Goal: Task Accomplishment & Management: Use online tool/utility

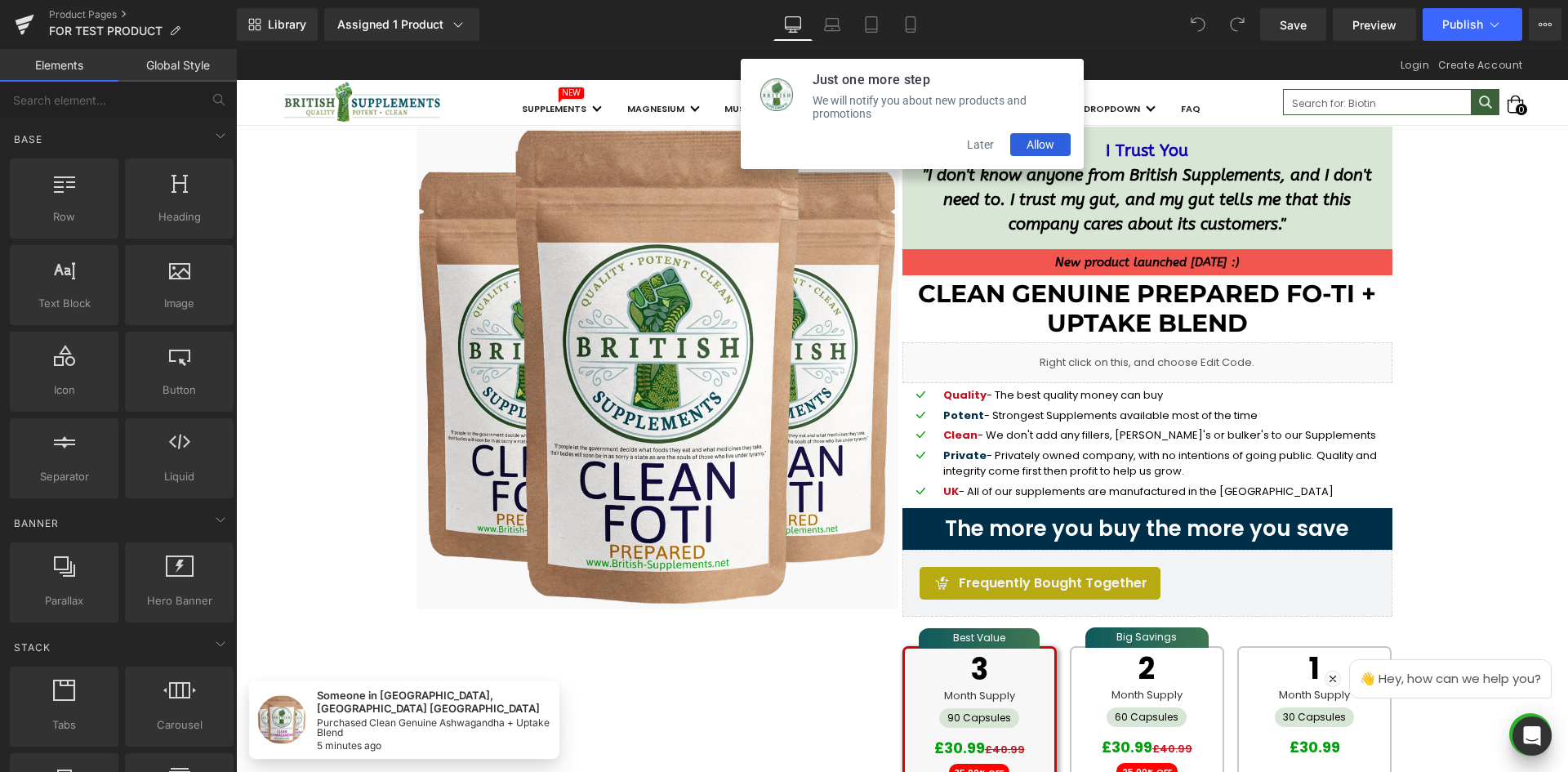
click at [971, 156] on button "Later" at bounding box center [980, 145] width 60 height 23
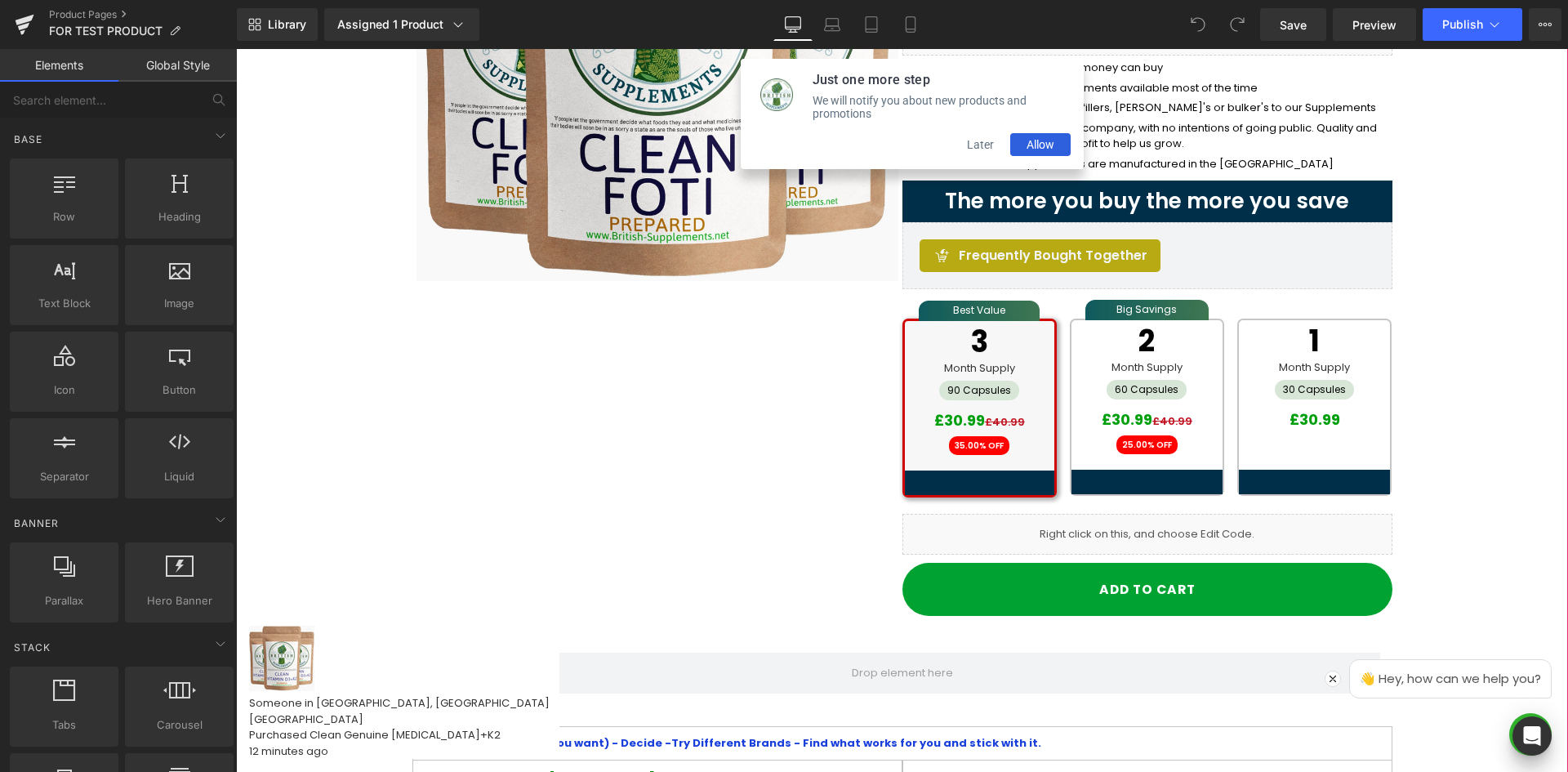
scroll to position [327, 0]
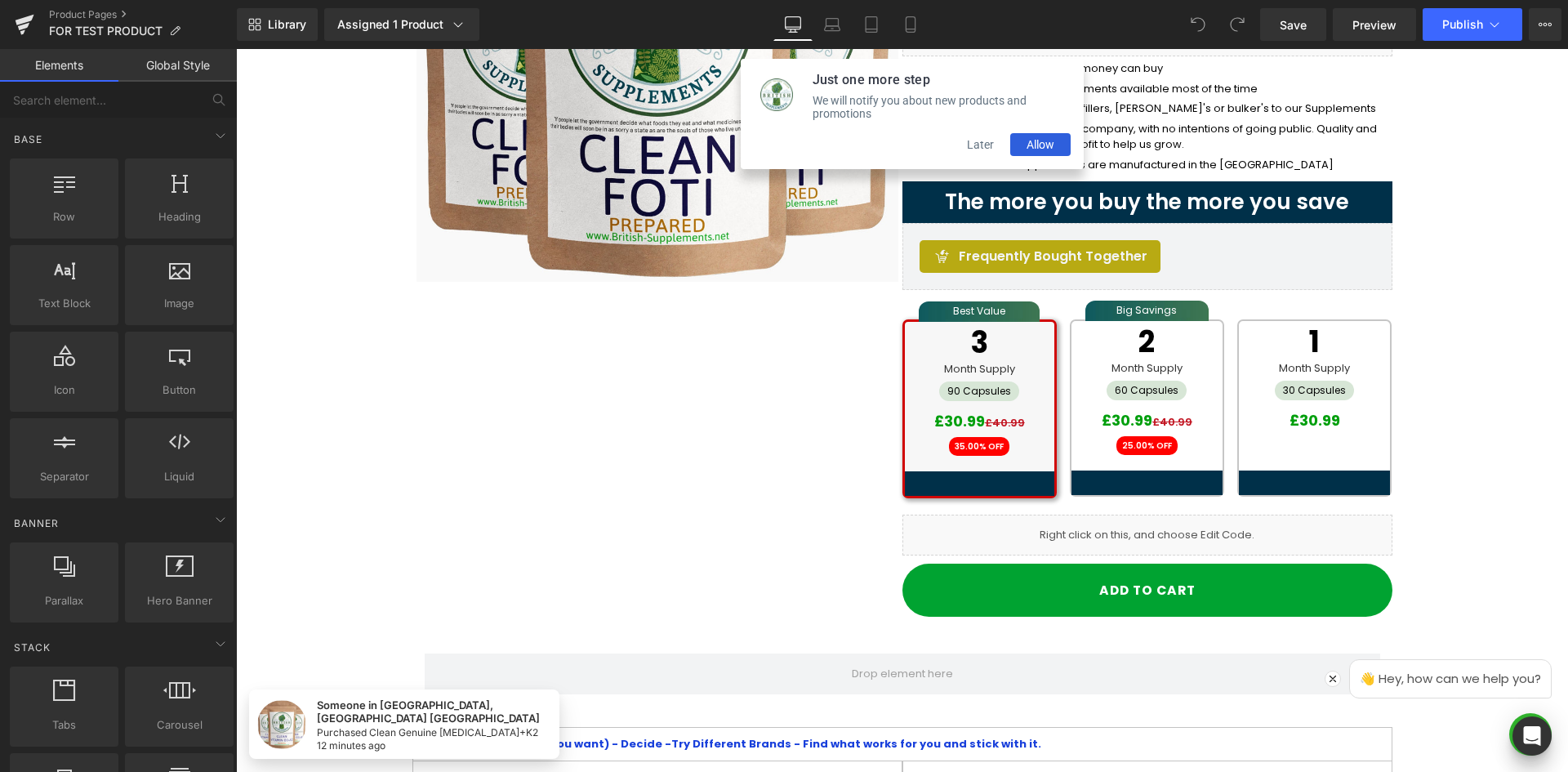
click at [980, 155] on button "Later" at bounding box center [980, 145] width 60 height 23
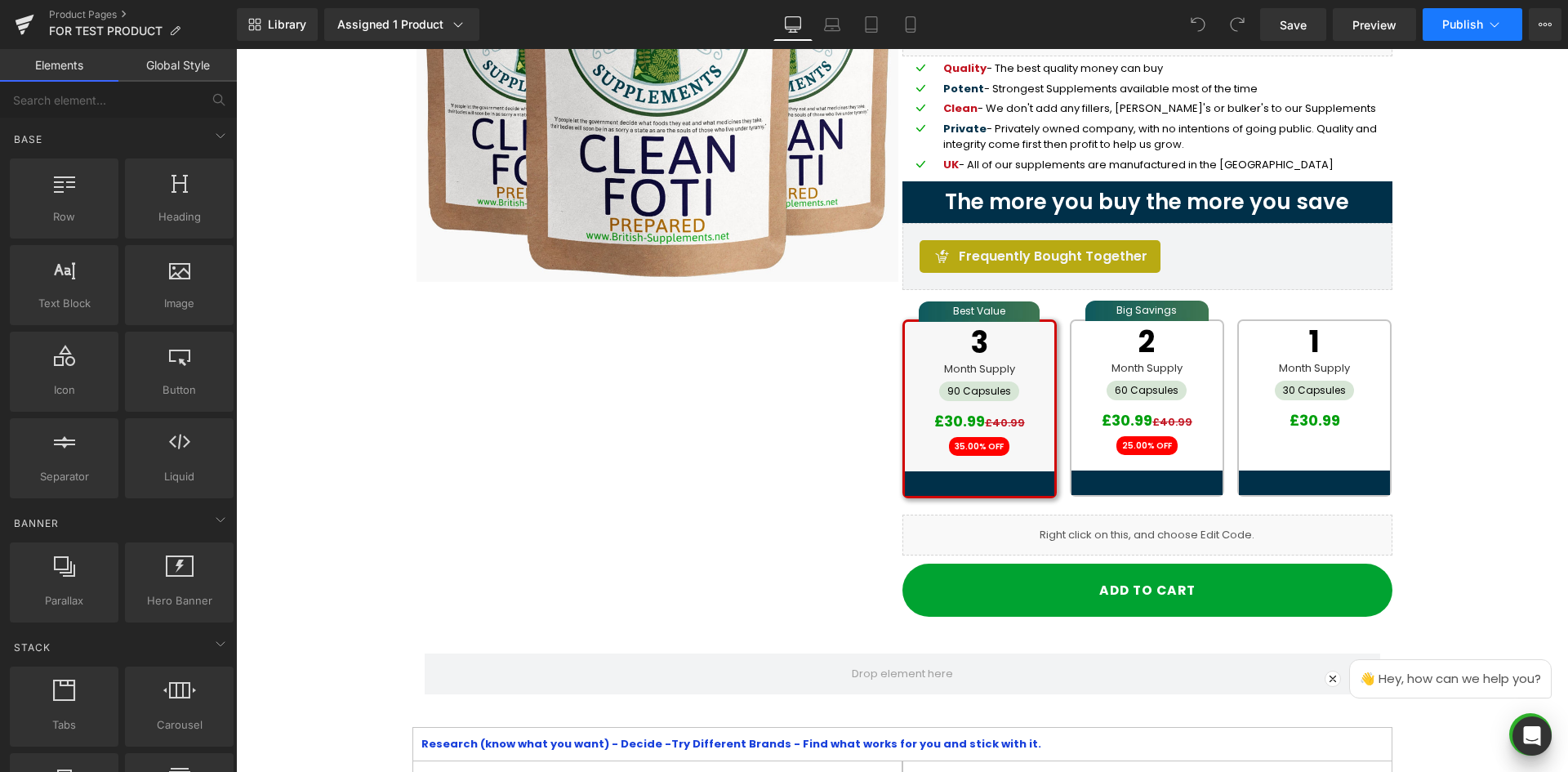
click at [1493, 26] on icon at bounding box center [1494, 25] width 17 height 17
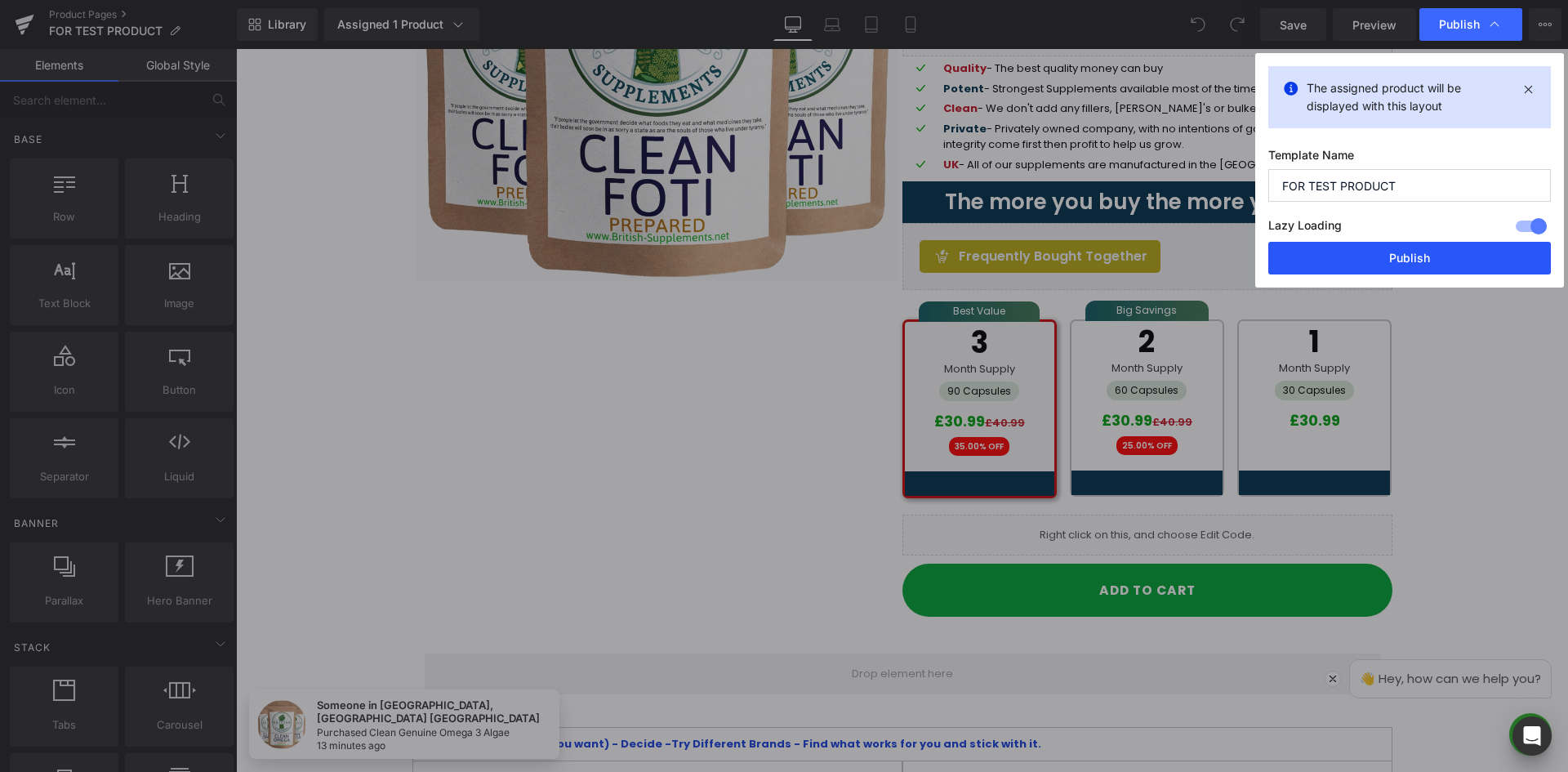
click at [1412, 263] on button "Publish" at bounding box center [1409, 258] width 282 height 32
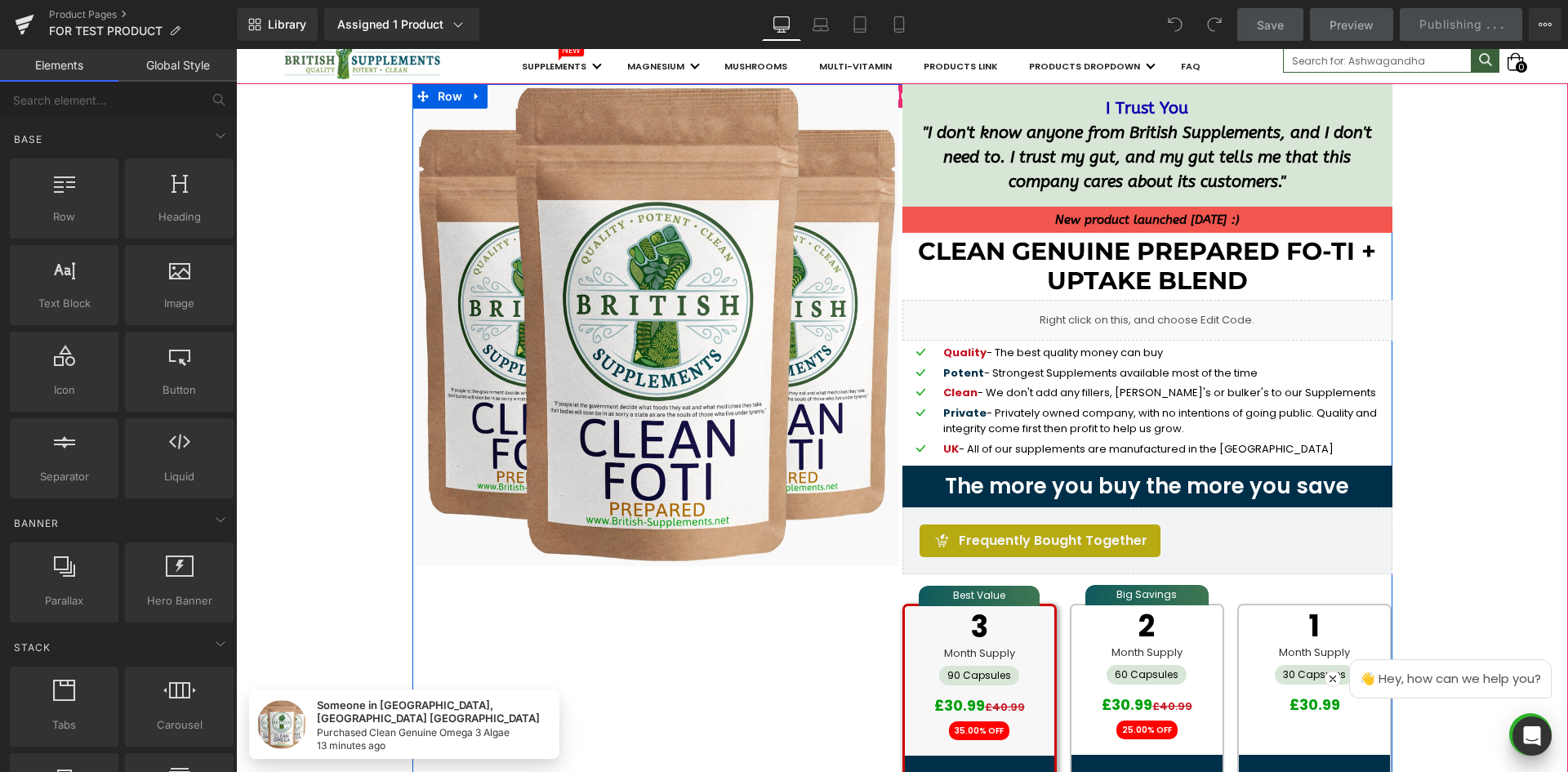
scroll to position [0, 0]
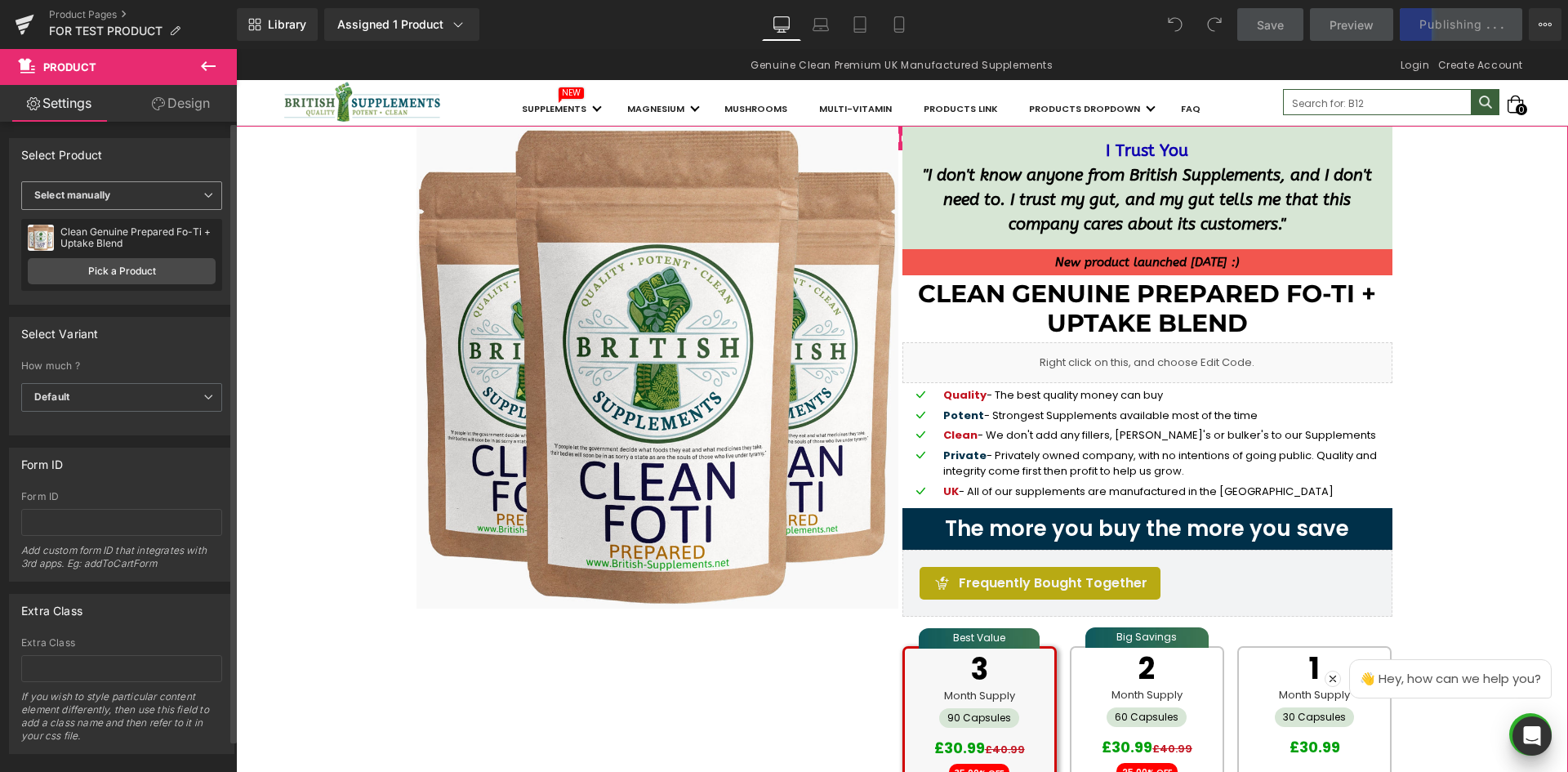
click at [142, 193] on span "Select manually" at bounding box center [122, 195] width 201 height 29
click at [147, 228] on li "Display by assigned product" at bounding box center [118, 222] width 195 height 25
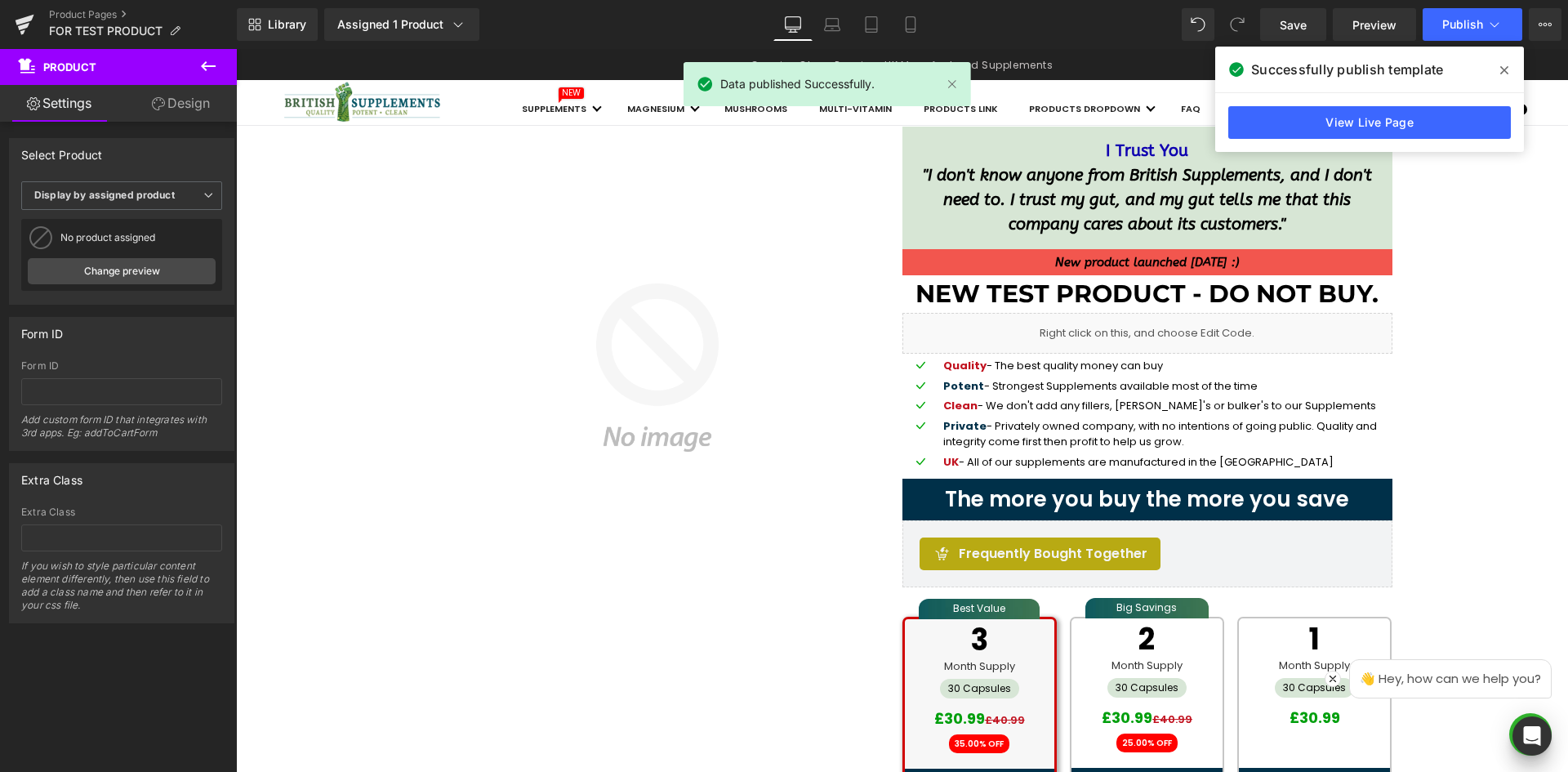
drag, startPoint x: 1503, startPoint y: 78, endPoint x: 1265, endPoint y: 18, distance: 245.4
click at [1503, 78] on span at bounding box center [1504, 70] width 26 height 27
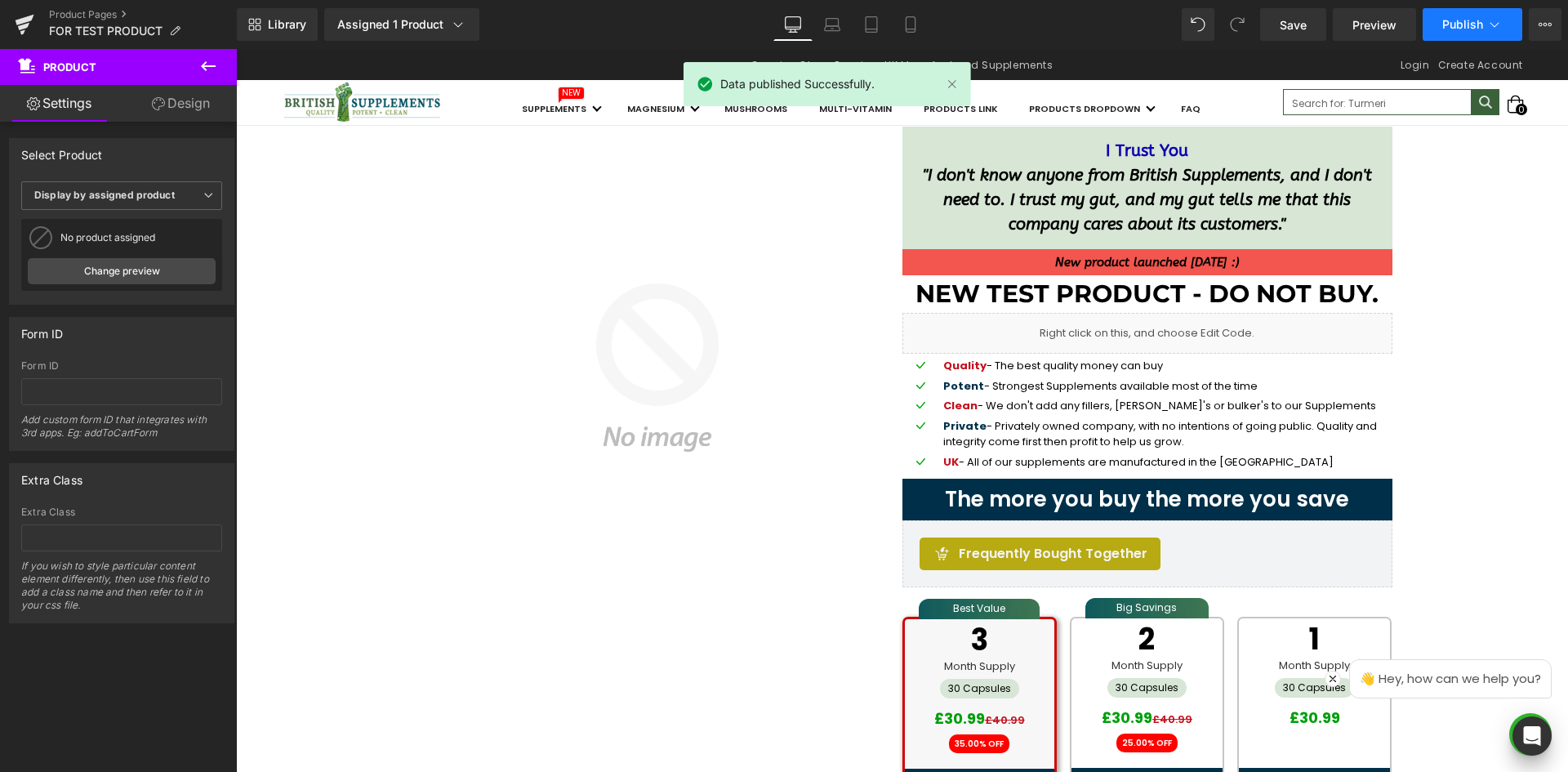
click at [1457, 22] on span "Publish" at bounding box center [1462, 25] width 41 height 13
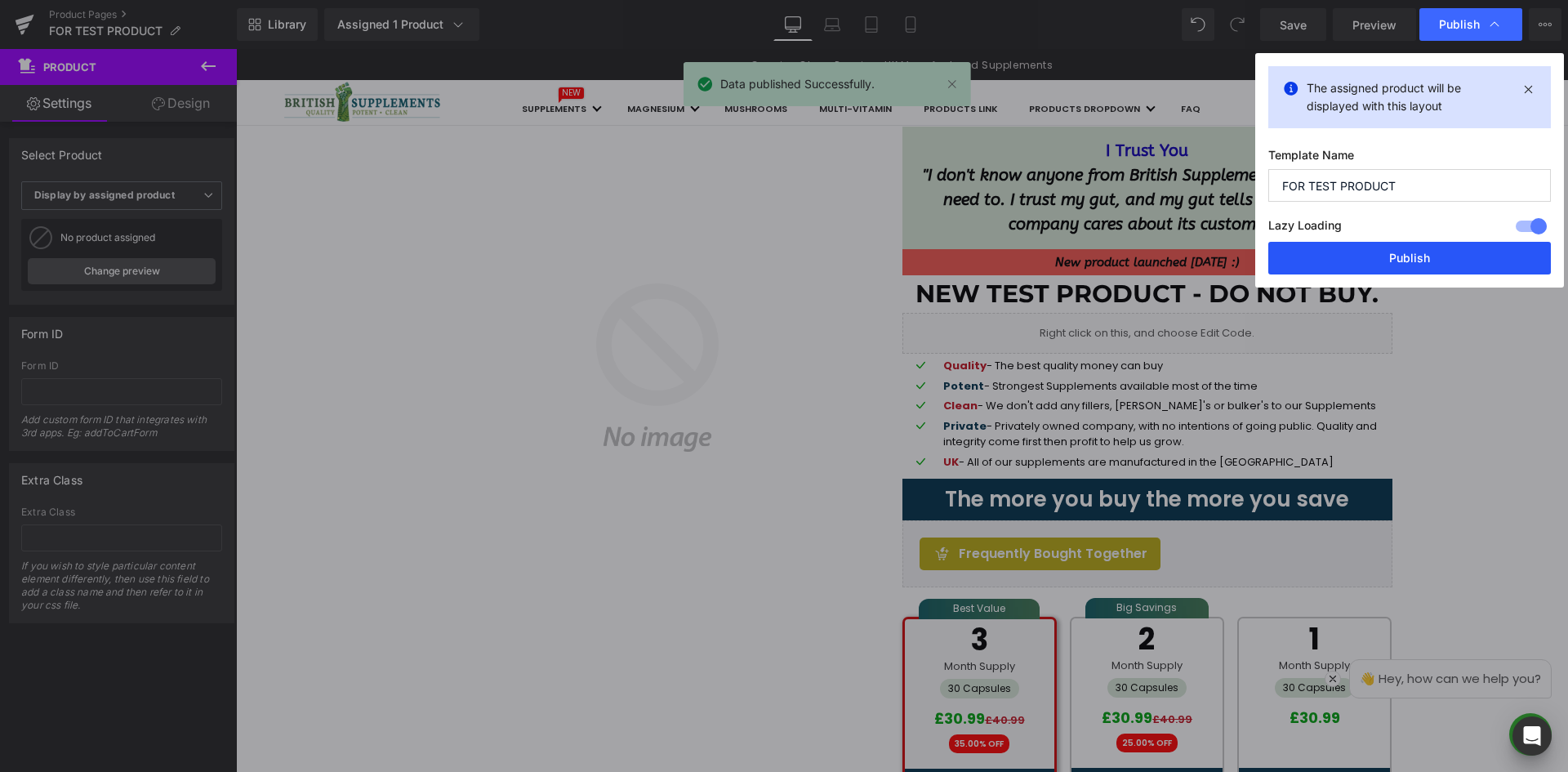
click at [1384, 258] on button "Publish" at bounding box center [1409, 258] width 282 height 32
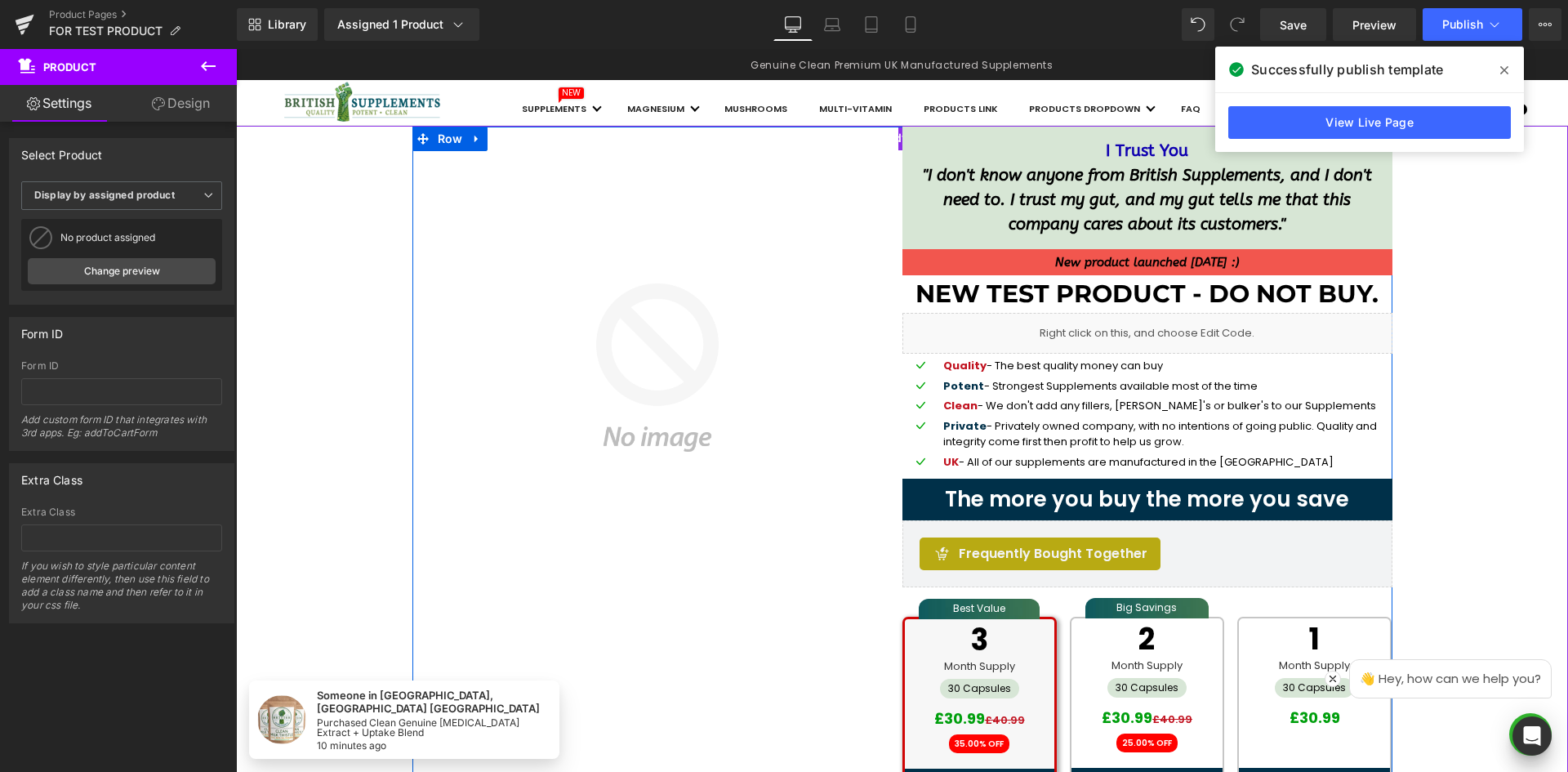
scroll to position [327, 0]
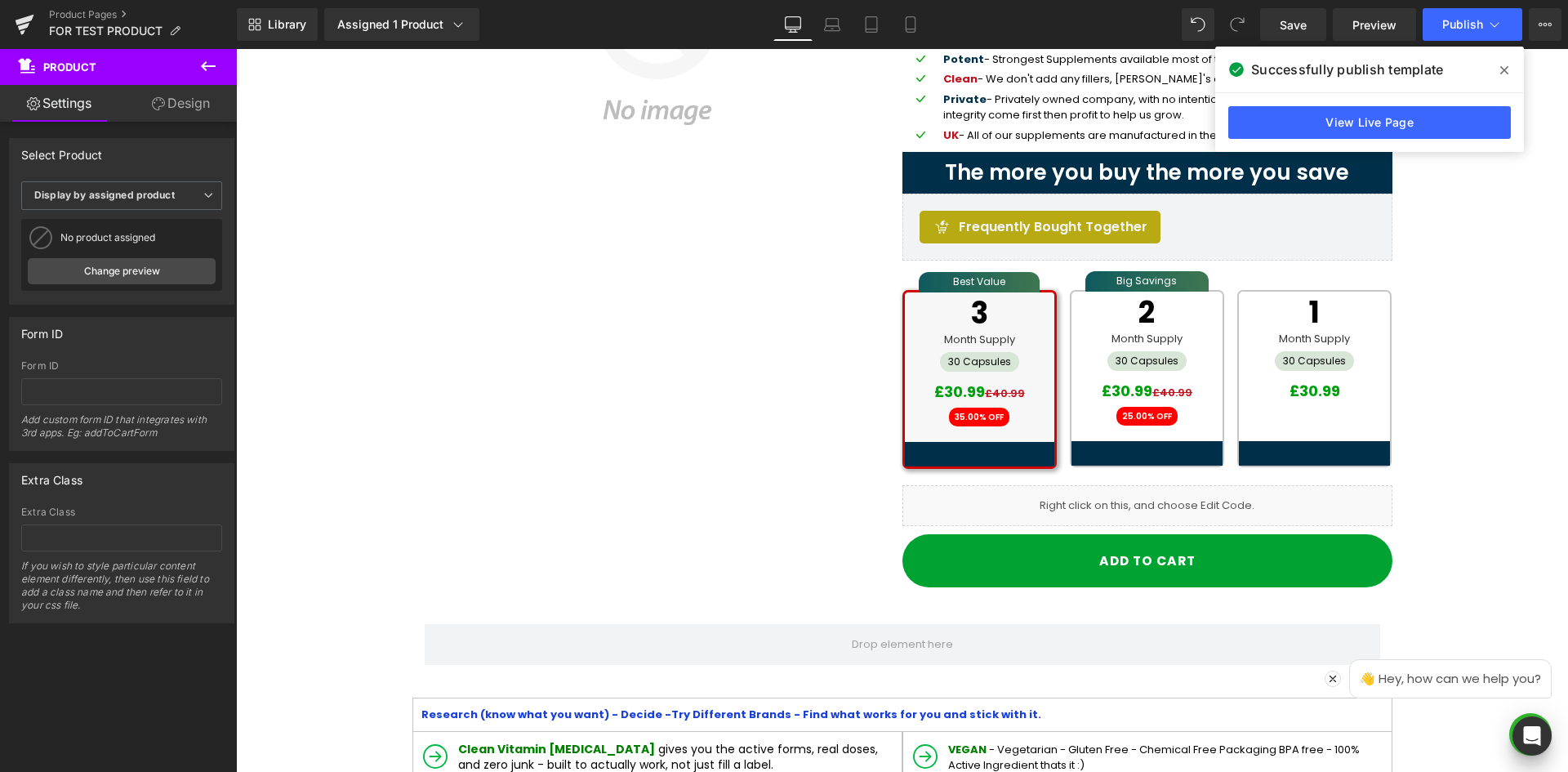
click at [216, 60] on icon at bounding box center [209, 66] width 20 height 20
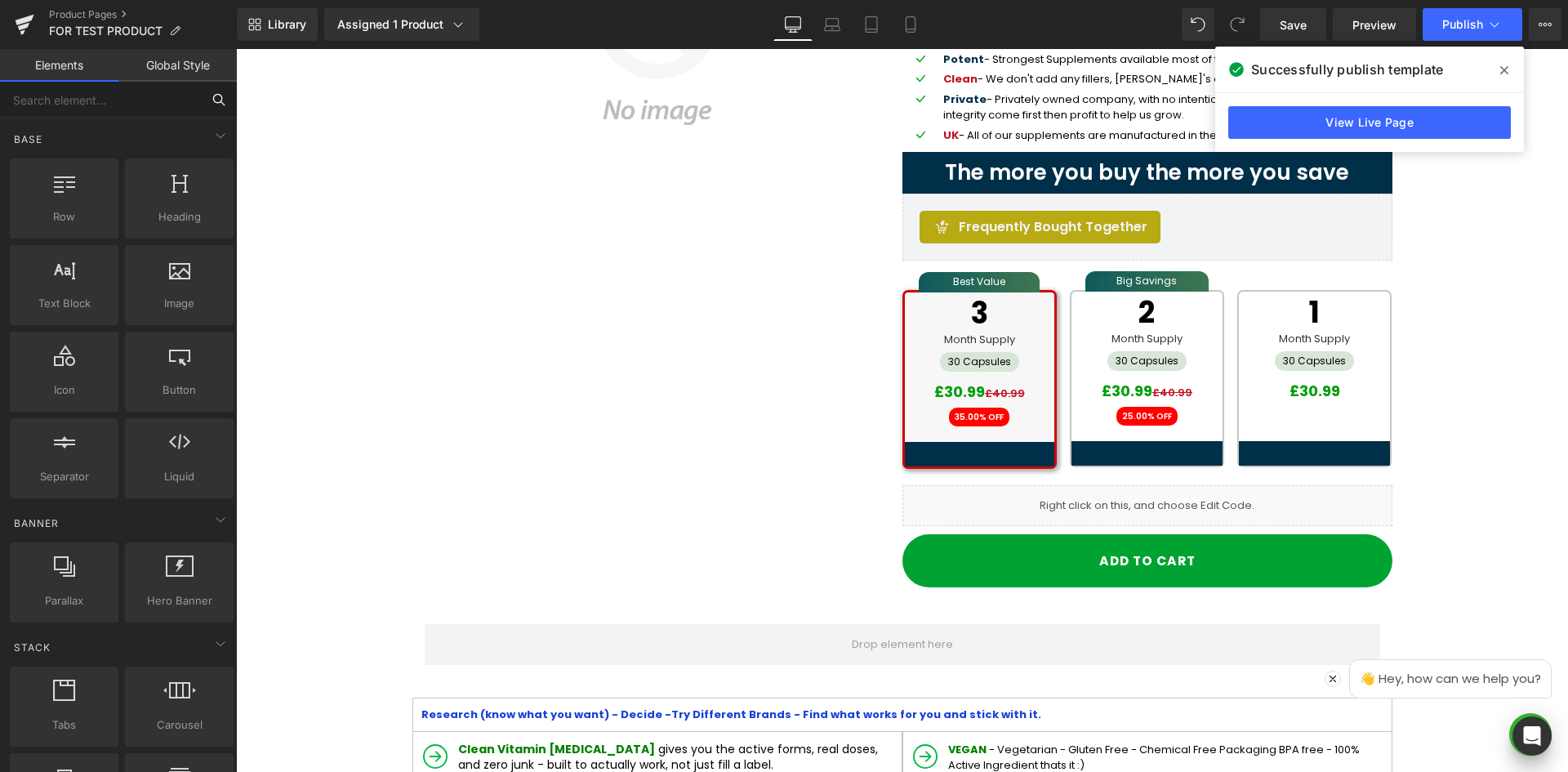
click at [121, 101] on input "text" at bounding box center [100, 99] width 201 height 36
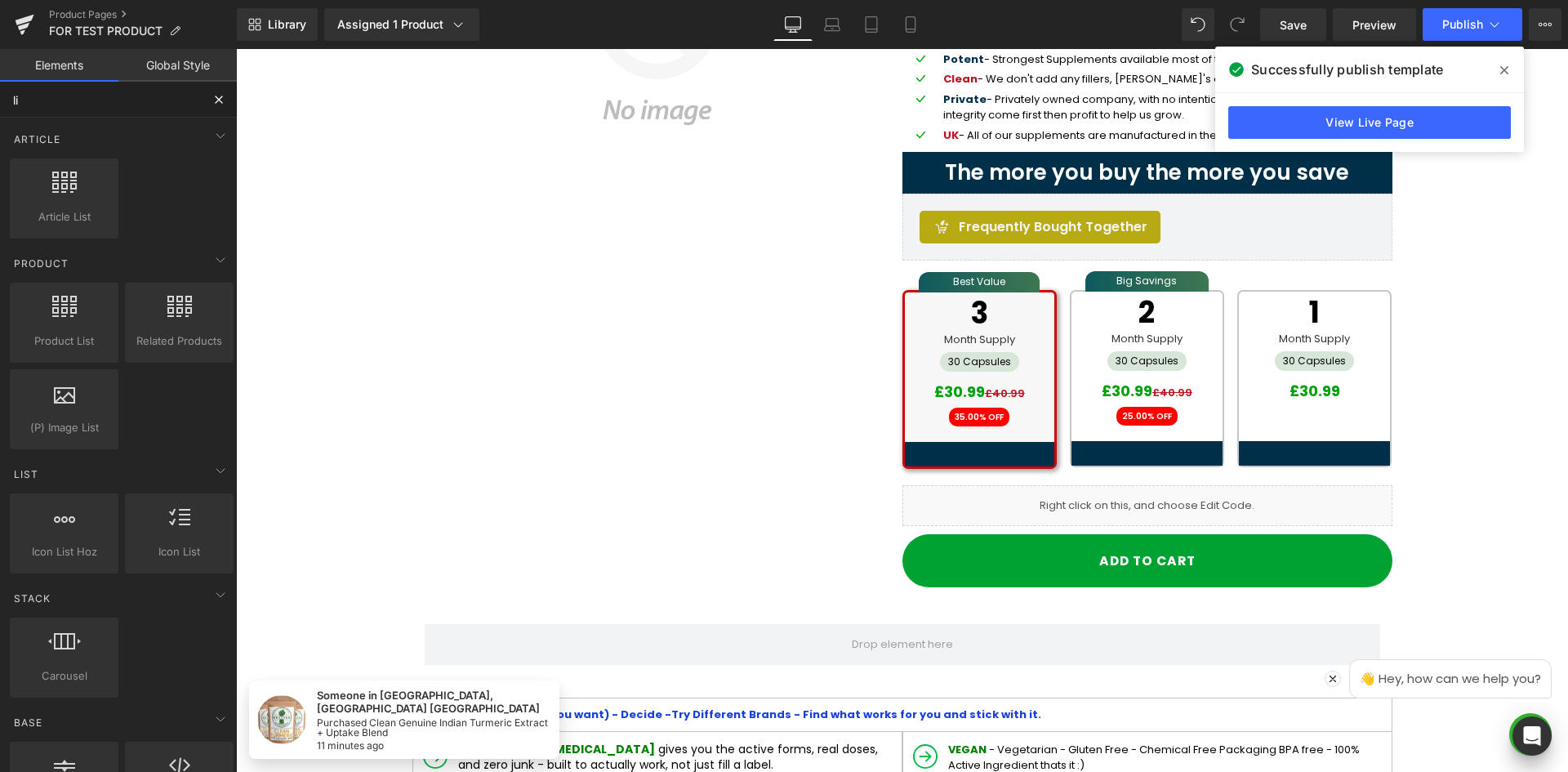
type input "liq"
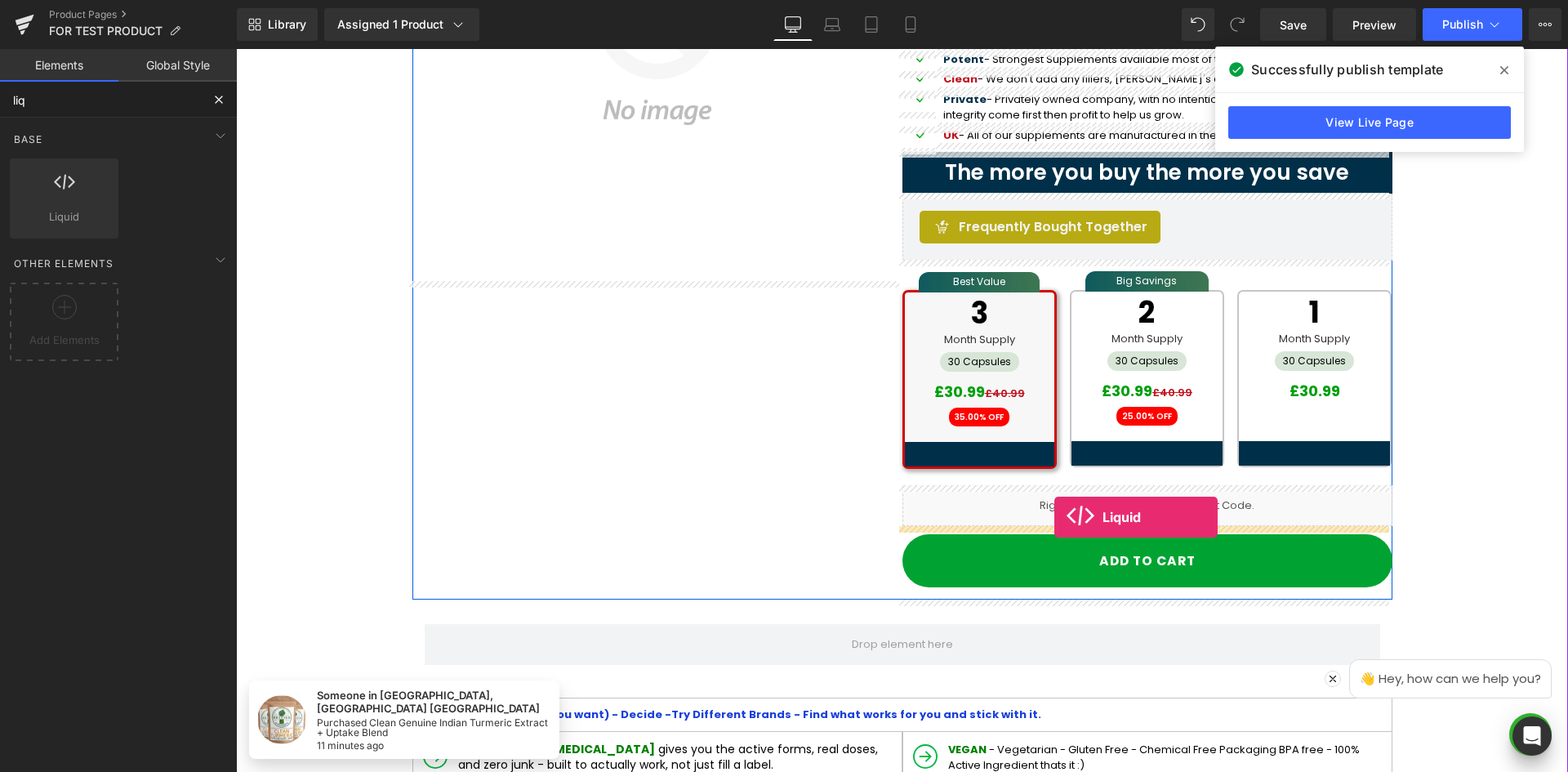
drag, startPoint x: 291, startPoint y: 260, endPoint x: 1055, endPoint y: 517, distance: 806.1
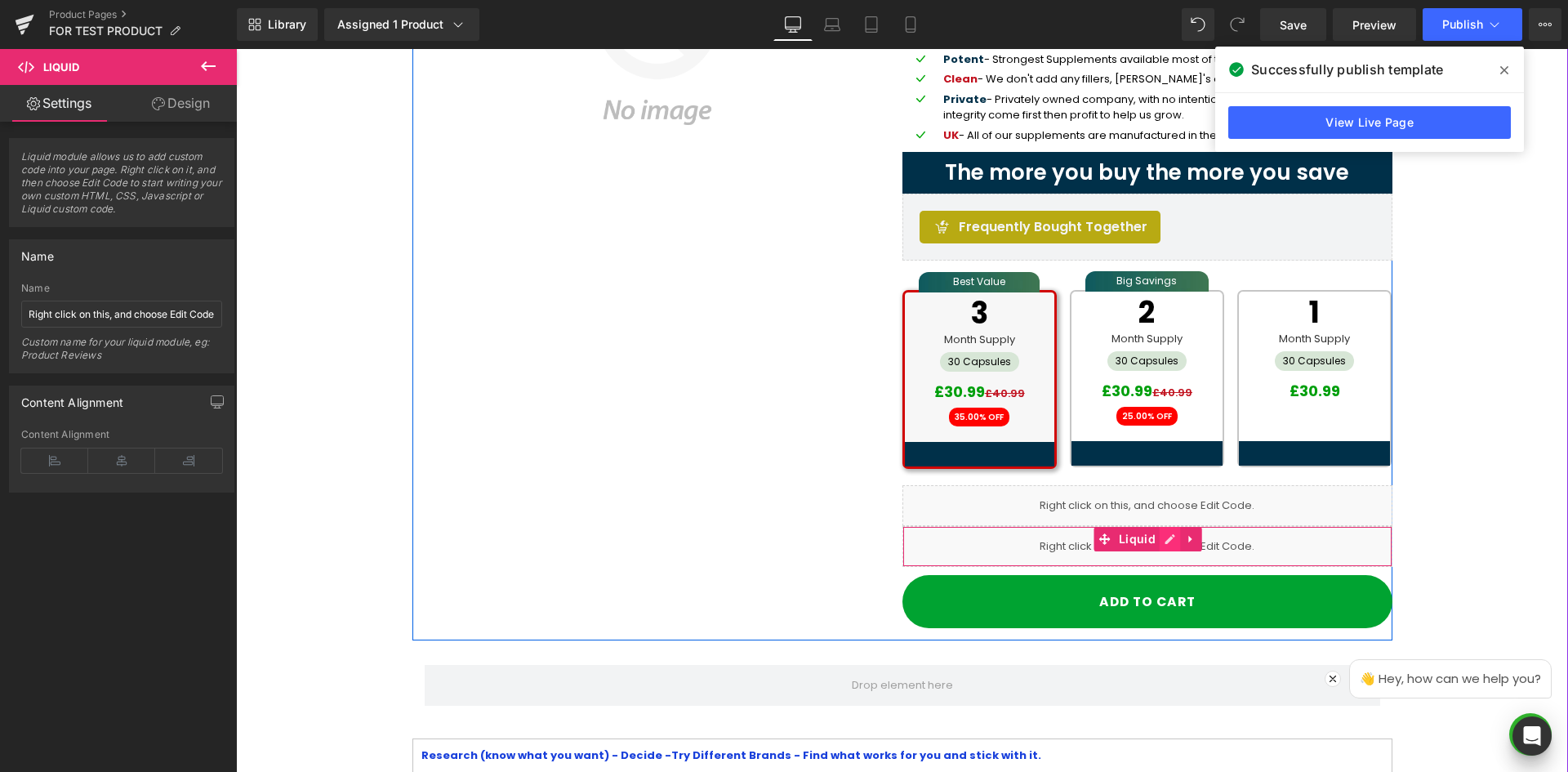
click at [1167, 543] on ul "Liquid" at bounding box center [1147, 539] width 108 height 25
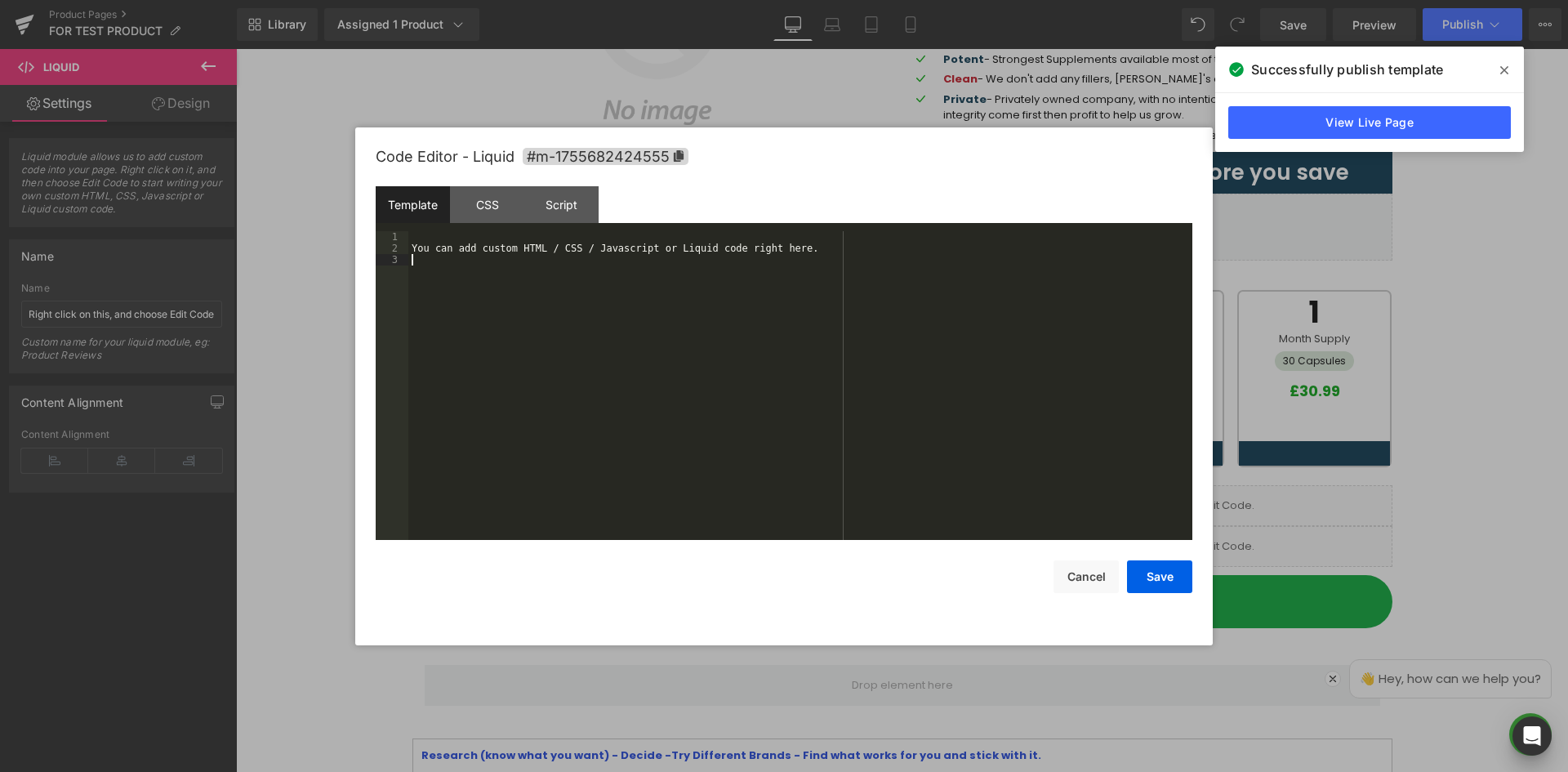
click at [618, 260] on div "You can add custom HTML / CSS / Javascript or Liquid code right here." at bounding box center [800, 397] width 784 height 332
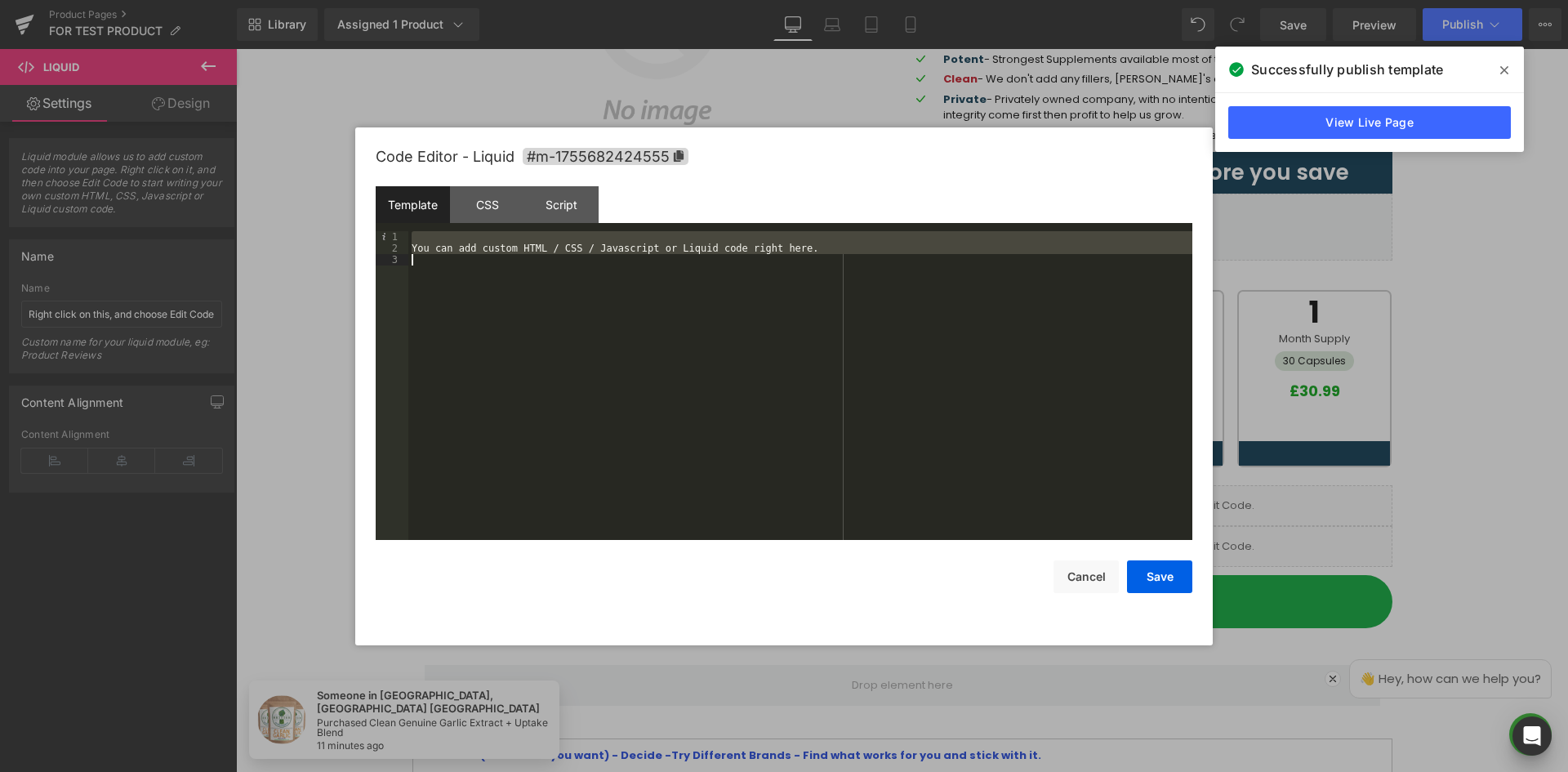
paste textarea
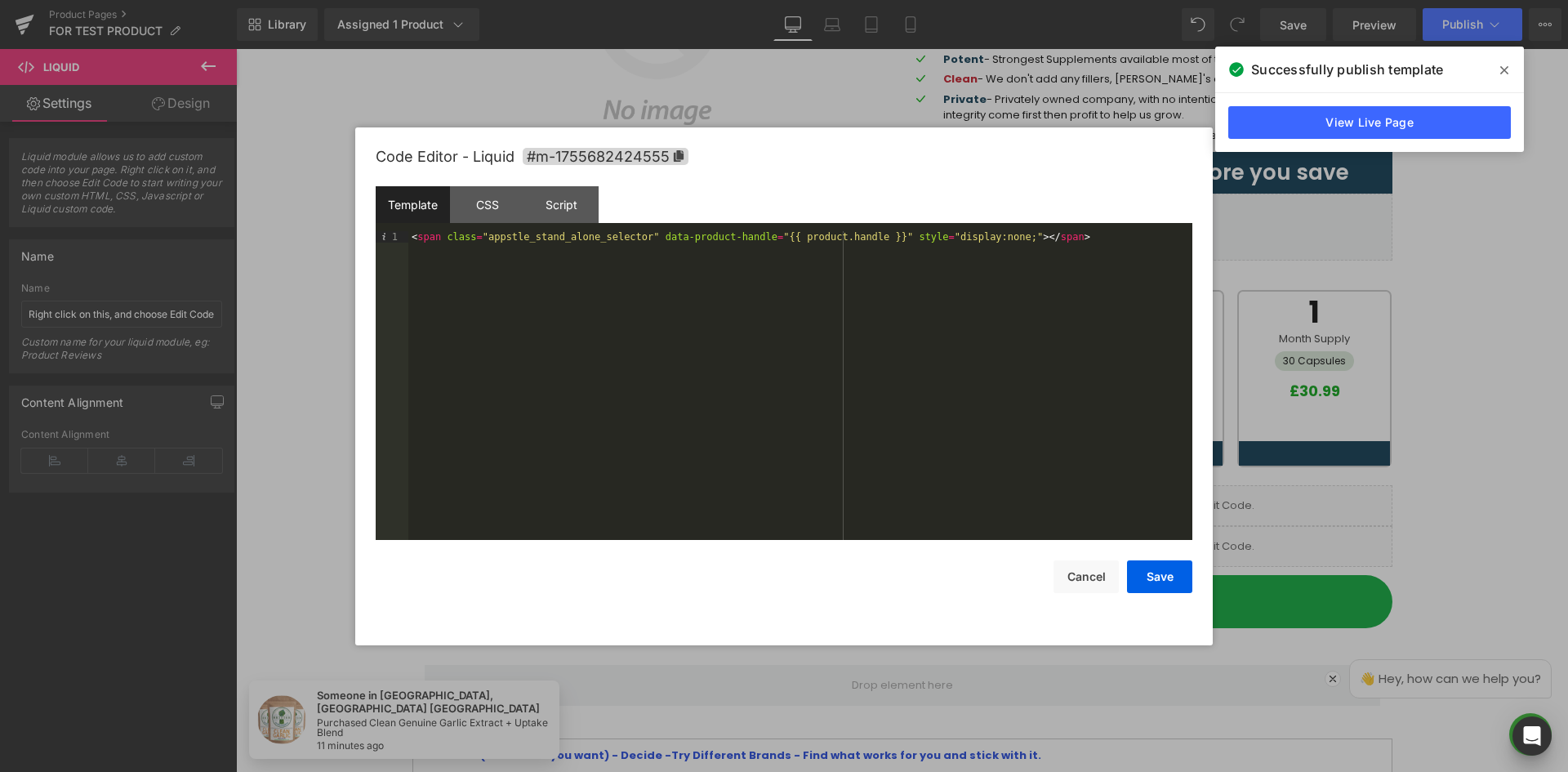
drag, startPoint x: 676, startPoint y: 292, endPoint x: 703, endPoint y: 281, distance: 29.2
click at [676, 292] on div "< span class = "appstle_stand_alone_selector" data-product-handle = "{{ product…" at bounding box center [800, 397] width 784 height 332
click at [971, 240] on div "< span class = "appstle_stand_alone_selector" data-product-handle = "{{ product…" at bounding box center [800, 397] width 784 height 332
click at [1158, 577] on button "Save" at bounding box center [1159, 577] width 65 height 32
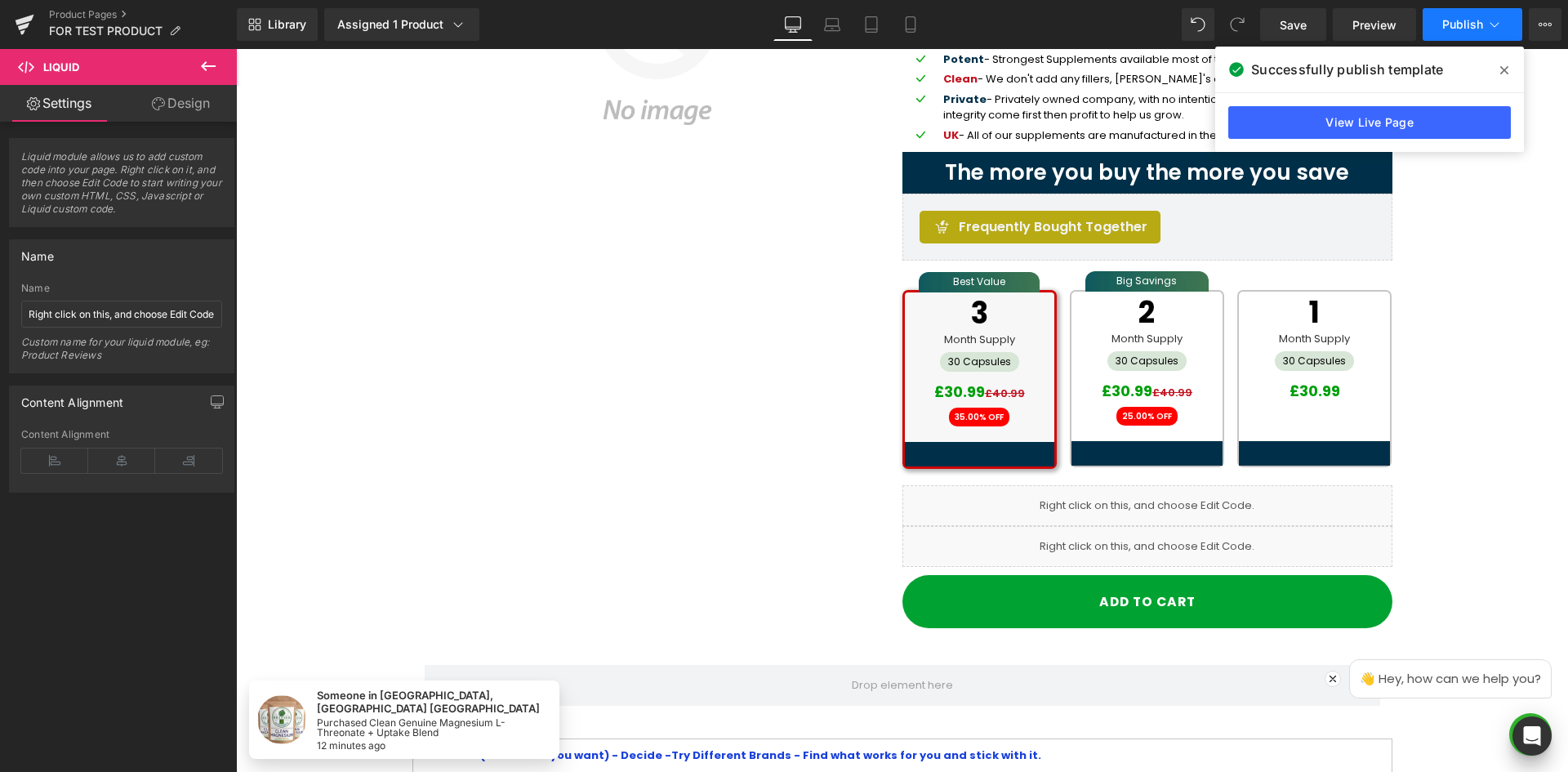
click at [1511, 75] on span at bounding box center [1504, 70] width 26 height 27
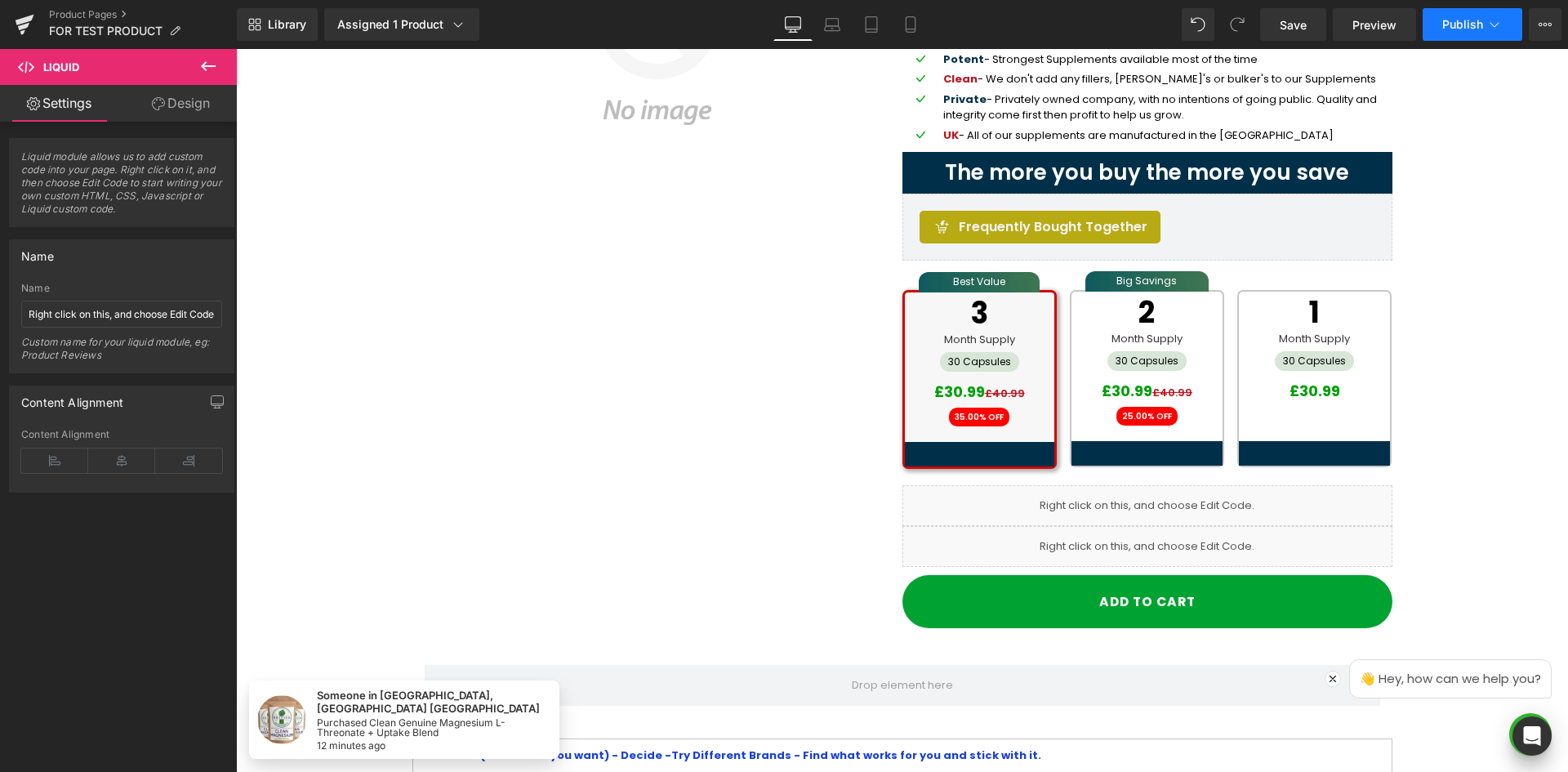
click at [1464, 25] on span "Publish" at bounding box center [1462, 25] width 41 height 13
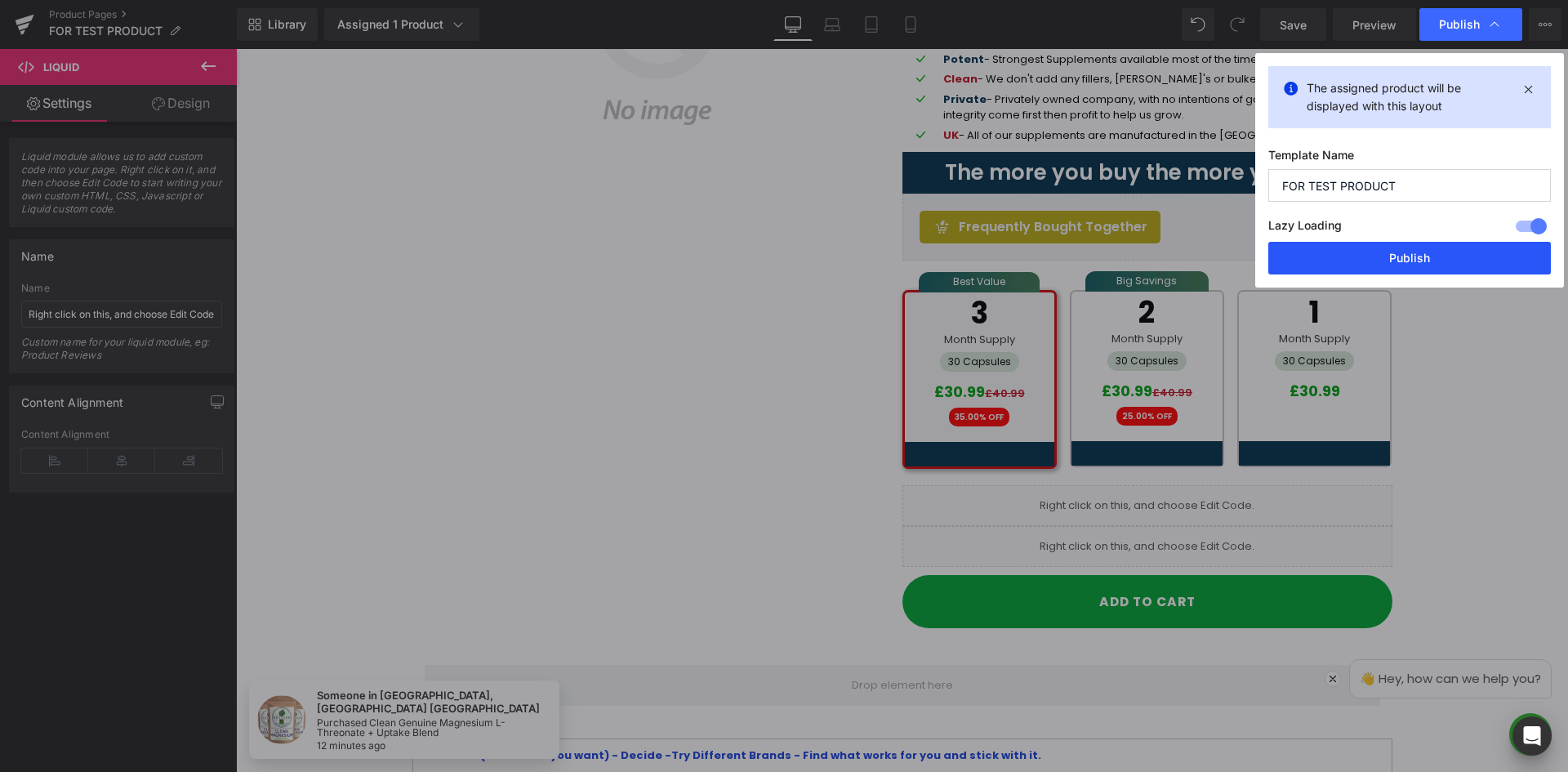
drag, startPoint x: 1407, startPoint y: 249, endPoint x: 1239, endPoint y: 349, distance: 195.5
click at [1407, 249] on button "Publish" at bounding box center [1409, 258] width 282 height 32
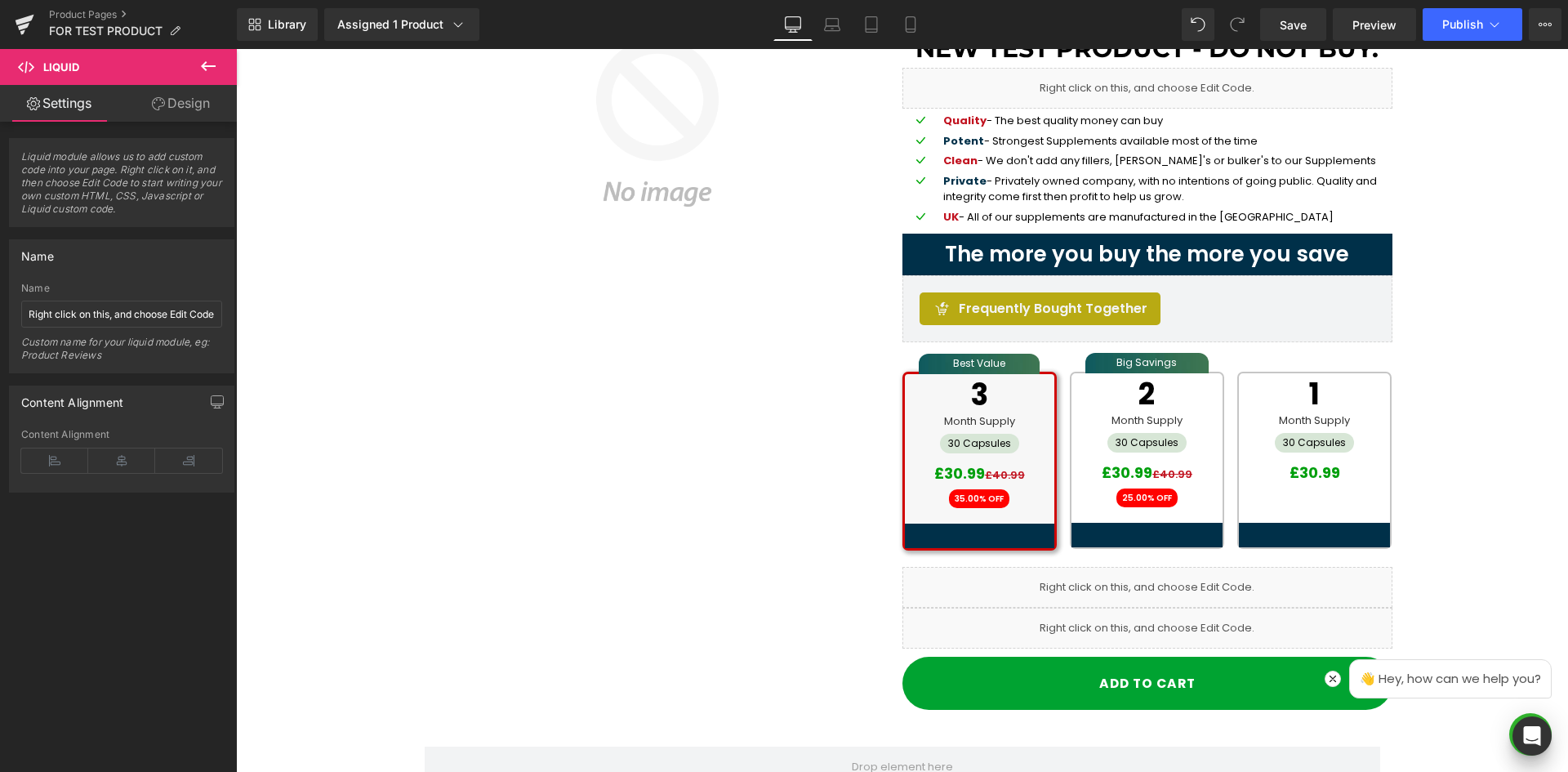
scroll to position [408, 0]
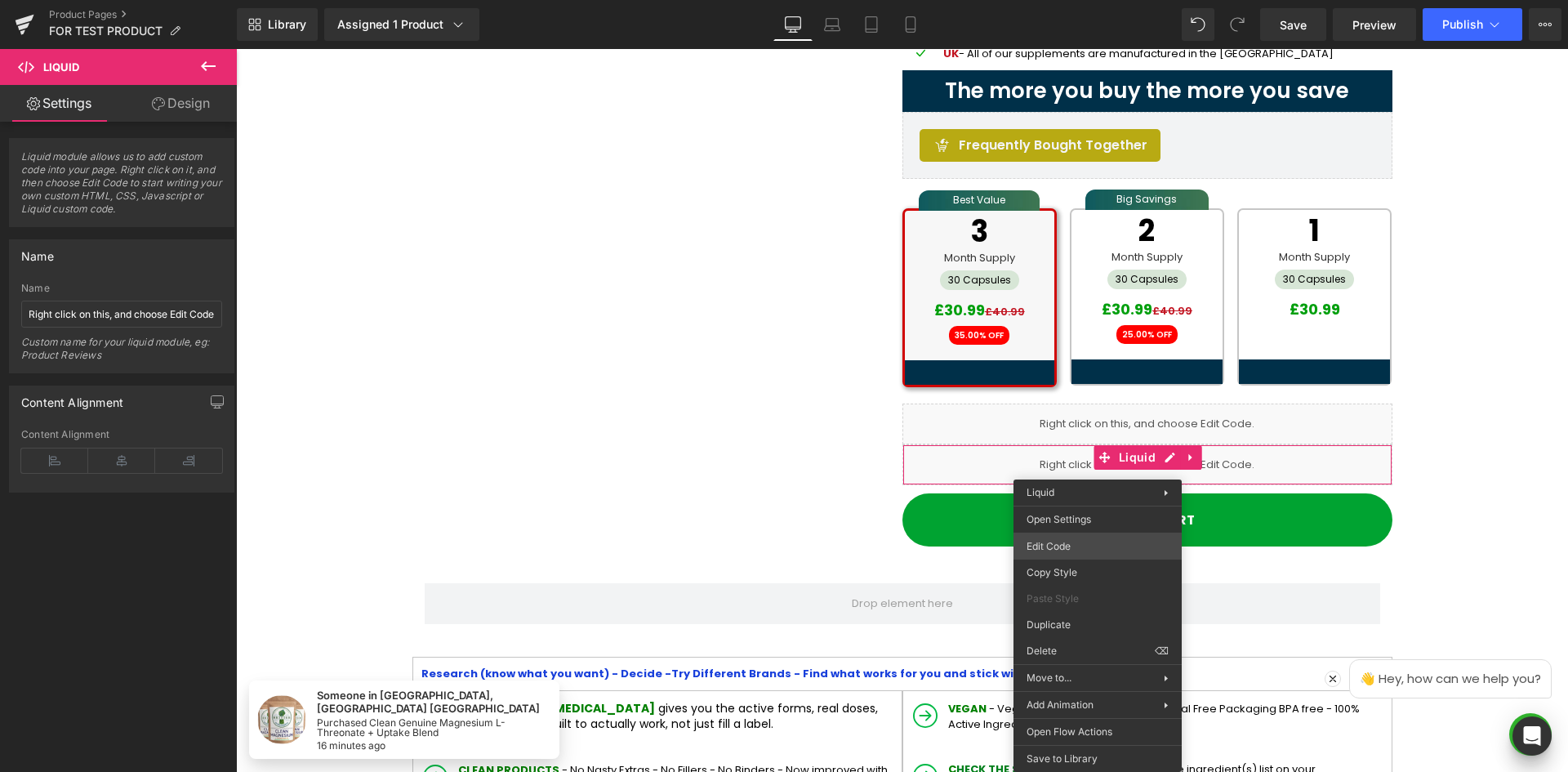
click at [1065, 0] on div "Liquid You are previewing how the will restyle your page. You can not edit Elem…" at bounding box center [784, 0] width 1568 height 0
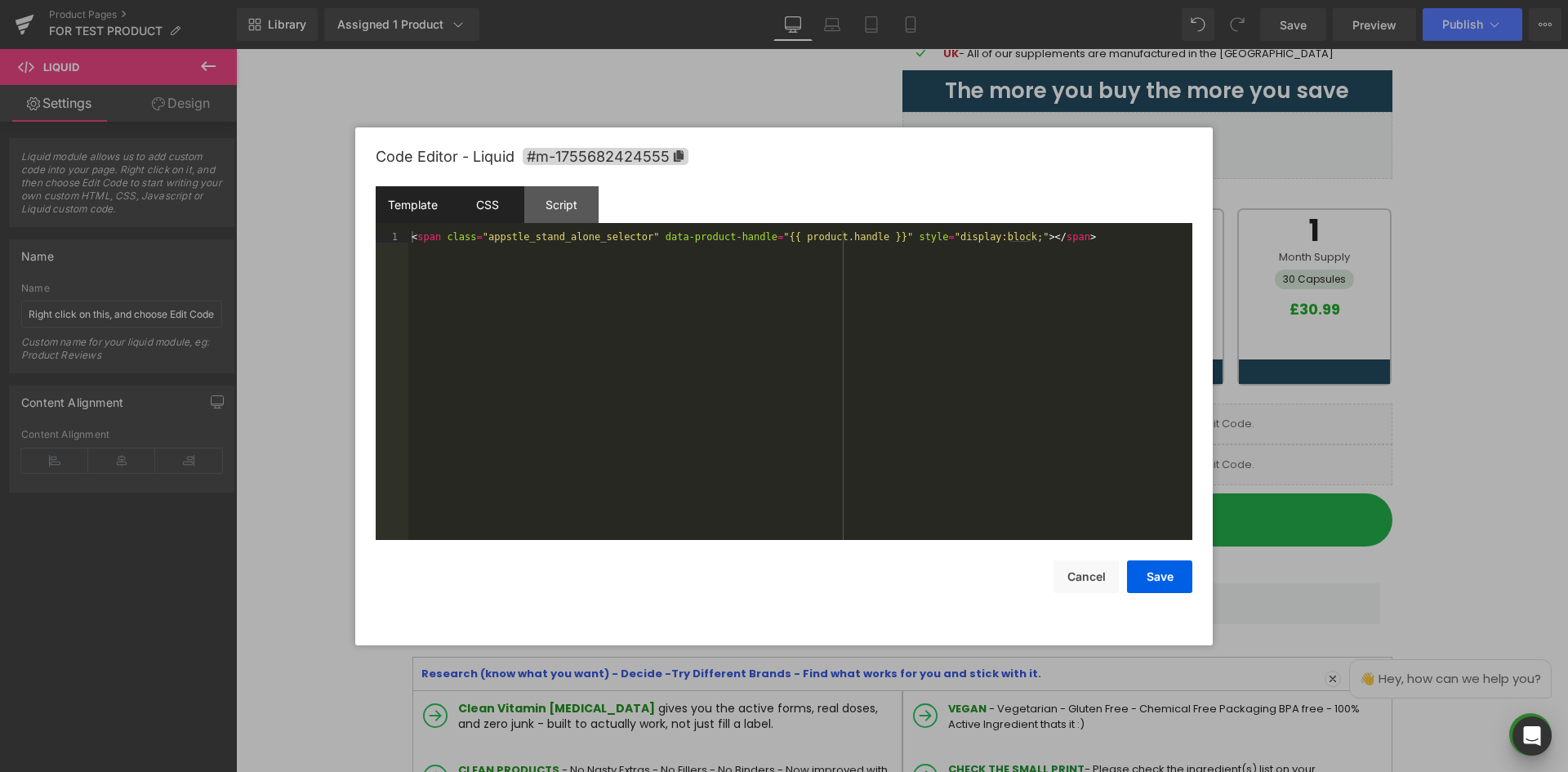
click at [491, 195] on div "CSS" at bounding box center [488, 205] width 75 height 36
click at [574, 312] on div "#m-1755682424555 { }" at bounding box center [800, 397] width 784 height 332
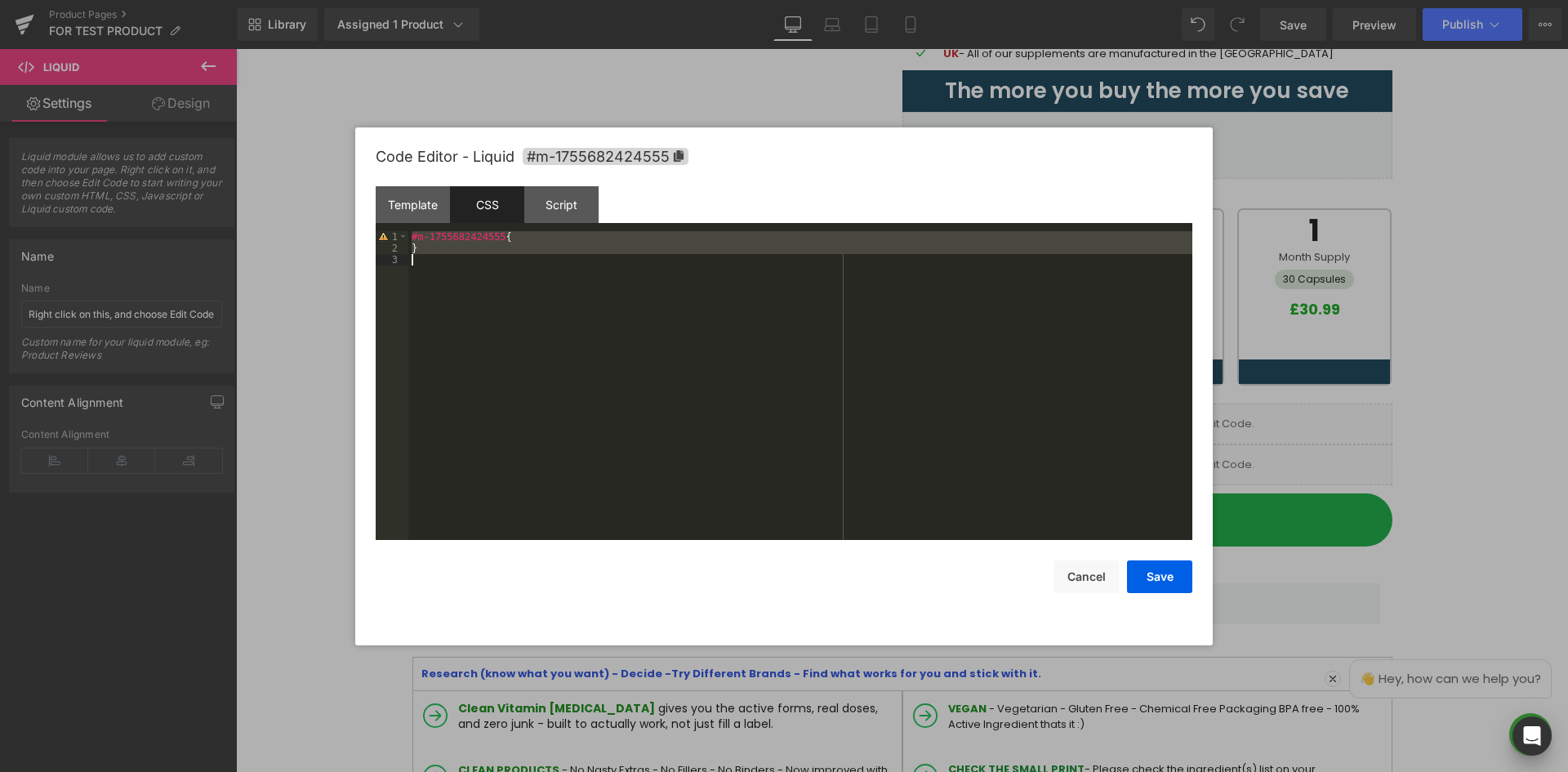
paste textarea
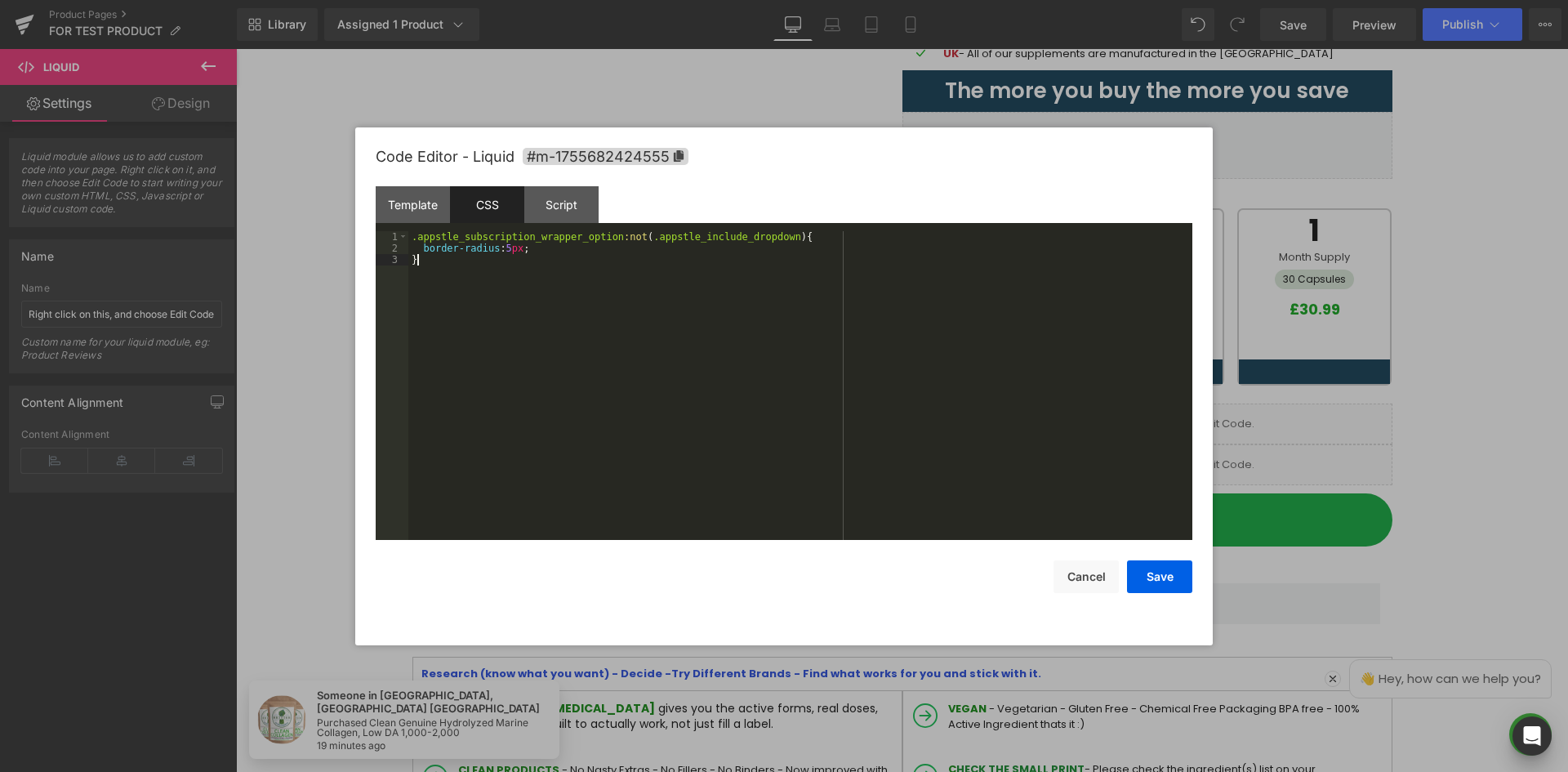
click at [602, 358] on div ".appstle_subscription_wrapper_option :not ( .appstle_include_dropdown ) { borde…" at bounding box center [800, 397] width 784 height 332
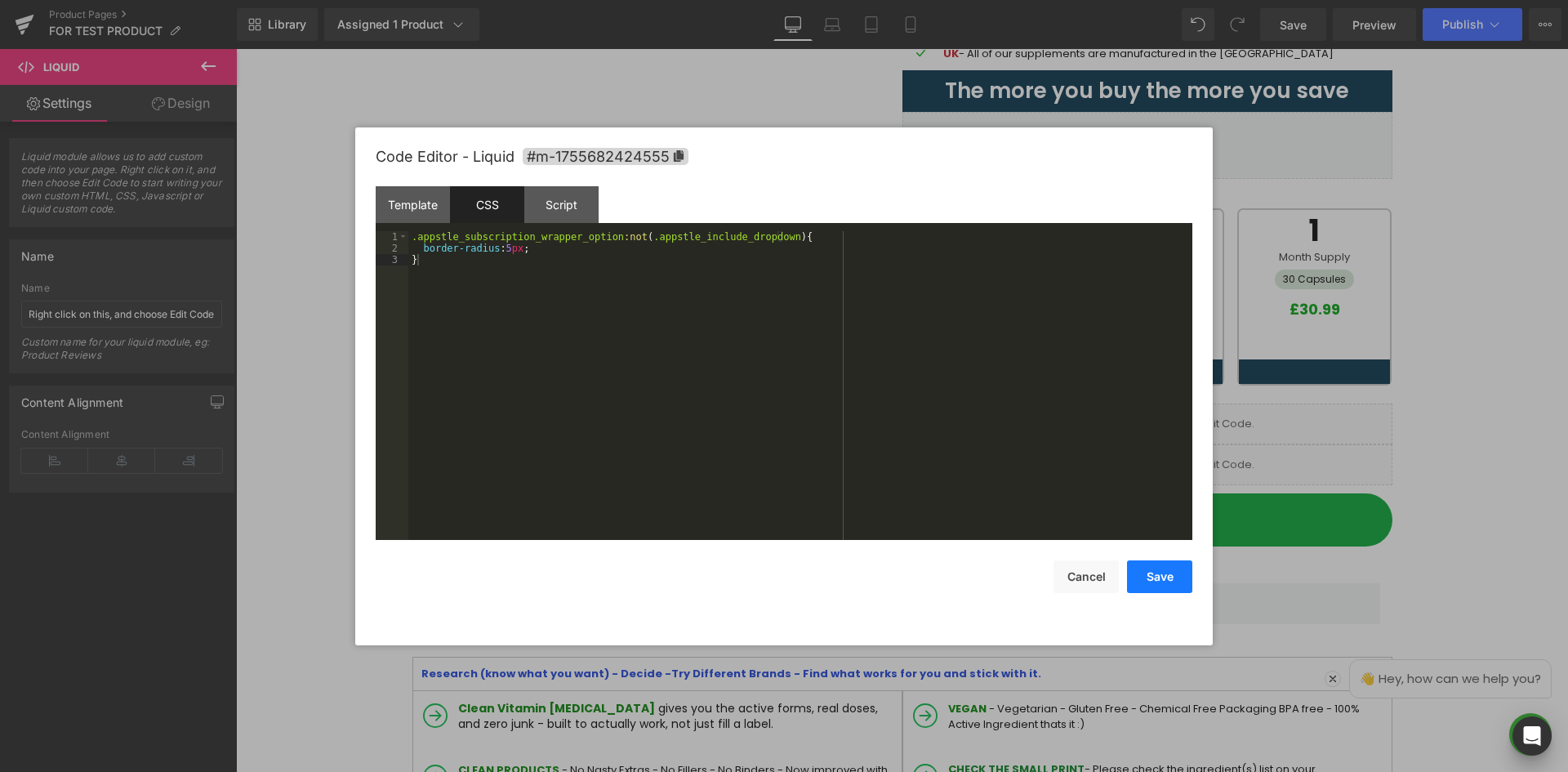
click at [1165, 579] on button "Save" at bounding box center [1159, 577] width 65 height 32
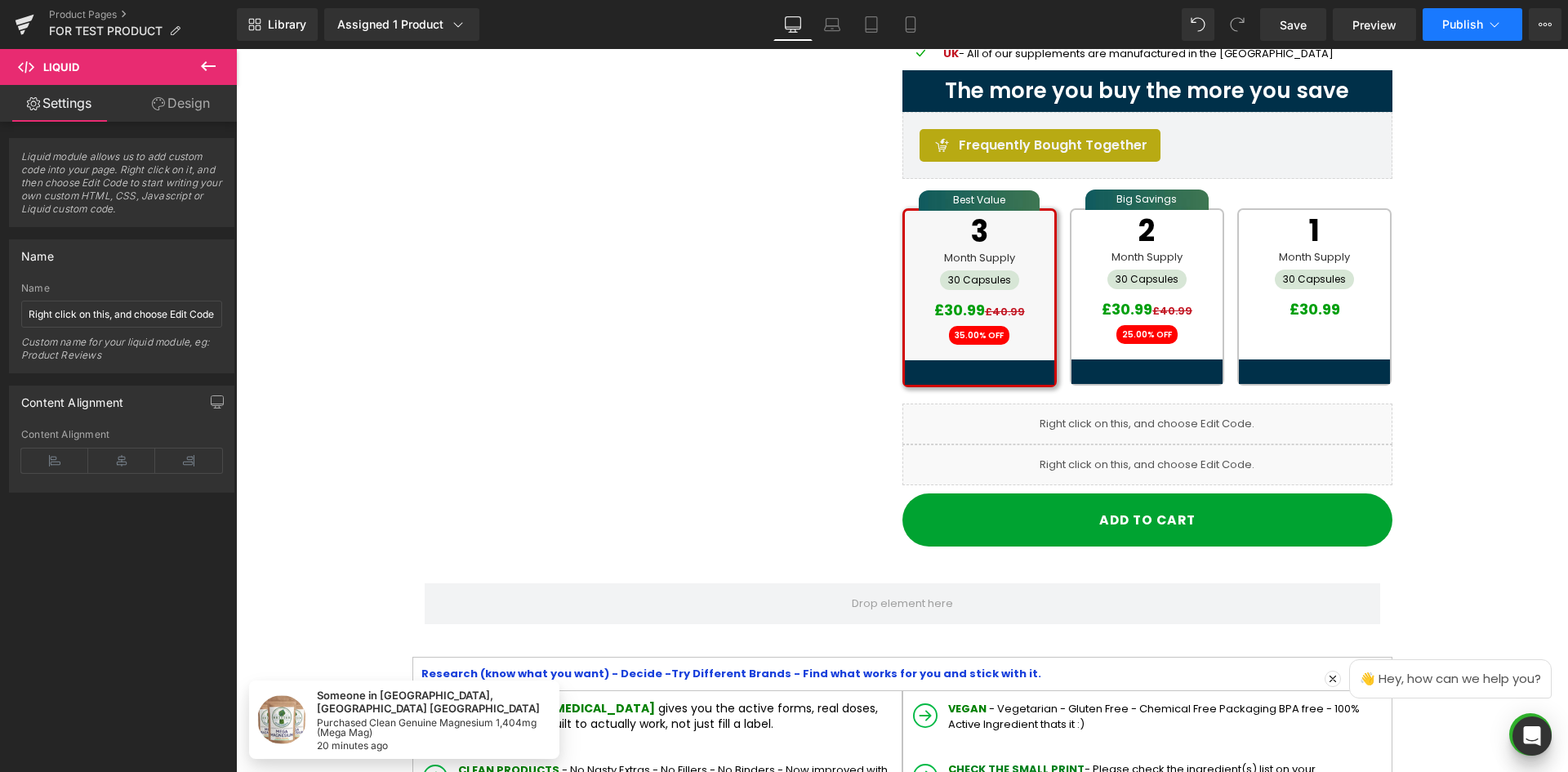
click at [1493, 14] on button "Publish" at bounding box center [1472, 24] width 99 height 32
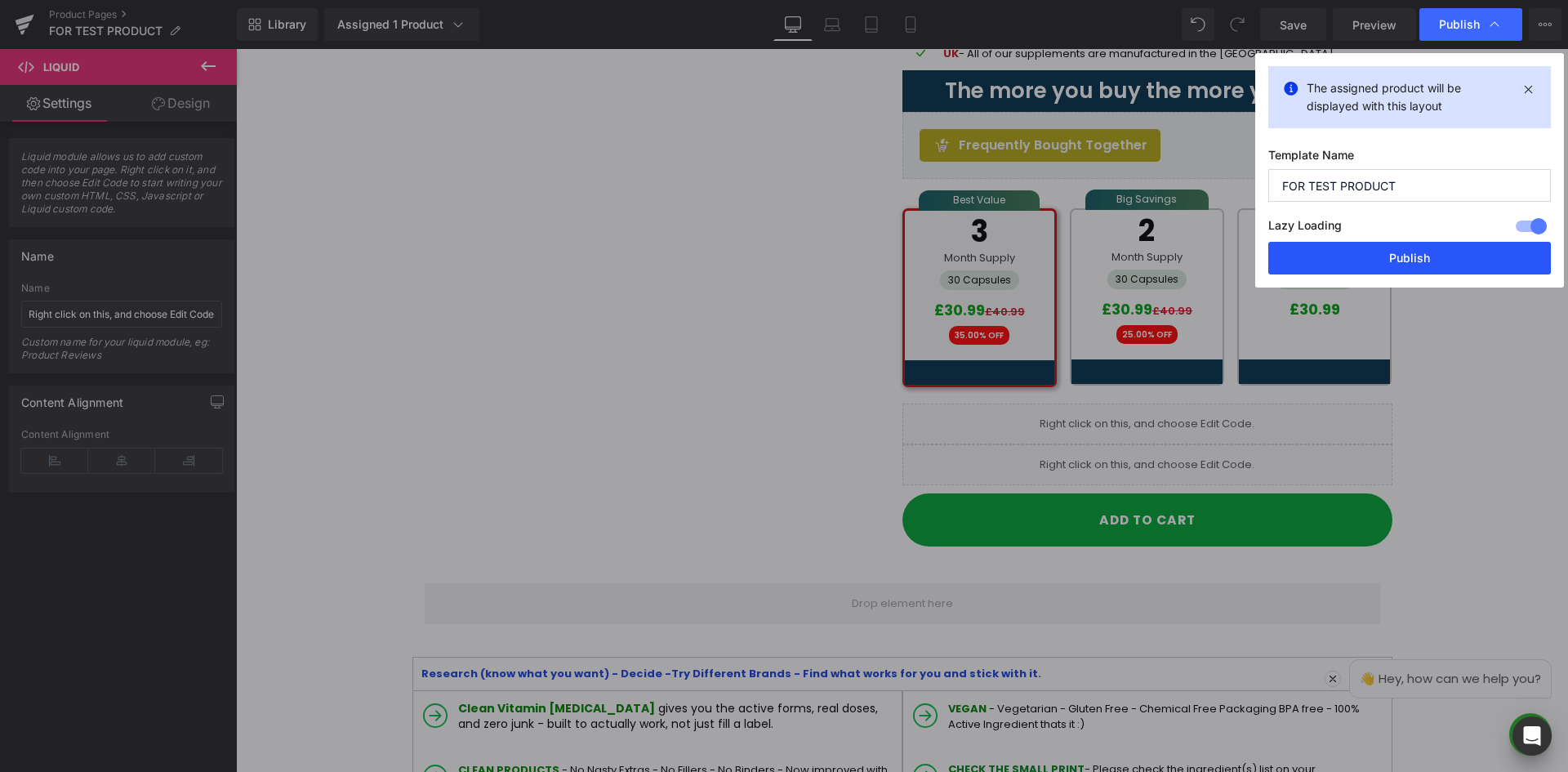
click at [1436, 253] on button "Publish" at bounding box center [1409, 258] width 282 height 32
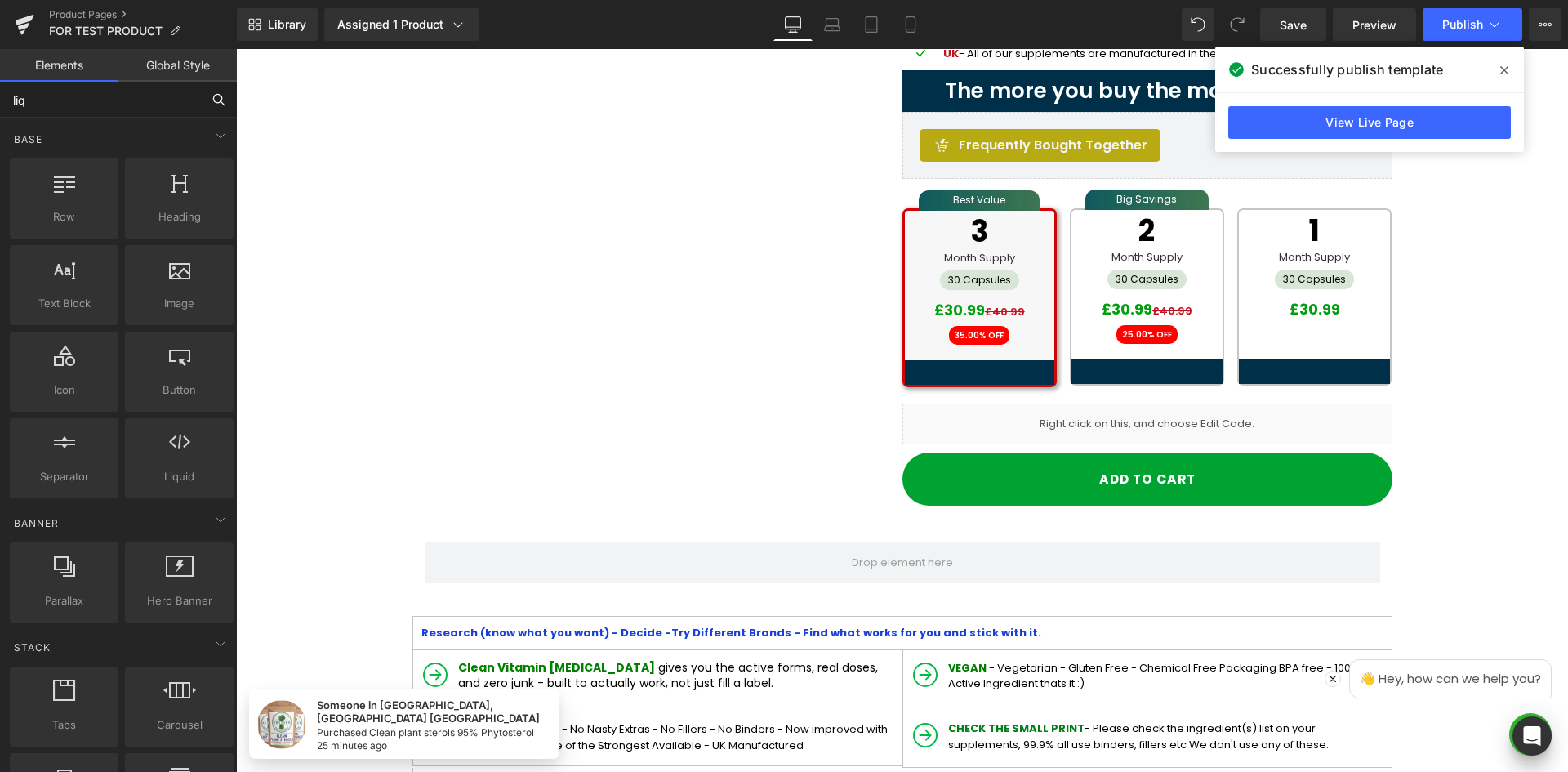
click at [95, 101] on input "liq" at bounding box center [100, 99] width 201 height 36
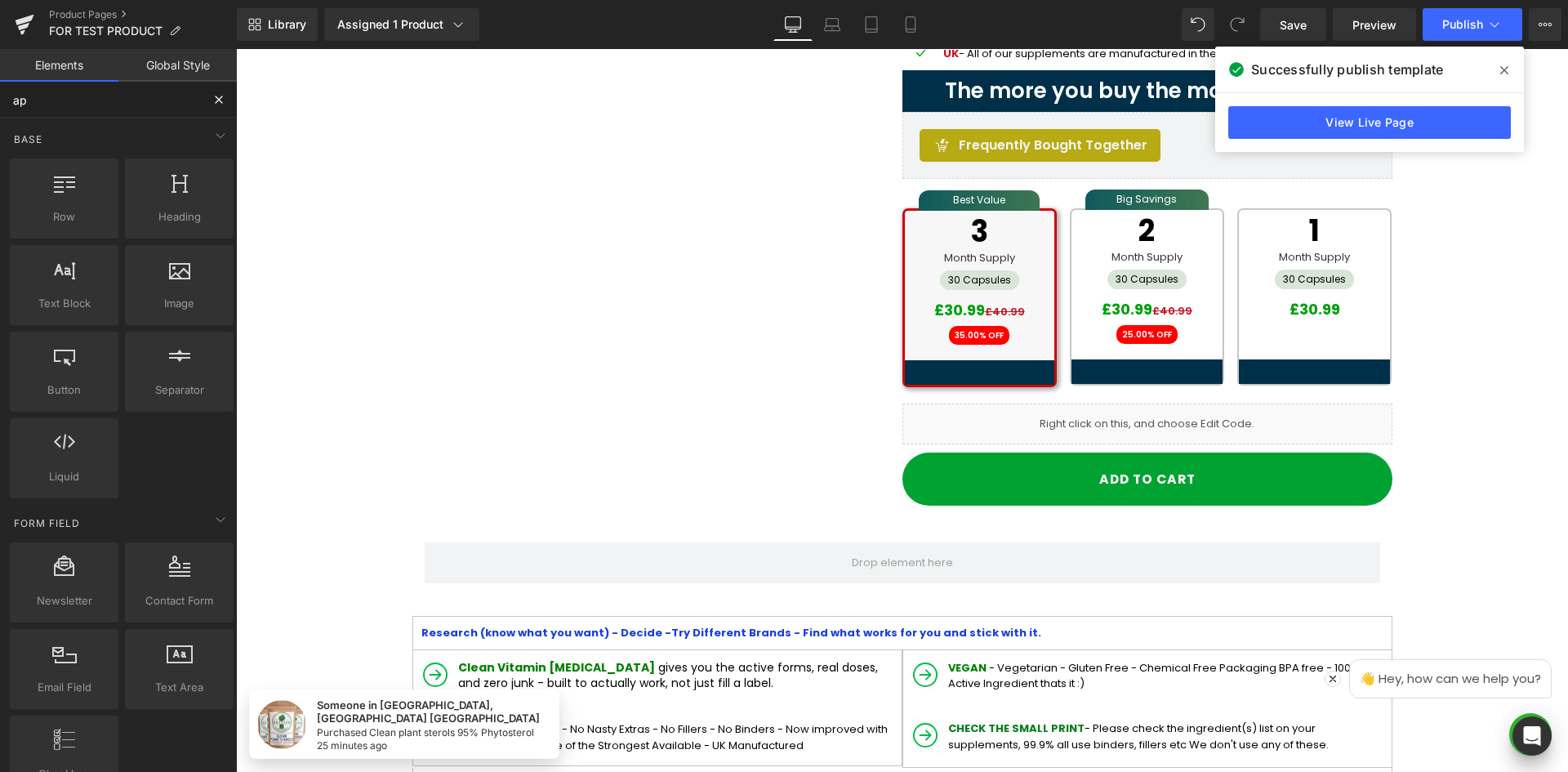
type input "app"
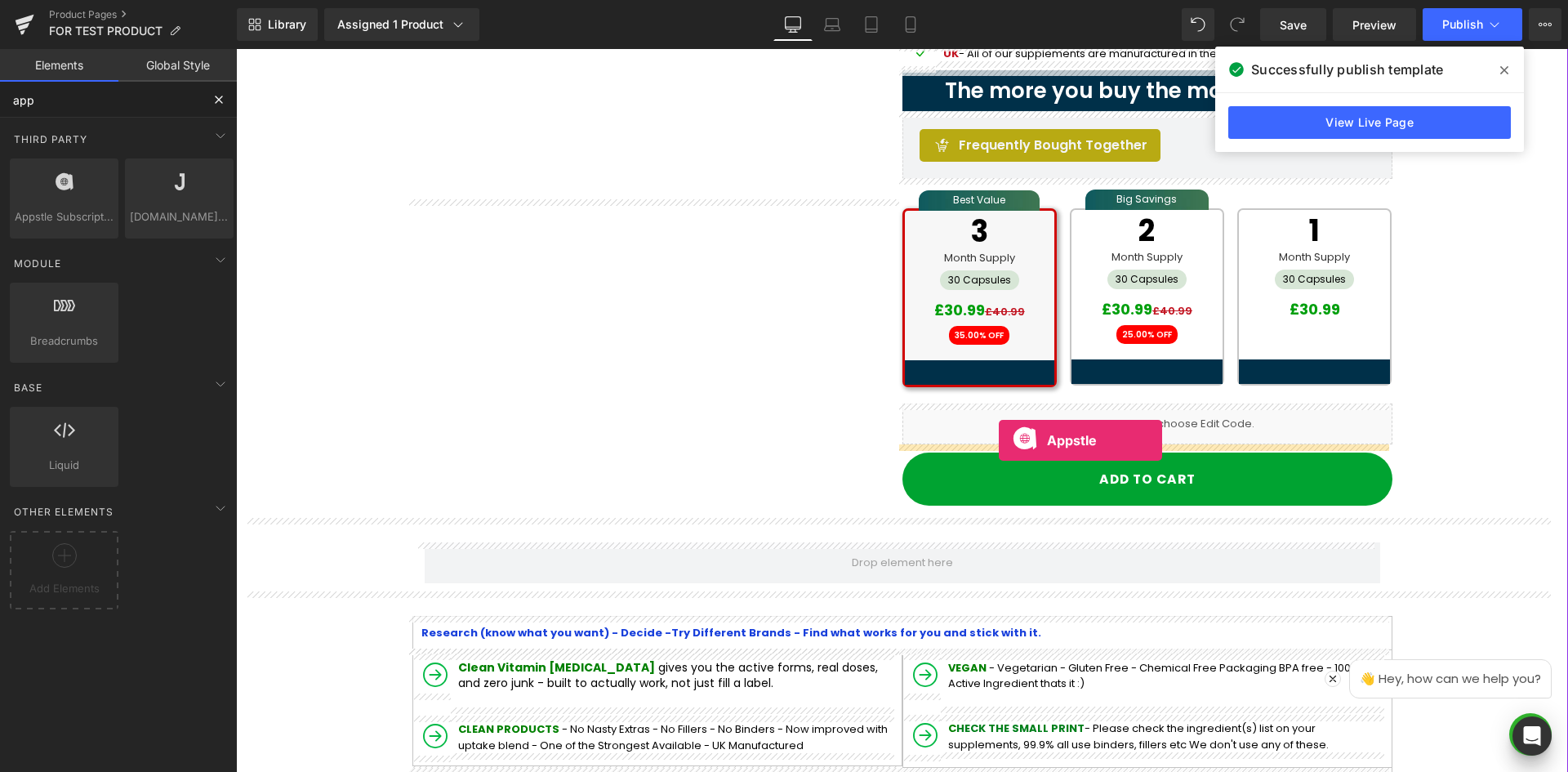
drag, startPoint x: 288, startPoint y: 268, endPoint x: 998, endPoint y: 441, distance: 730.8
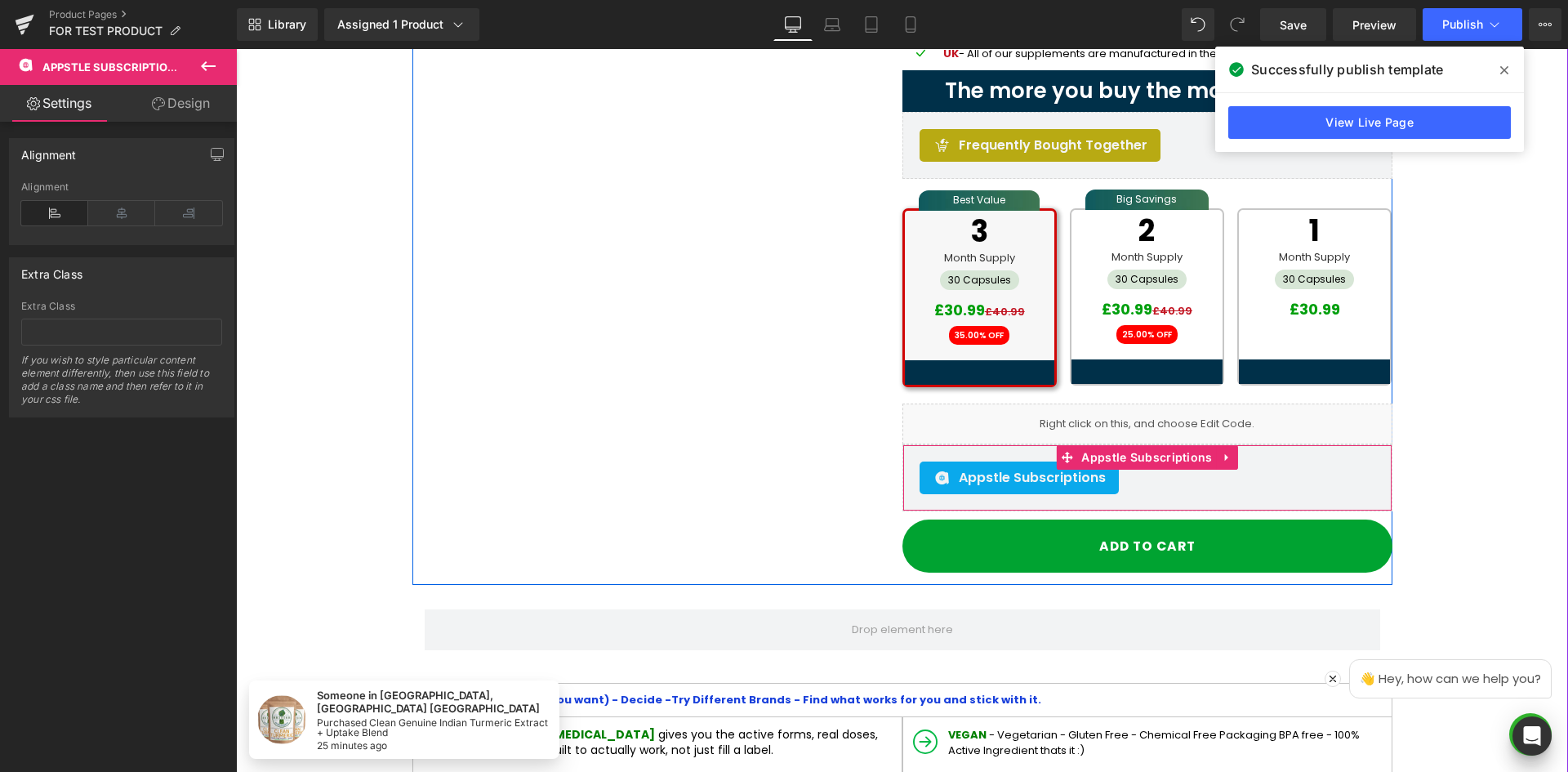
click at [1231, 471] on div "Appstle Subscriptions" at bounding box center [1147, 477] width 455 height 32
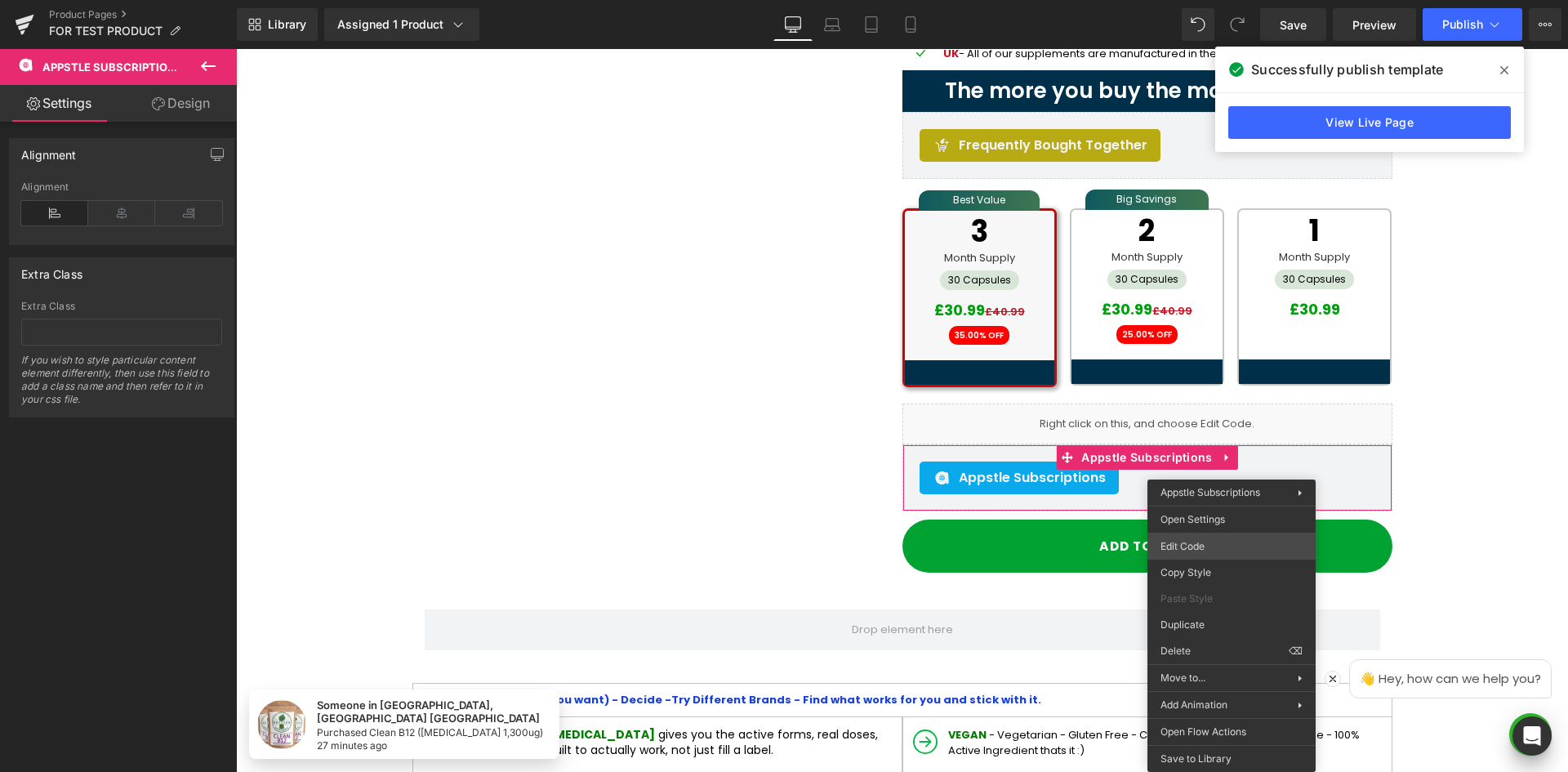
click at [1222, 538] on body "Appstle Subscriptions You are previewing how the will restyle your page. You ca…" at bounding box center [784, 386] width 1568 height 772
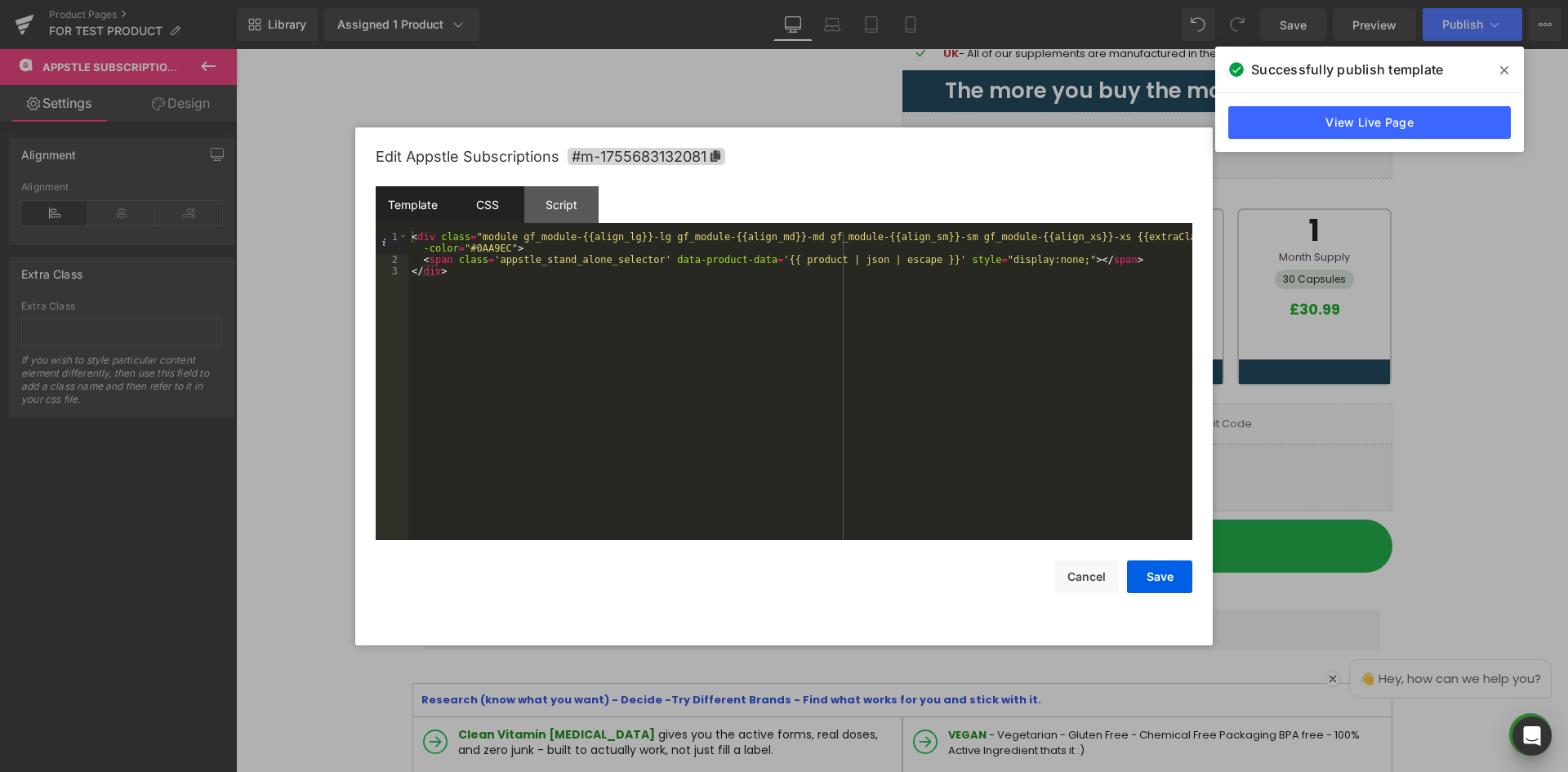
click at [476, 205] on div "CSS" at bounding box center [488, 205] width 75 height 36
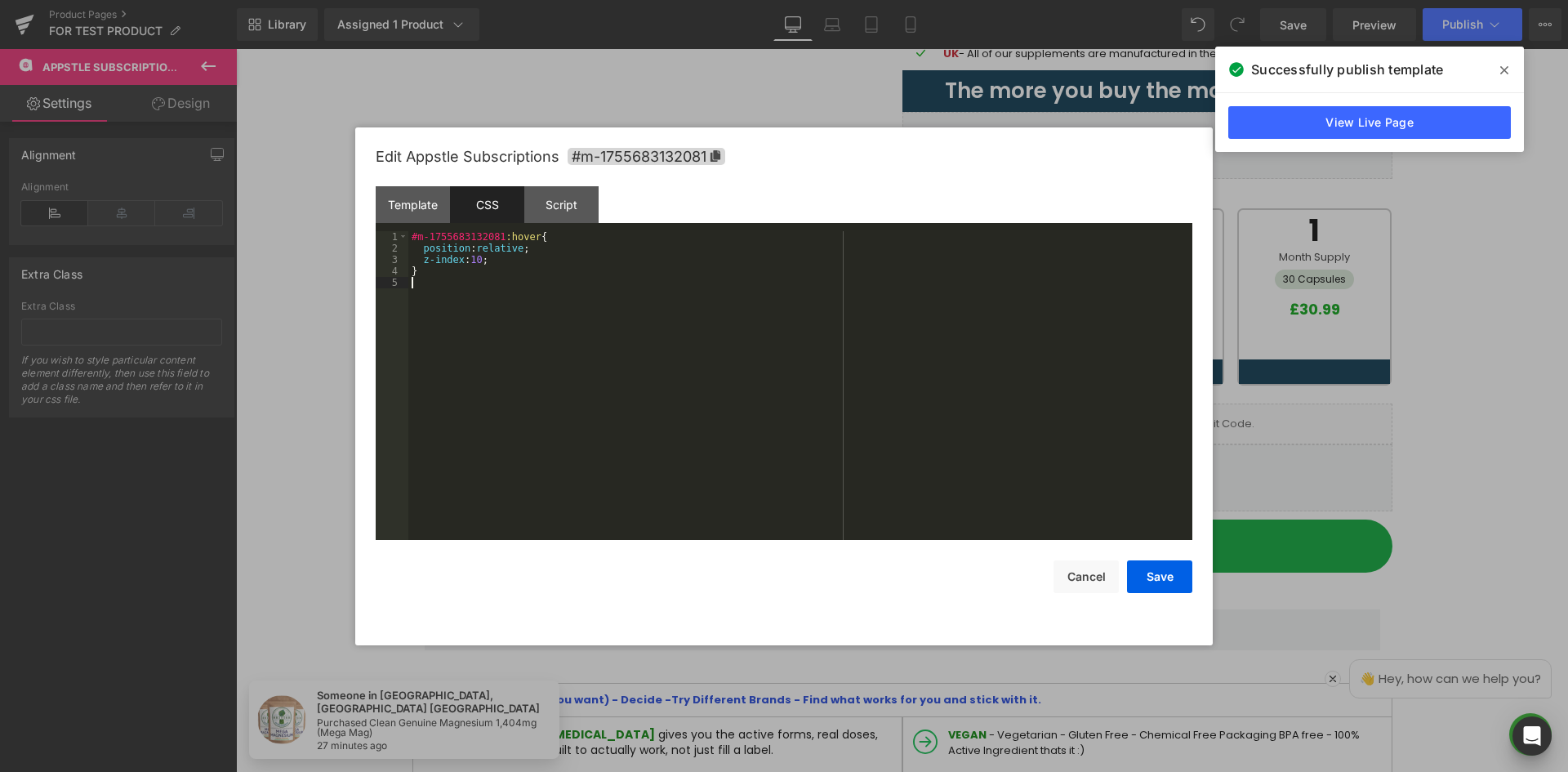
click at [505, 278] on div "#m-1755683132081 :hover { position : relative ; z-index : 10 ; }" at bounding box center [800, 397] width 784 height 332
click at [498, 273] on div "#m-1755683132081 :hover { position : relative ; z-index : 10 ; }" at bounding box center [800, 397] width 784 height 332
click at [531, 238] on div "#m-1755683132081 :hover { position : relative ; z-index : 10 ; }" at bounding box center [800, 397] width 784 height 332
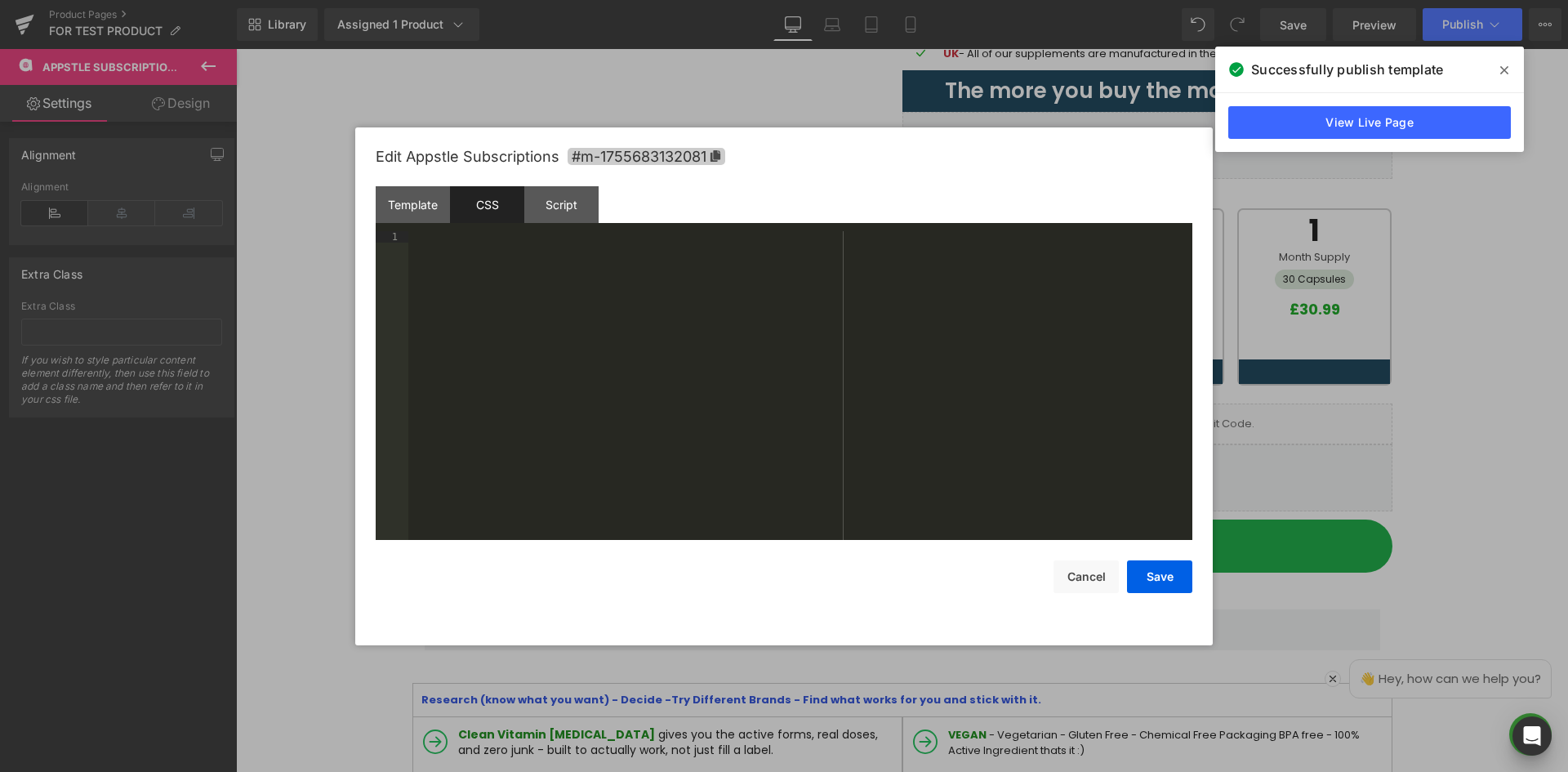
click at [710, 148] on span "#m-1755683132081" at bounding box center [647, 157] width 157 height 17
click at [634, 252] on div at bounding box center [800, 397] width 784 height 332
paste textarea
click at [429, 290] on div "#m-1755683132081 { }" at bounding box center [800, 396] width 784 height 332
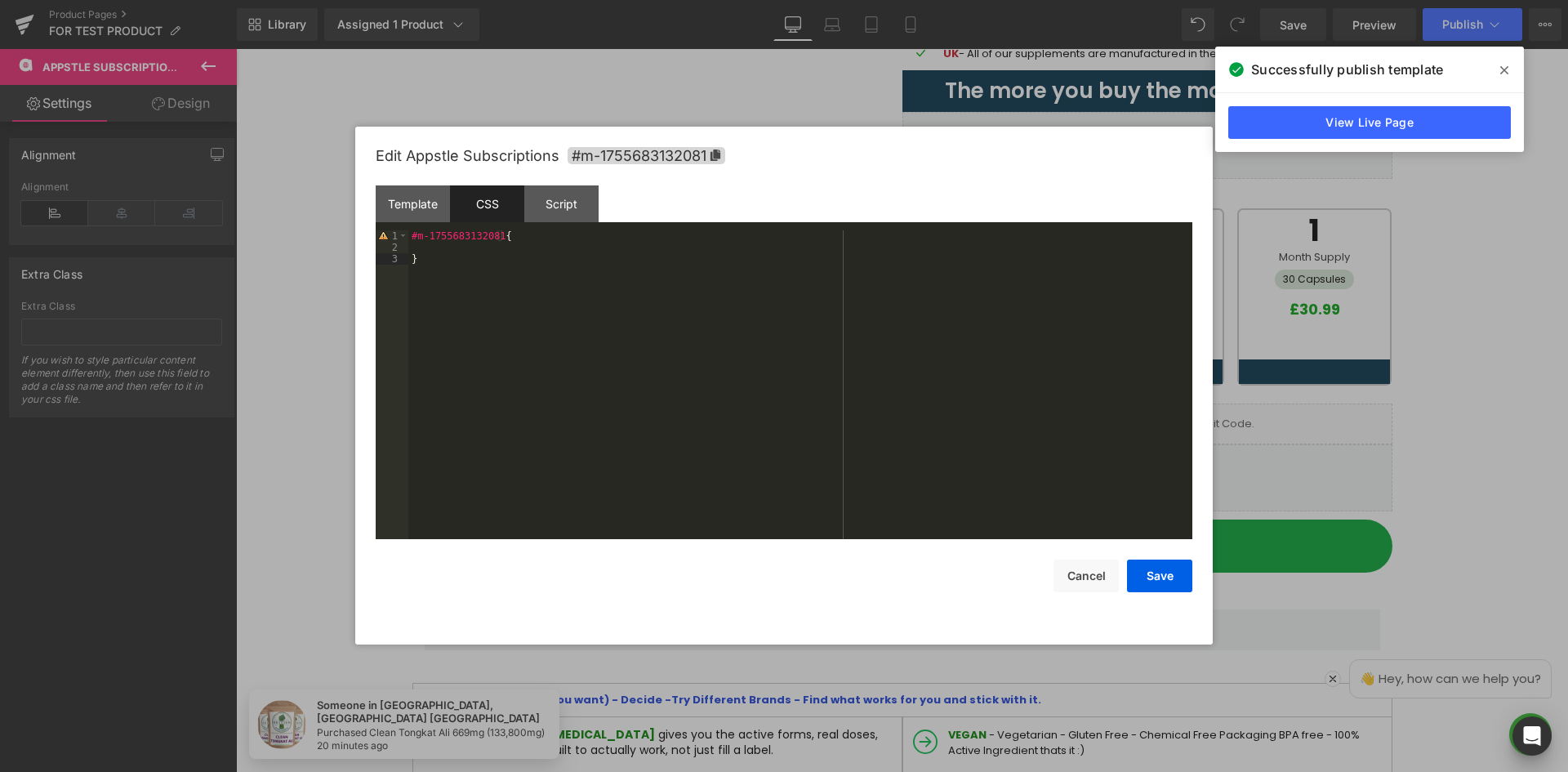
paste textarea
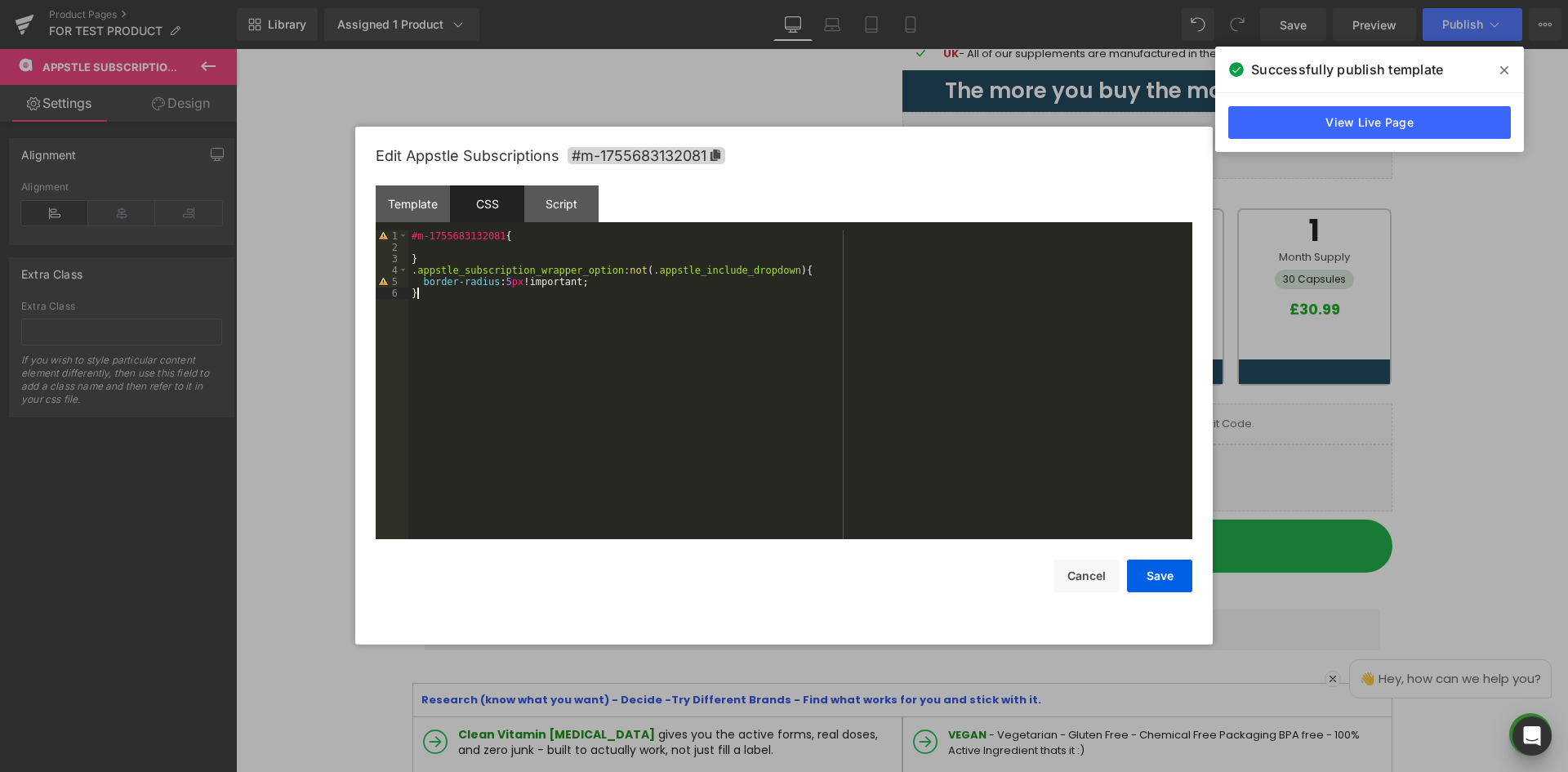
click at [480, 371] on div "#m-1755683132081 { } .appstle_subscription_wrapper_option :not ( .appstle_inclu…" at bounding box center [800, 396] width 784 height 332
drag, startPoint x: 647, startPoint y: 334, endPoint x: 640, endPoint y: 325, distance: 11.4
click at [645, 334] on div "#m-1755683132081 { } .appstle_subscription_wrapper_option :not ( .appstle_inclu…" at bounding box center [800, 396] width 784 height 332
click at [628, 292] on div "#m-1755683132081 { } .appstle_subscription_wrapper_option :not ( .appstle_inclu…" at bounding box center [800, 396] width 784 height 332
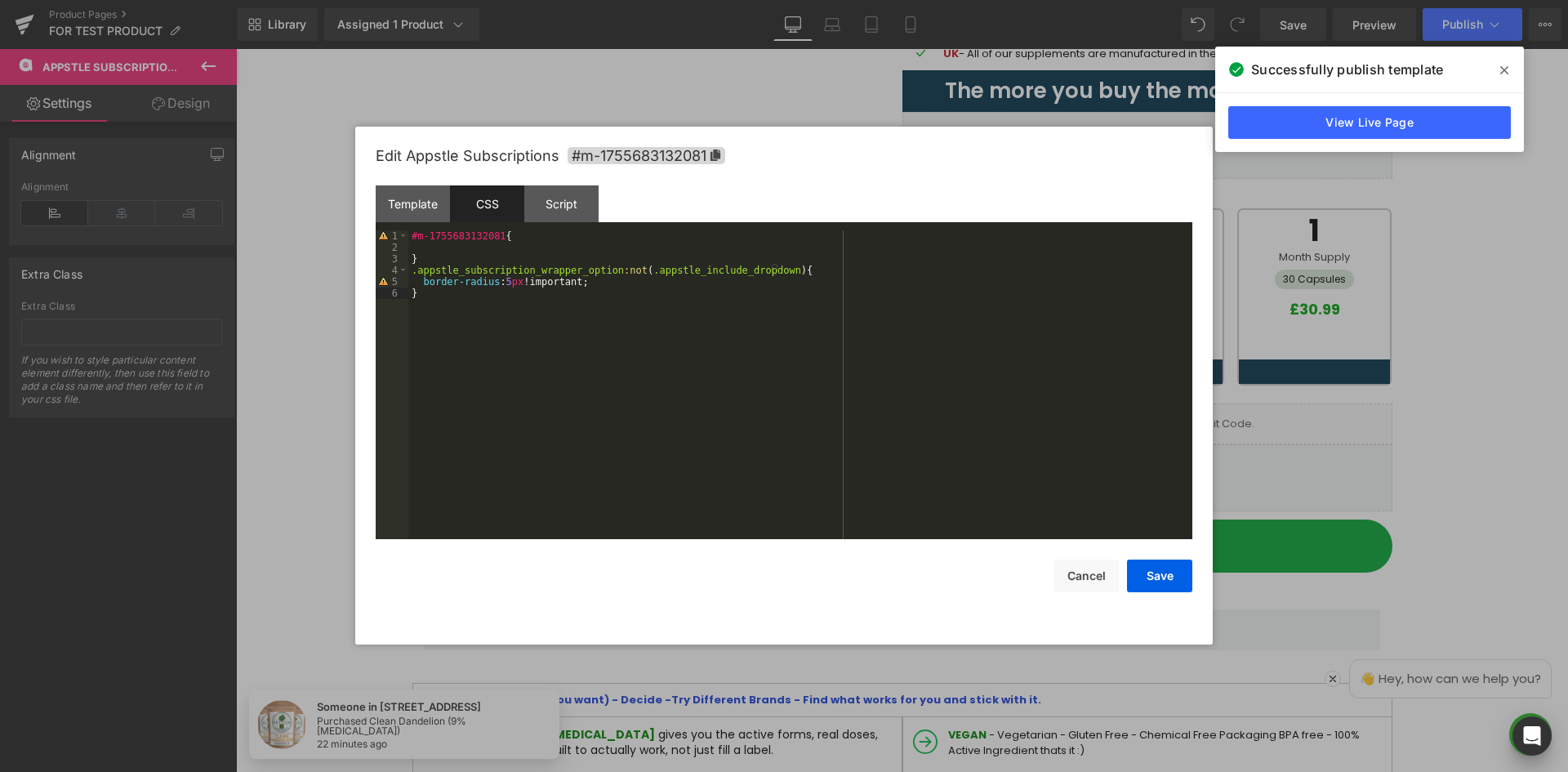
click at [546, 288] on div "#m-1755683132081 { } .appstle_subscription_wrapper_option :not ( .appstle_inclu…" at bounding box center [800, 396] width 784 height 332
click at [584, 282] on div "#m-1755683132081 { } .appstle_subscription_wrapper_option :not ( .appstle_inclu…" at bounding box center [800, 396] width 784 height 332
click at [1164, 574] on button "Save" at bounding box center [1159, 576] width 65 height 32
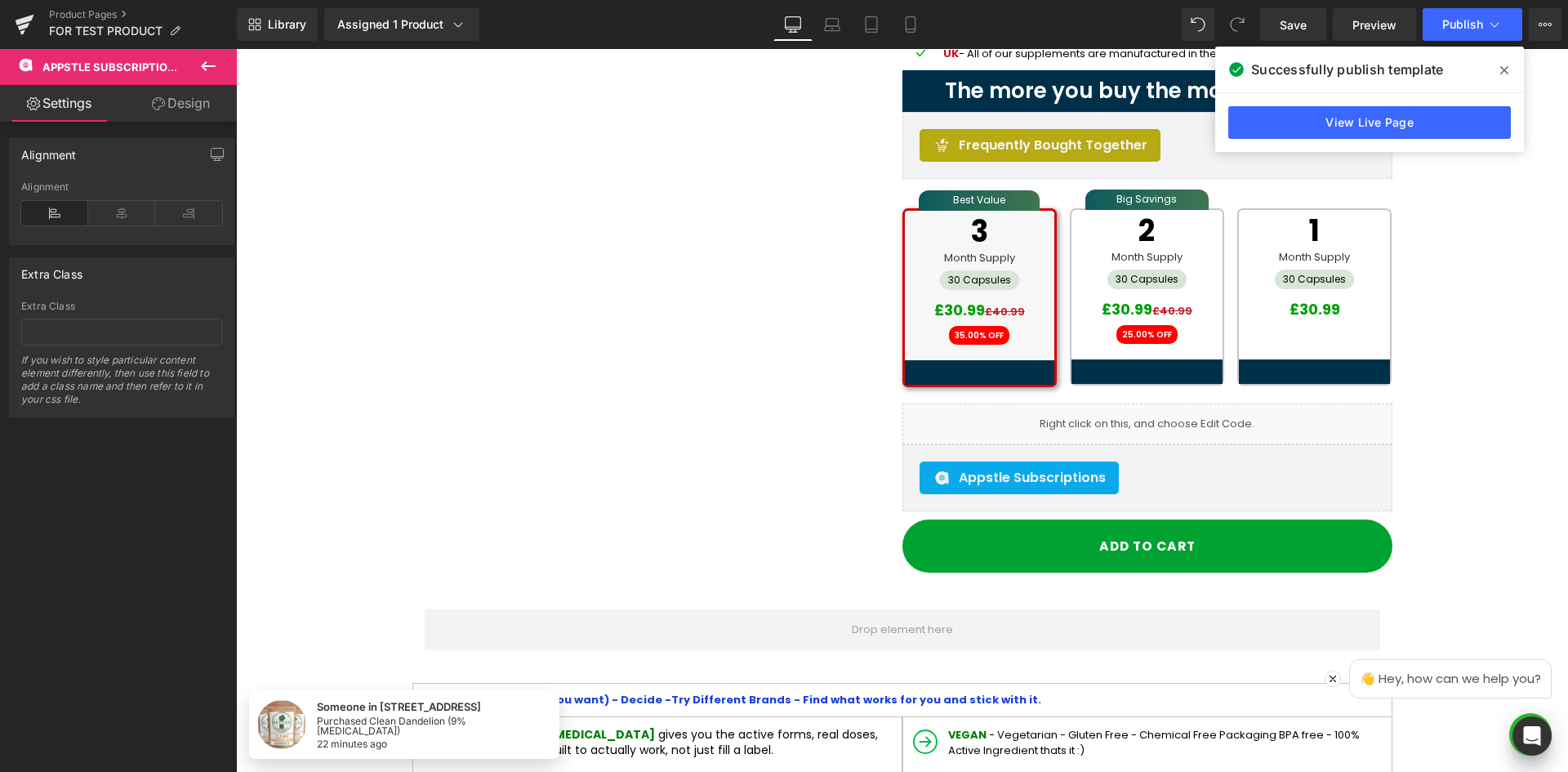
click at [1503, 69] on icon at bounding box center [1504, 70] width 8 height 8
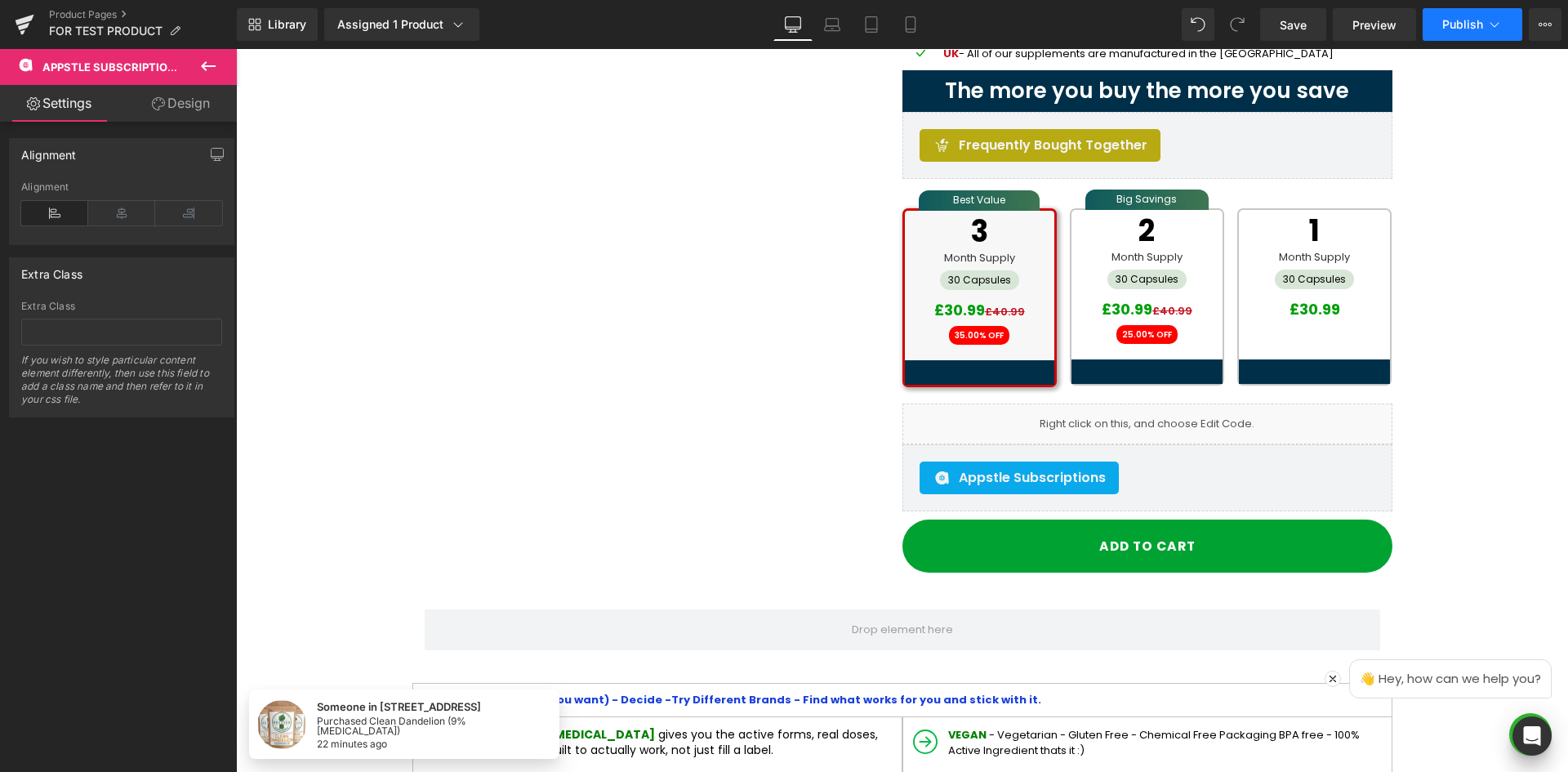
click at [1493, 25] on icon at bounding box center [1494, 25] width 17 height 17
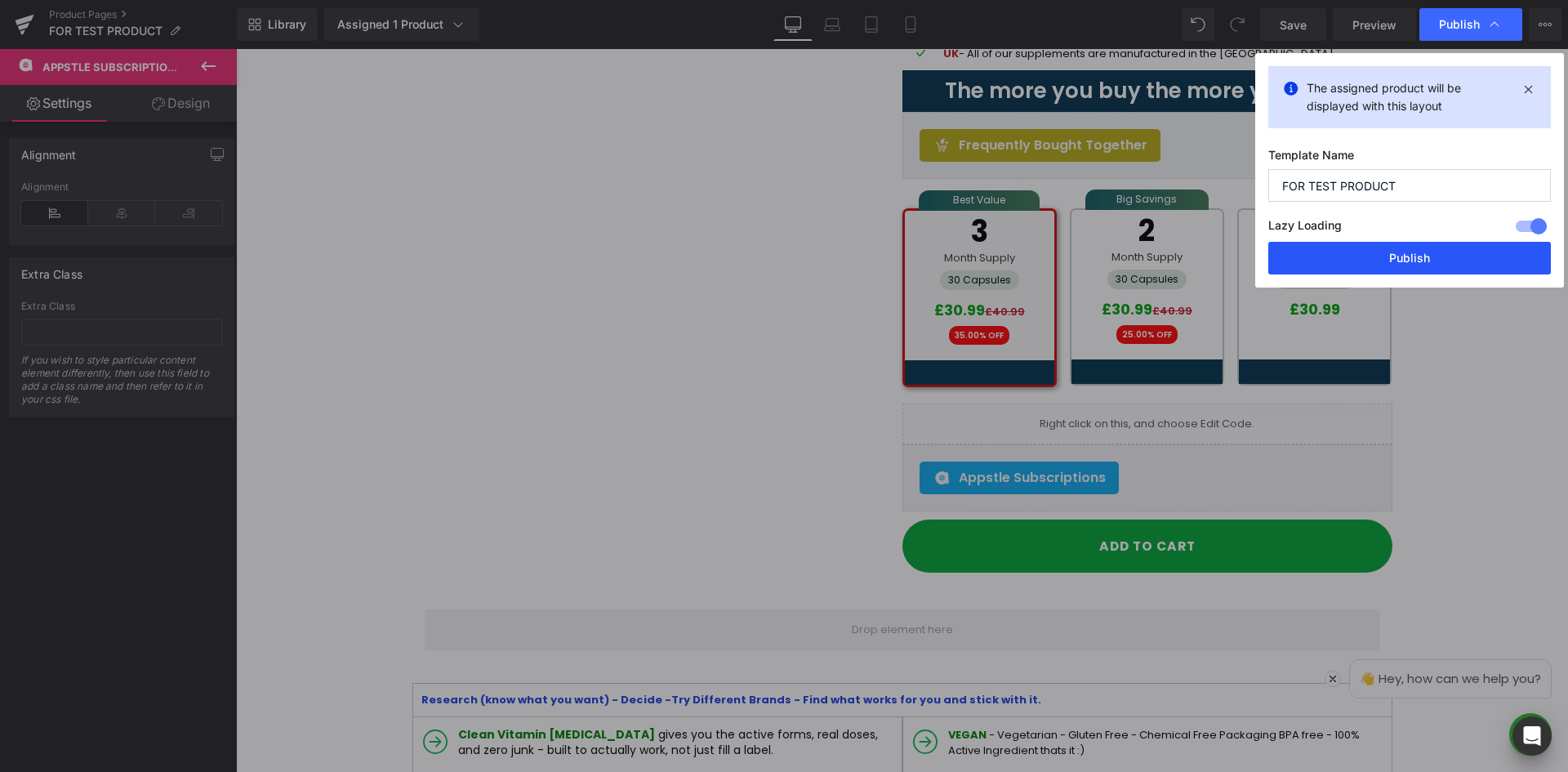
click at [1438, 262] on button "Publish" at bounding box center [1409, 258] width 282 height 32
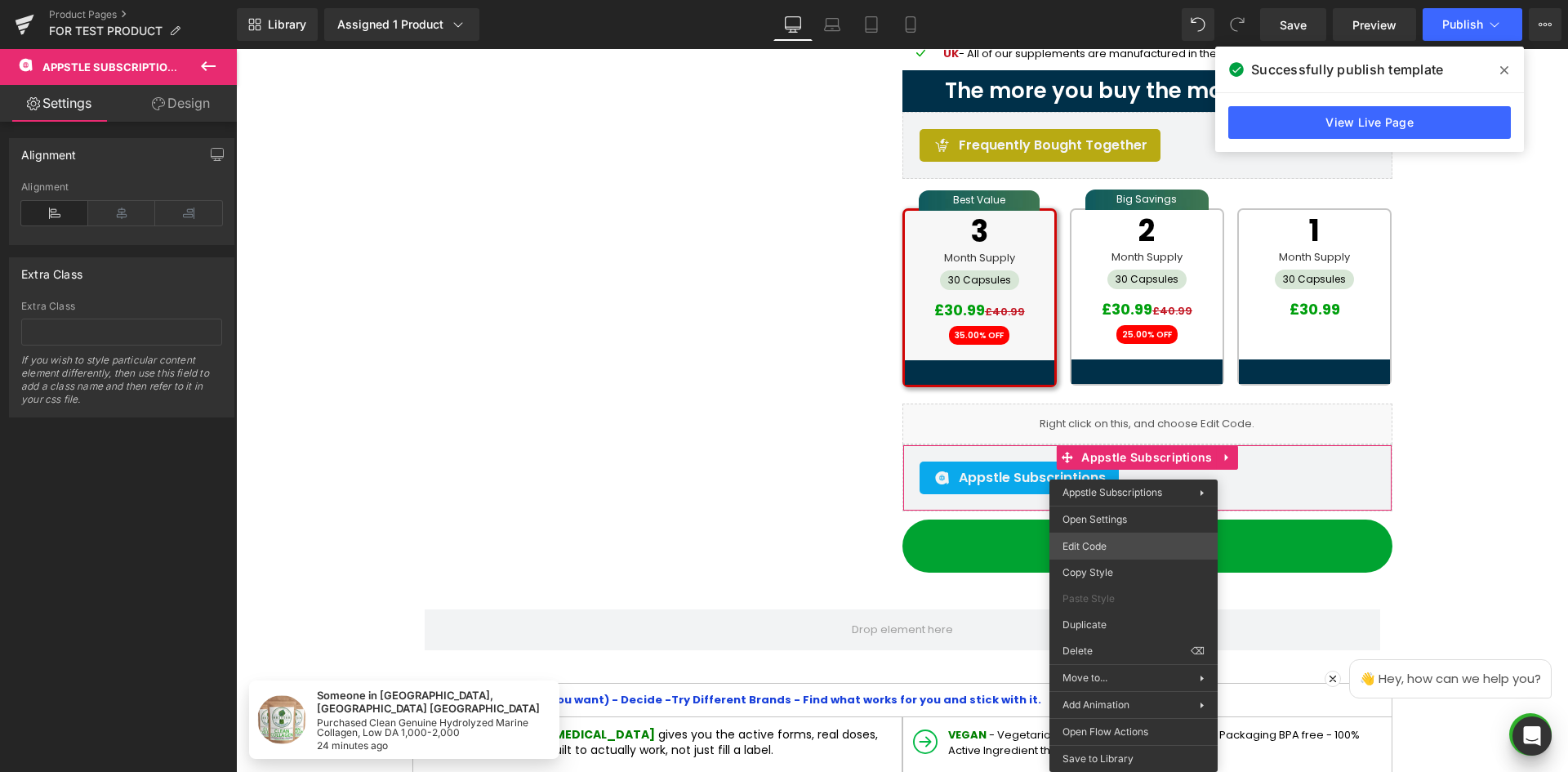
click at [1106, 0] on div "Appstle Subscriptions You are previewing how the will restyle your page. You ca…" at bounding box center [784, 0] width 1568 height 0
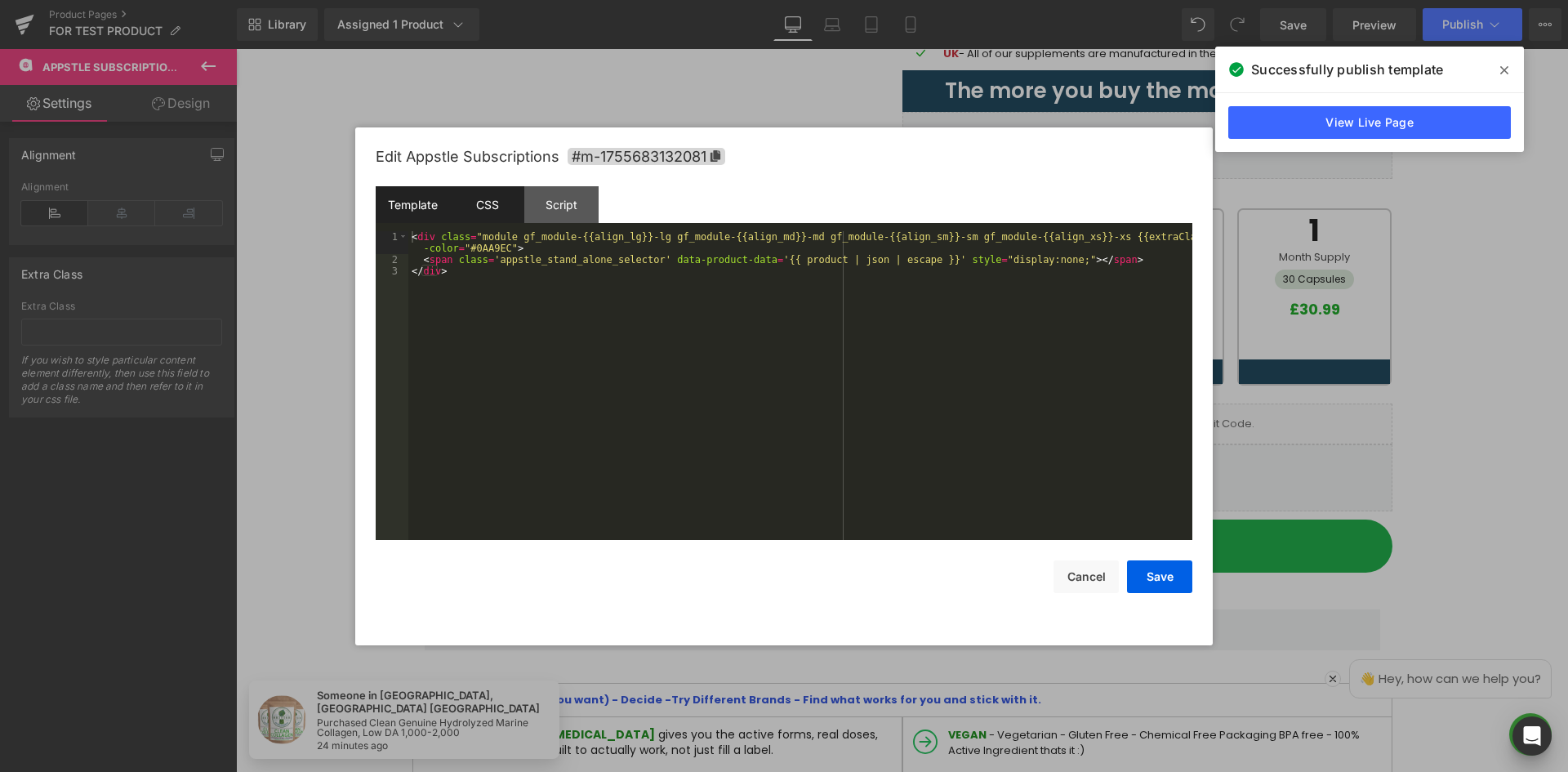
click at [470, 189] on div "CSS" at bounding box center [488, 205] width 75 height 36
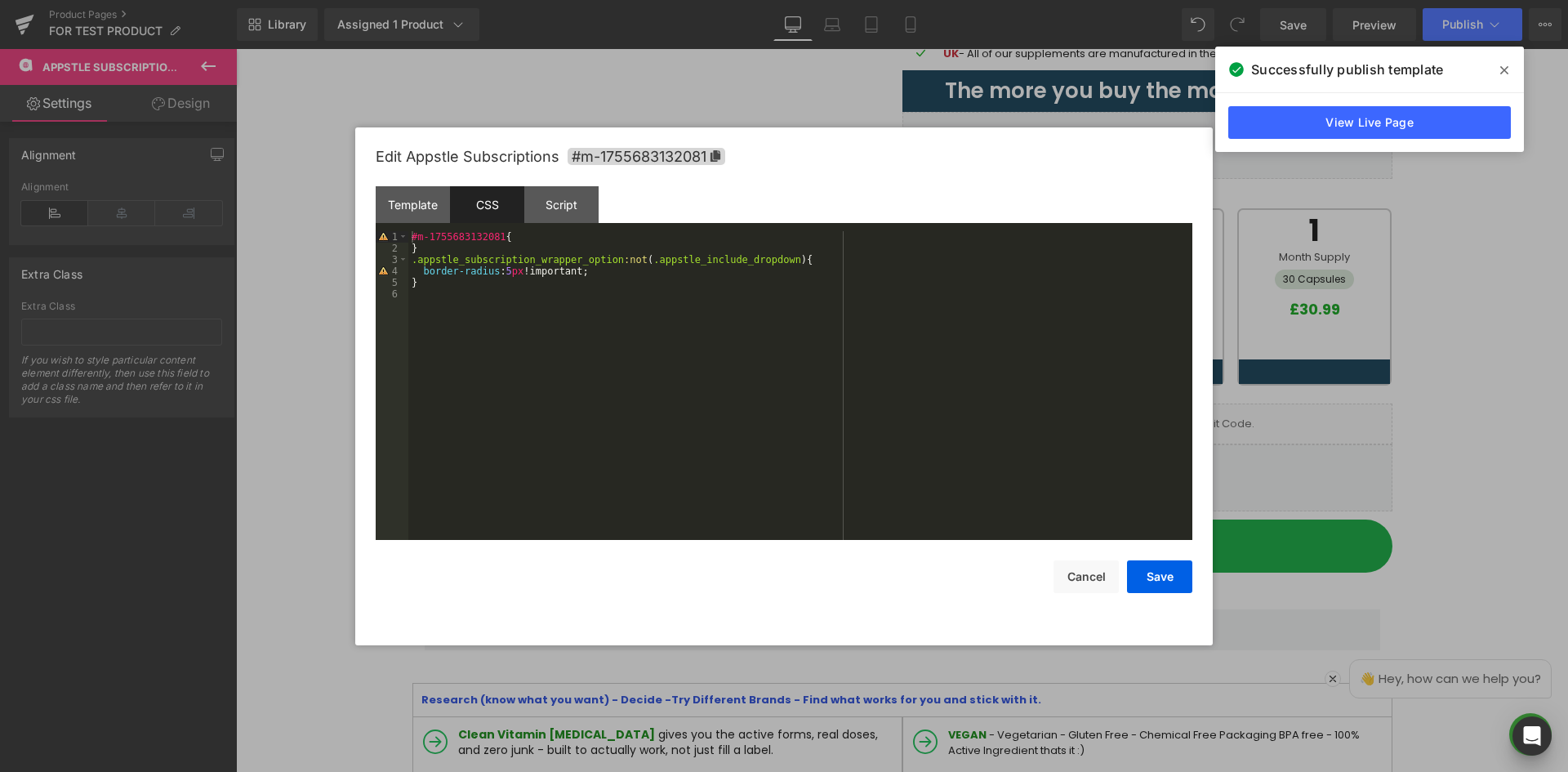
click at [536, 232] on div "#m-1755683132081 { } .appstle_subscription_wrapper_option :not ( .appstle_inclu…" at bounding box center [800, 397] width 784 height 332
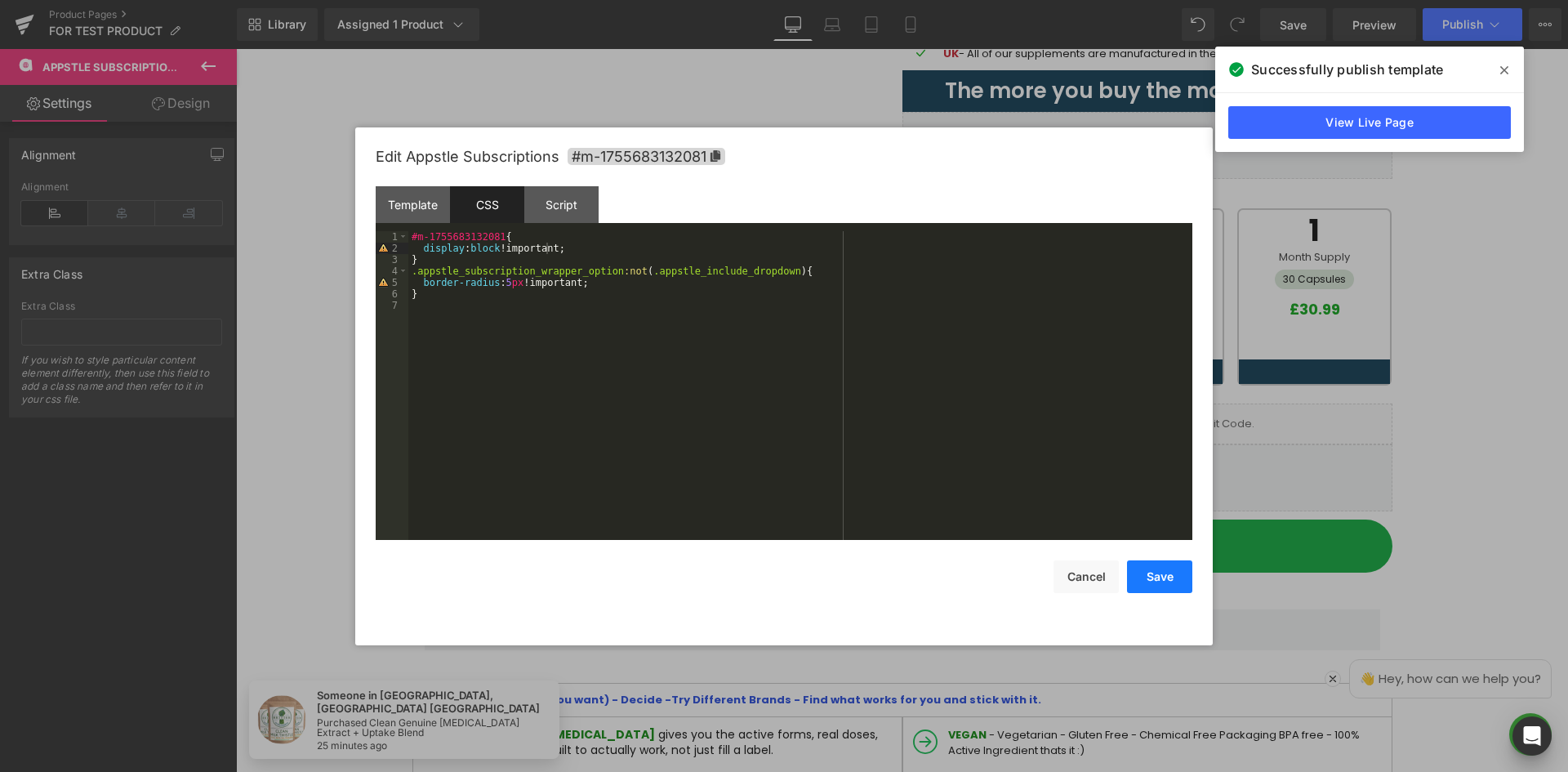
click at [1161, 578] on button "Save" at bounding box center [1159, 577] width 65 height 32
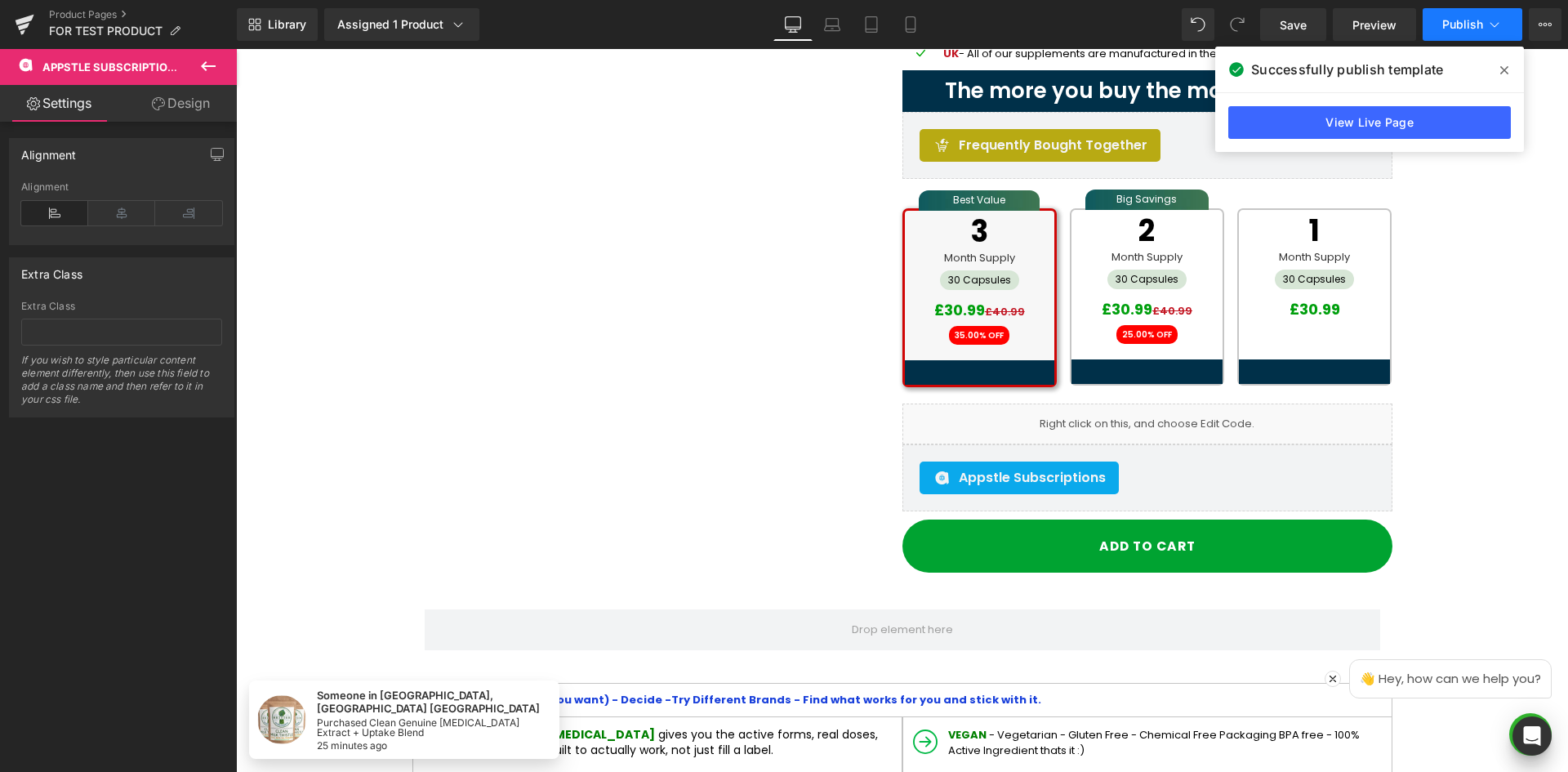
click at [1449, 25] on span "Publish" at bounding box center [1462, 25] width 41 height 13
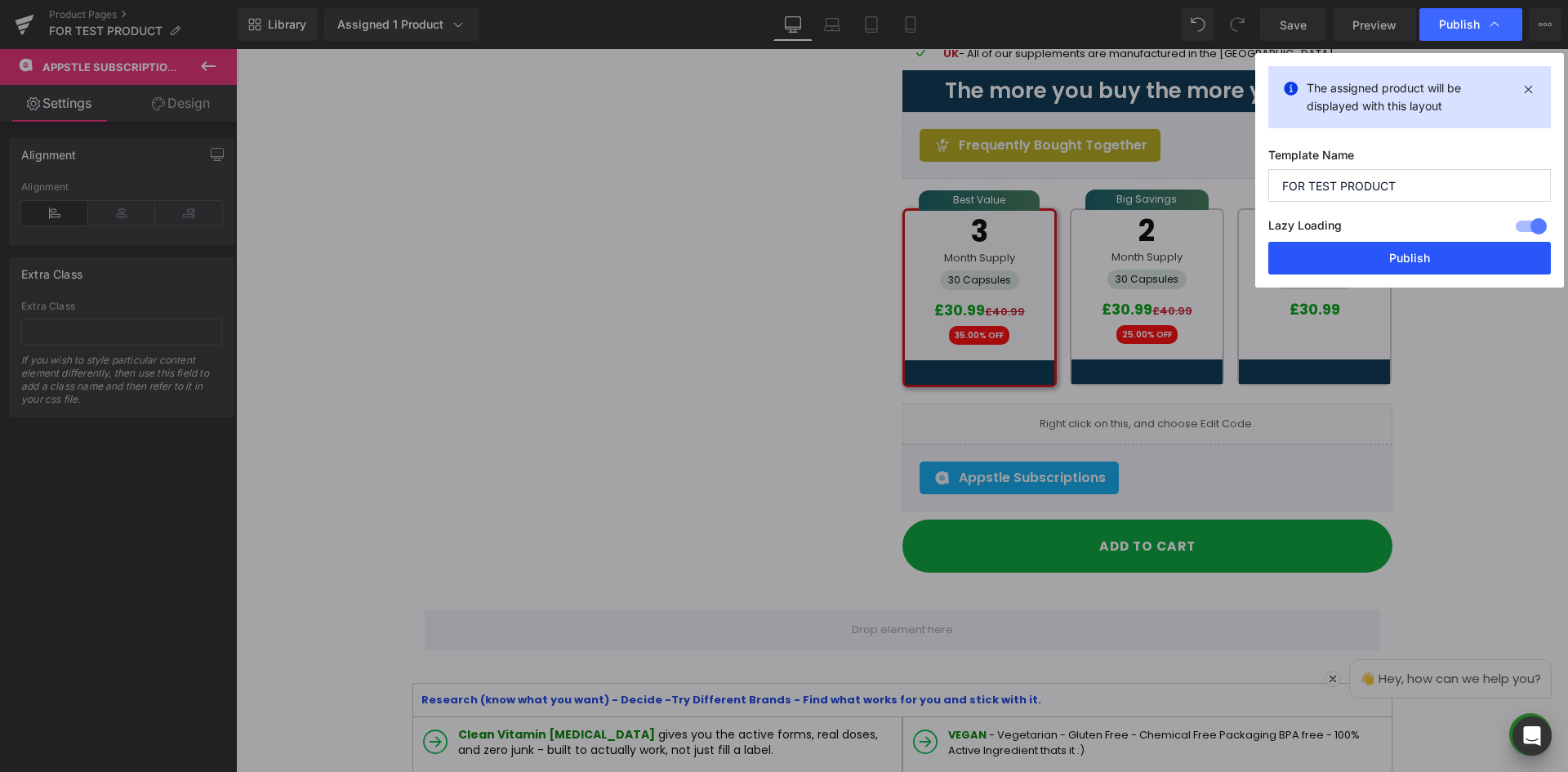
click at [1412, 261] on button "Publish" at bounding box center [1409, 258] width 282 height 32
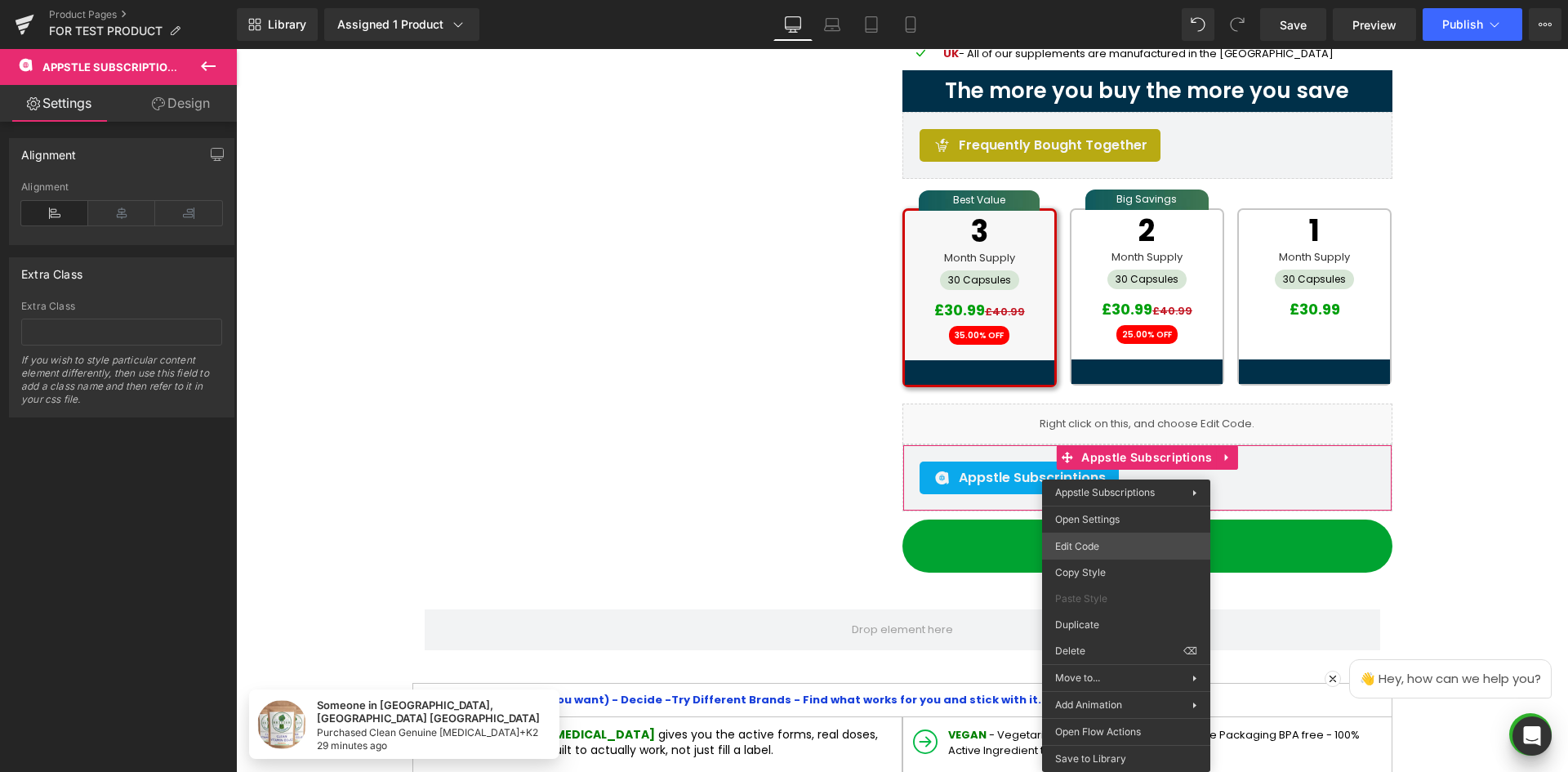
click at [1103, 0] on div "Appstle Subscriptions You are previewing how the will restyle your page. You ca…" at bounding box center [784, 0] width 1568 height 0
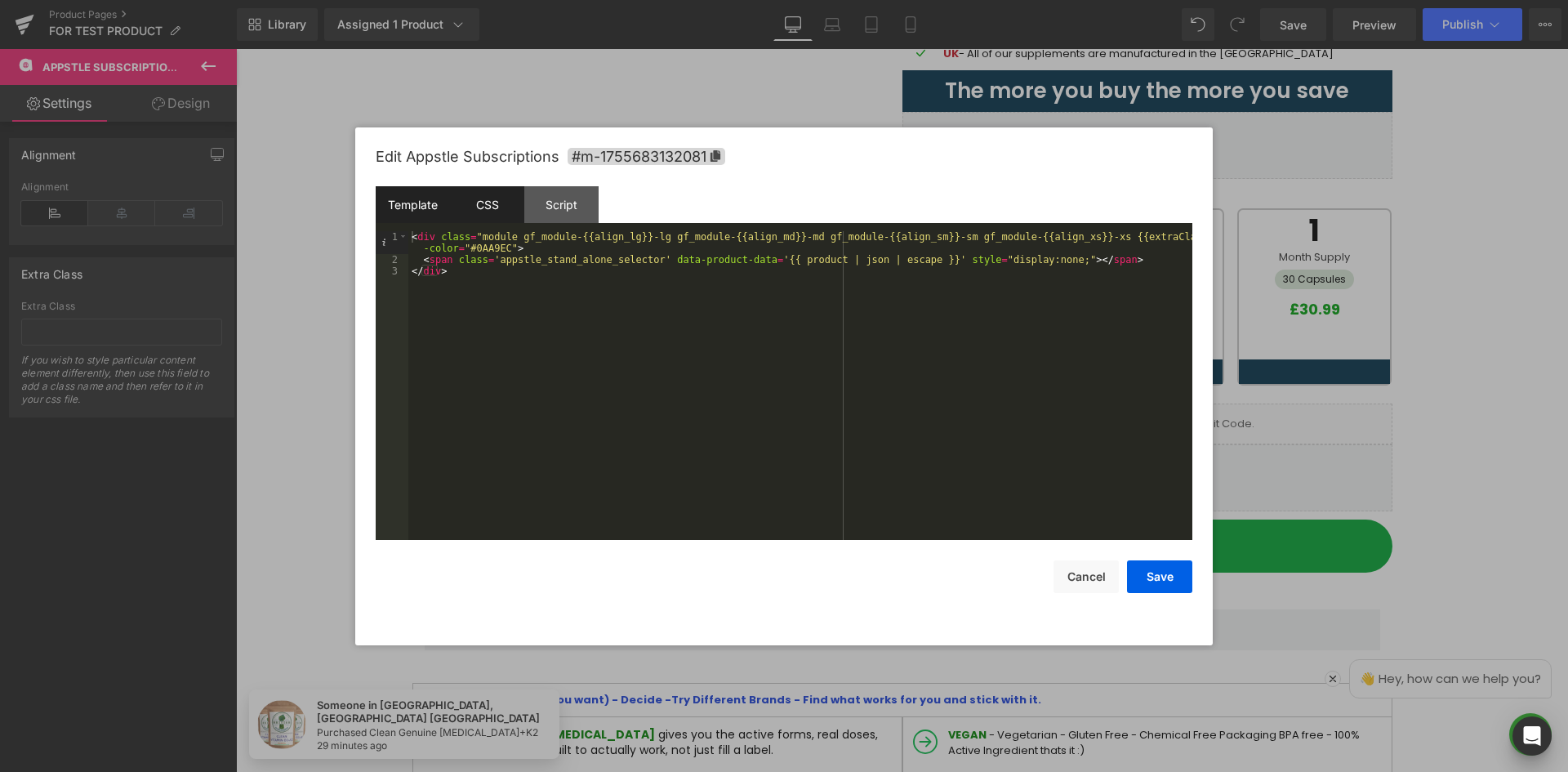
click at [474, 199] on div "CSS" at bounding box center [488, 205] width 75 height 36
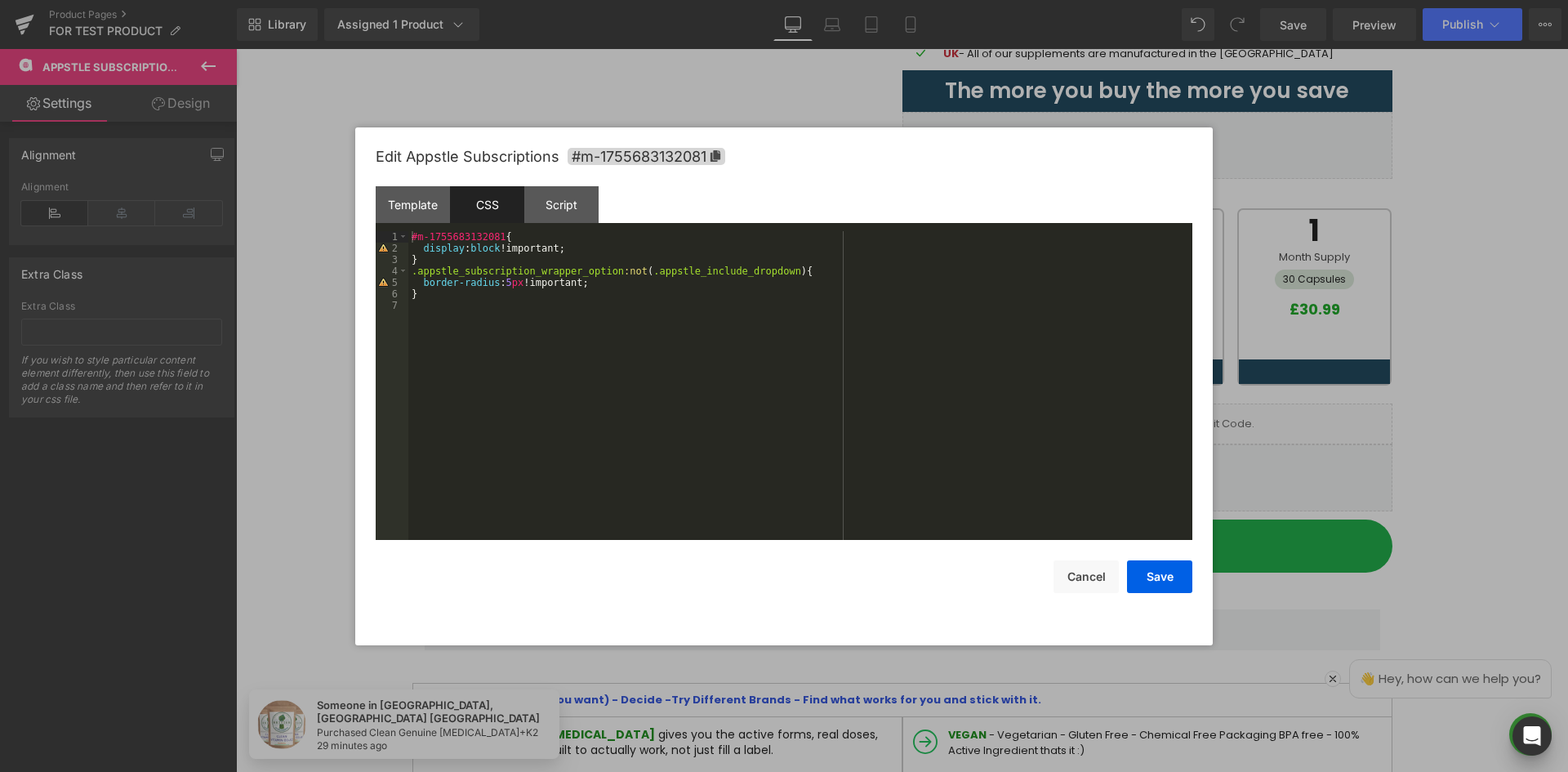
click at [450, 263] on div "#m-1755683132081 { display : block !important; } .appstle_subscription_wrapper_…" at bounding box center [800, 397] width 784 height 332
click at [506, 239] on div "#m-1755683132081 { display : block !important; } .appstle_subscription_wrapper_…" at bounding box center [800, 397] width 784 height 332
drag, startPoint x: 412, startPoint y: 273, endPoint x: 771, endPoint y: 273, distance: 359.0
click at [771, 273] on div "#m-1755683132081 { display : block !important; } .appstle_subscription_wrapper_…" at bounding box center [800, 397] width 784 height 332
drag, startPoint x: 577, startPoint y: 282, endPoint x: 437, endPoint y: 284, distance: 140.0
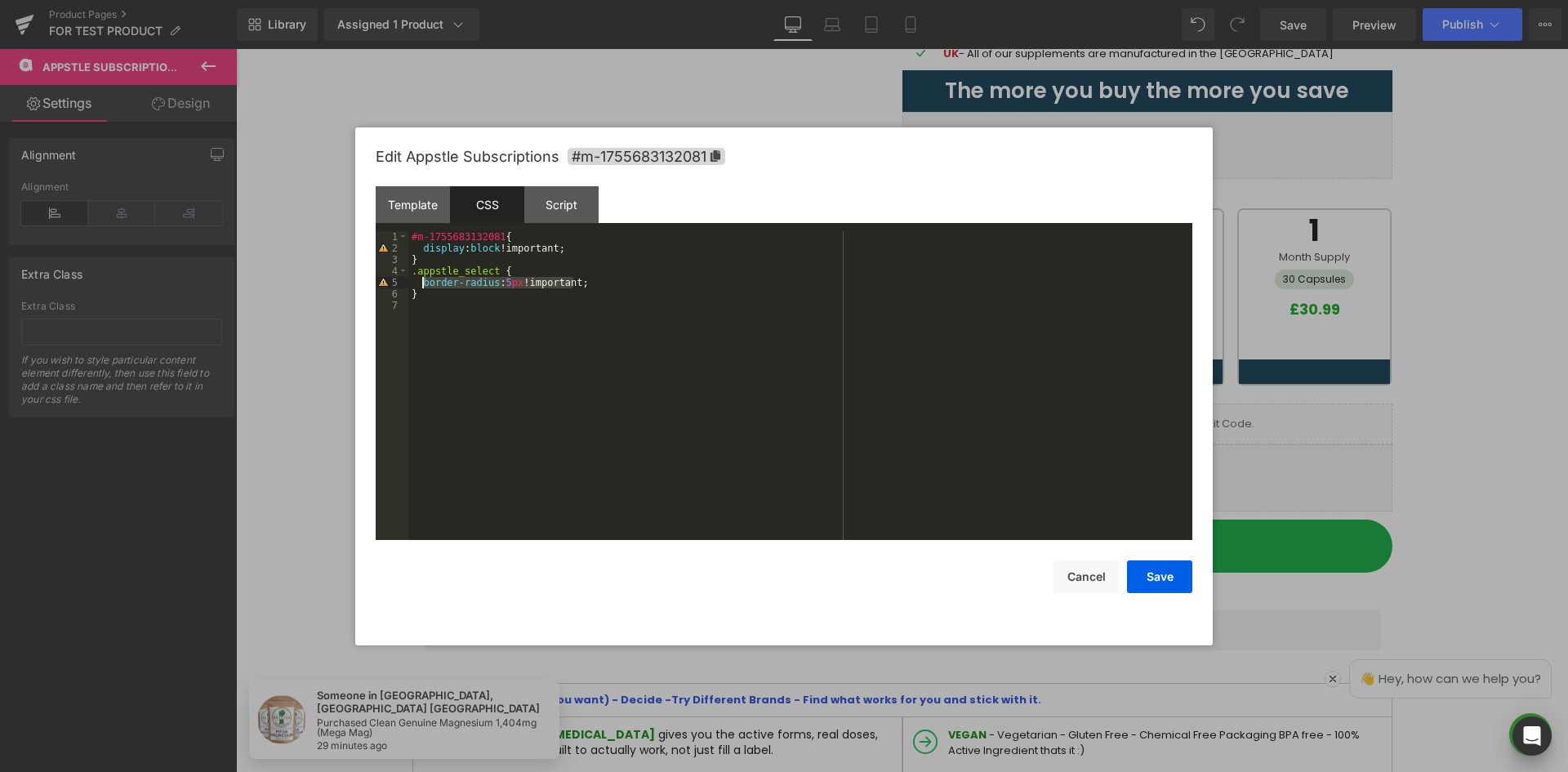
click at [423, 285] on div "#m-1755683132081 { display : block !important; } .appstle_select { border-radiu…" at bounding box center [800, 397] width 784 height 332
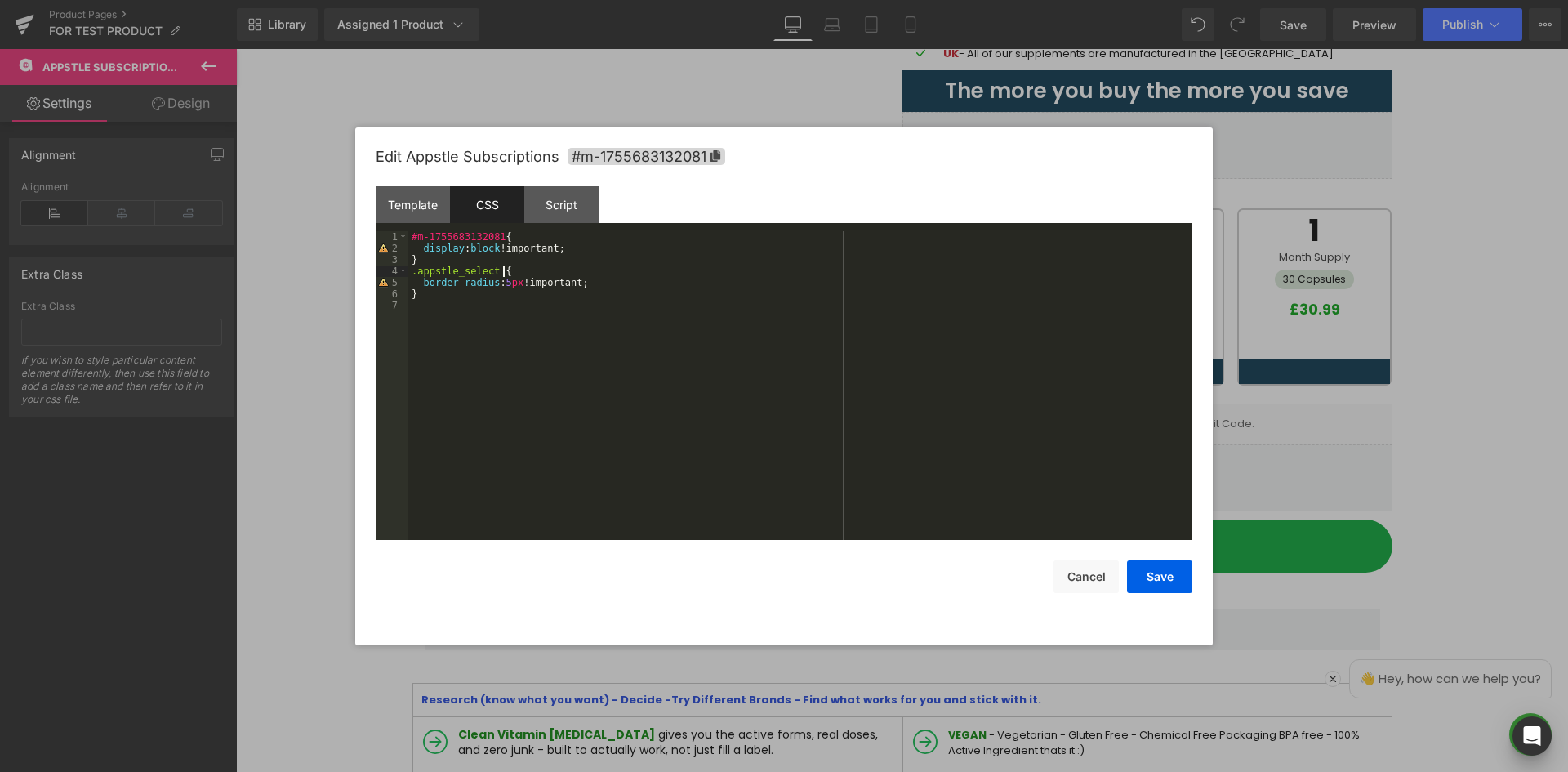
click at [511, 273] on div "#m-1755683132081 { display : block !important; } .appstle_select { border-radiu…" at bounding box center [800, 397] width 784 height 332
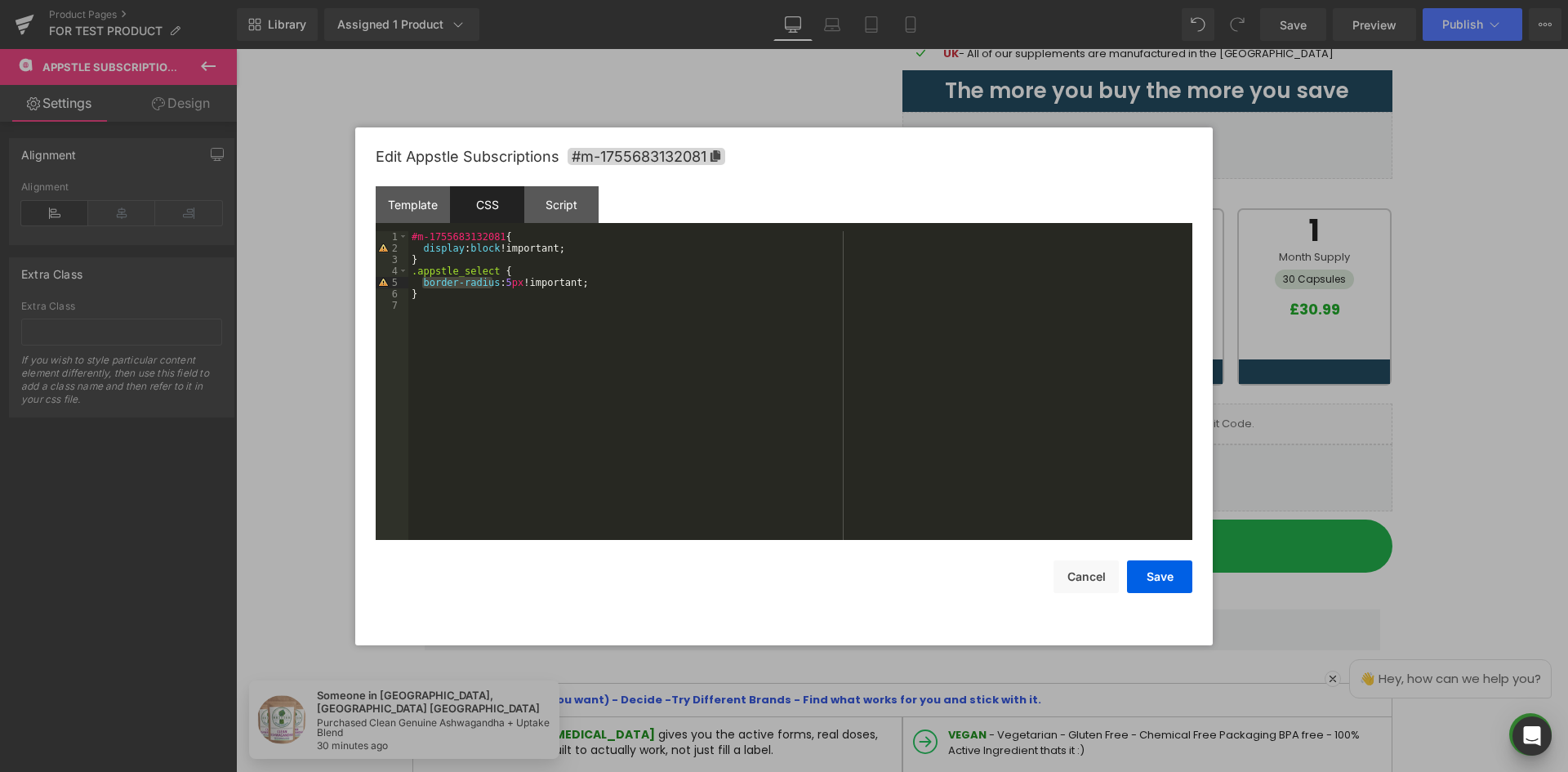
drag, startPoint x: 421, startPoint y: 285, endPoint x: 493, endPoint y: 282, distance: 72.1
click at [493, 282] on div "#m-1755683132081 { display : block !important; } .appstle_select { border-radiu…" at bounding box center [800, 397] width 784 height 332
click at [1144, 581] on button "Save" at bounding box center [1159, 577] width 65 height 32
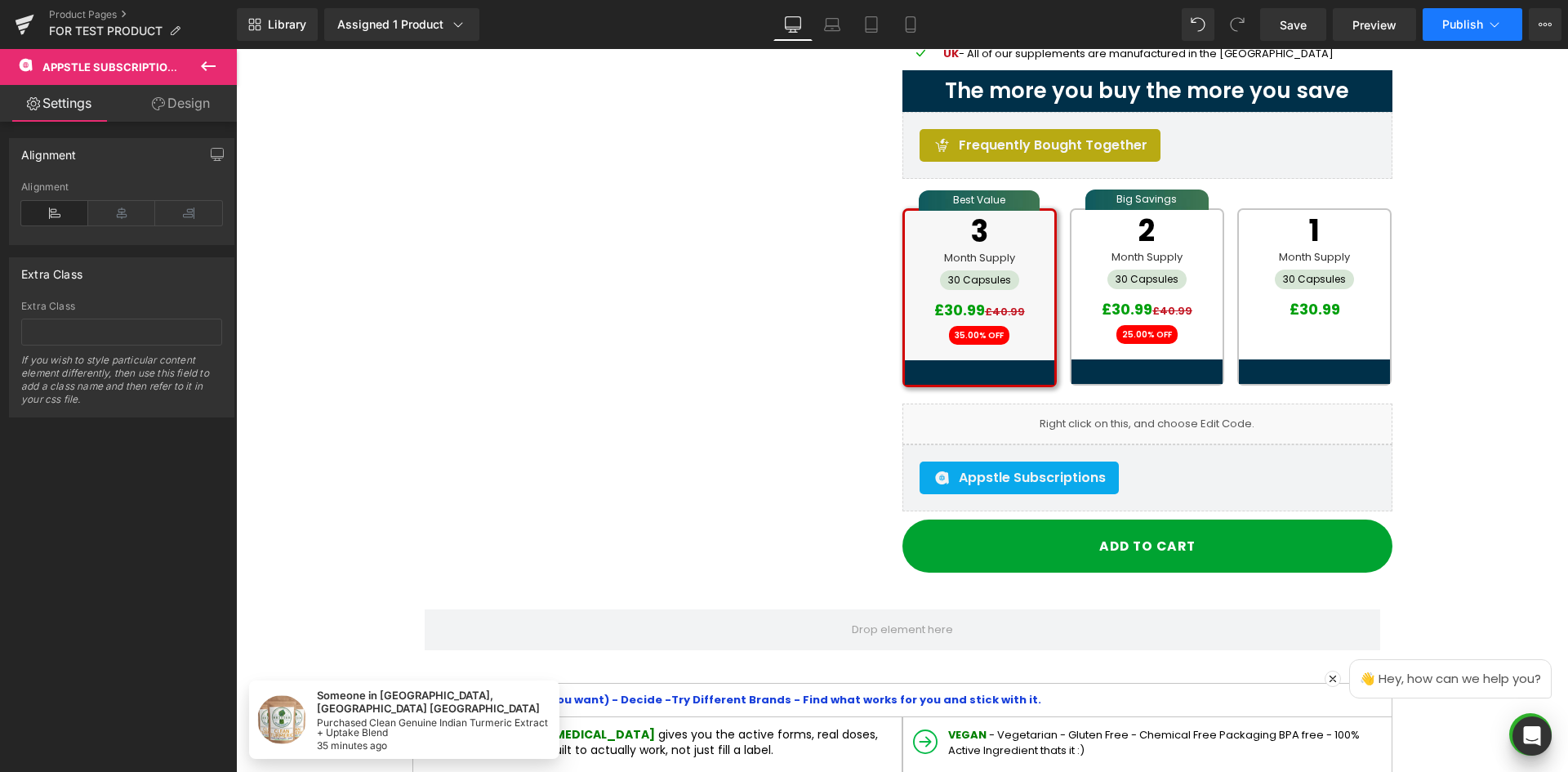
click at [1494, 26] on icon at bounding box center [1494, 25] width 17 height 17
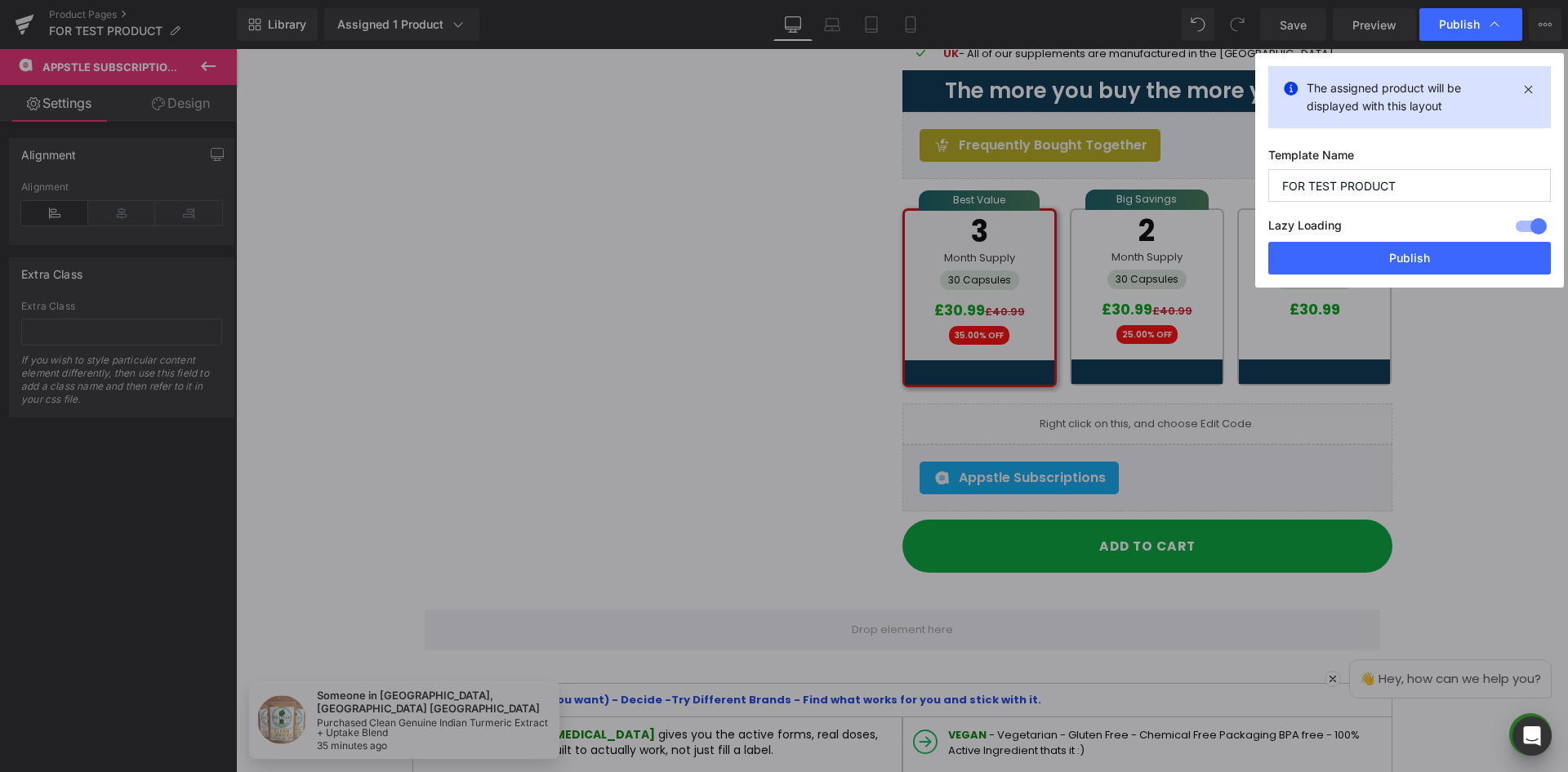
click at [1461, 275] on div "The assigned product will be displayed with this layout Template Name FOR TEST …" at bounding box center [1409, 170] width 309 height 234
click at [1487, 254] on button "Publish" at bounding box center [1409, 258] width 282 height 32
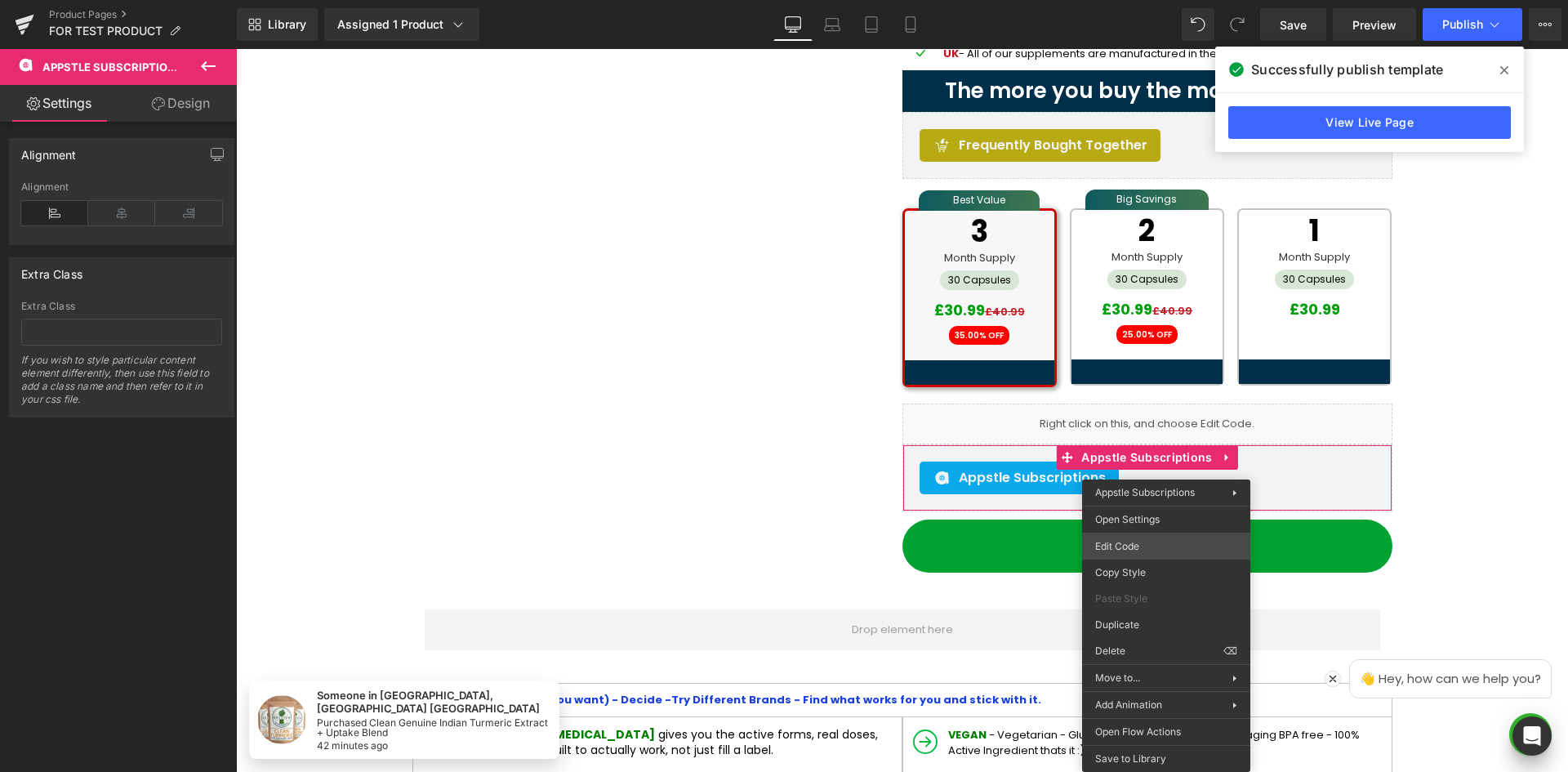
click at [1163, 0] on div "Appstle Subscriptions You are previewing how the will restyle your page. You ca…" at bounding box center [784, 0] width 1568 height 0
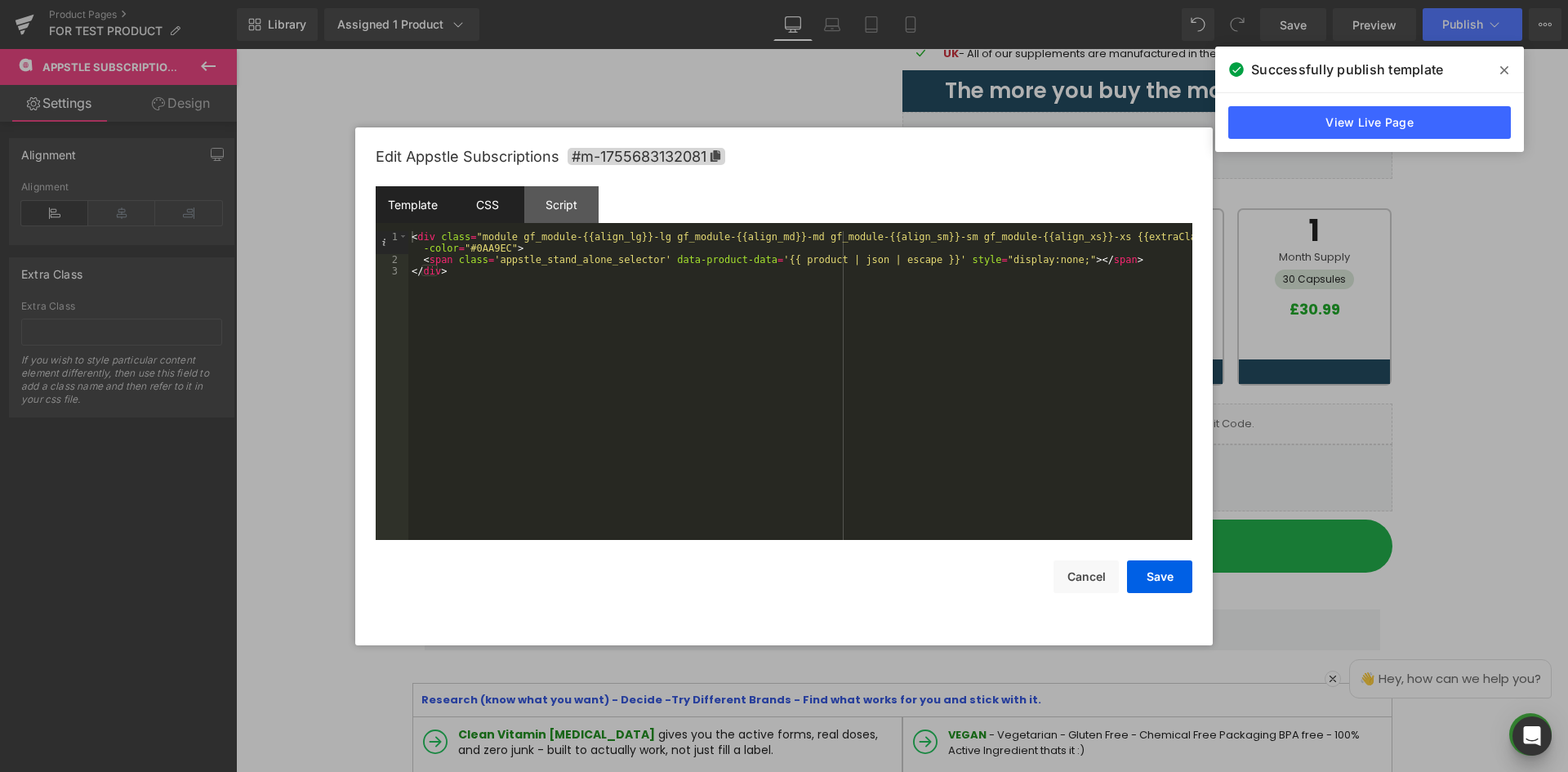
click at [477, 220] on div "CSS" at bounding box center [488, 205] width 75 height 36
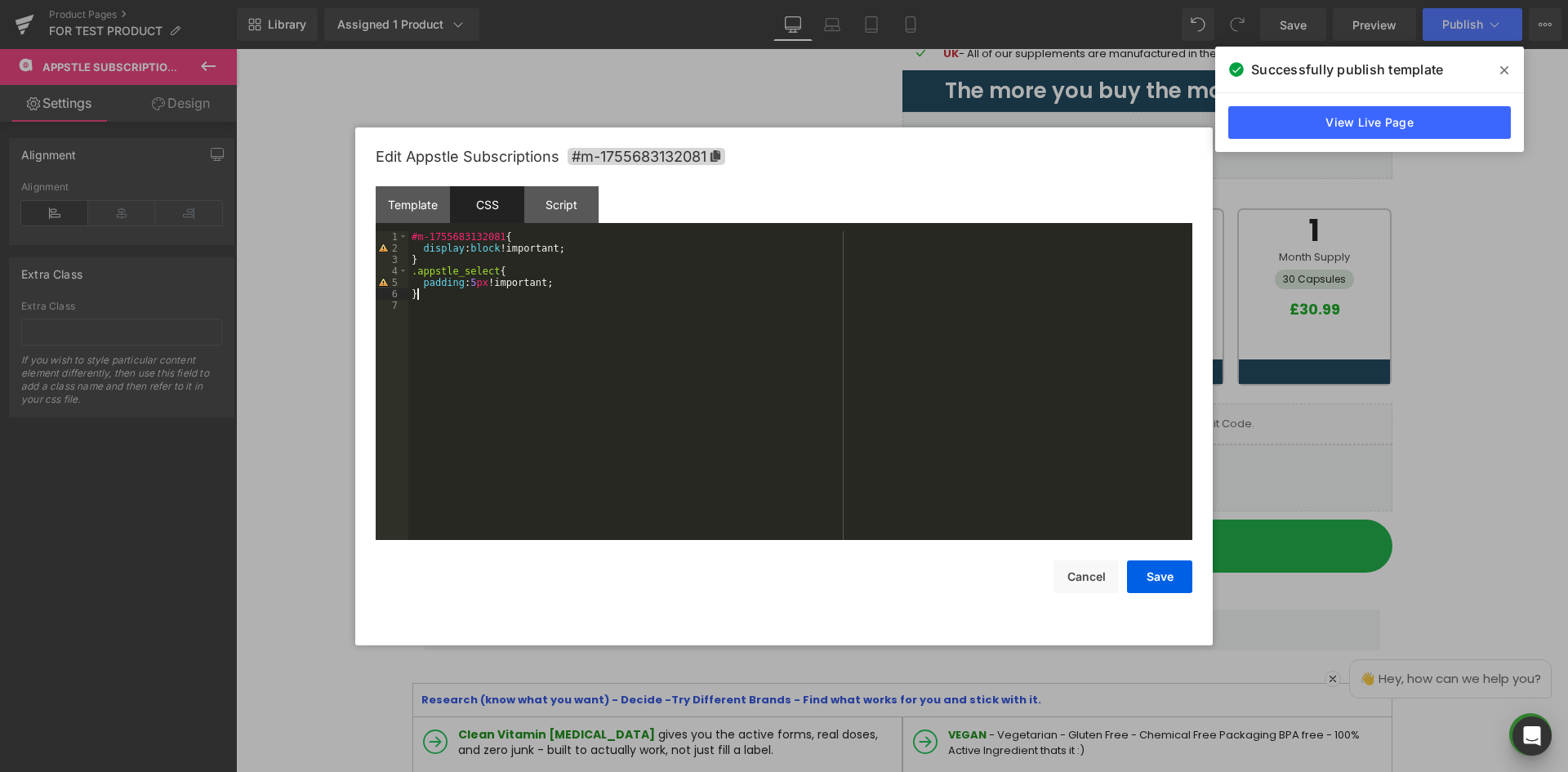
click at [490, 297] on div "#m-1755683132081 { display : block !important; } .appstle_select { padding : 5 …" at bounding box center [800, 397] width 784 height 332
click at [497, 271] on div "#m-1755683132081 { display : block !important; } .appstle_select { padding : 5 …" at bounding box center [800, 397] width 784 height 332
click at [514, 265] on div "#m-1755683132081 { display : block !important; } .appstle_select { padding : 5 …" at bounding box center [800, 397] width 784 height 332
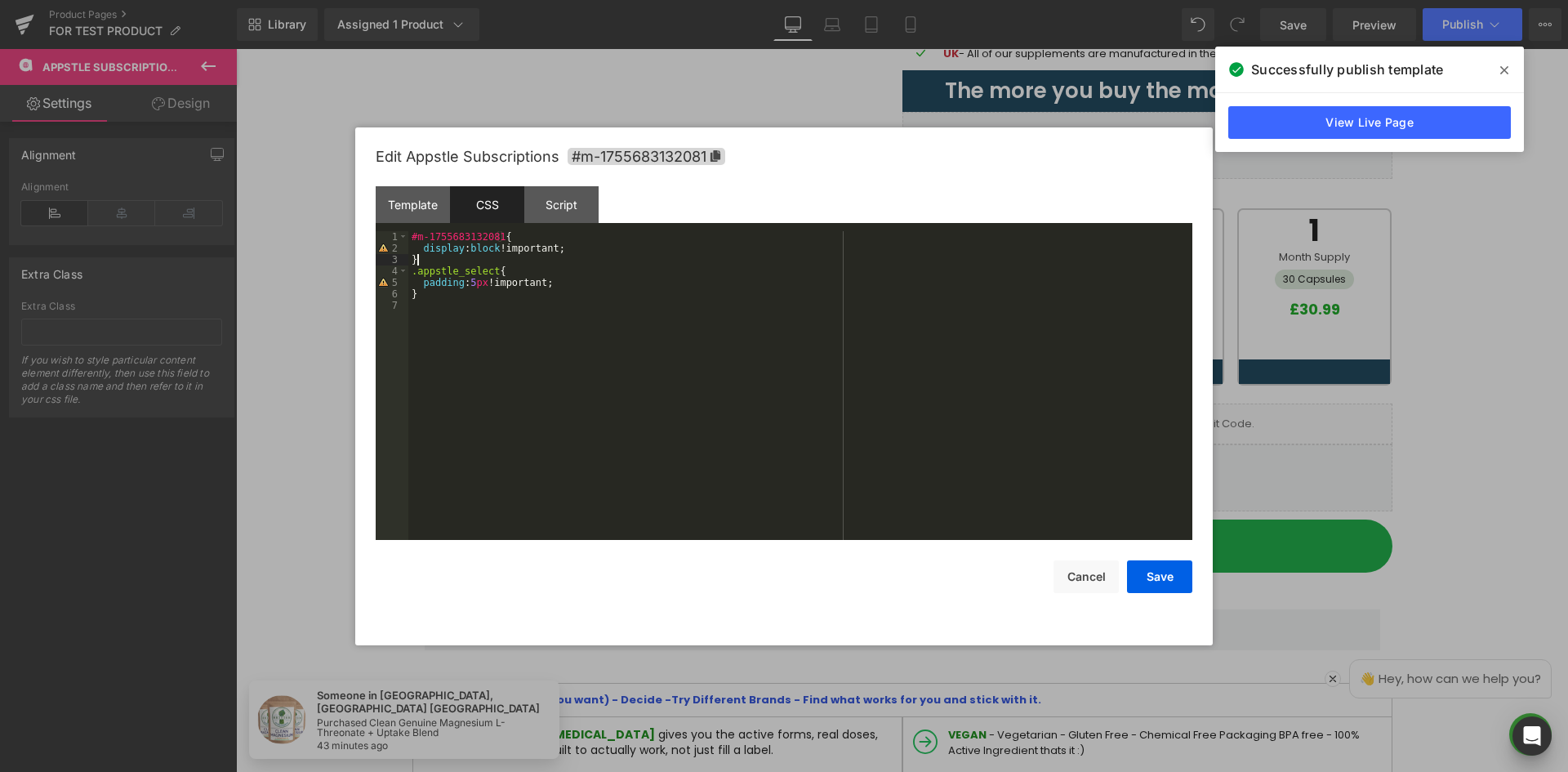
click at [430, 248] on div "#m-1755683132081 { display : block !important; } .appstle_select { padding : 5 …" at bounding box center [800, 397] width 784 height 332
click at [447, 293] on div "#m-1755683132081 { display : block !important; } .appstle_select { padding : 5 …" at bounding box center [800, 397] width 784 height 332
click at [565, 289] on div "#m-1755683132081 { display : block !important; } .appstle_select { padding : 5 …" at bounding box center [800, 397] width 784 height 332
click at [555, 283] on div "#m-1755683132081 { display : block !important; } .appstle_select { padding : 5 …" at bounding box center [800, 397] width 784 height 332
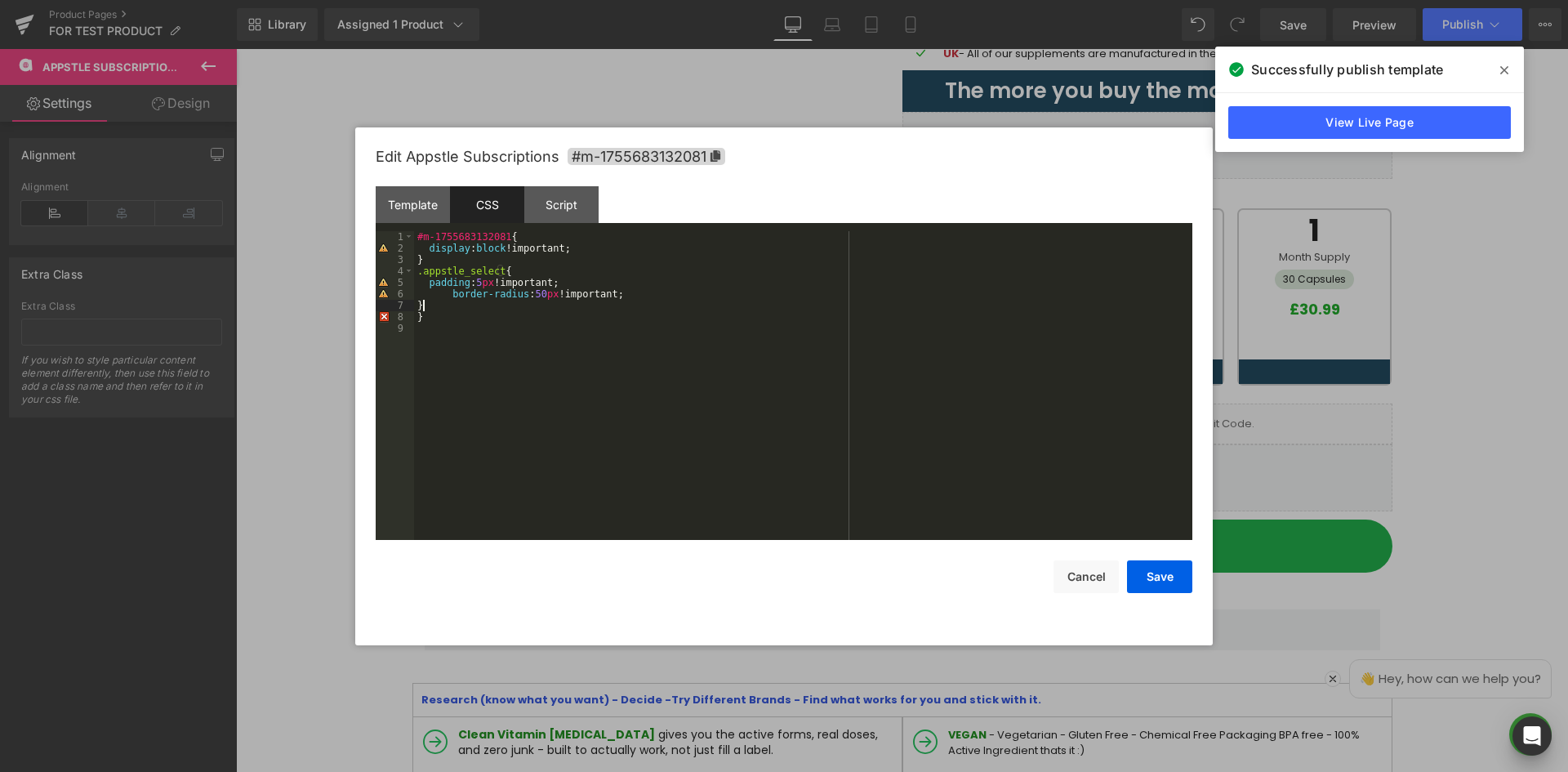
click at [446, 297] on div "#m-1755683132081 { display : block !important; } .appstle_select { padding : 5 …" at bounding box center [803, 397] width 778 height 332
click at [449, 301] on div "#m-1755683132081 { display : block !important; } .appstle_select { padding : 5 …" at bounding box center [803, 397] width 778 height 332
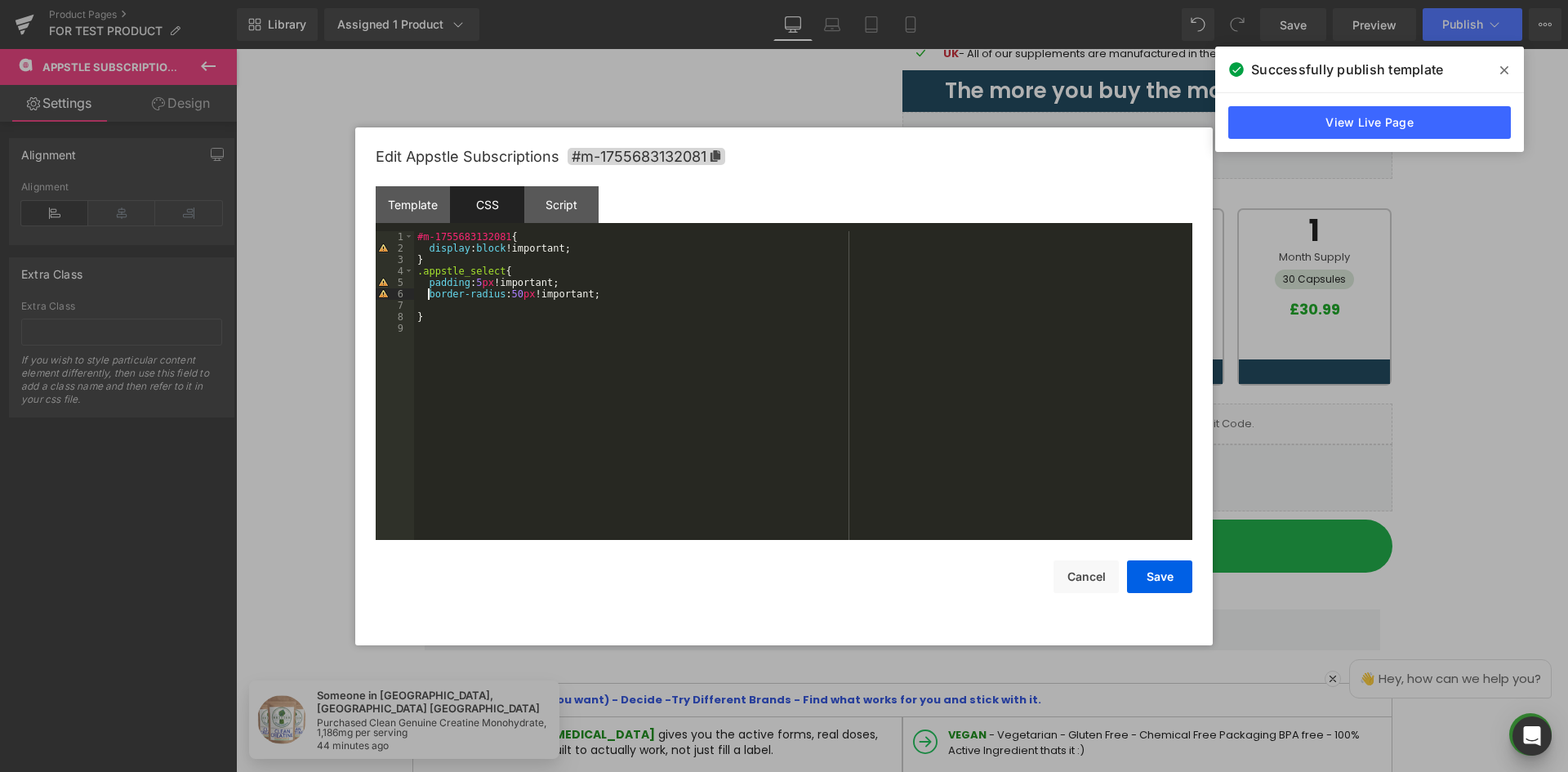
click at [604, 340] on div "#m-1755683132081 { display : block !important; } .appstle_select { padding : 5 …" at bounding box center [803, 397] width 778 height 332
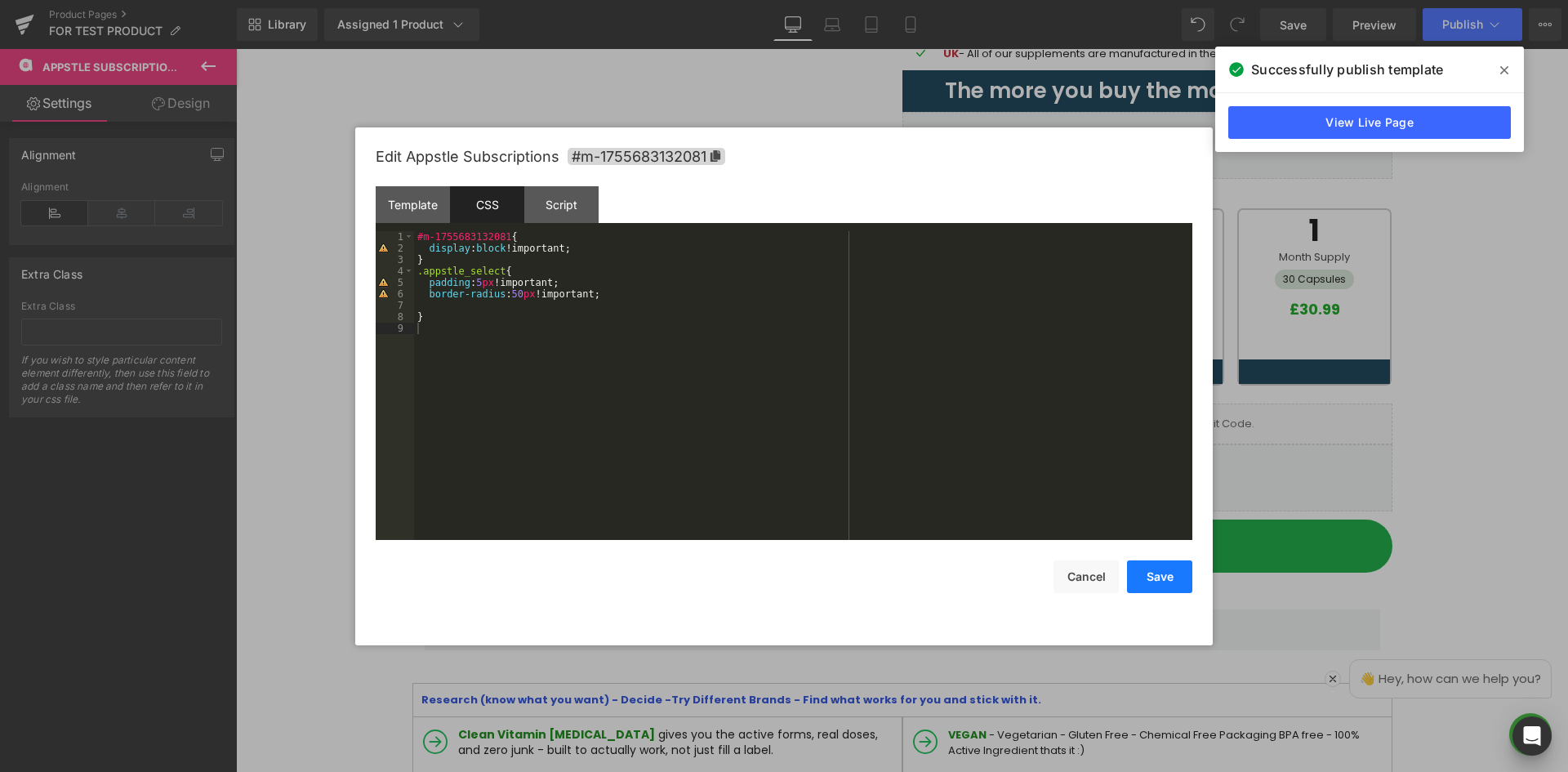
click at [1157, 580] on button "Save" at bounding box center [1159, 577] width 65 height 32
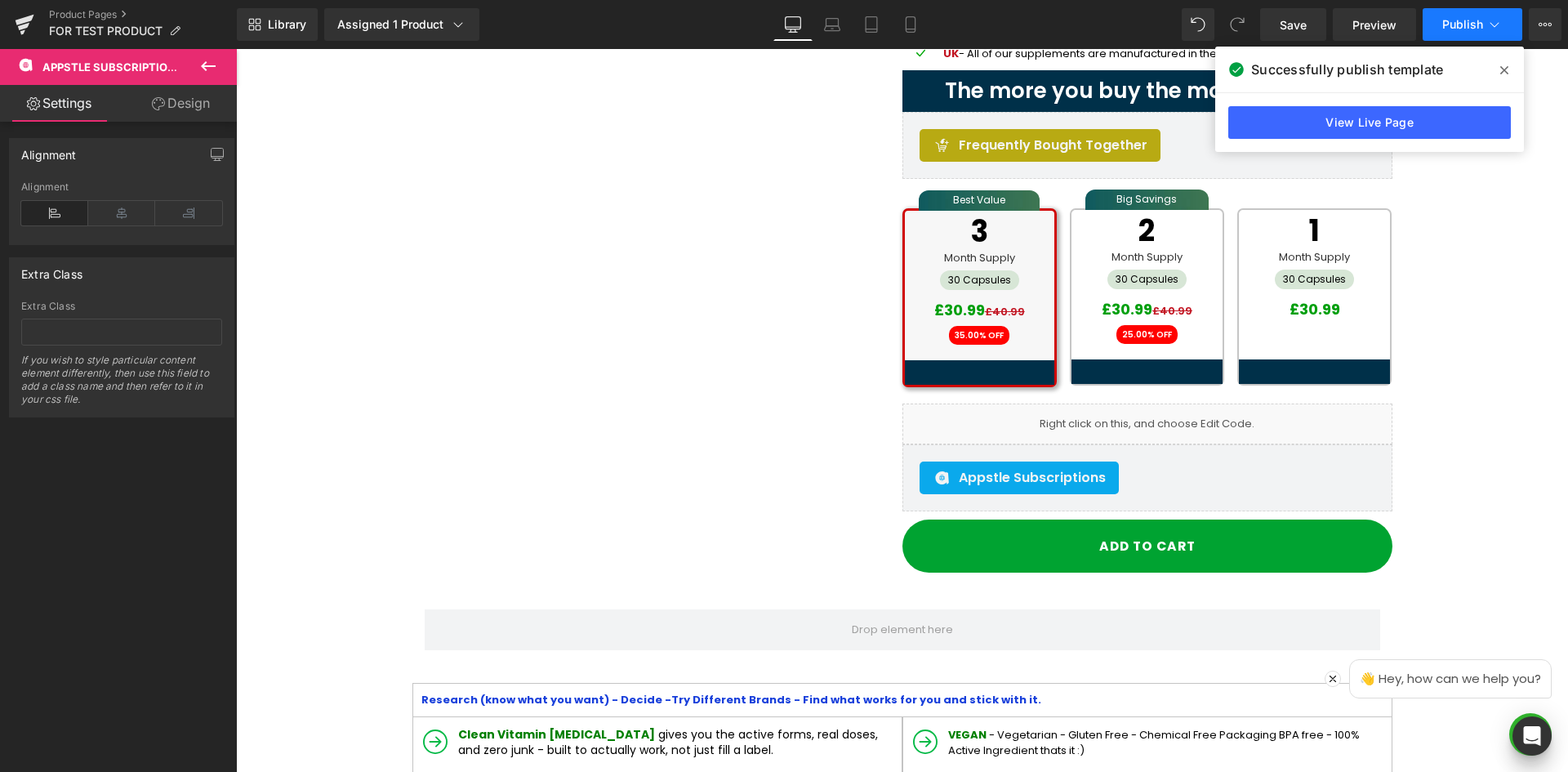
click at [1506, 33] on button "Publish" at bounding box center [1472, 24] width 99 height 32
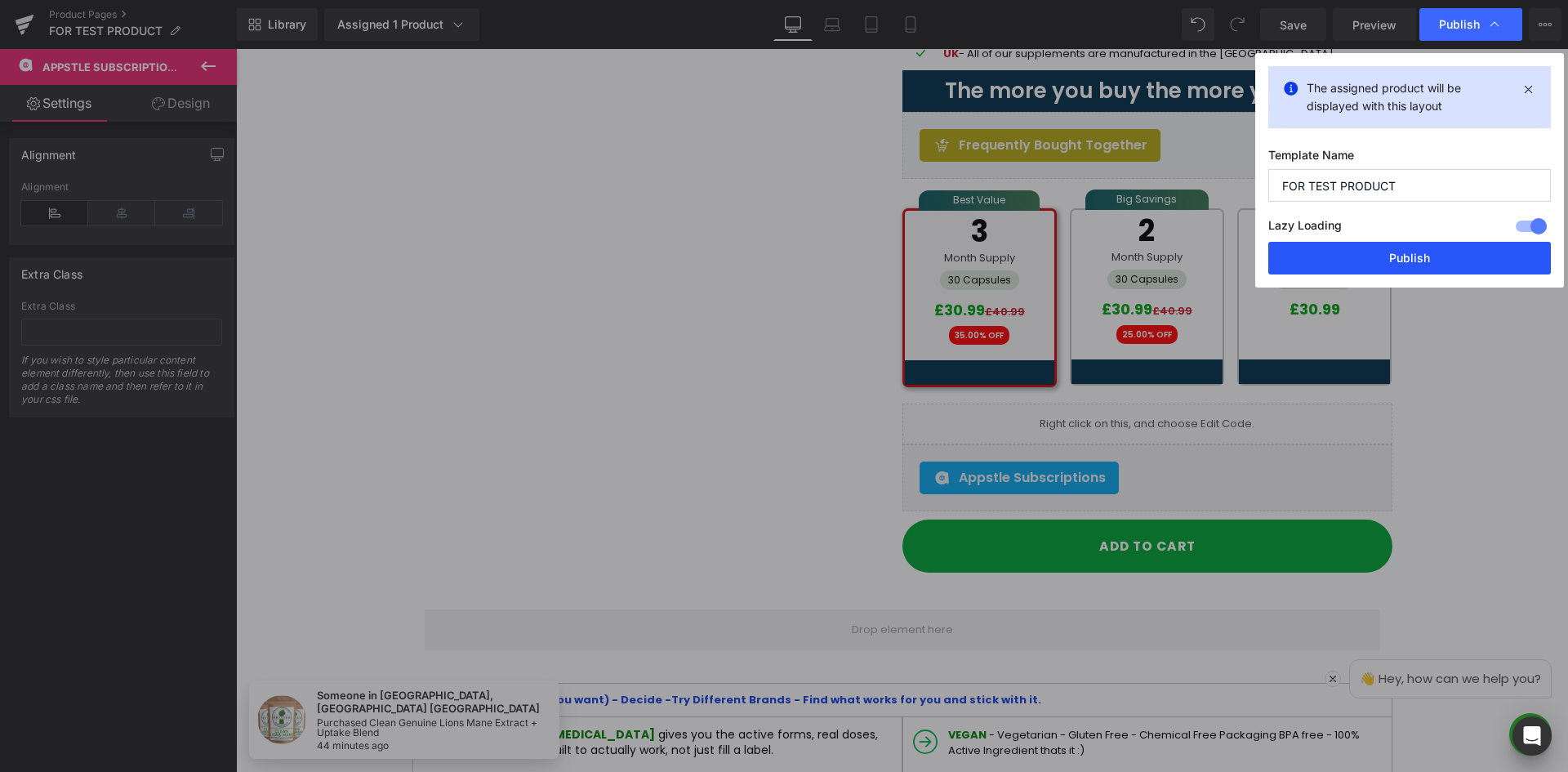
drag, startPoint x: 1392, startPoint y: 258, endPoint x: 731, endPoint y: 186, distance: 664.9
click at [1392, 258] on button "Publish" at bounding box center [1409, 258] width 282 height 32
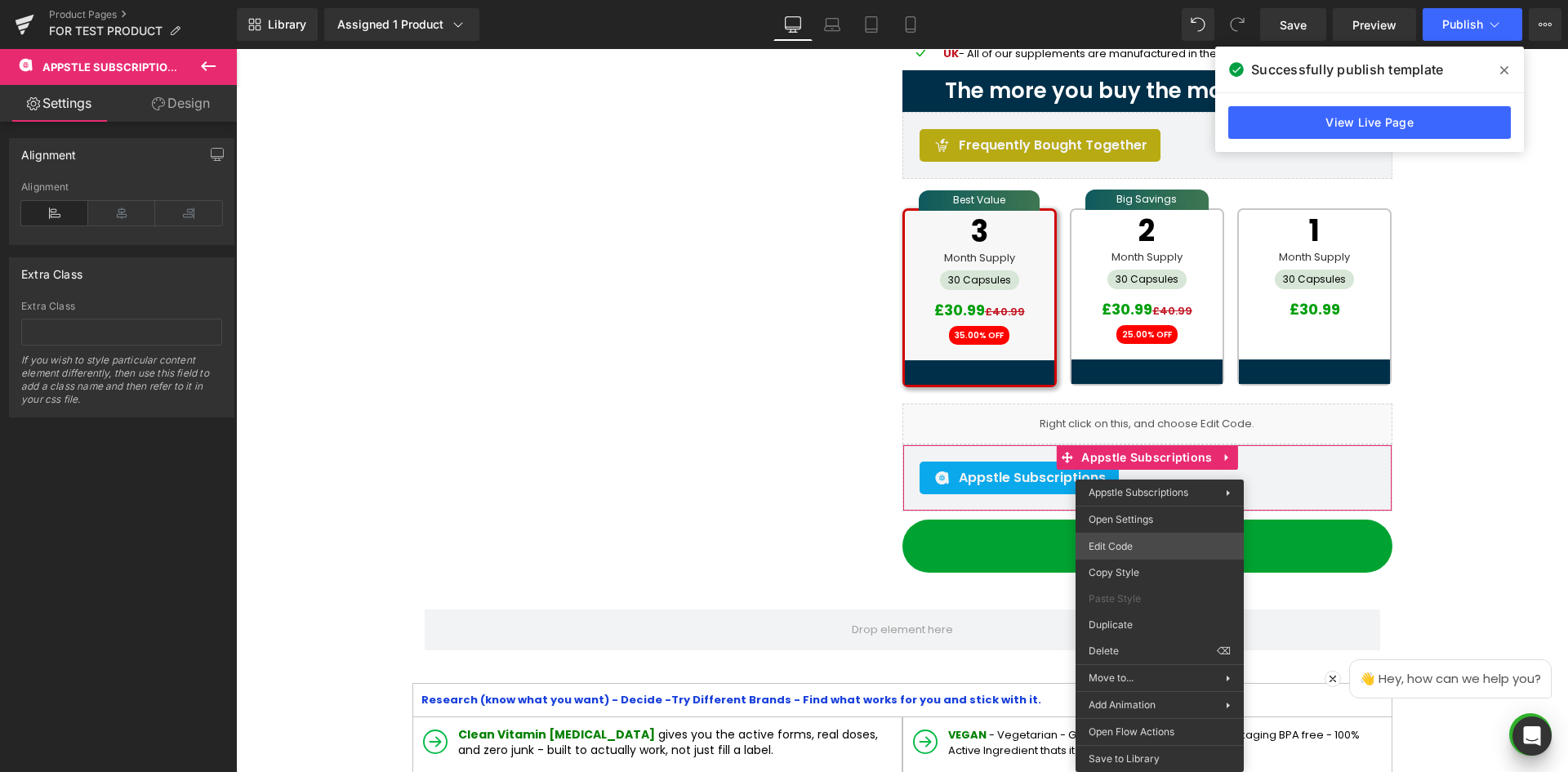
click at [1131, 0] on div "Appstle Subscriptions You are previewing how the will restyle your page. You ca…" at bounding box center [784, 0] width 1568 height 0
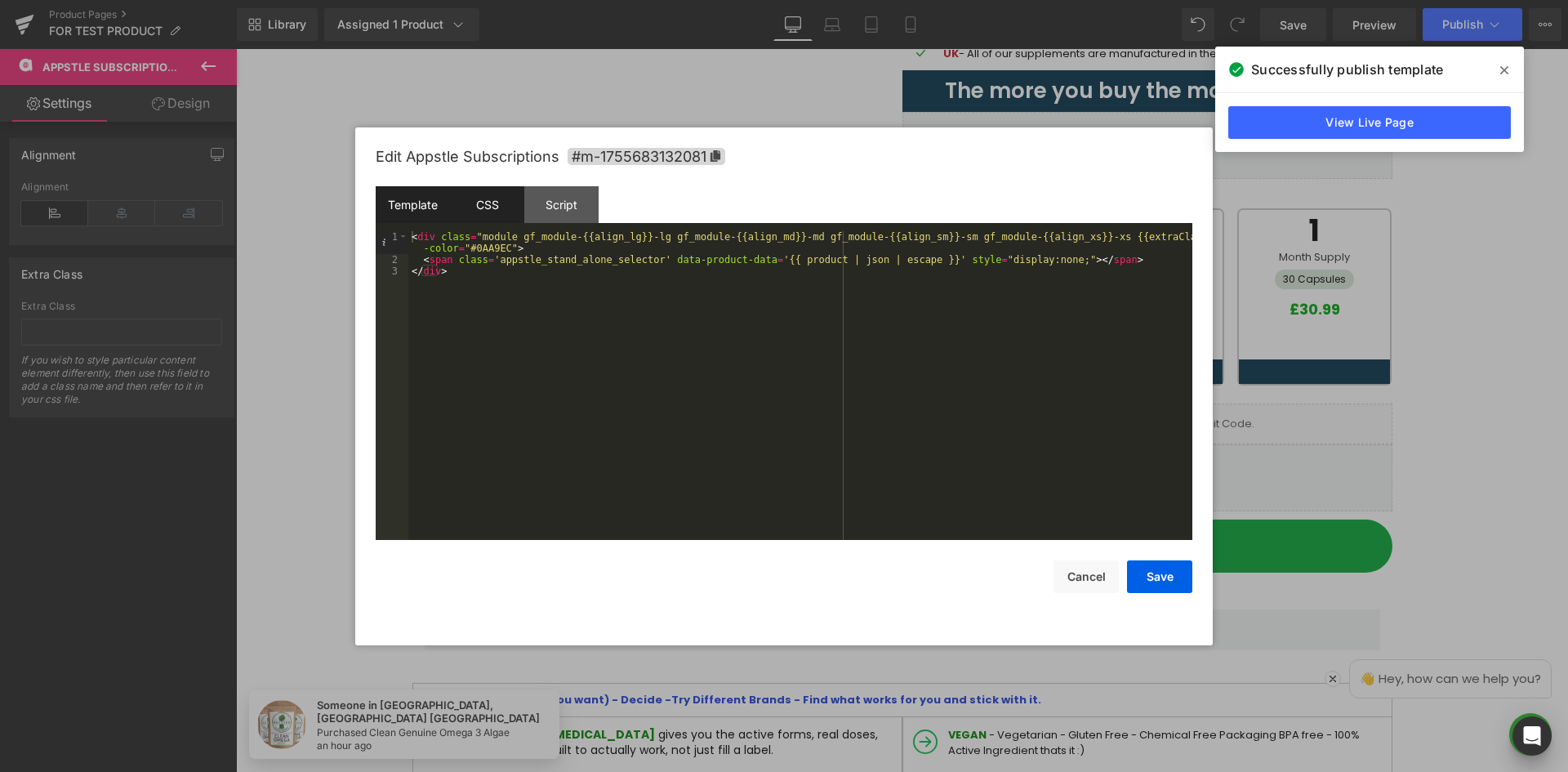
click at [470, 211] on div "CSS" at bounding box center [488, 205] width 75 height 36
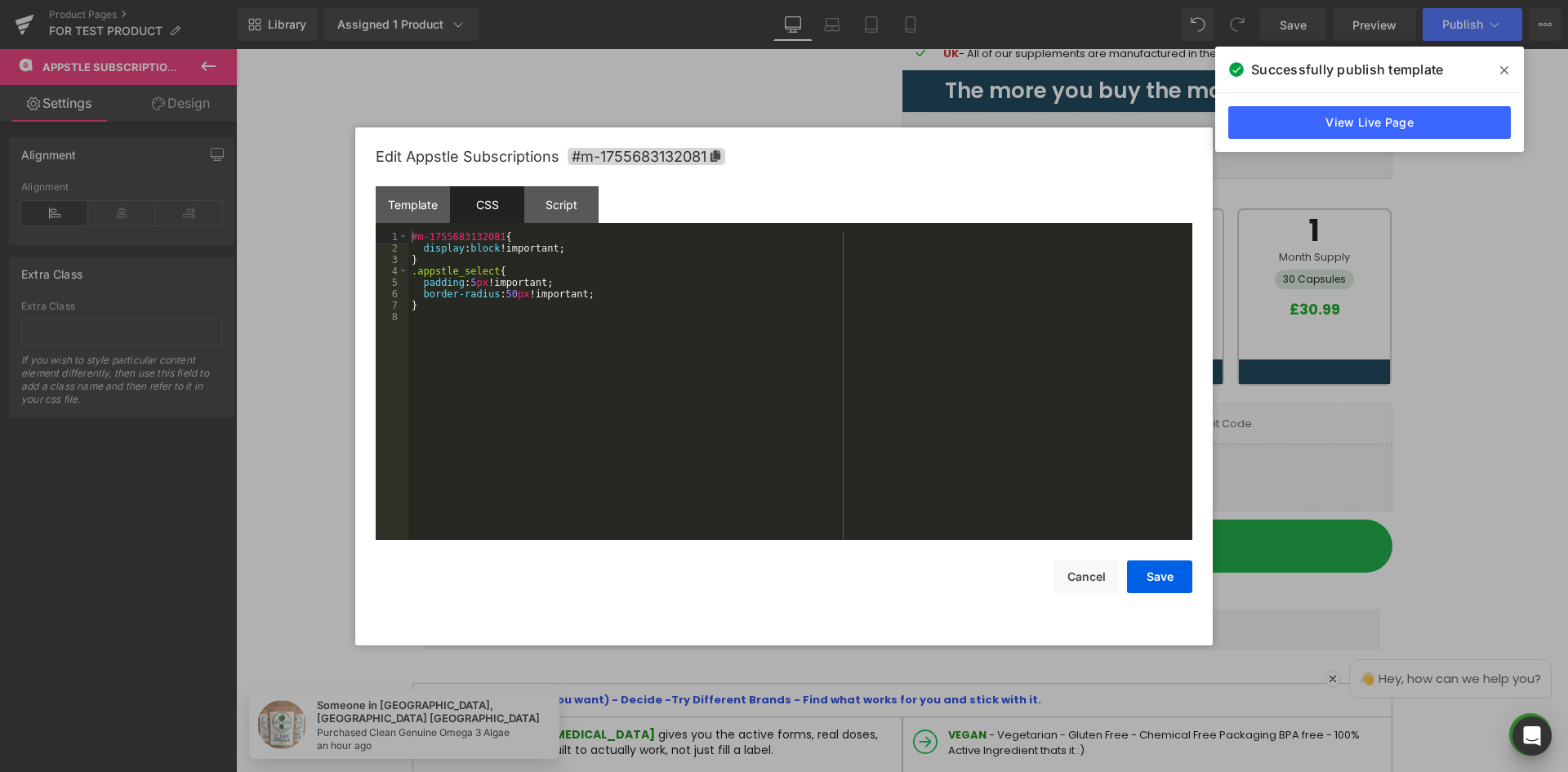
click at [442, 313] on div "#m-1755683132081 { display : block !important; } .appstle_select { padding : 5 …" at bounding box center [800, 397] width 784 height 332
click at [598, 291] on div "#m-1755683132081 { display : block !important; } .appstle_select { padding : 5 …" at bounding box center [800, 397] width 784 height 332
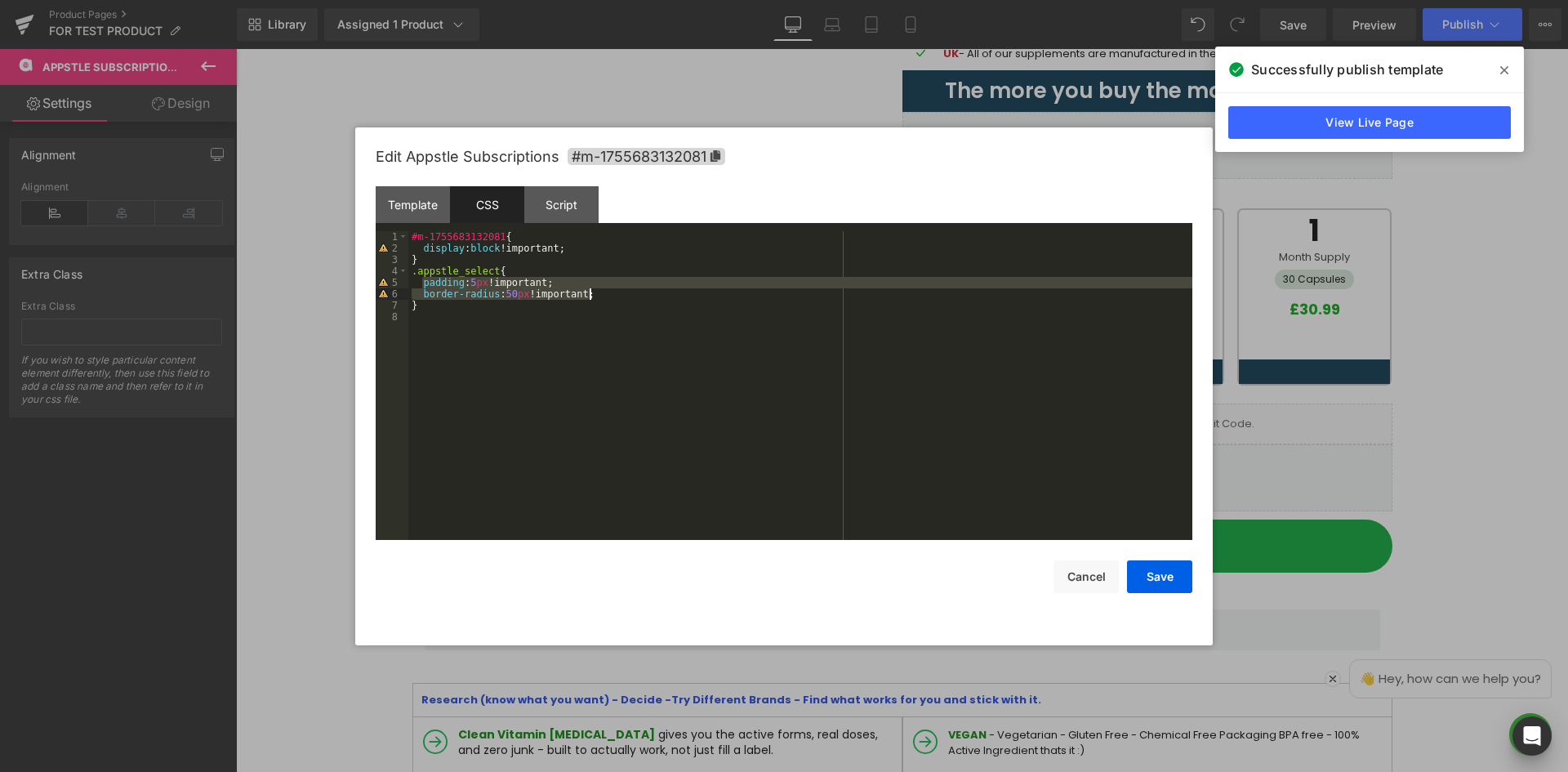
drag, startPoint x: 421, startPoint y: 283, endPoint x: 593, endPoint y: 293, distance: 172.3
click at [593, 293] on div "#m-1755683132081 { display : block !important; } .appstle_select { padding : 5 …" at bounding box center [800, 397] width 784 height 332
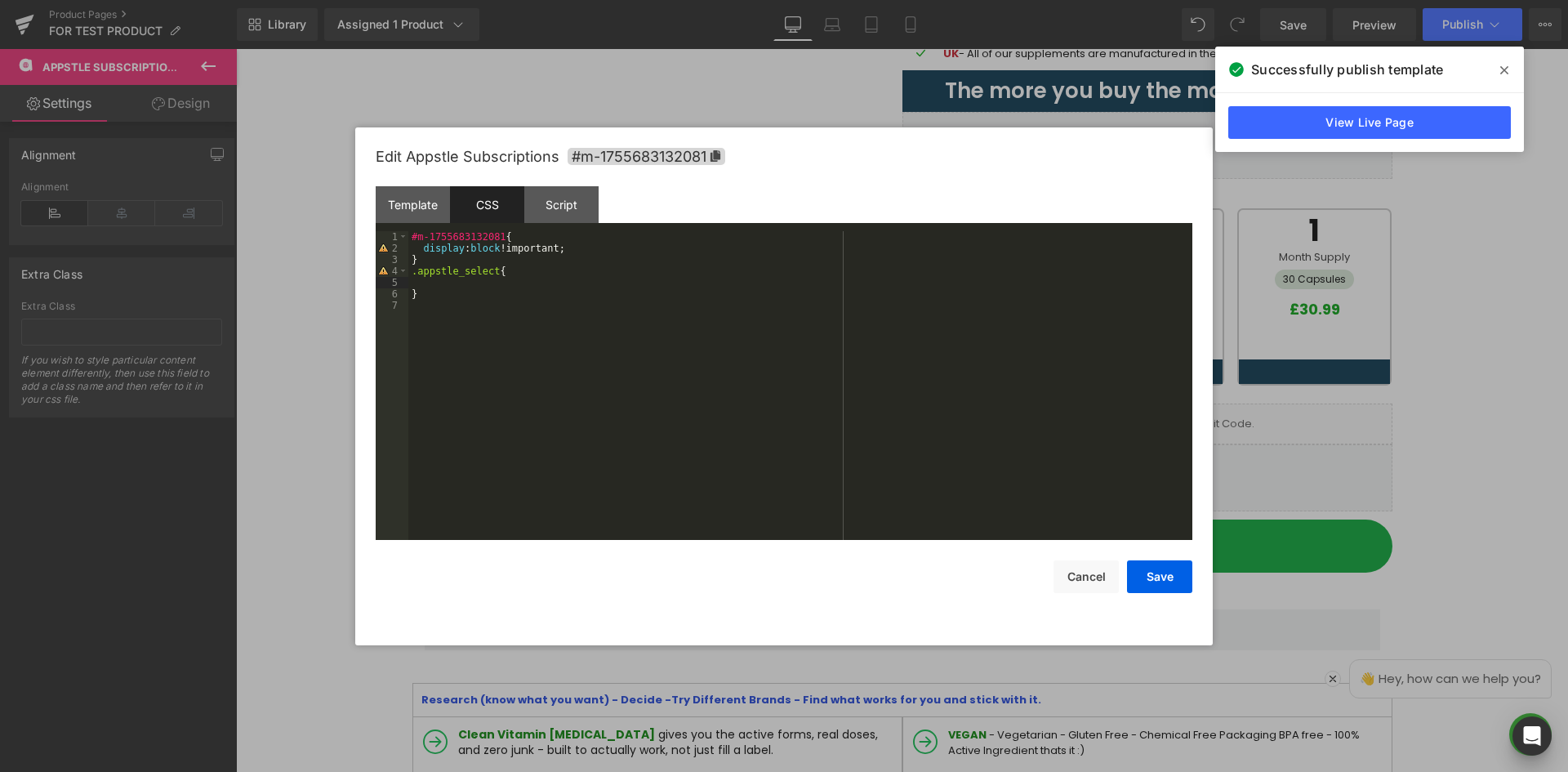
click at [426, 300] on div "#m-1755683132081 { display : block !important; } .appstle_select { }" at bounding box center [800, 397] width 784 height 332
drag, startPoint x: 421, startPoint y: 297, endPoint x: 403, endPoint y: 277, distance: 26.9
click at [403, 277] on pre "1 2 3 4 5 6 7 #m-1755683132081 { display : block !important; } .appstle_select …" at bounding box center [784, 385] width 816 height 309
click at [455, 289] on div "#m-1755683132081 { display : block !important; } .appstle_select { }" at bounding box center [800, 385] width 784 height 309
click at [437, 311] on div "#m-1755683132081 { display : block !important; } .appstle_select { padding : 5 …" at bounding box center [800, 397] width 784 height 332
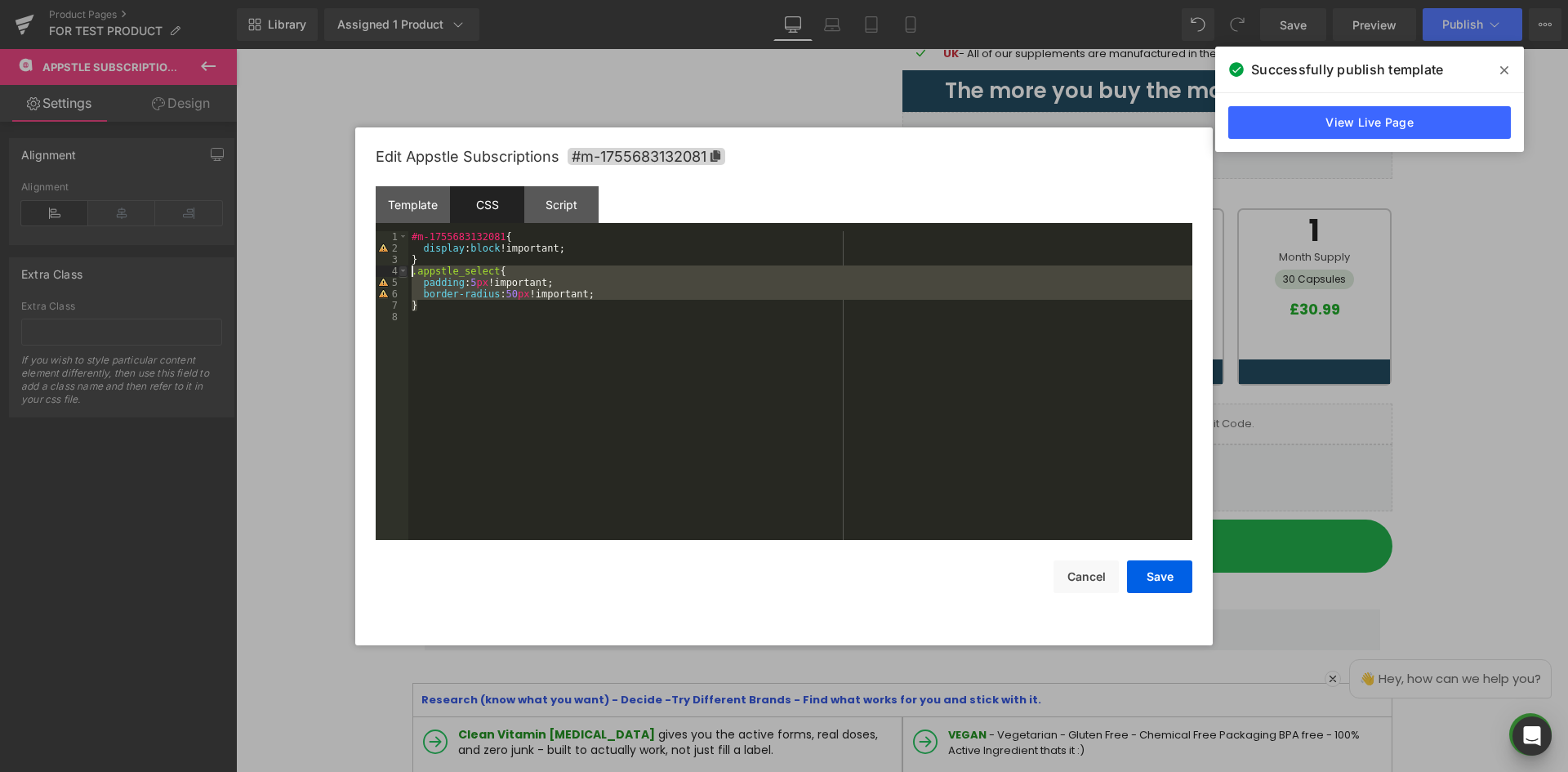
drag, startPoint x: 406, startPoint y: 302, endPoint x: 403, endPoint y: 272, distance: 30.1
click at [403, 272] on pre "1 2 3 4 5 6 7 8 #m-1755683132081 { display : block !important; } .appstle_selec…" at bounding box center [784, 385] width 816 height 309
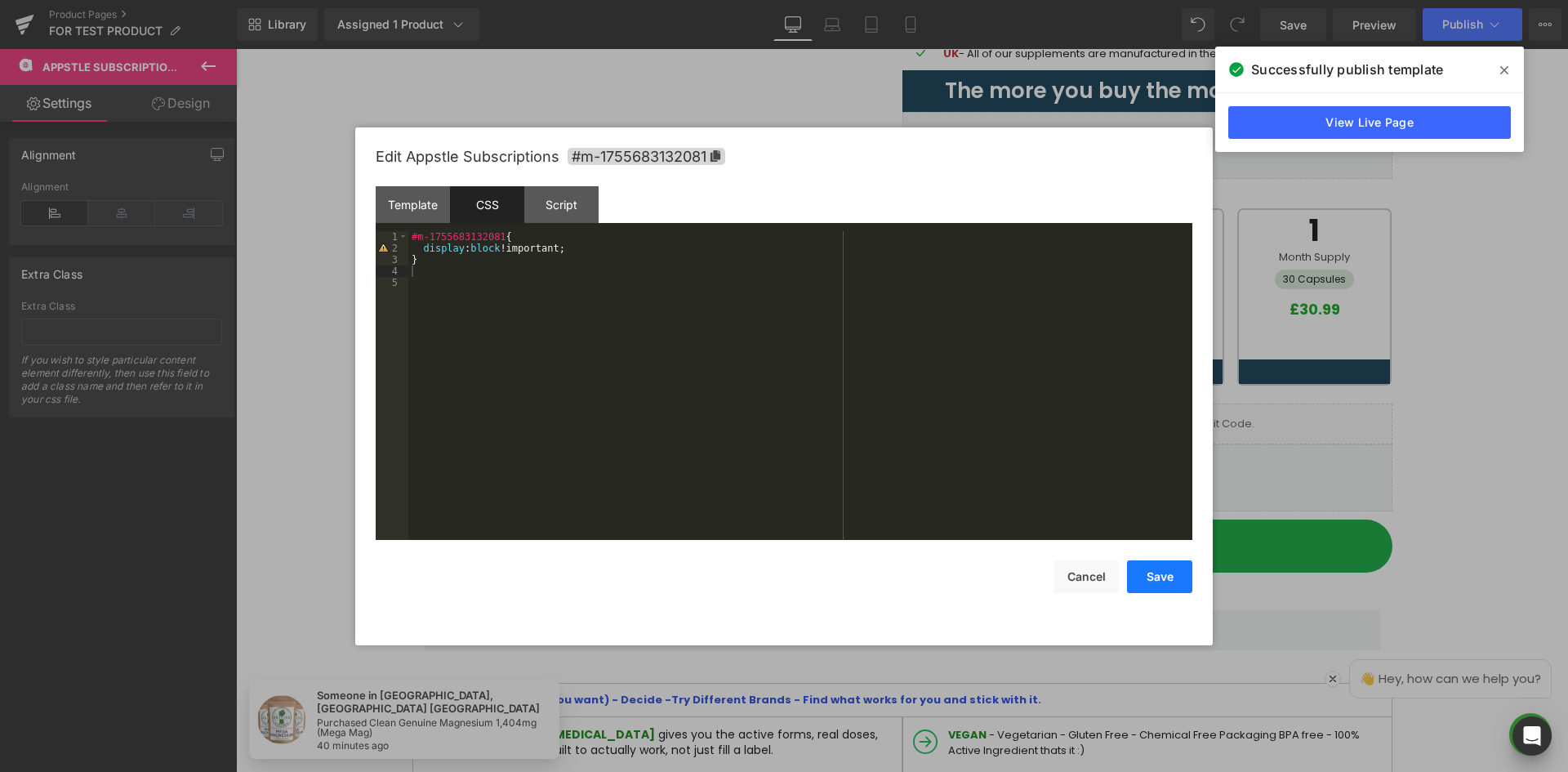
click at [1170, 586] on button "Save" at bounding box center [1159, 577] width 65 height 32
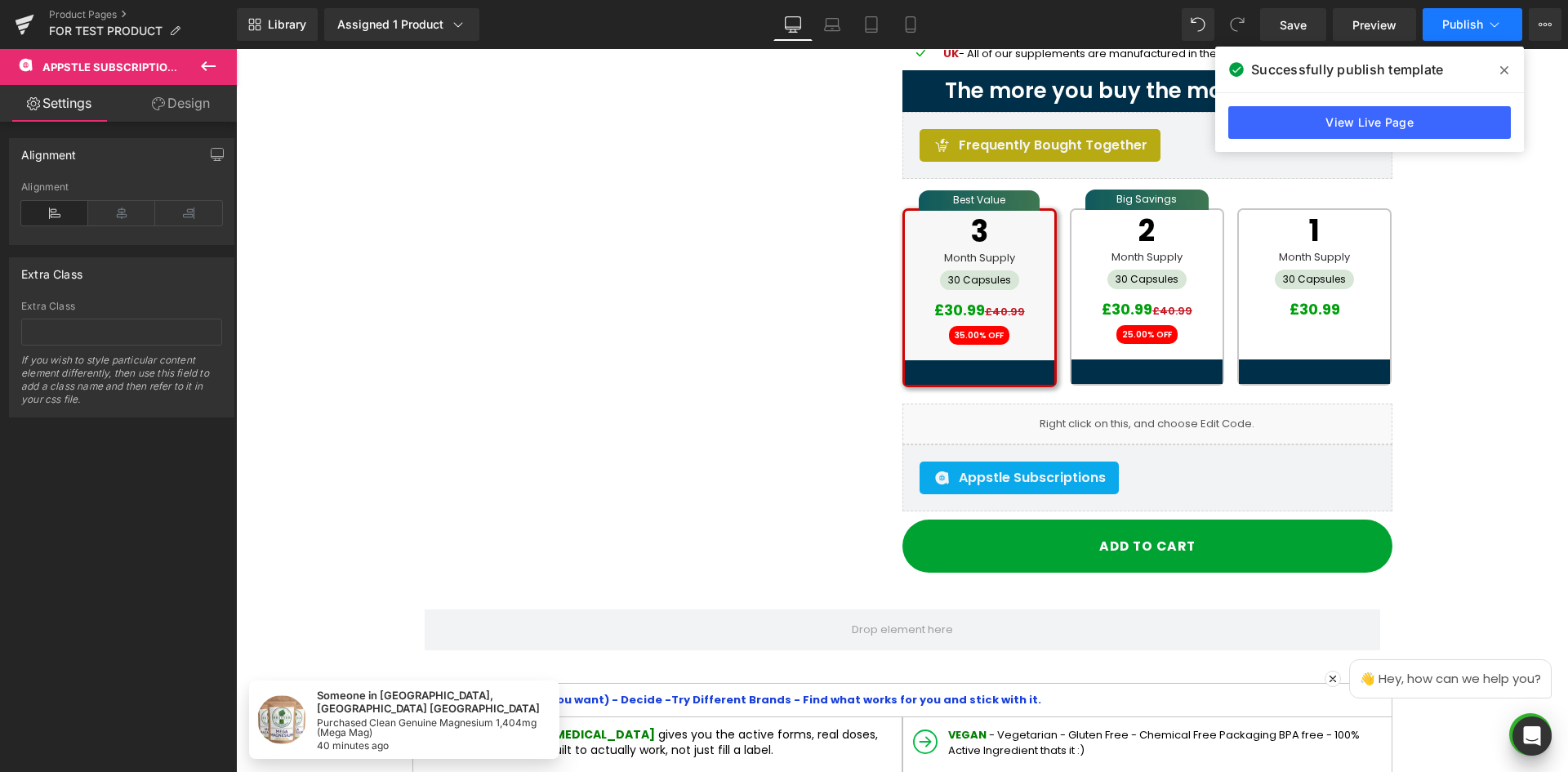
click at [1467, 27] on span "Publish" at bounding box center [1462, 25] width 41 height 13
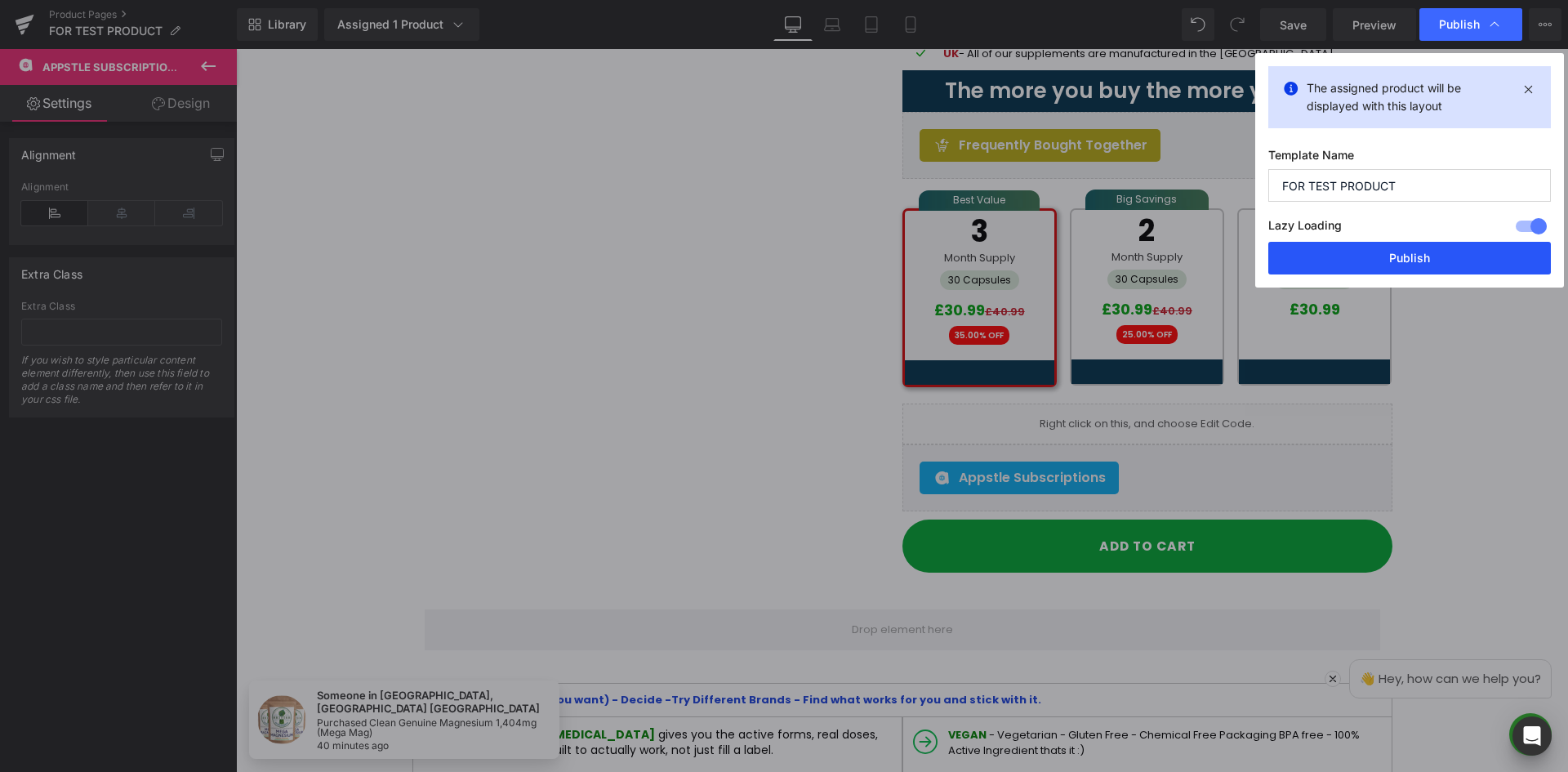
click at [1367, 257] on button "Publish" at bounding box center [1409, 258] width 282 height 32
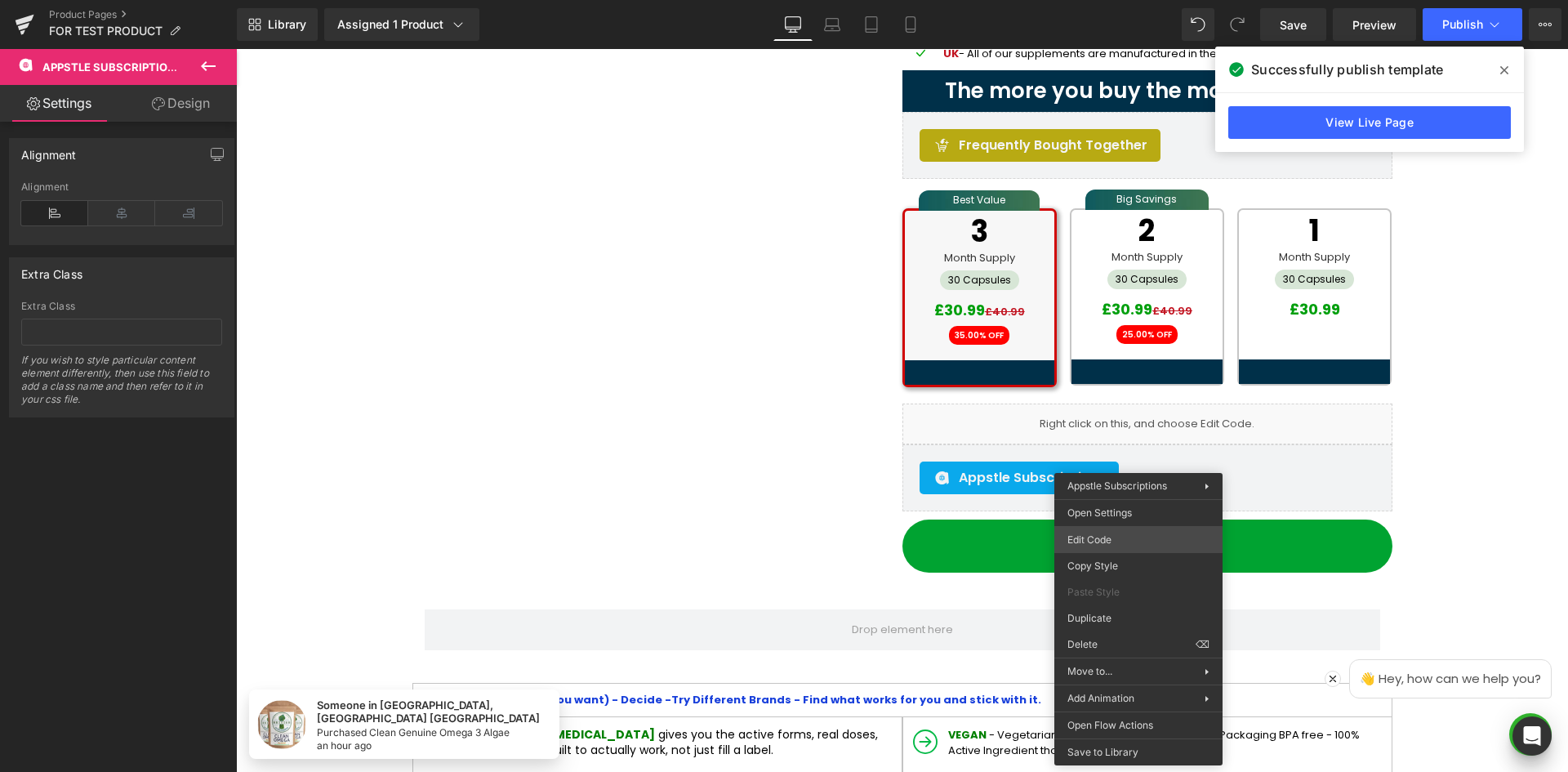
click at [1129, 0] on div "Appstle Subscriptions You are previewing how the will restyle your page. You ca…" at bounding box center [784, 0] width 1568 height 0
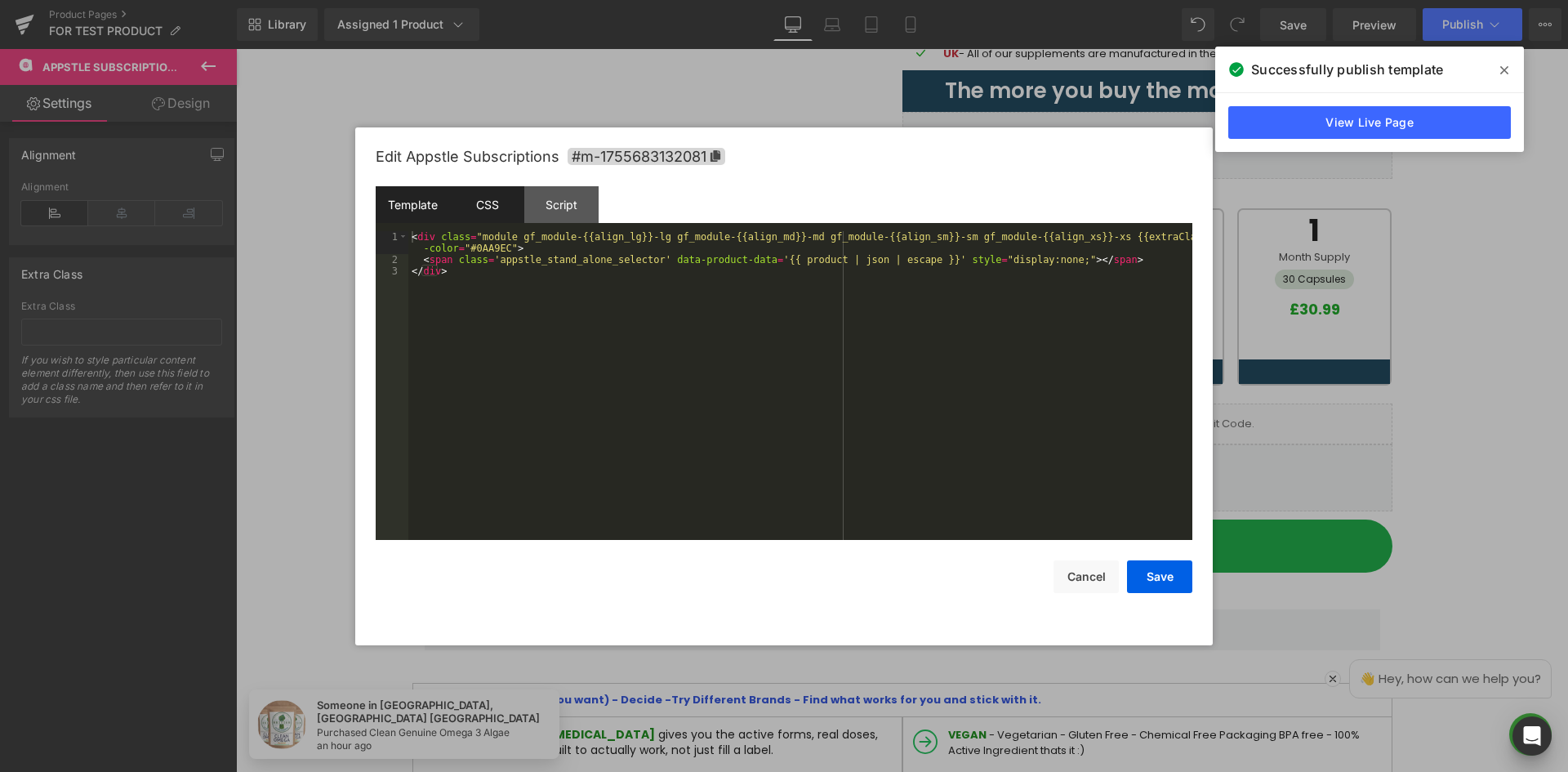
click at [502, 215] on div "CSS" at bounding box center [488, 205] width 75 height 36
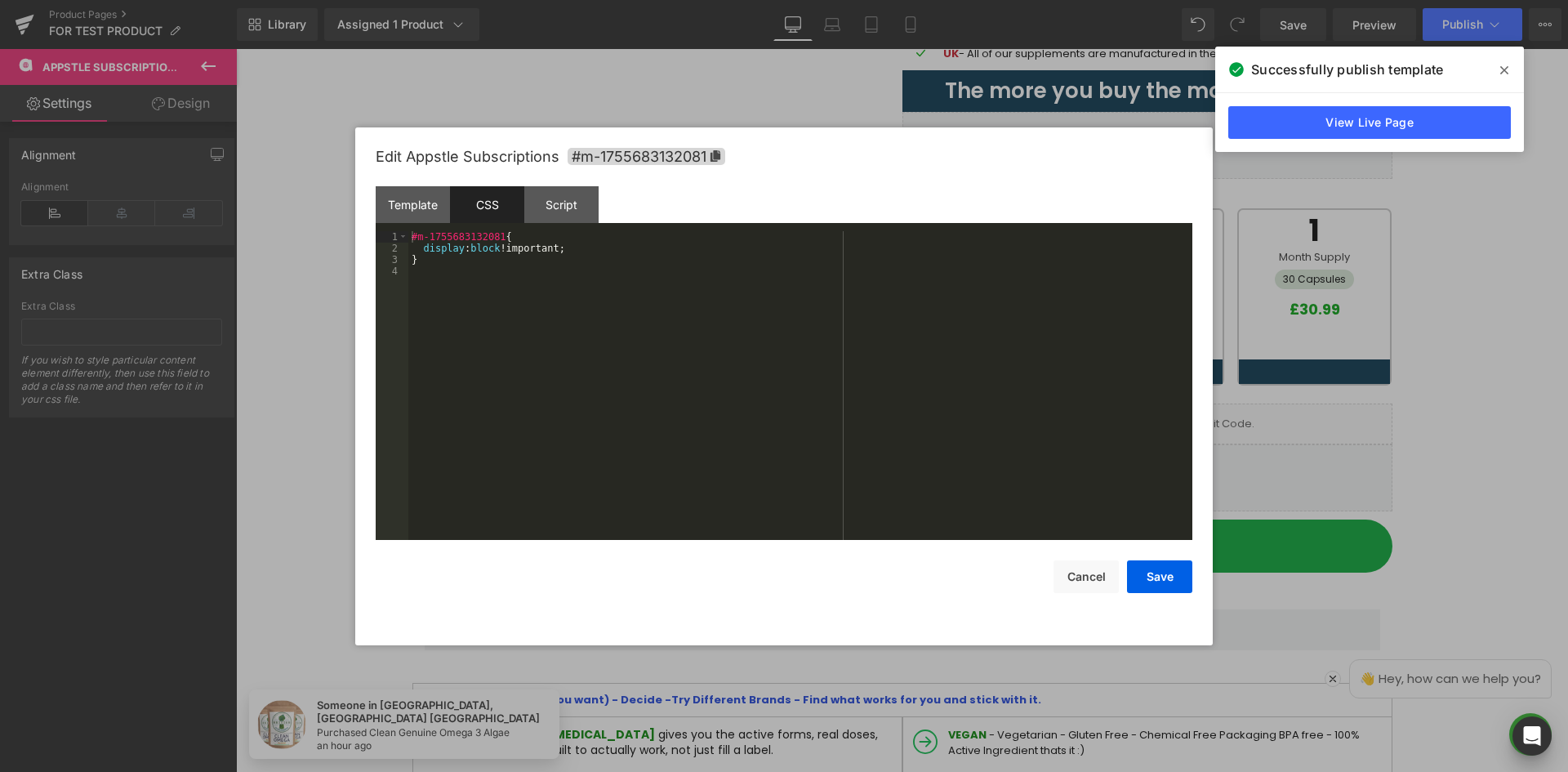
click at [546, 241] on div "#m-1755683132081 { display : block !important; }" at bounding box center [800, 397] width 784 height 332
click at [560, 210] on div "Script" at bounding box center [561, 205] width 75 height 36
click at [1098, 568] on button "Cancel" at bounding box center [1086, 577] width 65 height 32
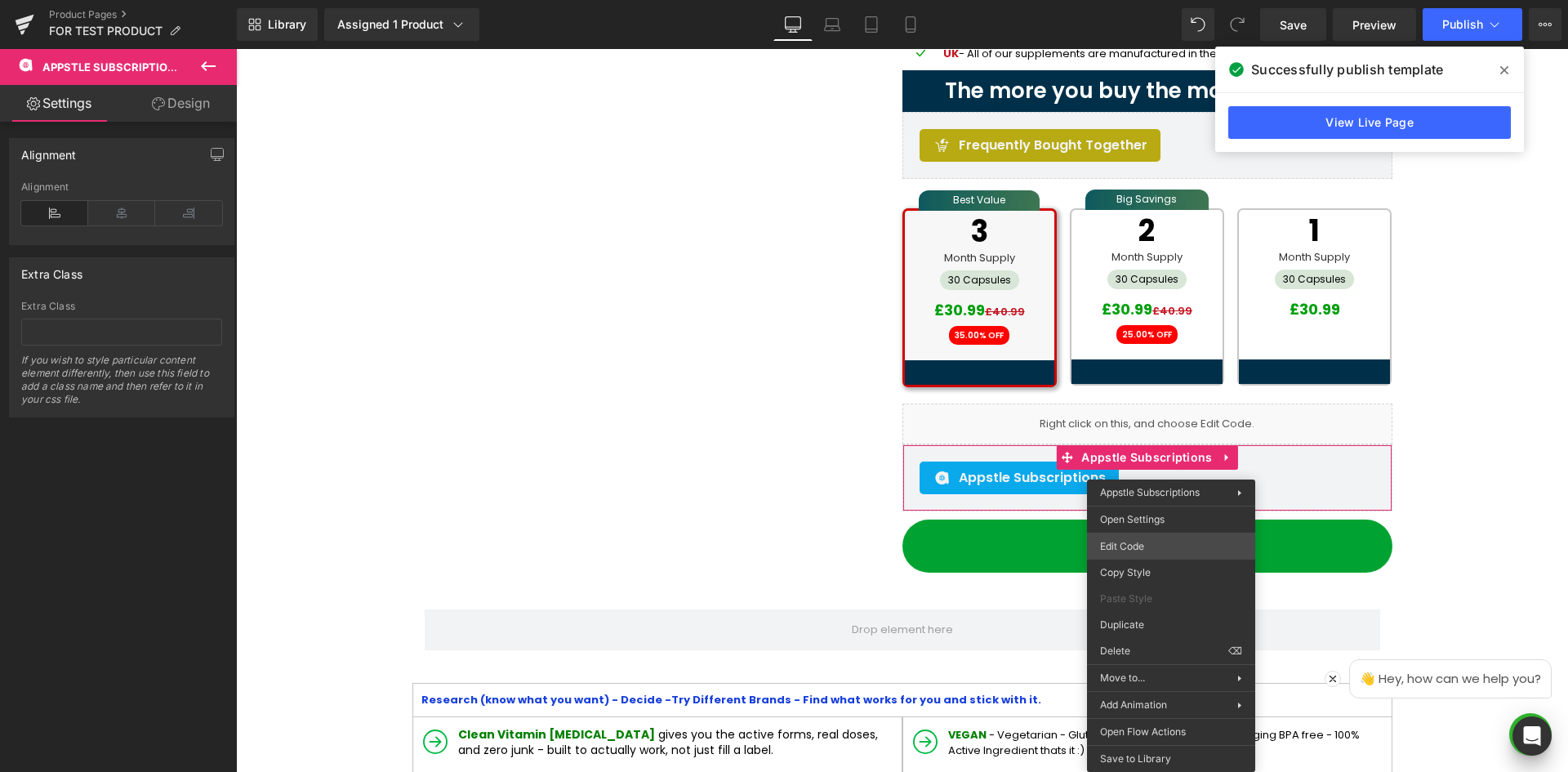
click at [1154, 0] on div "Appstle Subscriptions You are previewing how the will restyle your page. You ca…" at bounding box center [784, 0] width 1568 height 0
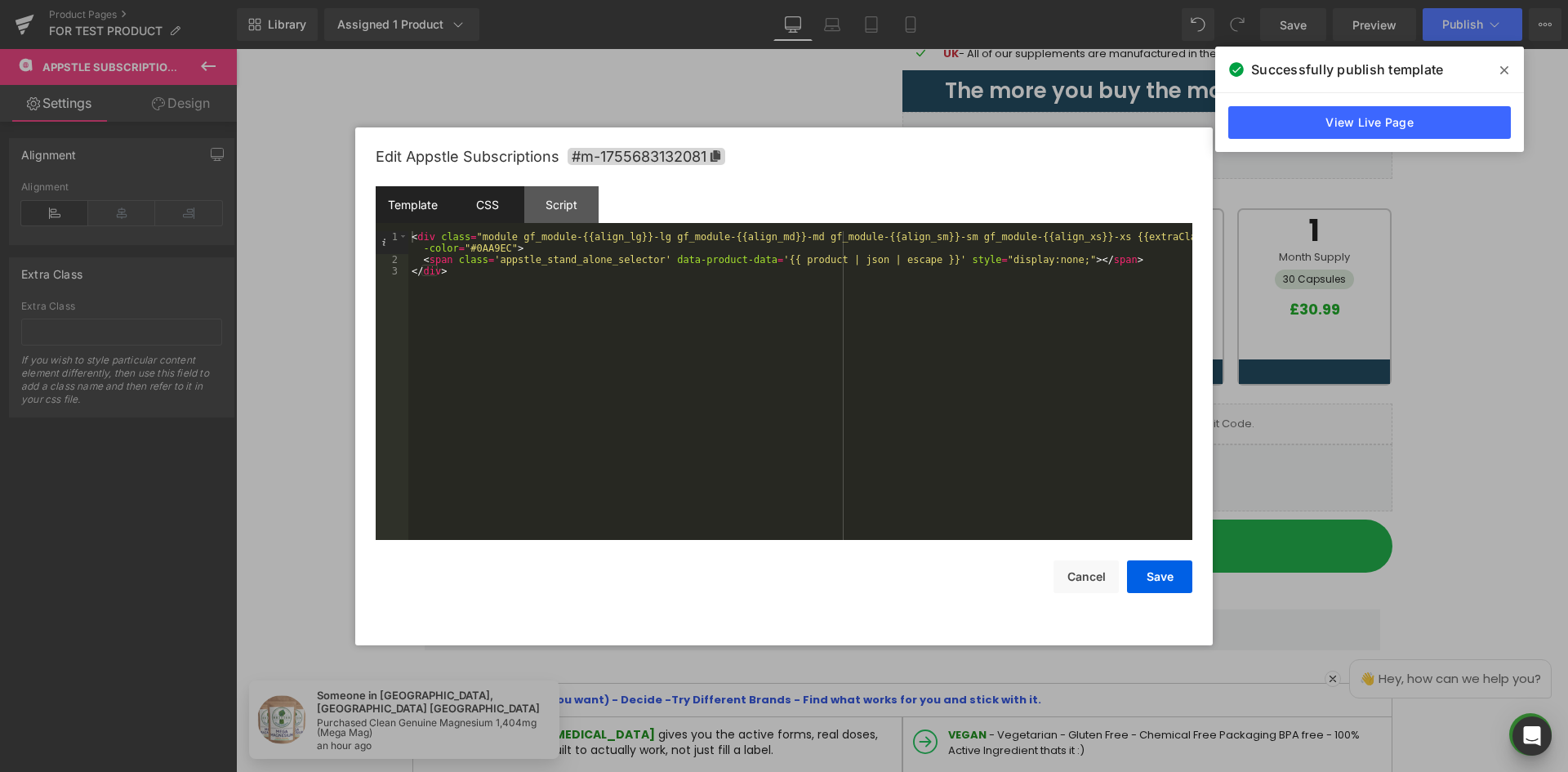
click at [488, 210] on div "CSS" at bounding box center [488, 205] width 75 height 36
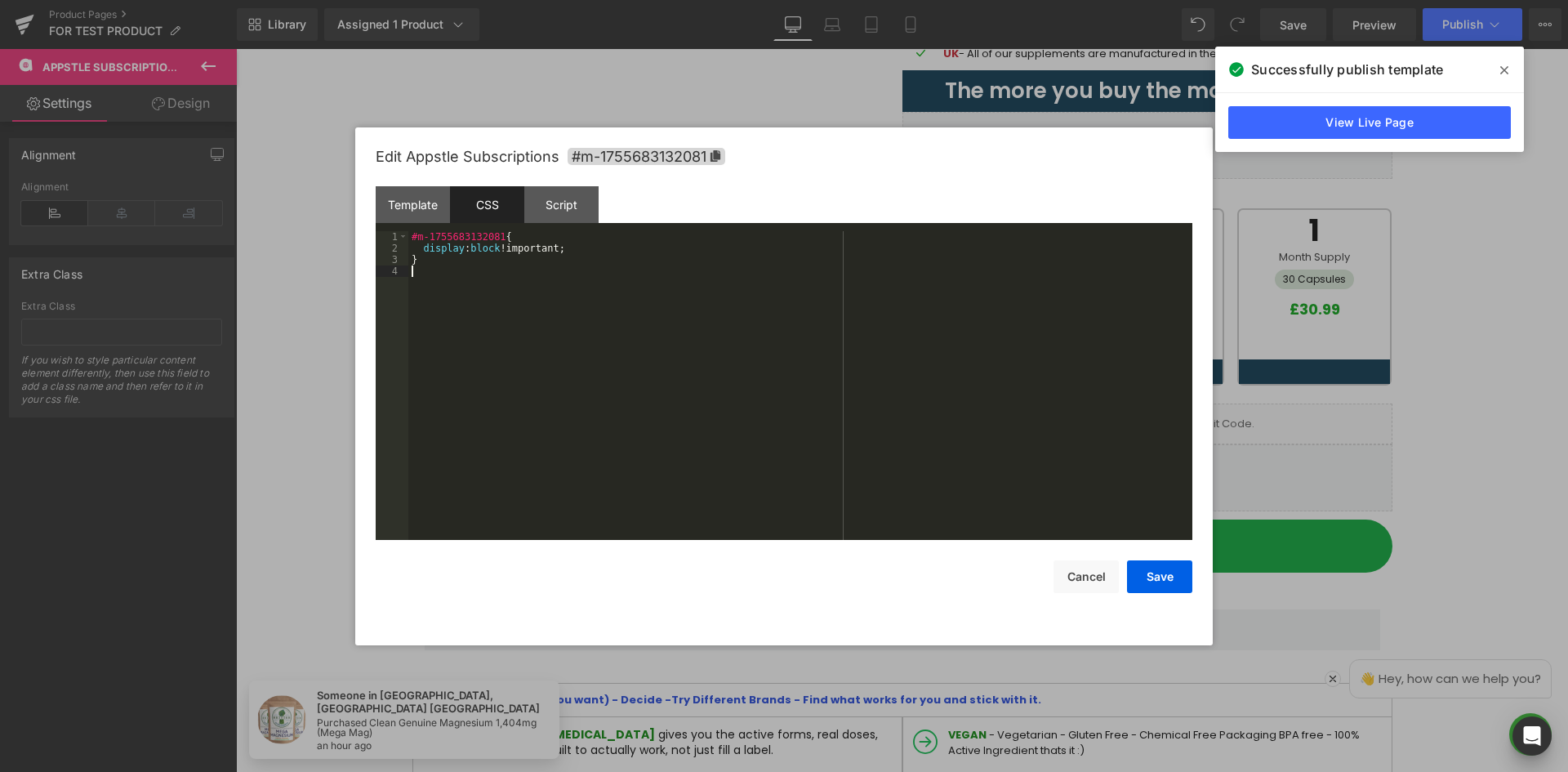
click at [564, 327] on div "#m-1755683132081 { display : block !important; }" at bounding box center [800, 397] width 784 height 332
click at [565, 296] on div "#m-1755683132081 { display : block !important; } .appstle_select { padding : 0 …" at bounding box center [800, 397] width 784 height 332
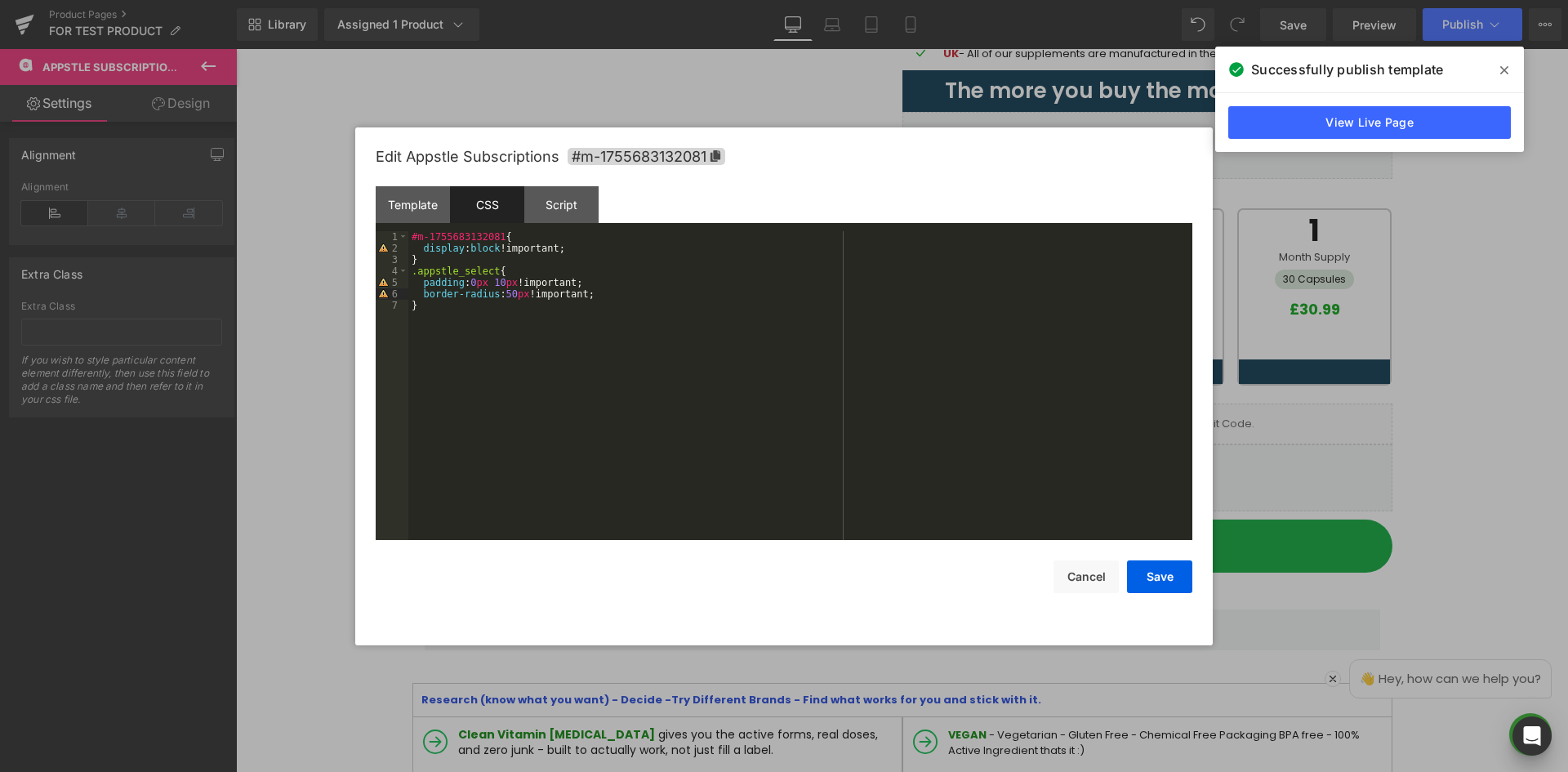
drag, startPoint x: 598, startPoint y: 313, endPoint x: 633, endPoint y: 291, distance: 41.3
click at [598, 311] on div "#m-1755683132081 { display : block !important; } .appstle_select { padding : 0 …" at bounding box center [800, 397] width 784 height 332
click at [643, 286] on div "#m-1755683132081 { display : block !important; } .appstle_select { padding : 0 …" at bounding box center [800, 397] width 784 height 332
click at [1149, 577] on button "Save" at bounding box center [1159, 577] width 65 height 32
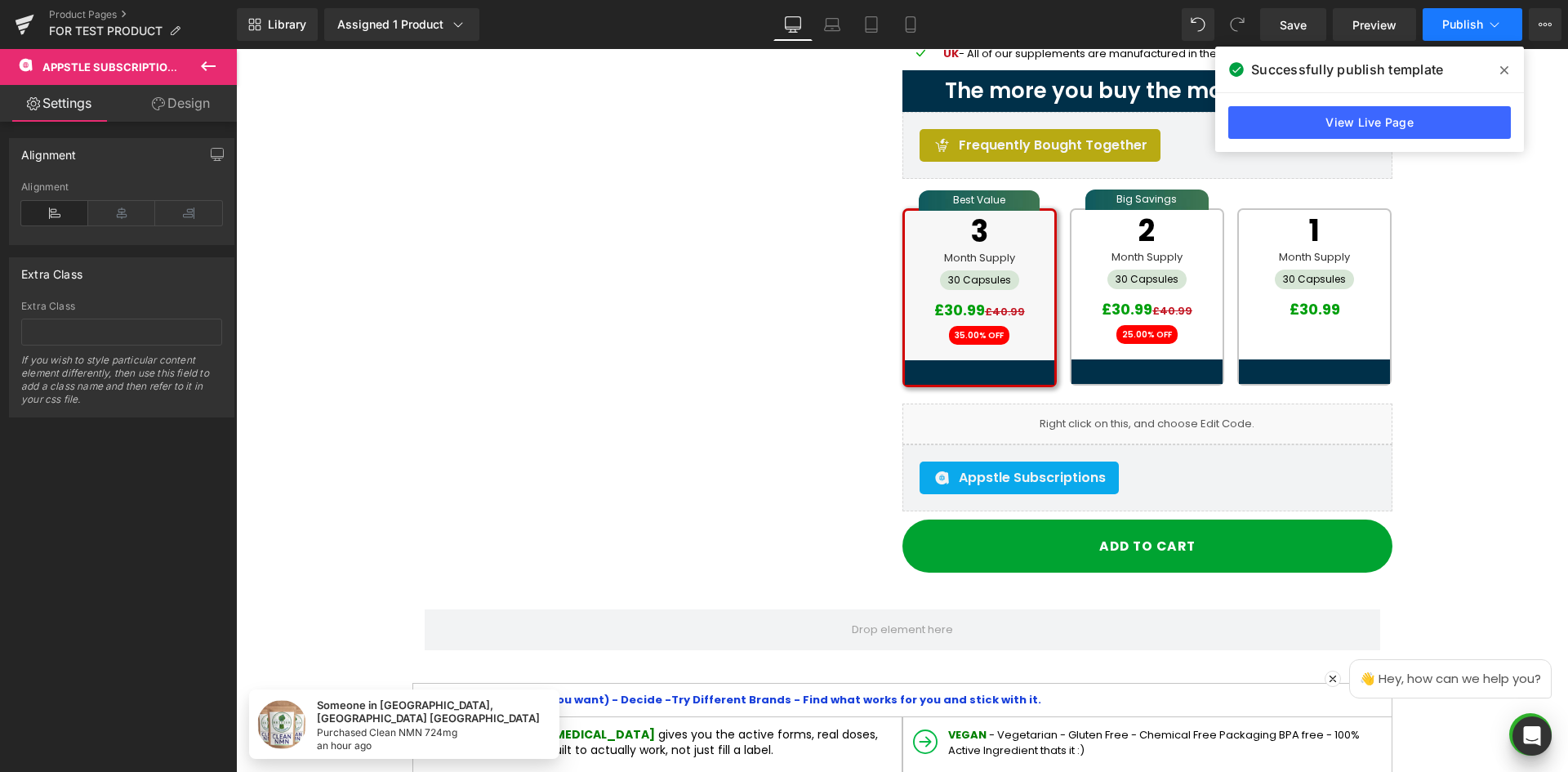
click at [1449, 36] on button "Publish" at bounding box center [1472, 24] width 99 height 32
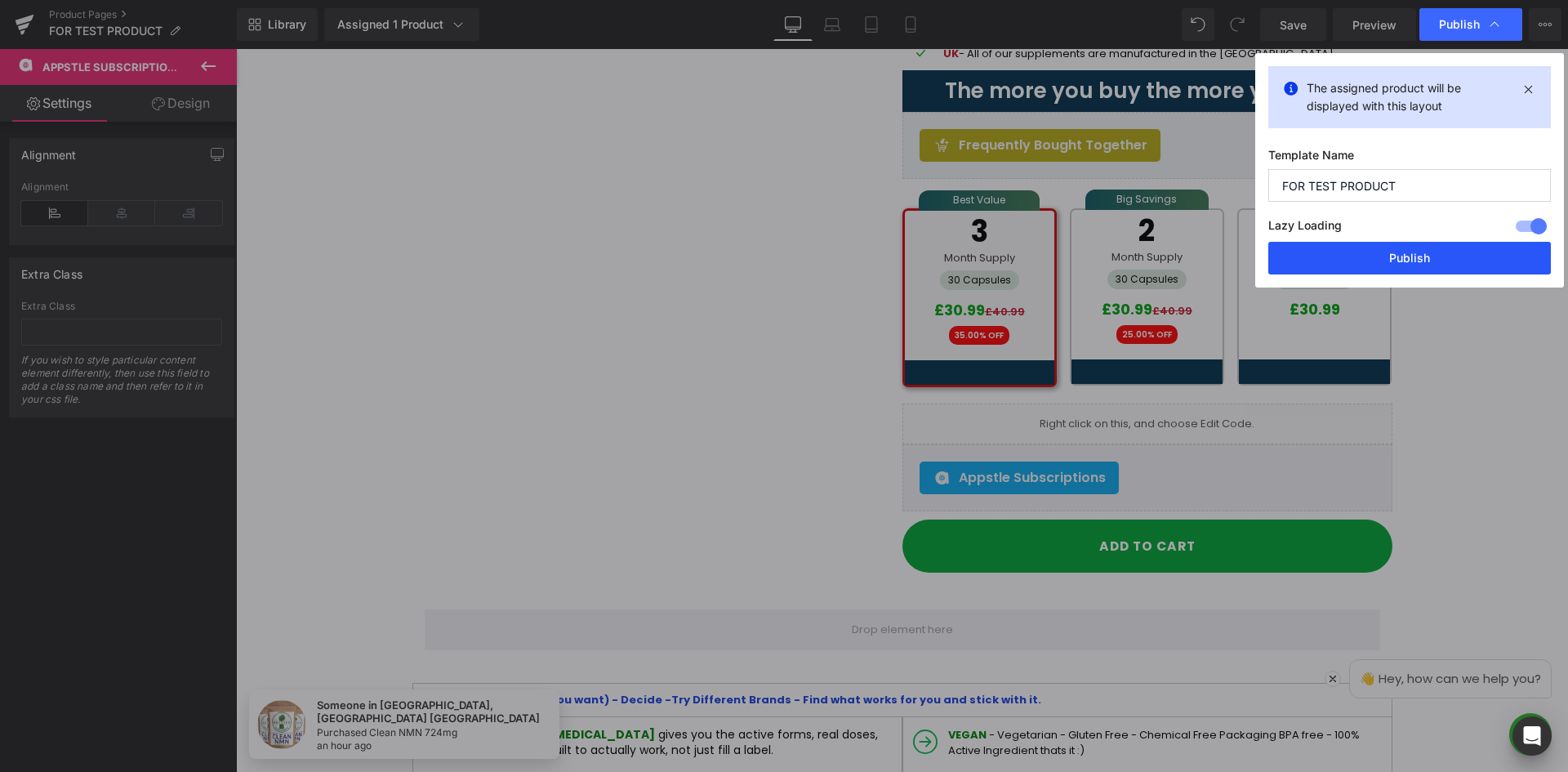
drag, startPoint x: 1415, startPoint y: 253, endPoint x: 492, endPoint y: 349, distance: 928.0
click at [1415, 253] on button "Publish" at bounding box center [1409, 258] width 282 height 32
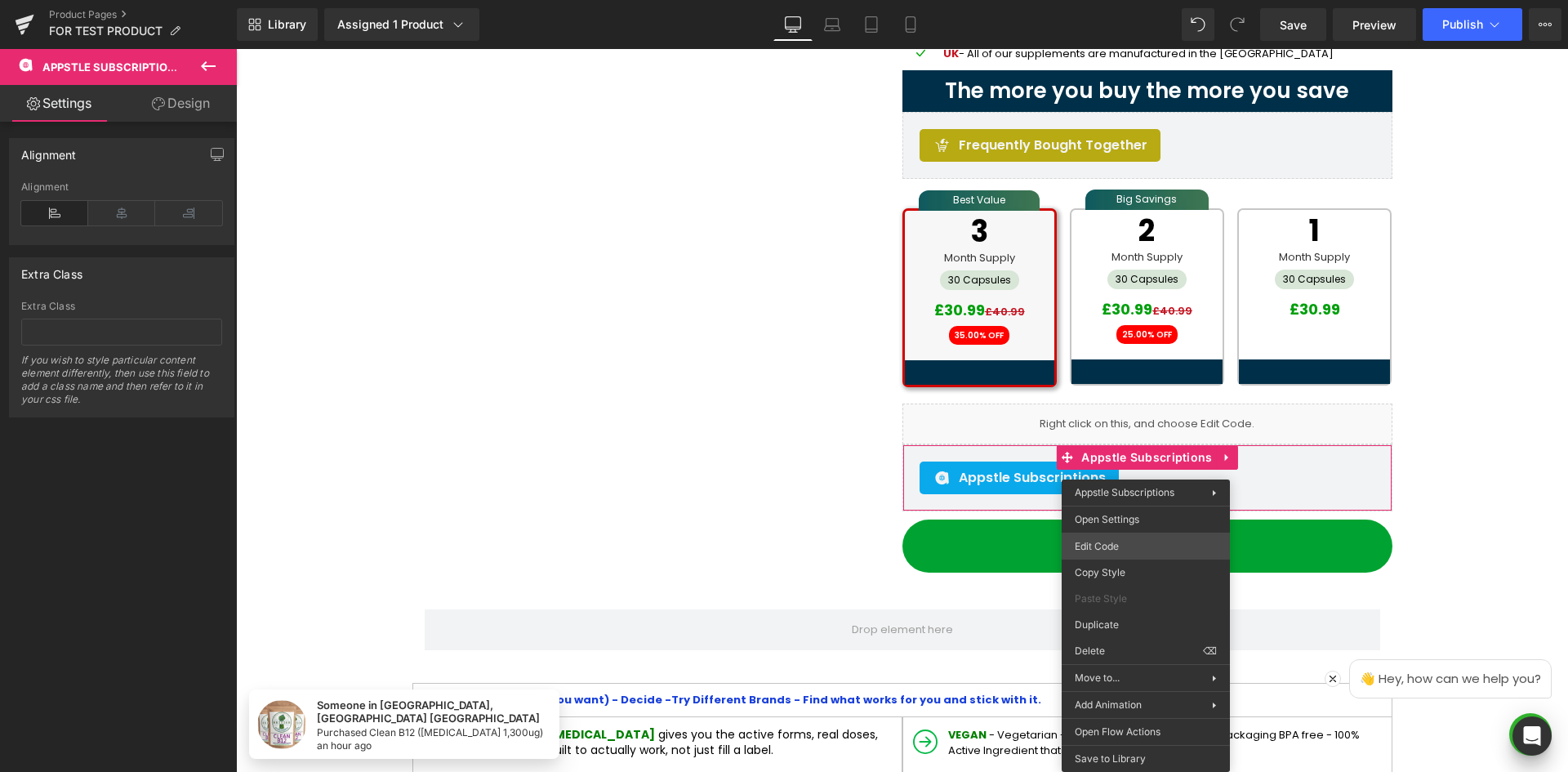
click at [1108, 0] on div "Appstle Subscriptions You are previewing how the will restyle your page. You ca…" at bounding box center [784, 0] width 1568 height 0
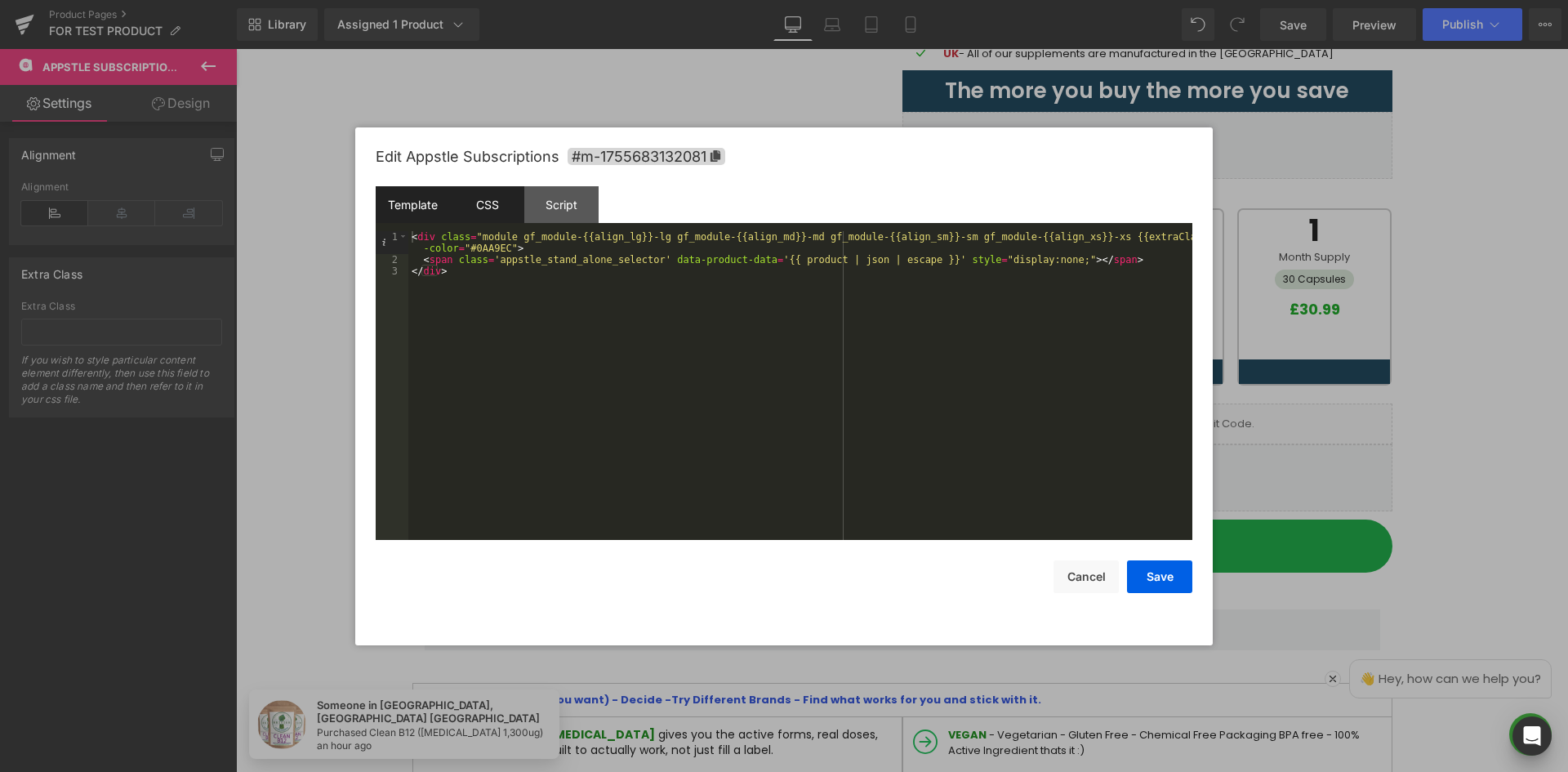
click at [488, 200] on div "CSS" at bounding box center [488, 205] width 75 height 36
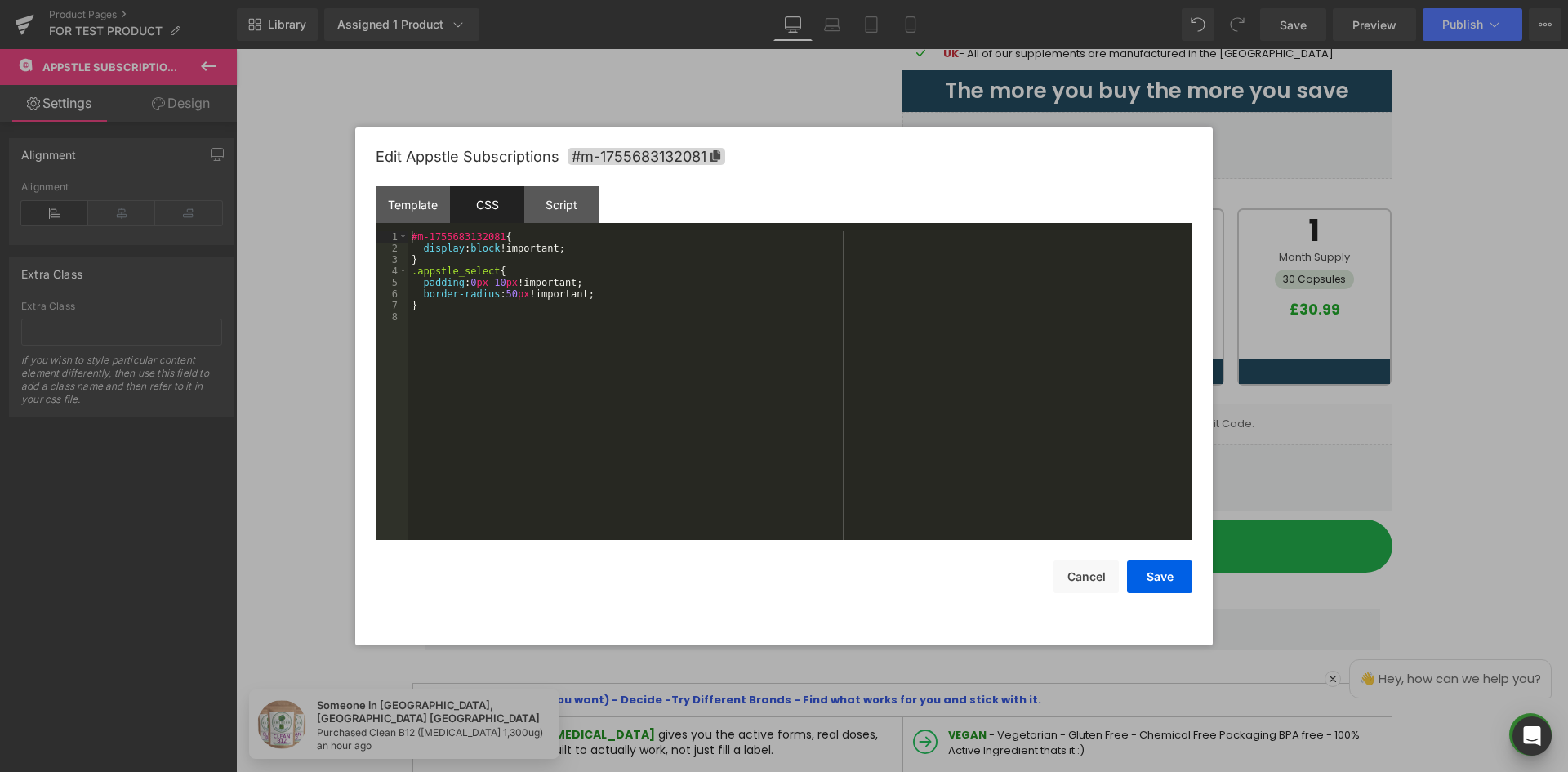
click at [455, 292] on div "#m-1755683132081 { display : block !important; } .appstle_select { padding : 0 …" at bounding box center [800, 397] width 784 height 332
click at [457, 312] on div "#m-1755683132081 { display : block !important; } .appstle_select { padding : 0 …" at bounding box center [800, 397] width 784 height 332
paste textarea
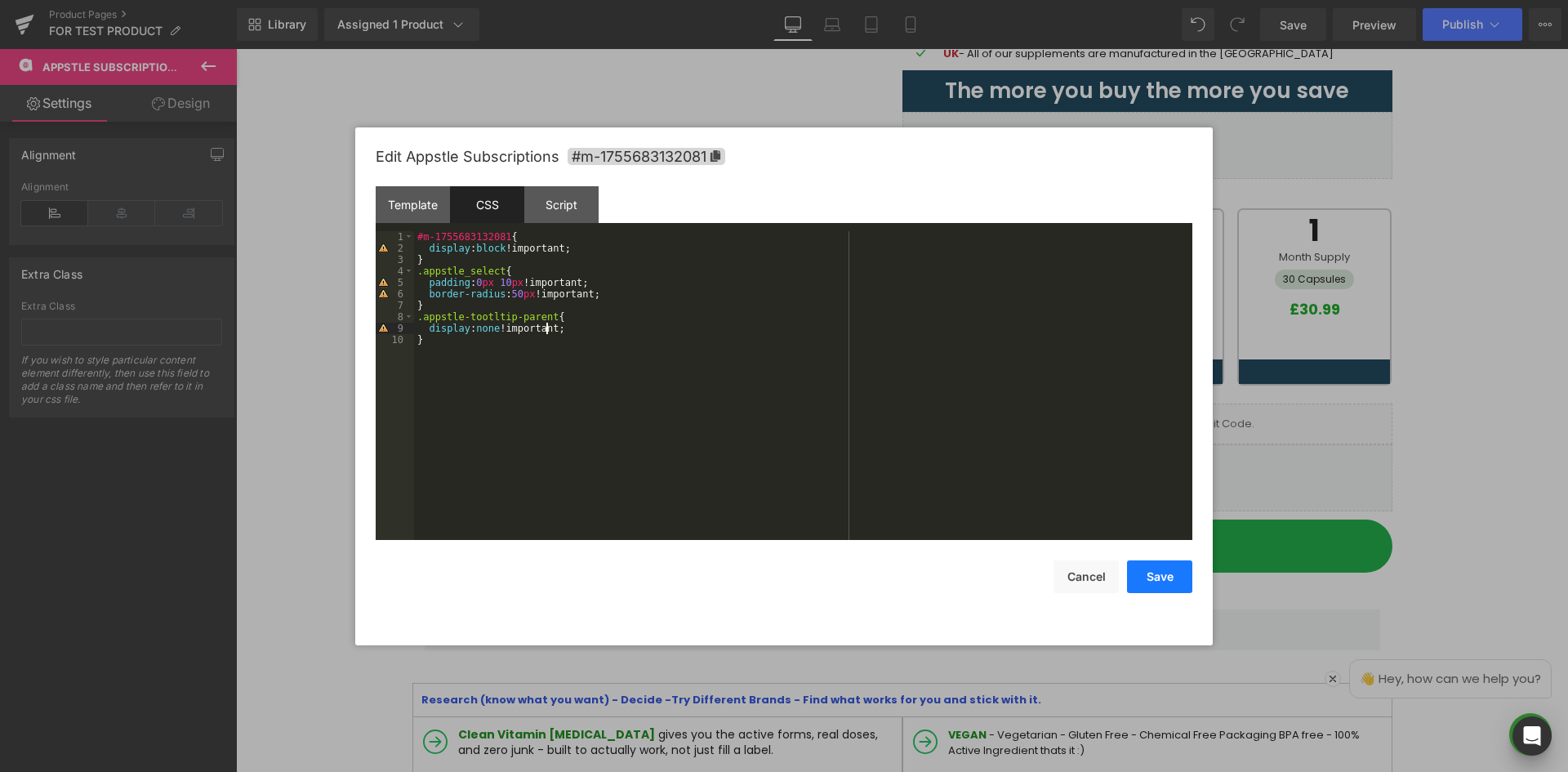
click at [1166, 579] on button "Save" at bounding box center [1159, 577] width 65 height 32
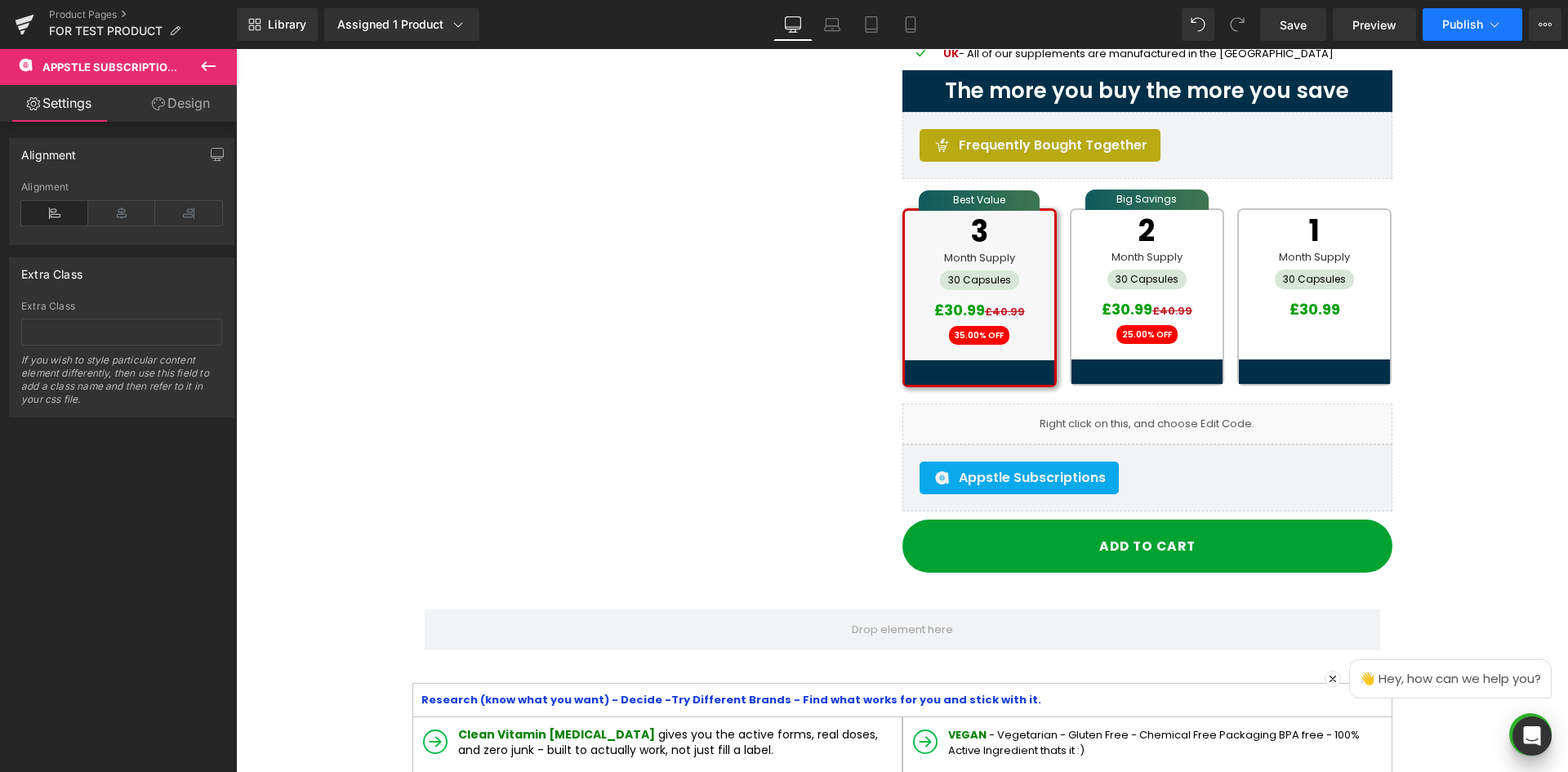
click at [1503, 34] on button "Publish" at bounding box center [1472, 24] width 99 height 32
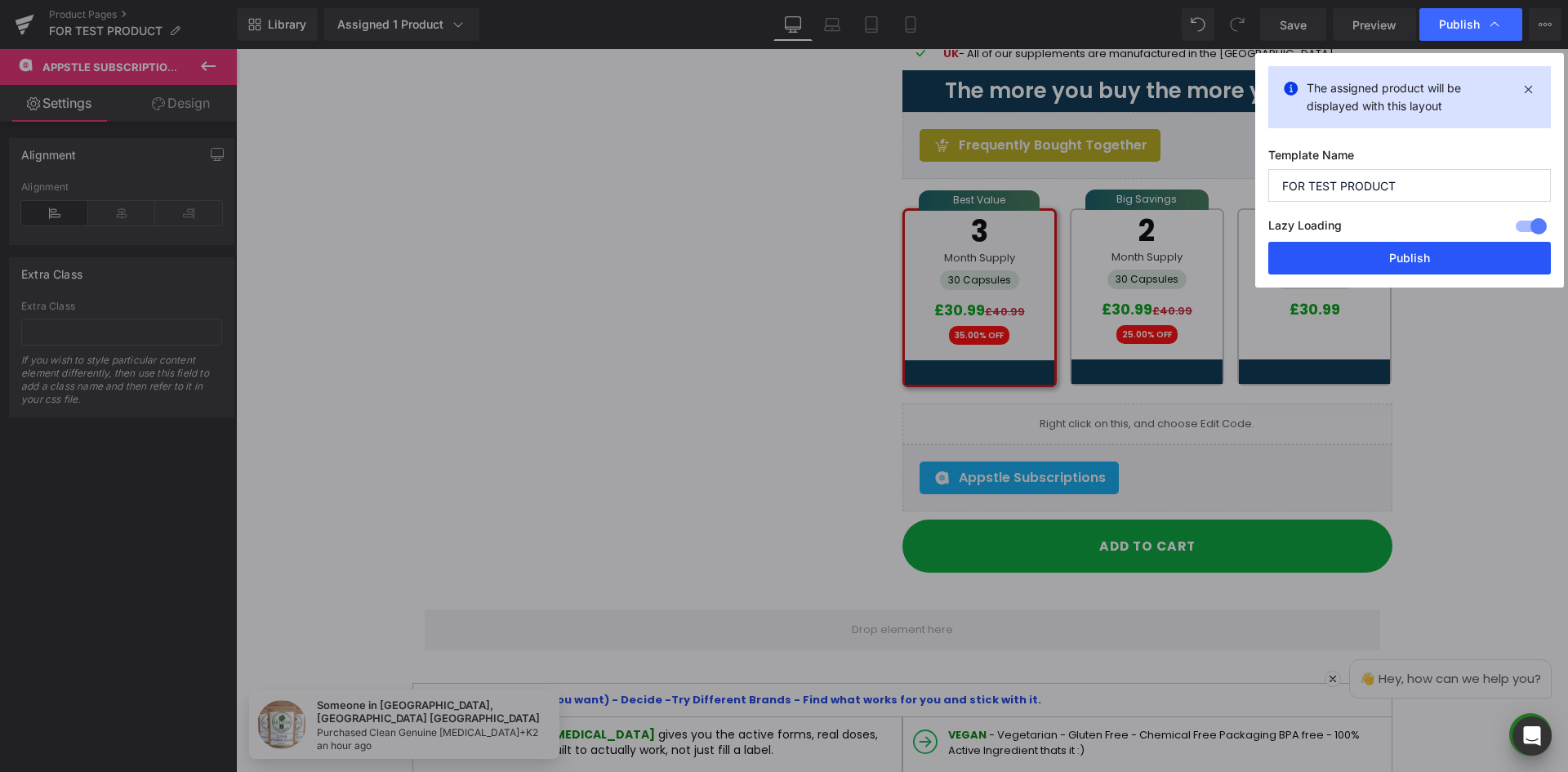
click at [1422, 263] on button "Publish" at bounding box center [1409, 258] width 282 height 32
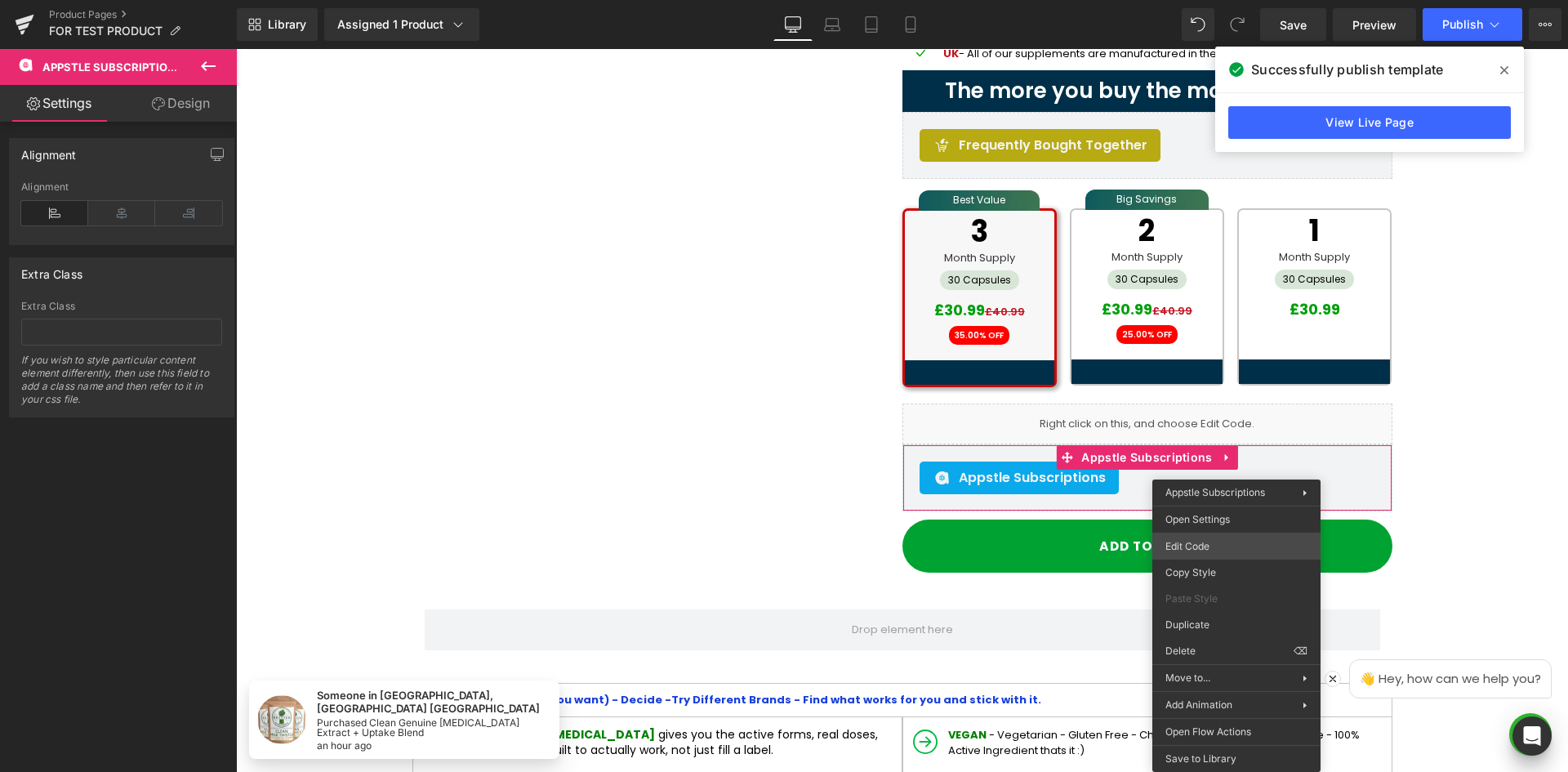
click at [1222, 541] on body "Appstle Subscriptions You are previewing how the will restyle your page. You ca…" at bounding box center [784, 386] width 1568 height 772
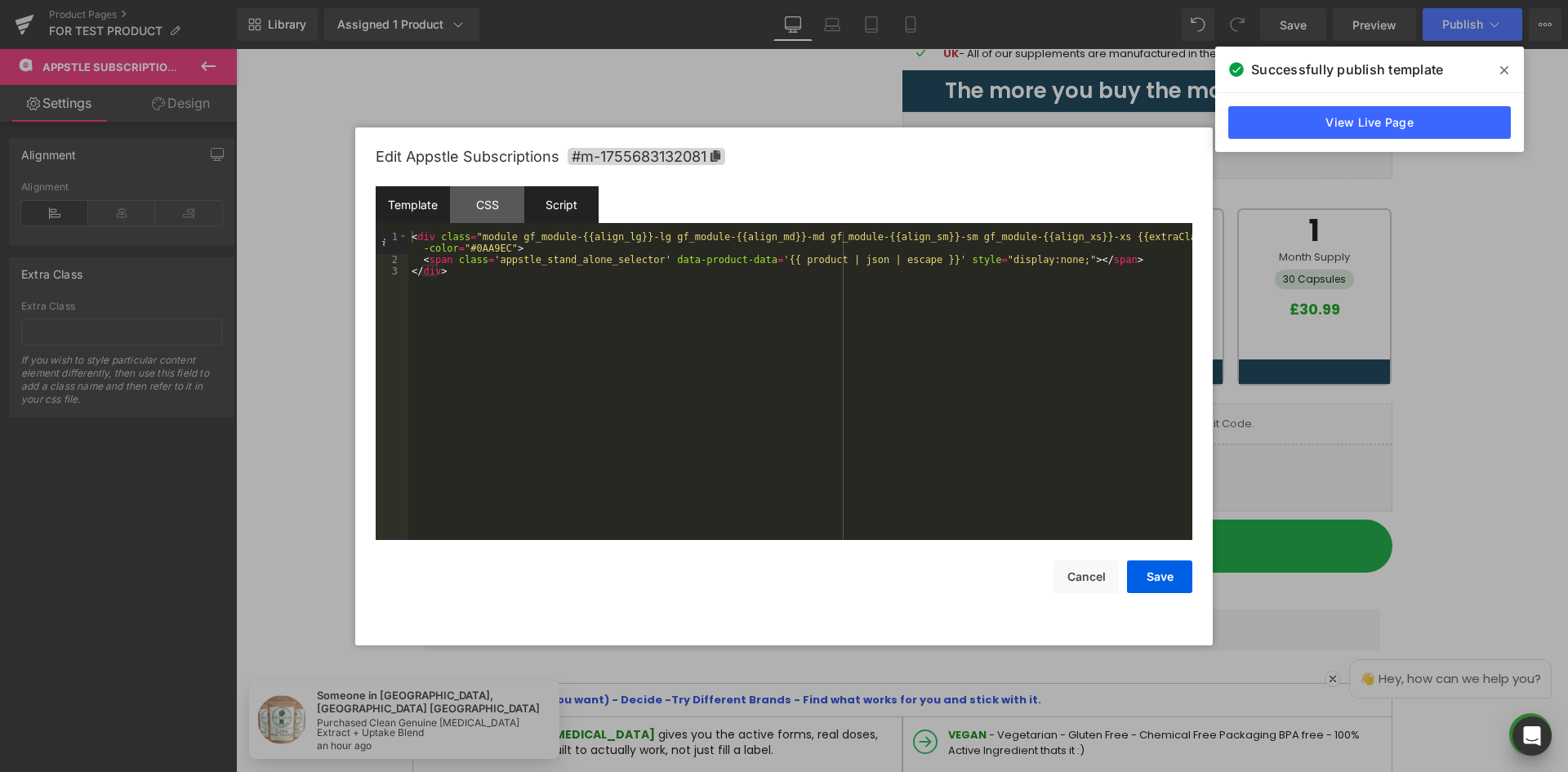
drag, startPoint x: 481, startPoint y: 204, endPoint x: 549, endPoint y: 204, distance: 68.0
click at [483, 204] on div "CSS" at bounding box center [488, 205] width 75 height 36
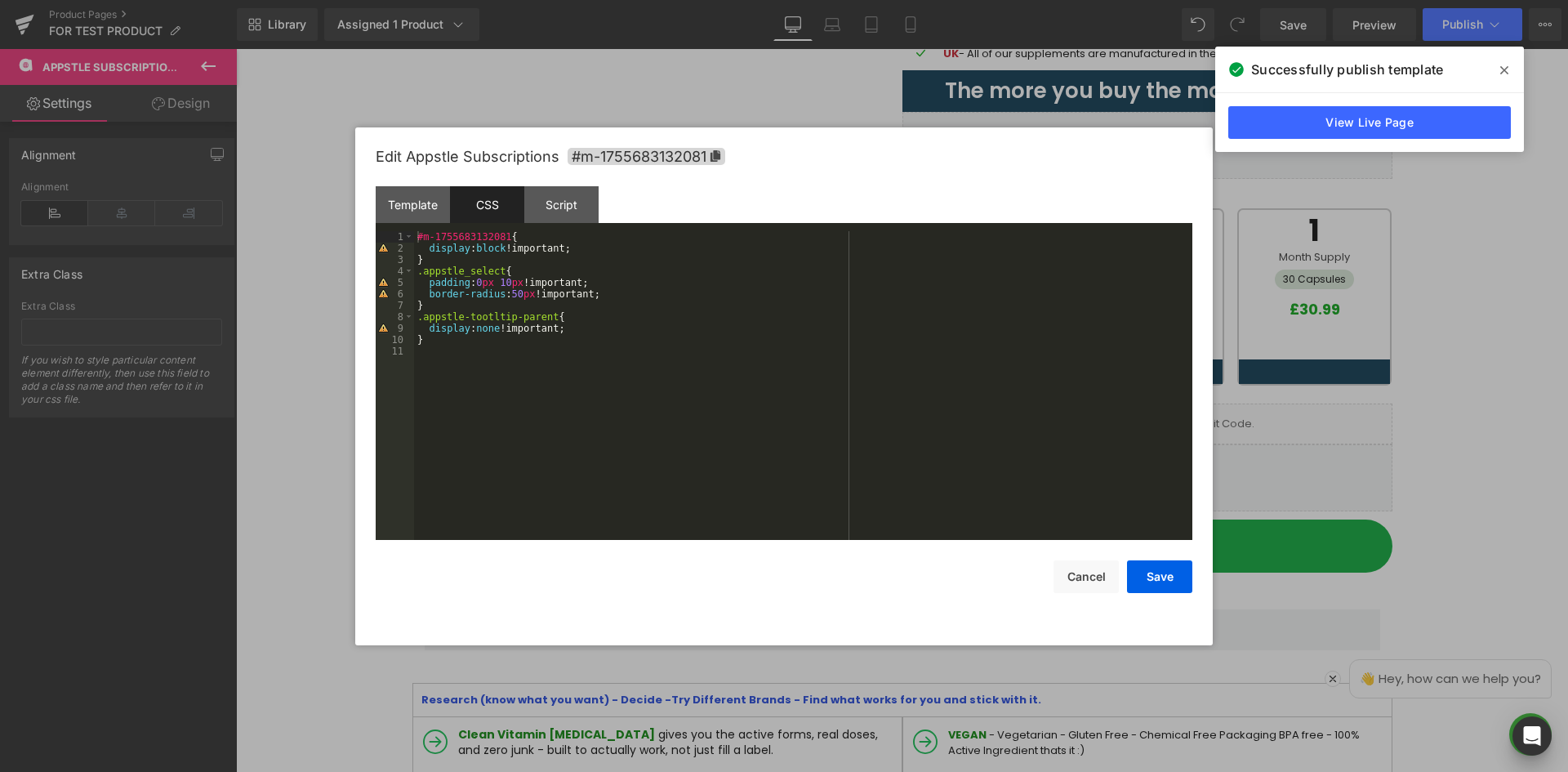
click at [437, 340] on div "#m-1755683132081 { display : block !important; } .appstle_select { padding : 0 …" at bounding box center [803, 397] width 778 height 332
paste textarea
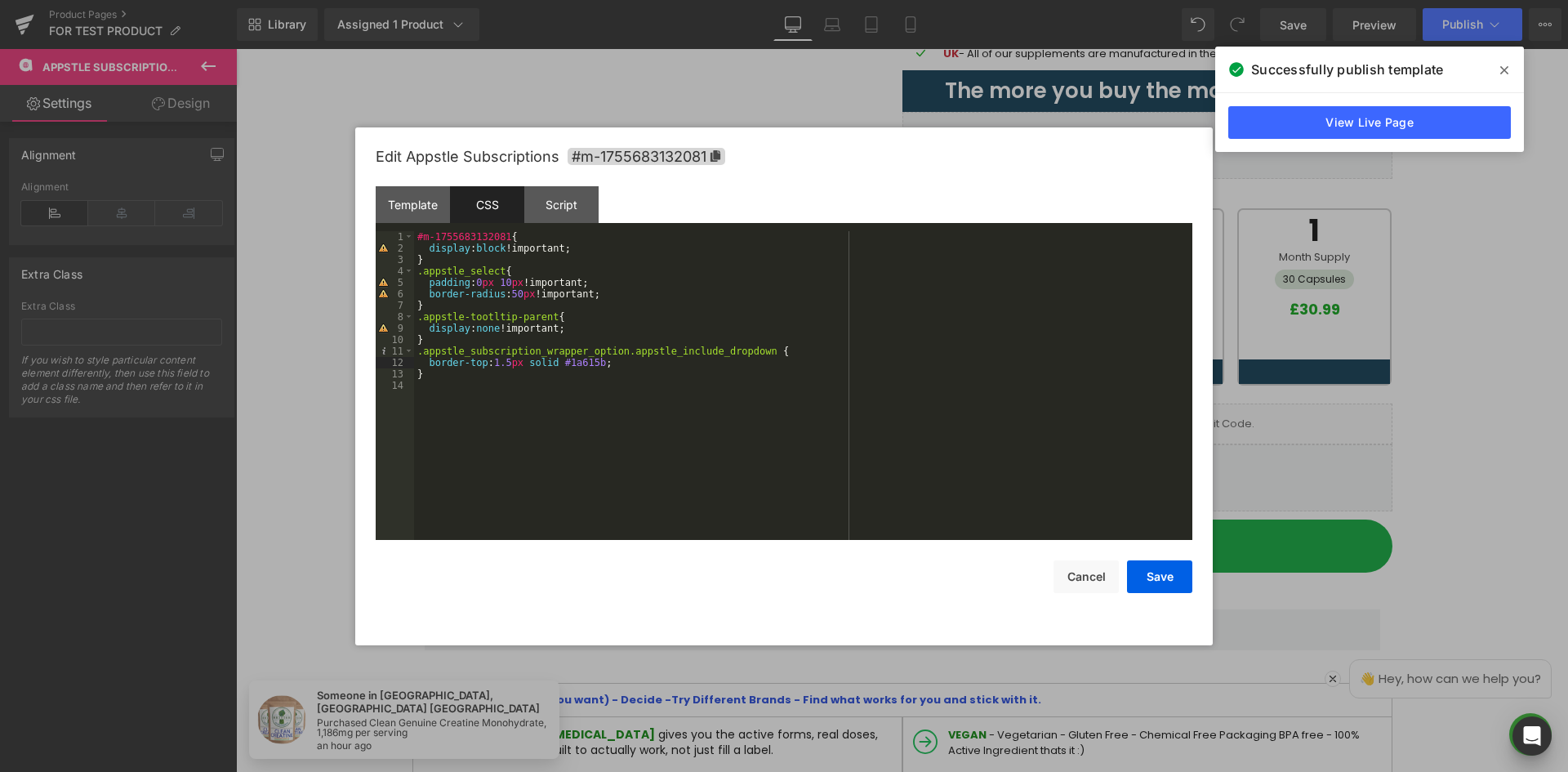
click at [429, 377] on div "#m-1755683132081 { display : block !important; } .appstle_select { padding : 0 …" at bounding box center [803, 397] width 778 height 332
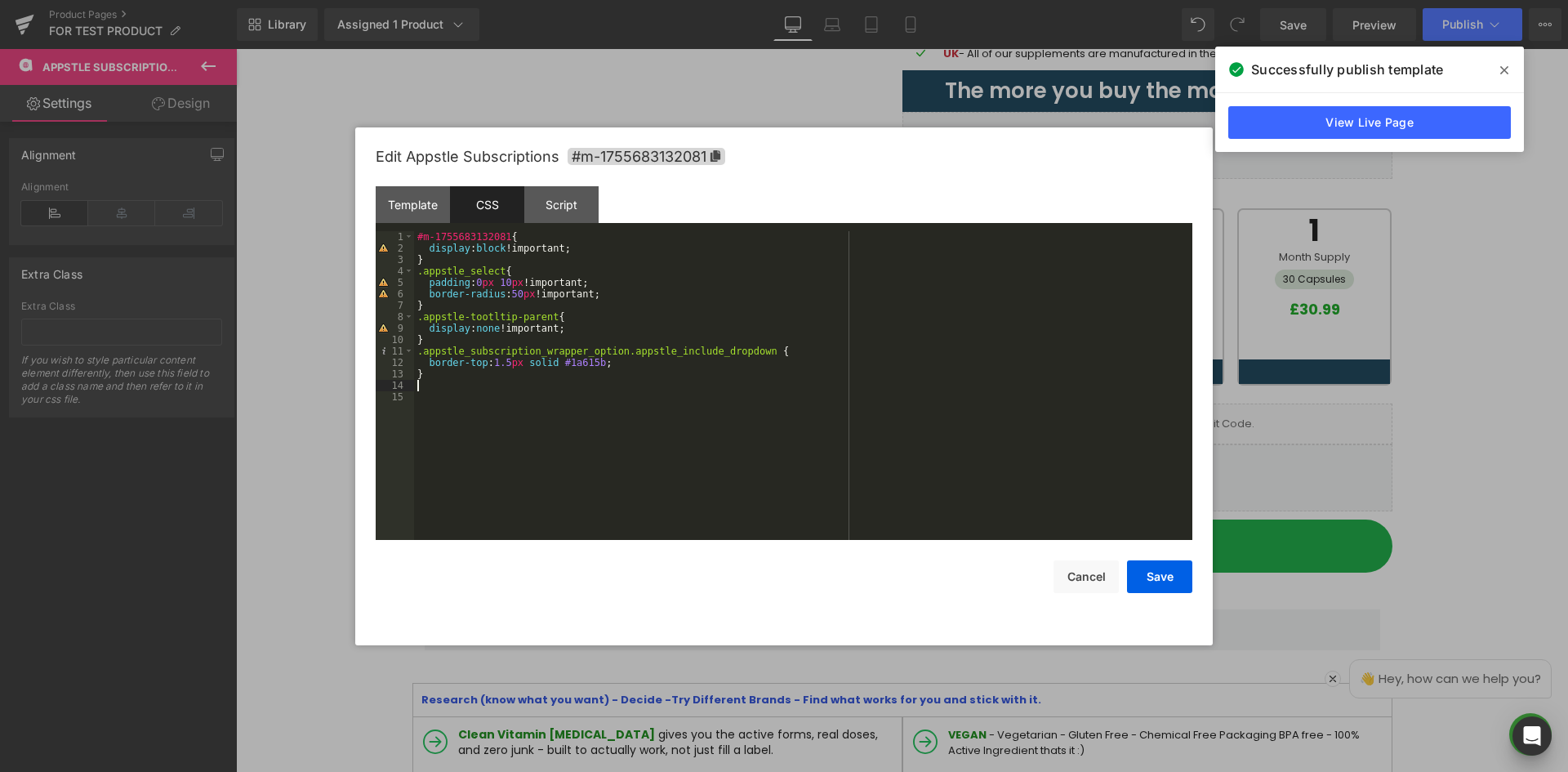
paste textarea
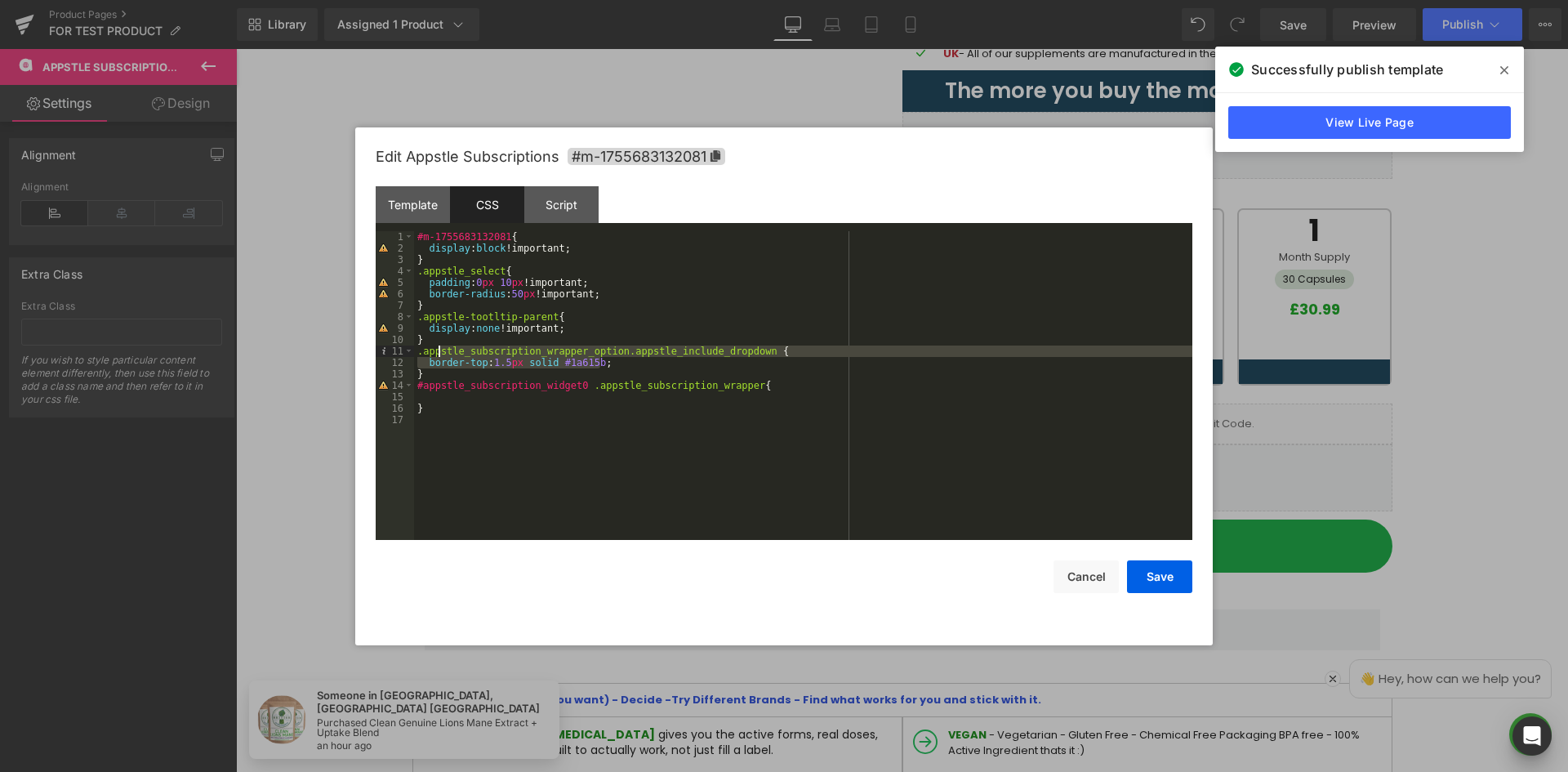
drag, startPoint x: 600, startPoint y: 363, endPoint x: 446, endPoint y: 355, distance: 154.2
click at [446, 355] on div "#m-1755683132081 { display : block !important; } .appstle_select { padding : 0 …" at bounding box center [803, 397] width 778 height 332
click at [505, 359] on div "#m-1755683132081 { display : block !important; } .appstle_select { padding : 0 …" at bounding box center [803, 385] width 778 height 309
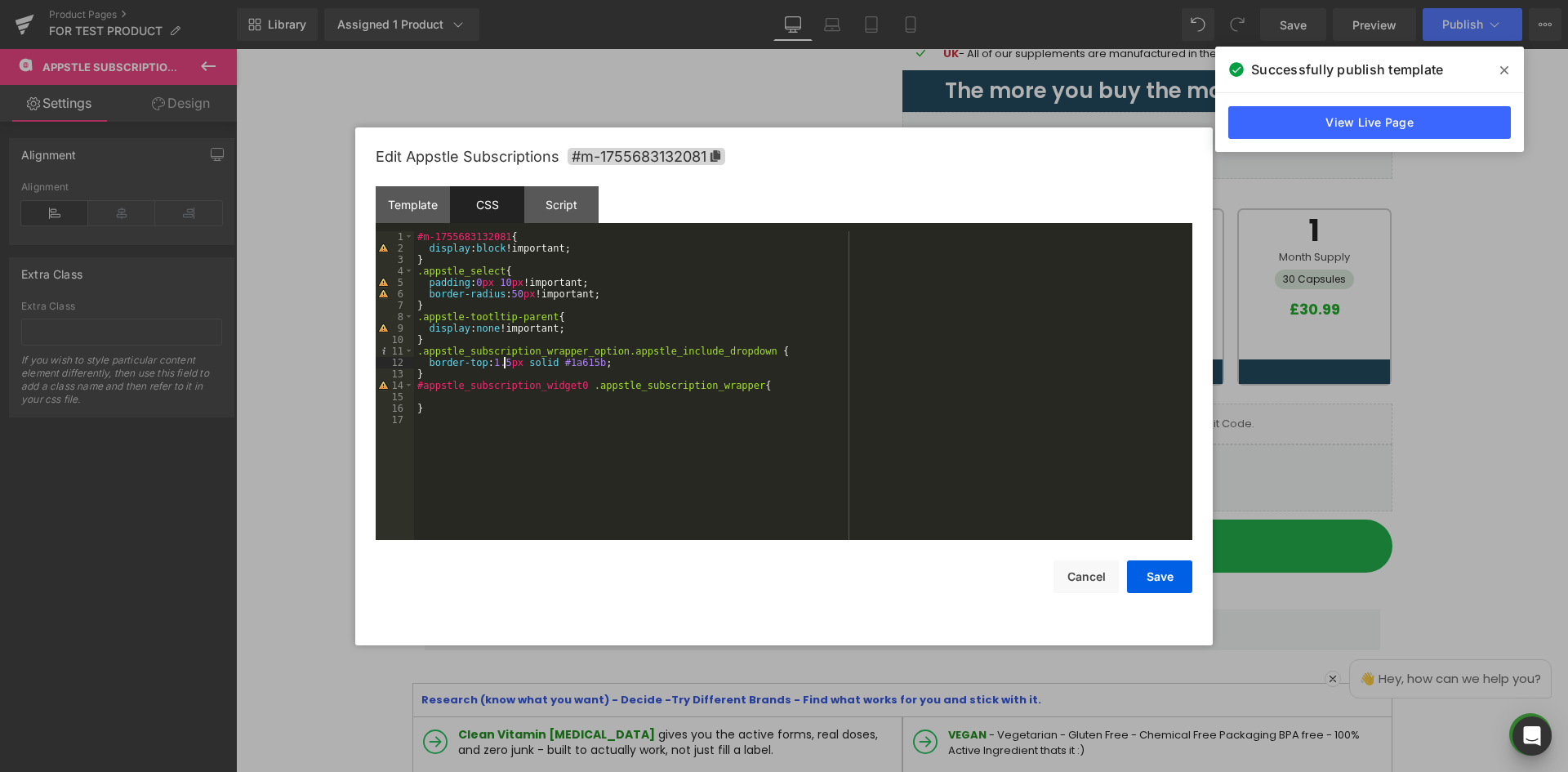
click at [509, 365] on div "#m-1755683132081 { display : block !important; } .appstle_select { padding : 0 …" at bounding box center [803, 397] width 778 height 332
click at [439, 398] on div "#m-1755683132081 { display : block !important; } .appstle_select { padding : 0 …" at bounding box center [803, 397] width 778 height 332
click at [561, 364] on div "#m-1755683132081 { display : block !important; } .appstle_select { padding : 0 …" at bounding box center [803, 397] width 778 height 332
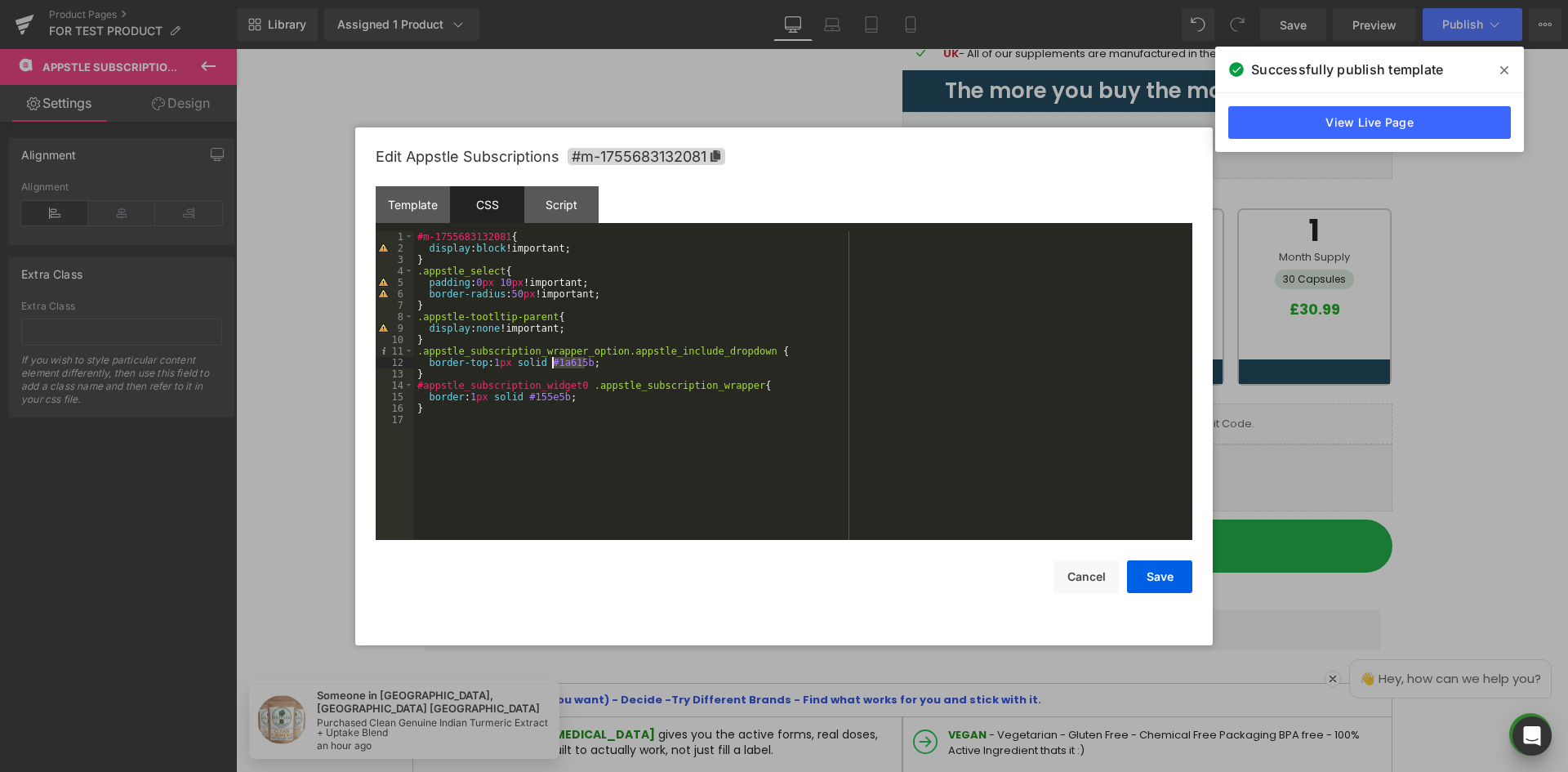
click at [546, 395] on div "#m-1755683132081 { display : block !important; } .appstle_select { padding : 0 …" at bounding box center [803, 397] width 778 height 332
click at [647, 403] on div "#m-1755683132081 { display : block !important; } .appstle_select { padding : 0 …" at bounding box center [803, 397] width 778 height 332
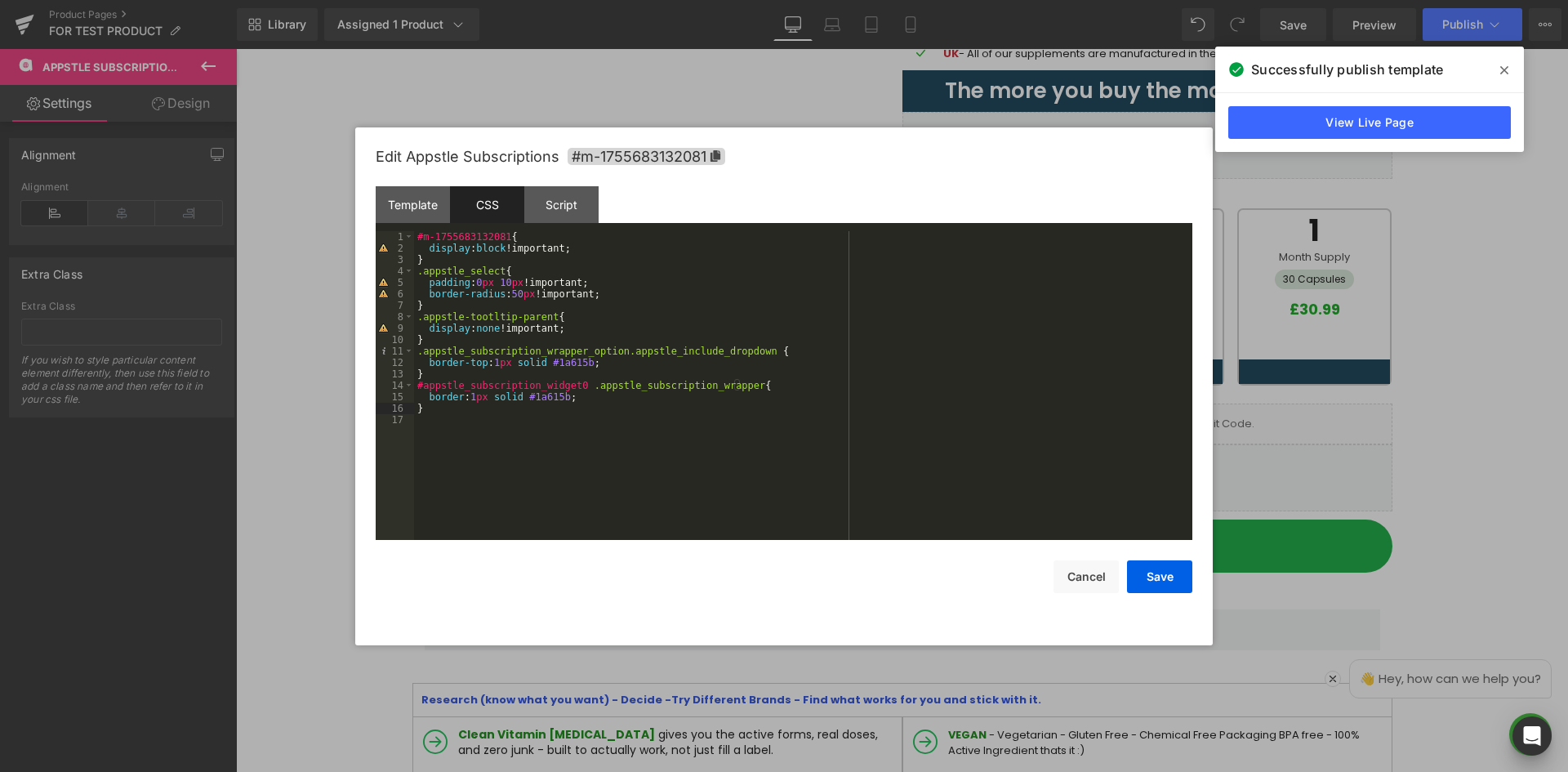
click at [569, 364] on div "#m-1755683132081 { display : block !important; } .appstle_select { padding : 0 …" at bounding box center [803, 397] width 778 height 332
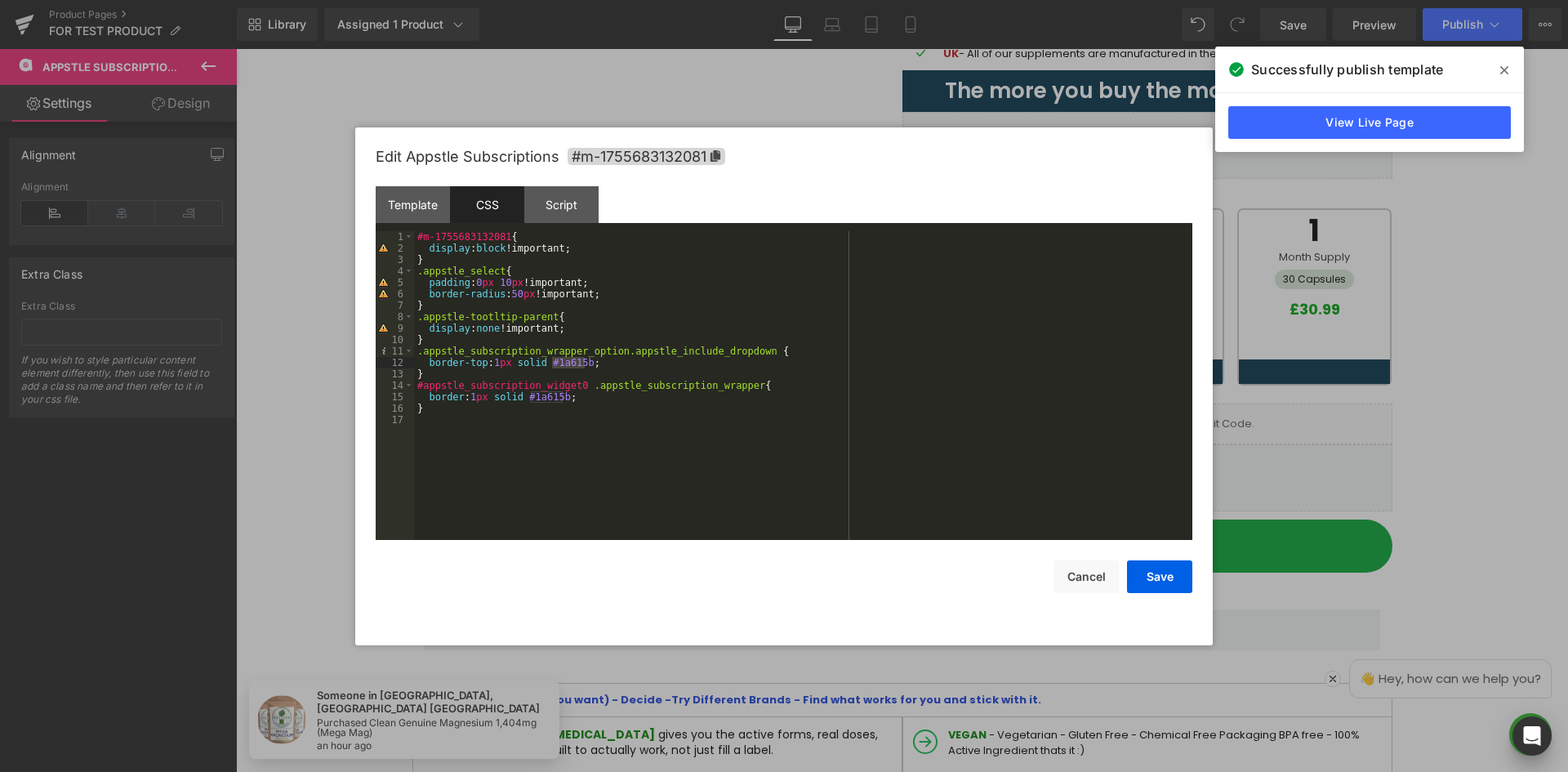
click at [440, 407] on div "#m-1755683132081 { display : block !important; } .appstle_select { padding : 0 …" at bounding box center [803, 397] width 778 height 332
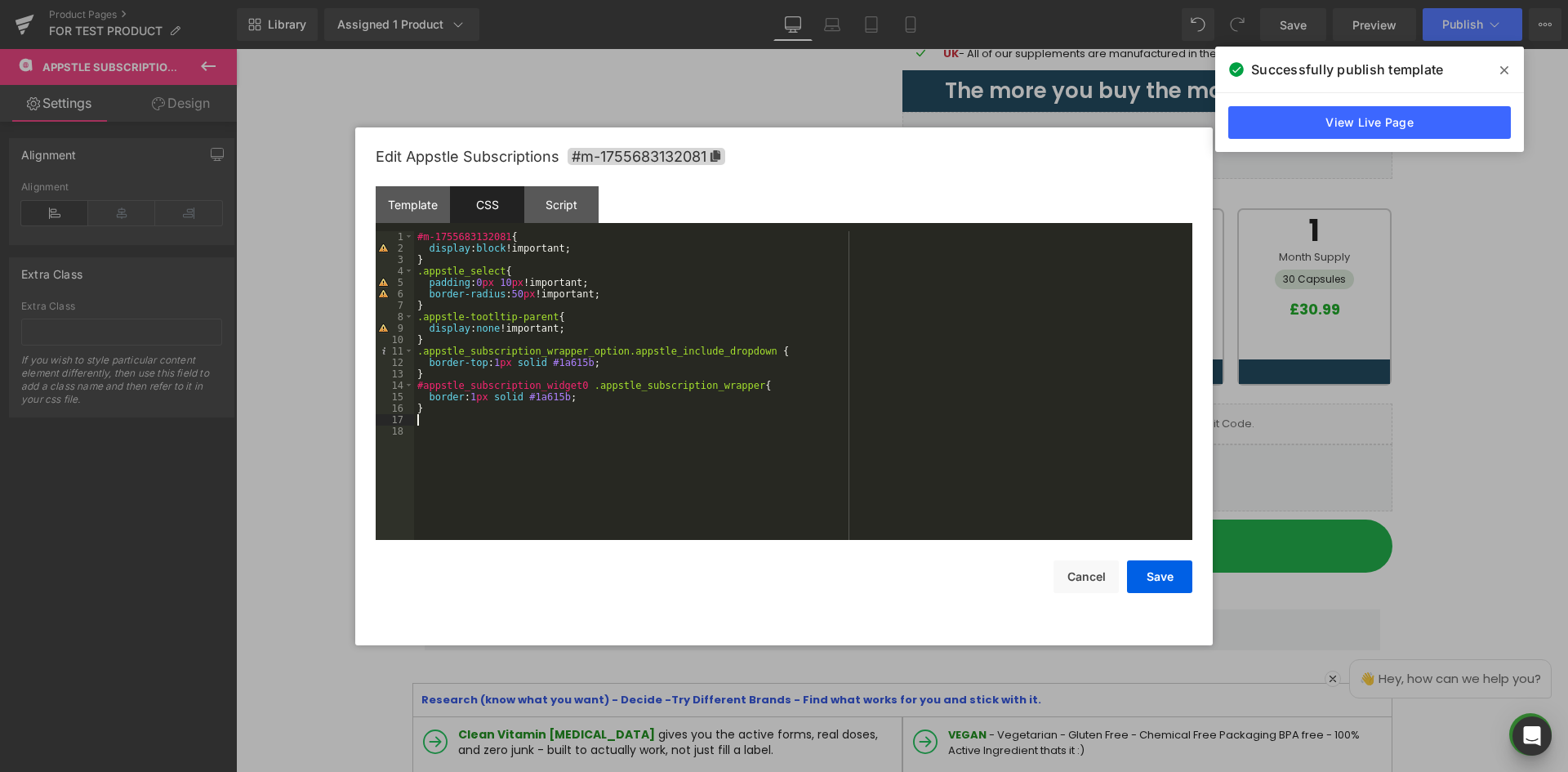
paste textarea
click at [611, 455] on div "#m-1755683132081 { display : block !important; } .appstle_select { padding : 0 …" at bounding box center [803, 397] width 778 height 332
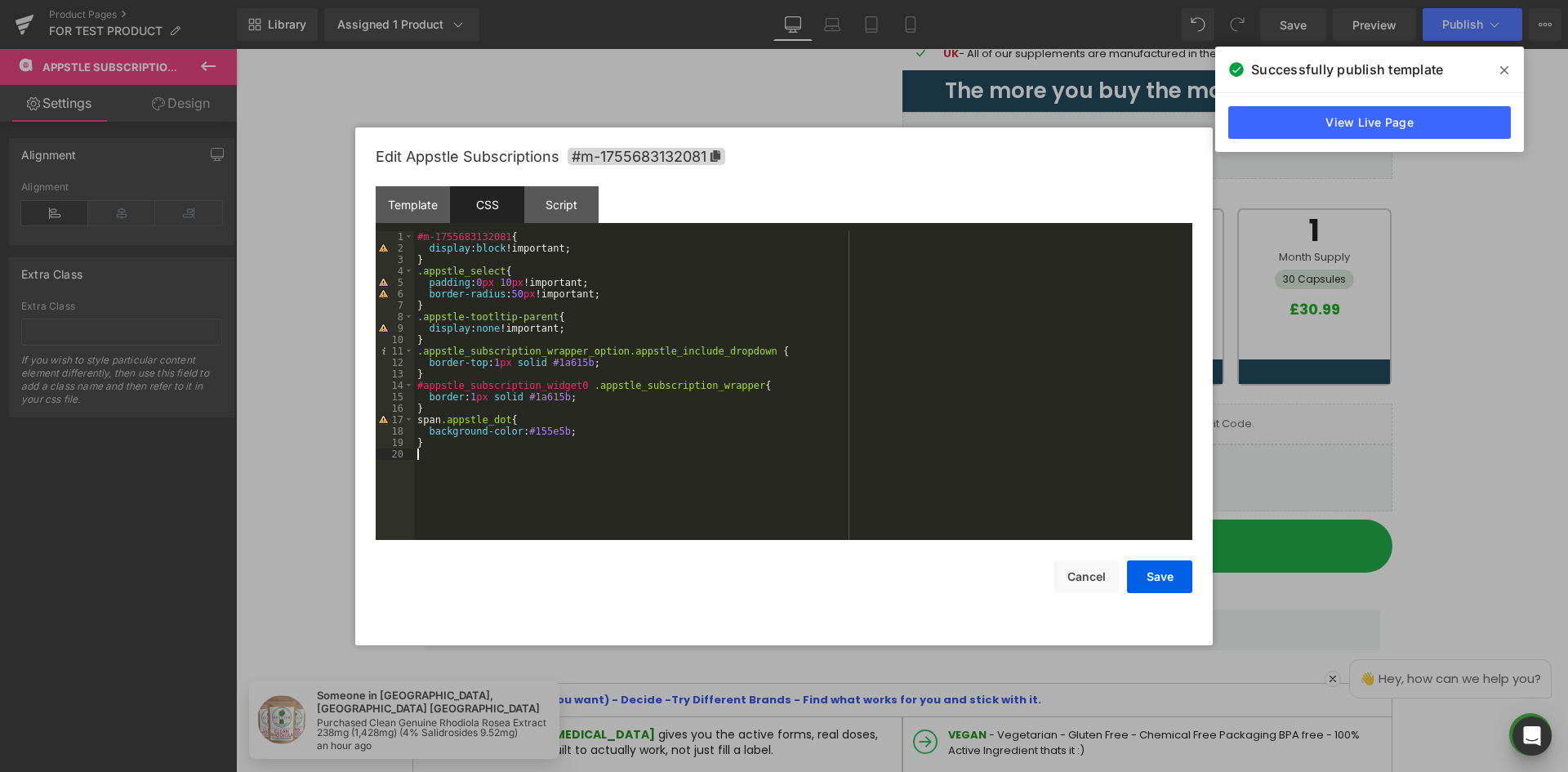
click at [567, 371] on div "#m-1755683132081 { display : block !important; } .appstle_select { padding : 0 …" at bounding box center [803, 397] width 778 height 332
click at [565, 361] on div "#m-1755683132081 { display : block !important; } .appstle_select { padding : 0 …" at bounding box center [803, 397] width 778 height 332
click at [554, 361] on div "#m-1755683132081 { display : block !important; } .appstle_select { padding : 0 …" at bounding box center [803, 397] width 778 height 332
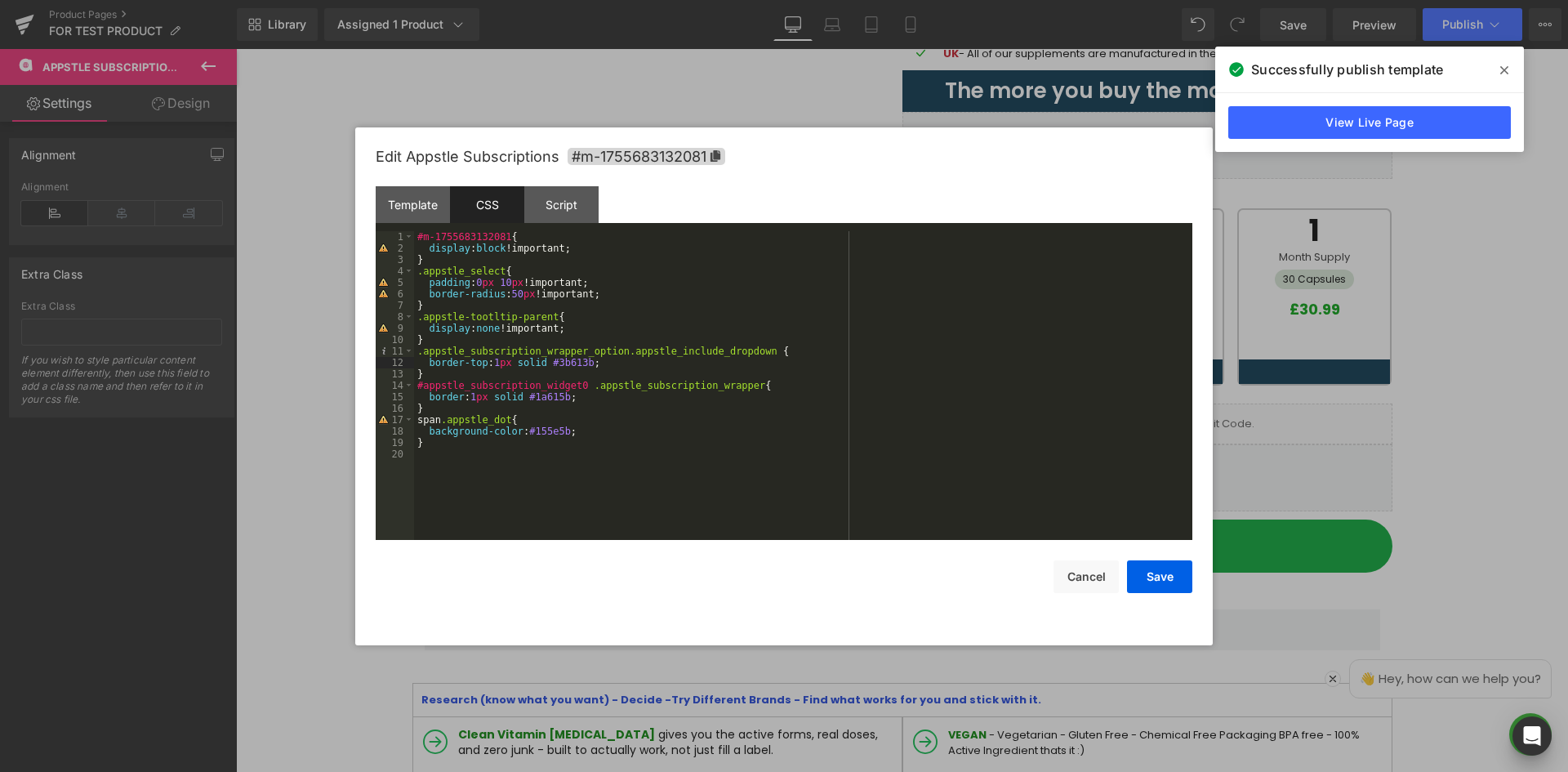
click at [584, 364] on div "#m-1755683132081 { display : block !important; } .appstle_select { padding : 0 …" at bounding box center [803, 397] width 778 height 332
click at [543, 396] on div "#m-1755683132081 { display : block !important; } .appstle_select { padding : 0 …" at bounding box center [803, 397] width 778 height 332
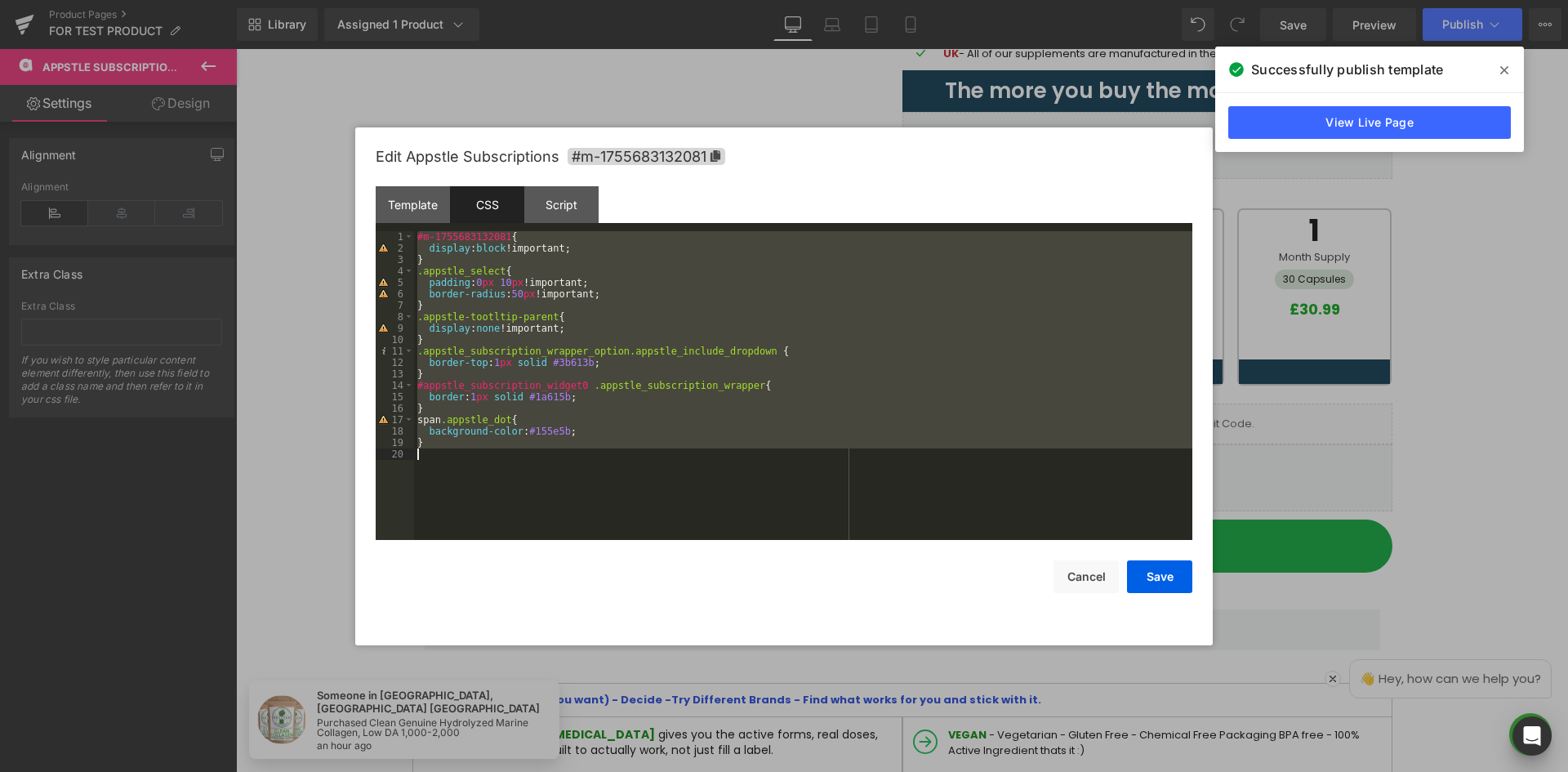
click at [528, 393] on div "#m-1755683132081 { display : block !important; } .appstle_select { padding : 0 …" at bounding box center [803, 385] width 778 height 309
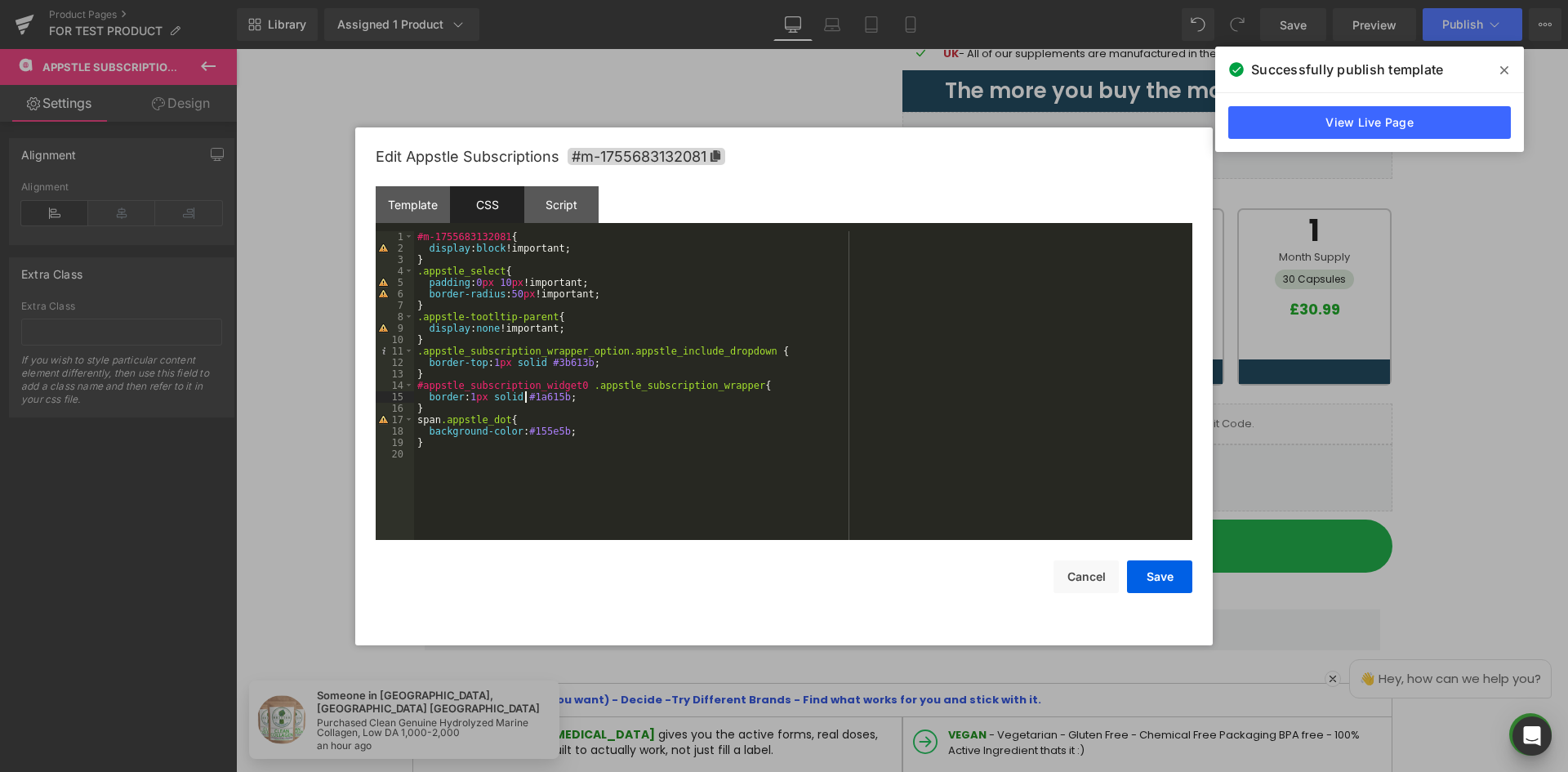
click at [524, 399] on div "#m-1755683132081 { display : block !important; } .appstle_select { padding : 0 …" at bounding box center [803, 397] width 778 height 332
click at [561, 398] on div "#m-1755683132081 { display : block !important; } .appstle_select { padding : 0 …" at bounding box center [803, 397] width 778 height 332
click at [525, 432] on div "#m-1755683132081 { display : block !important; } .appstle_select { padding : 0 …" at bounding box center [803, 397] width 778 height 332
click at [562, 431] on div "#m-1755683132081 { display : block !important; } .appstle_select { padding : 0 …" at bounding box center [803, 397] width 778 height 332
click at [455, 450] on div "#m-1755683132081 { display : block !important; } .appstle_select { padding : 0 …" at bounding box center [803, 397] width 778 height 332
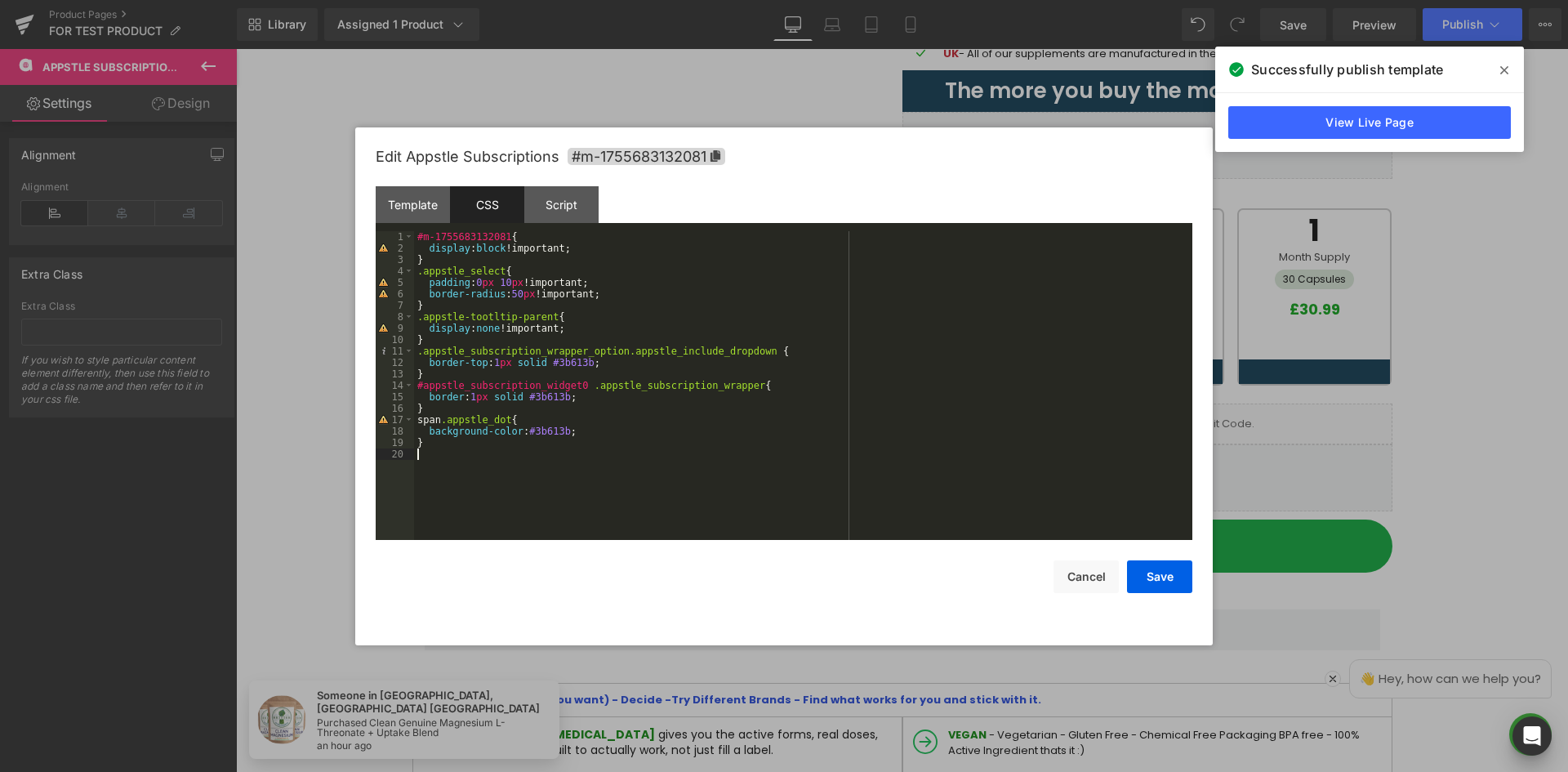
paste textarea
click at [557, 200] on div "Script" at bounding box center [561, 205] width 75 height 36
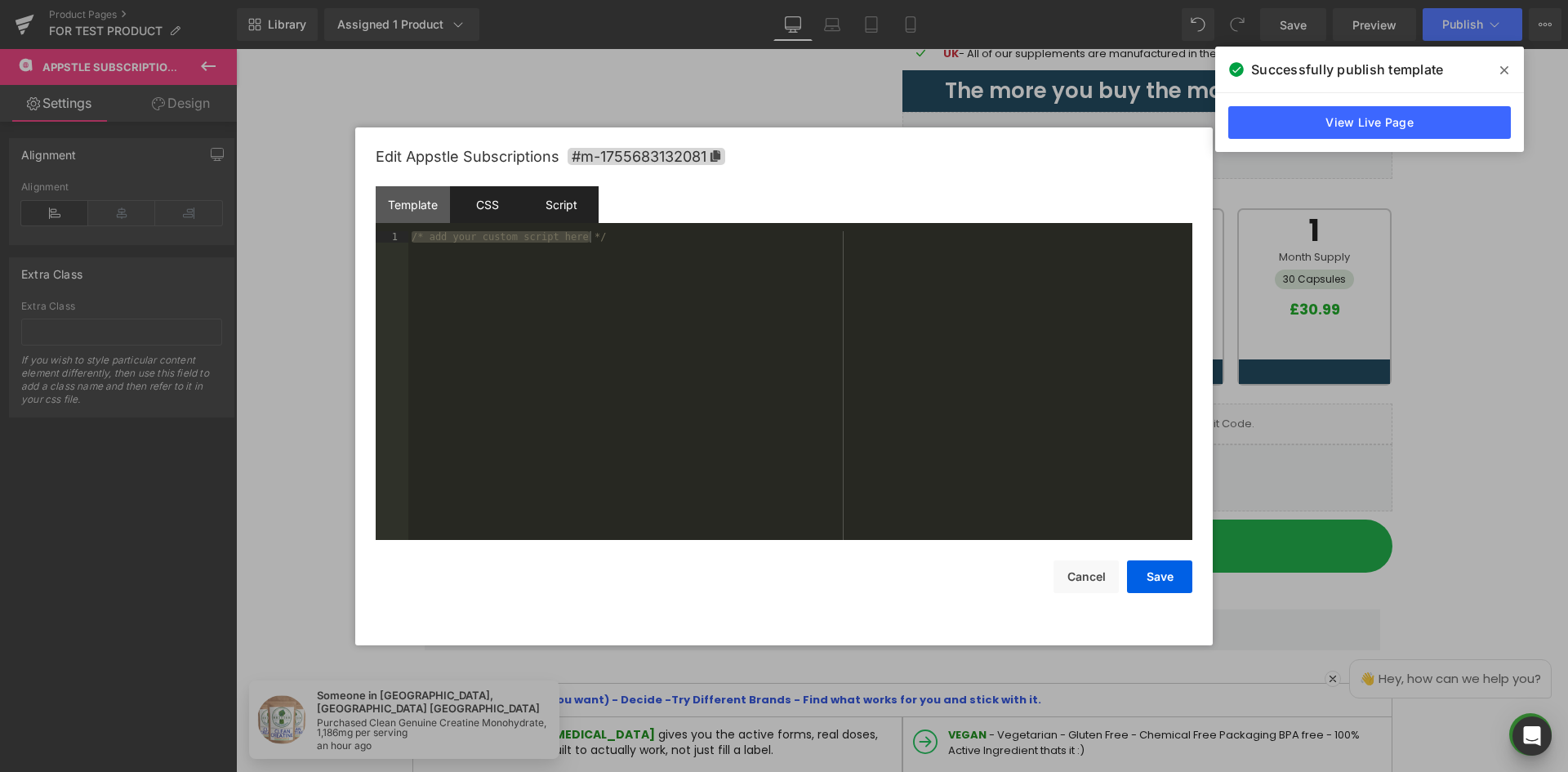
click at [472, 199] on div "CSS" at bounding box center [488, 205] width 75 height 36
click at [487, 196] on div "CSS" at bounding box center [488, 205] width 75 height 36
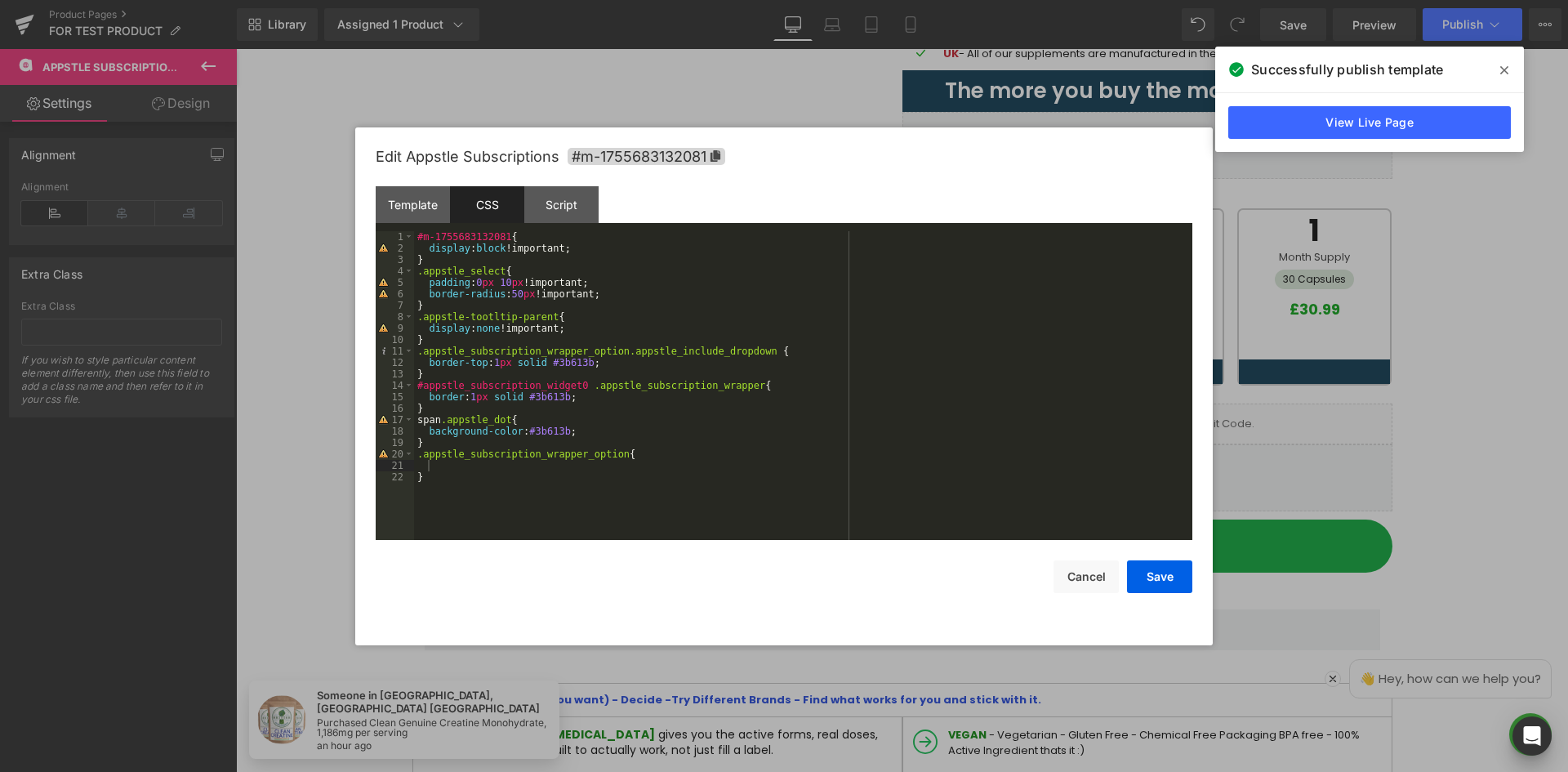
drag, startPoint x: 566, startPoint y: 461, endPoint x: 577, endPoint y: 456, distance: 12.1
click at [568, 460] on div "#m-1755683132081 { display : block !important; } .appstle_select { padding : 0 …" at bounding box center [803, 397] width 778 height 332
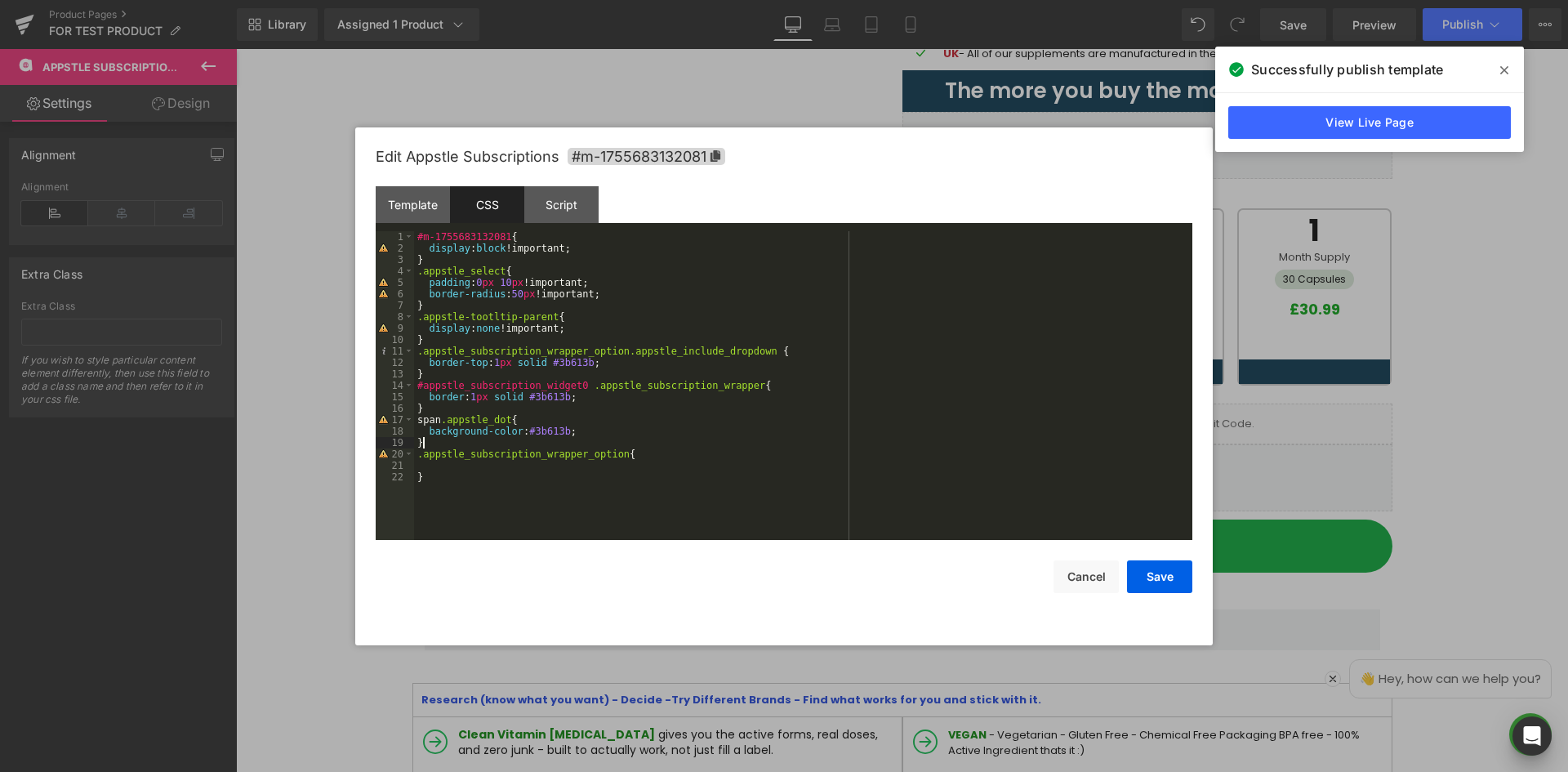
click at [681, 446] on div "#m-1755683132081 { display : block !important; } .appstle_select { padding : 0 …" at bounding box center [803, 397] width 778 height 332
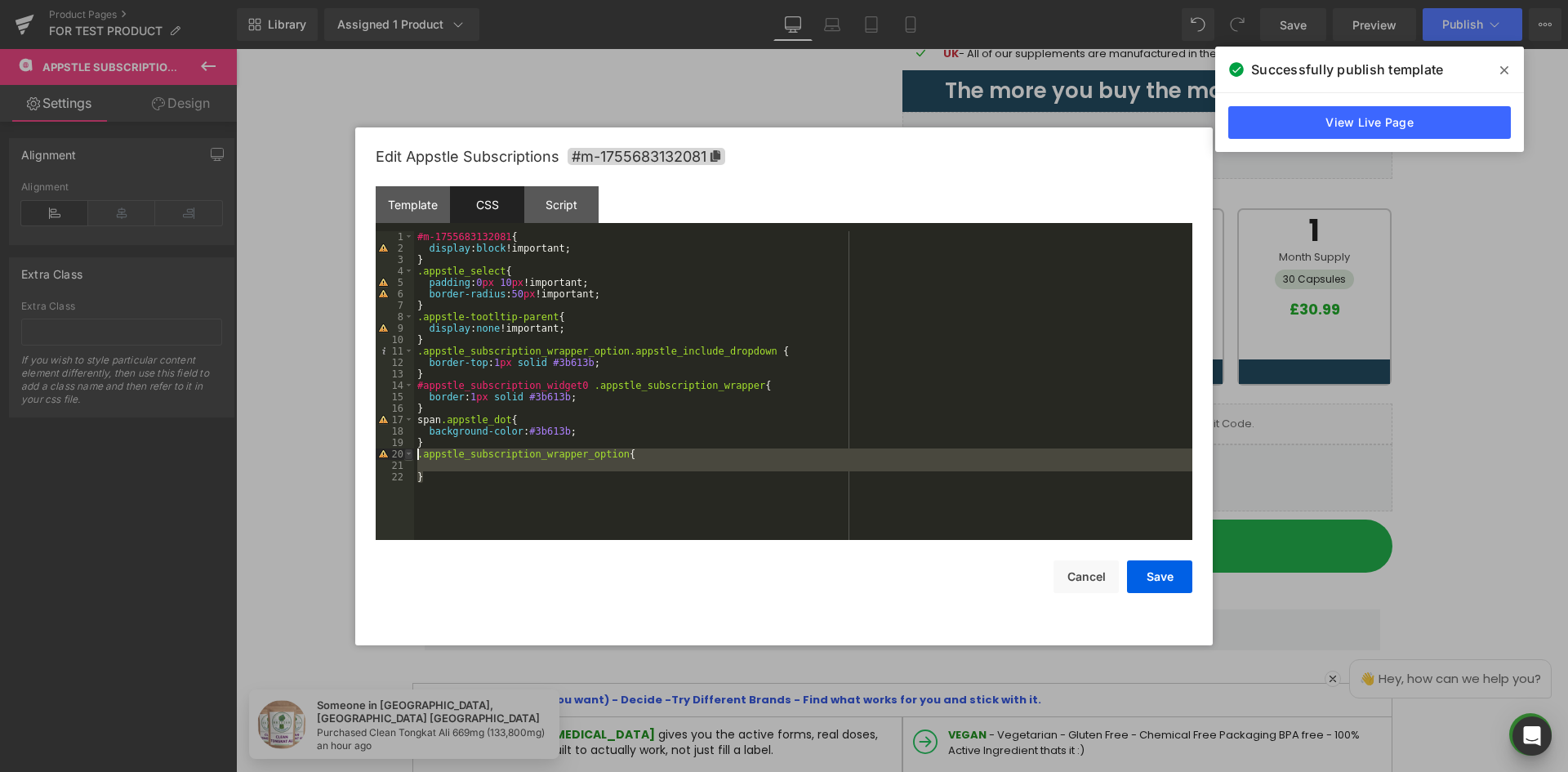
drag, startPoint x: 426, startPoint y: 471, endPoint x: 411, endPoint y: 456, distance: 21.2
click at [411, 456] on pre "1 2 3 4 5 6 7 8 9 10 11 12 13 14 15 16 17 18 19 20 21 22 #m-1755683132081 { dis…" at bounding box center [784, 385] width 816 height 309
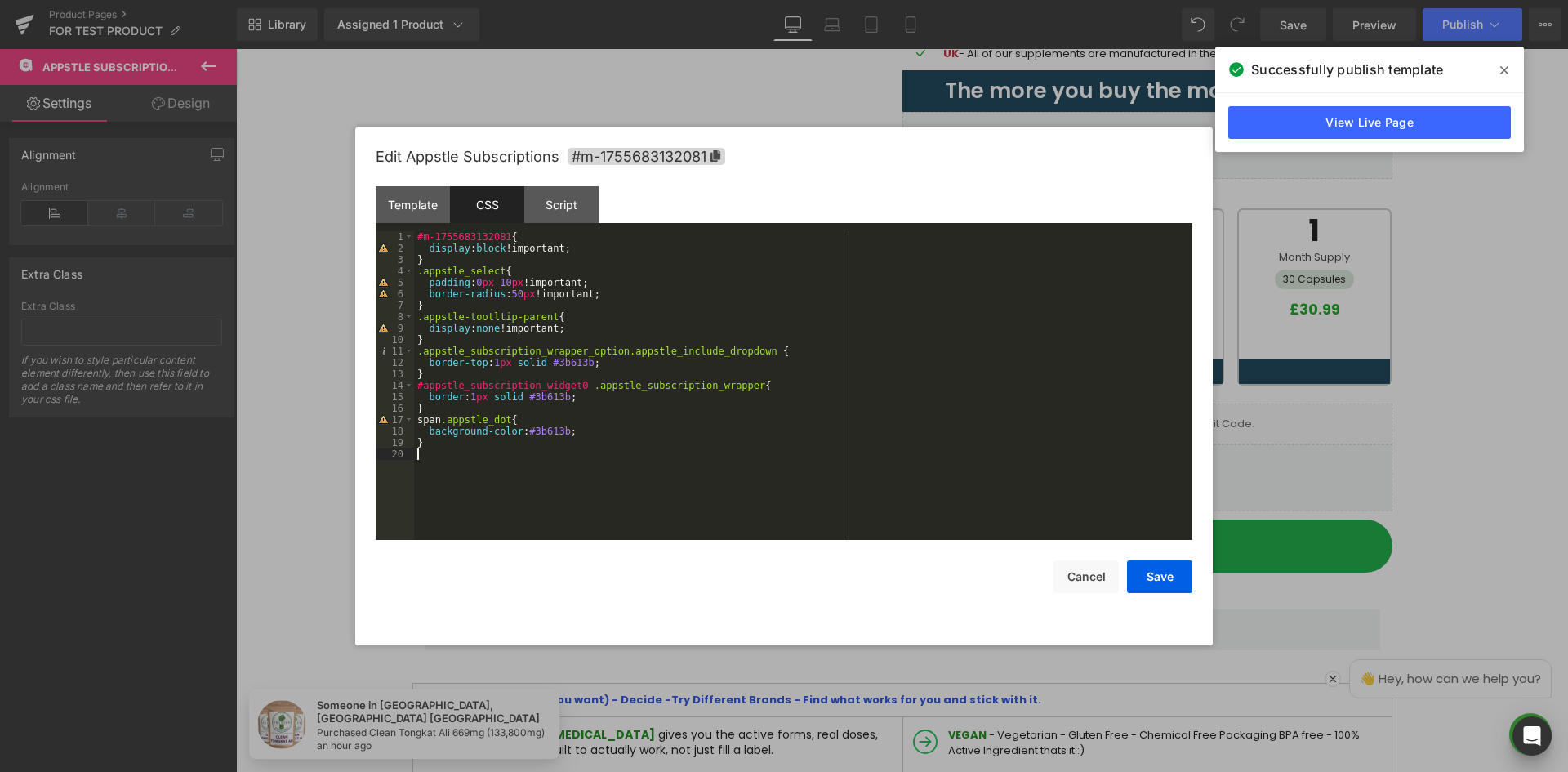
click at [484, 435] on div "#m-1755683132081 { display : block !important; } .appstle_select { padding : 0 …" at bounding box center [803, 397] width 778 height 332
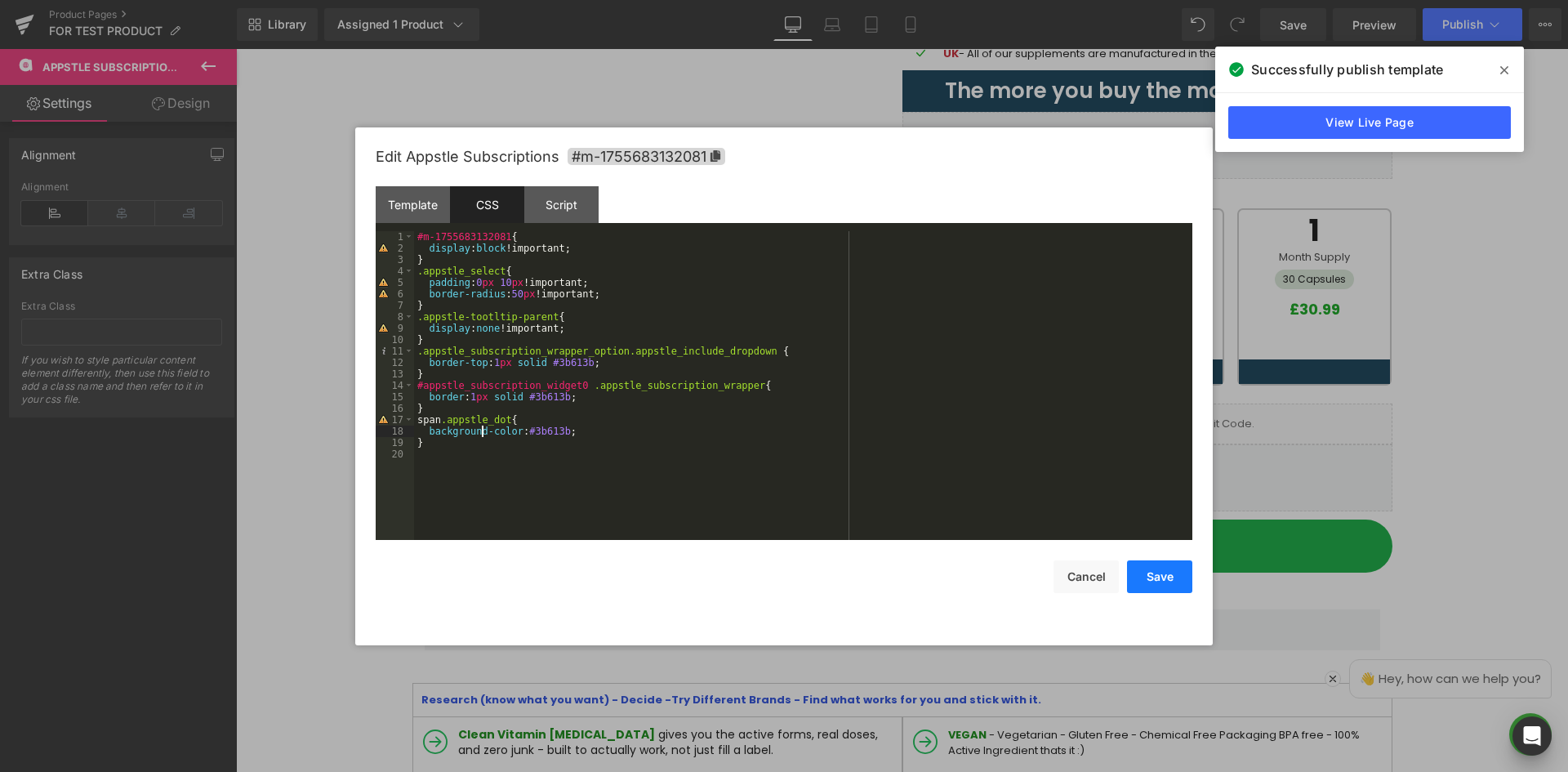
click at [1163, 582] on button "Save" at bounding box center [1159, 577] width 65 height 32
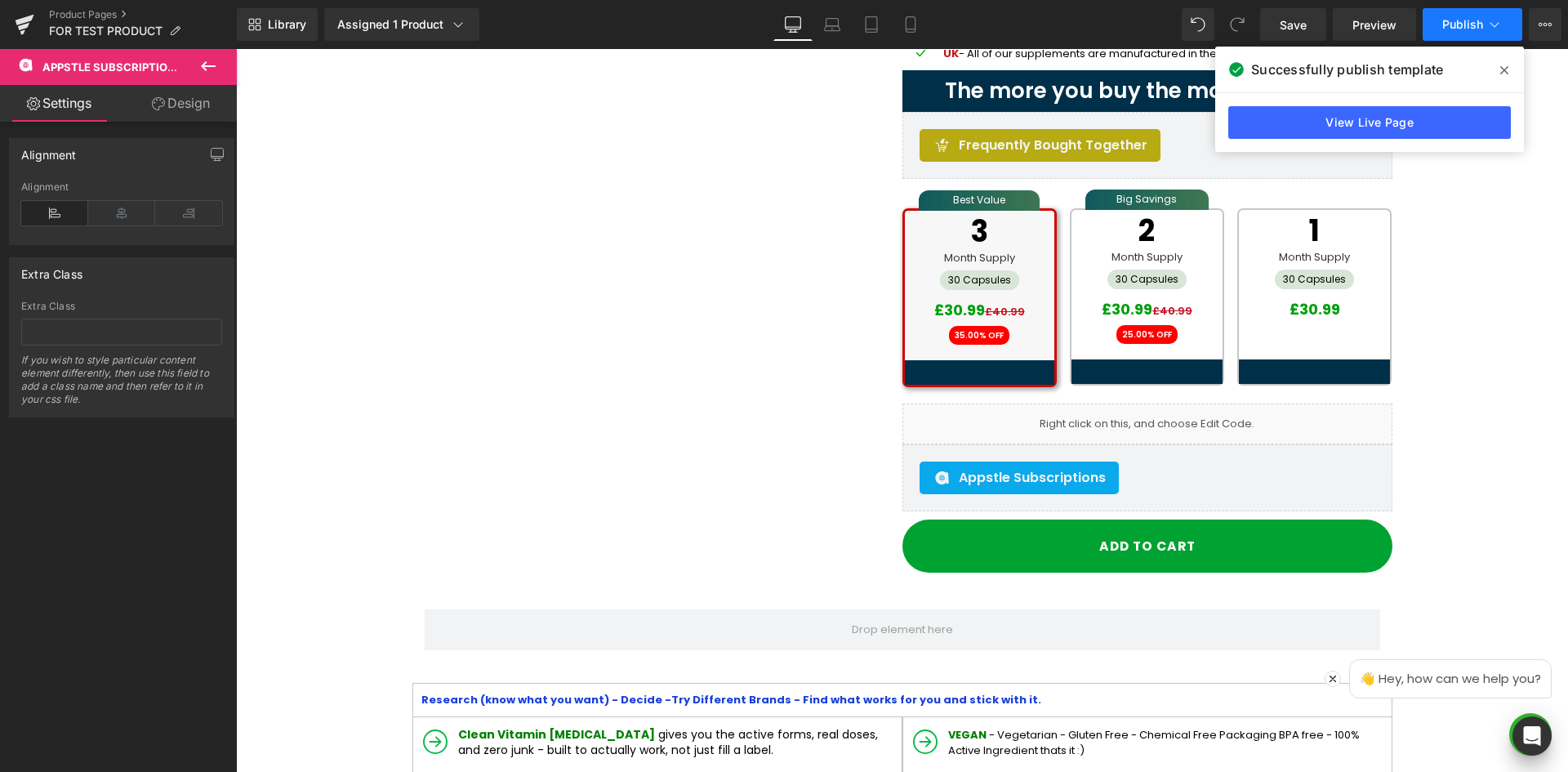
click at [1464, 25] on span "Publish" at bounding box center [1462, 25] width 41 height 13
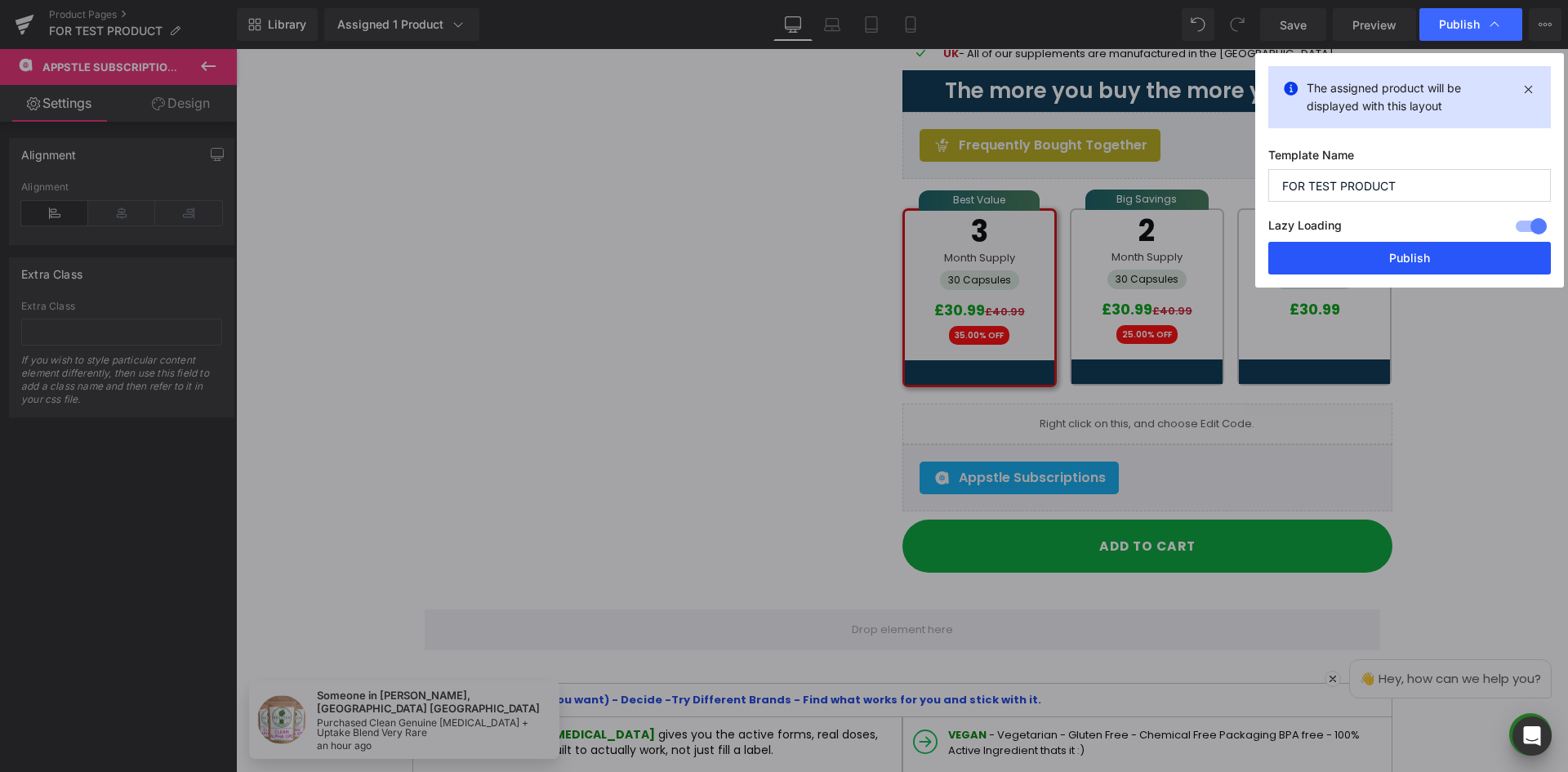
click at [1425, 261] on button "Publish" at bounding box center [1409, 258] width 282 height 32
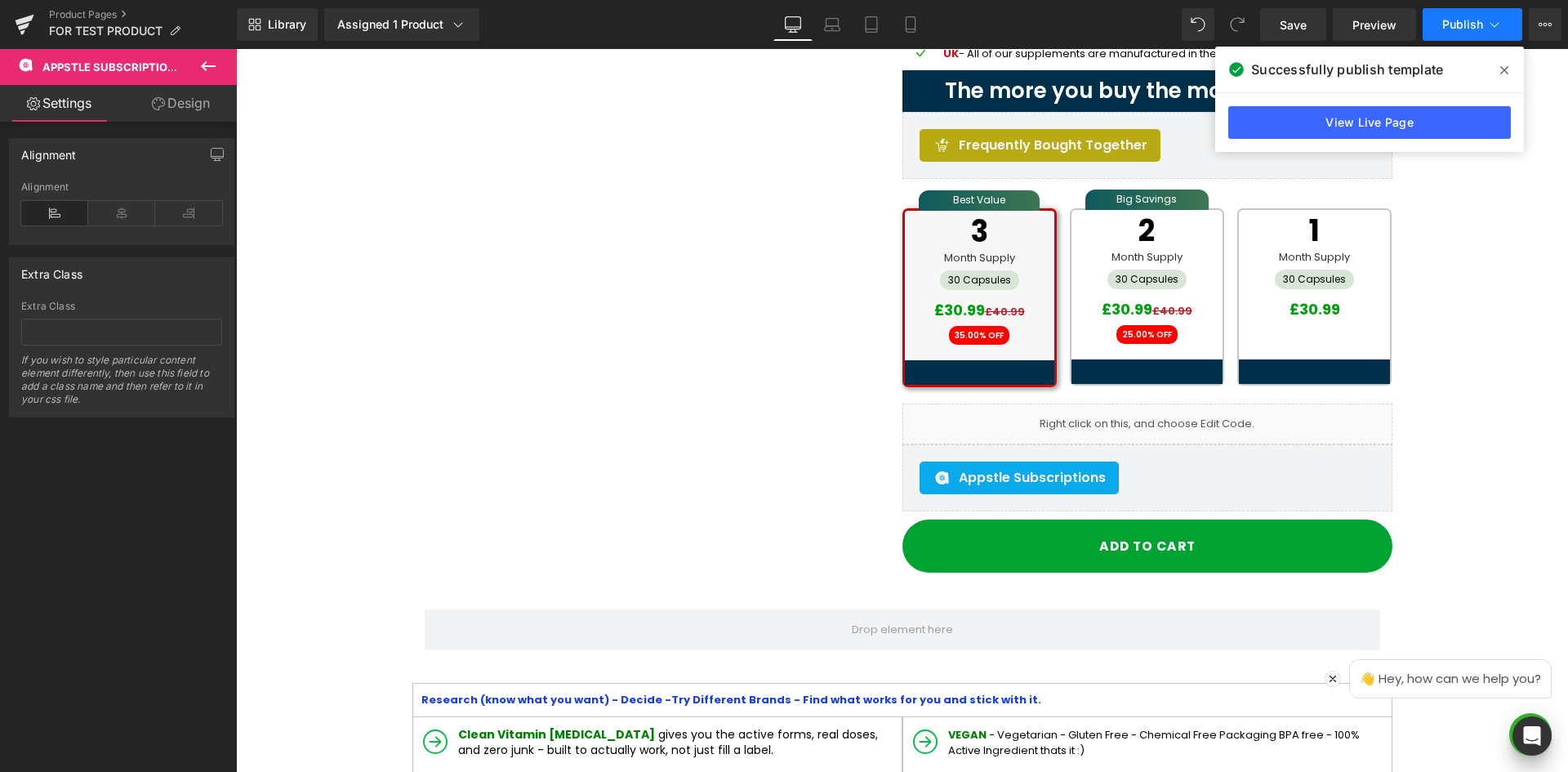
click at [1445, 28] on span "Publish" at bounding box center [1462, 25] width 41 height 13
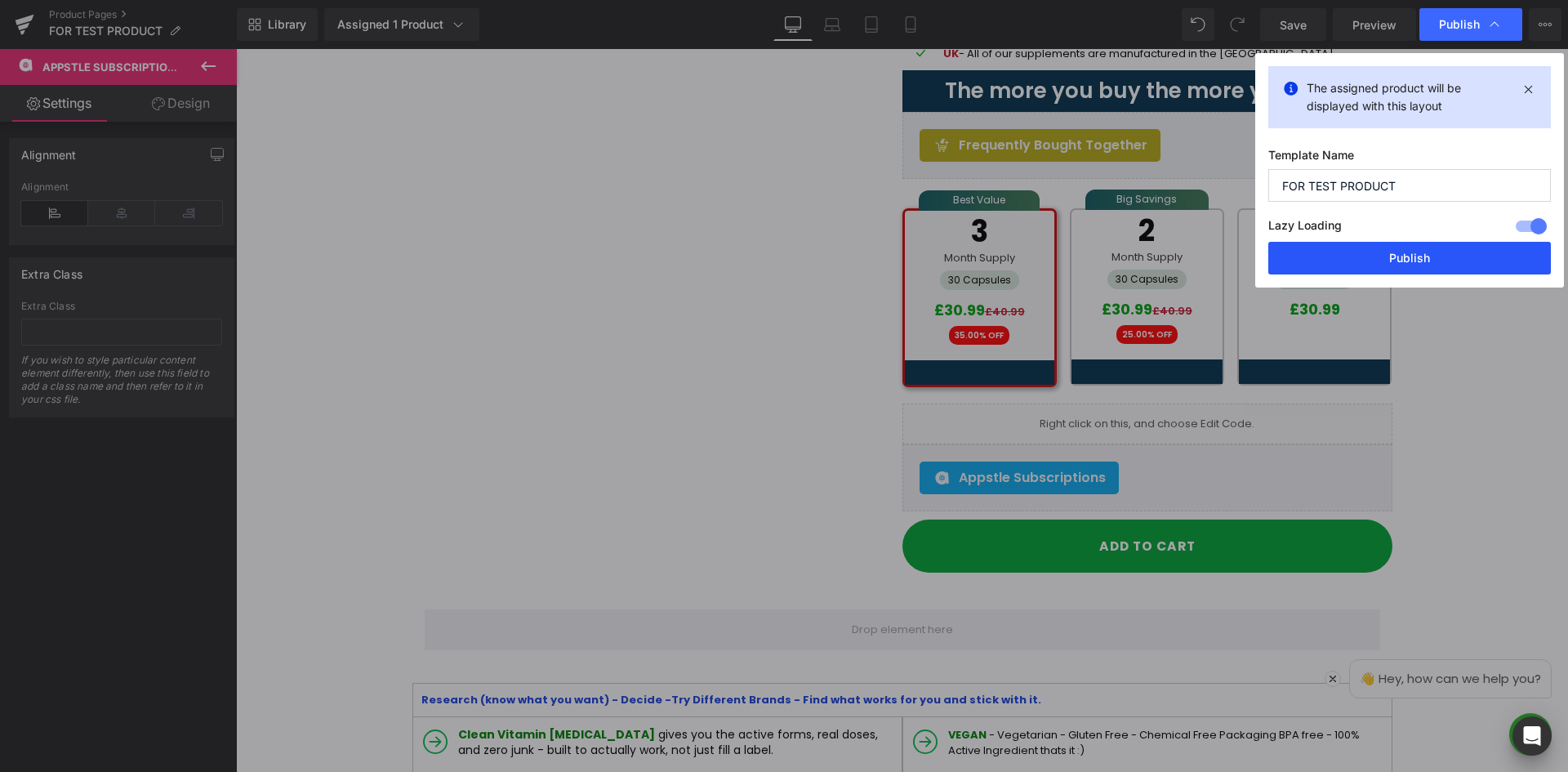
click at [1421, 263] on button "Publish" at bounding box center [1409, 258] width 282 height 32
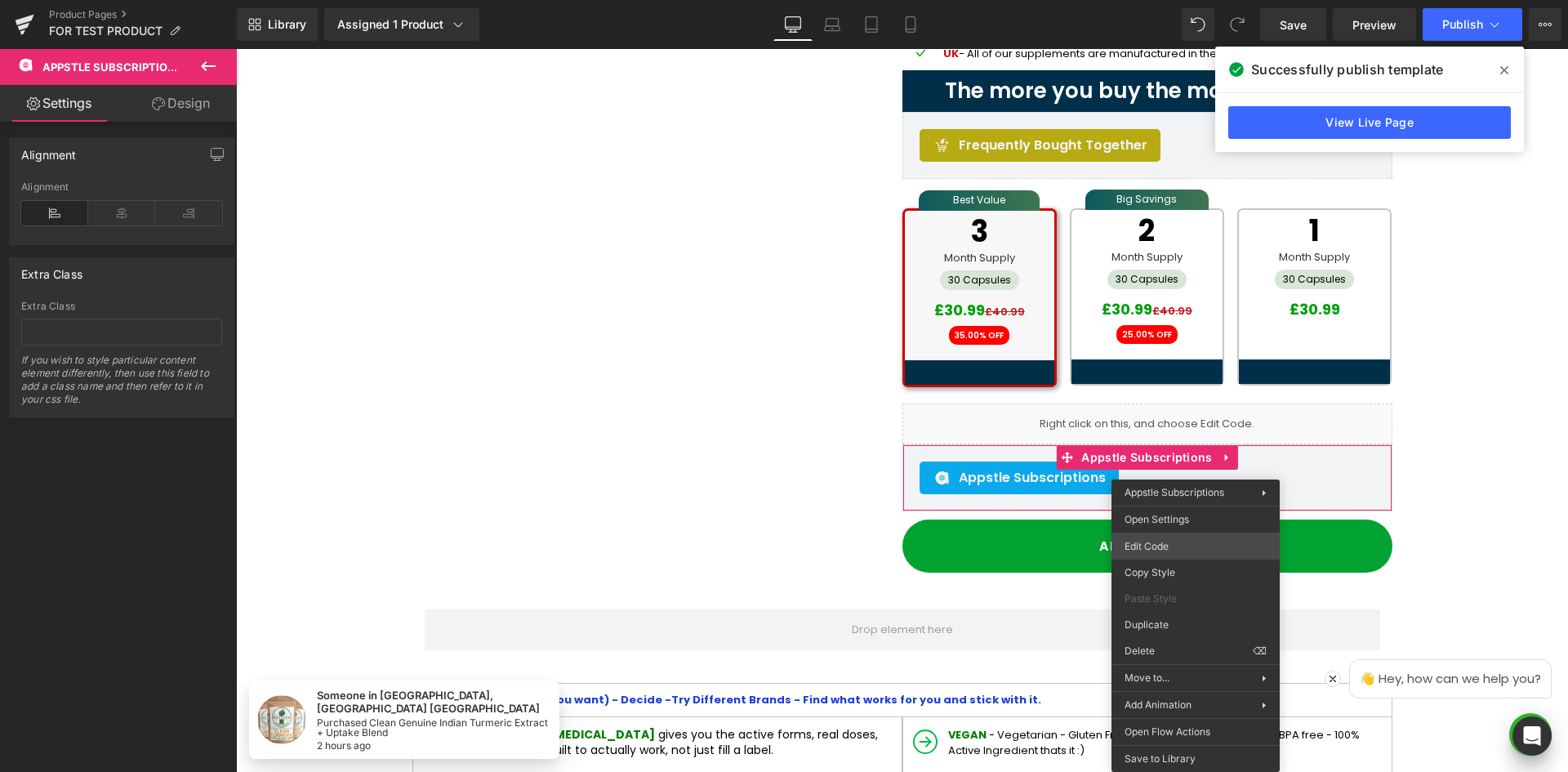
click at [1176, 0] on div "Appstle Subscriptions You are previewing how the will restyle your page. You ca…" at bounding box center [784, 0] width 1568 height 0
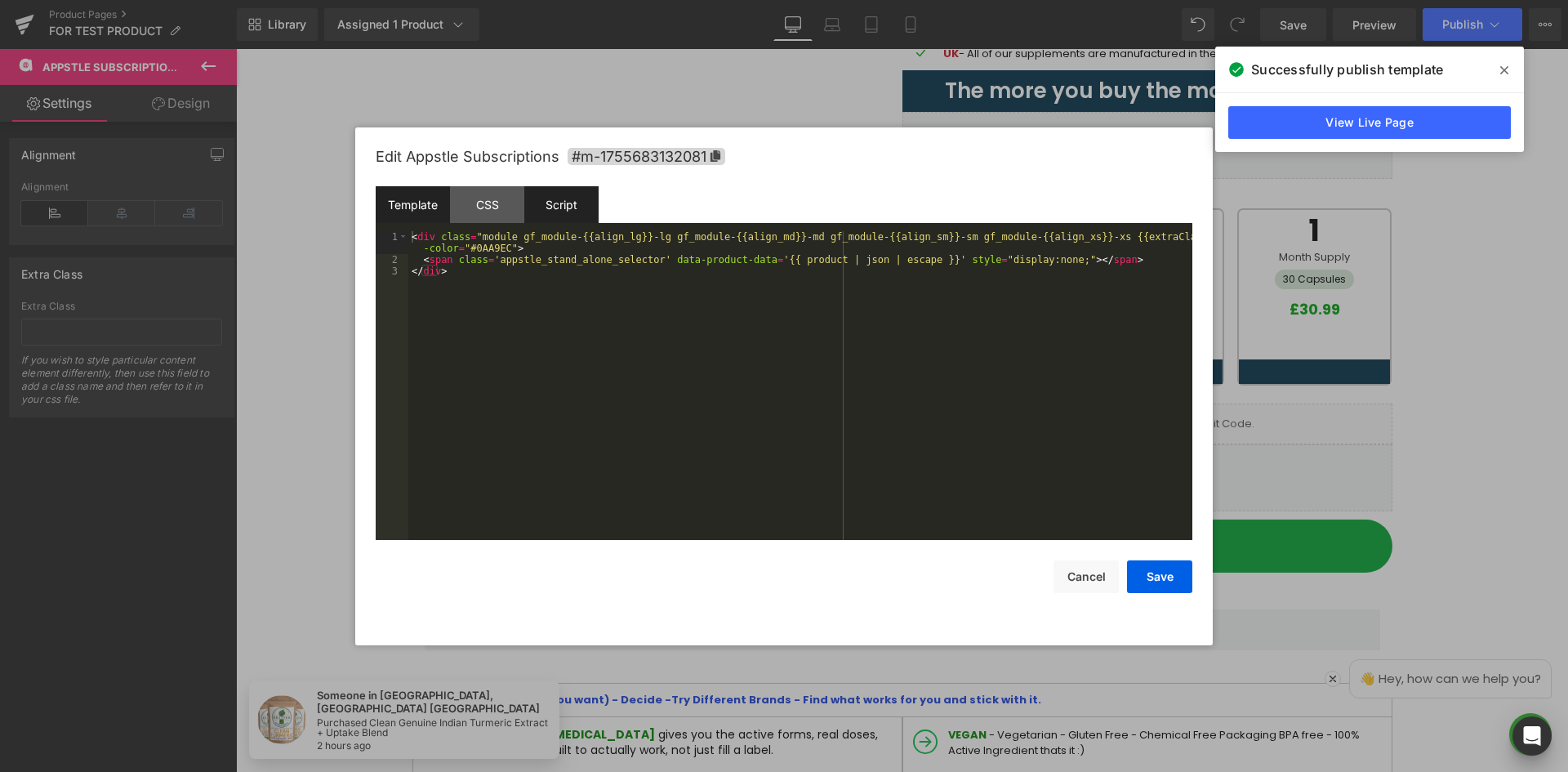
click at [535, 209] on div "Script" at bounding box center [561, 205] width 75 height 36
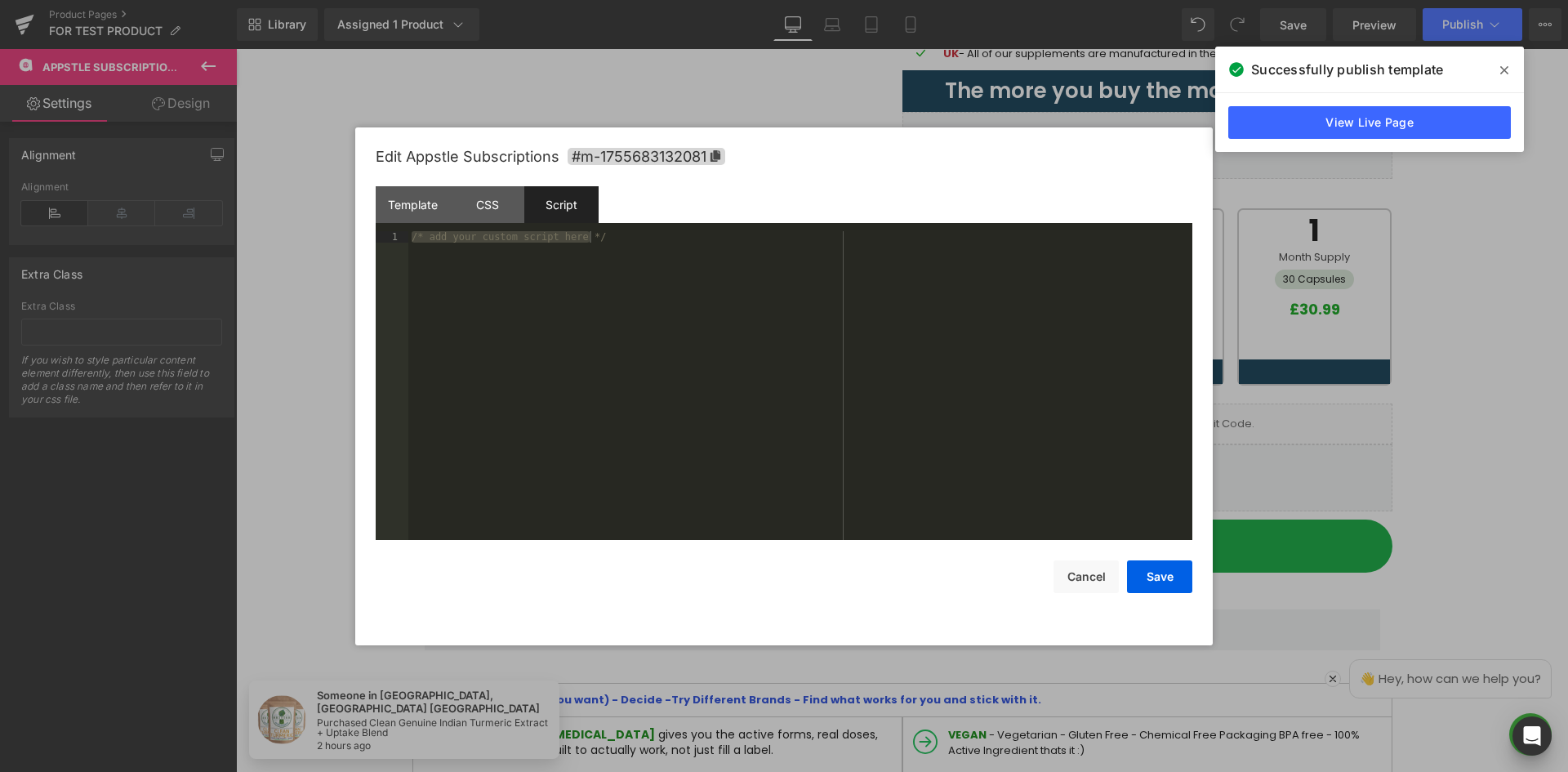
click at [574, 313] on div "/* add your custom script here */" at bounding box center [800, 385] width 784 height 309
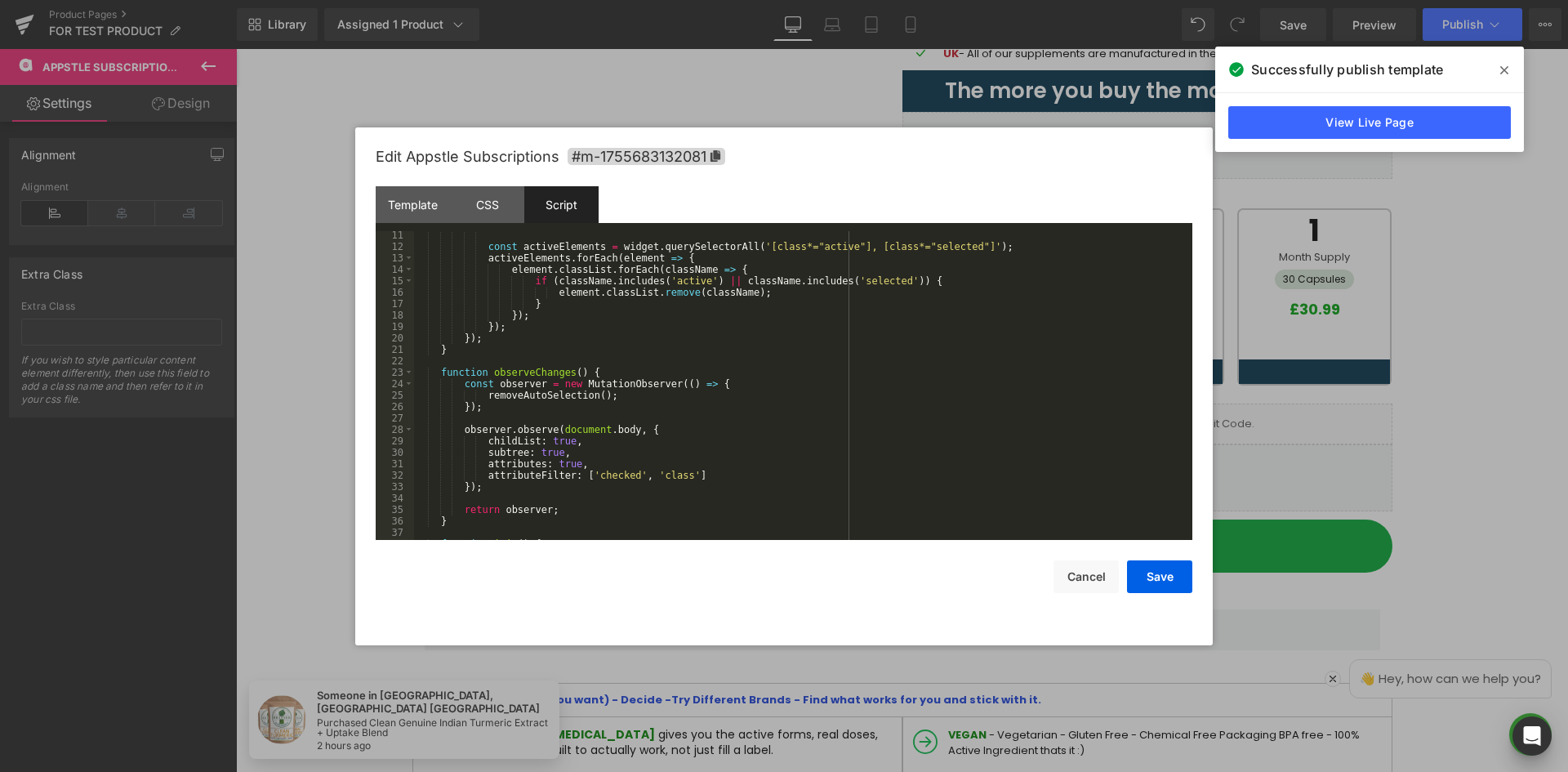
scroll to position [0, 0]
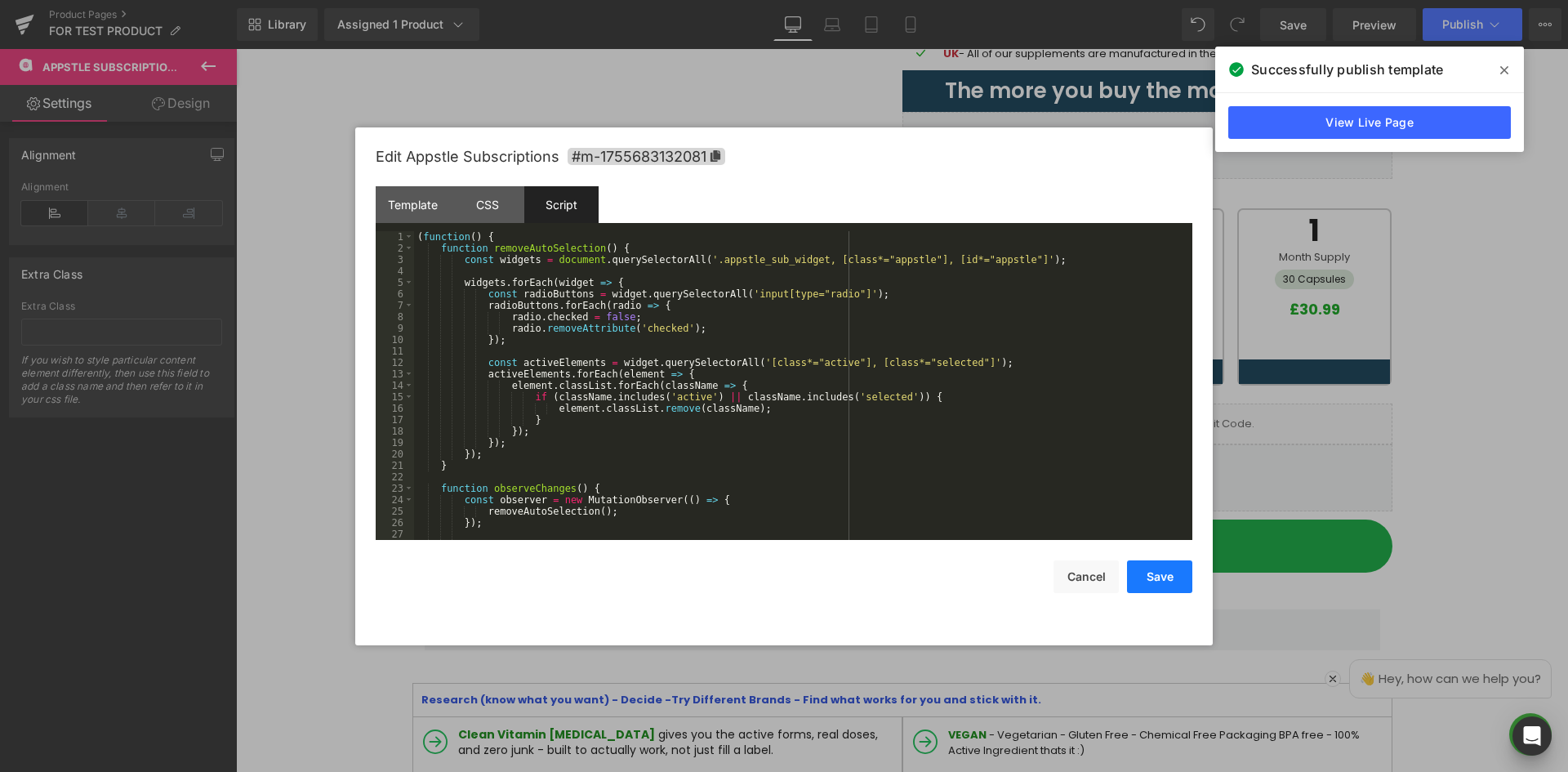
click at [1150, 579] on button "Save" at bounding box center [1159, 577] width 65 height 32
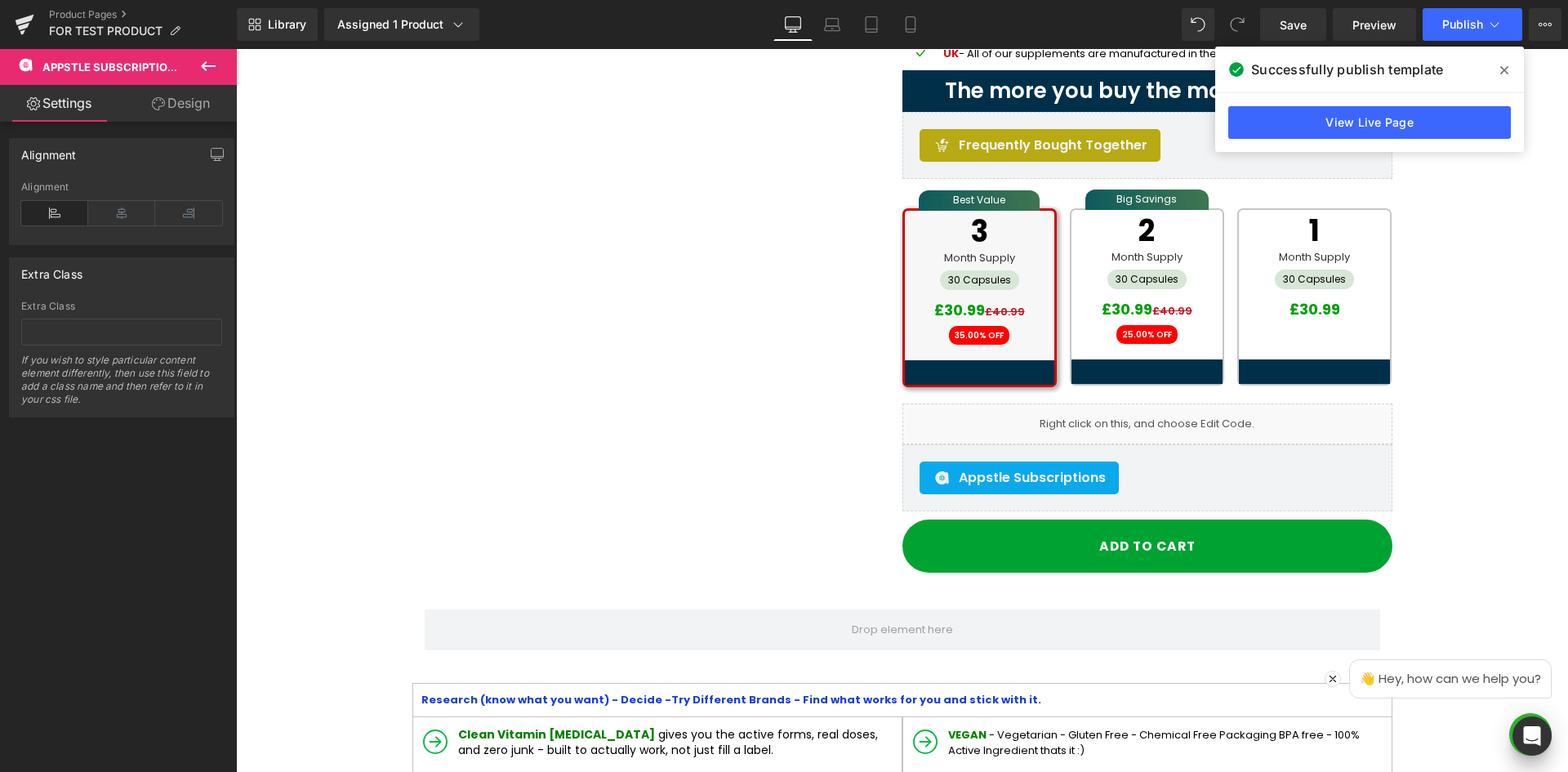
click at [1440, 42] on div "Library Assigned 1 Product Product Preview New Test Product - Do not buy. Manag…" at bounding box center [902, 24] width 1331 height 49
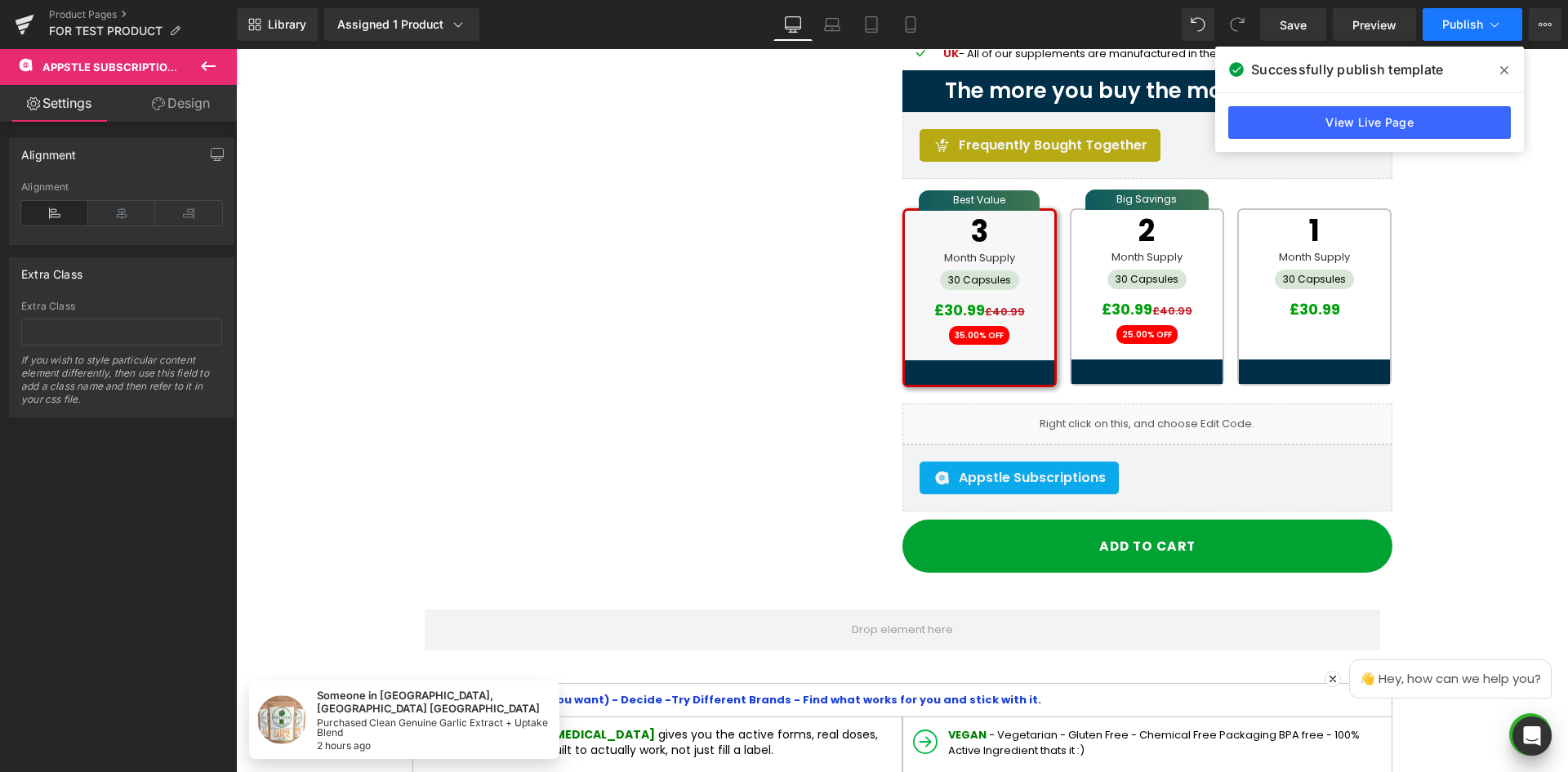
click at [1457, 10] on button "Publish" at bounding box center [1472, 24] width 99 height 32
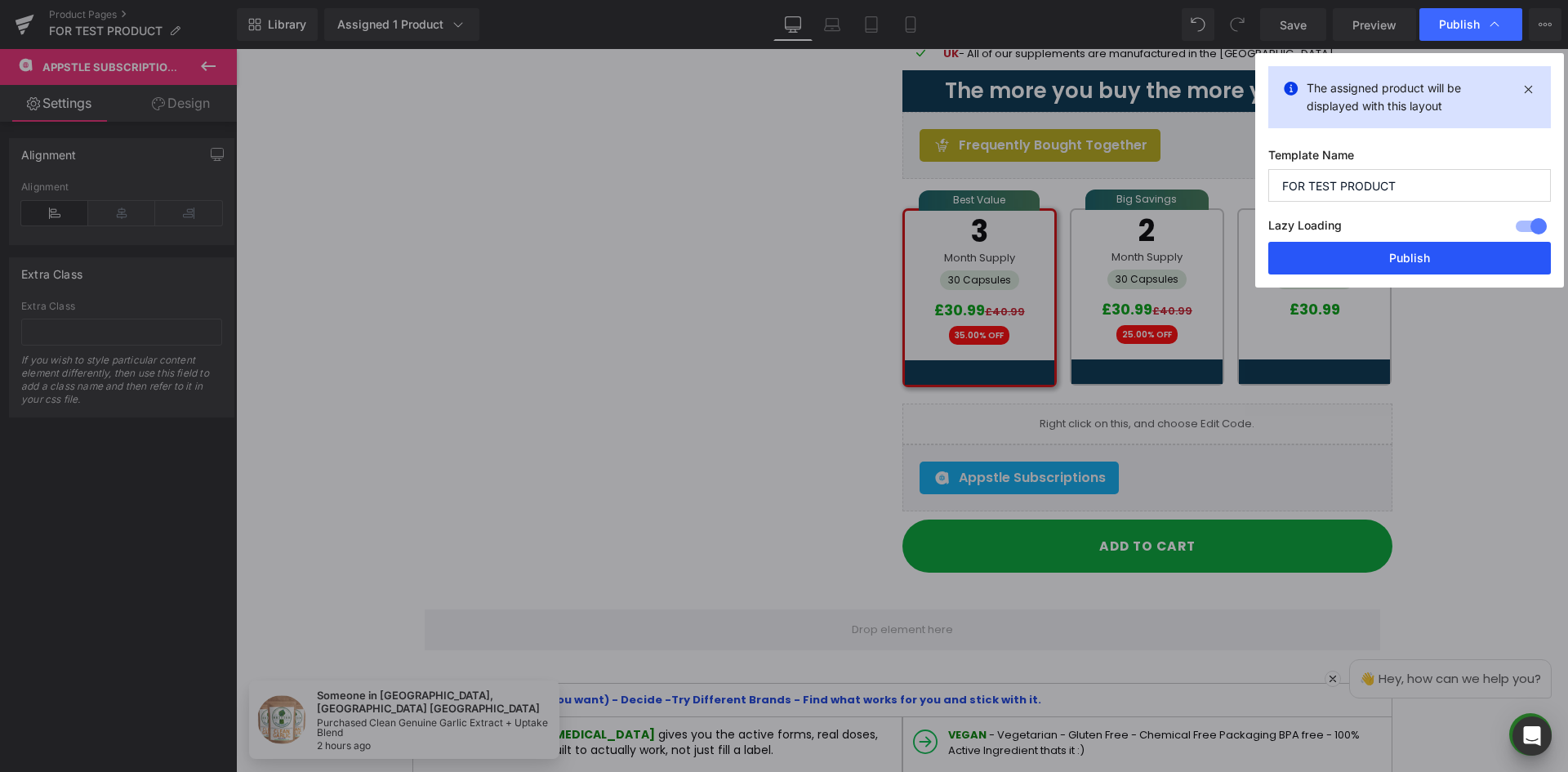
click at [1426, 262] on button "Publish" at bounding box center [1409, 258] width 282 height 32
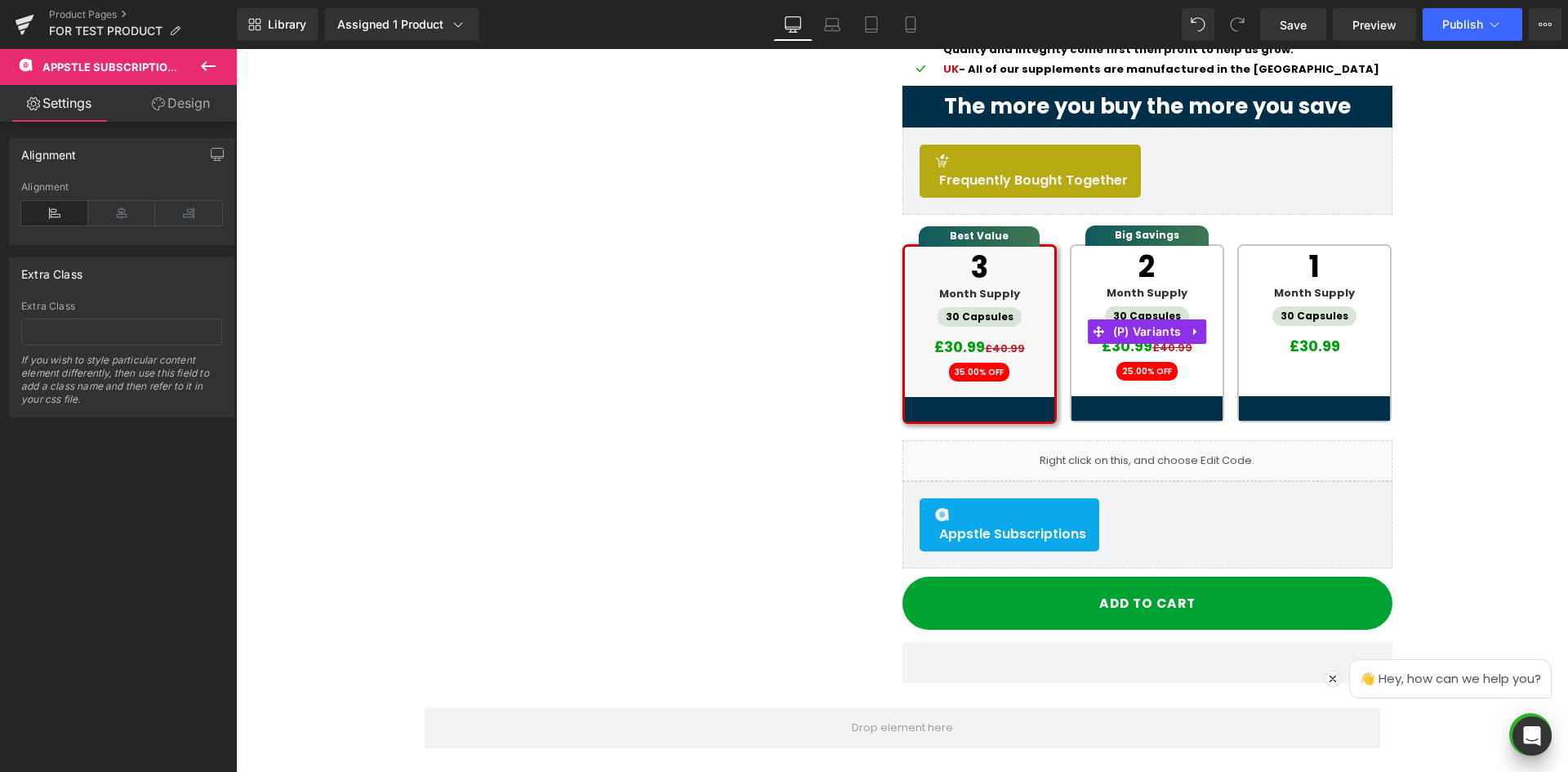
drag, startPoint x: 1366, startPoint y: 588, endPoint x: 1133, endPoint y: 539, distance: 238.1
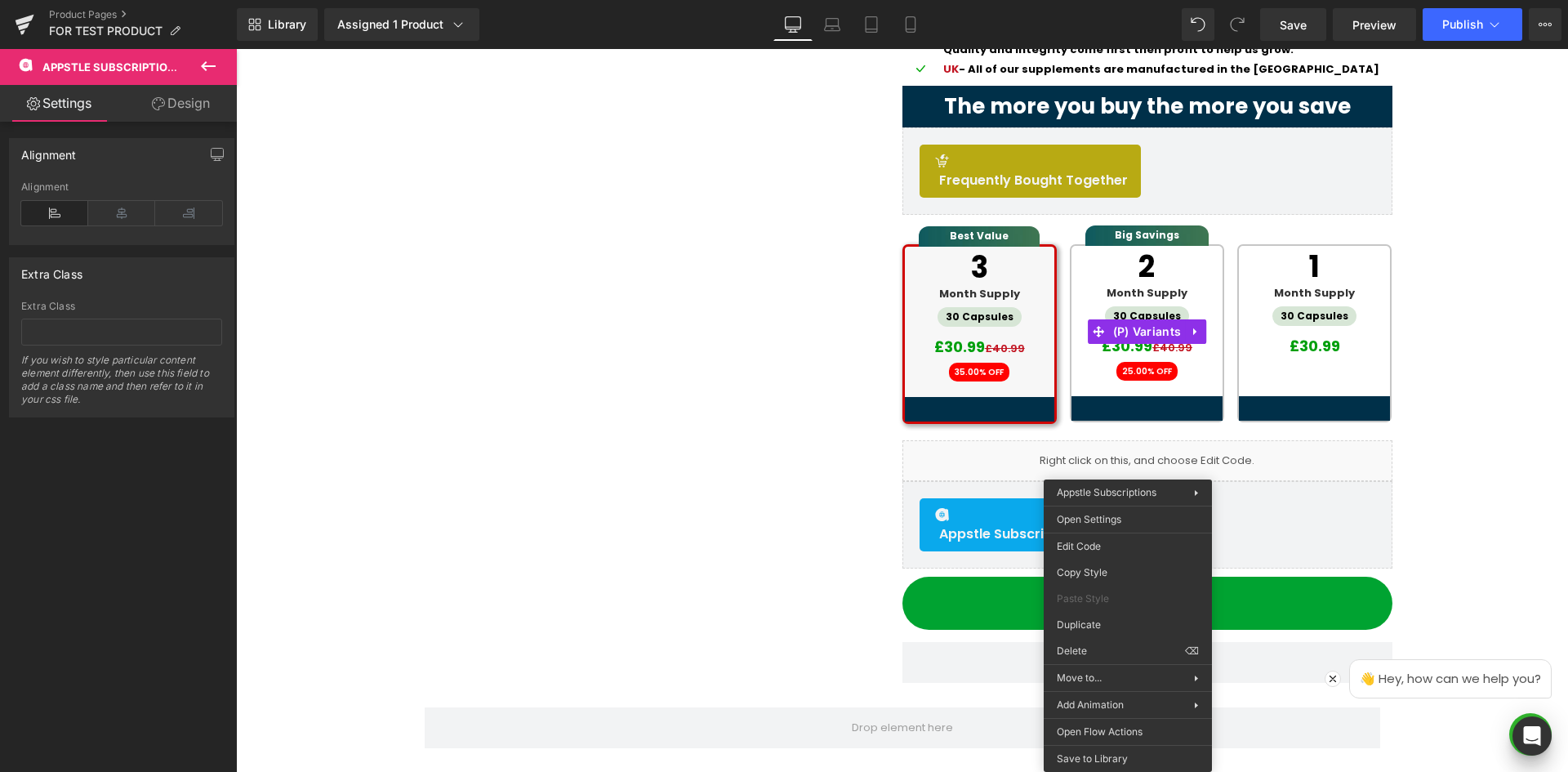
drag, startPoint x: 1340, startPoint y: 590, endPoint x: 1104, endPoint y: 540, distance: 241.2
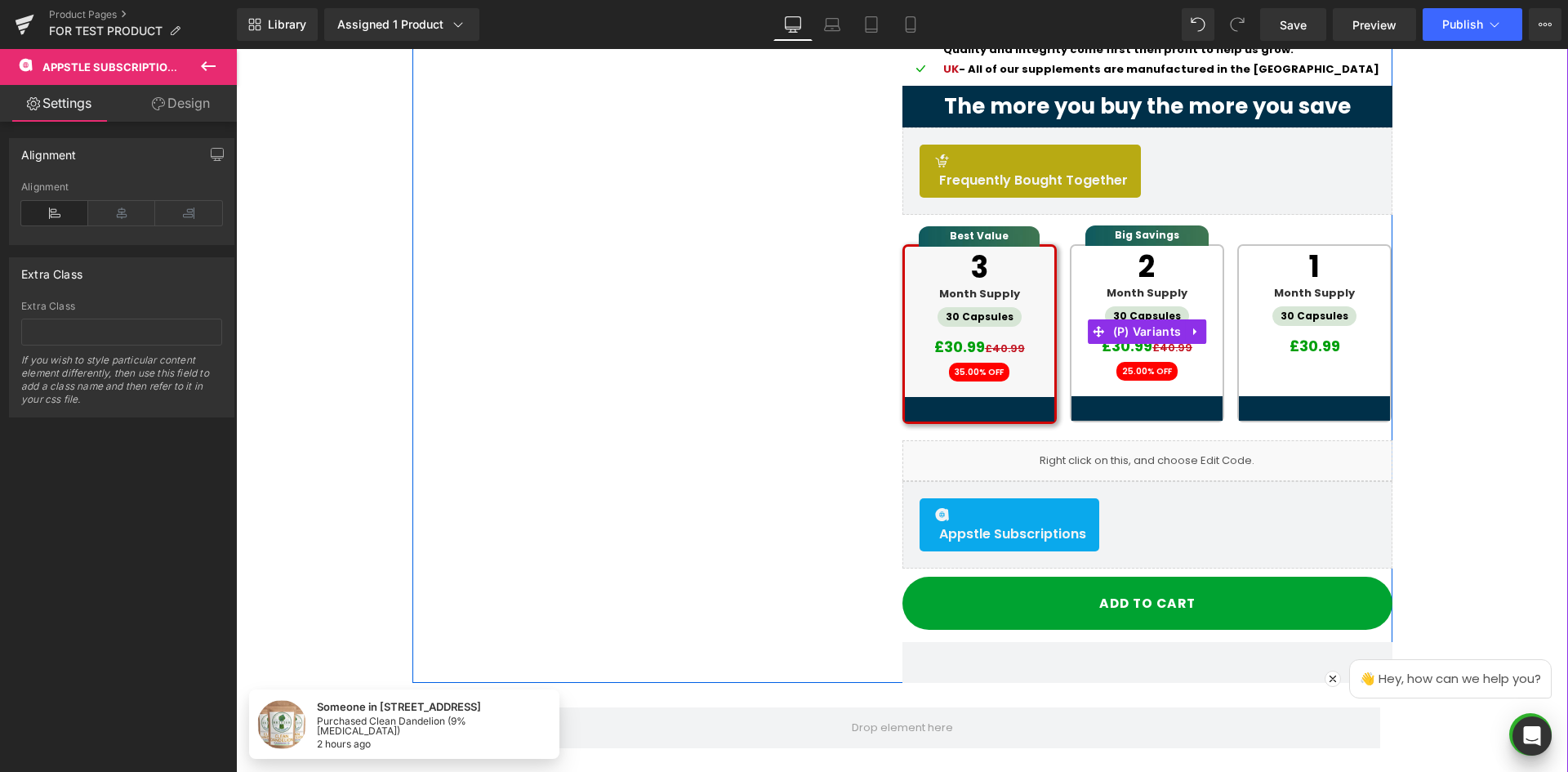
drag, startPoint x: 1220, startPoint y: 519, endPoint x: 1315, endPoint y: 472, distance: 106.0
click at [1223, 519] on div "Appstle Subscriptions" at bounding box center [1147, 525] width 455 height 53
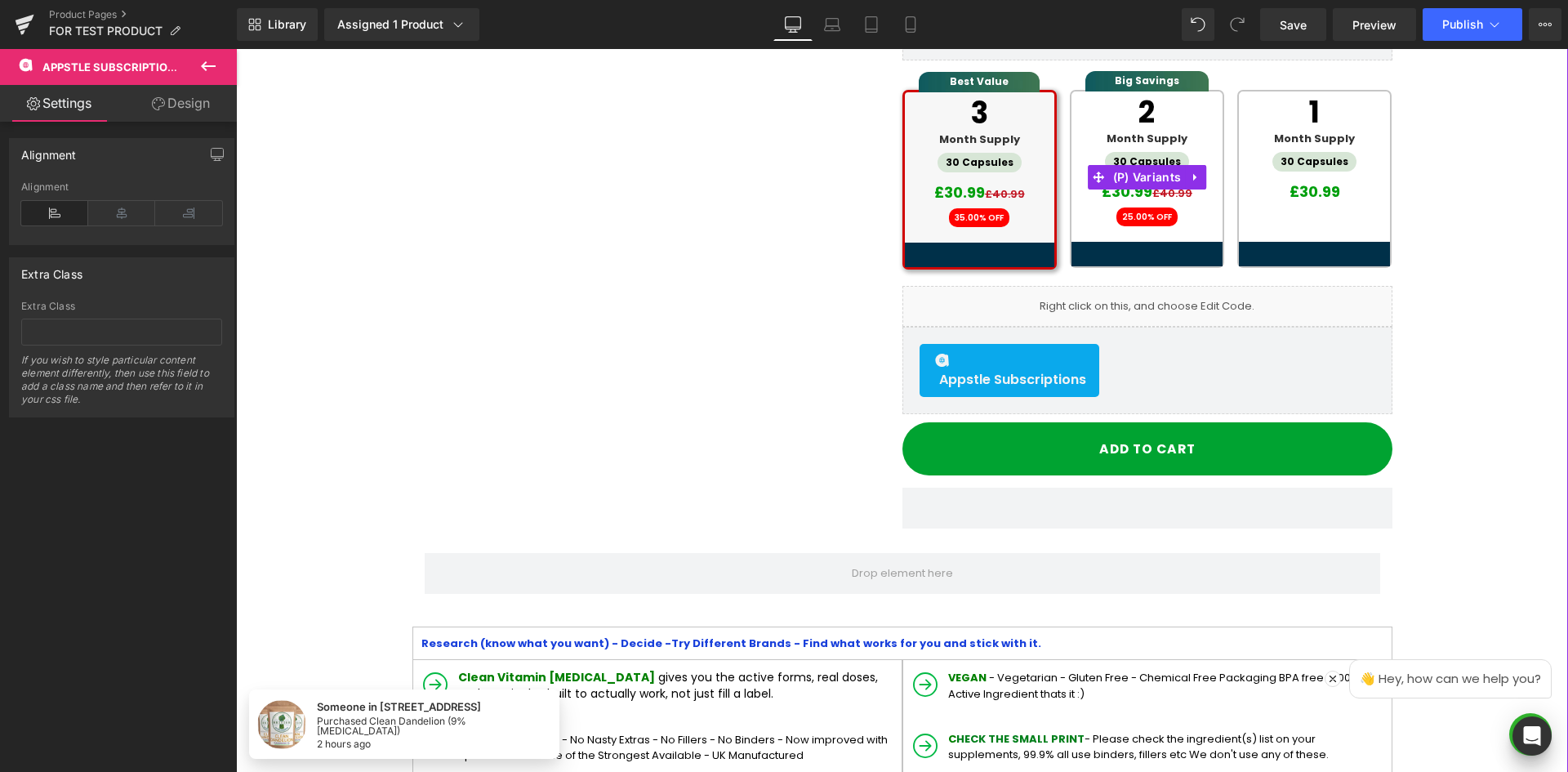
scroll to position [490, 0]
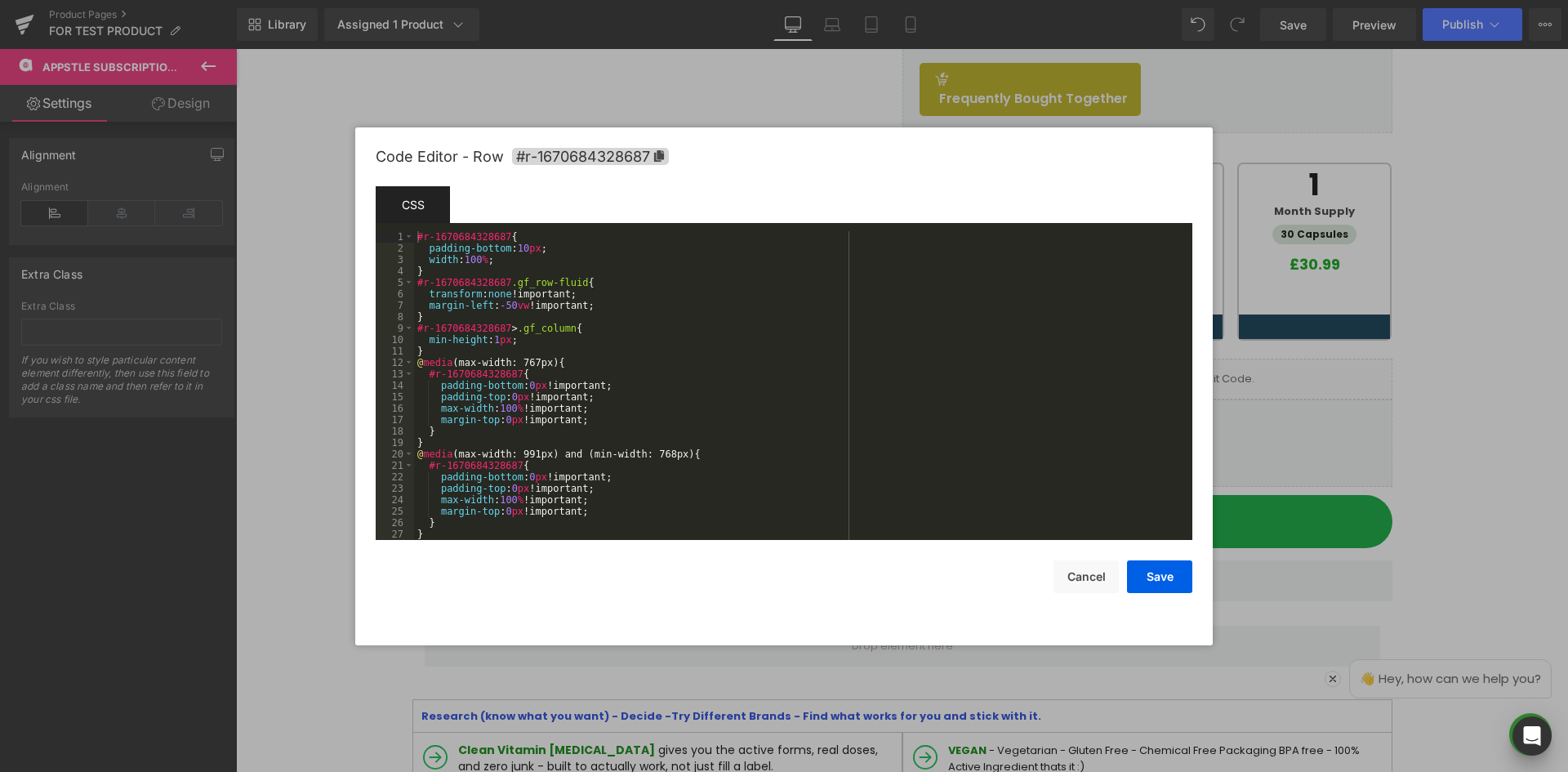
click at [1065, 0] on div "Appstle Subscriptions You are previewing how the will restyle your page. You ca…" at bounding box center [784, 0] width 1568 height 0
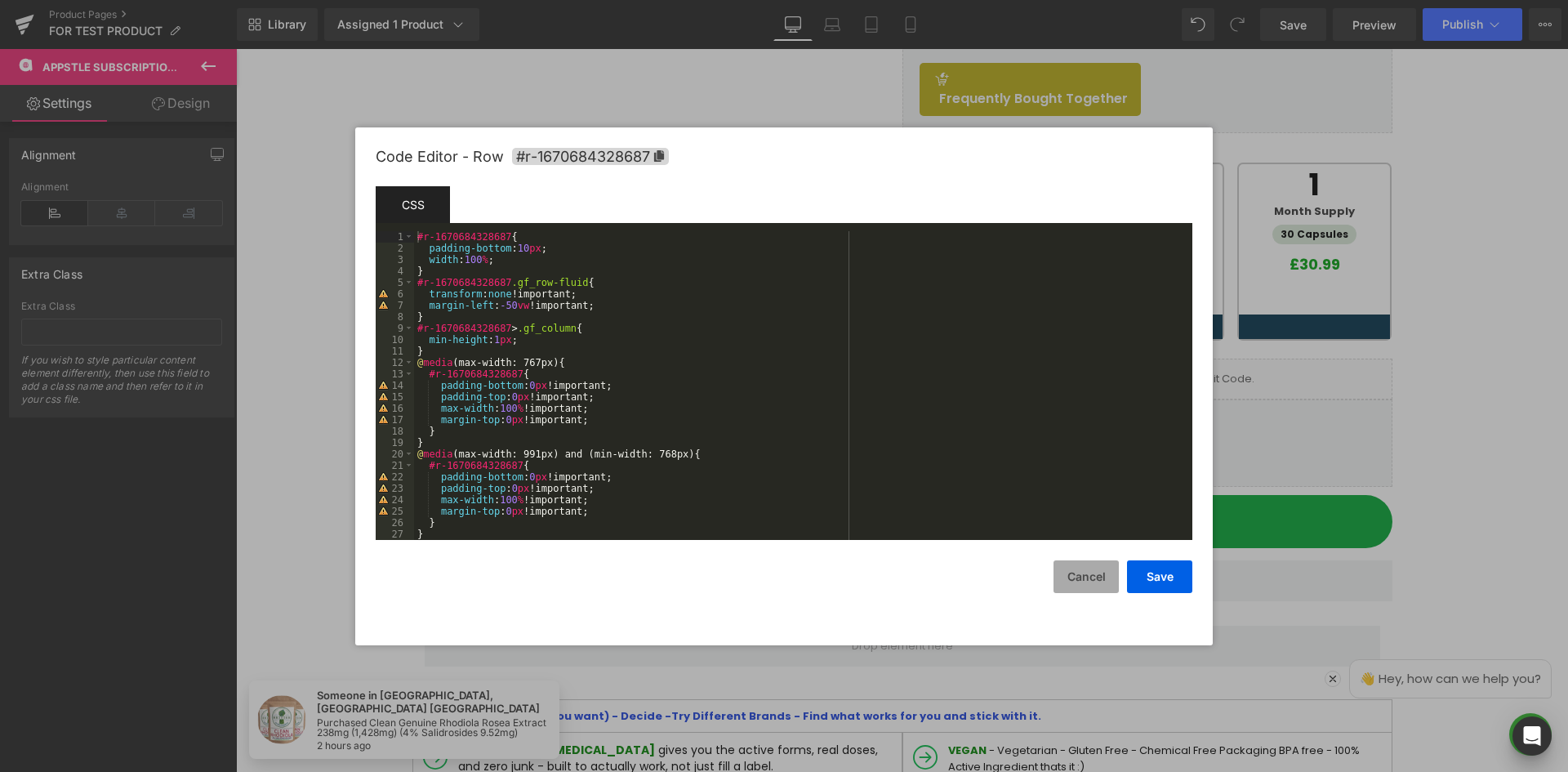
click at [1080, 576] on button "Cancel" at bounding box center [1086, 577] width 65 height 32
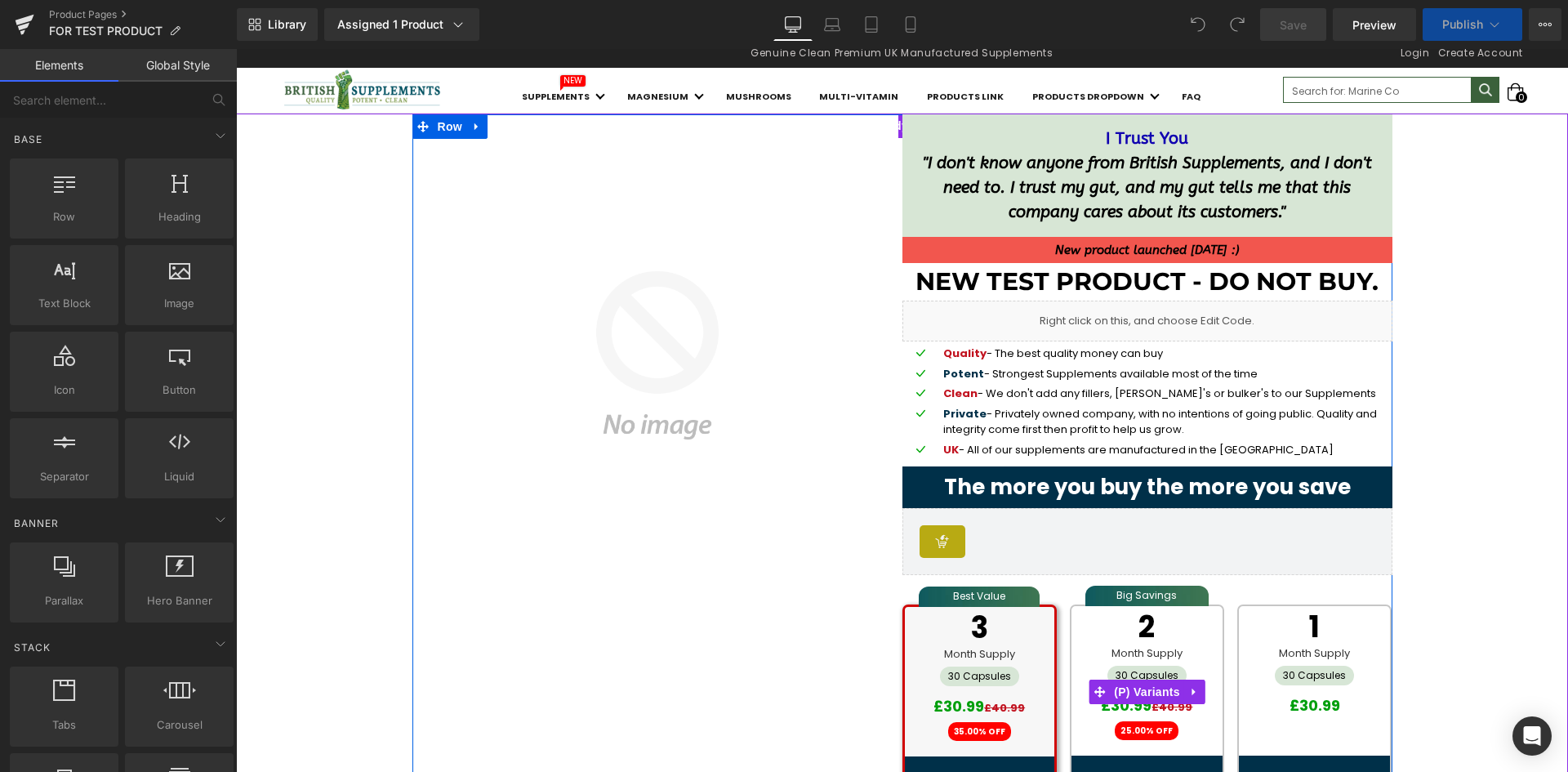
scroll to position [408, 0]
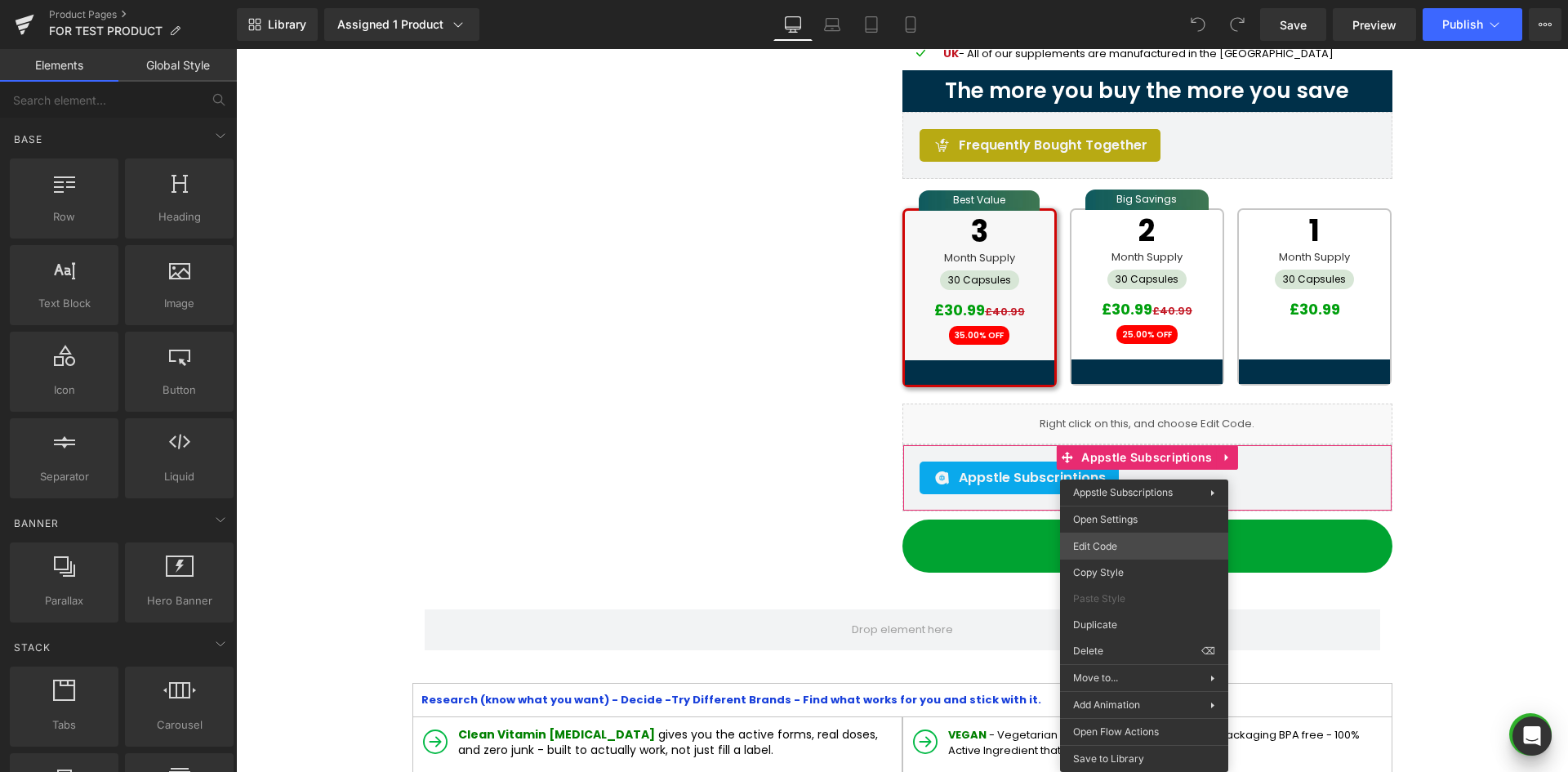
click at [1082, 0] on div "You are previewing how the will restyle your page. You can not edit Elements in…" at bounding box center [784, 0] width 1568 height 0
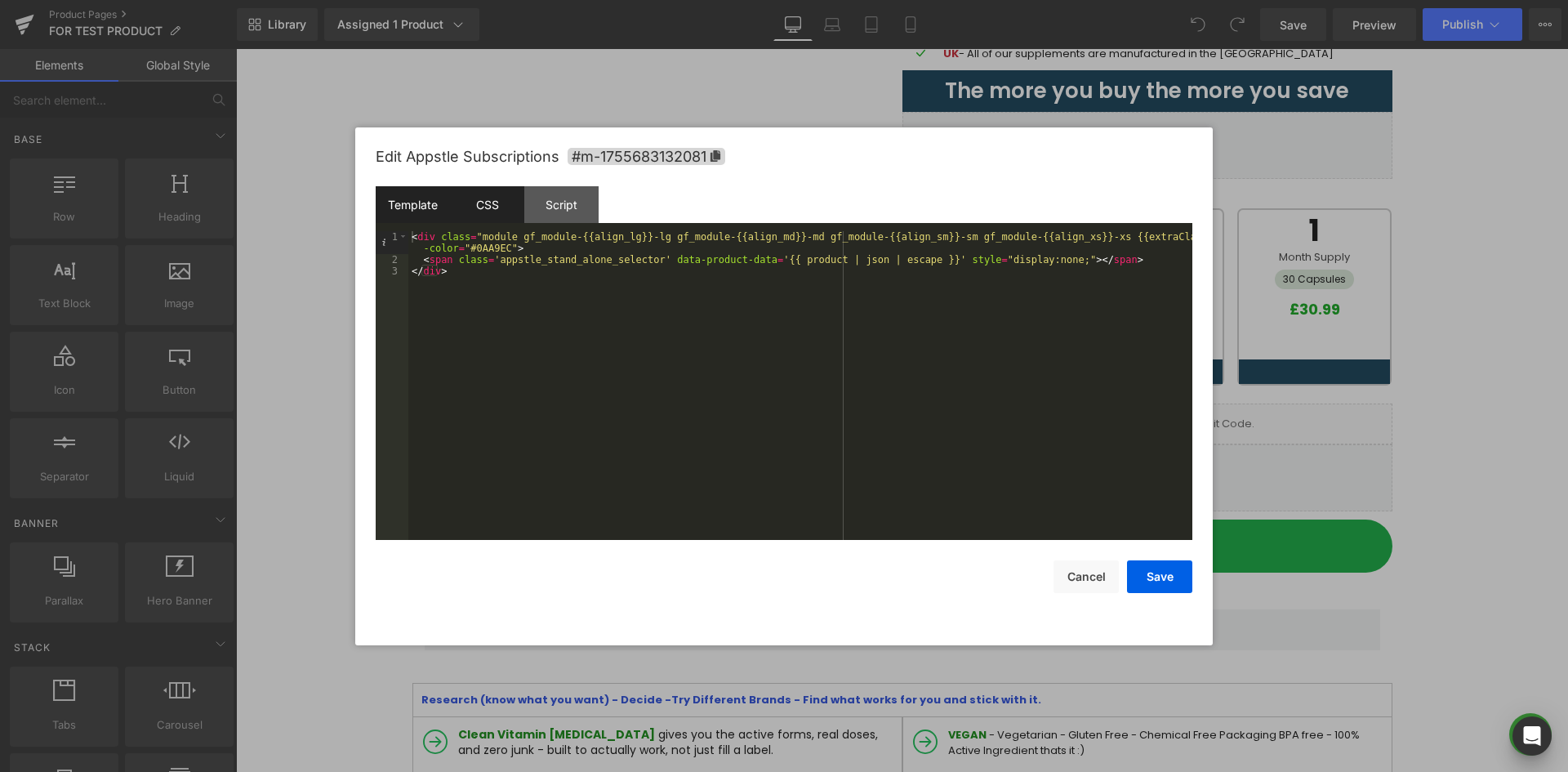
click at [493, 205] on div "CSS" at bounding box center [488, 205] width 75 height 36
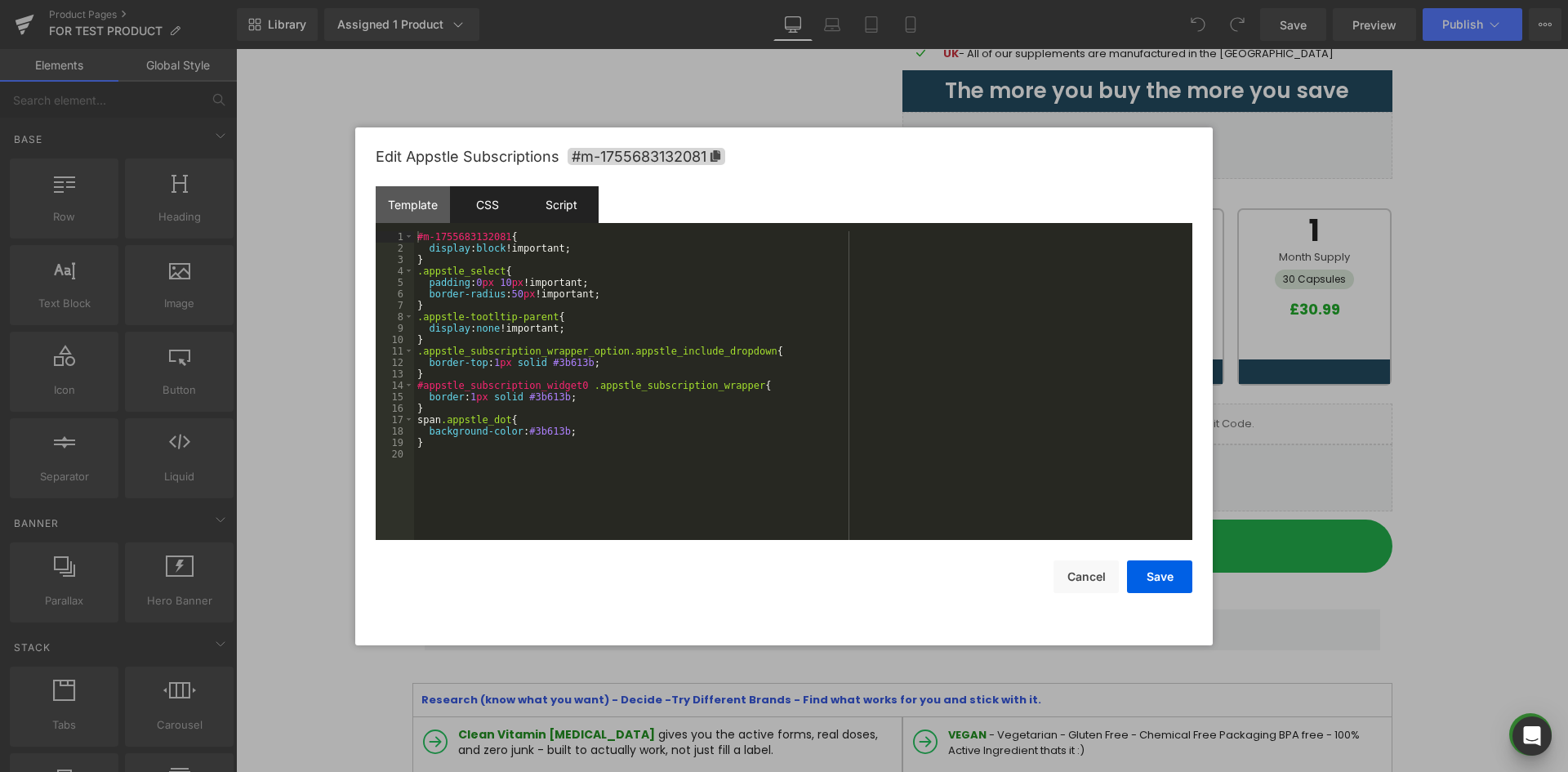
click at [536, 199] on div "Script" at bounding box center [561, 205] width 75 height 36
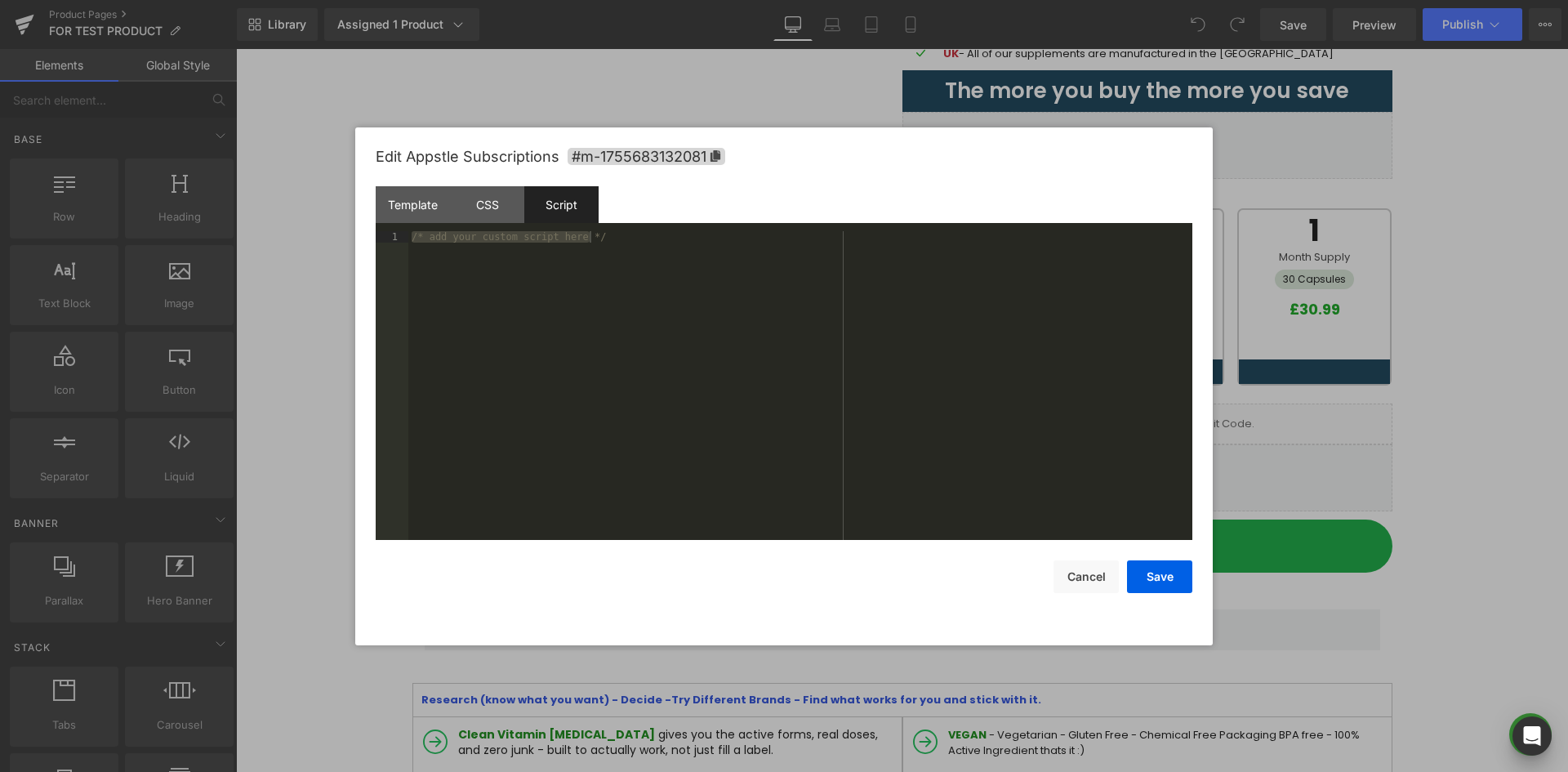
click at [561, 258] on div "/* add your custom script here */" at bounding box center [800, 385] width 784 height 309
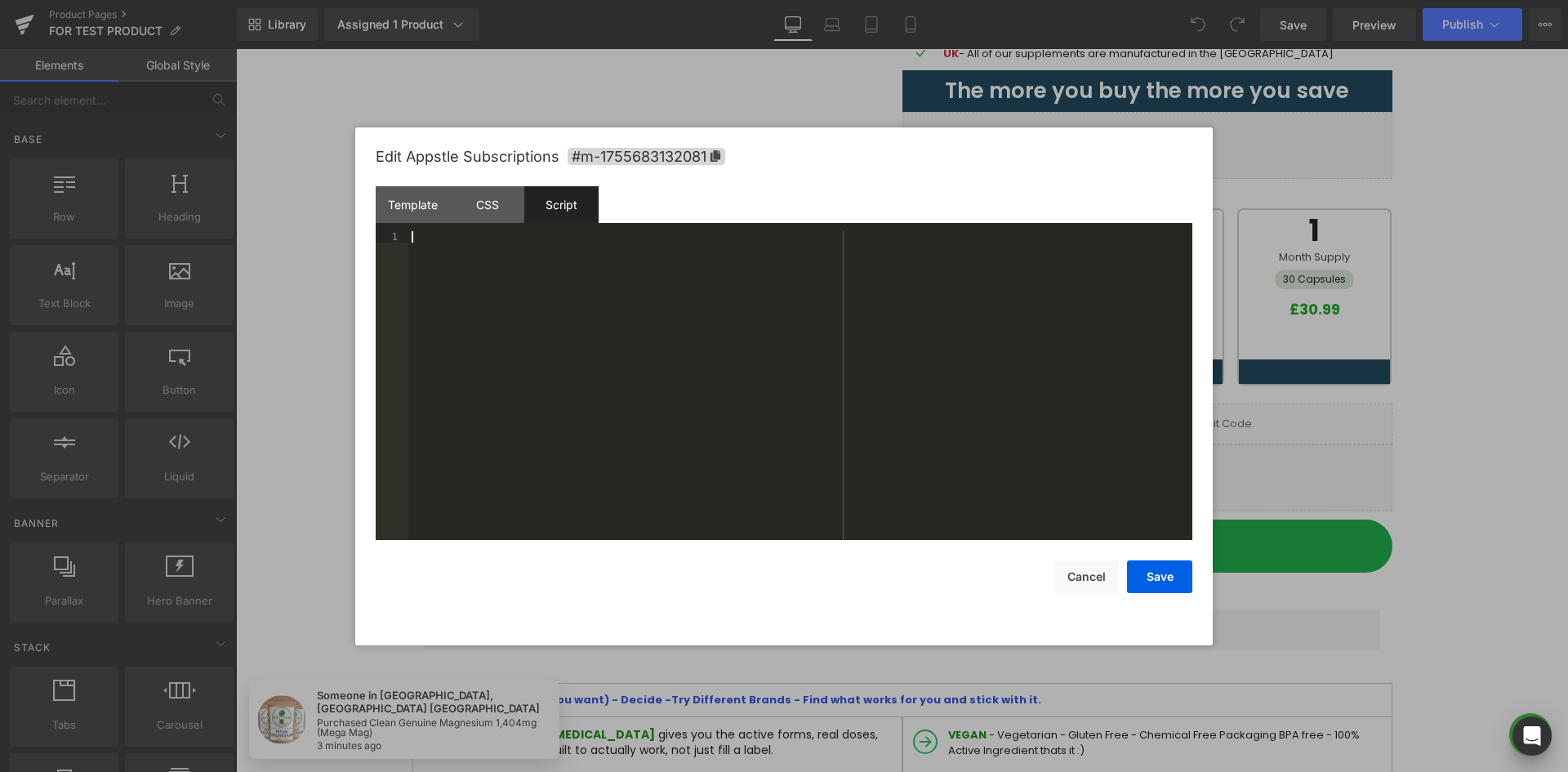
scroll to position [904, 0]
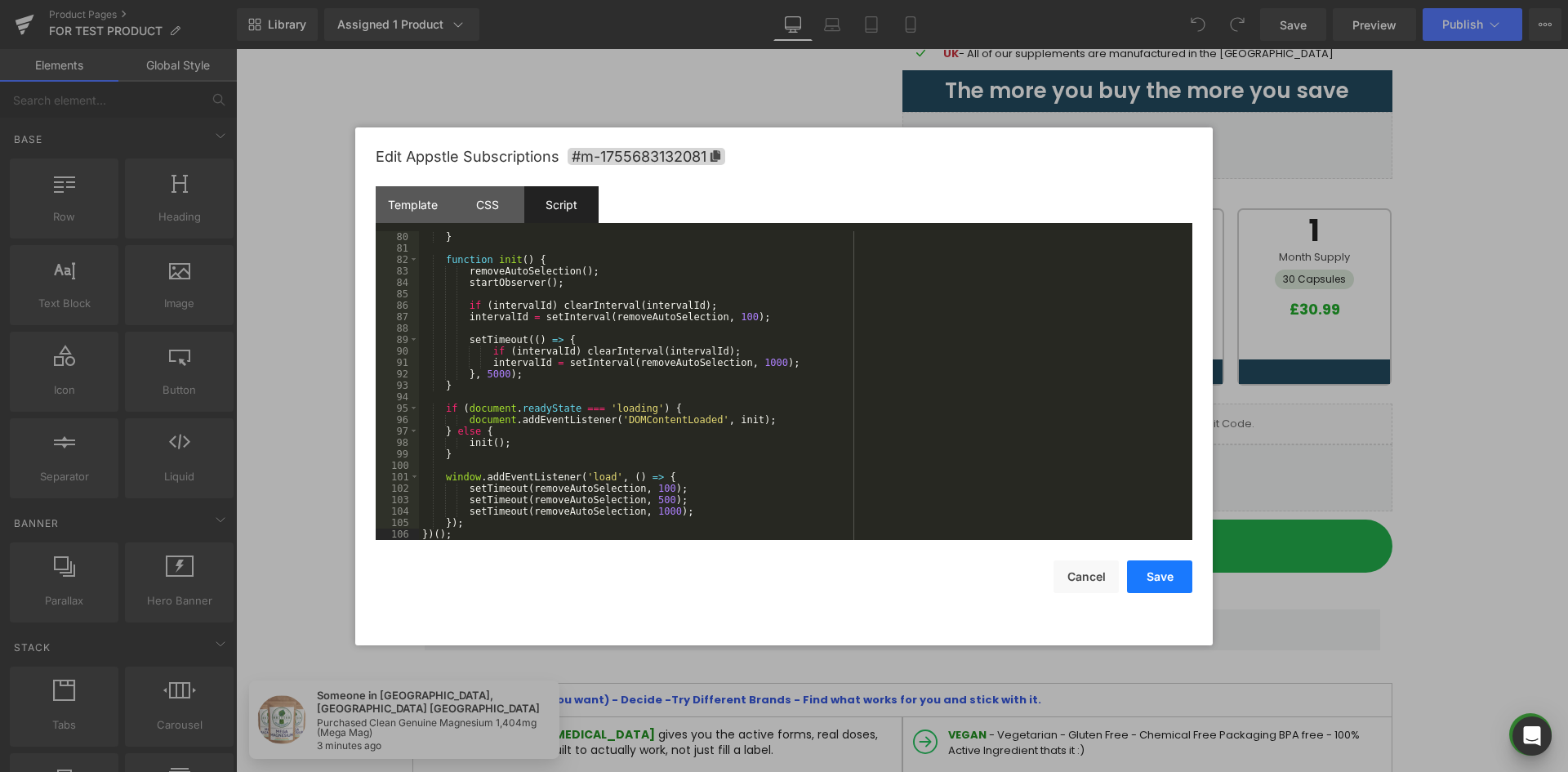
click at [1148, 578] on button "Save" at bounding box center [1159, 577] width 65 height 32
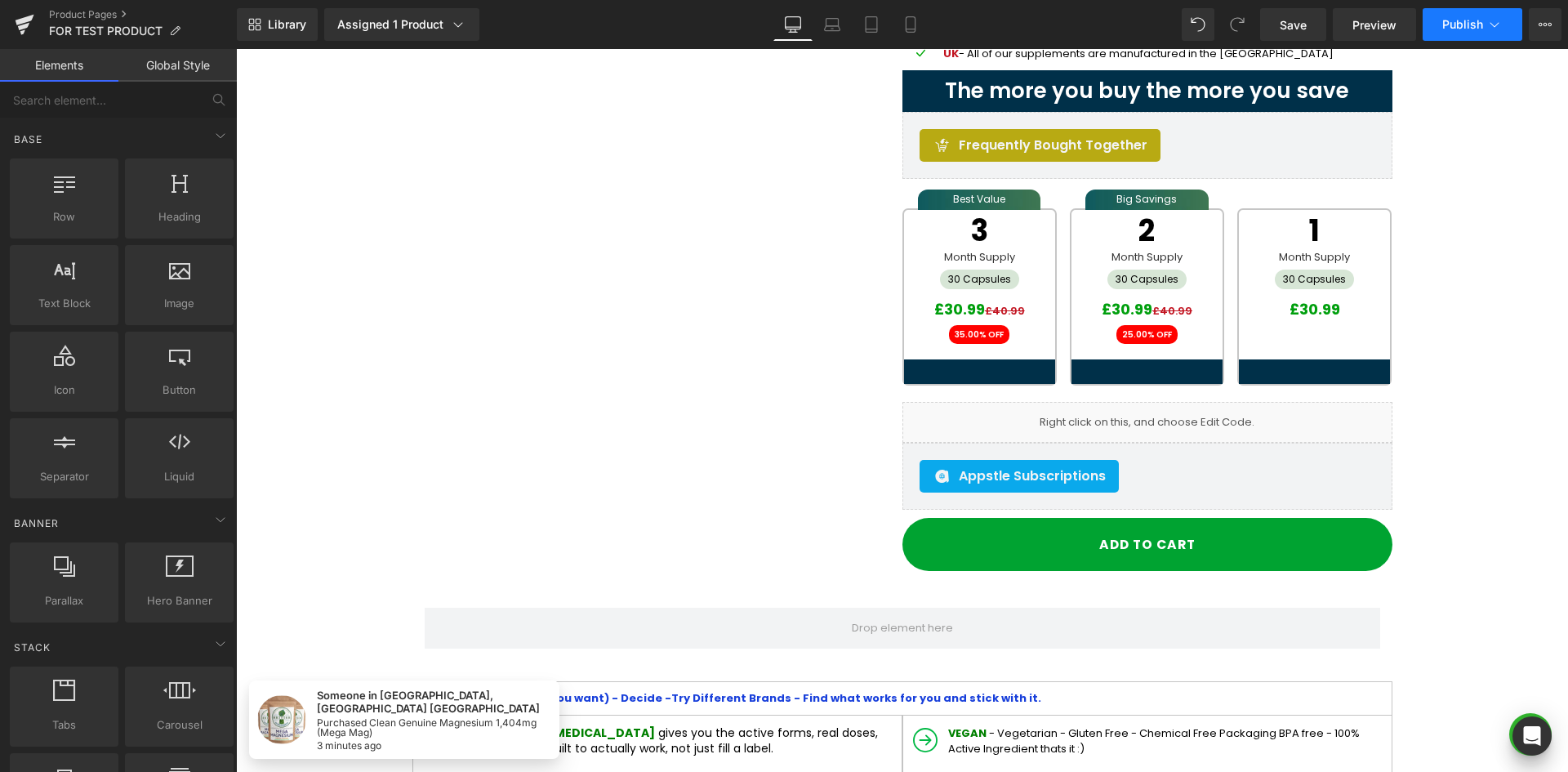
click at [1476, 33] on button "Publish" at bounding box center [1472, 24] width 99 height 32
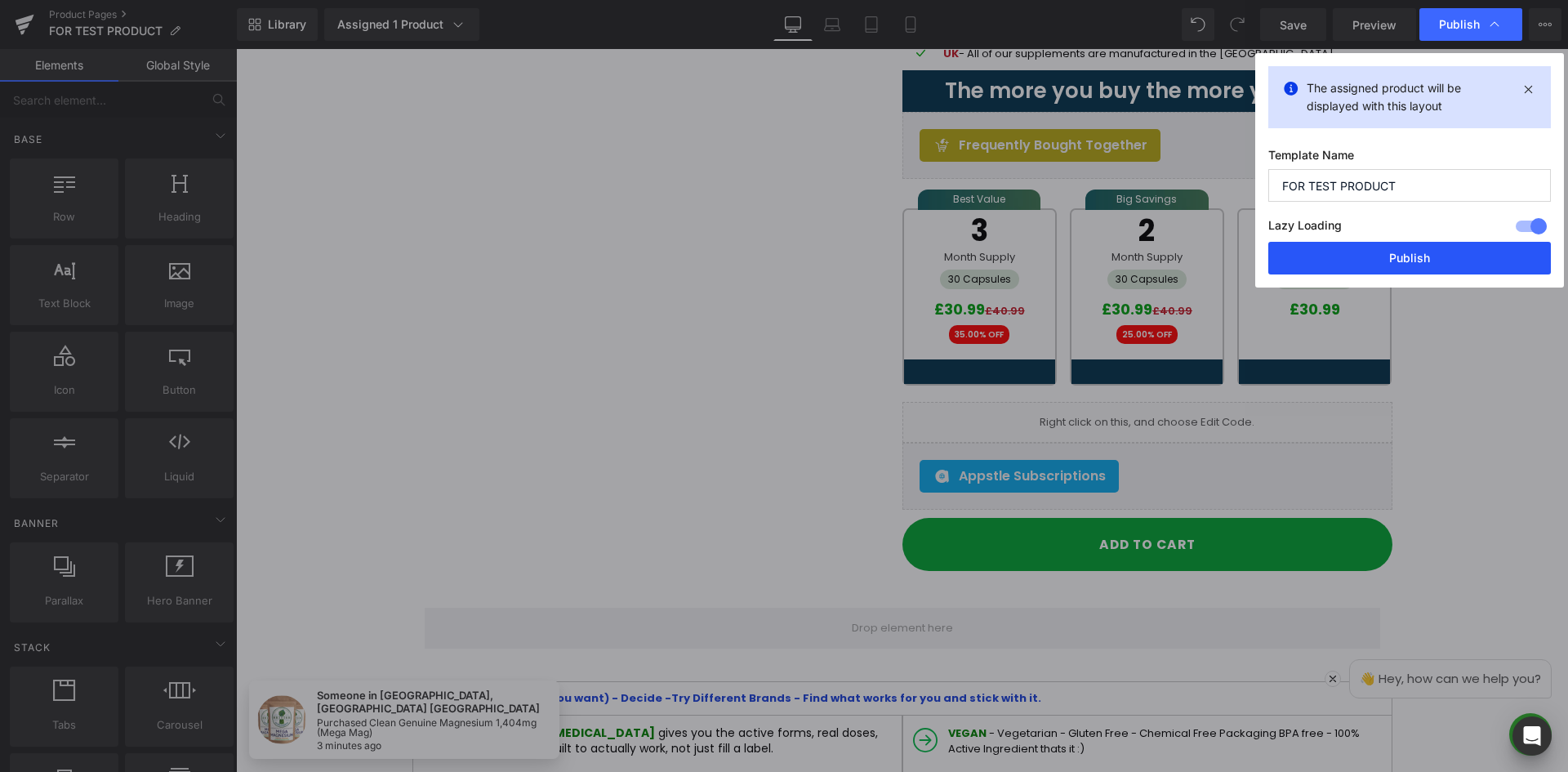
click at [1381, 246] on button "Publish" at bounding box center [1409, 258] width 282 height 32
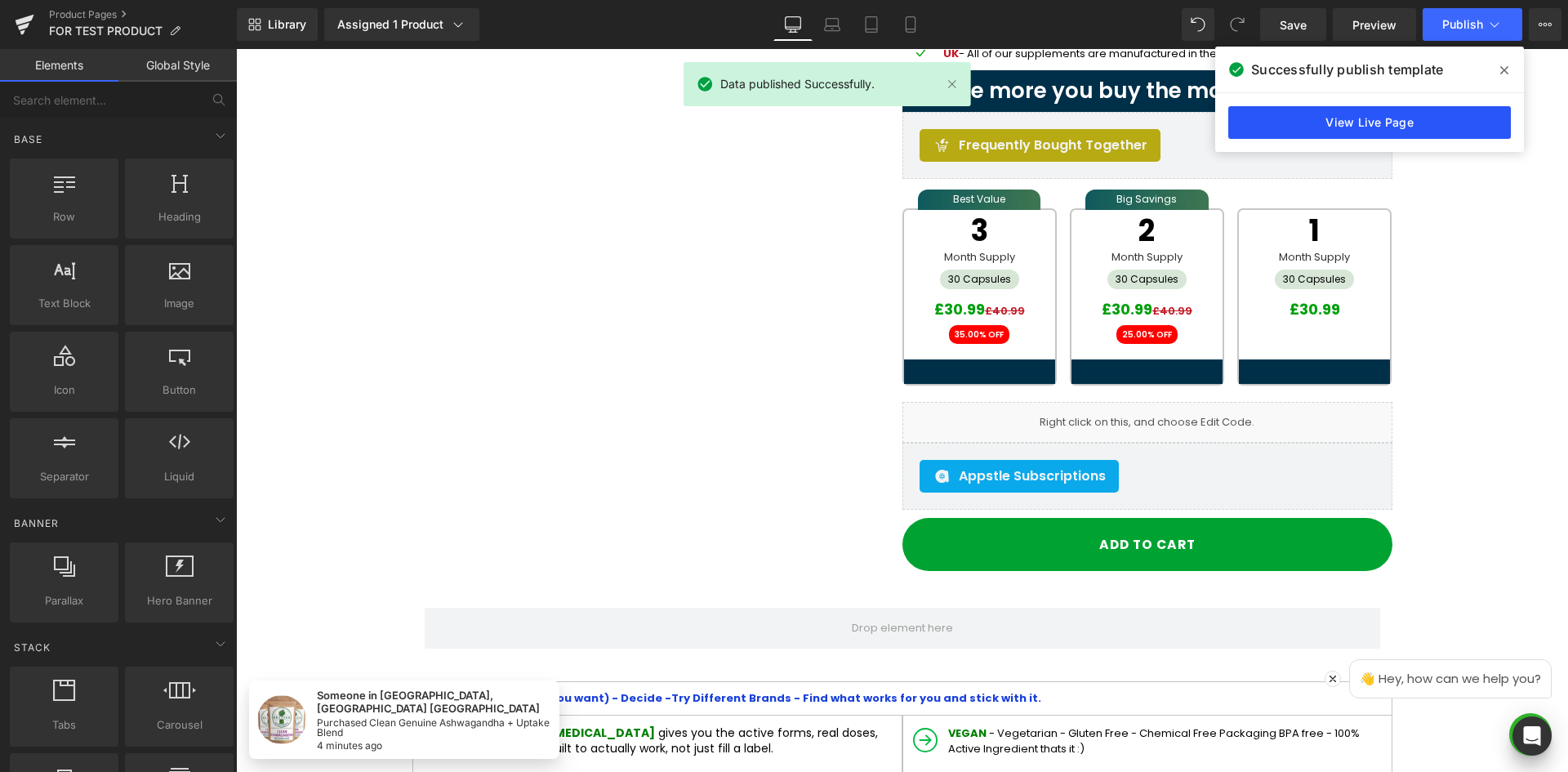
drag, startPoint x: 1449, startPoint y: 27, endPoint x: 1481, endPoint y: 118, distance: 96.5
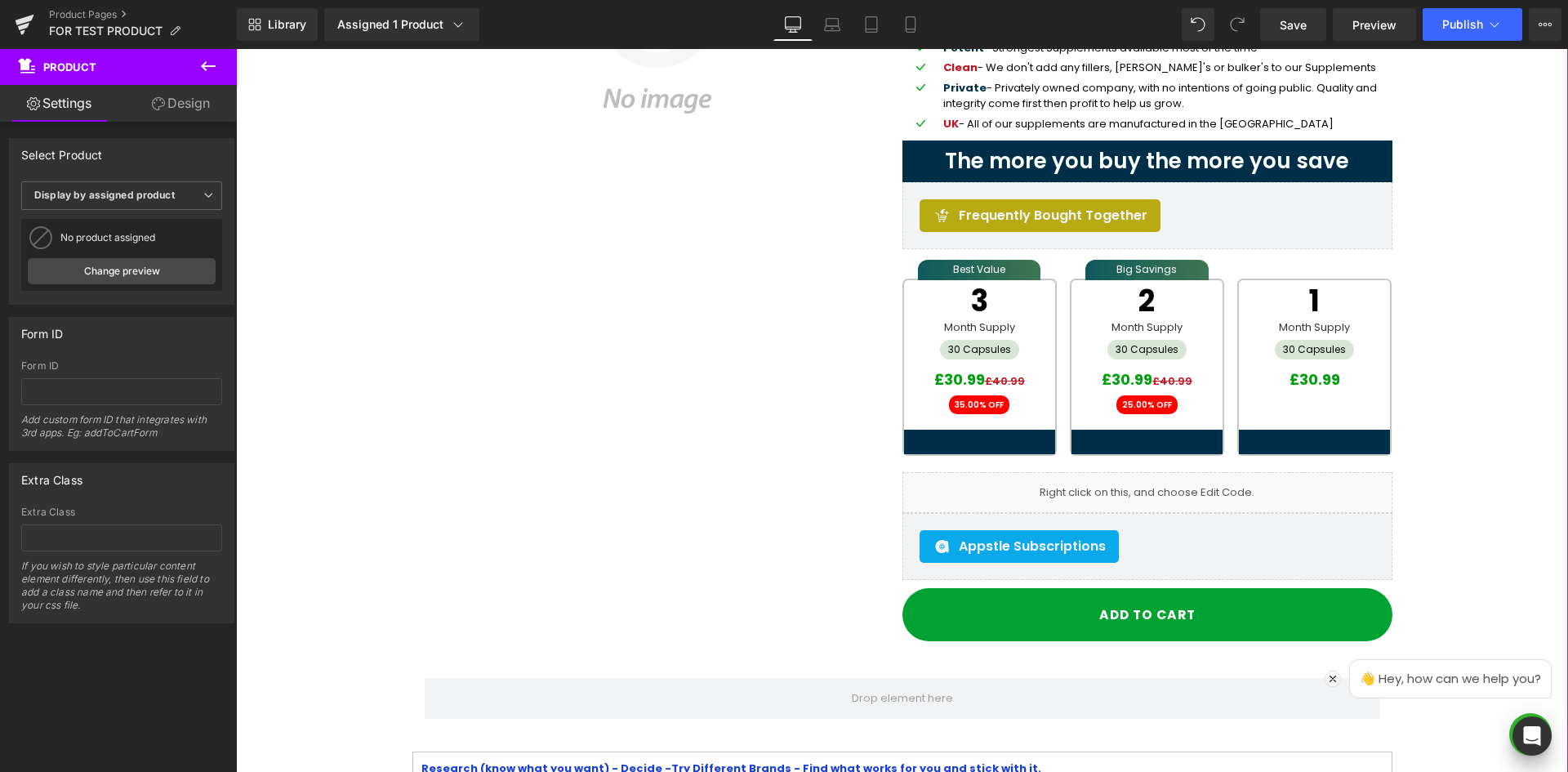
scroll to position [408, 0]
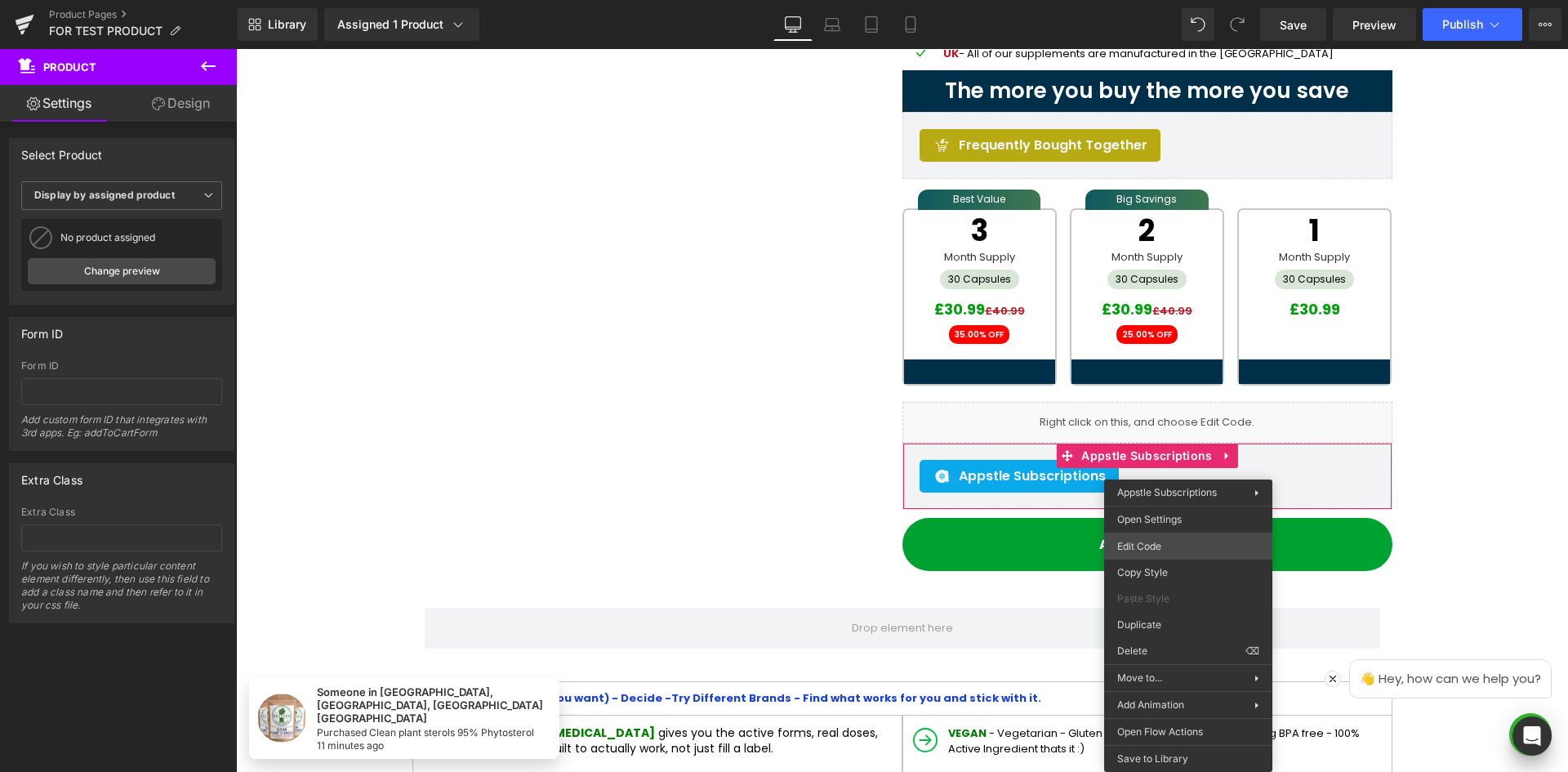
click at [1186, 0] on div "You are previewing how the will restyle your page. You can not edit Elements in…" at bounding box center [784, 0] width 1568 height 0
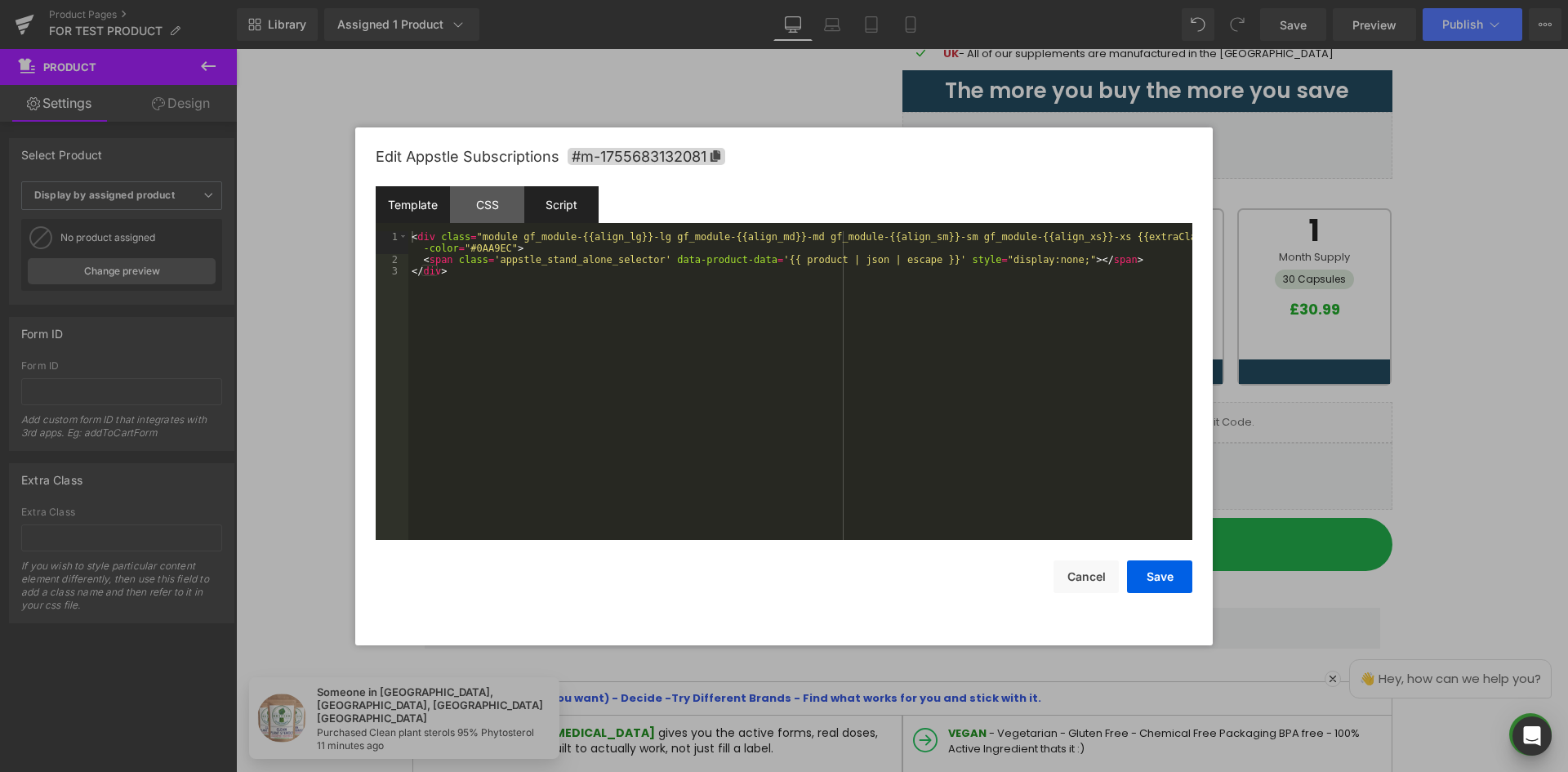
click at [566, 195] on div "Script" at bounding box center [561, 205] width 75 height 36
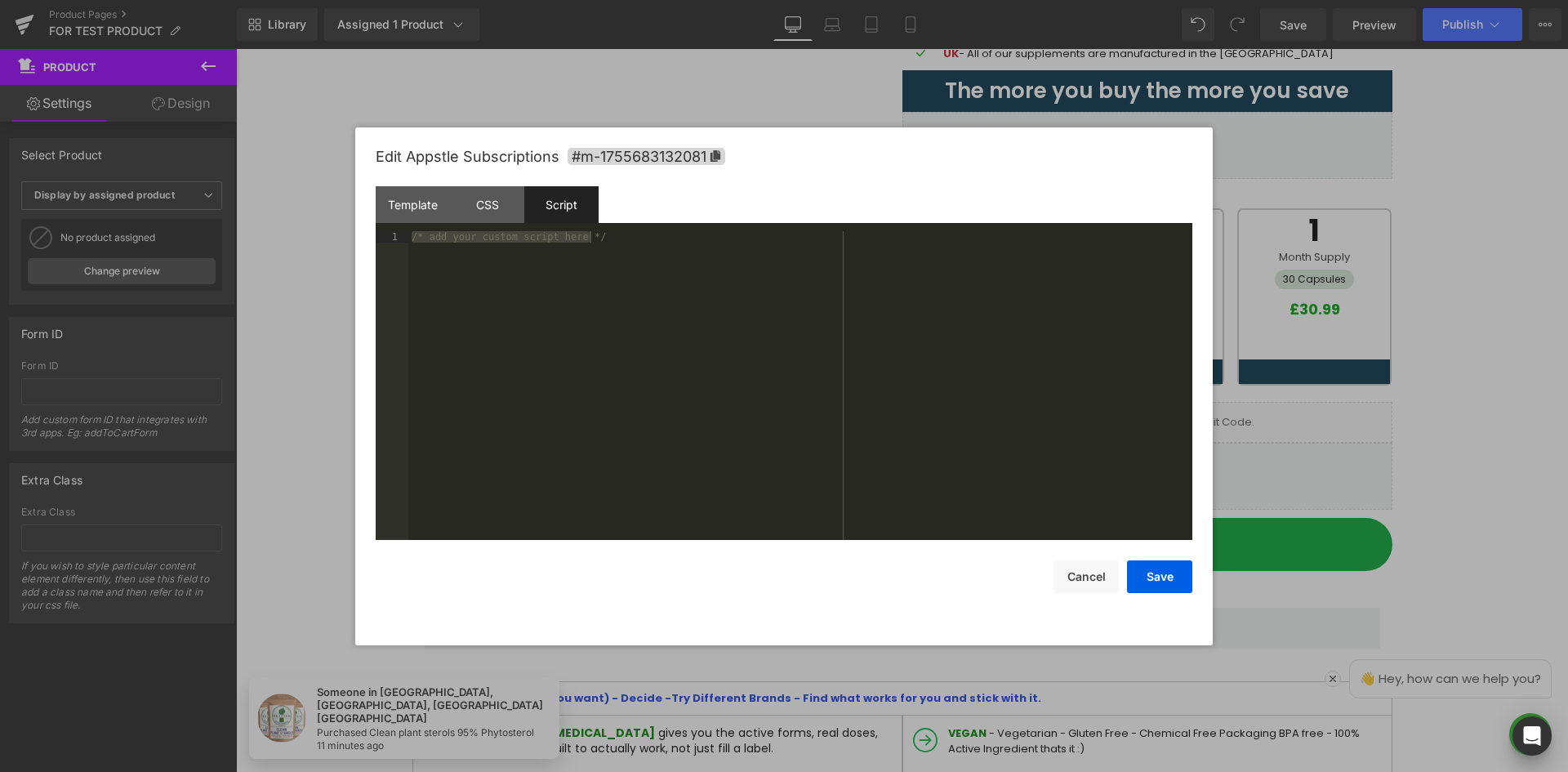
click at [626, 280] on div "/* add your custom script here */" at bounding box center [800, 385] width 784 height 309
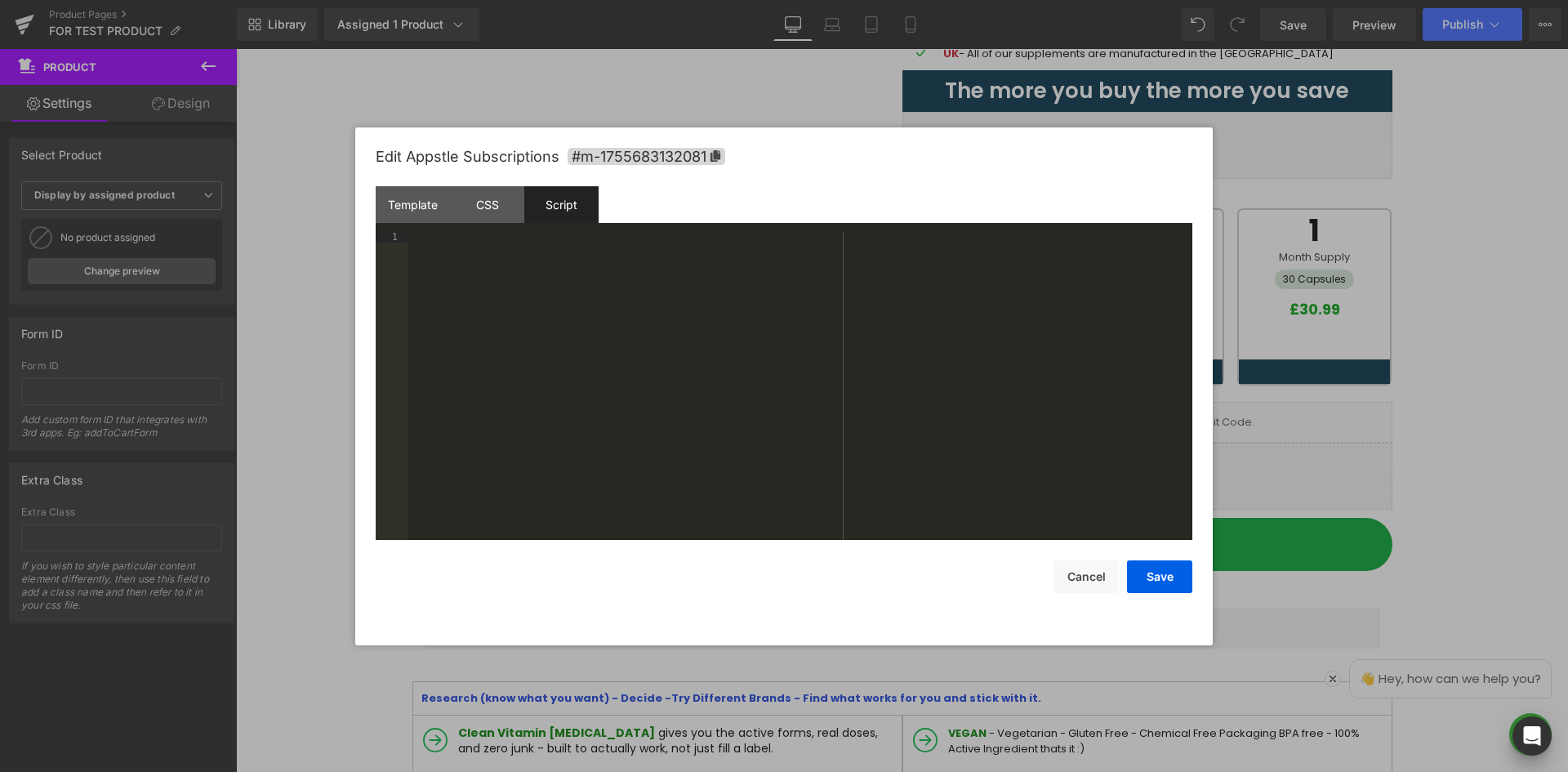
click at [857, 413] on div at bounding box center [800, 397] width 784 height 332
click at [1084, 572] on button "Cancel" at bounding box center [1086, 577] width 65 height 32
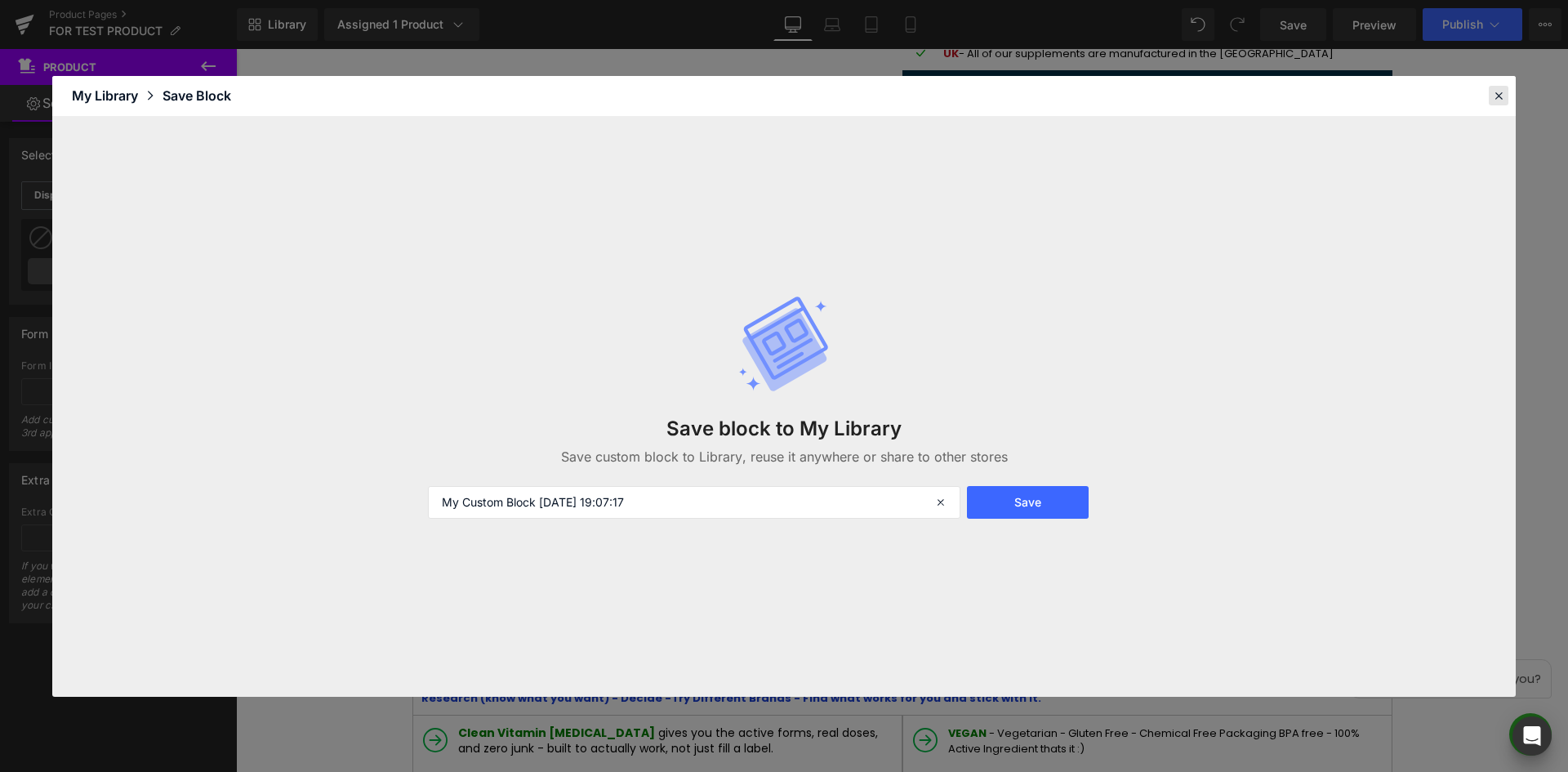
click at [1493, 91] on icon at bounding box center [1498, 96] width 15 height 15
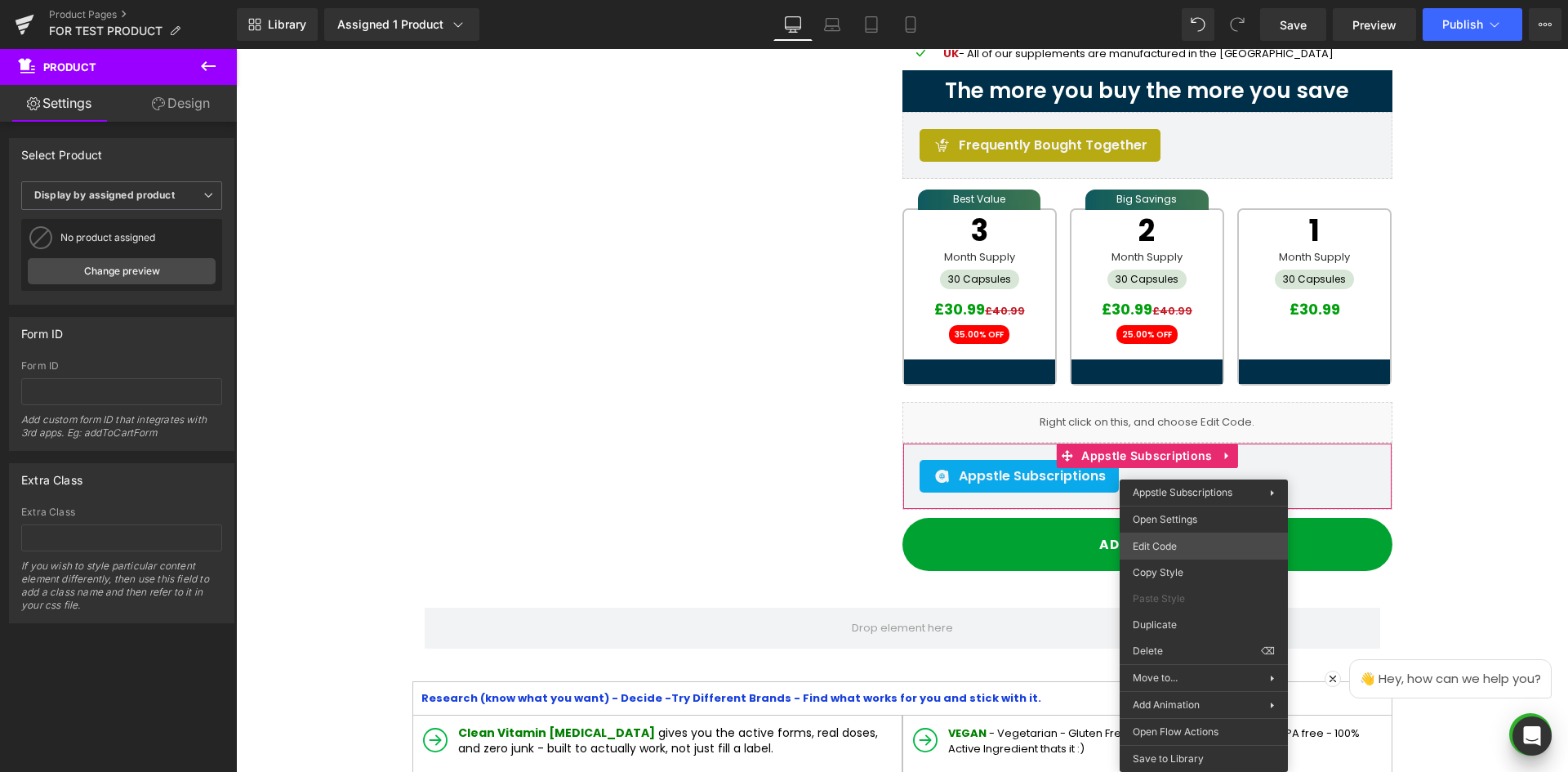
click at [1172, 0] on div "You are previewing how the will restyle your page. You can not edit Elements in…" at bounding box center [784, 0] width 1568 height 0
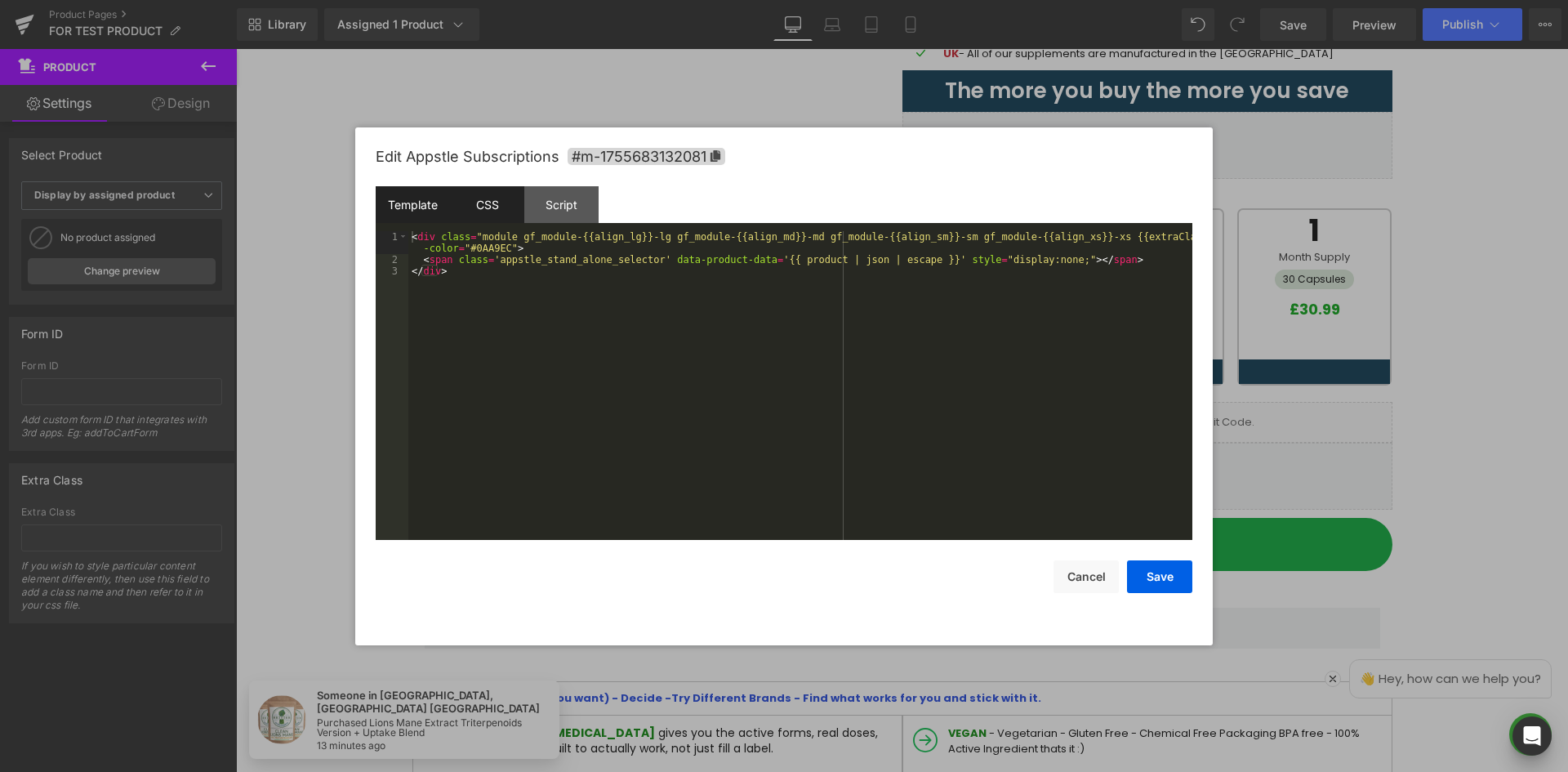
click at [494, 207] on div "CSS" at bounding box center [488, 205] width 75 height 36
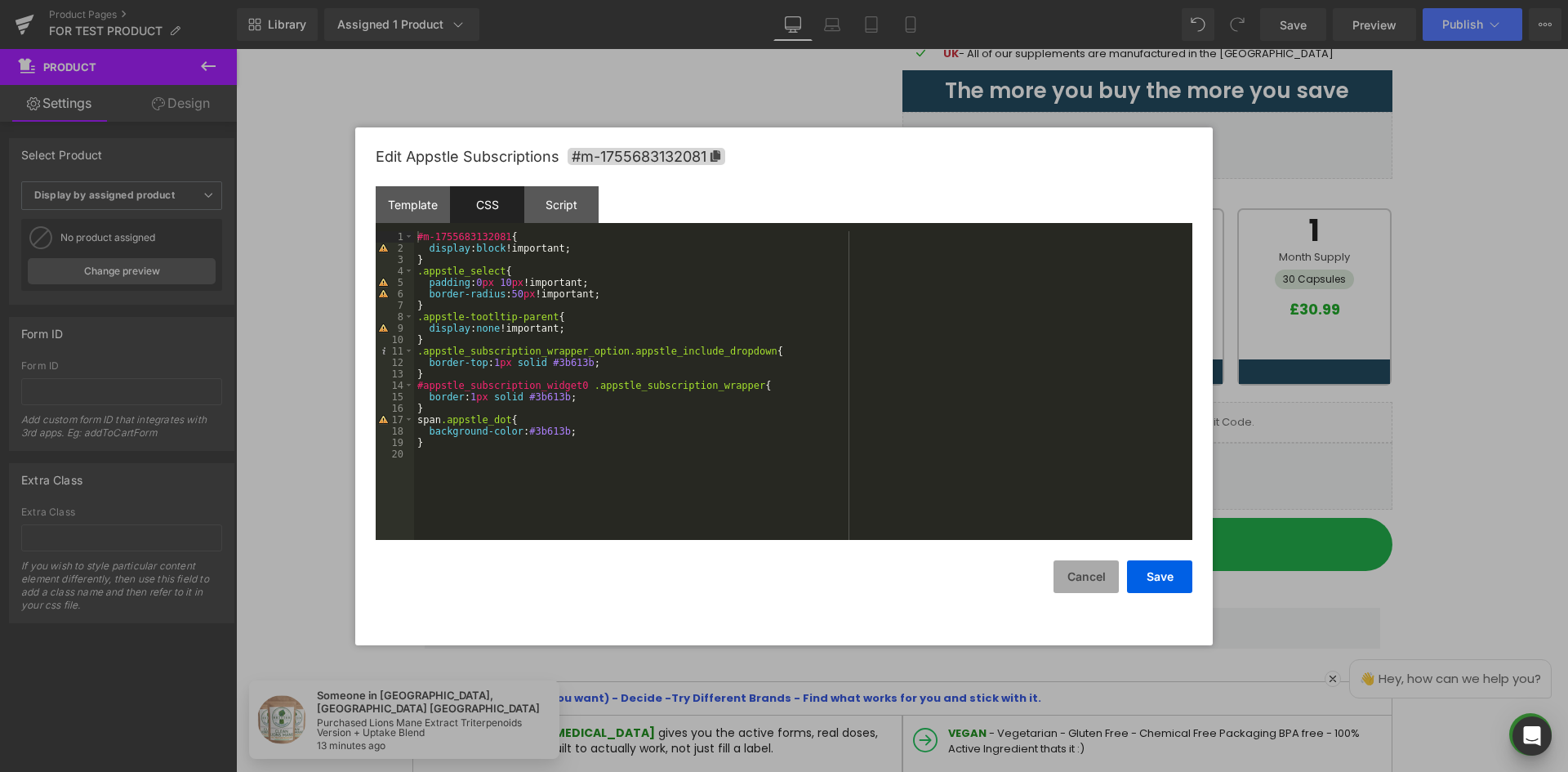
click at [1087, 577] on button "Cancel" at bounding box center [1086, 577] width 65 height 32
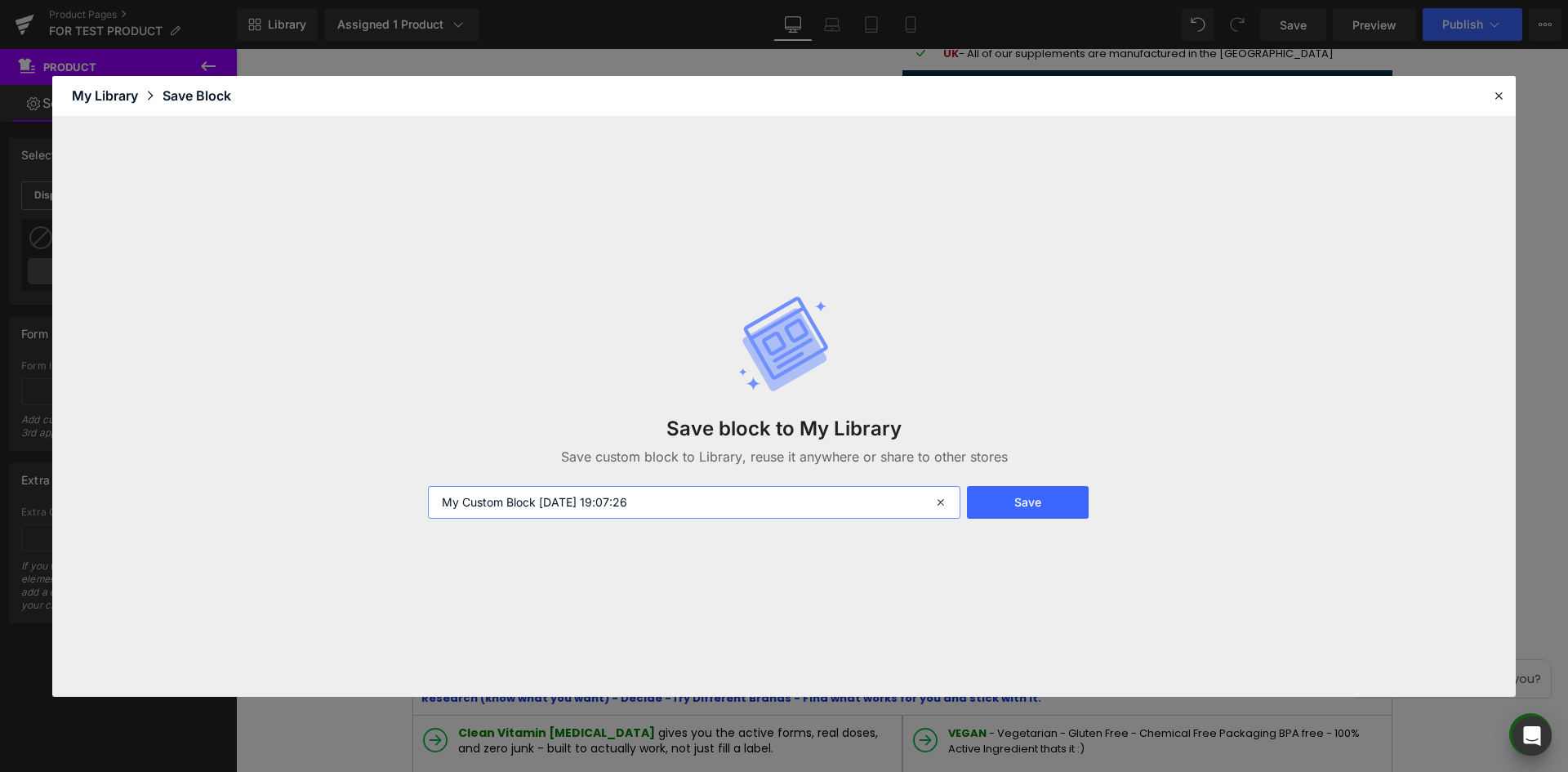
click at [668, 511] on input "My Custom Block [DATE] 19:07:26" at bounding box center [694, 502] width 532 height 32
type input "custom-appstle"
click at [1049, 495] on button "Save" at bounding box center [1027, 502] width 122 height 32
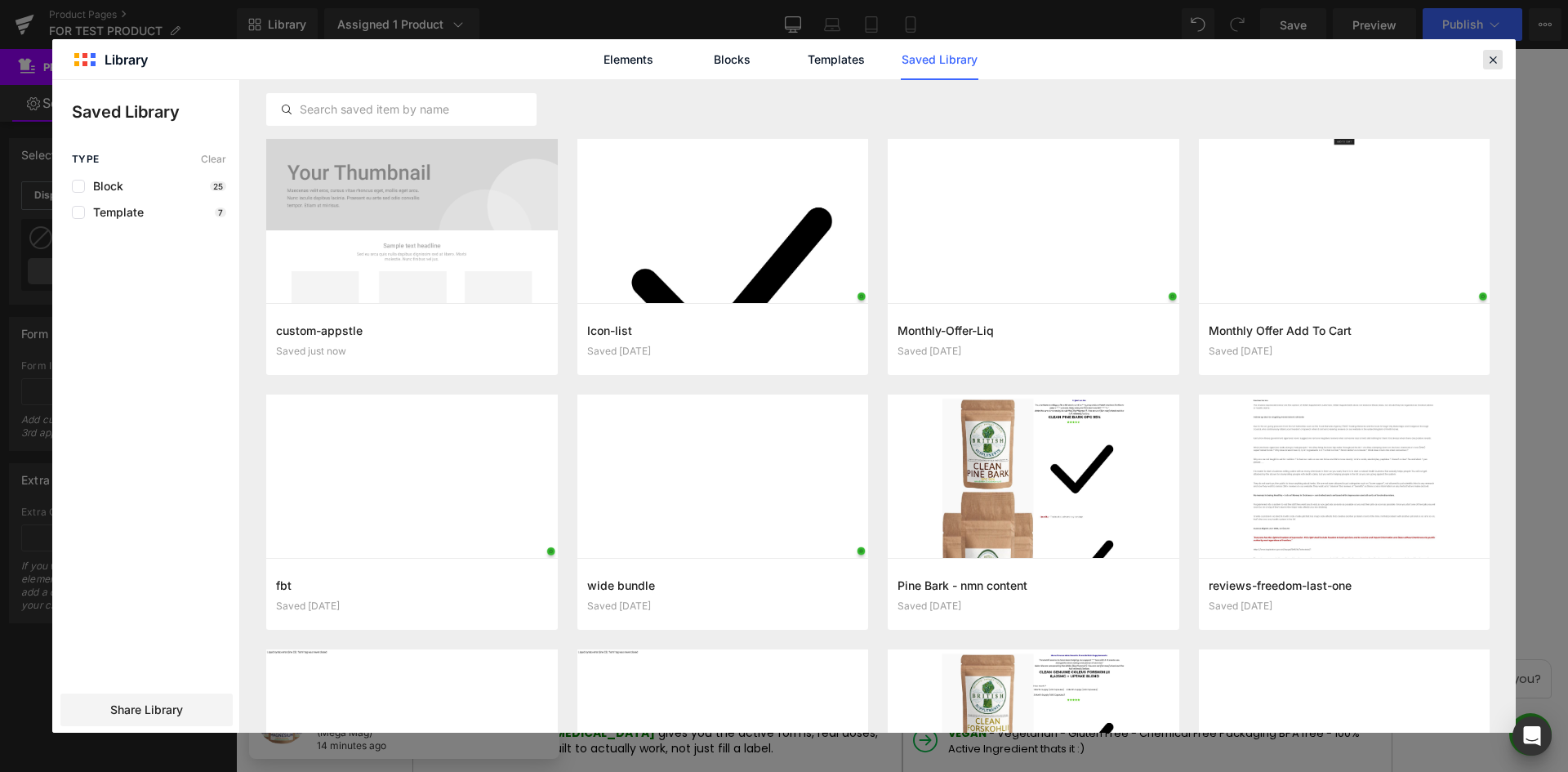
click at [1497, 59] on icon at bounding box center [1493, 60] width 15 height 15
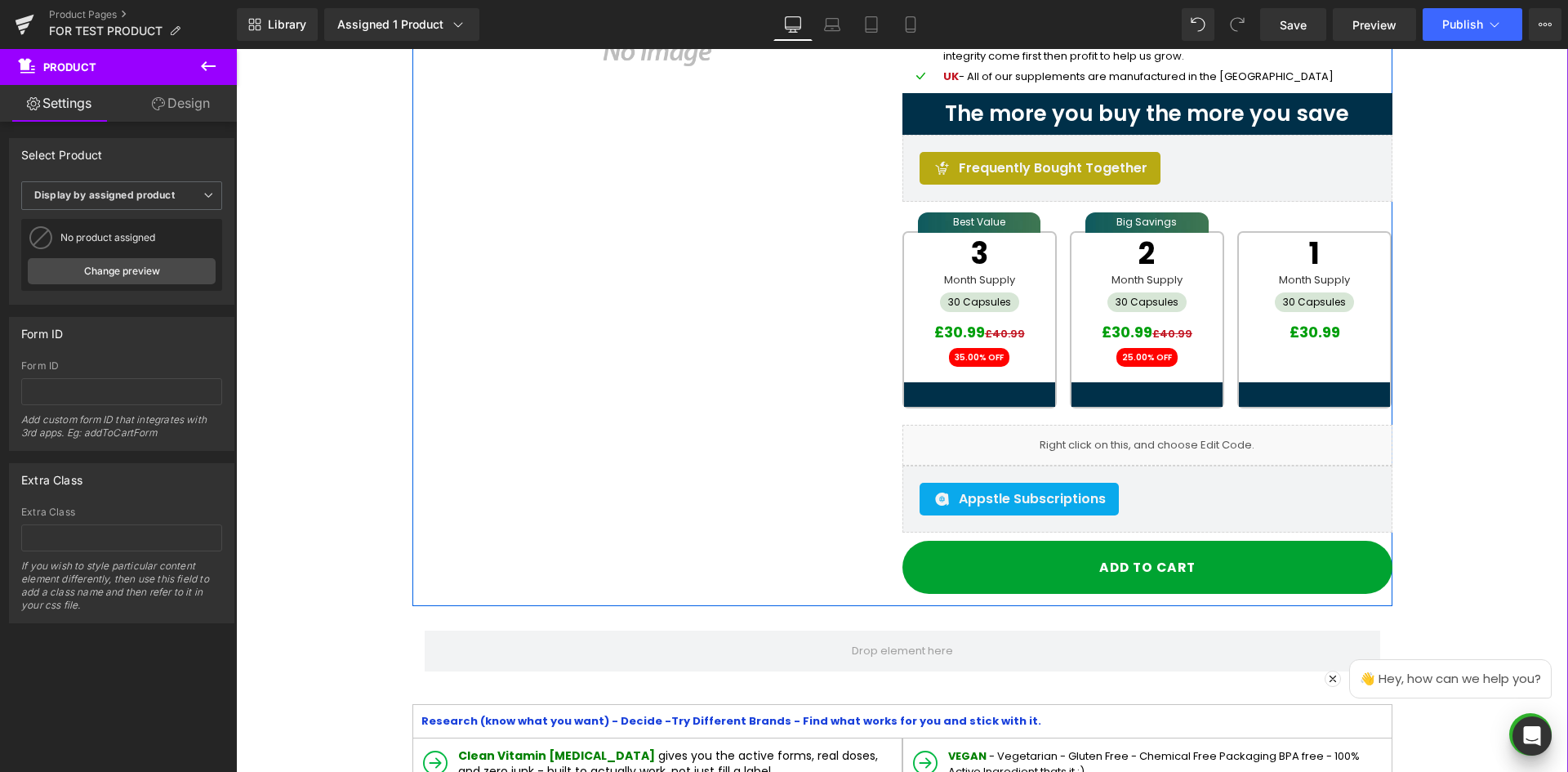
scroll to position [327, 0]
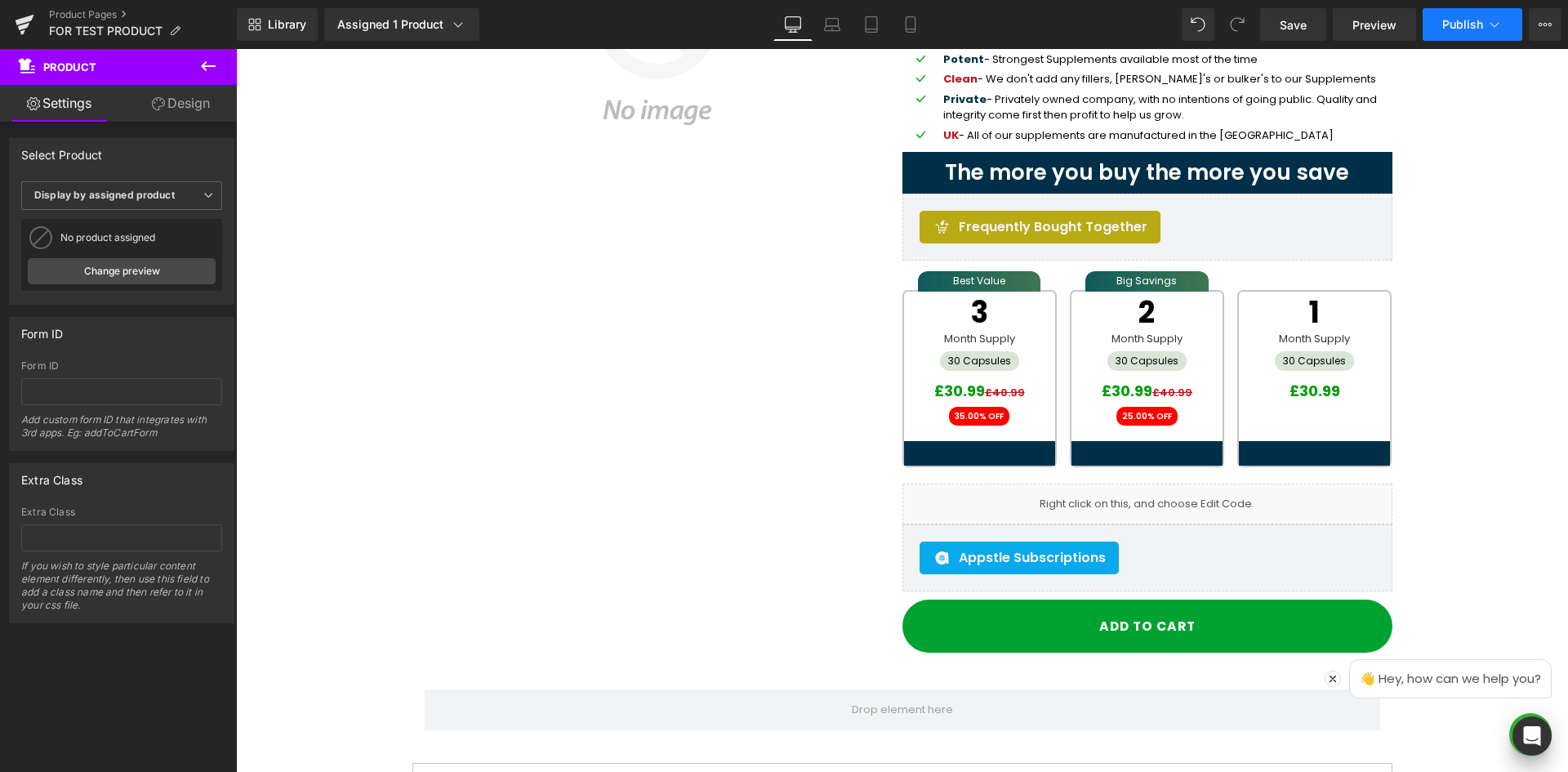
click at [1455, 28] on span "Publish" at bounding box center [1462, 25] width 41 height 13
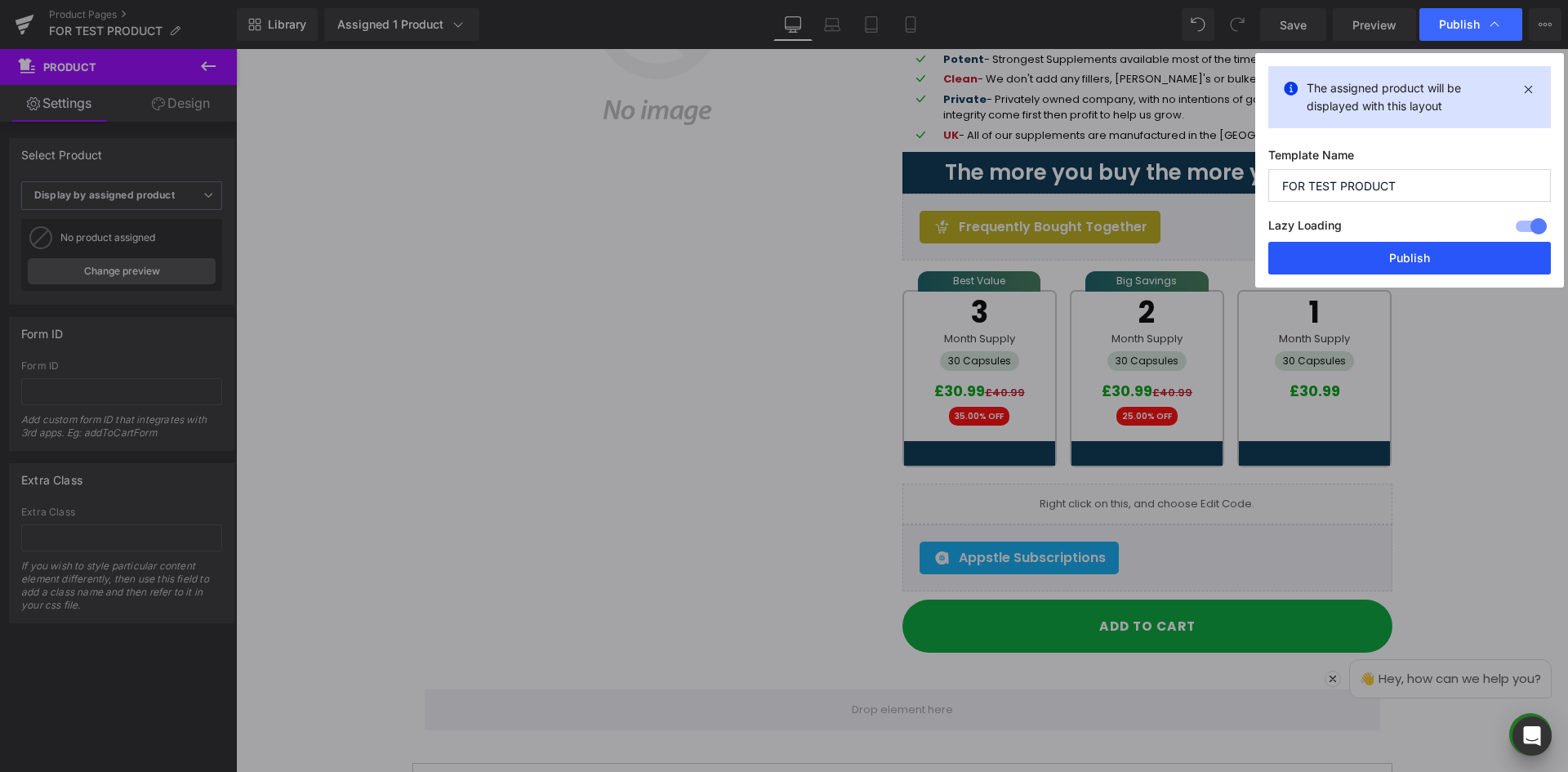
click at [1418, 249] on button "Publish" at bounding box center [1409, 258] width 282 height 32
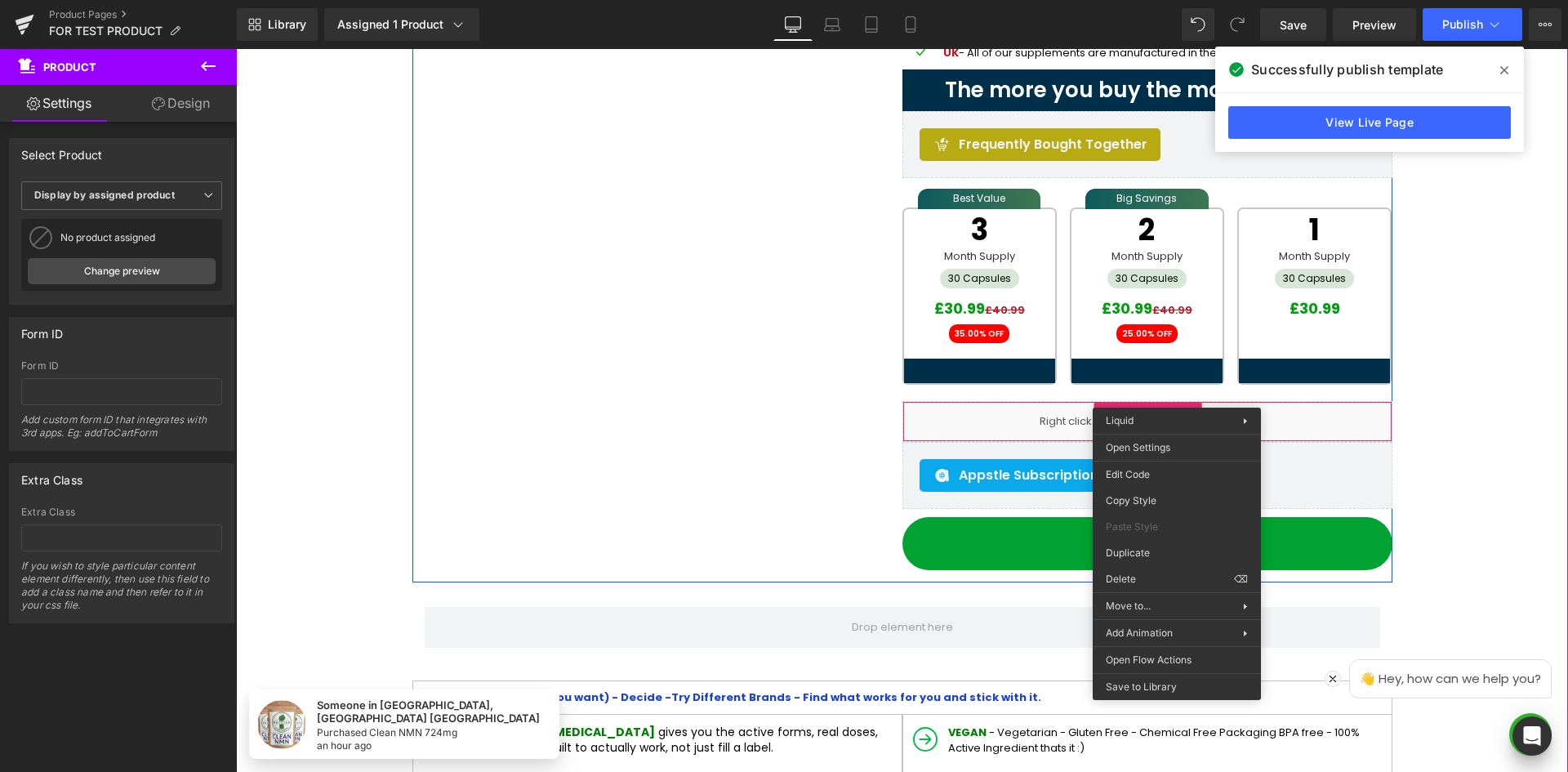
scroll to position [490, 0]
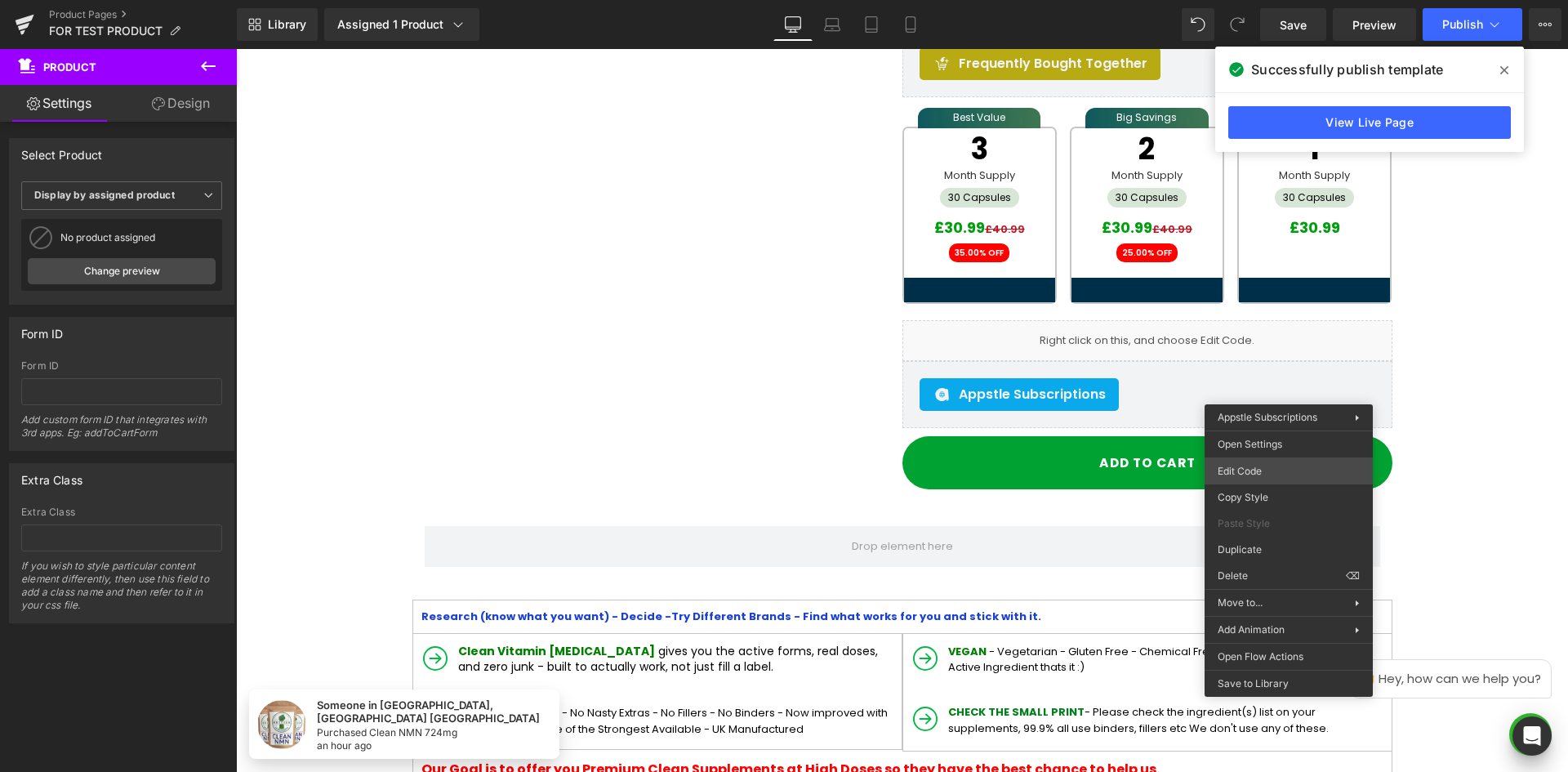
click at [1248, 467] on body "You are previewing how the will restyle your page. You can not edit Elements in…" at bounding box center [784, 386] width 1568 height 772
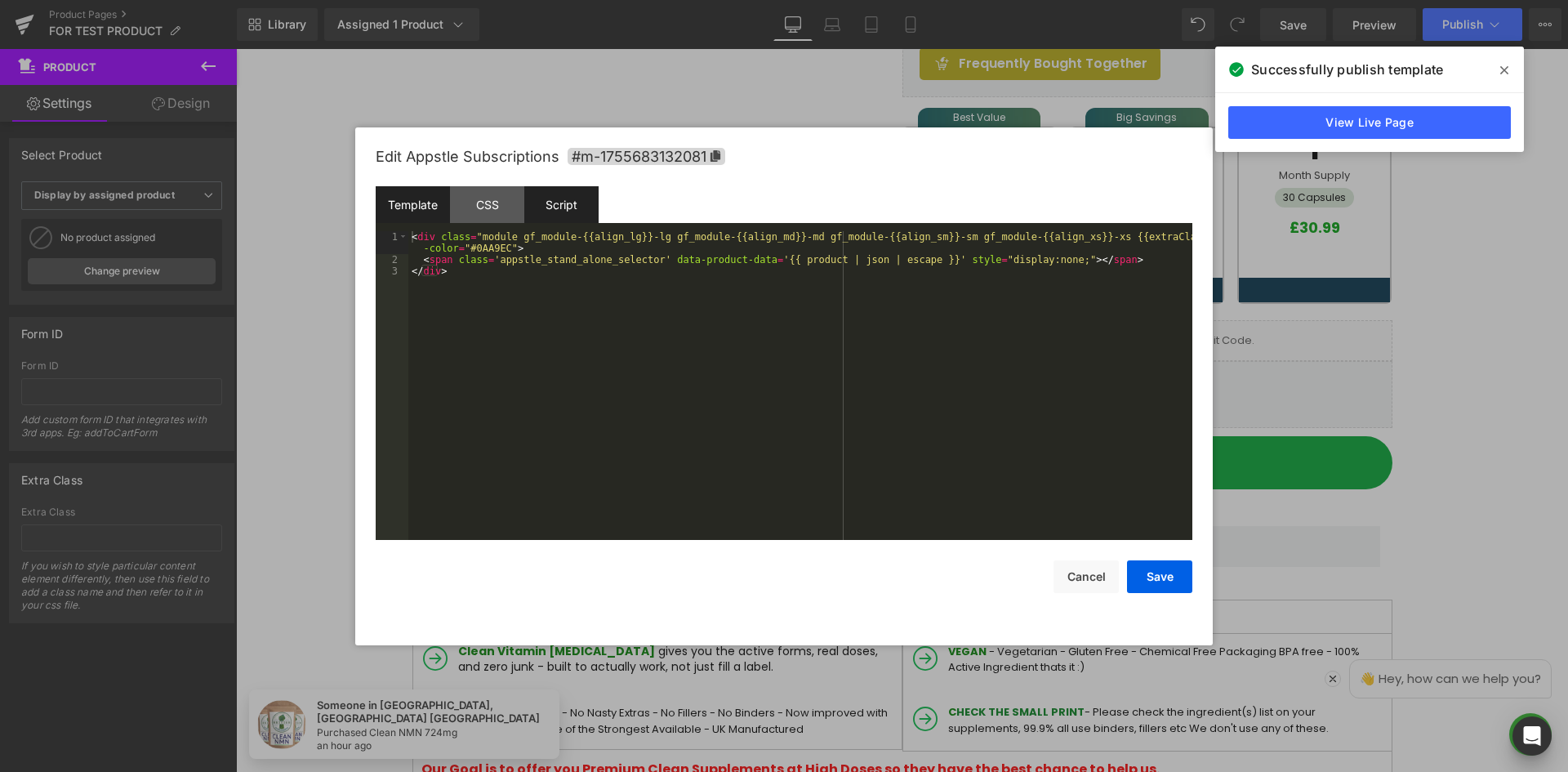
click at [581, 207] on div "Script" at bounding box center [561, 205] width 75 height 36
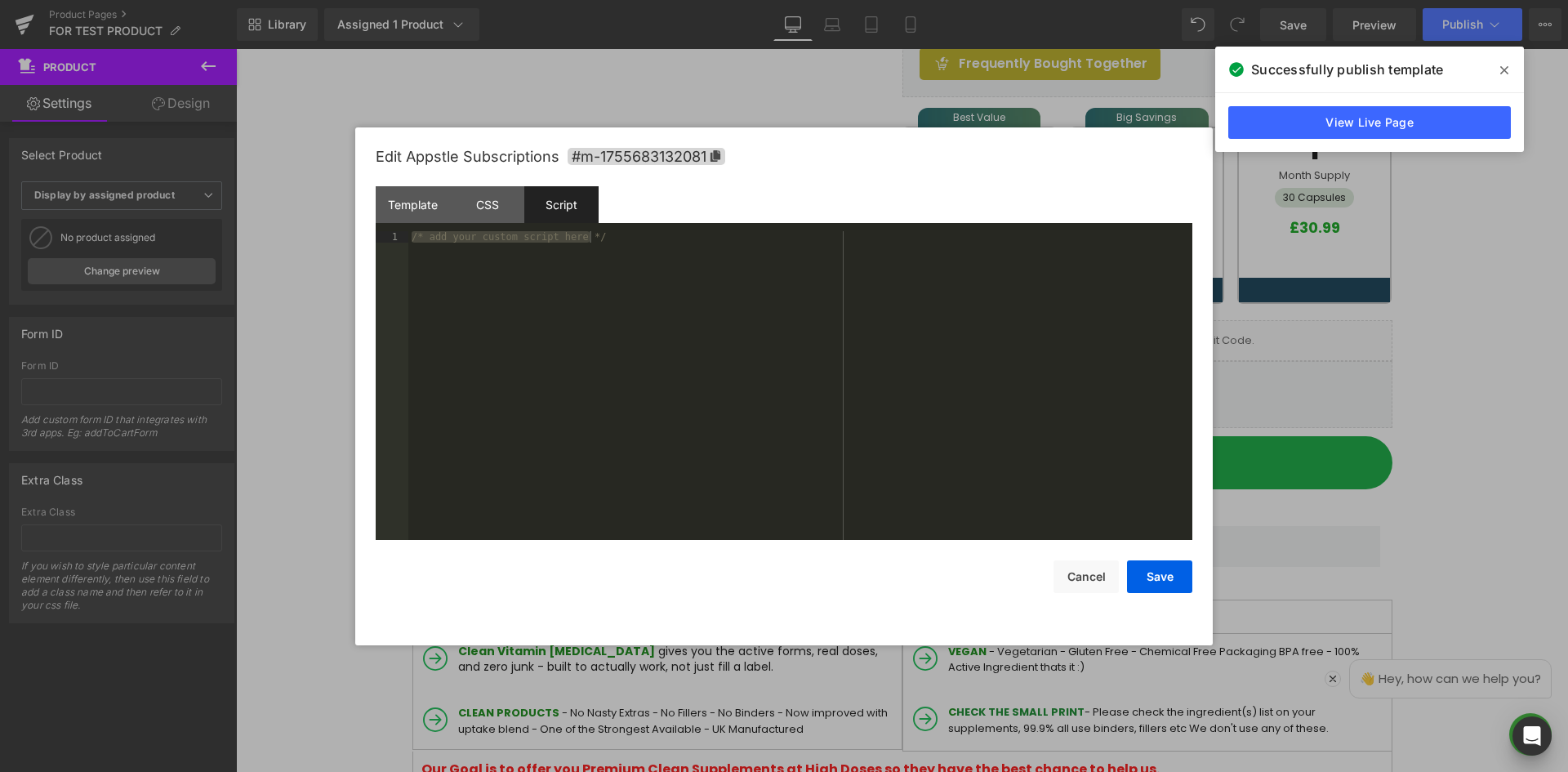
click at [636, 267] on div "/* add your custom script here */" at bounding box center [800, 385] width 784 height 309
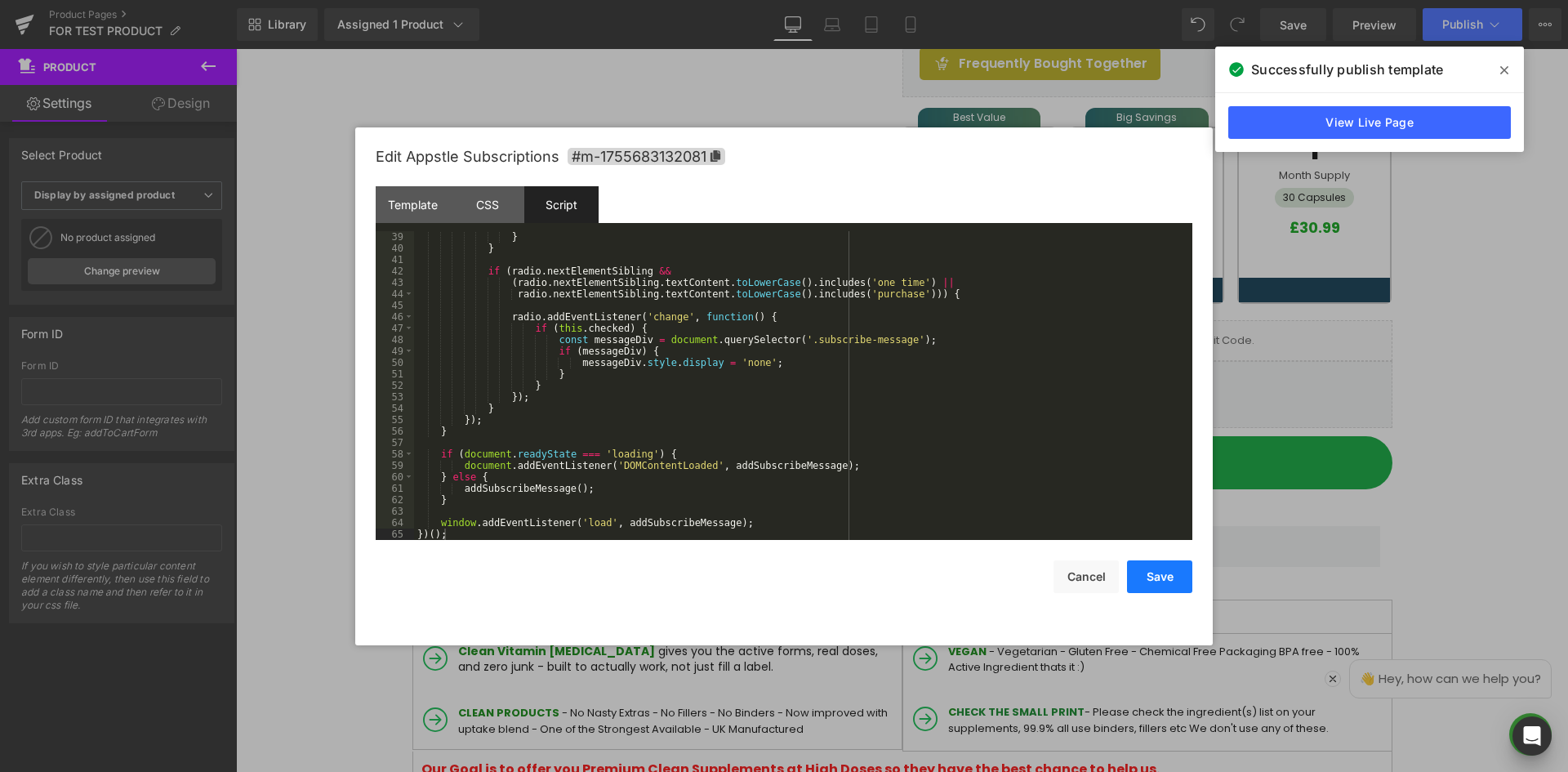
click at [1145, 568] on button "Save" at bounding box center [1159, 577] width 65 height 32
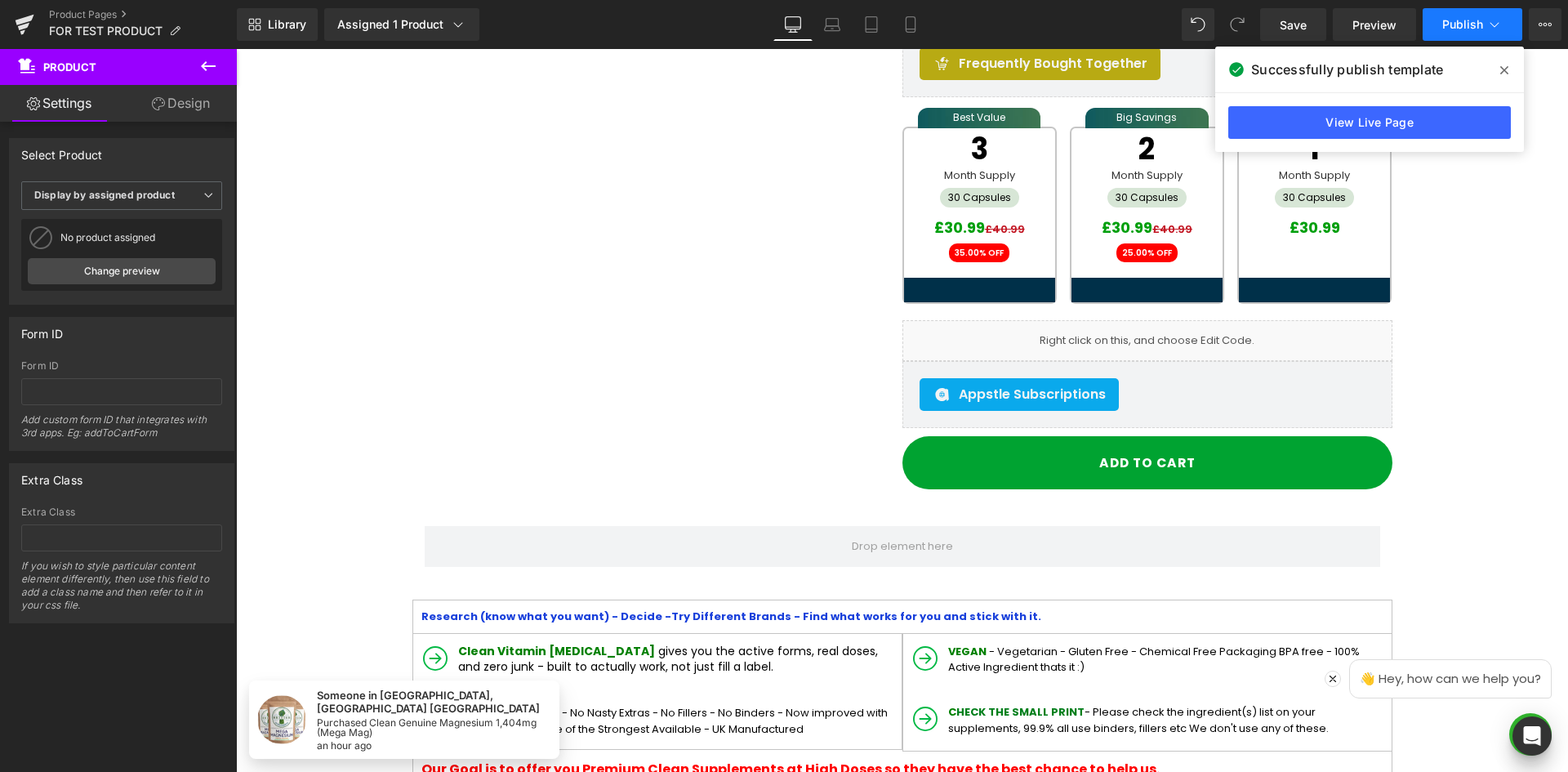
click at [1464, 38] on button "Publish" at bounding box center [1472, 24] width 99 height 32
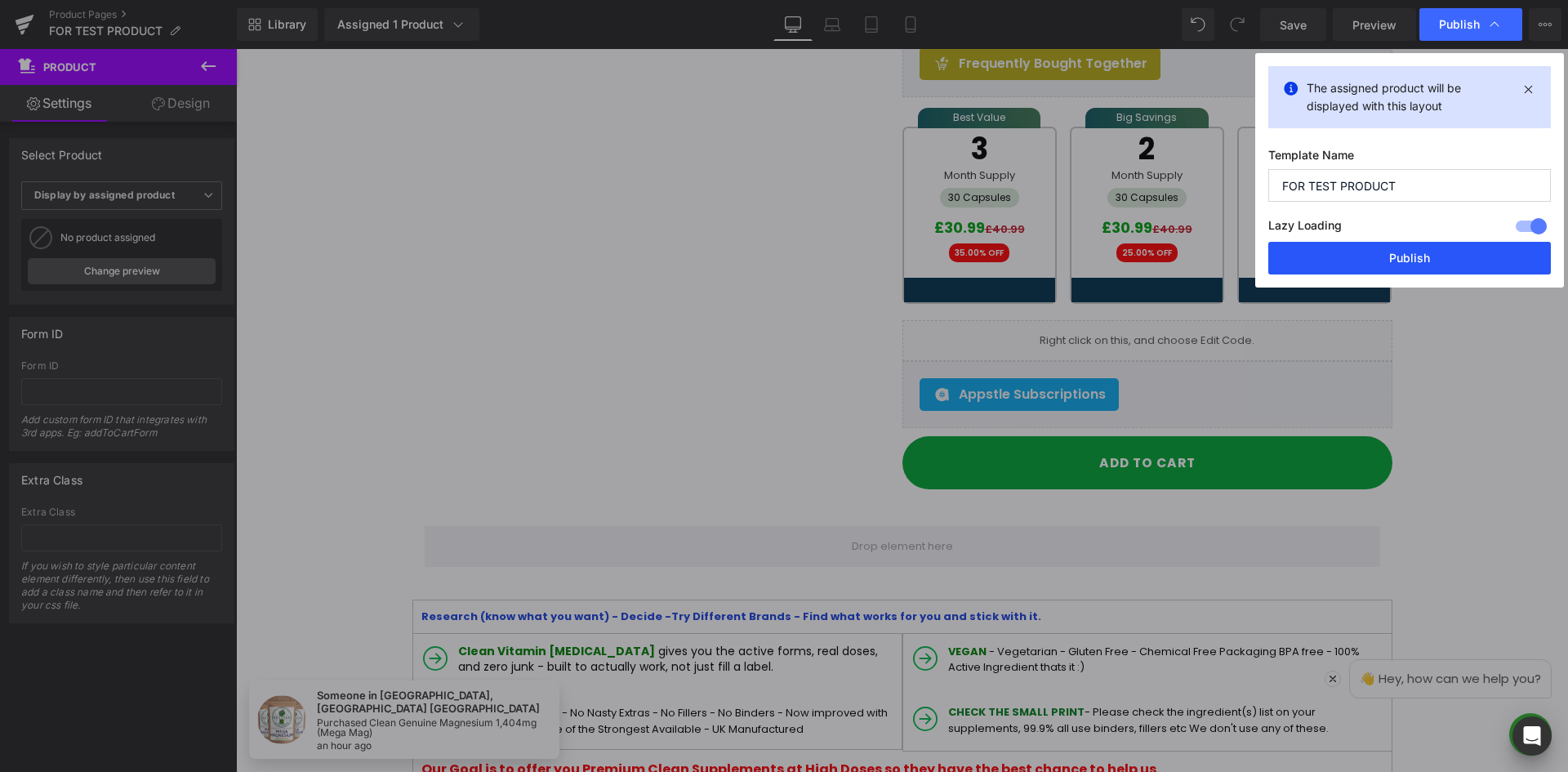
click at [1429, 260] on button "Publish" at bounding box center [1409, 258] width 282 height 32
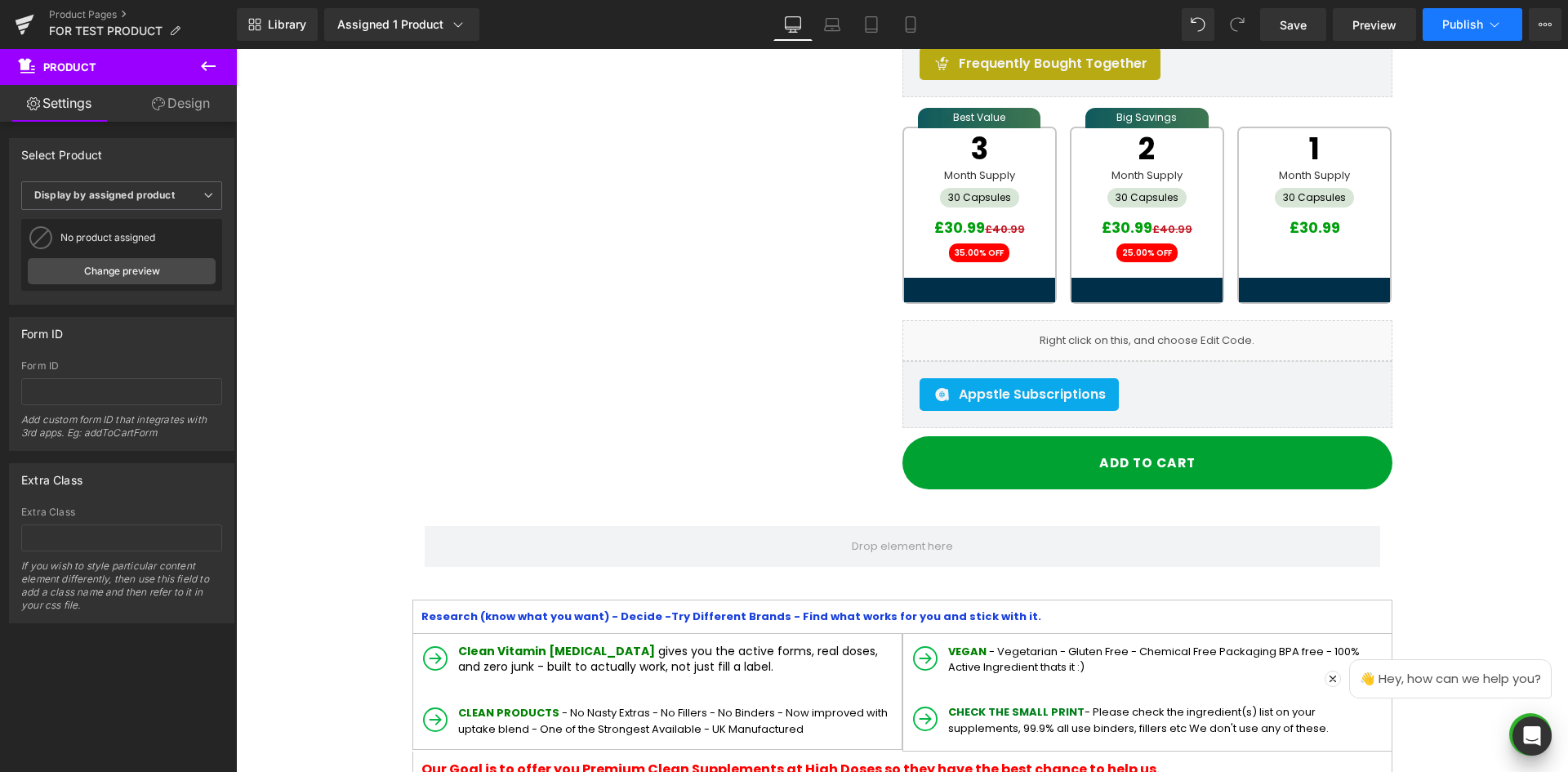
click at [1520, 27] on button "Publish" at bounding box center [1472, 24] width 99 height 32
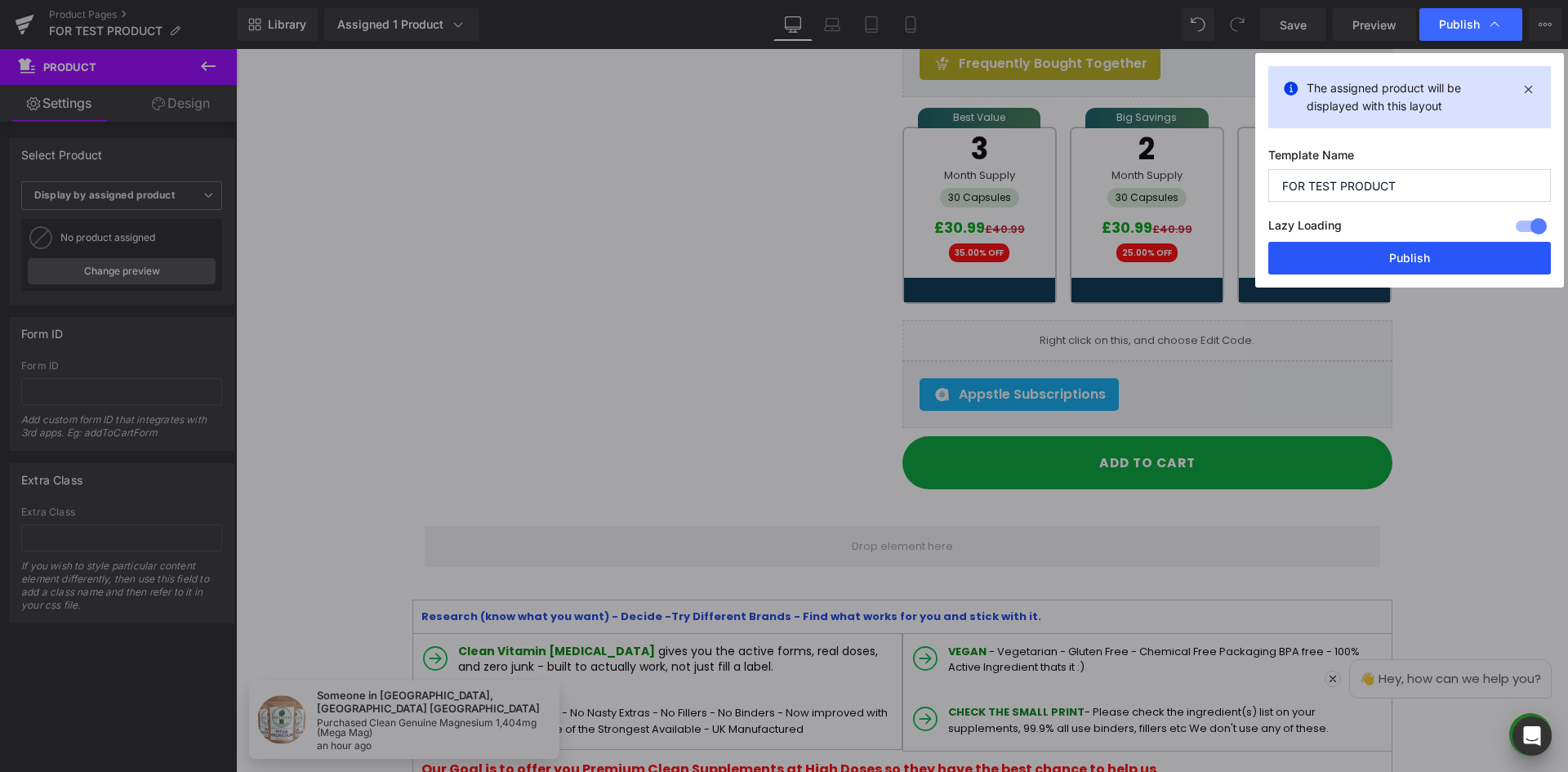
click at [1421, 259] on button "Publish" at bounding box center [1409, 258] width 282 height 32
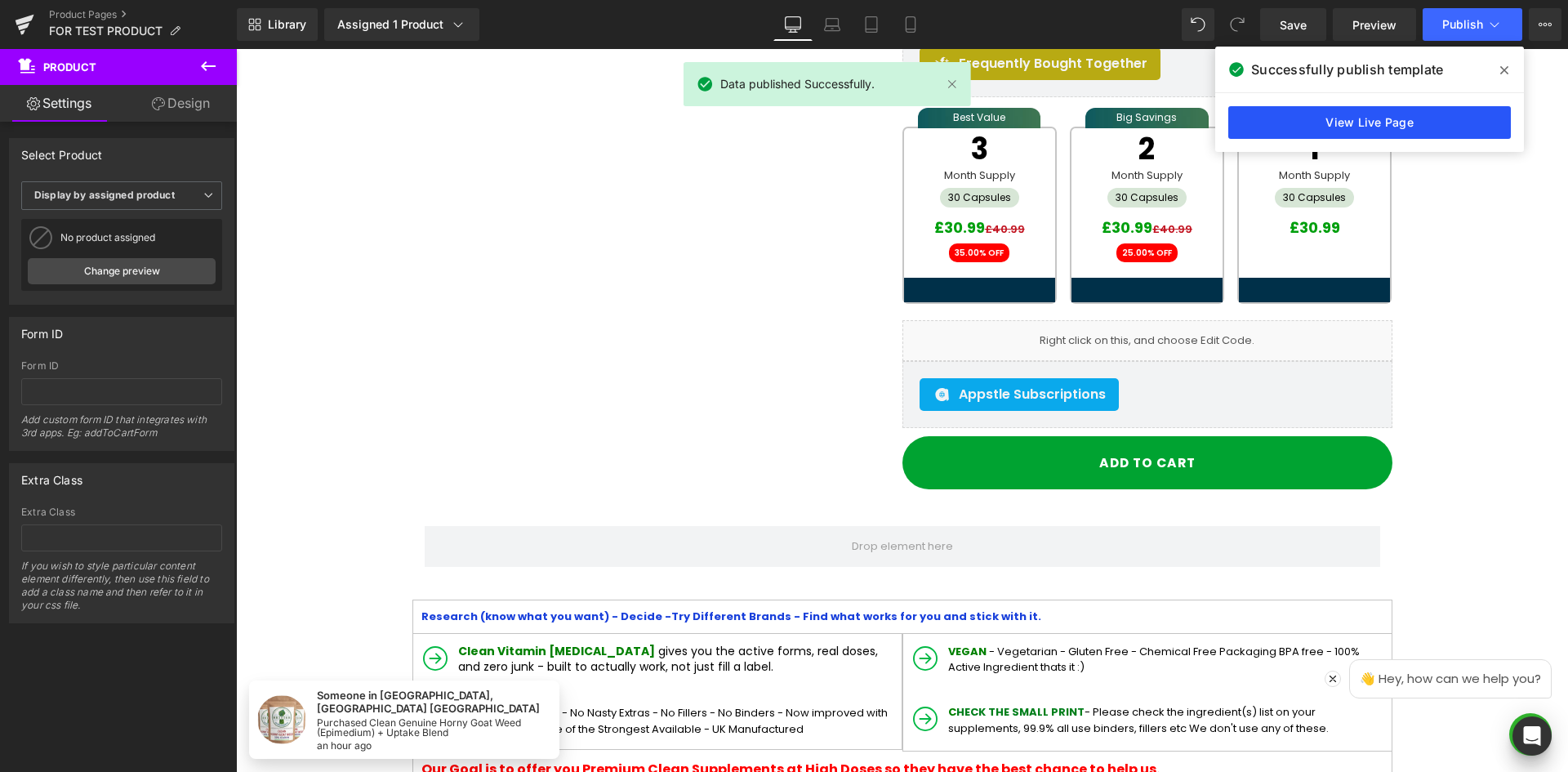
drag, startPoint x: 1199, startPoint y: 44, endPoint x: 1362, endPoint y: 127, distance: 182.9
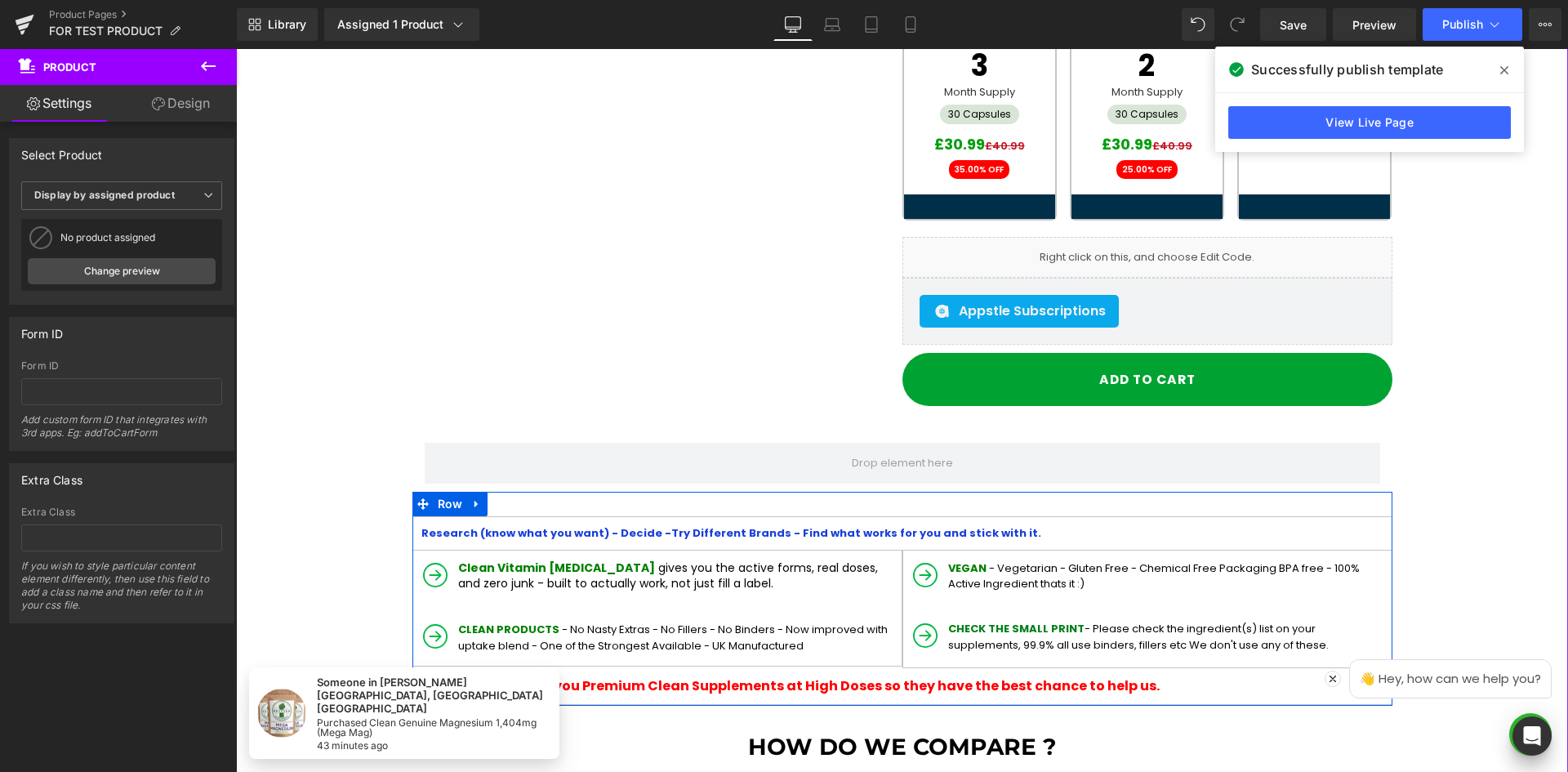
scroll to position [490, 0]
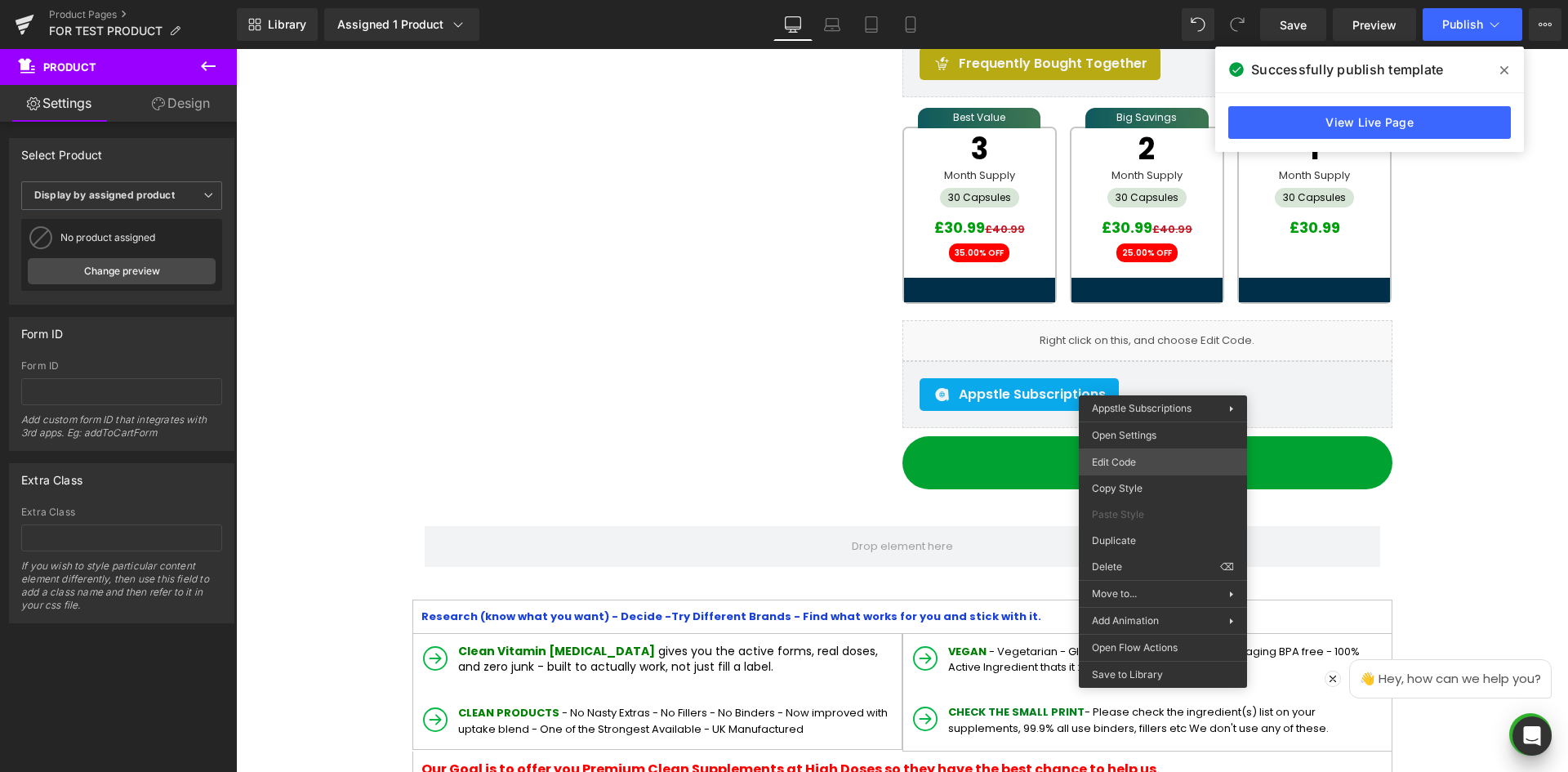
click at [1126, 0] on div "You are previewing how the will restyle your page. You can not edit Elements in…" at bounding box center [784, 0] width 1568 height 0
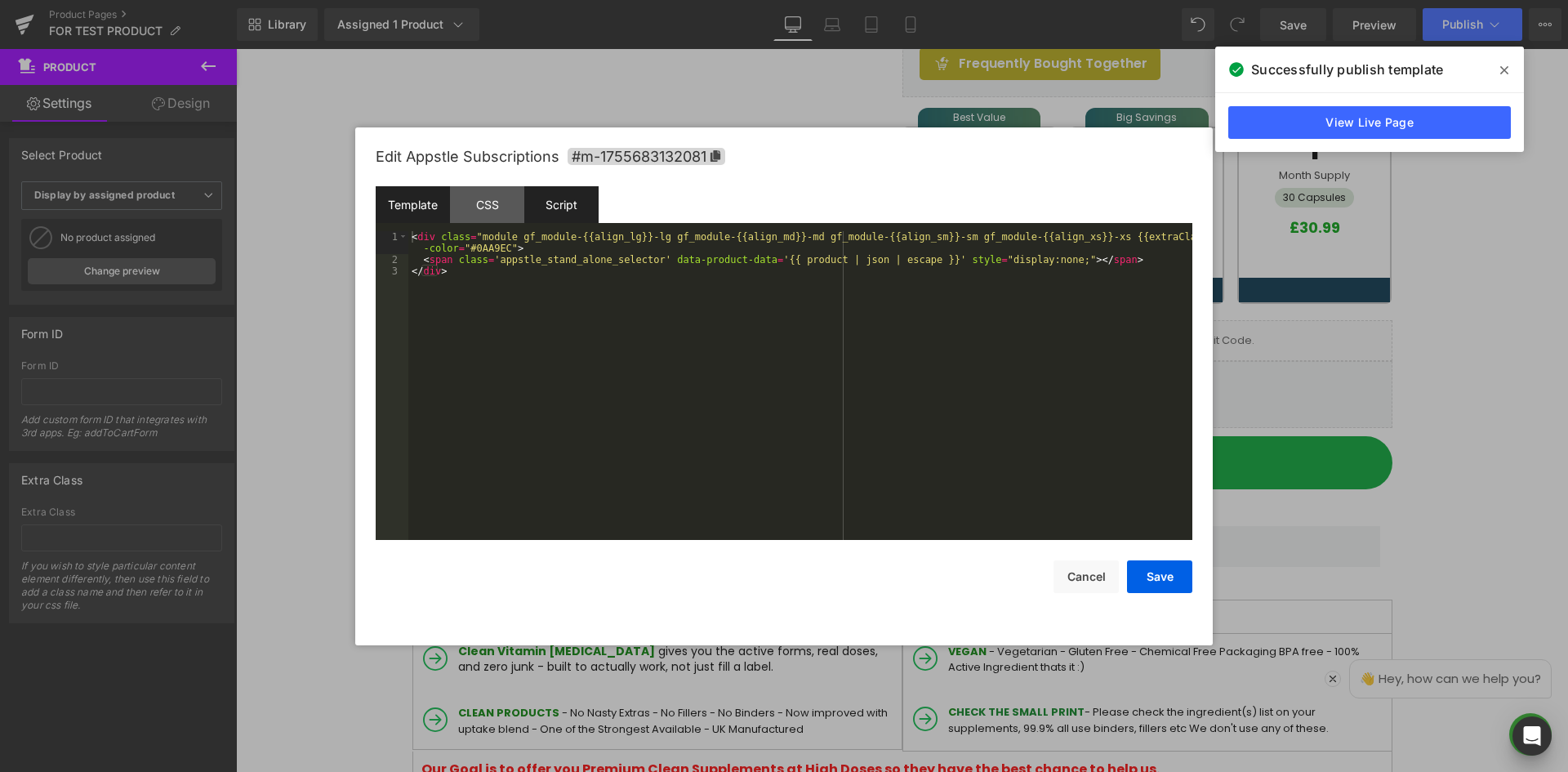
click at [570, 205] on div "Script" at bounding box center [561, 205] width 75 height 36
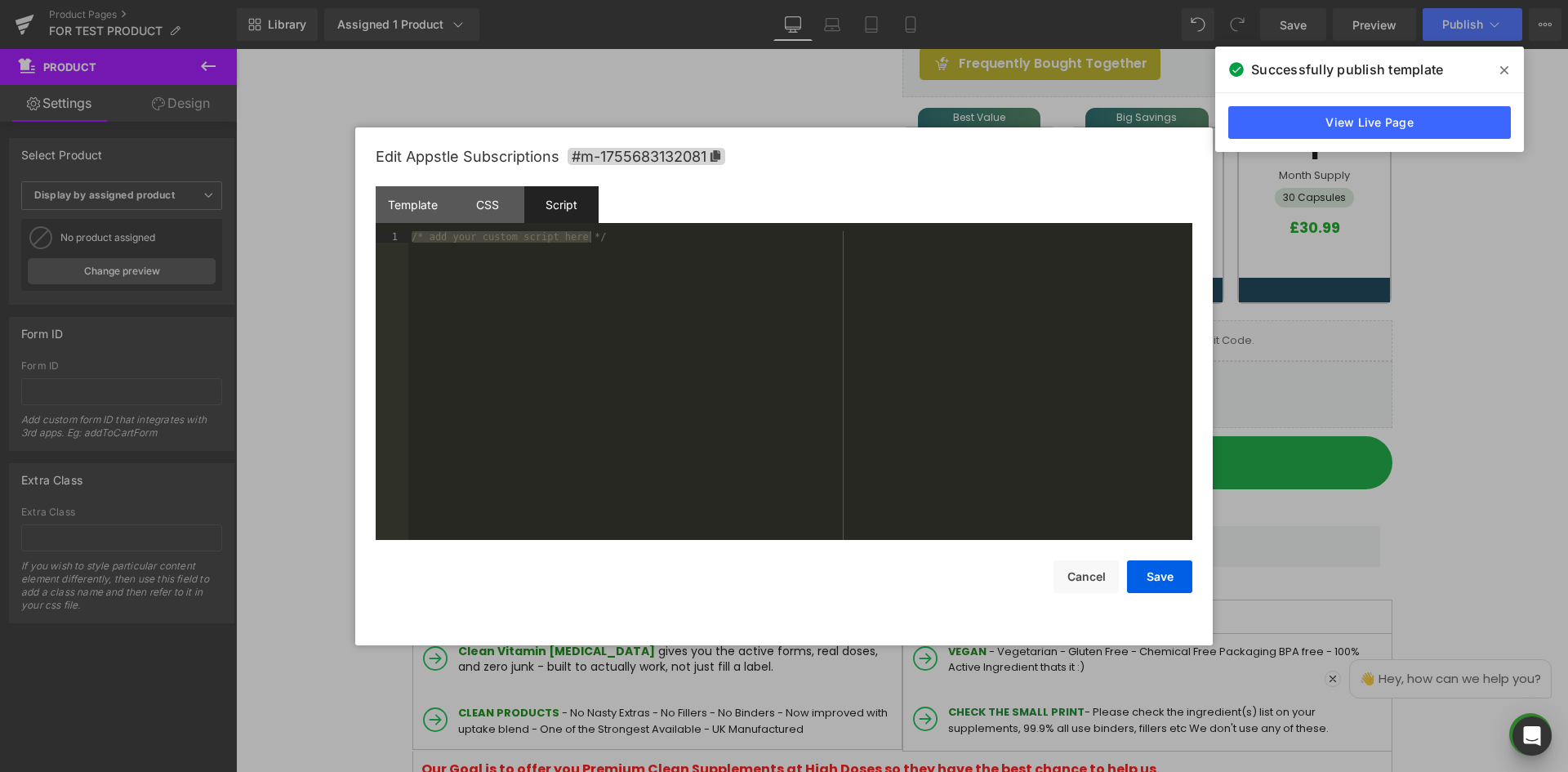
click at [608, 313] on div "/* add your custom script here */" at bounding box center [800, 385] width 784 height 309
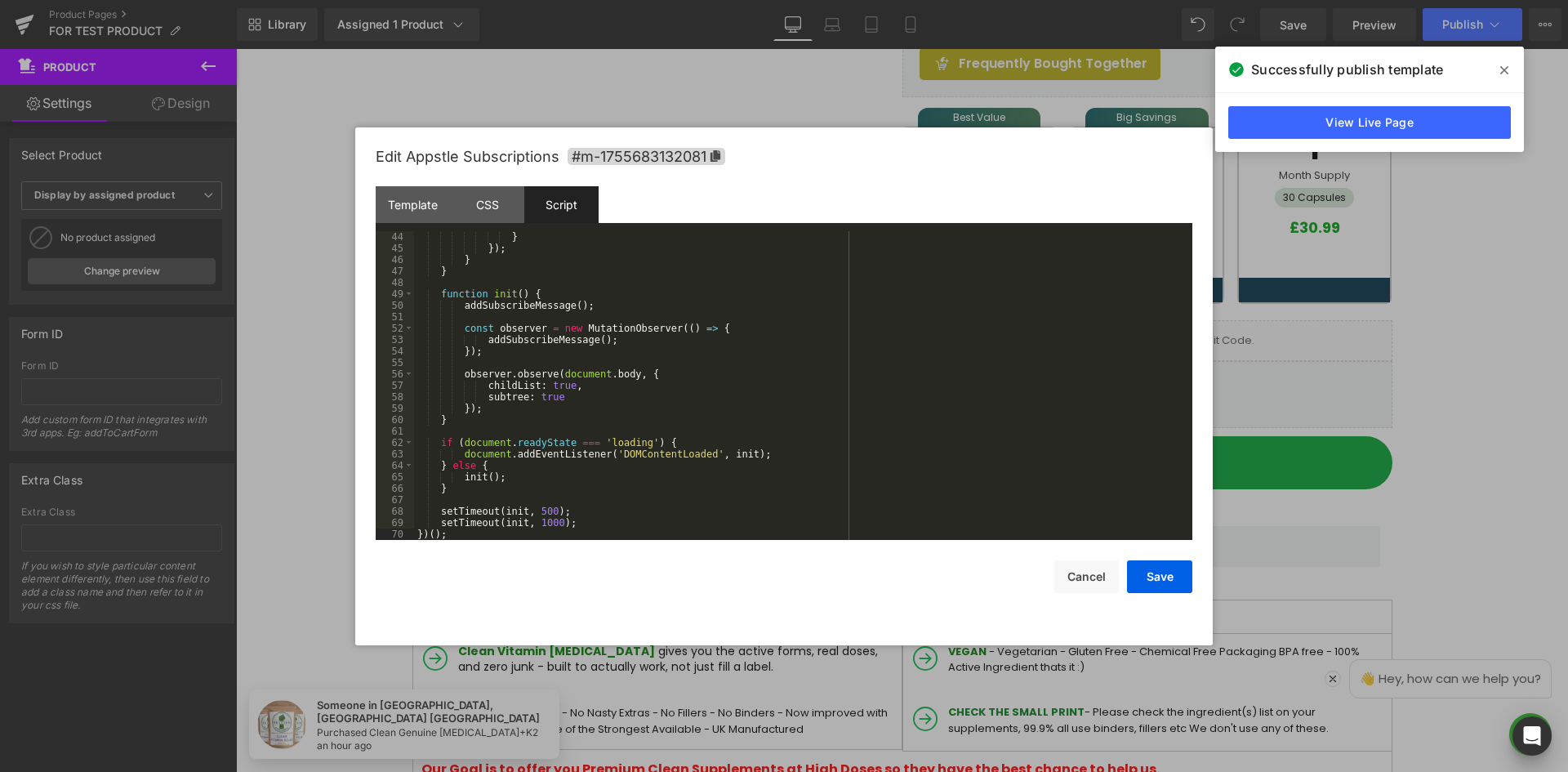
click at [734, 350] on div "} }) ; } } function init ( ) { addSubscribeMessage ( ) ; const observer = new M…" at bounding box center [800, 397] width 772 height 332
click at [1158, 574] on button "Save" at bounding box center [1159, 577] width 65 height 32
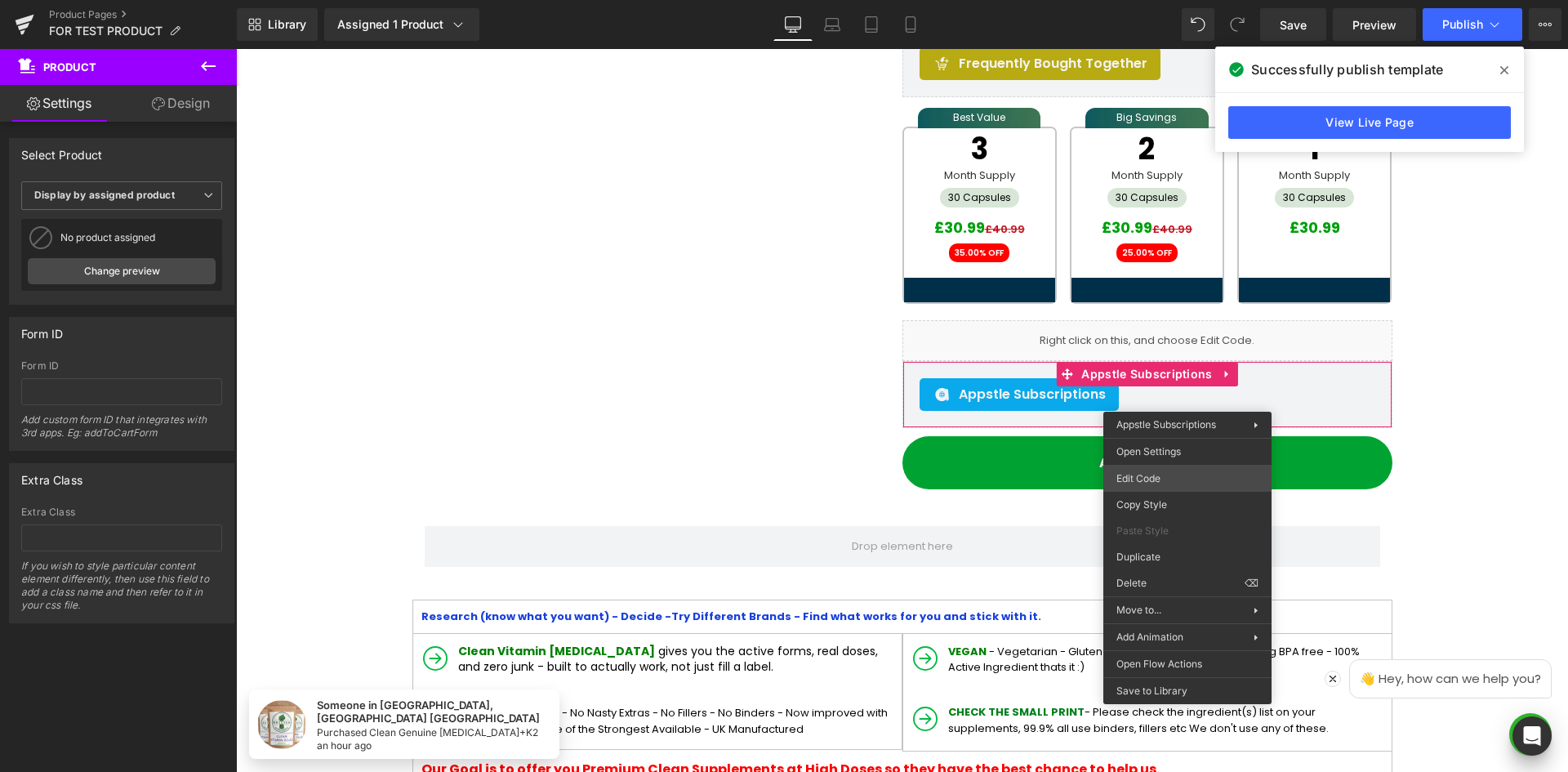
click at [1177, 0] on div "You are previewing how the will restyle your page. You can not edit Elements in…" at bounding box center [784, 0] width 1568 height 0
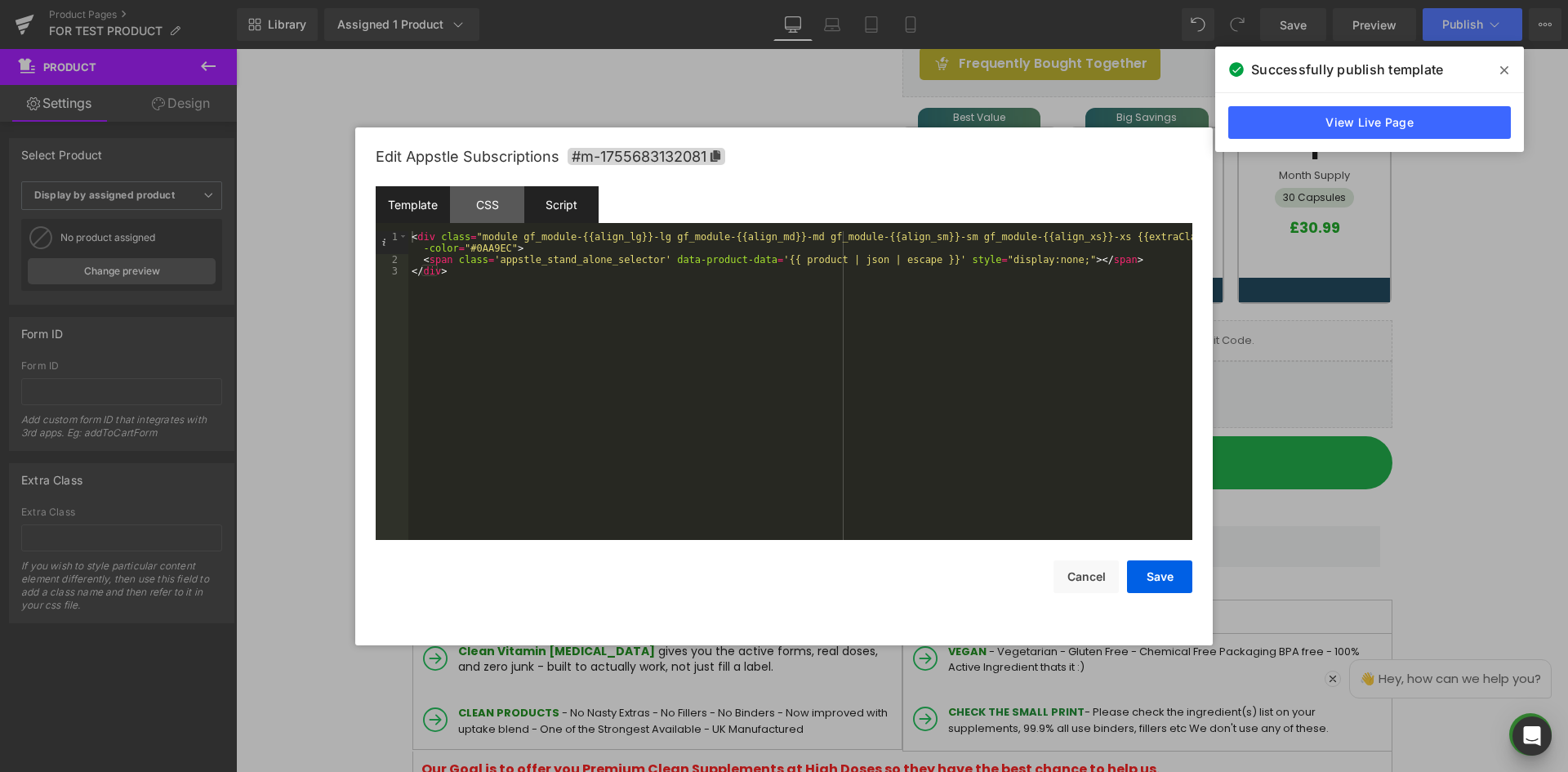
click at [566, 216] on div "Script" at bounding box center [561, 205] width 75 height 36
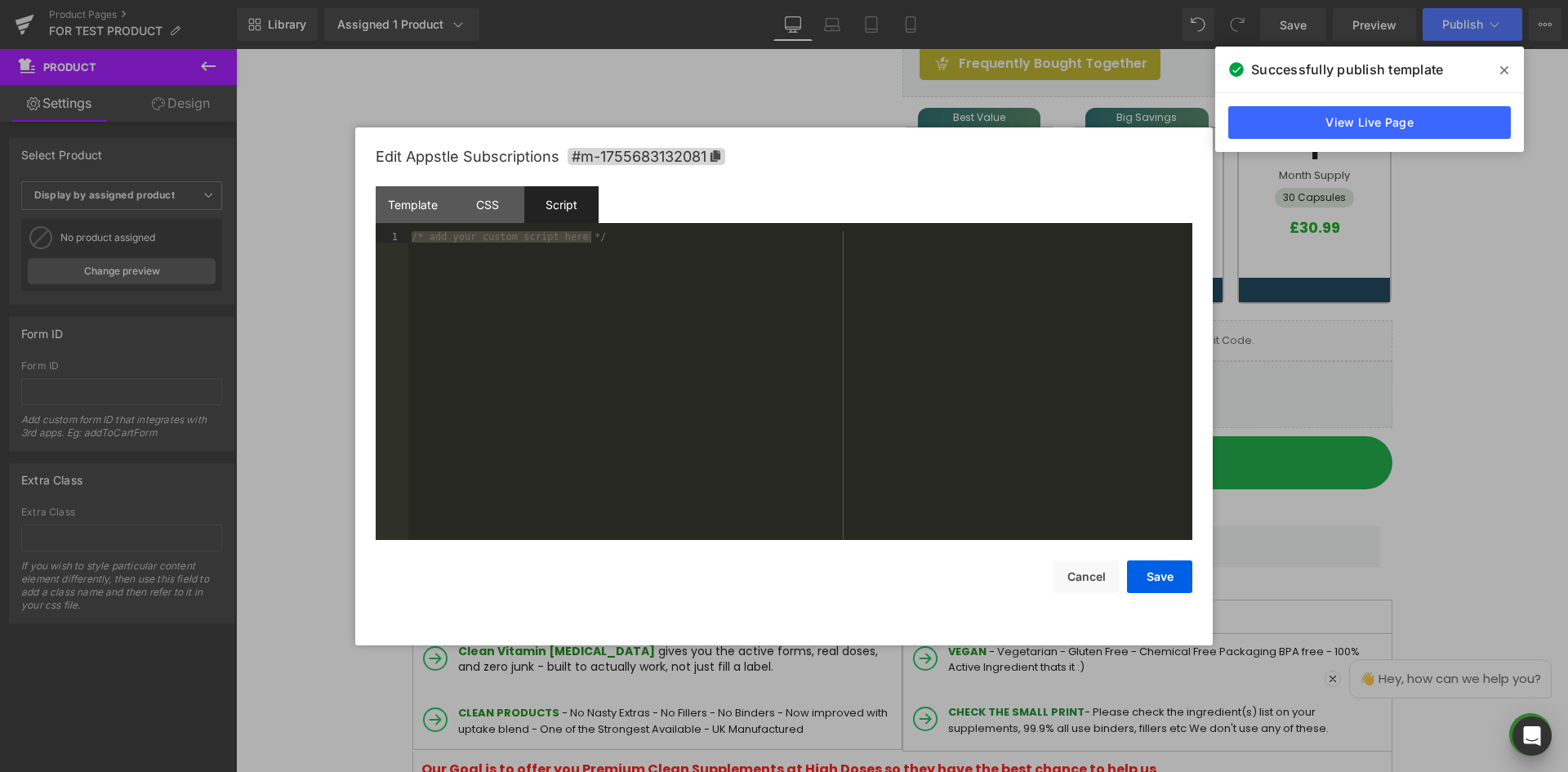
click at [654, 253] on div "/* add your custom script here */" at bounding box center [800, 385] width 784 height 309
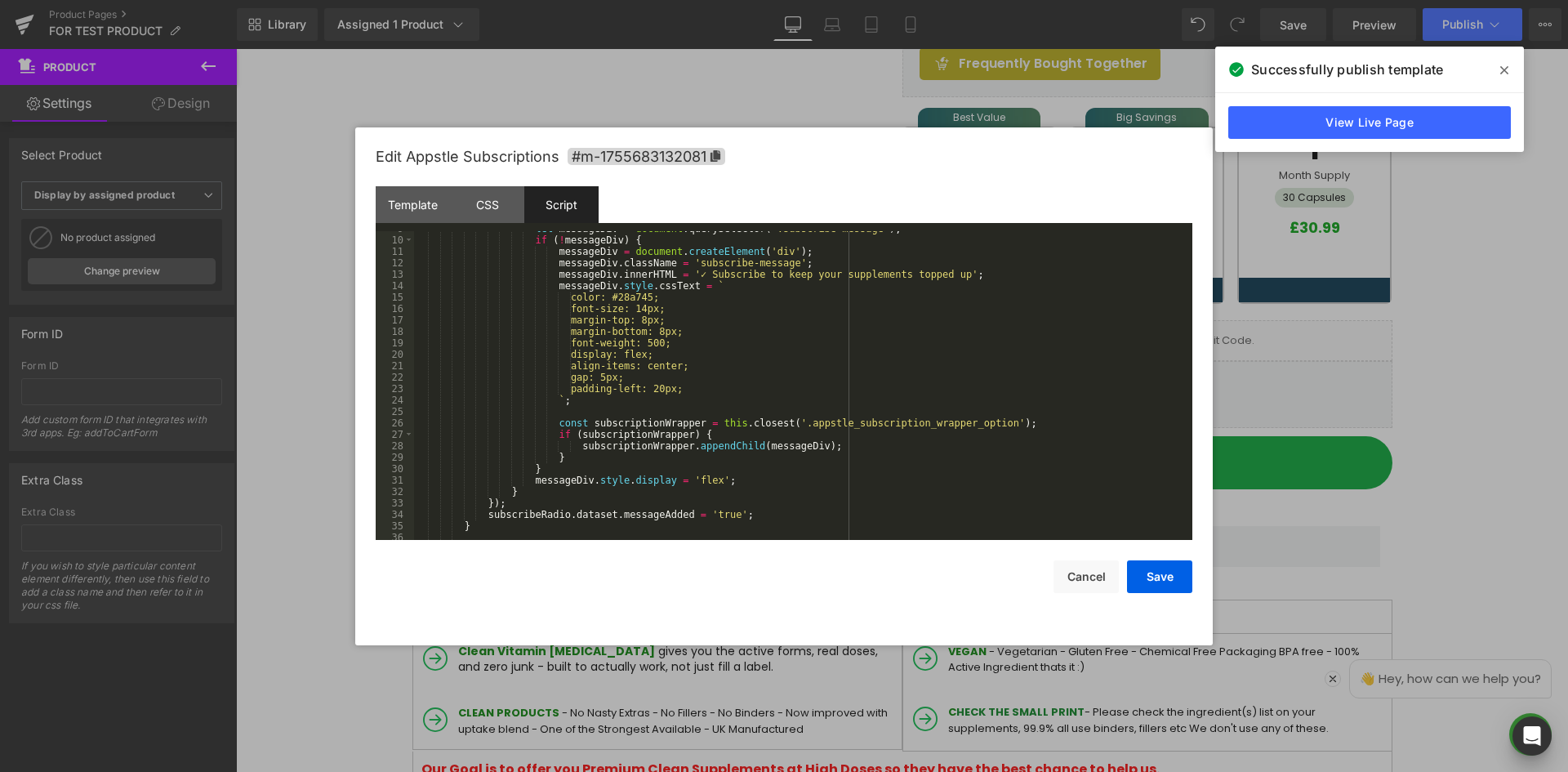
scroll to position [0, 0]
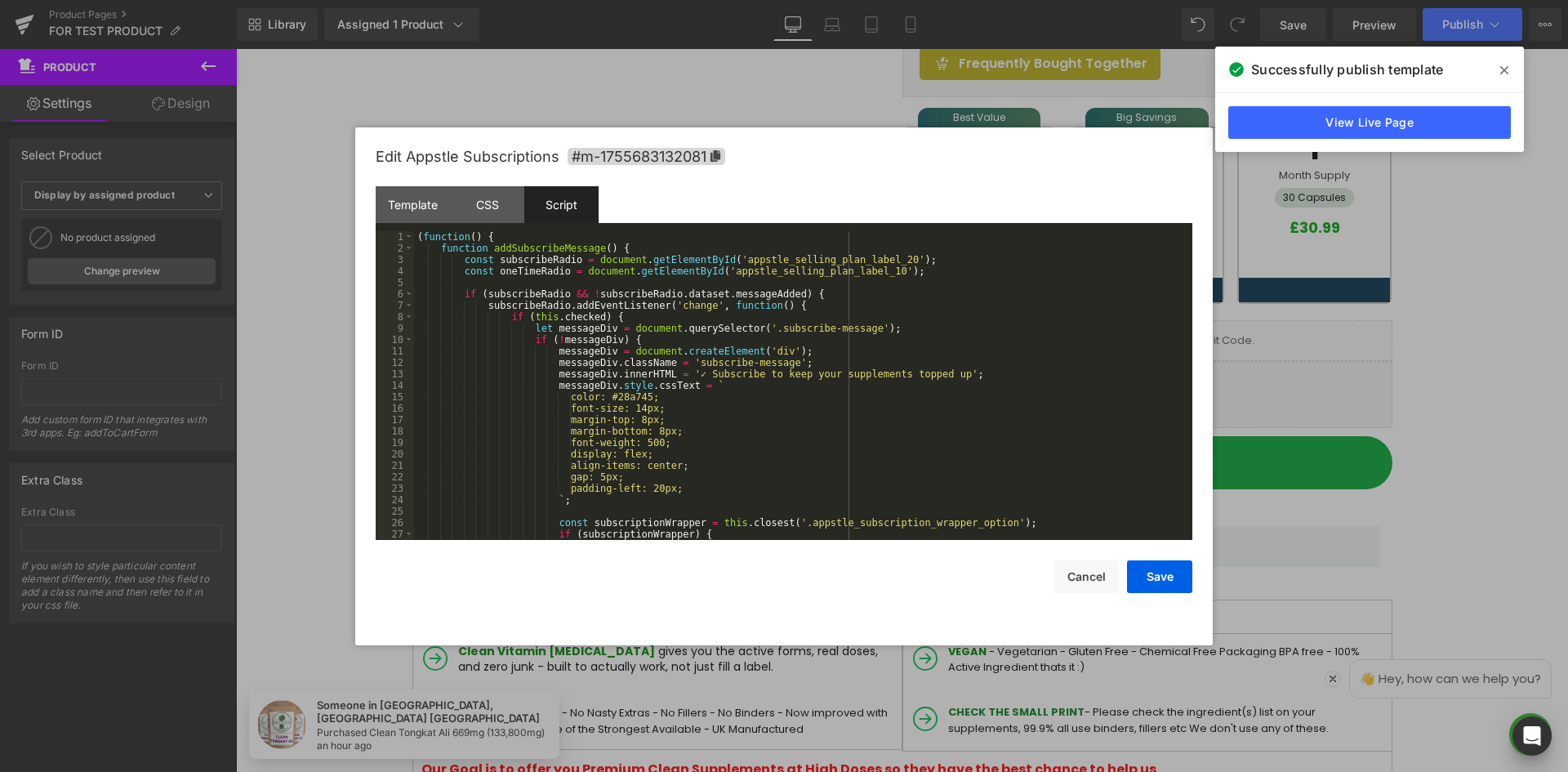
click at [529, 282] on div "( function ( ) { function addSubscribeMessage ( ) { const subscribeRadio = docu…" at bounding box center [800, 397] width 772 height 332
drag, startPoint x: 559, startPoint y: 260, endPoint x: 835, endPoint y: 368, distance: 296.4
click at [565, 259] on div "( function ( ) { function addSubscribeMessage ( ) { const subscribeRadio = docu…" at bounding box center [800, 397] width 772 height 332
click at [622, 258] on div "( function ( ) { function addSubscribeMessage ( ) { const subscribeRadio = docu…" at bounding box center [800, 397] width 772 height 332
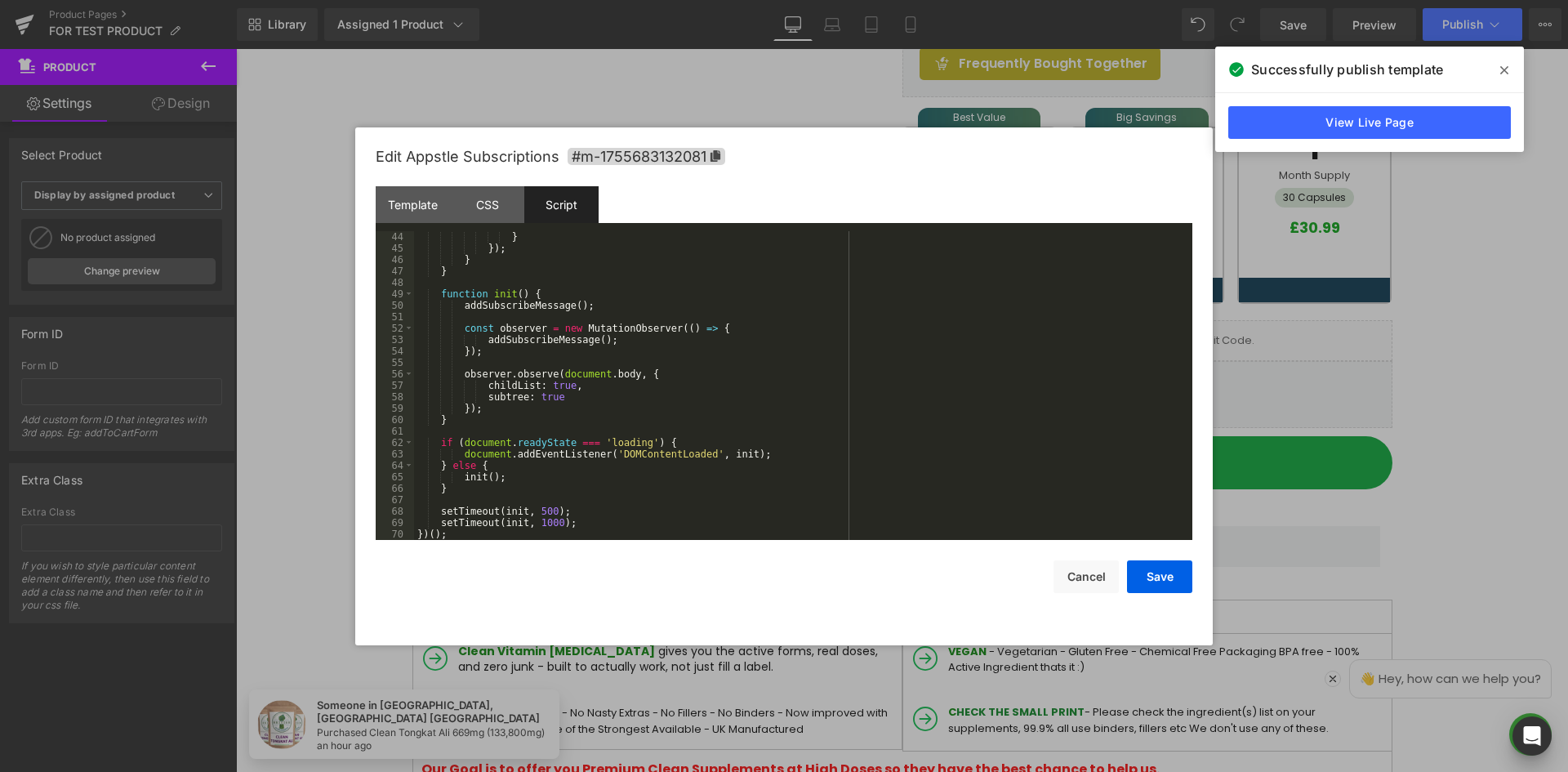
scroll to position [492, 0]
click at [421, 208] on div "Template" at bounding box center [413, 205] width 75 height 36
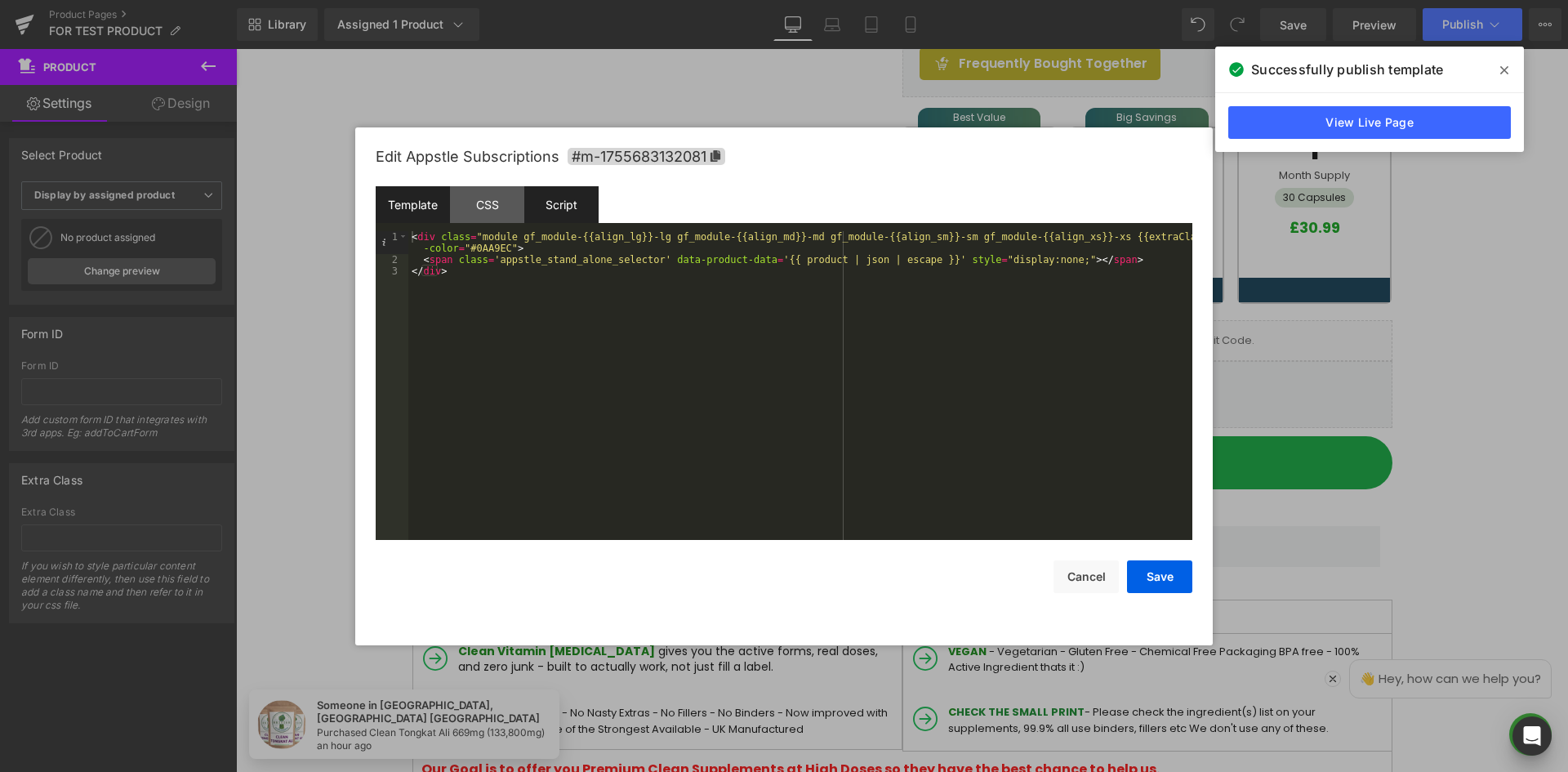
click at [574, 201] on div "Script" at bounding box center [561, 205] width 75 height 36
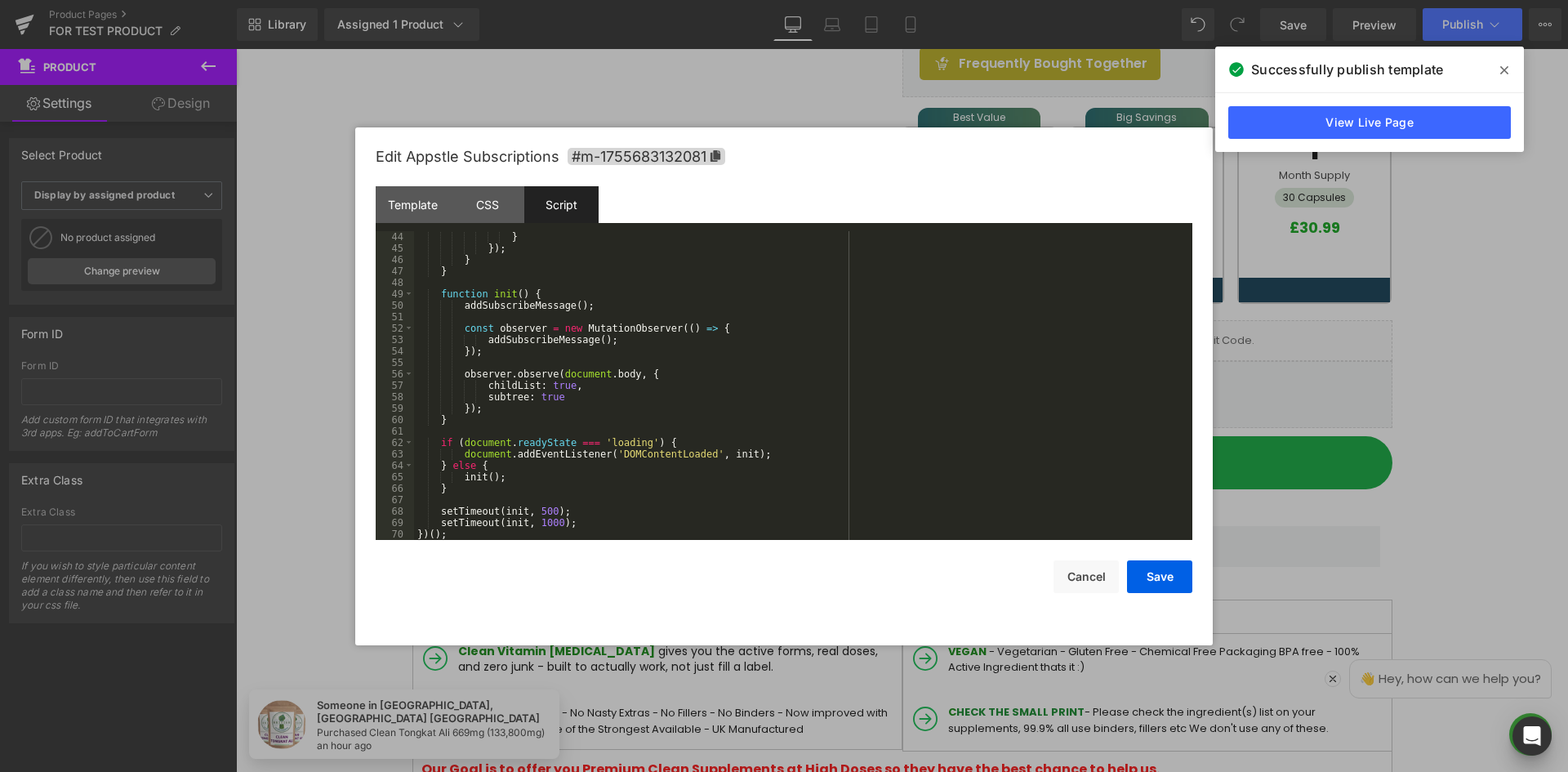
click at [646, 299] on div "} }) ; } } function init ( ) { addSubscribeMessage ( ) ; const observer = new M…" at bounding box center [800, 397] width 772 height 332
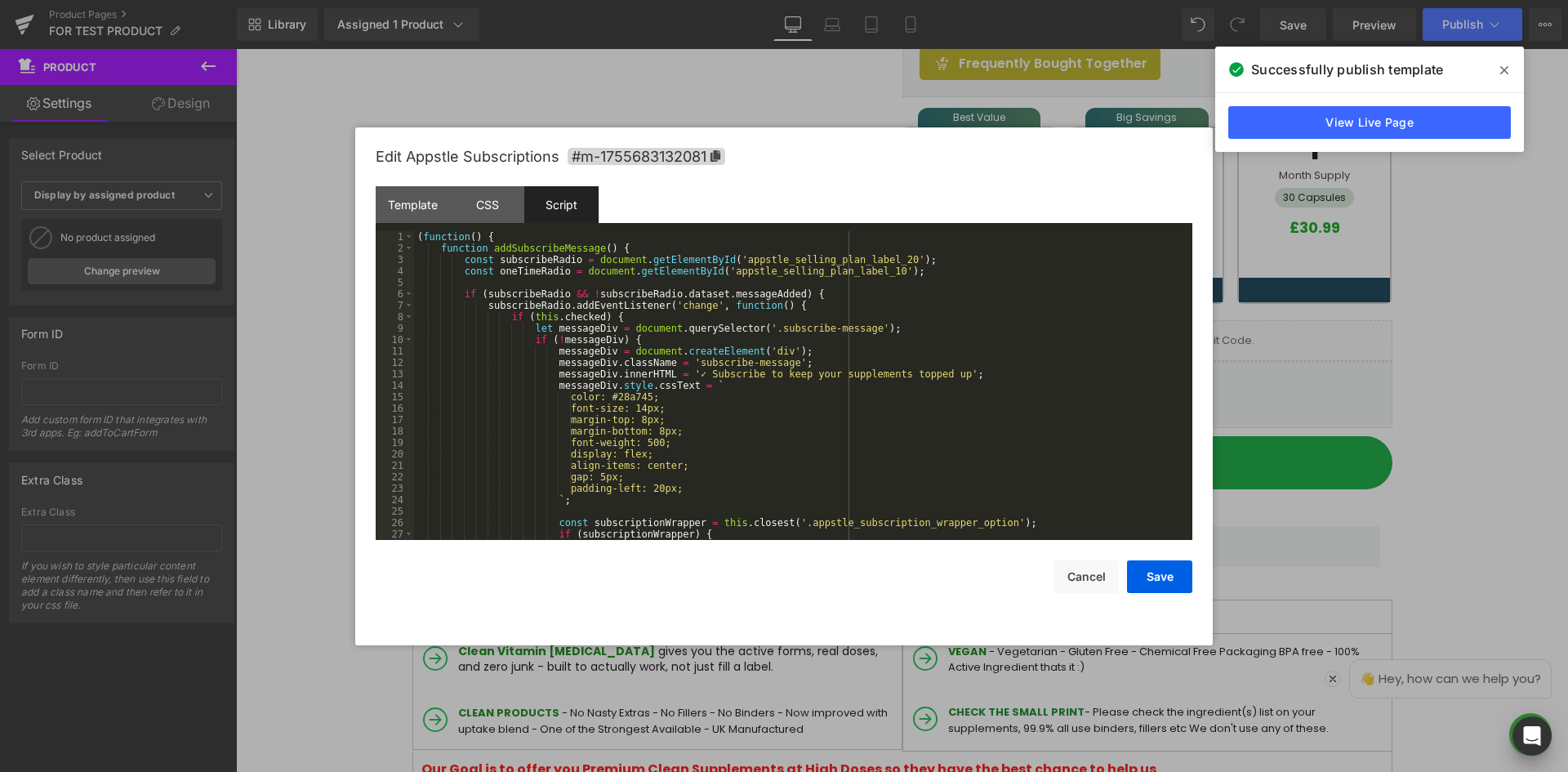
scroll to position [0, 0]
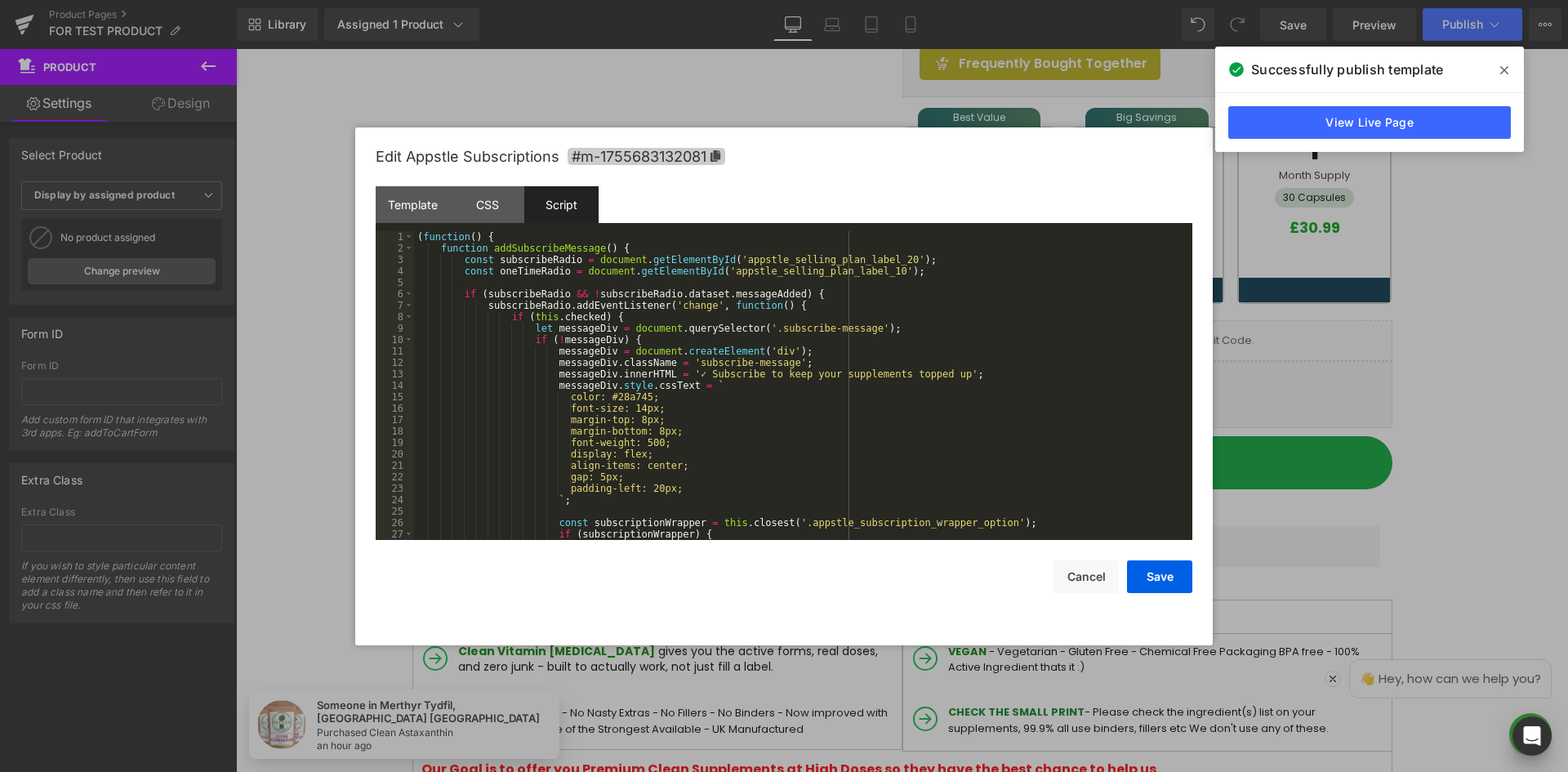
click at [717, 151] on icon at bounding box center [715, 157] width 10 height 12
click at [1166, 575] on button "Save" at bounding box center [1159, 577] width 65 height 32
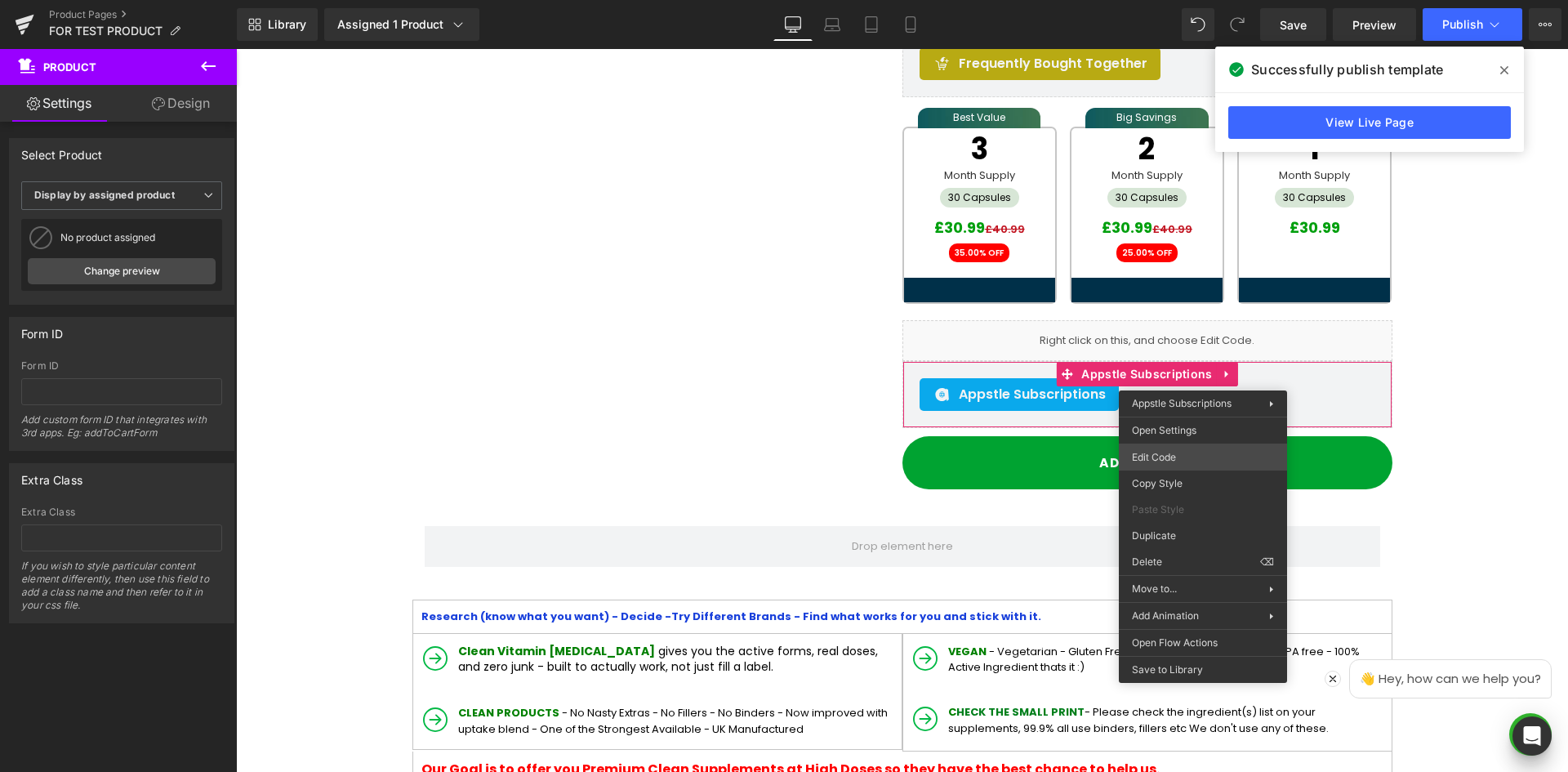
click at [1172, 0] on div "You are previewing how the will restyle your page. You can not edit Elements in…" at bounding box center [784, 0] width 1568 height 0
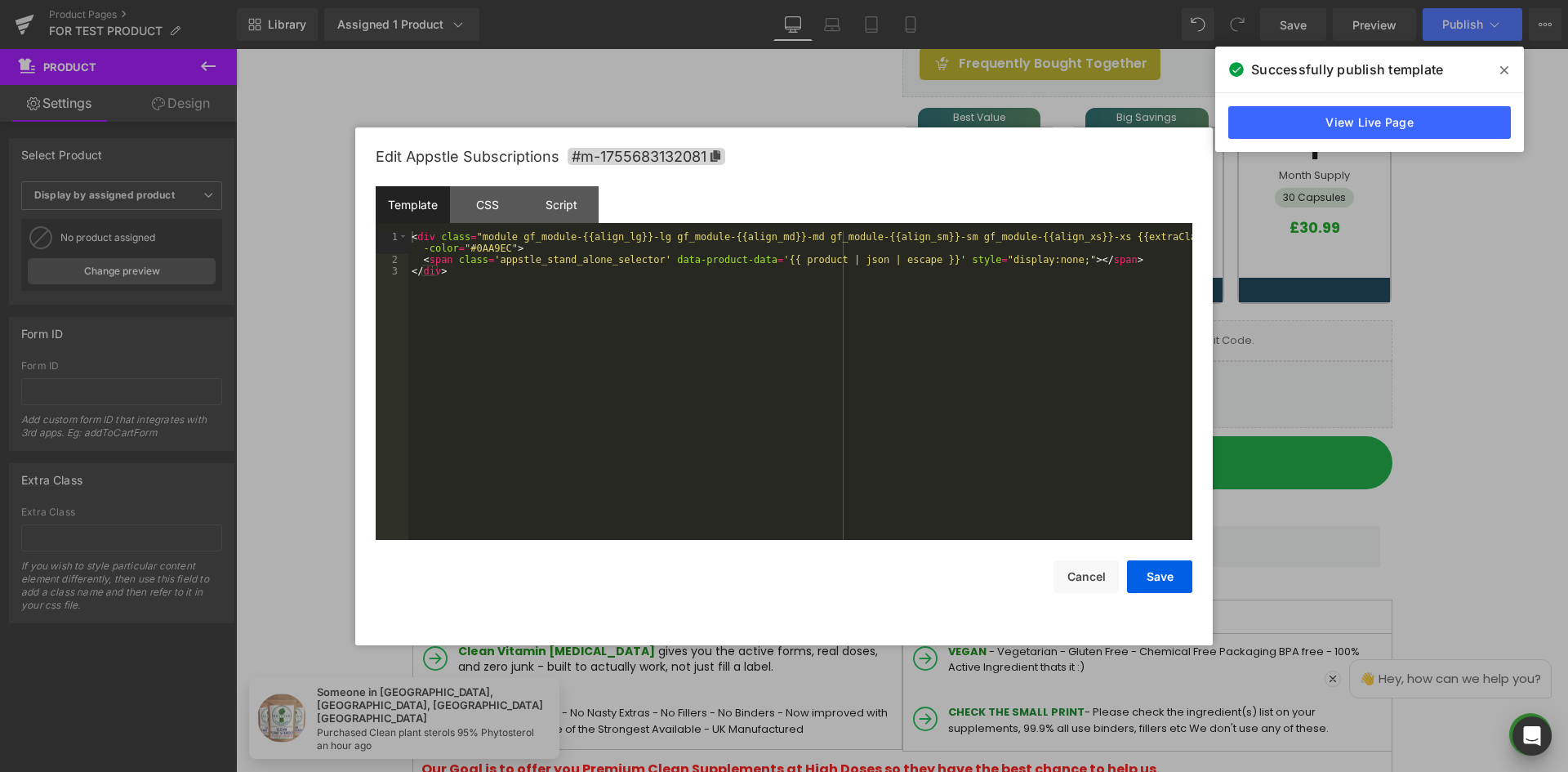
click at [592, 183] on div "Edit Appstle Subscriptions #m-1755683132081" at bounding box center [784, 157] width 816 height 59
drag, startPoint x: 579, startPoint y: 207, endPoint x: 586, endPoint y: 214, distance: 9.9
click at [578, 208] on div "Script" at bounding box center [561, 205] width 75 height 36
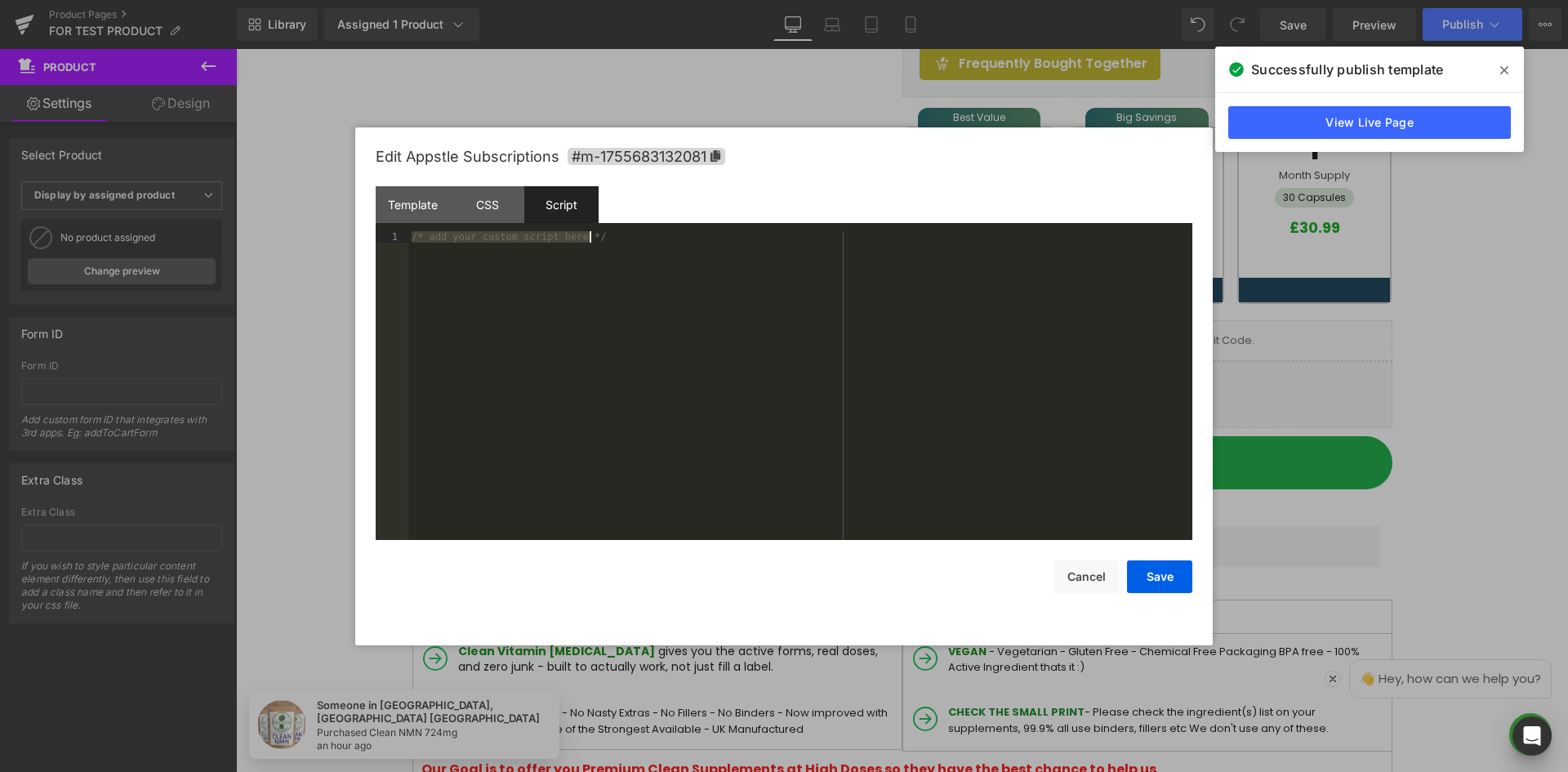
click at [731, 337] on div "/* add your custom script here */" at bounding box center [800, 385] width 784 height 309
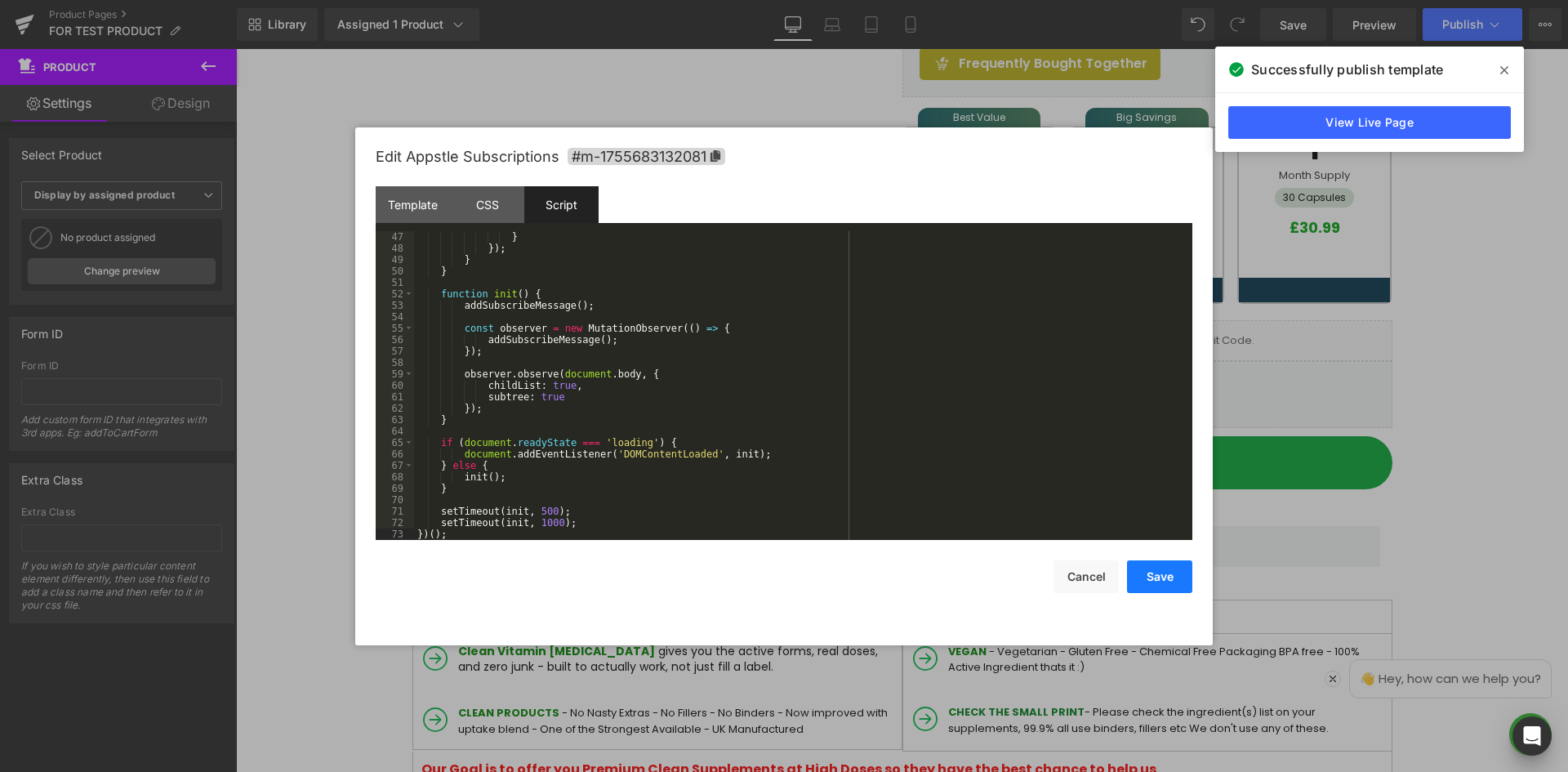
click at [1163, 573] on button "Save" at bounding box center [1159, 577] width 65 height 32
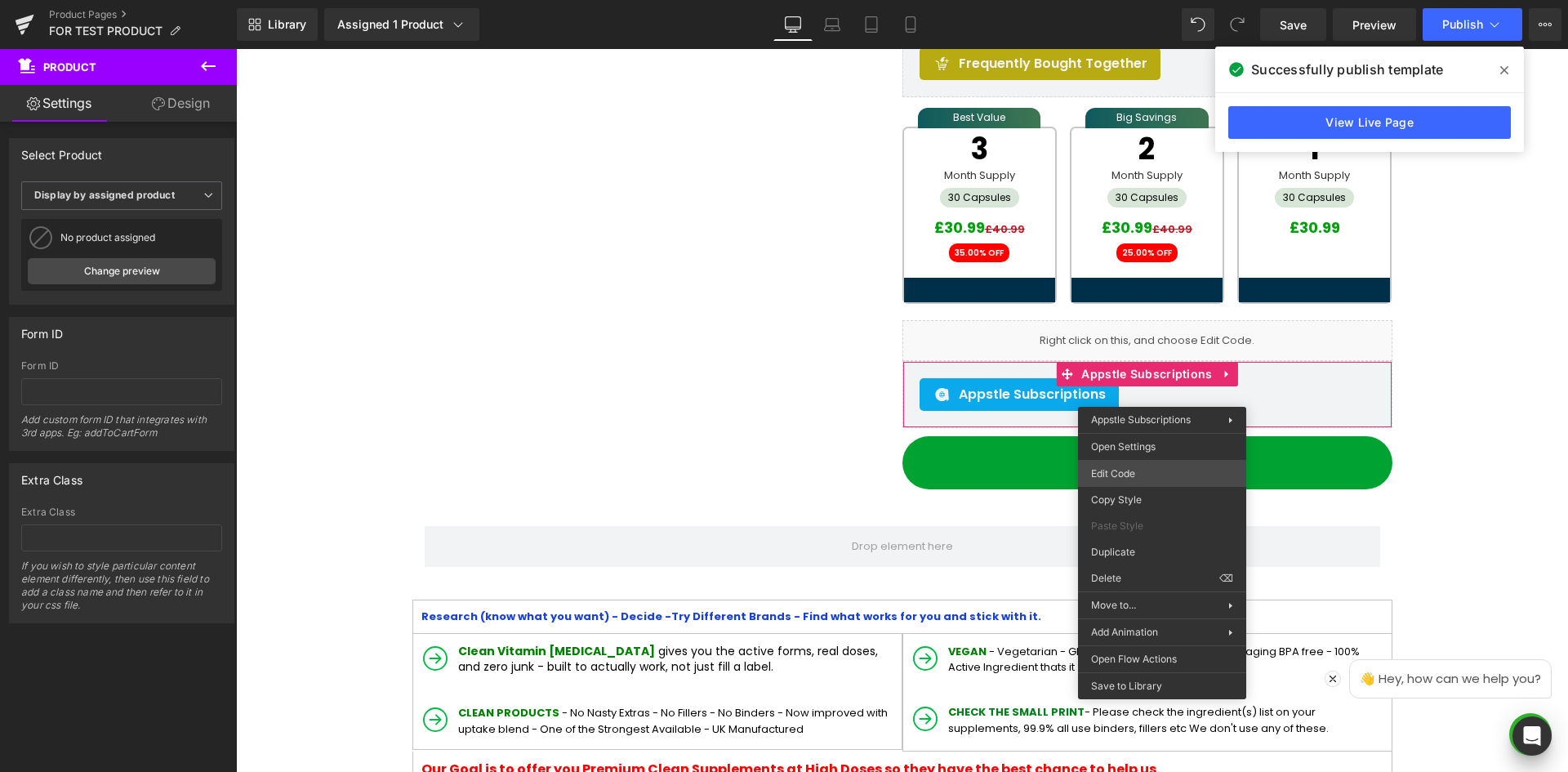
click at [1143, 0] on div "You are previewing how the will restyle your page. You can not edit Elements in…" at bounding box center [784, 0] width 1568 height 0
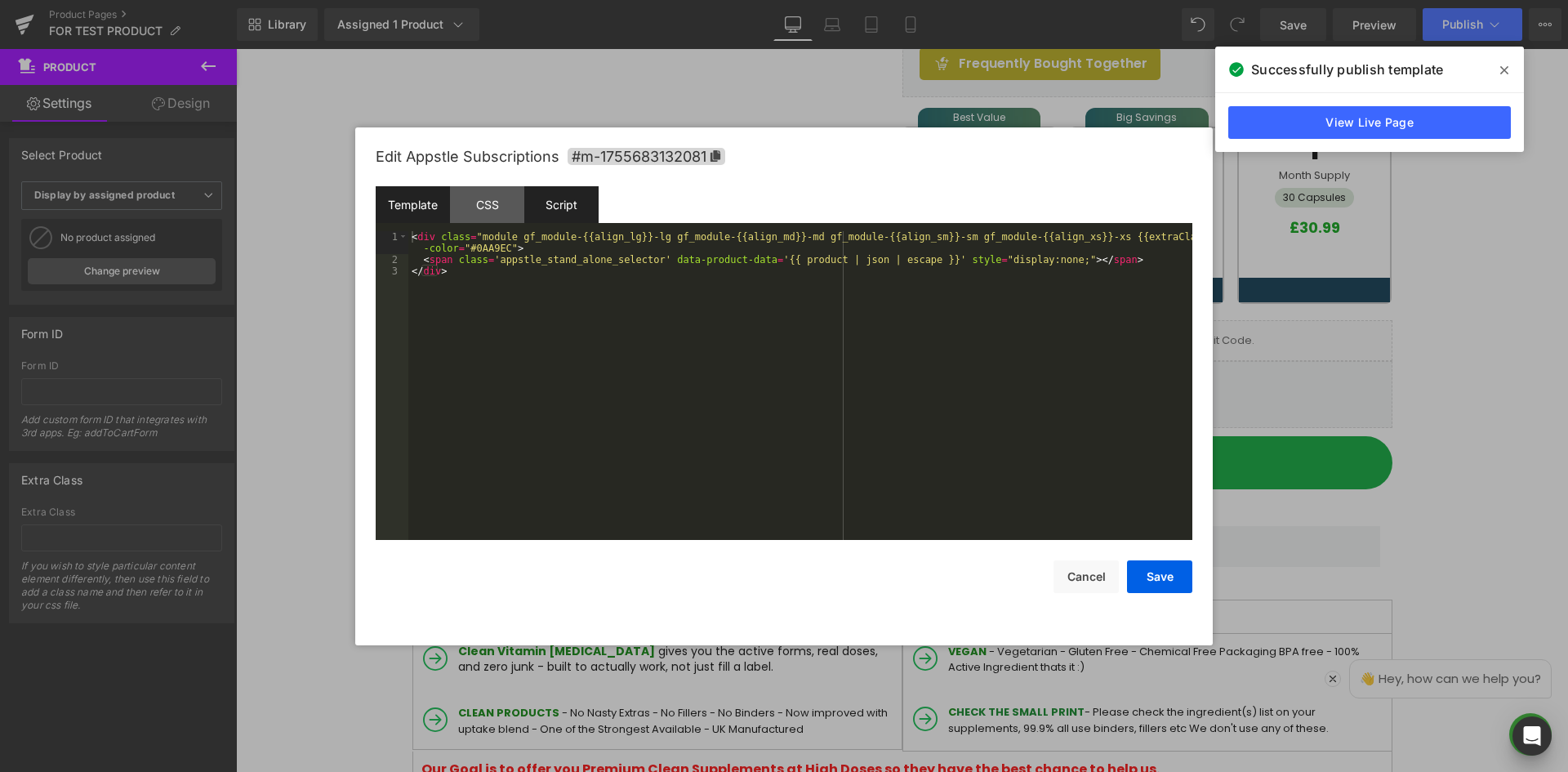
click at [558, 202] on div "Script" at bounding box center [561, 205] width 75 height 36
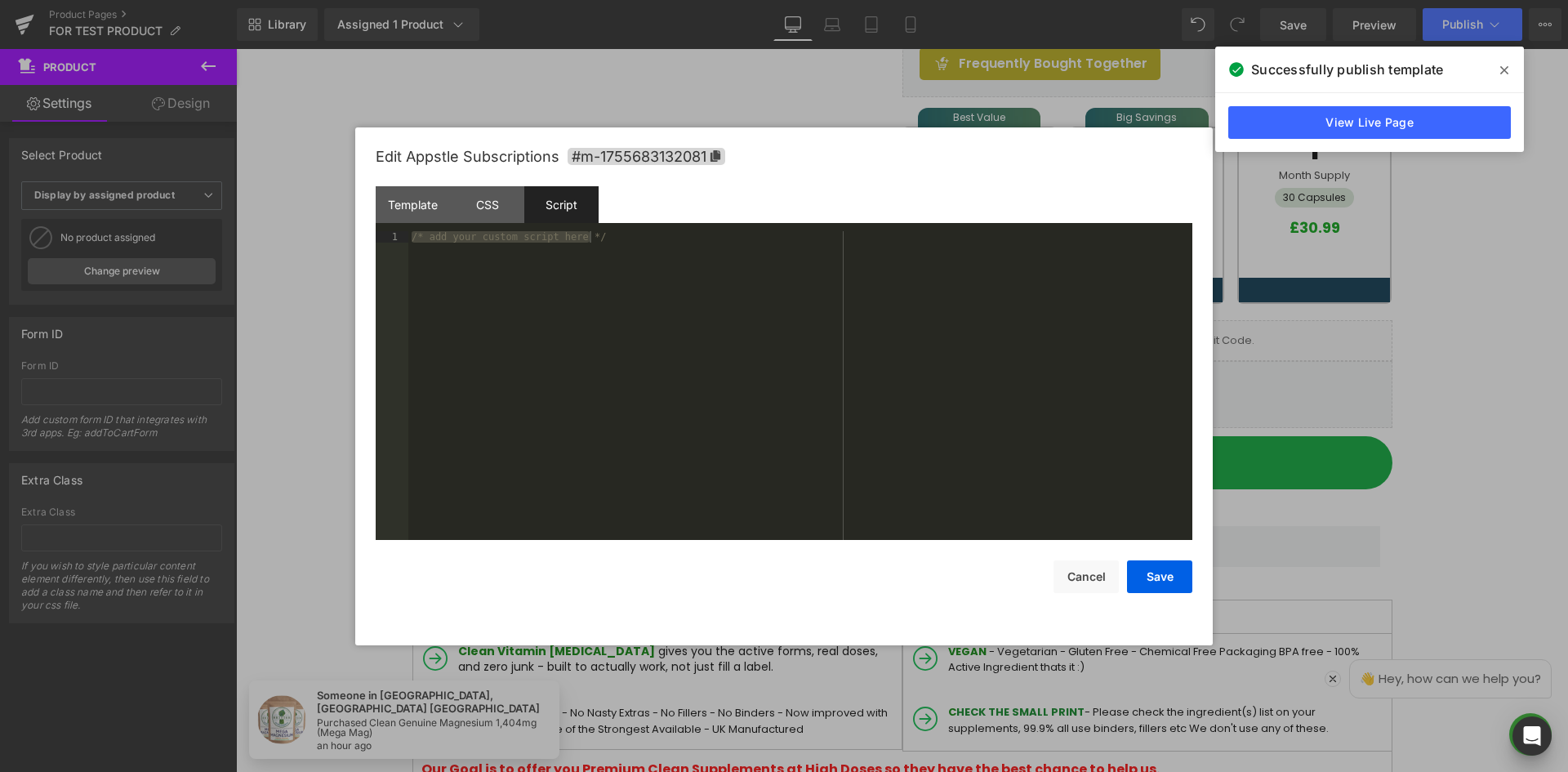
click at [552, 229] on div "Template CSS Script Data" at bounding box center [784, 209] width 816 height 45
click at [648, 239] on div "/* add your custom script here */" at bounding box center [800, 385] width 784 height 309
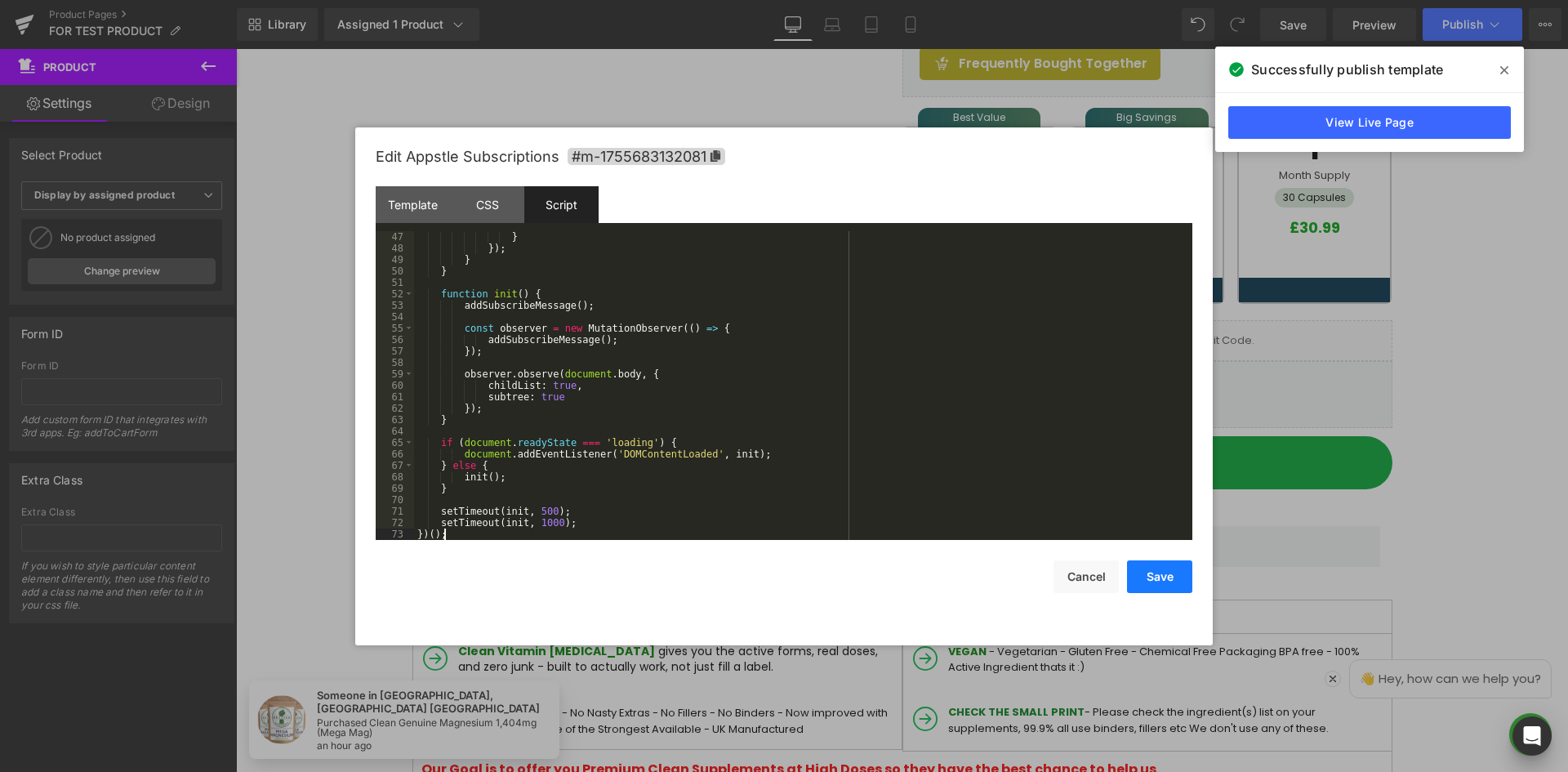
click at [1163, 577] on button "Save" at bounding box center [1159, 577] width 65 height 32
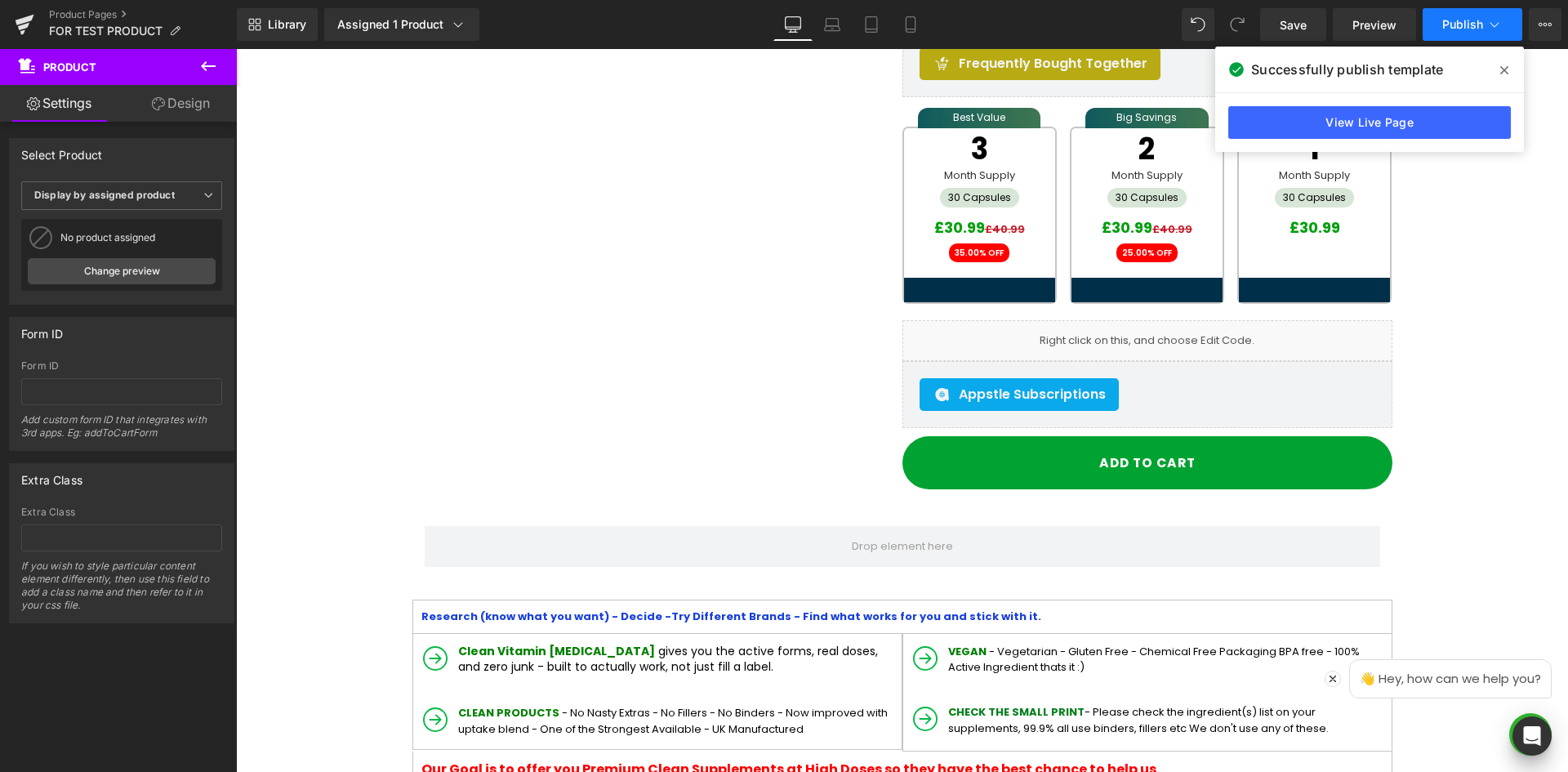
click at [1463, 28] on span "Publish" at bounding box center [1462, 25] width 41 height 13
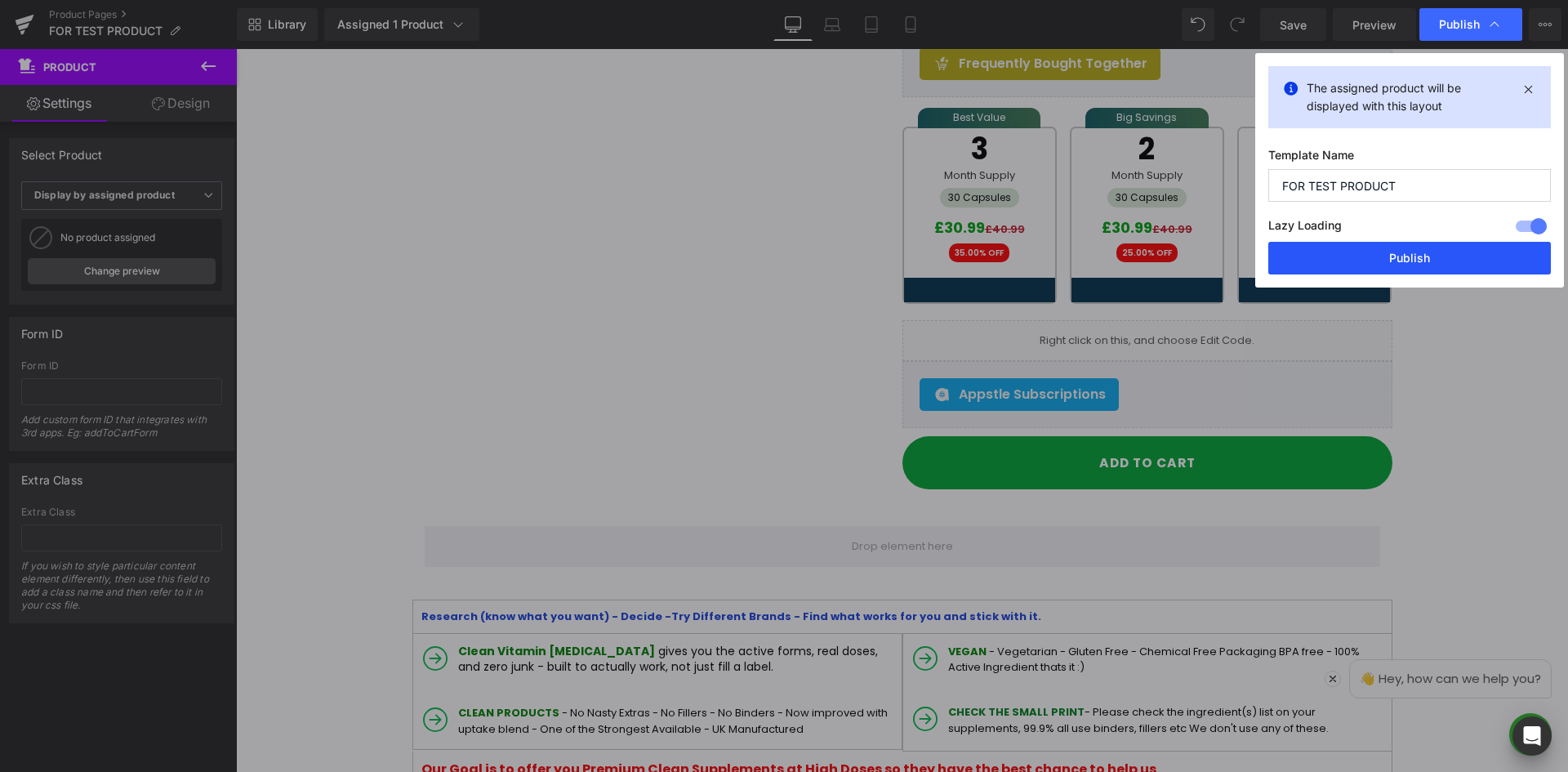
click at [1399, 266] on button "Publish" at bounding box center [1409, 258] width 282 height 32
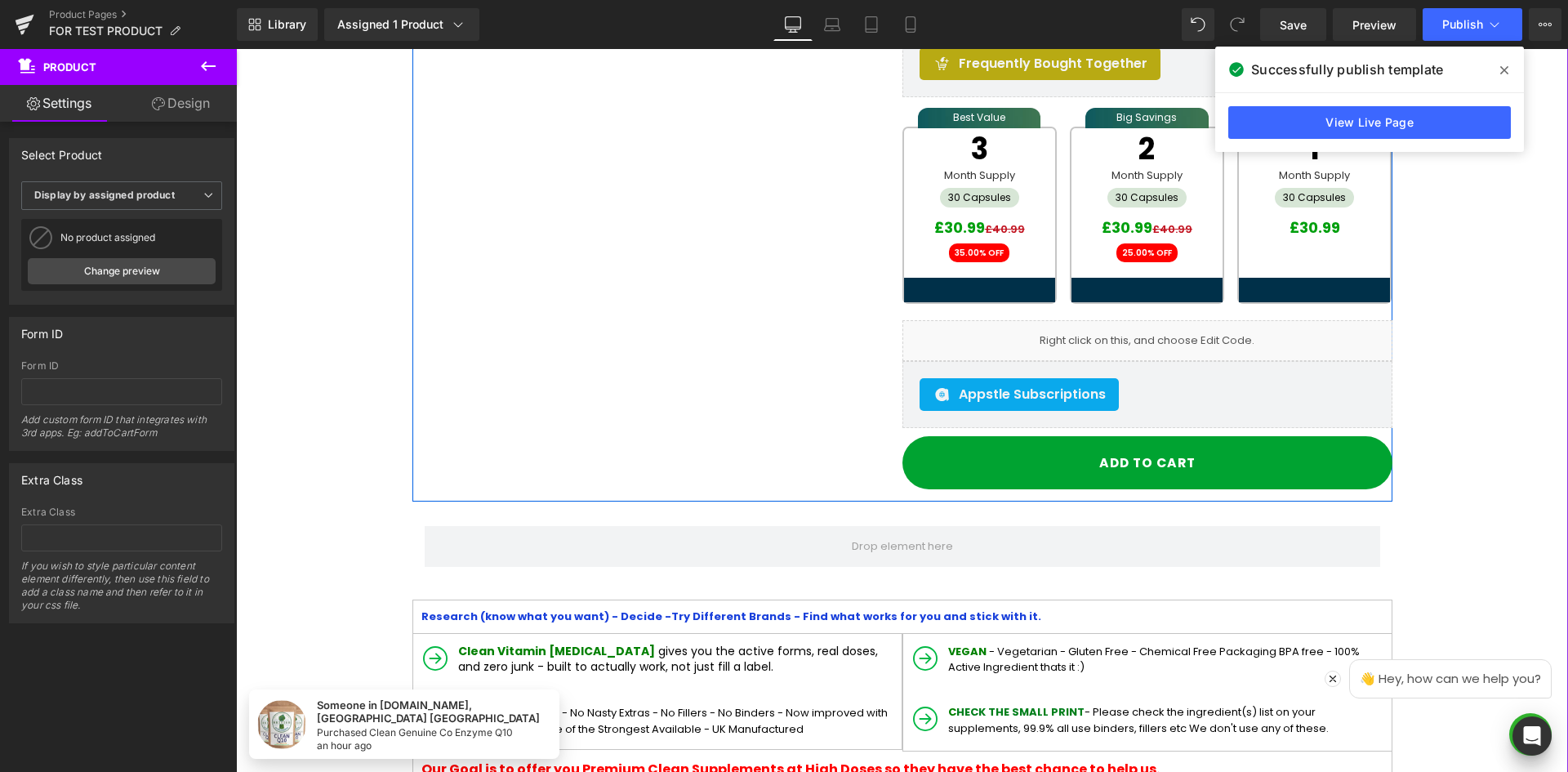
click at [781, 417] on div "Sale Off (P) Image I Trust You " I don't know anyone from British Supplements, …" at bounding box center [902, 70] width 980 height 866
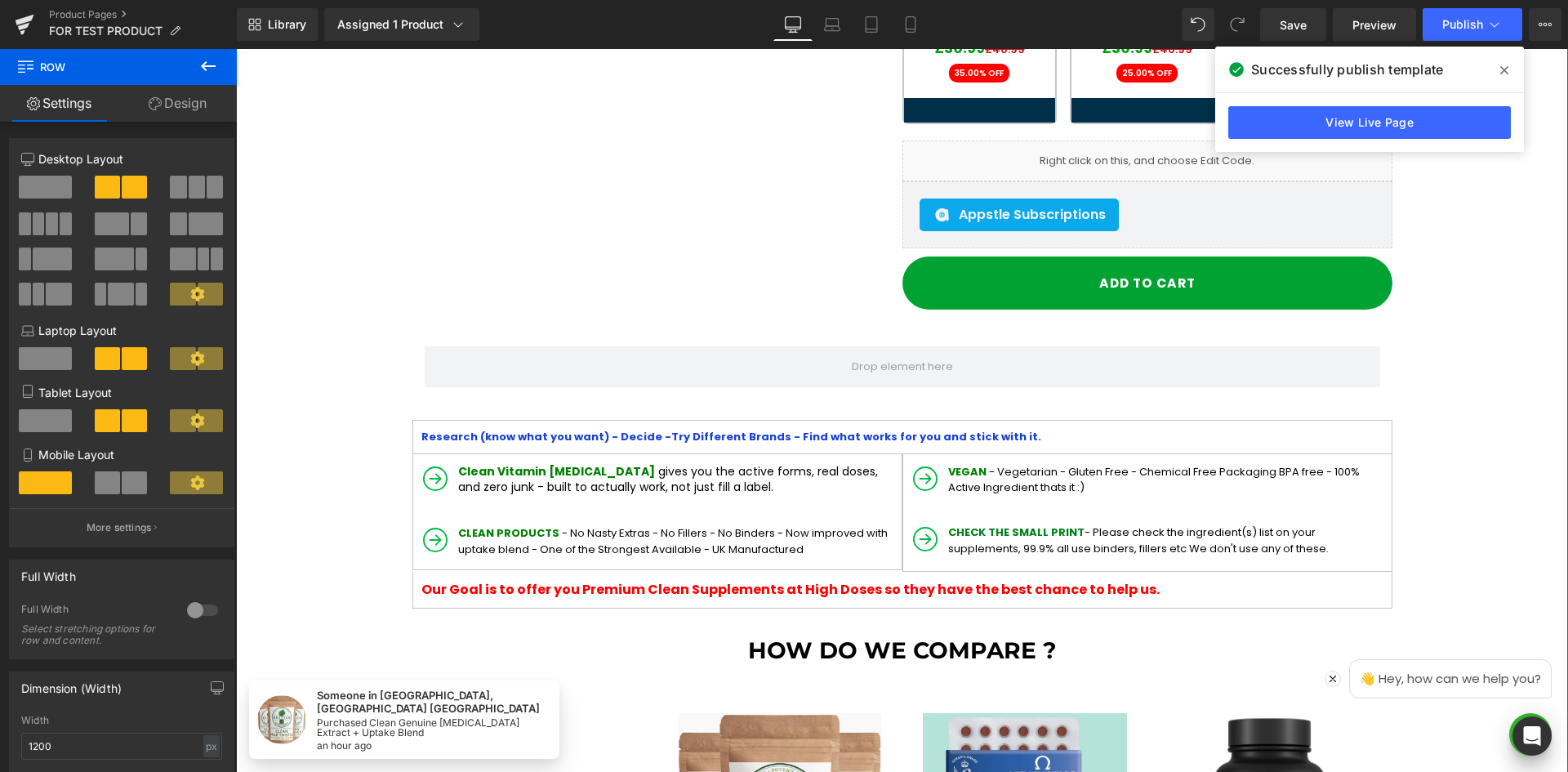
scroll to position [490, 0]
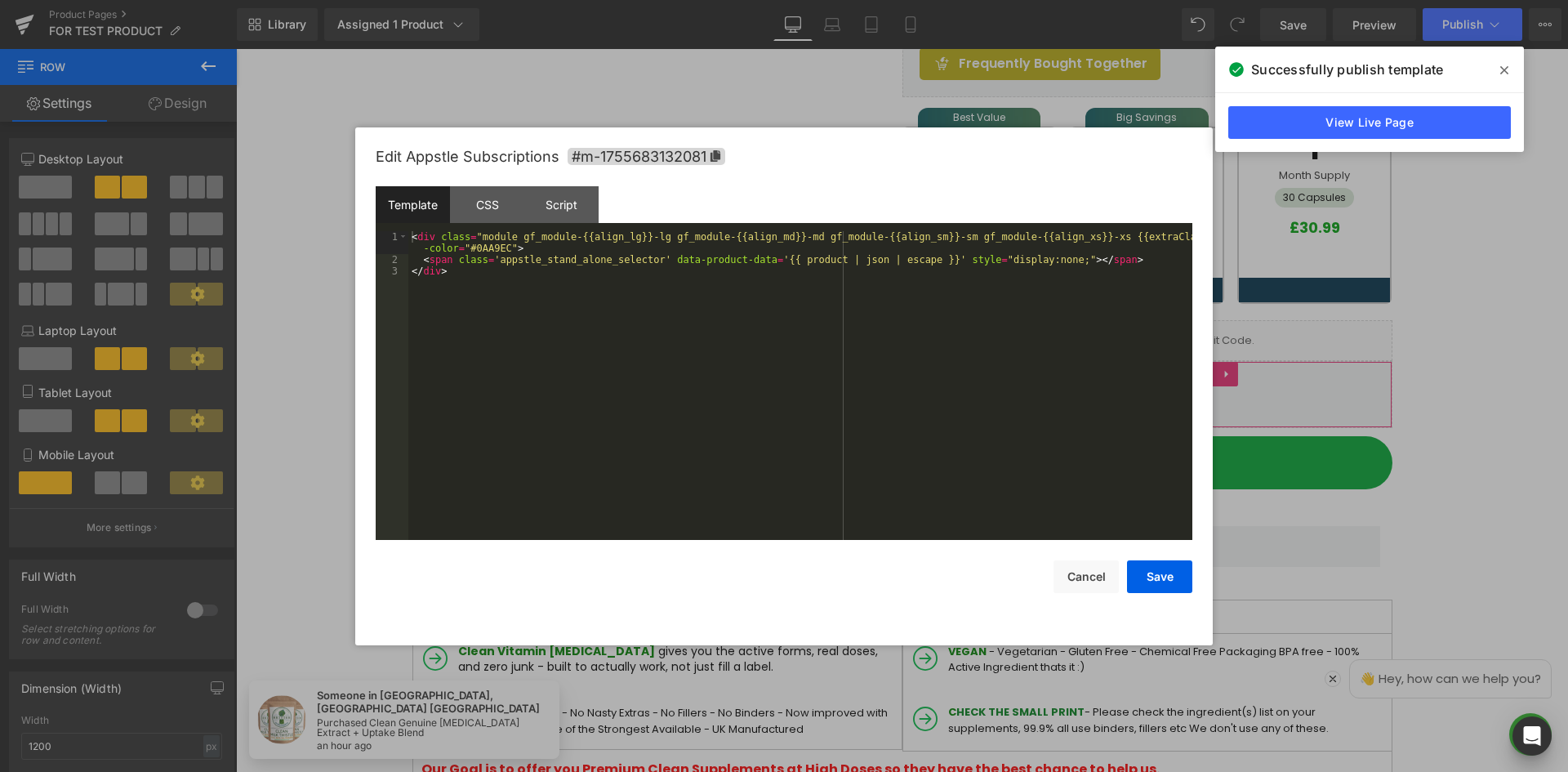
click at [1185, 0] on div "You are previewing how the will restyle your page. You can not edit Elements in…" at bounding box center [784, 0] width 1568 height 0
click at [509, 206] on div "CSS" at bounding box center [488, 205] width 75 height 36
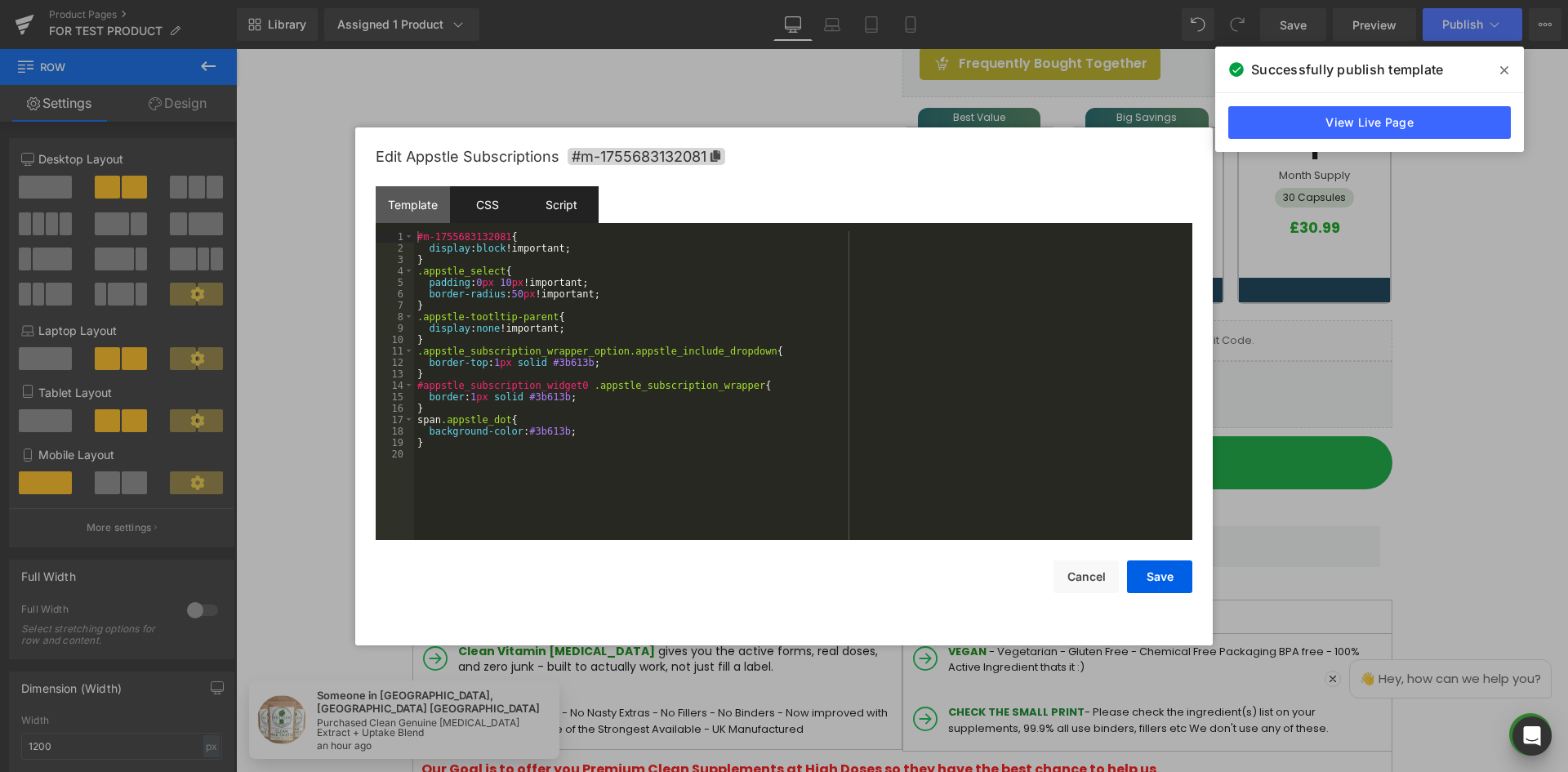
click at [553, 206] on div "Script" at bounding box center [561, 205] width 75 height 36
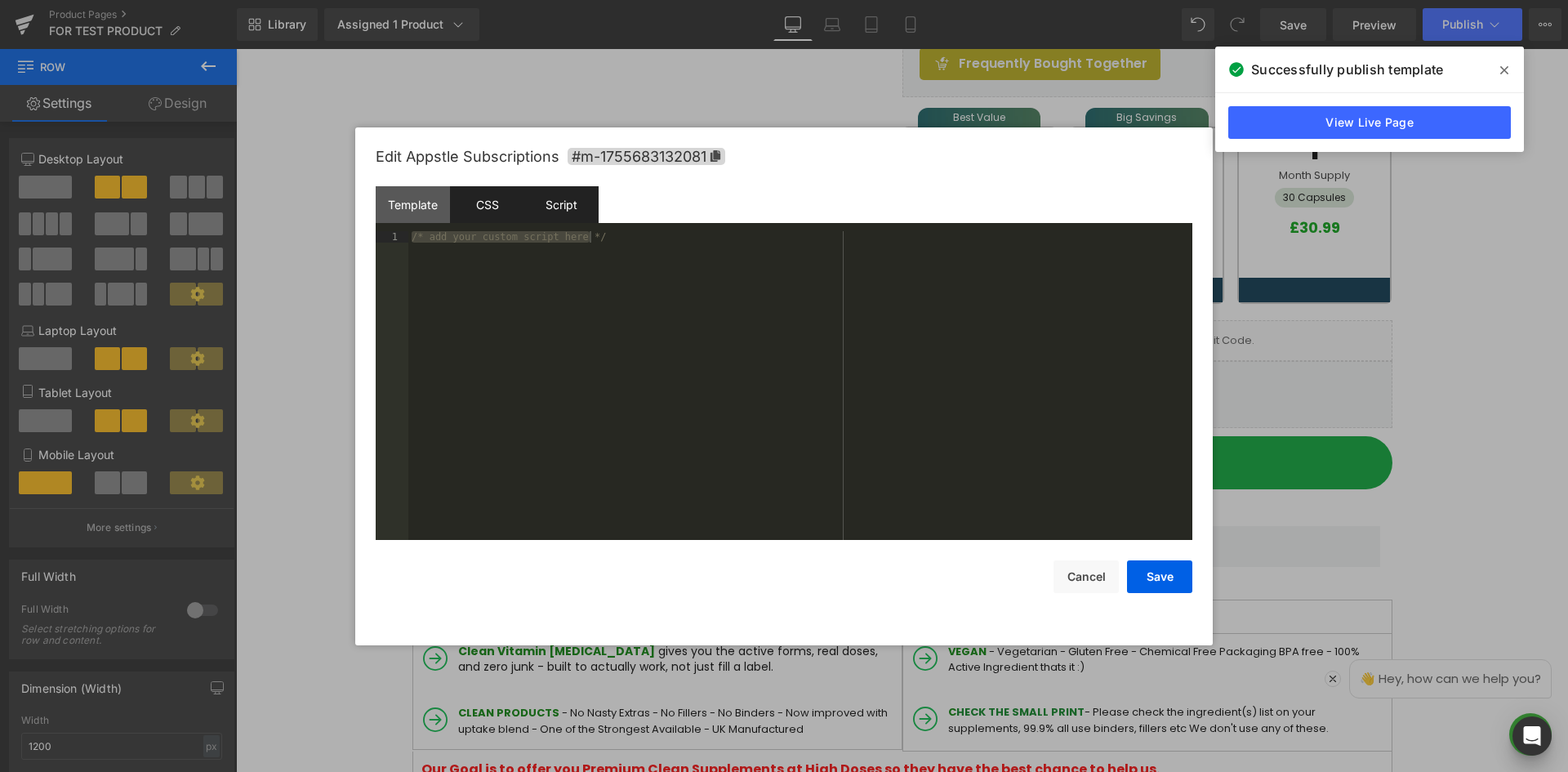
click at [459, 192] on div "CSS" at bounding box center [488, 205] width 75 height 36
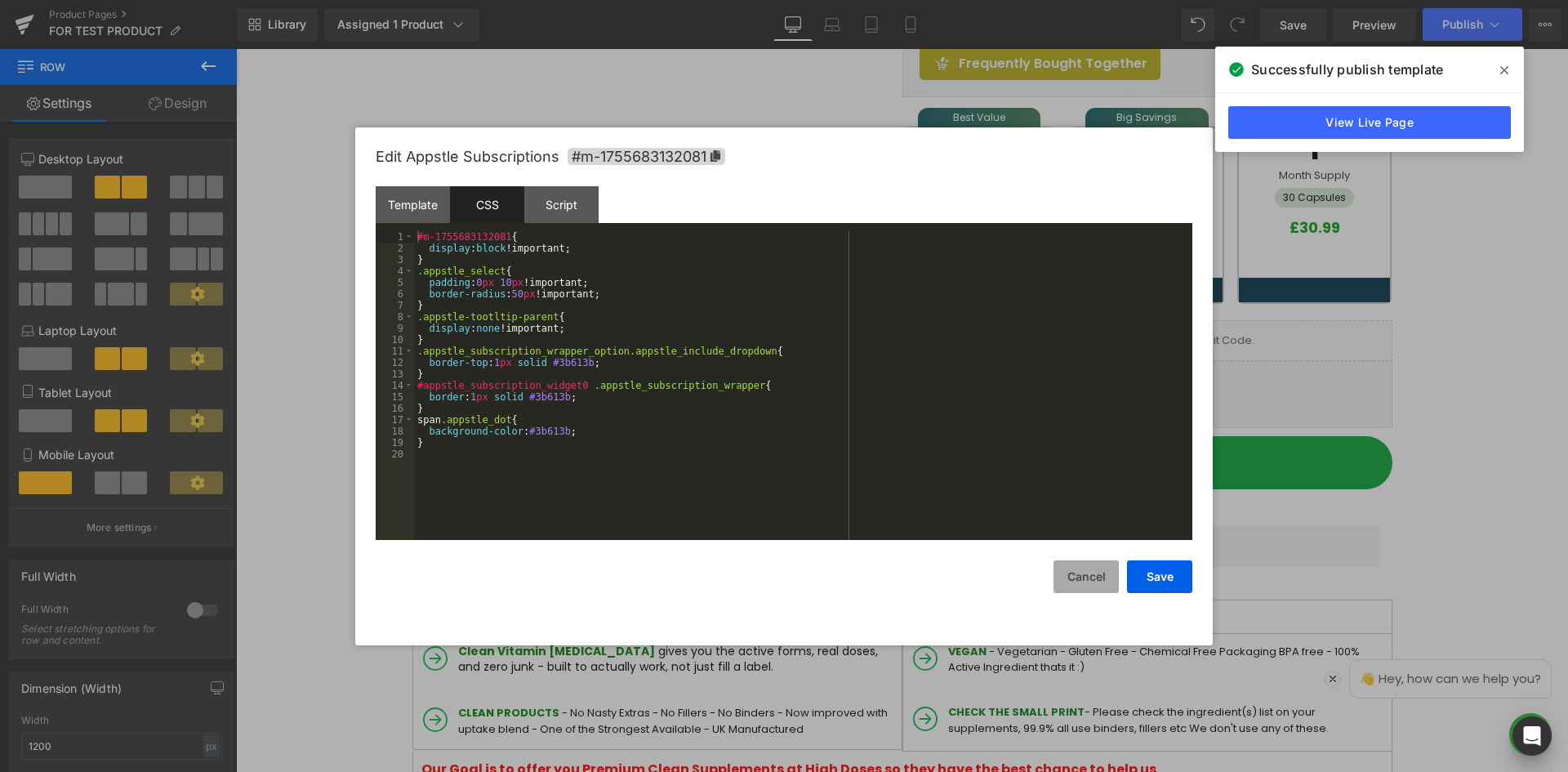
click at [1102, 572] on button "Cancel" at bounding box center [1086, 577] width 65 height 32
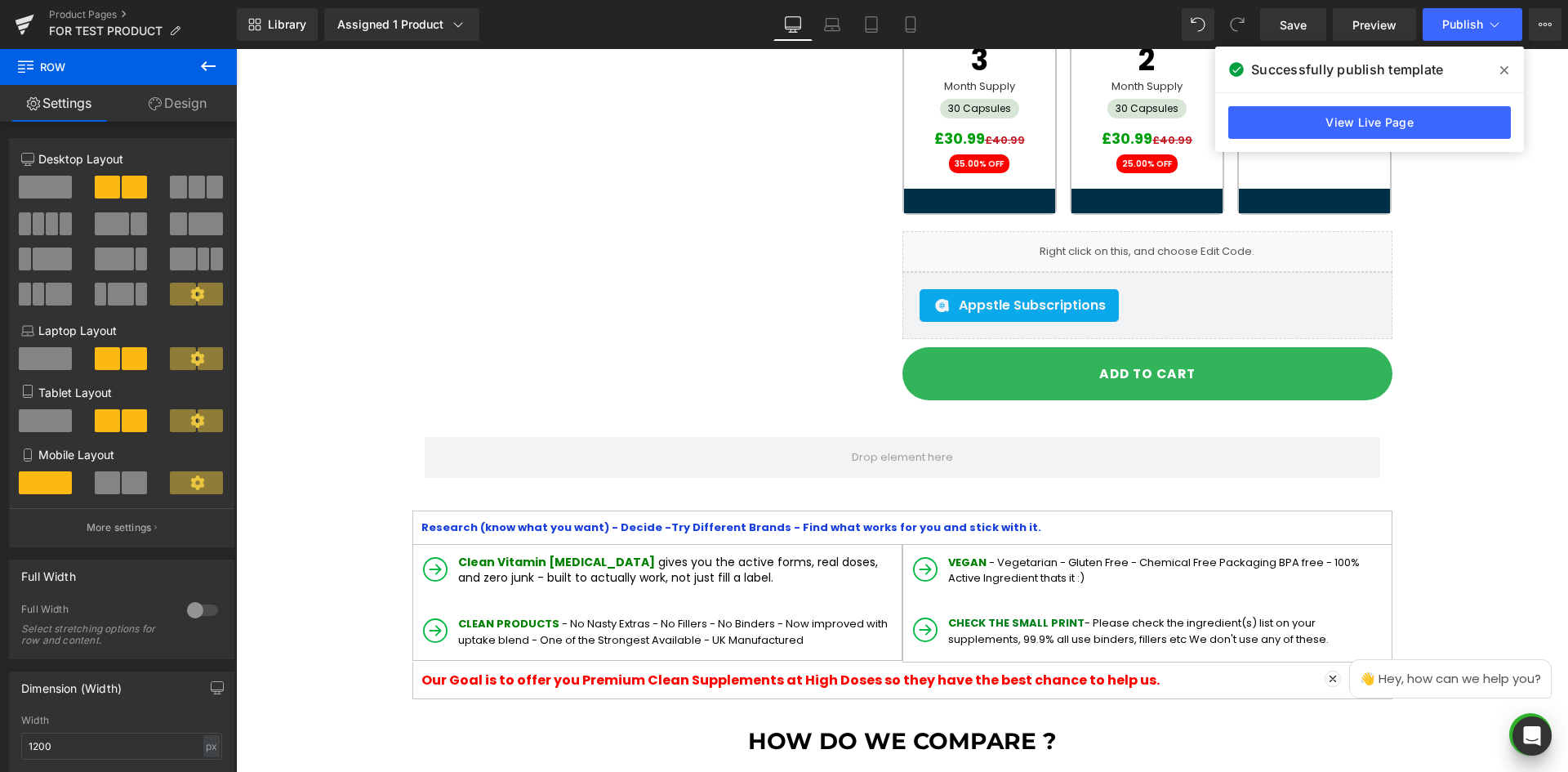
scroll to position [572, 0]
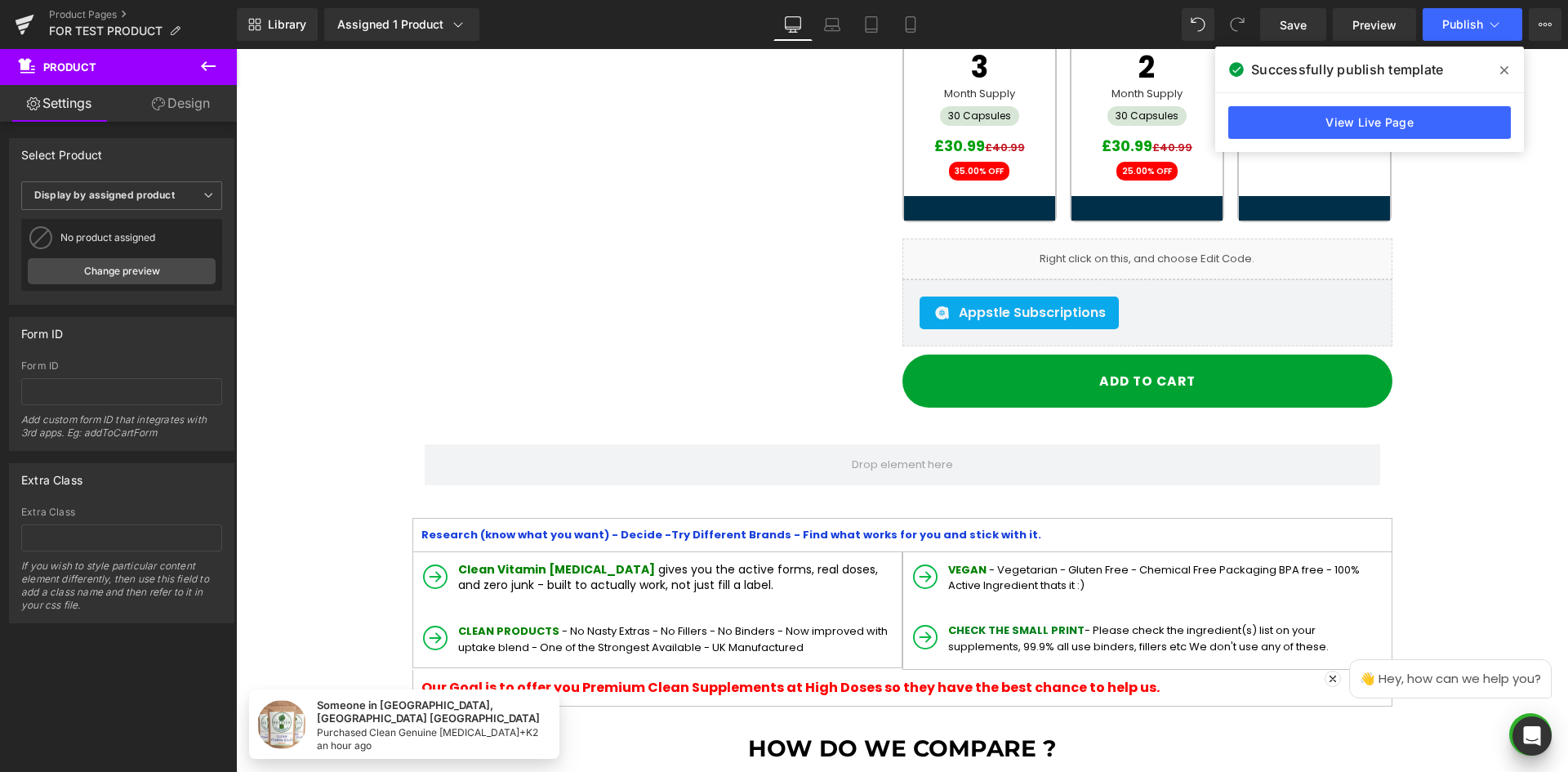
click at [1504, 68] on icon at bounding box center [1504, 70] width 8 height 13
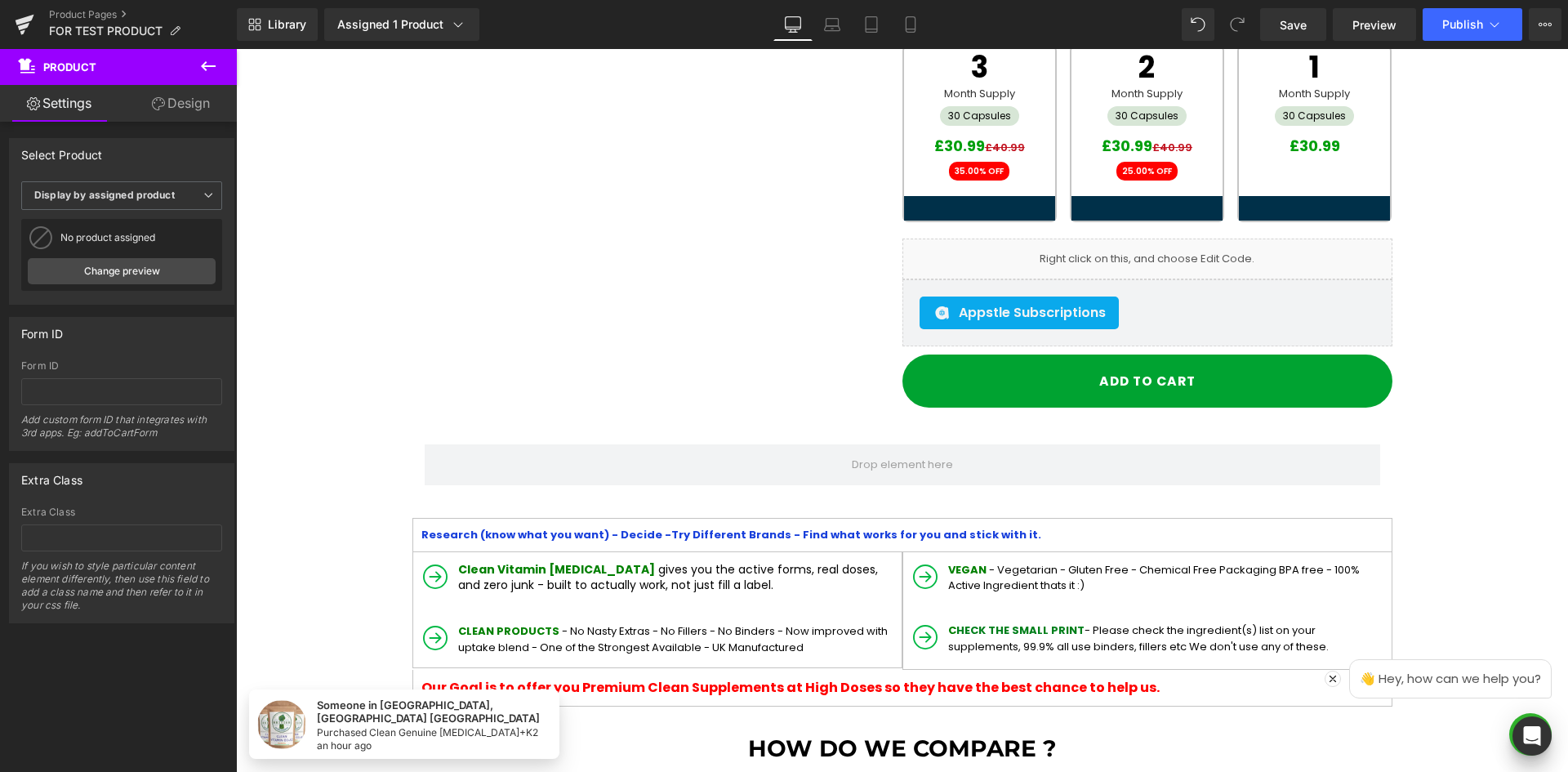
click at [217, 61] on button at bounding box center [208, 66] width 57 height 36
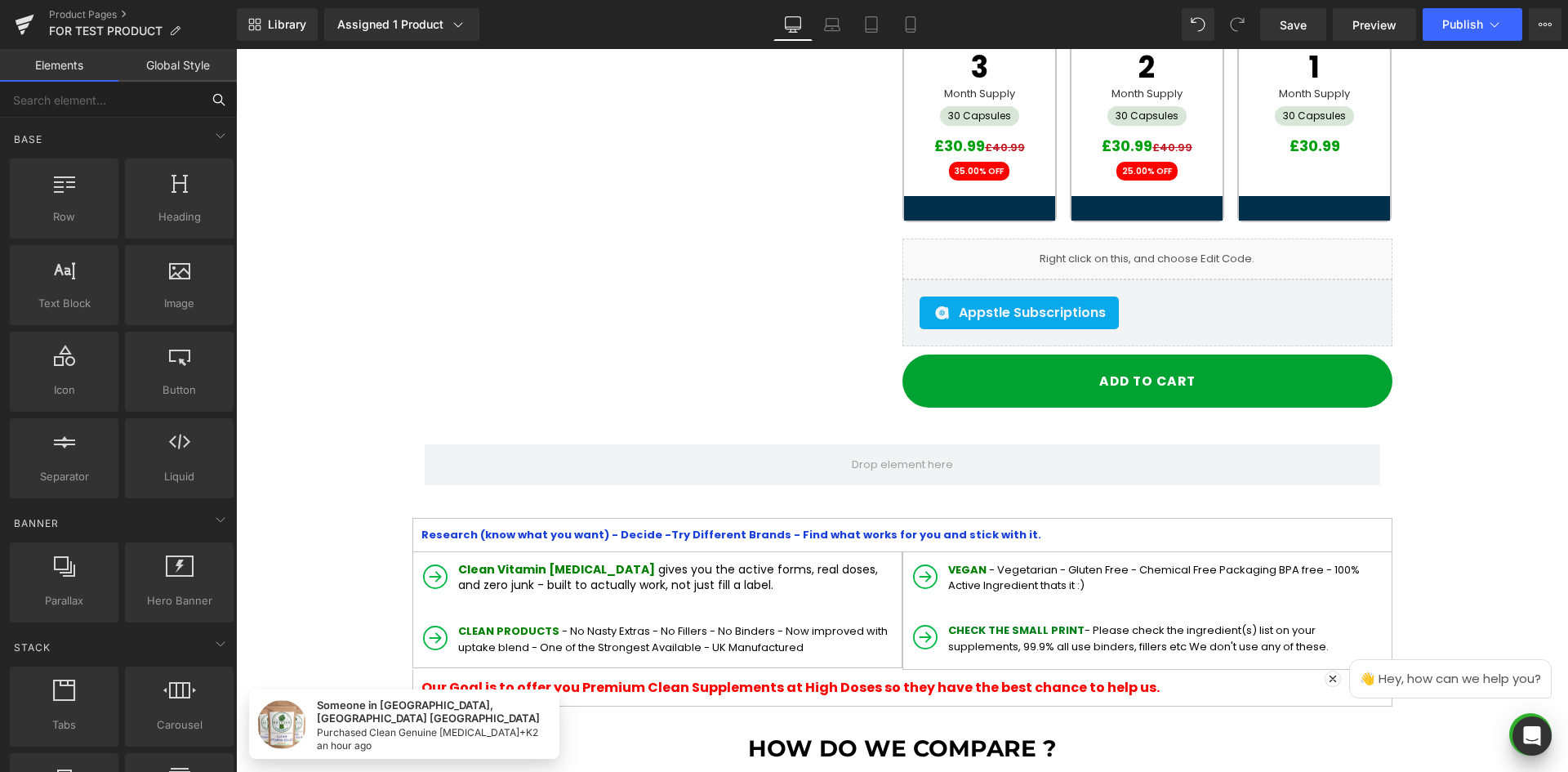
click at [151, 90] on input "text" at bounding box center [100, 99] width 201 height 36
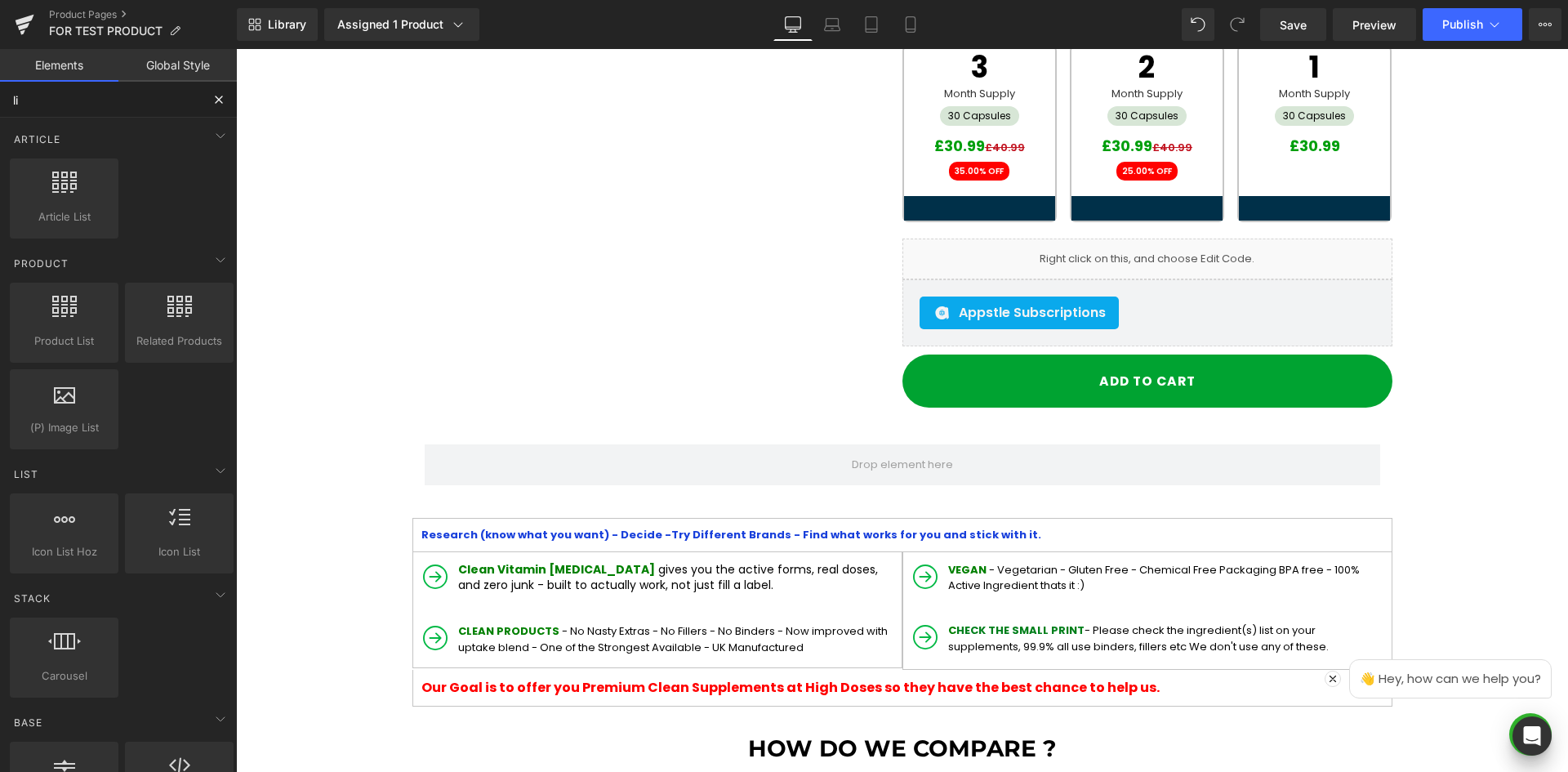
type input "liq"
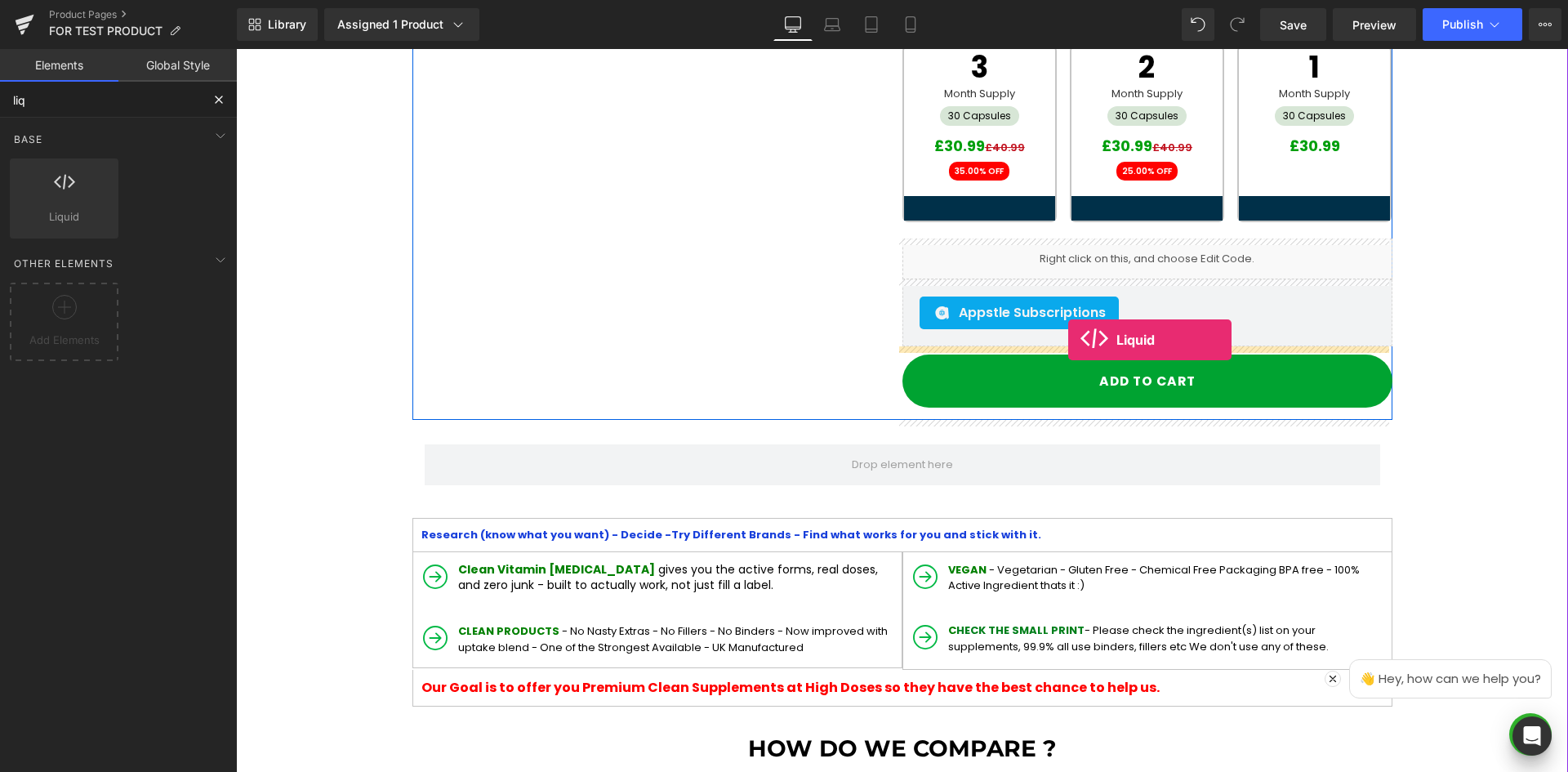
drag, startPoint x: 458, startPoint y: 264, endPoint x: 1068, endPoint y: 340, distance: 614.7
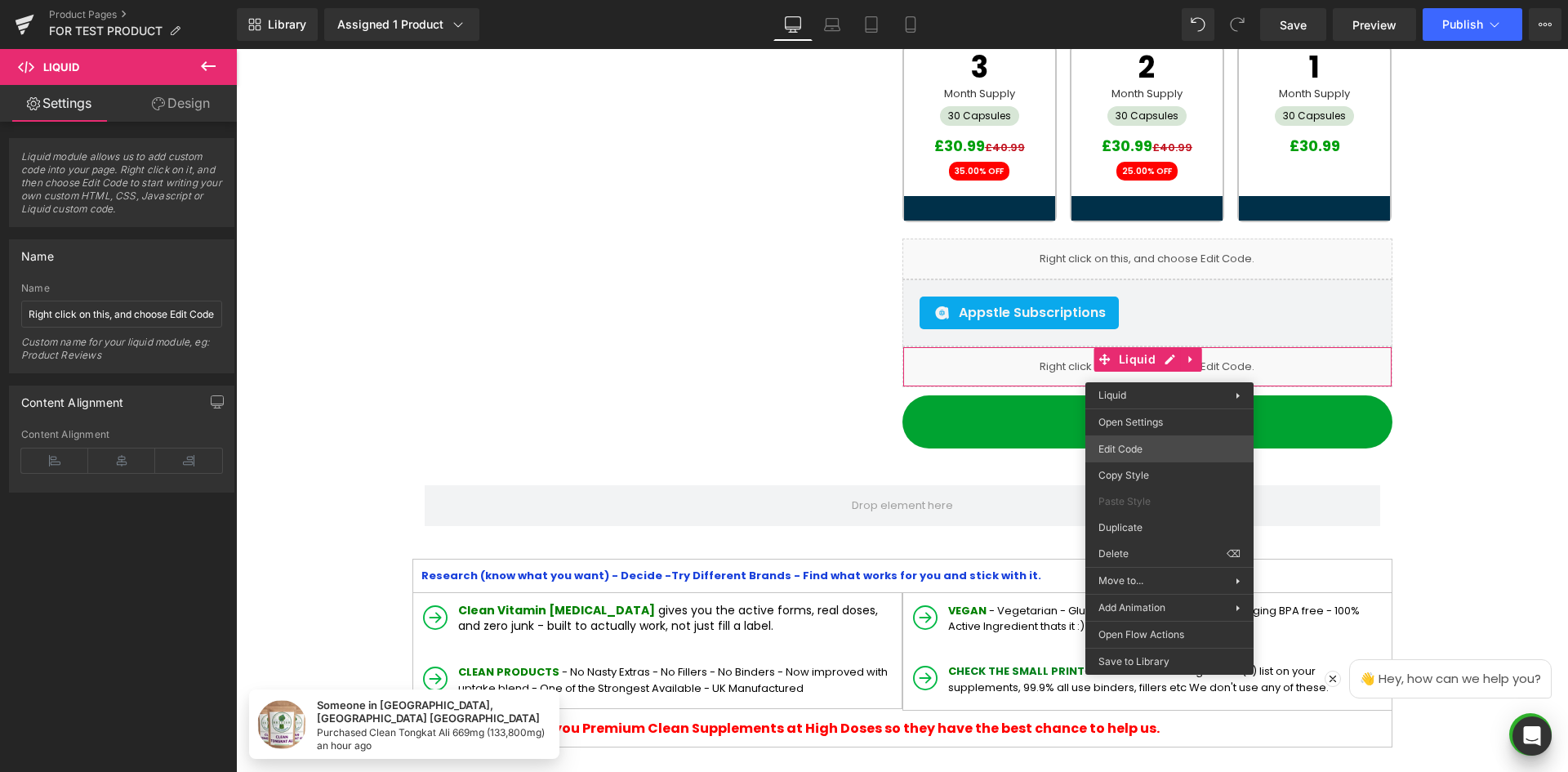
click at [1128, 0] on div "Liquid You are previewing how the will restyle your page. You can not edit Elem…" at bounding box center [784, 0] width 1568 height 0
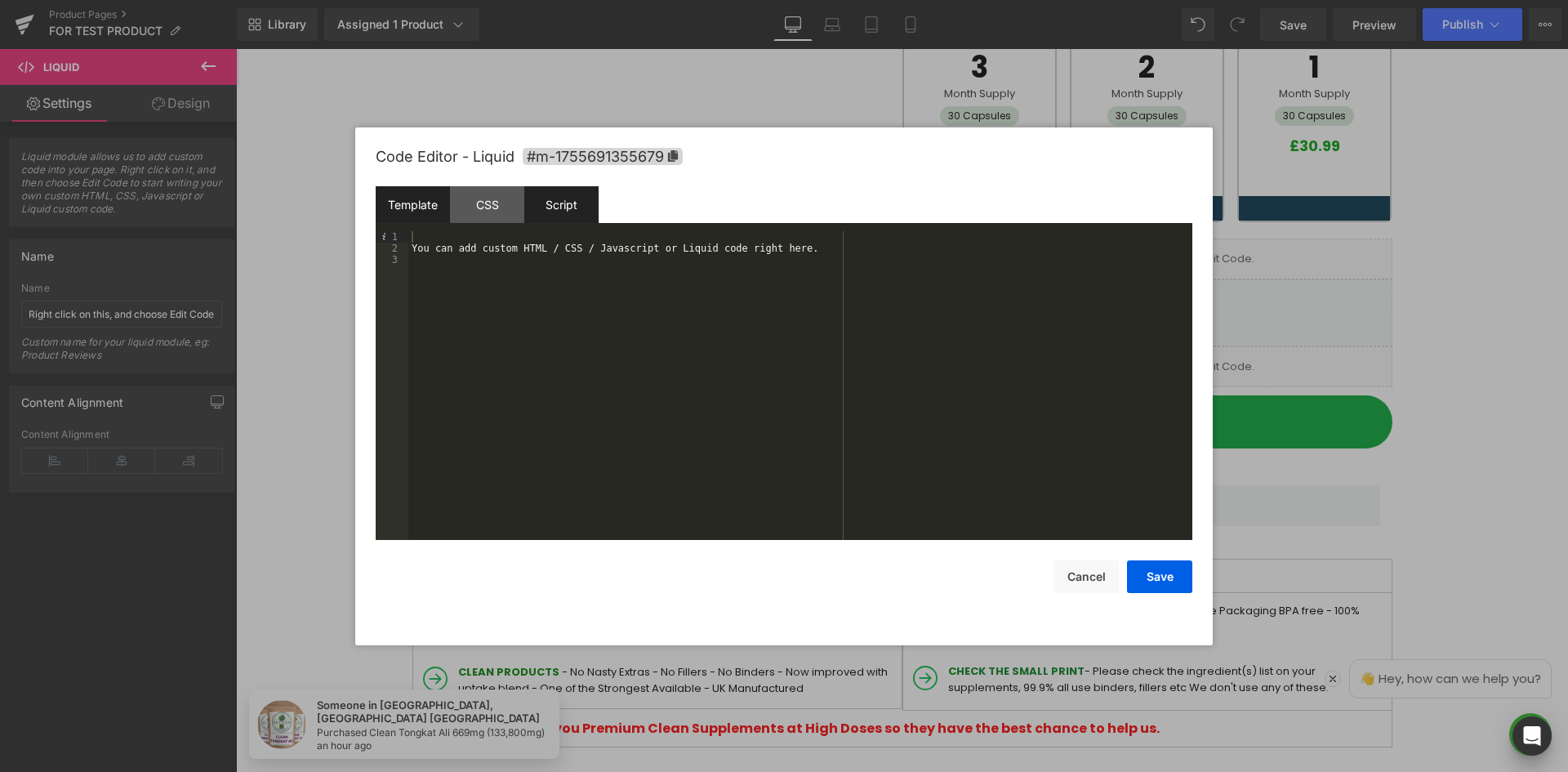
click at [560, 202] on div "Script" at bounding box center [561, 205] width 75 height 36
click at [604, 286] on div "( function ( jQuery ) { // var $module = jQuery('#m-1755691355679').children('.…" at bounding box center [800, 397] width 784 height 332
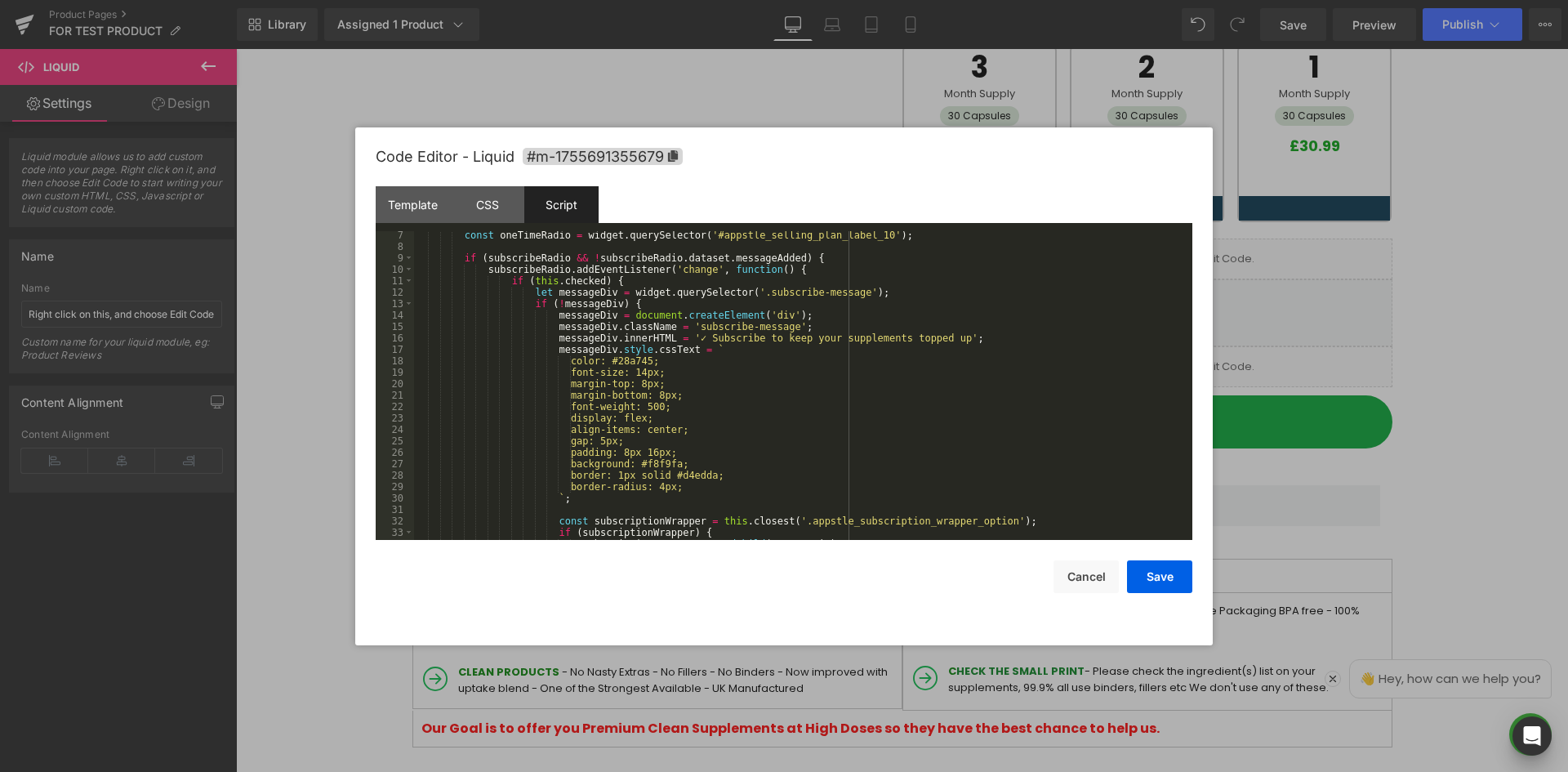
scroll to position [0, 0]
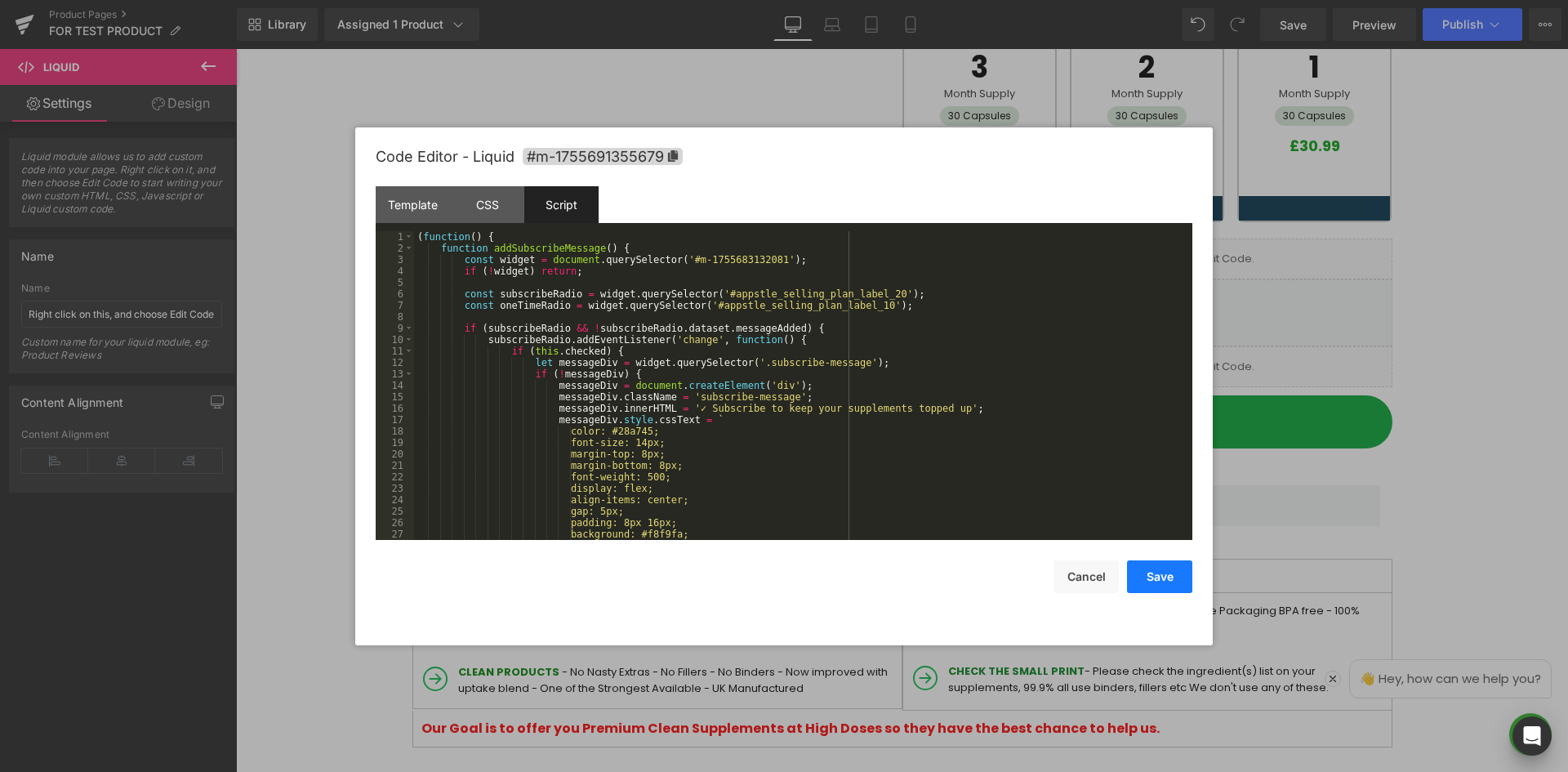
click at [1174, 571] on button "Save" at bounding box center [1159, 577] width 65 height 32
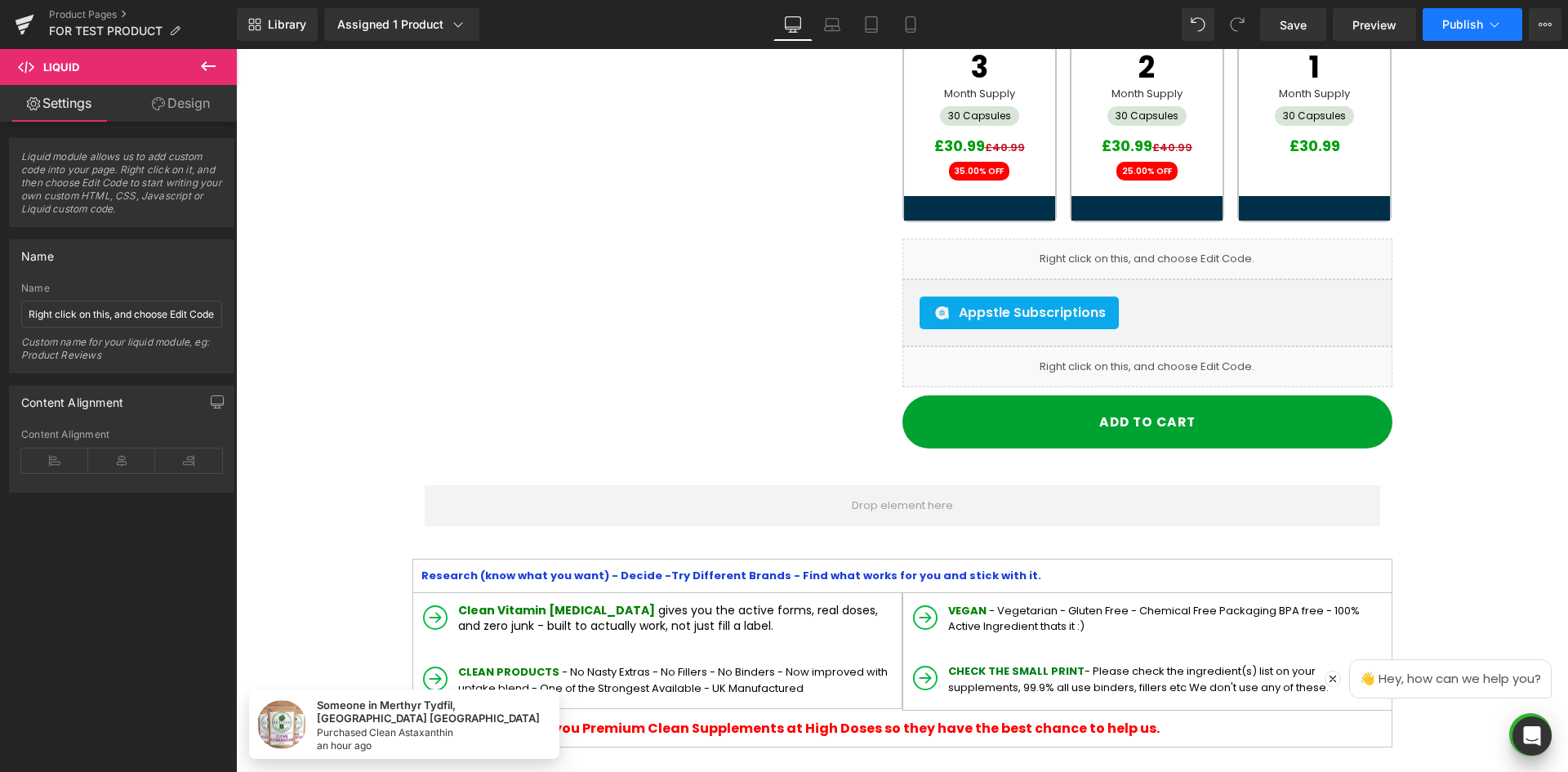
click at [1455, 30] on span "Publish" at bounding box center [1462, 25] width 41 height 13
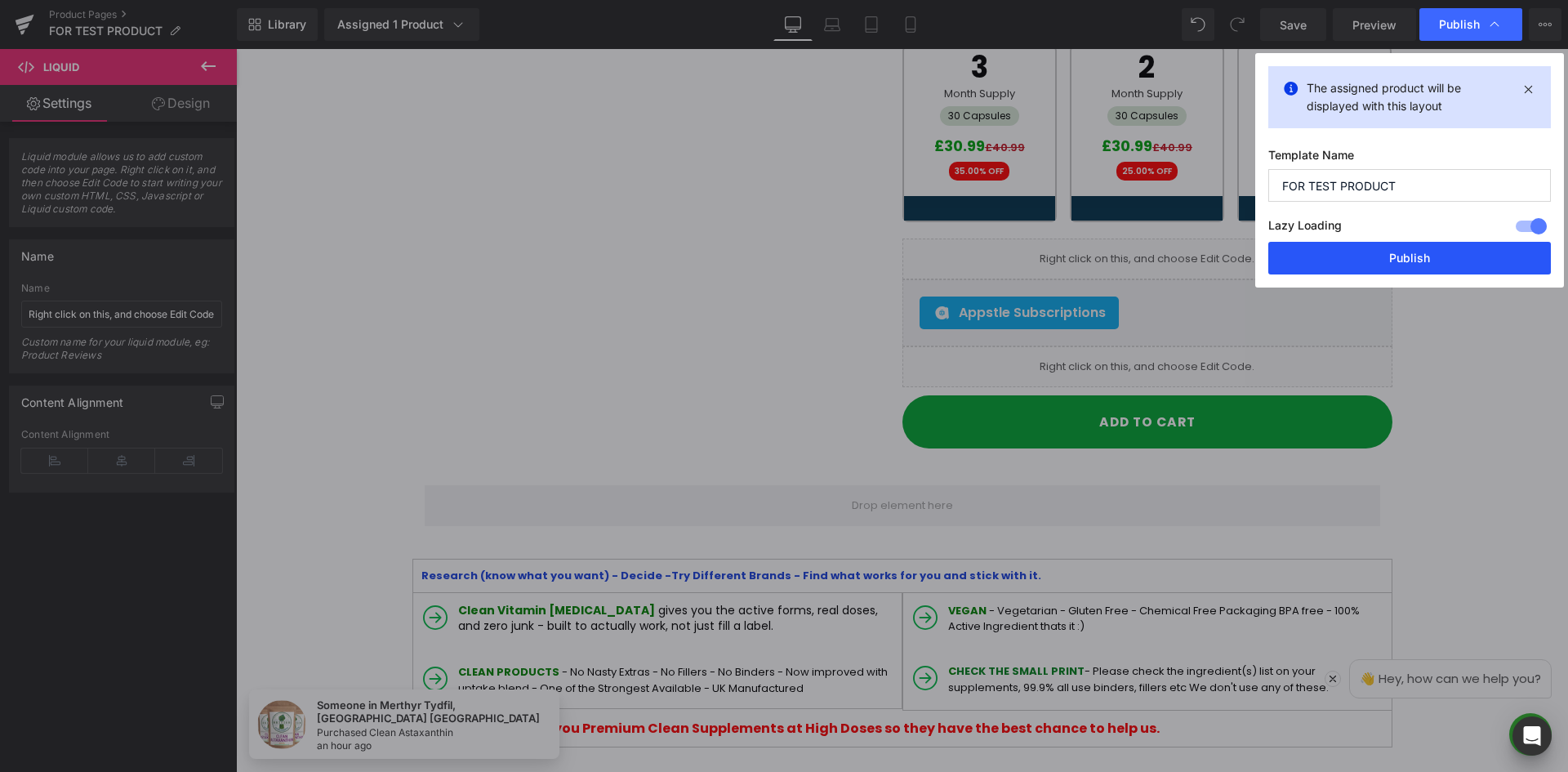
drag, startPoint x: 1425, startPoint y: 260, endPoint x: 1205, endPoint y: 223, distance: 223.1
click at [1425, 260] on button "Publish" at bounding box center [1409, 258] width 282 height 32
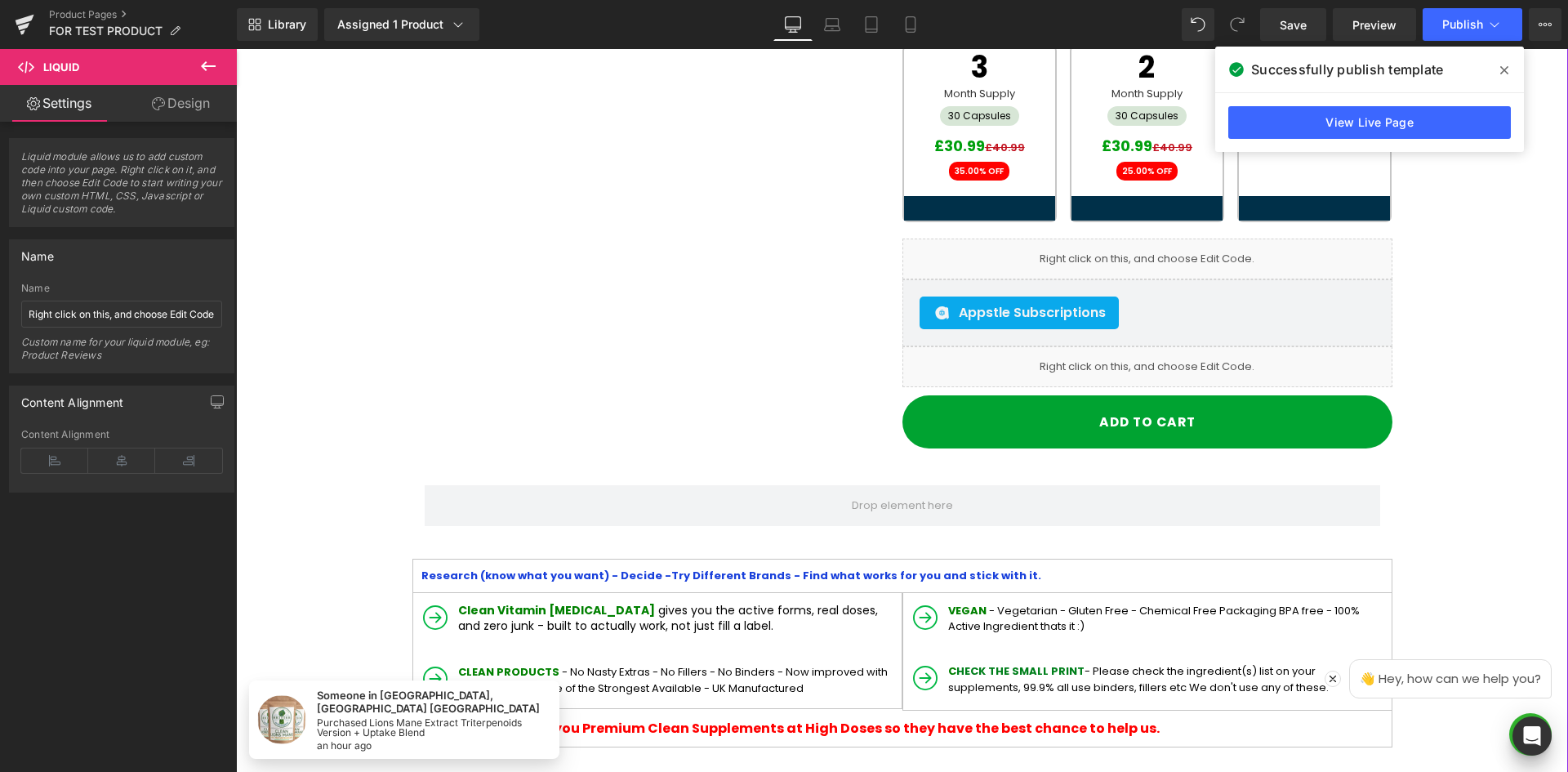
drag, startPoint x: 1546, startPoint y: 286, endPoint x: 1537, endPoint y: 283, distance: 9.5
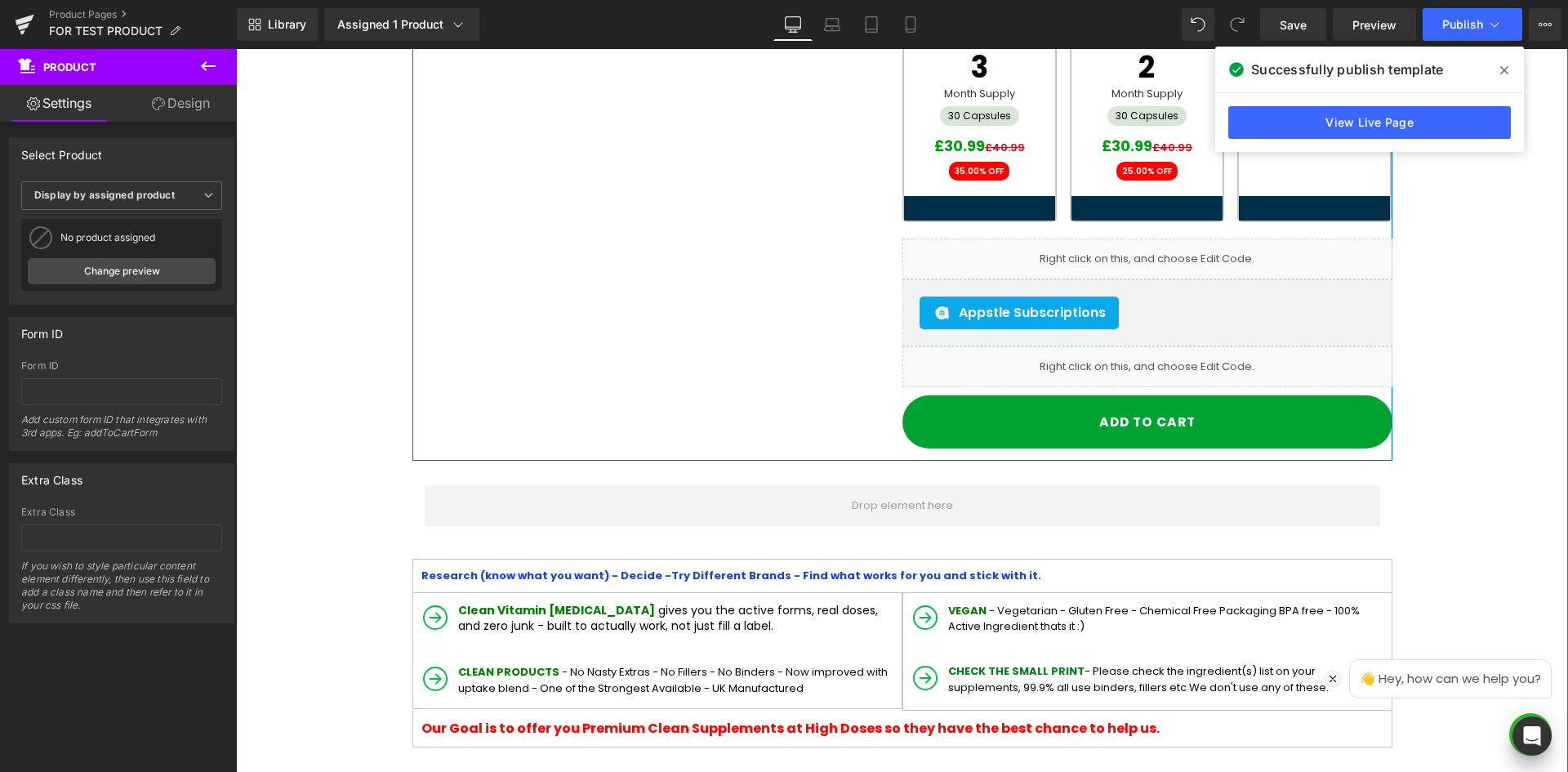
click at [1162, 363] on icon at bounding box center [1166, 359] width 9 height 10
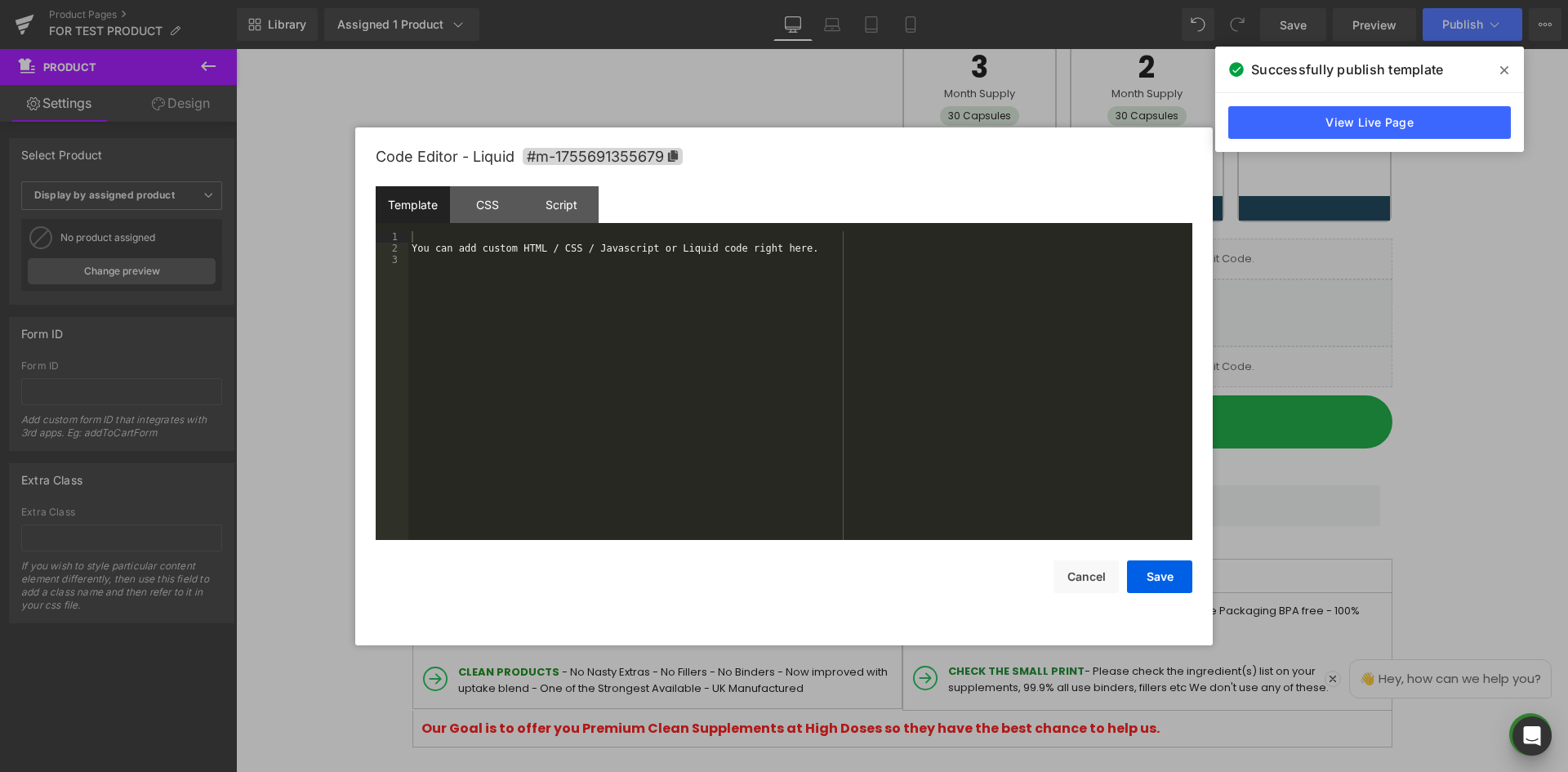
click at [657, 273] on div "You can add custom HTML / CSS / Javascript or Liquid code right here." at bounding box center [800, 397] width 784 height 332
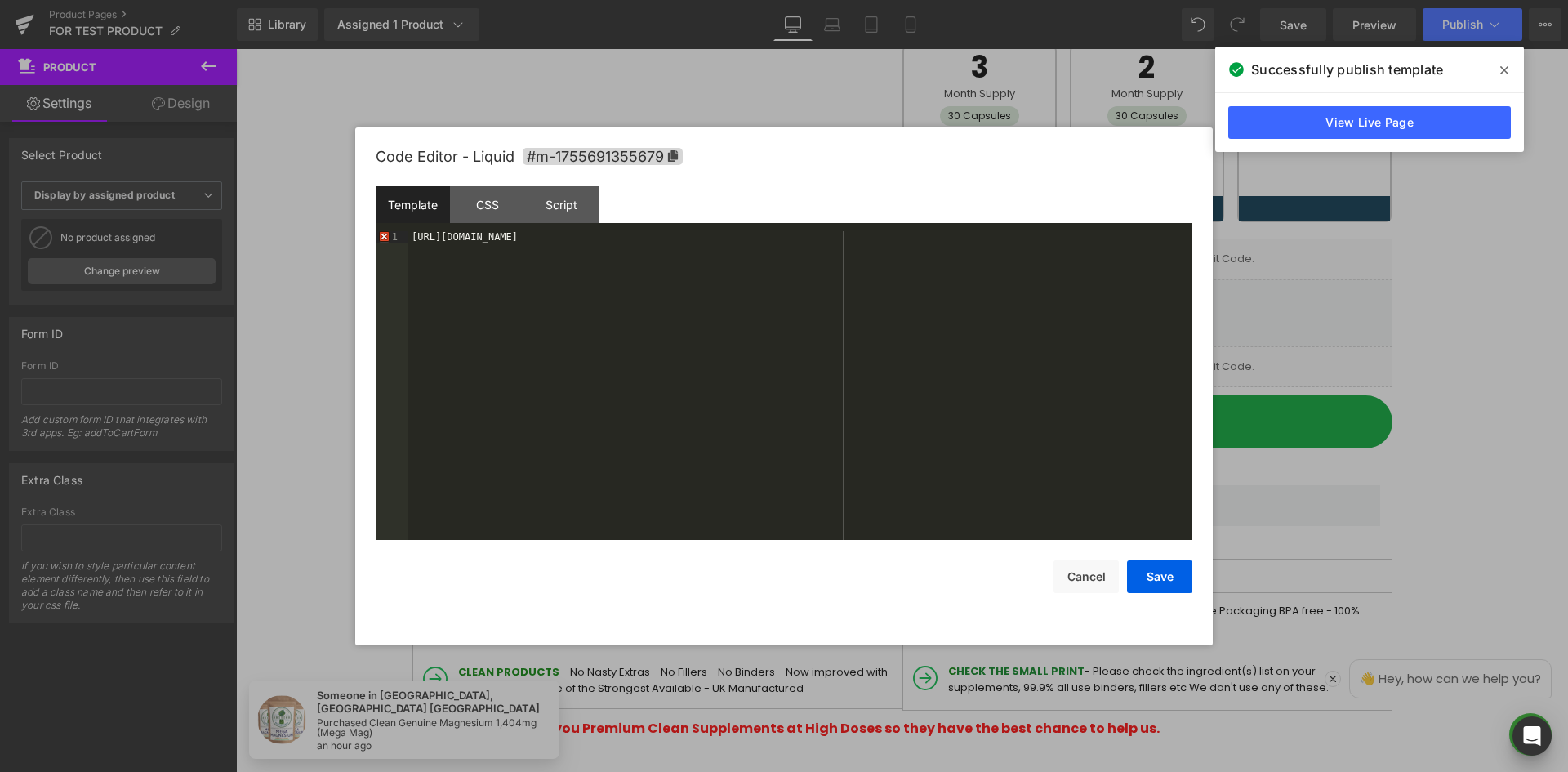
click at [956, 354] on div "https://british-supplements.myshopify.com/products/new-test-product?_ab=0&key=1…" at bounding box center [800, 397] width 784 height 332
drag, startPoint x: 1157, startPoint y: 576, endPoint x: 1163, endPoint y: 552, distance: 24.7
click at [1157, 575] on button "Save" at bounding box center [1159, 577] width 65 height 32
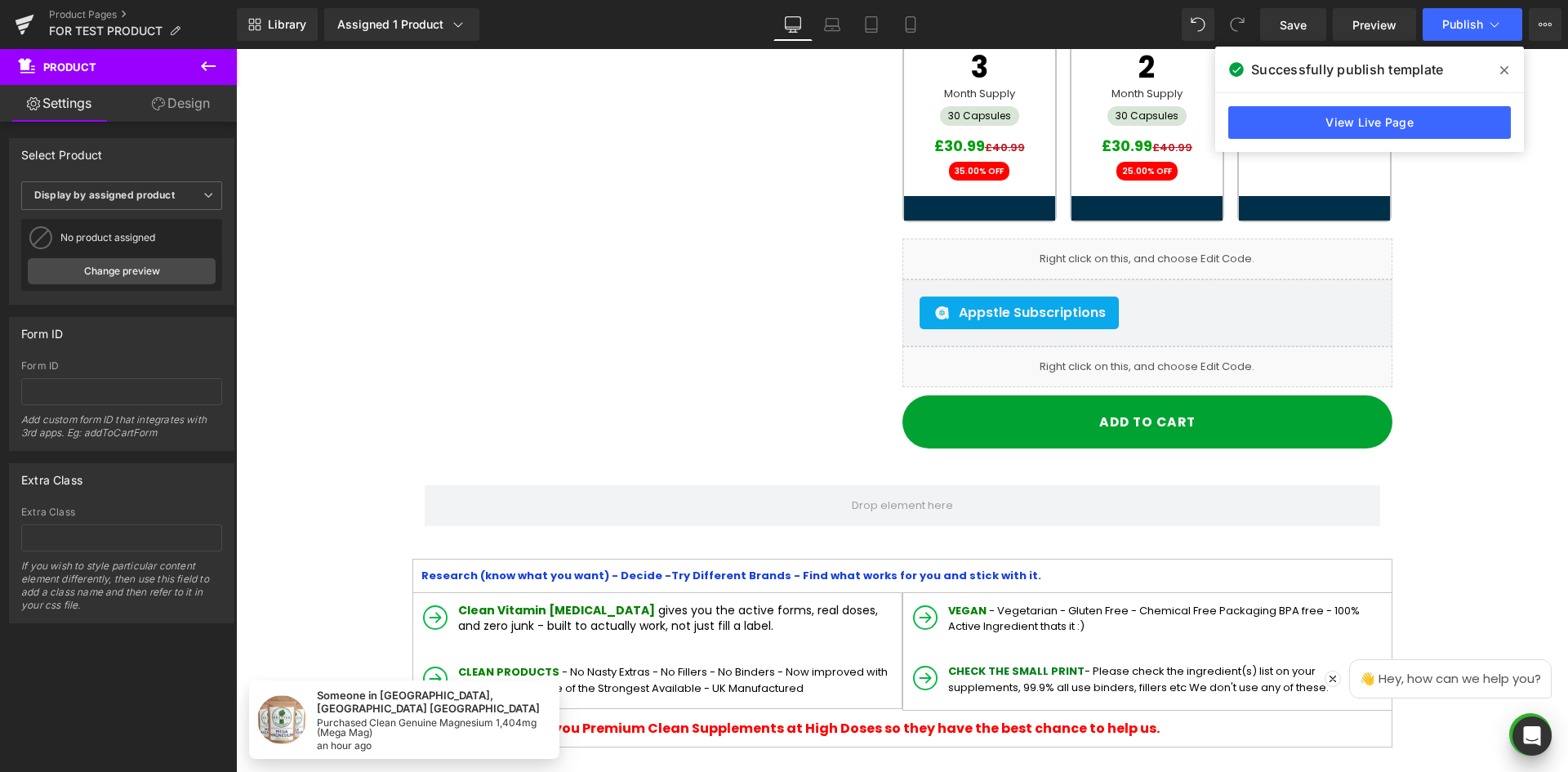
click at [1451, 3] on div "Library Assigned 1 Product Product Preview New Test Product - Do not buy. Manag…" at bounding box center [902, 24] width 1331 height 49
click at [1448, 20] on span "Publish" at bounding box center [1462, 25] width 41 height 13
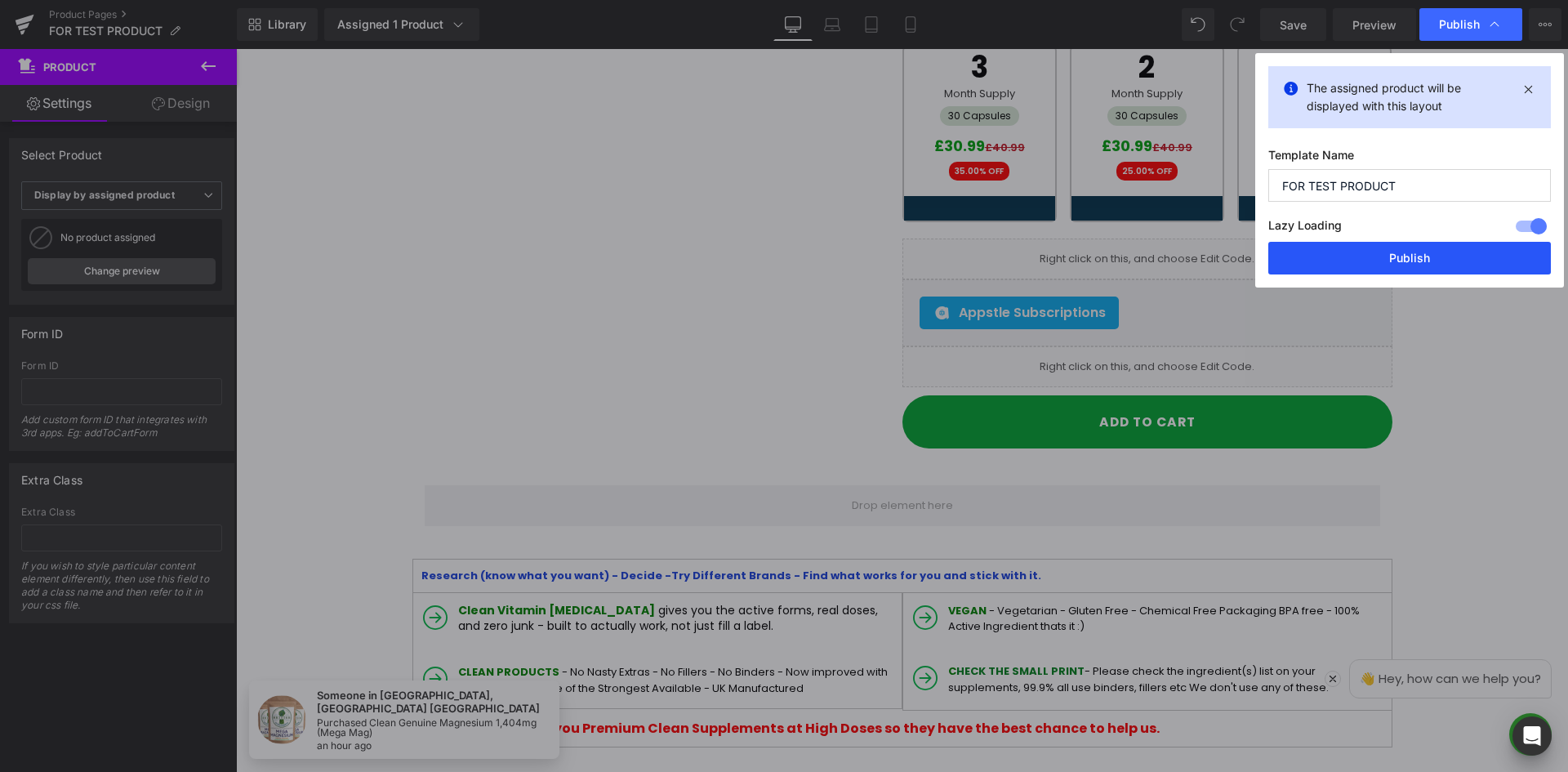
click at [1420, 253] on button "Publish" at bounding box center [1409, 258] width 282 height 32
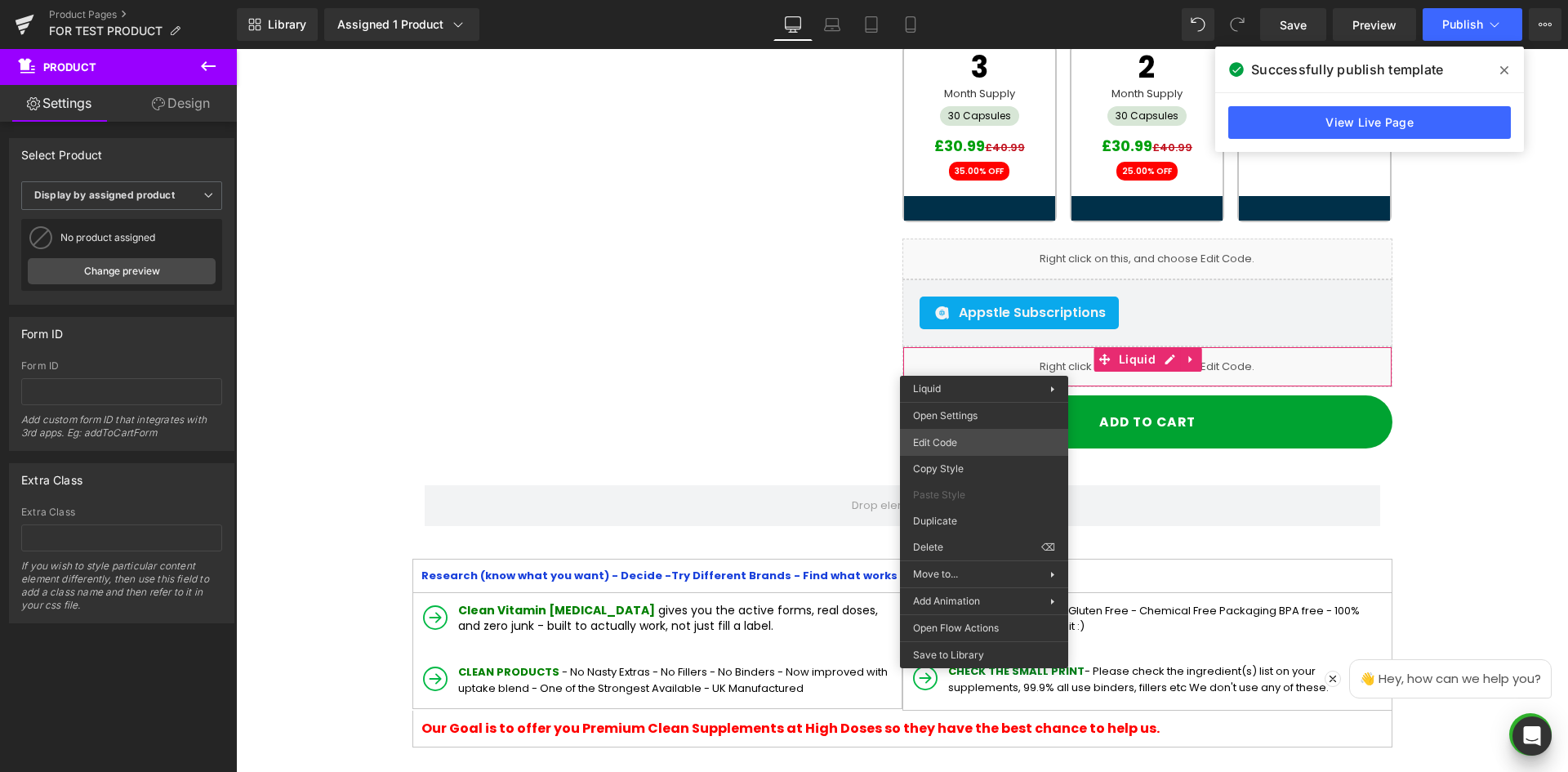
click at [966, 0] on div "Liquid You are previewing how the will restyle your page. You can not edit Elem…" at bounding box center [784, 0] width 1568 height 0
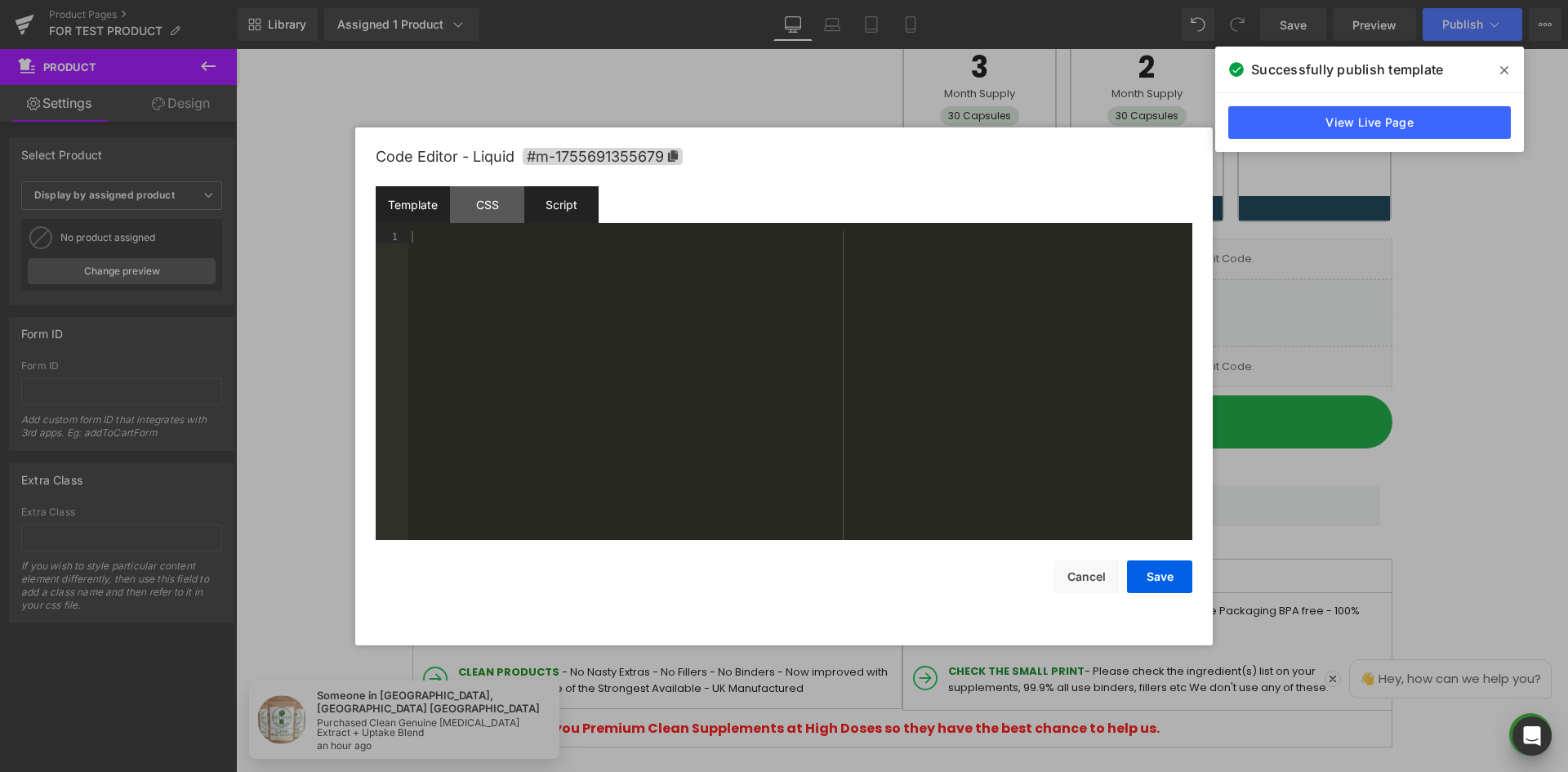
click at [565, 207] on div "Script" at bounding box center [561, 205] width 75 height 36
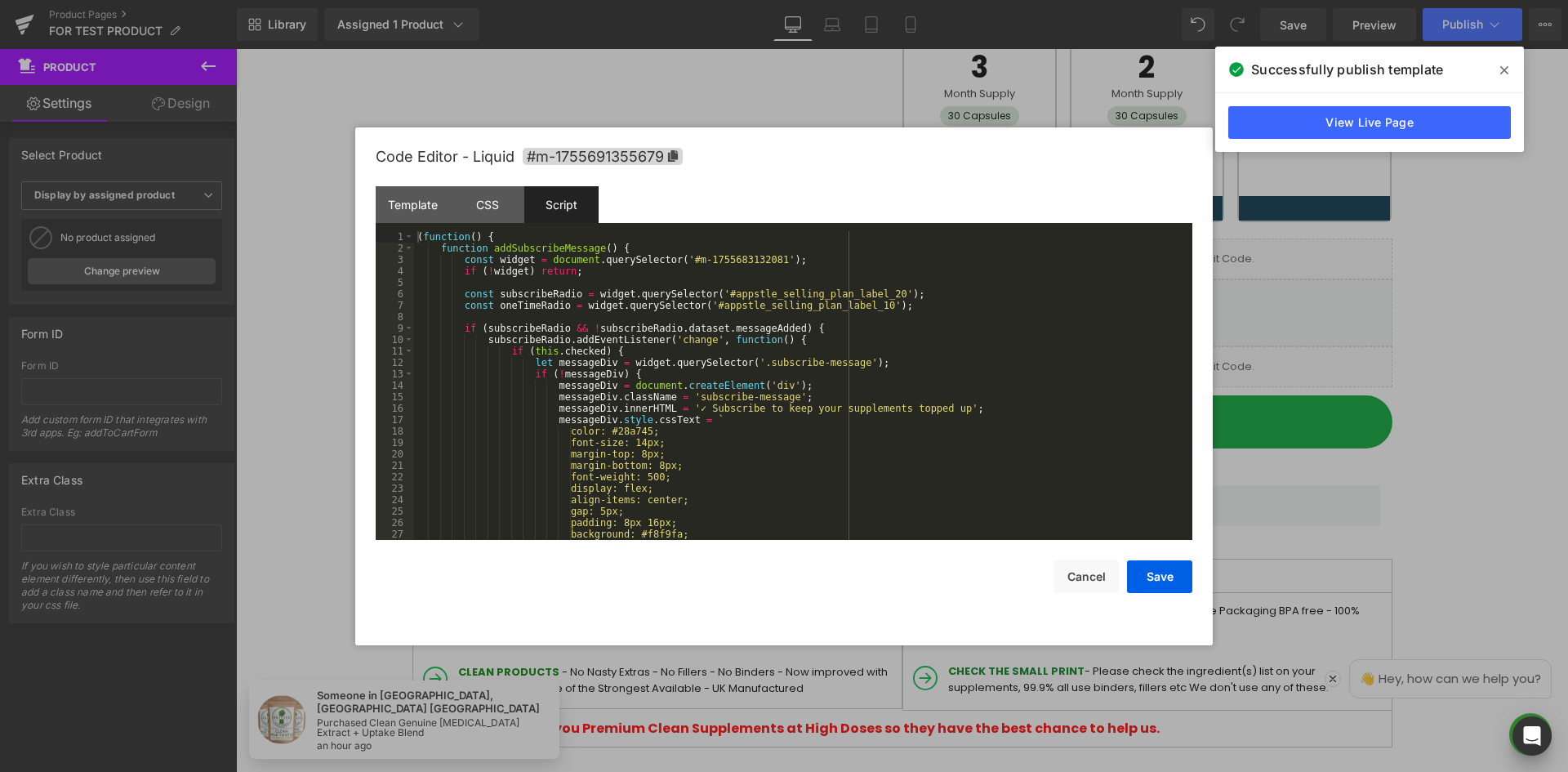
click at [611, 298] on div "( function ( ) { function addSubscribeMessage ( ) { const widget = document . q…" at bounding box center [800, 397] width 772 height 332
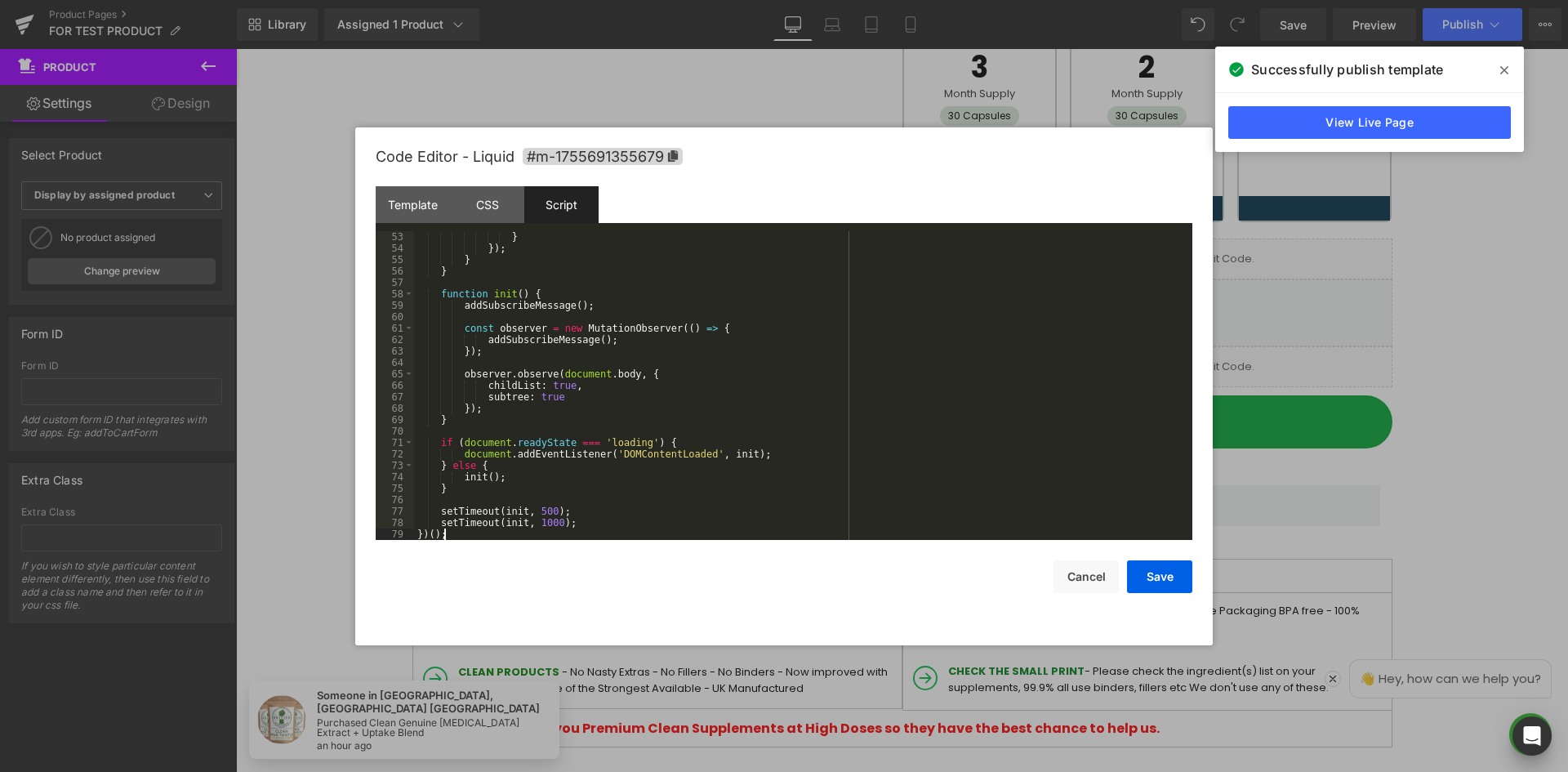
scroll to position [606, 0]
click at [1152, 581] on button "Save" at bounding box center [1159, 577] width 65 height 32
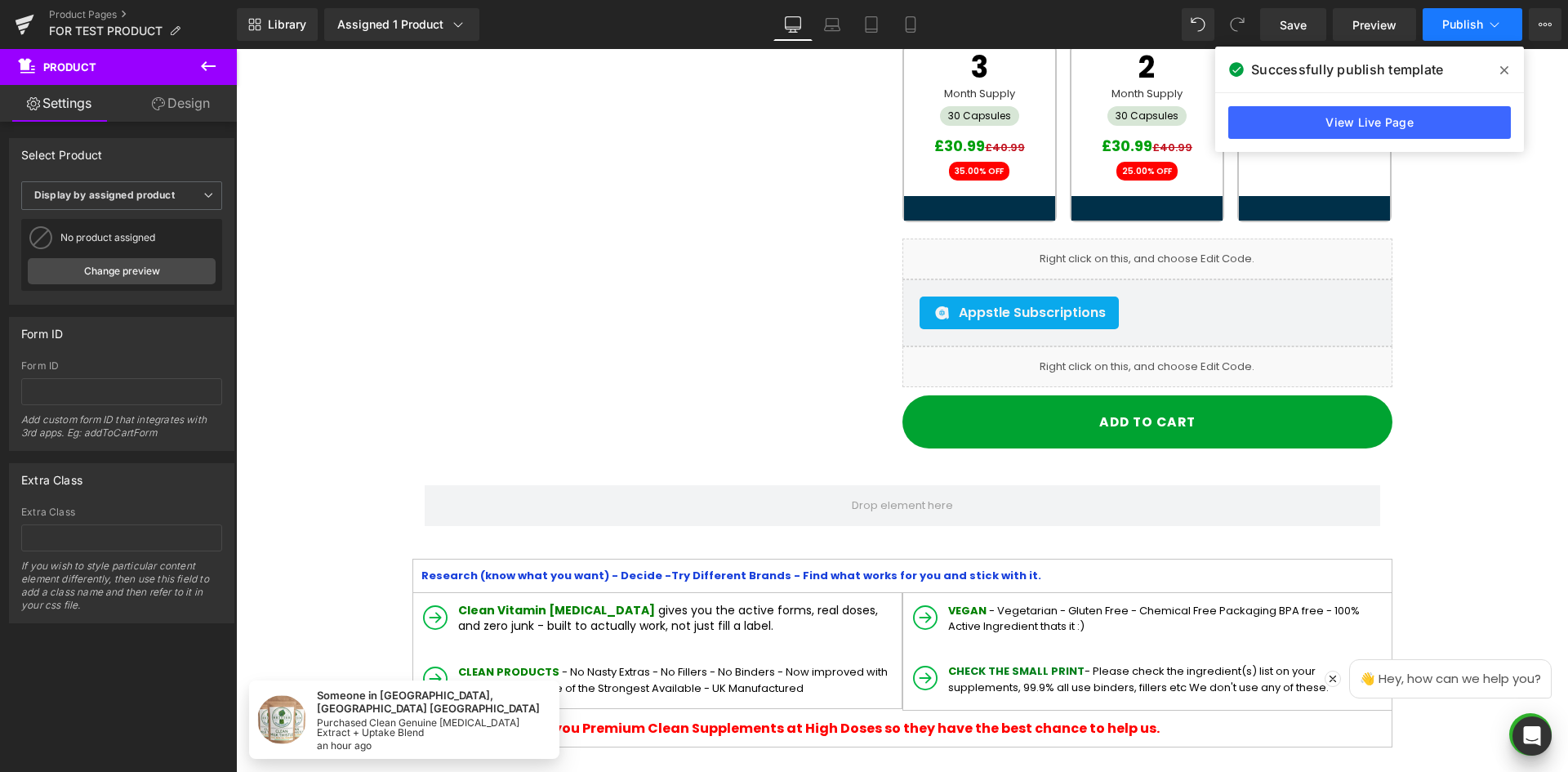
click at [1446, 20] on span "Publish" at bounding box center [1462, 25] width 41 height 13
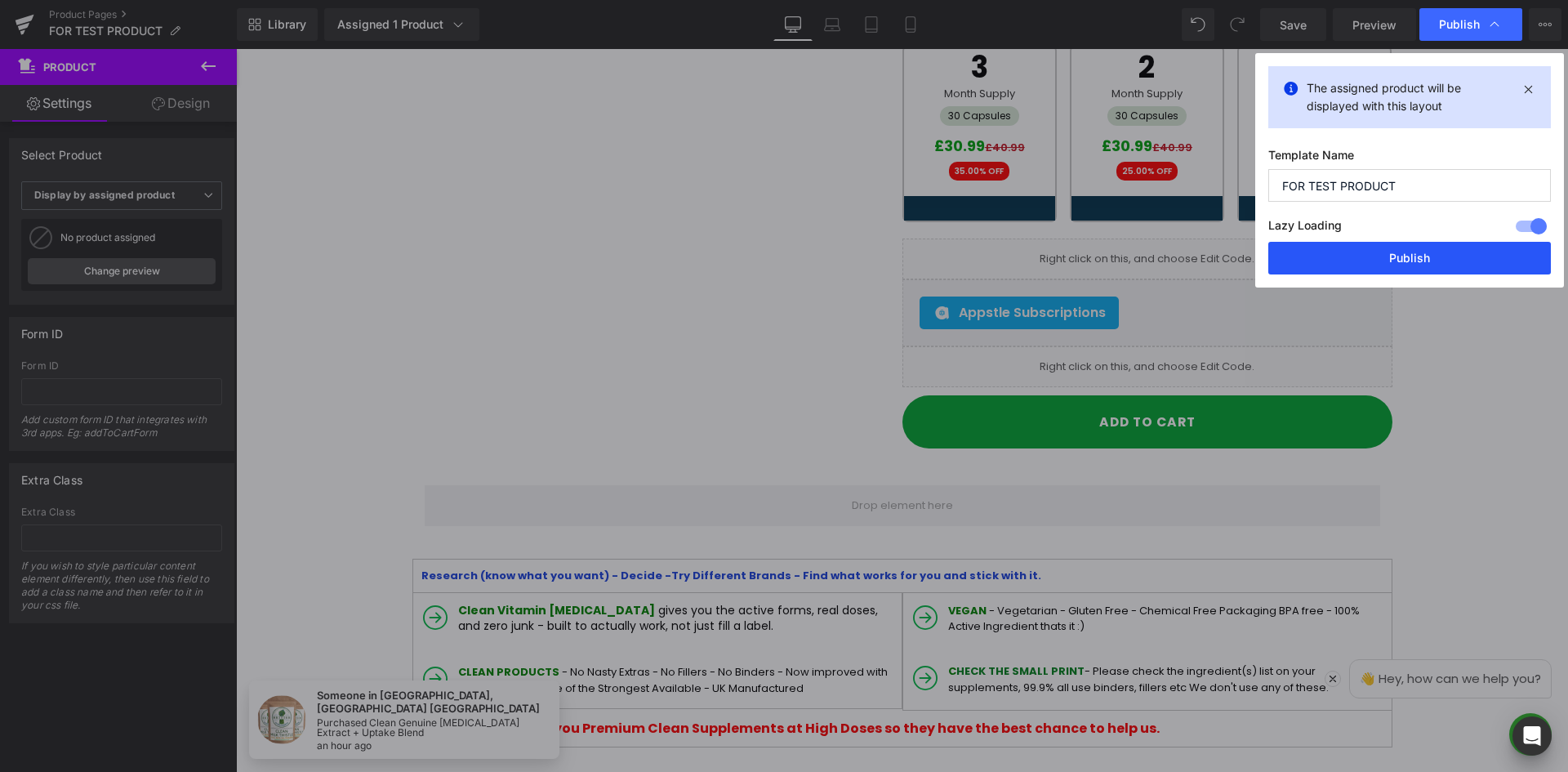
click at [1427, 256] on button "Publish" at bounding box center [1409, 258] width 282 height 32
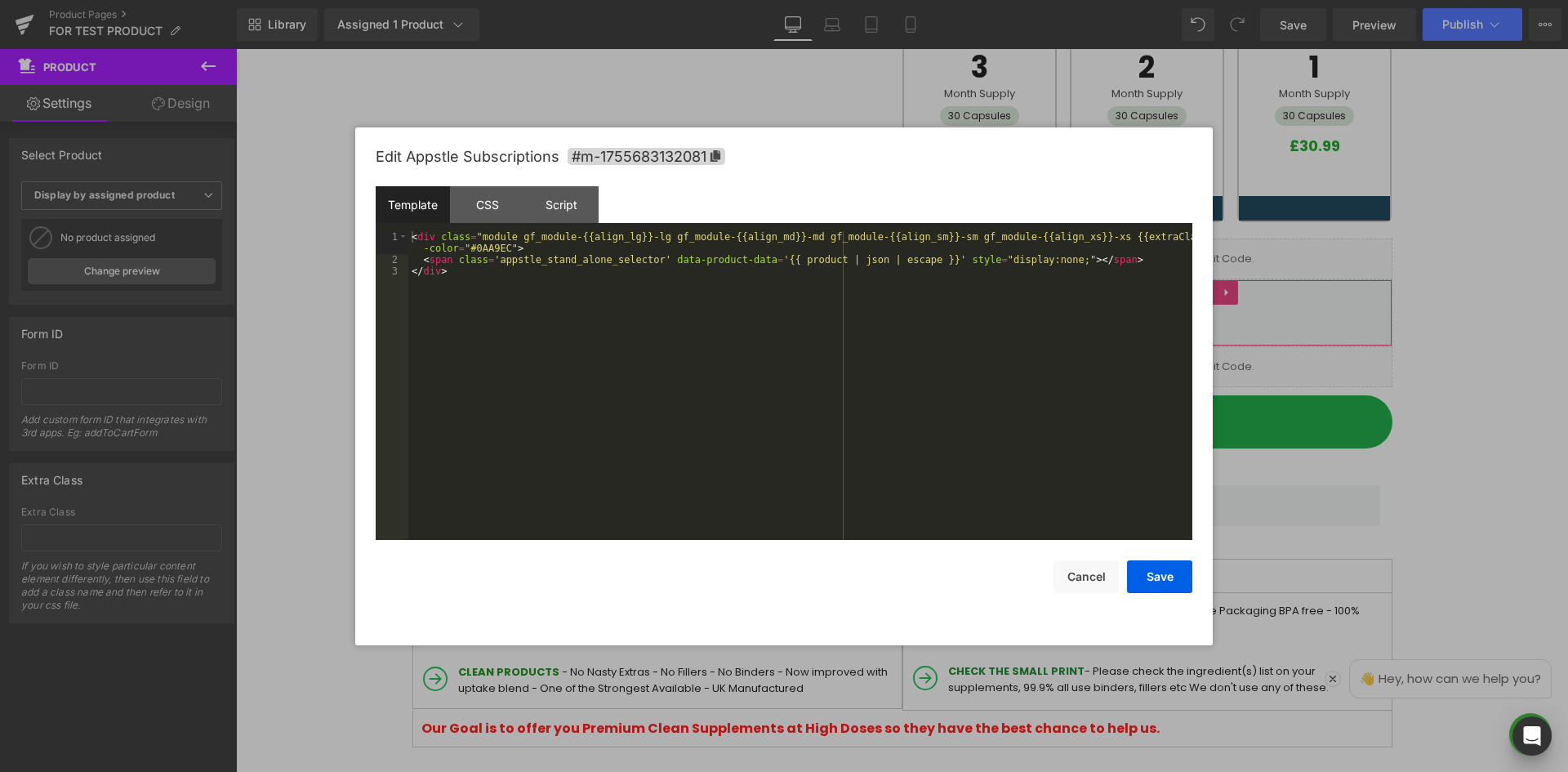
drag, startPoint x: 1156, startPoint y: 398, endPoint x: 1237, endPoint y: 386, distance: 81.9
click at [1155, 0] on div "Liquid You are previewing how the will restyle your page. You can not edit Elem…" at bounding box center [784, 0] width 1568 height 0
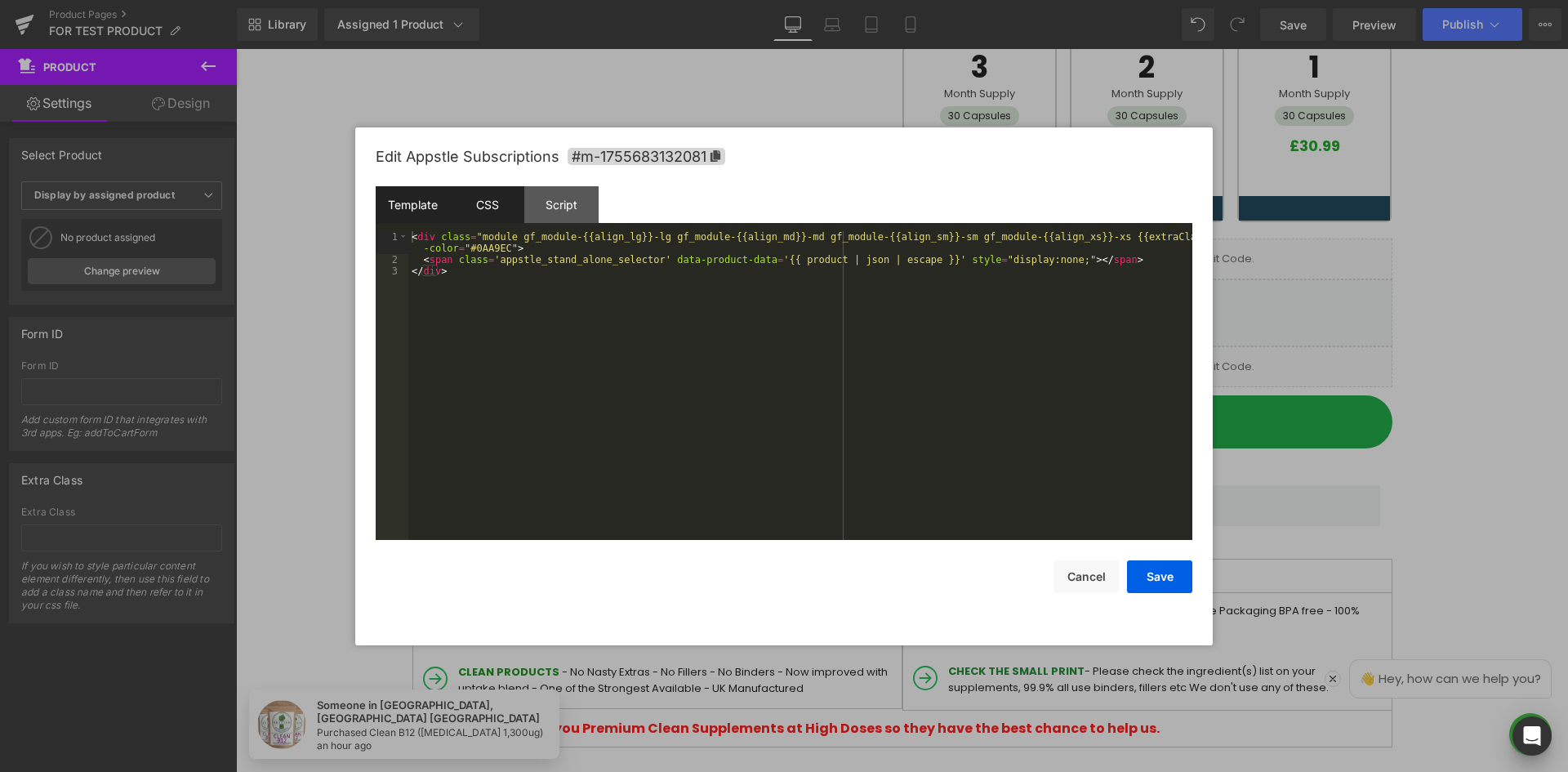
click at [483, 204] on div "CSS" at bounding box center [488, 205] width 75 height 36
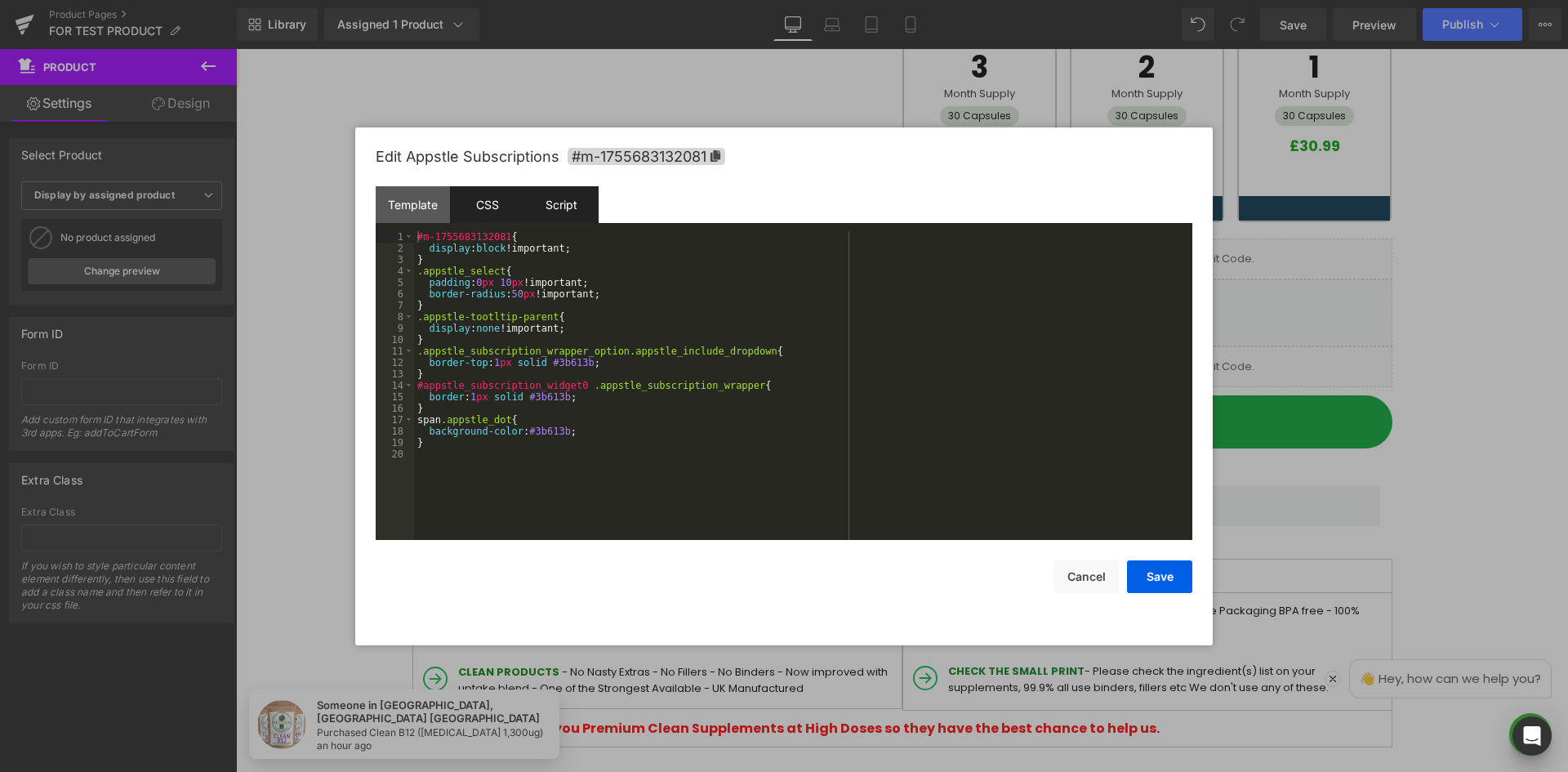
click at [576, 206] on div "Script" at bounding box center [561, 205] width 75 height 36
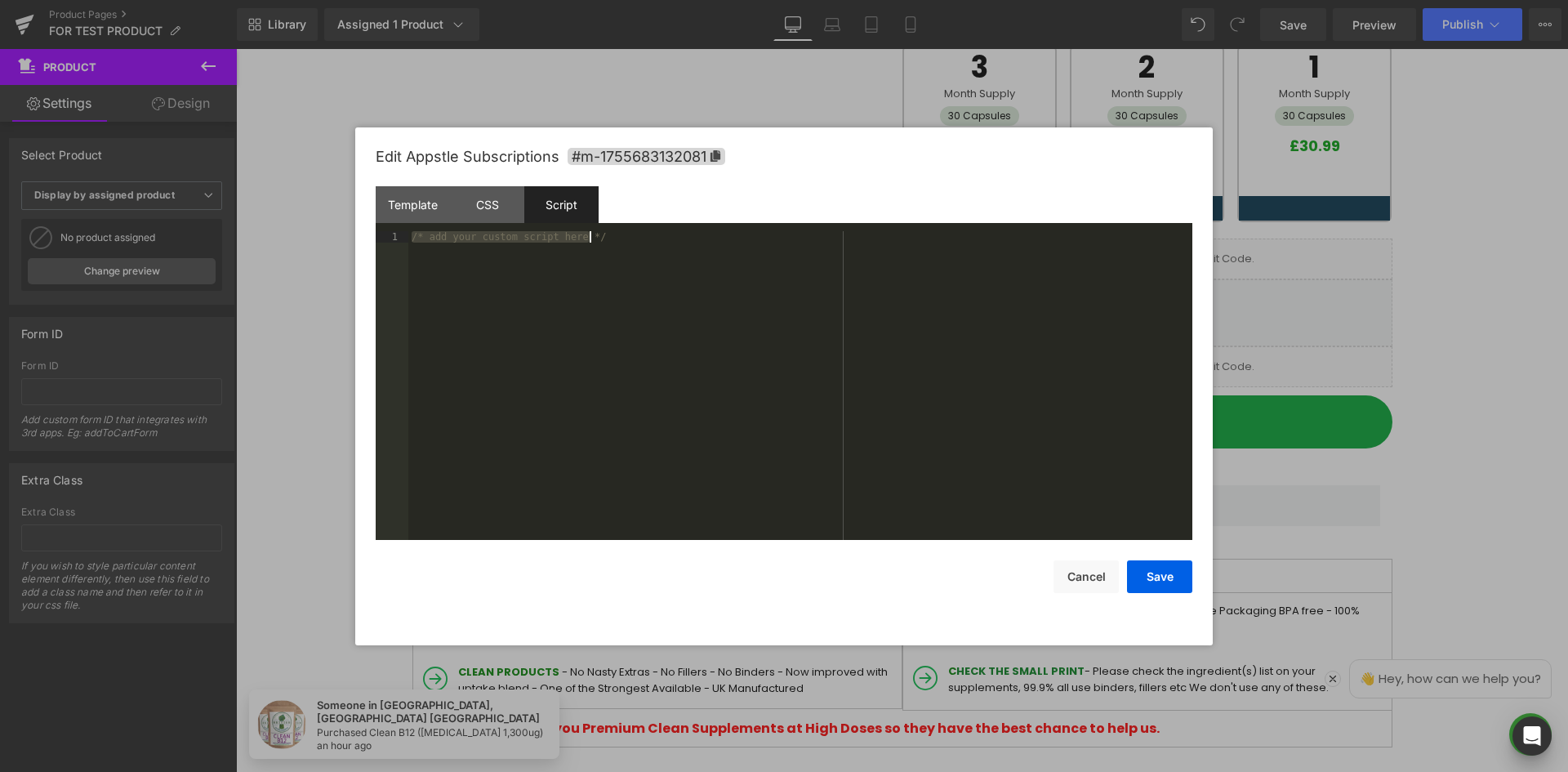
click at [589, 312] on div "/* add your custom script here */" at bounding box center [800, 385] width 784 height 309
drag, startPoint x: 1071, startPoint y: 575, endPoint x: 1061, endPoint y: 559, distance: 18.9
click at [1070, 575] on button "Cancel" at bounding box center [1086, 577] width 65 height 32
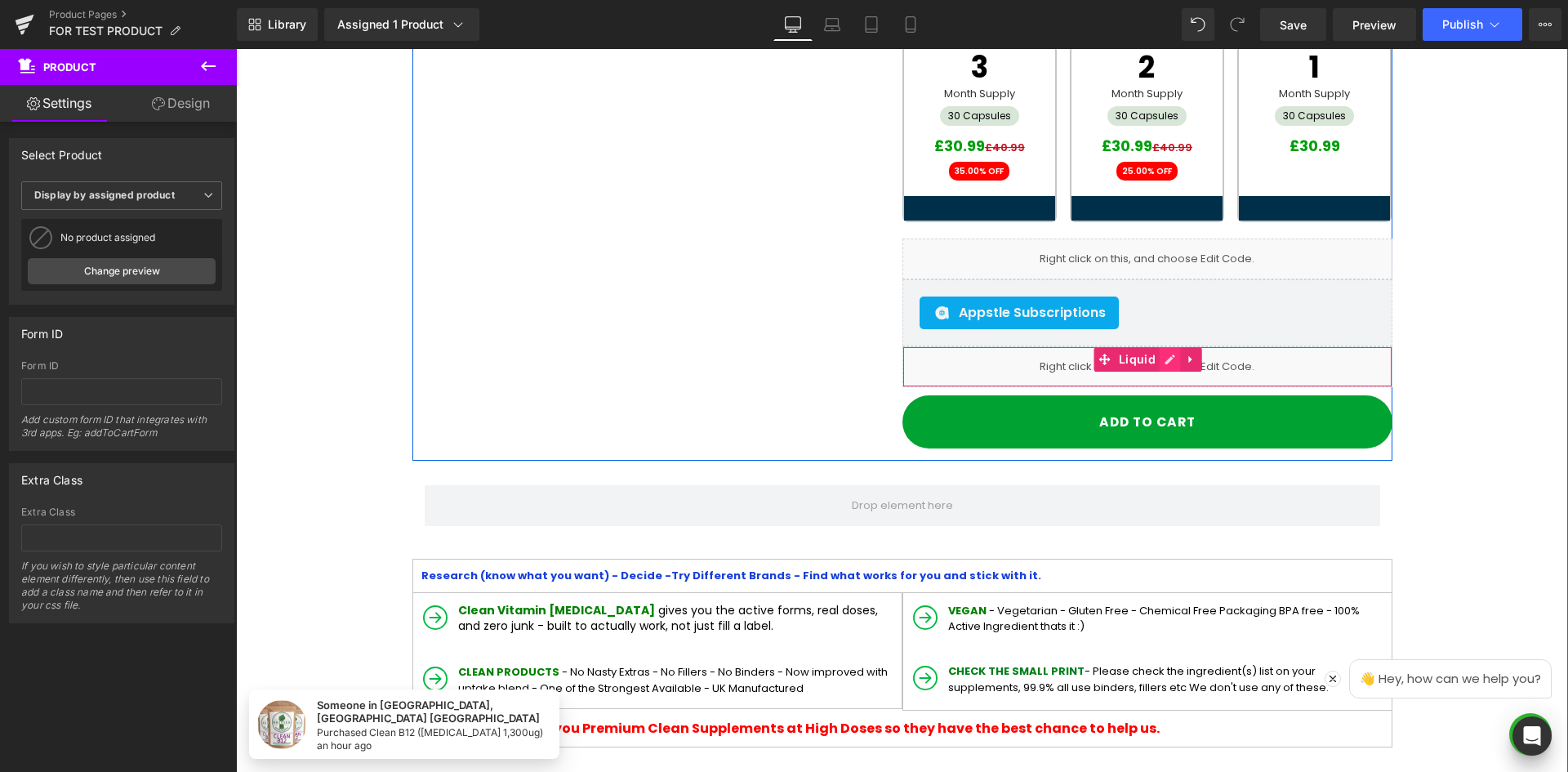
click at [1165, 362] on icon at bounding box center [1171, 359] width 12 height 12
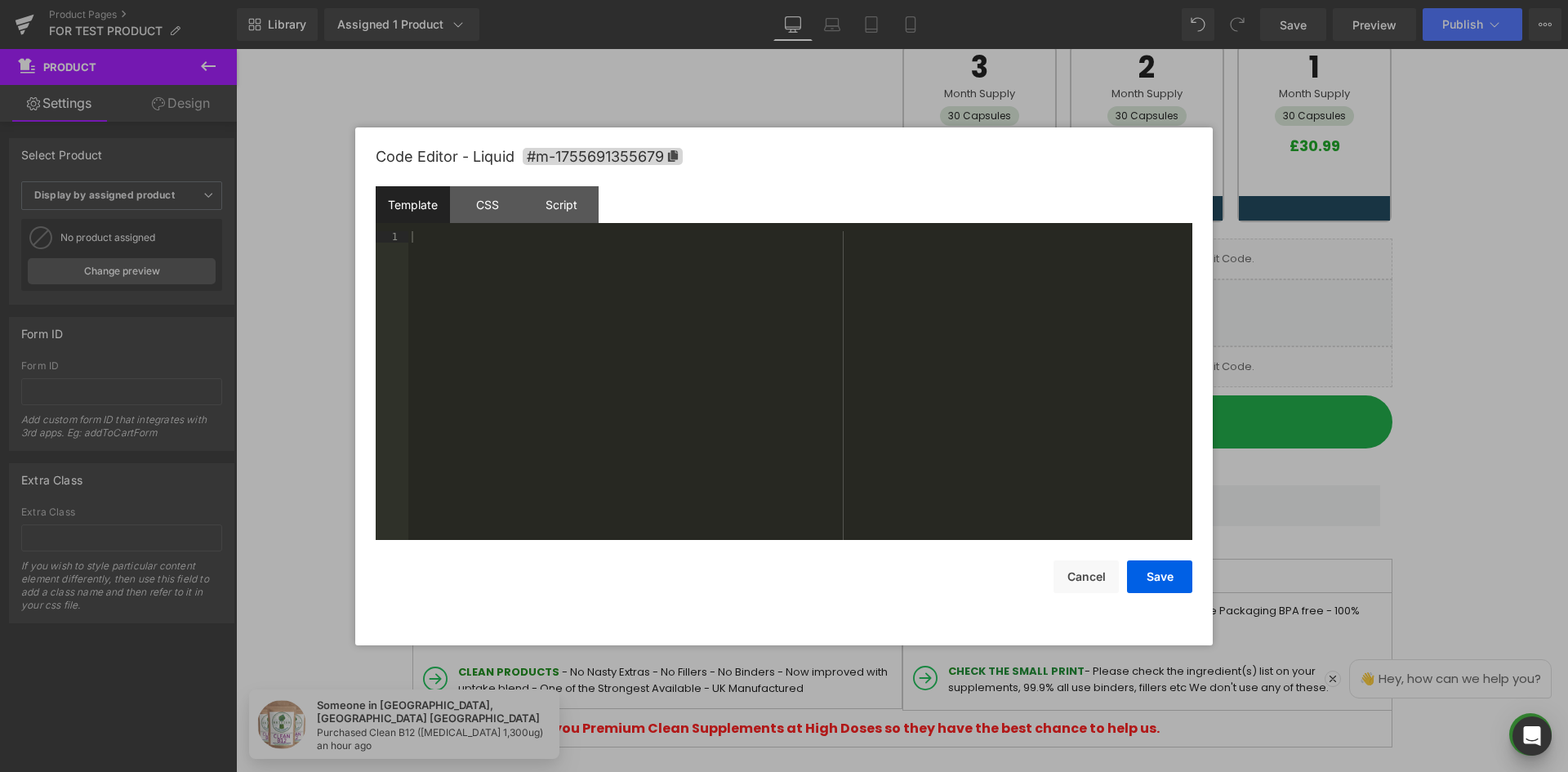
click at [565, 222] on div "Script" at bounding box center [561, 205] width 75 height 36
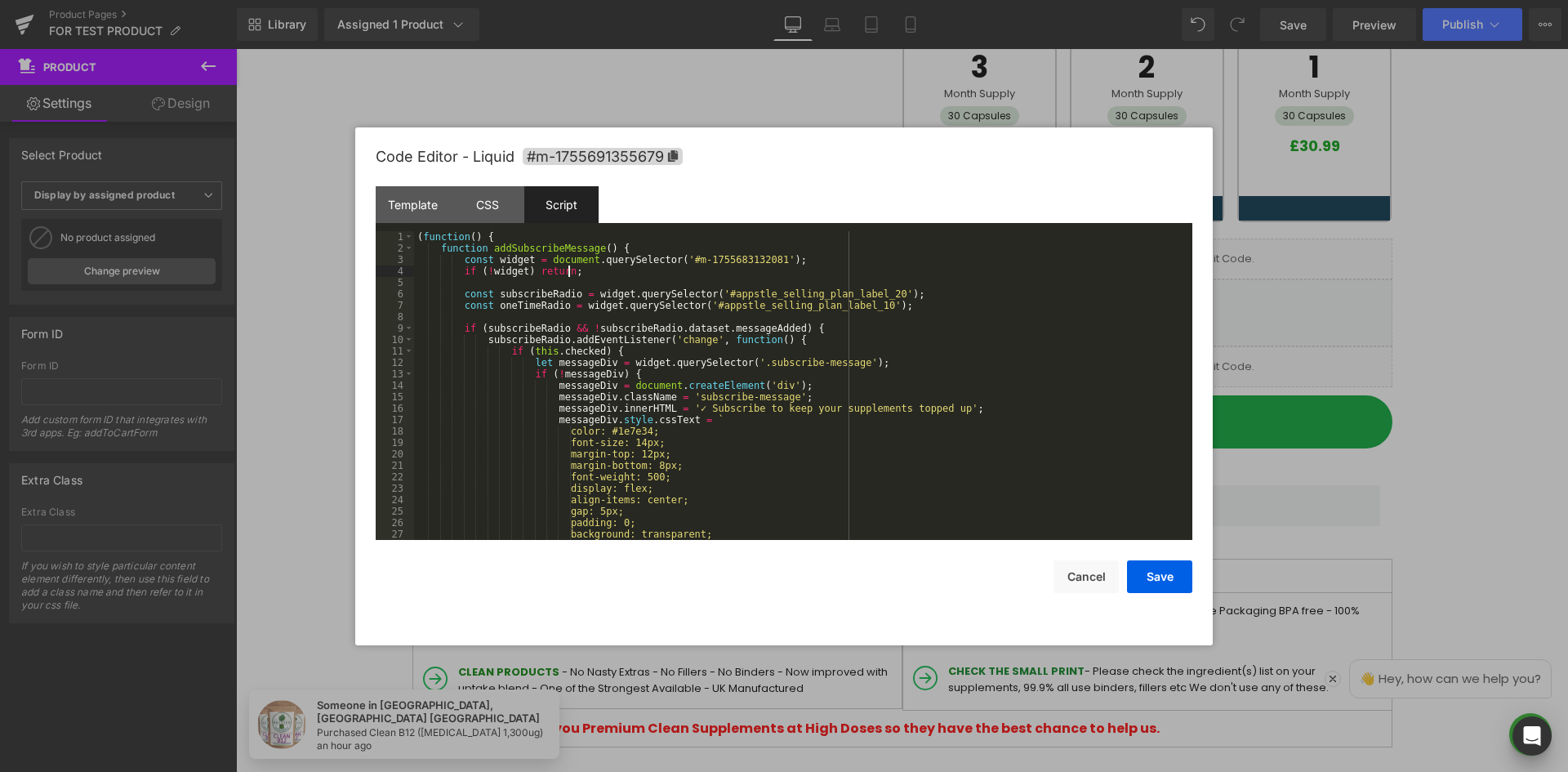
click at [567, 267] on div "( function ( ) { function addSubscribeMessage ( ) { const widget = document . q…" at bounding box center [800, 397] width 772 height 332
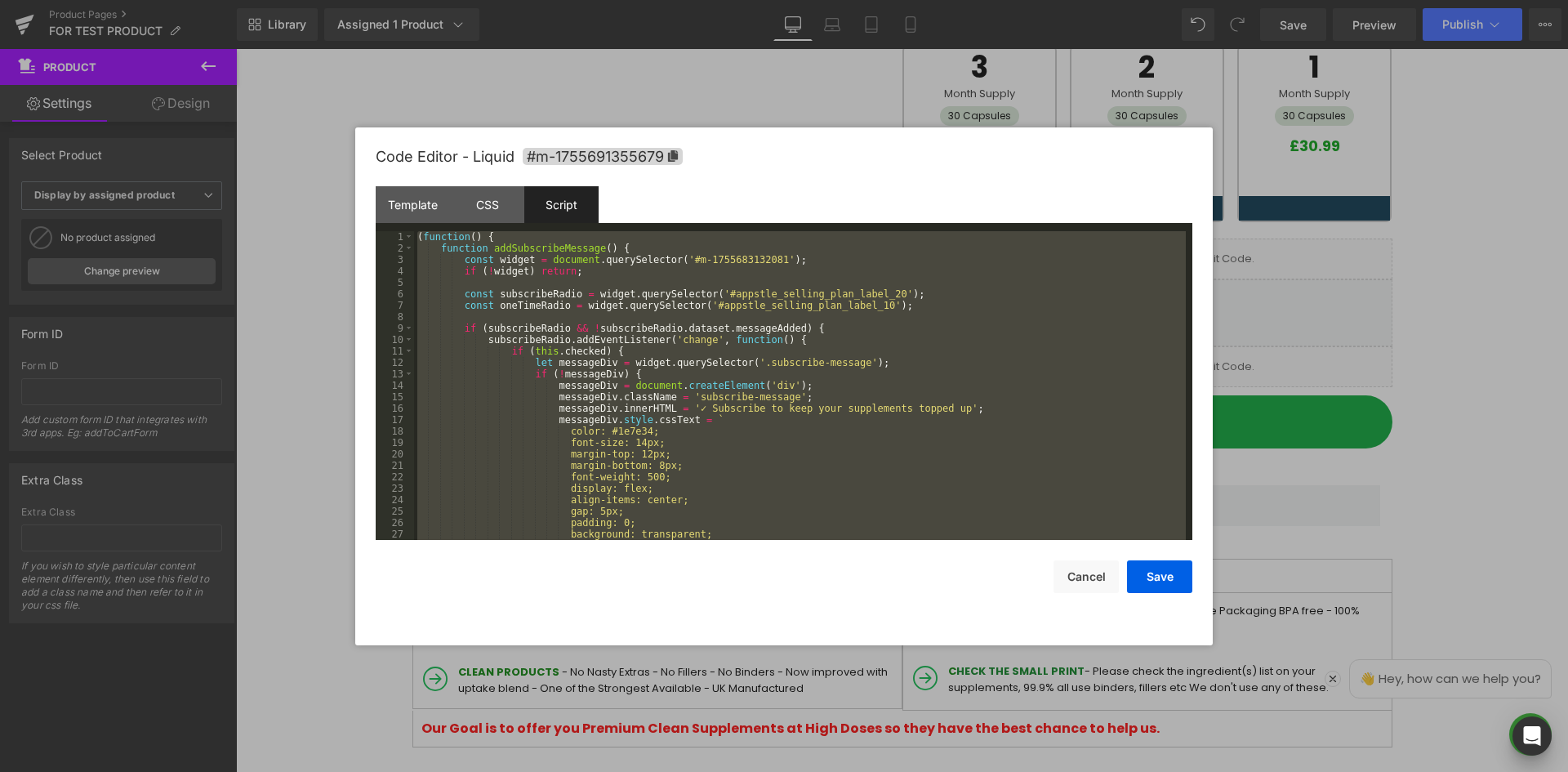
scroll to position [618, 0]
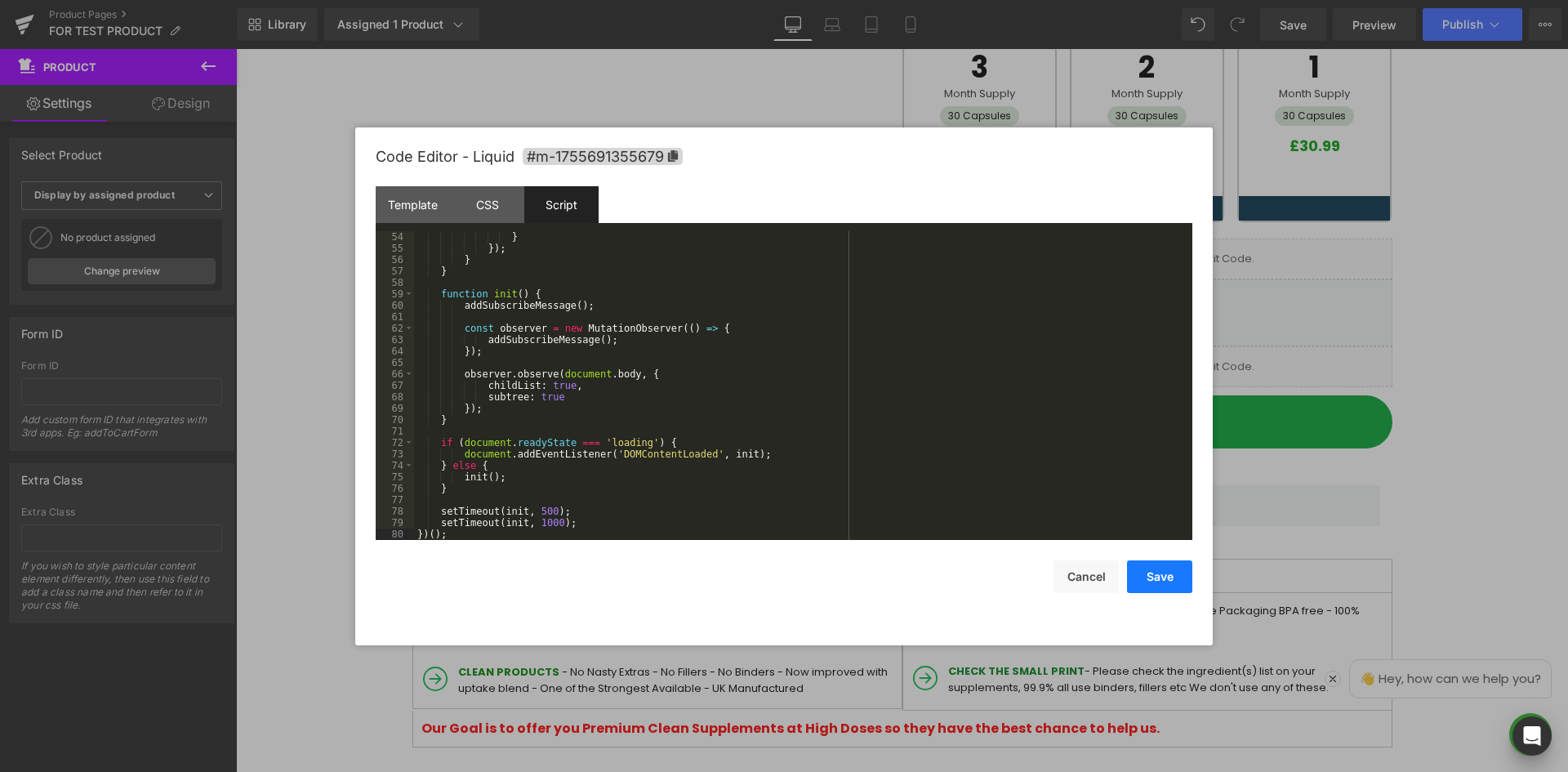
click at [1167, 570] on button "Save" at bounding box center [1159, 577] width 65 height 32
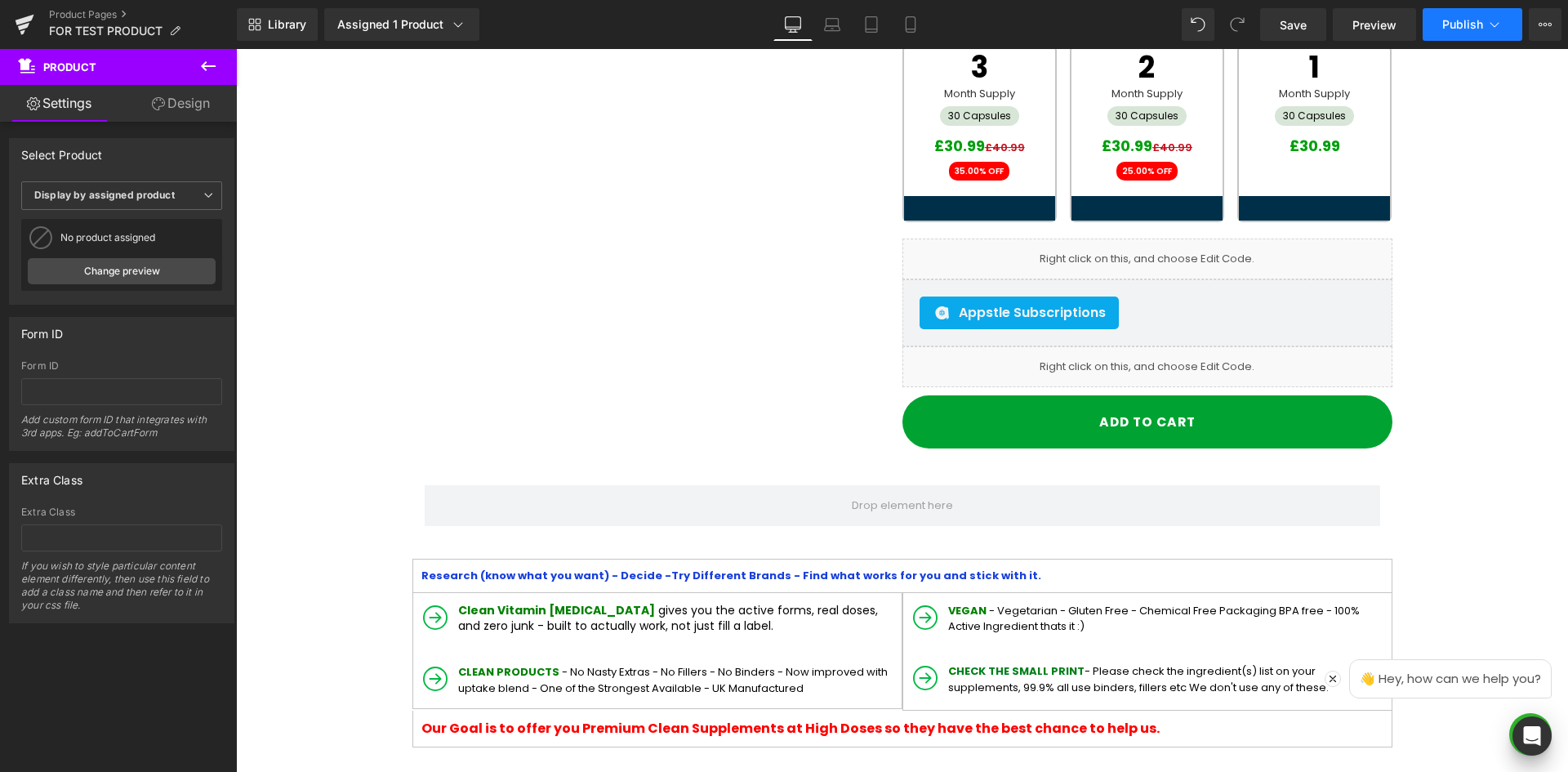
click at [1464, 28] on span "Publish" at bounding box center [1462, 25] width 41 height 13
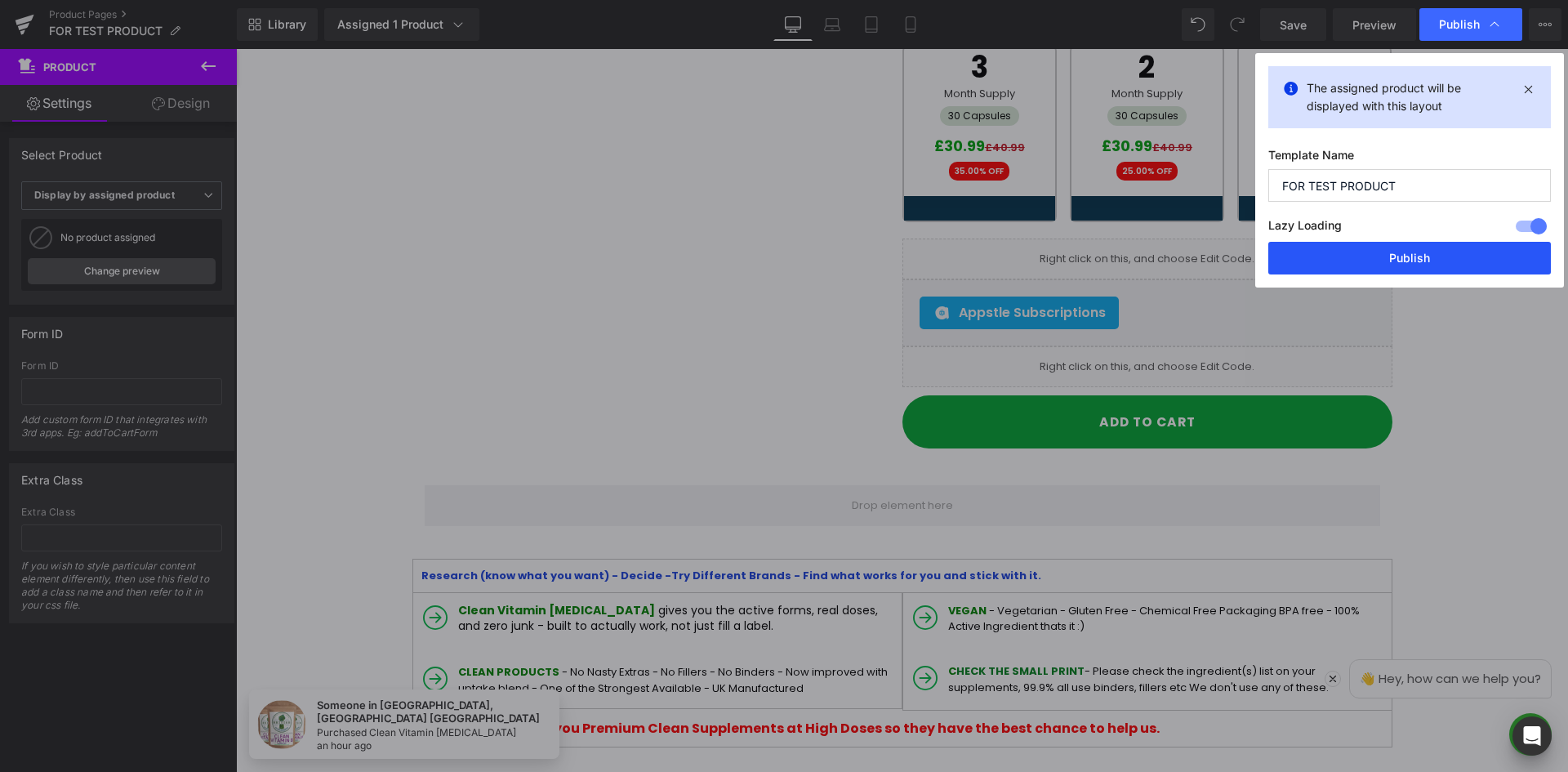
click at [1403, 246] on button "Publish" at bounding box center [1409, 258] width 282 height 32
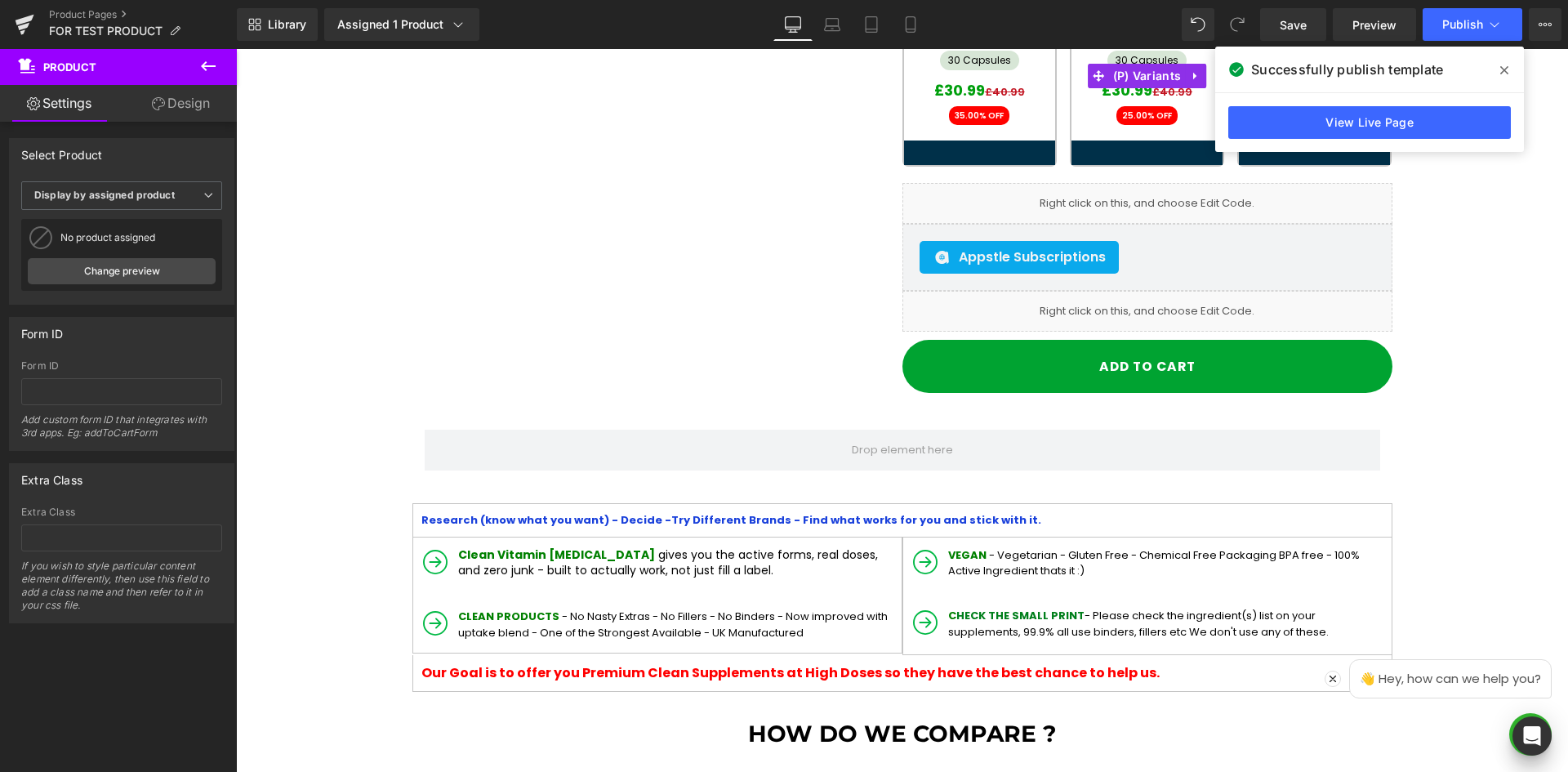
scroll to position [572, 0]
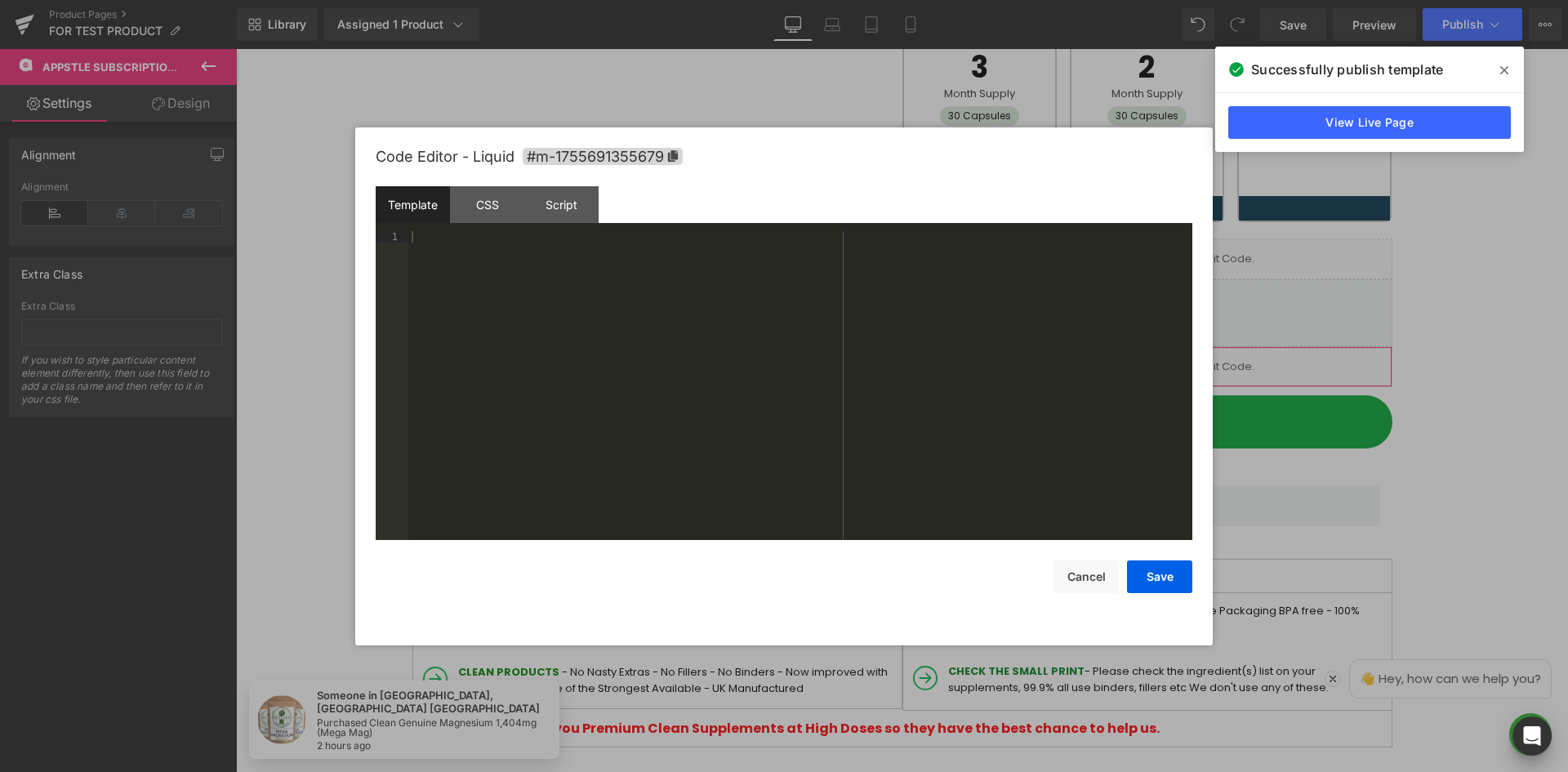
click at [1245, 450] on body "Liquid You are previewing how the will restyle your page. You can not edit Elem…" at bounding box center [784, 386] width 1568 height 772
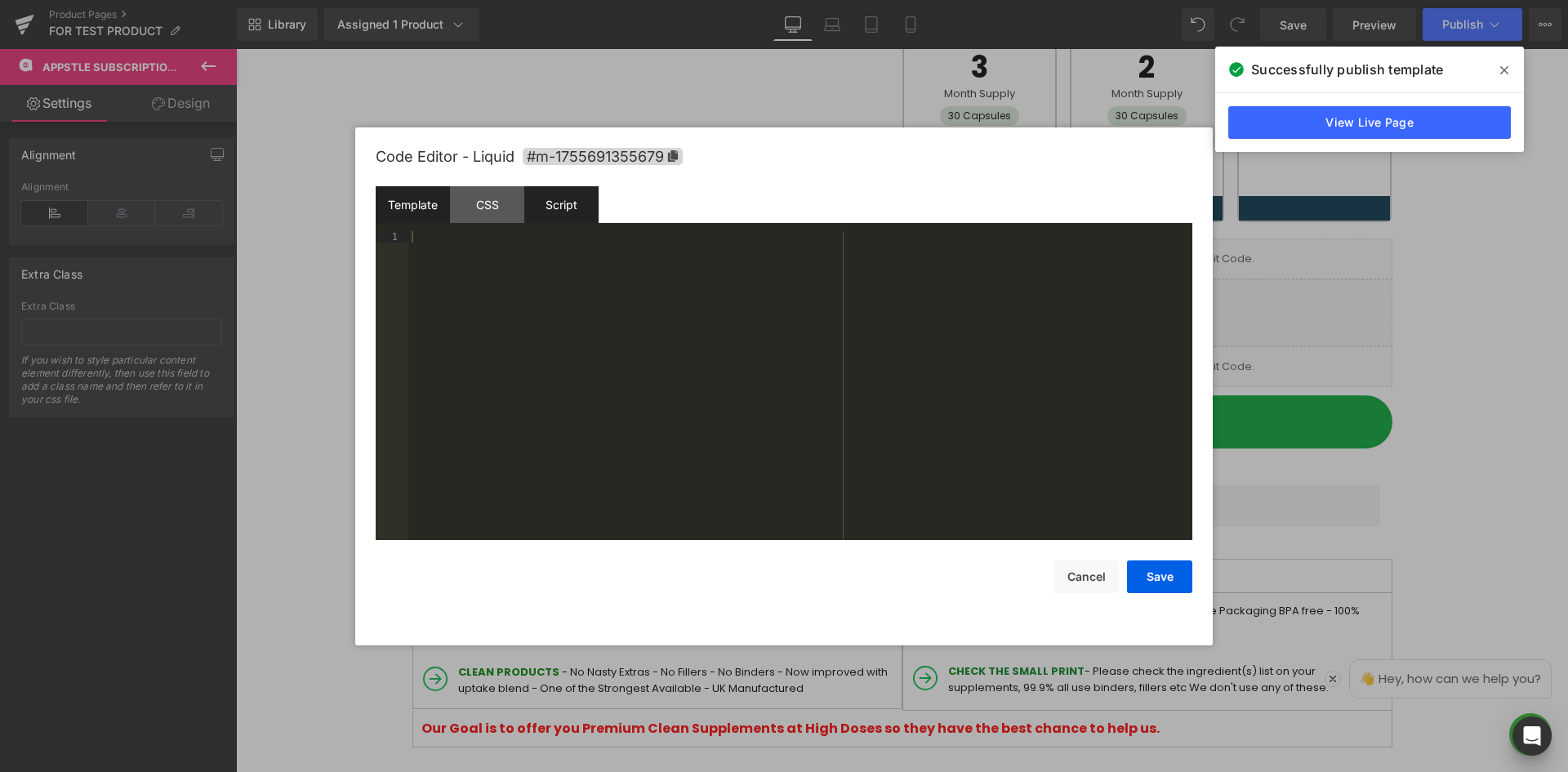
click at [583, 207] on div "Script" at bounding box center [561, 205] width 75 height 36
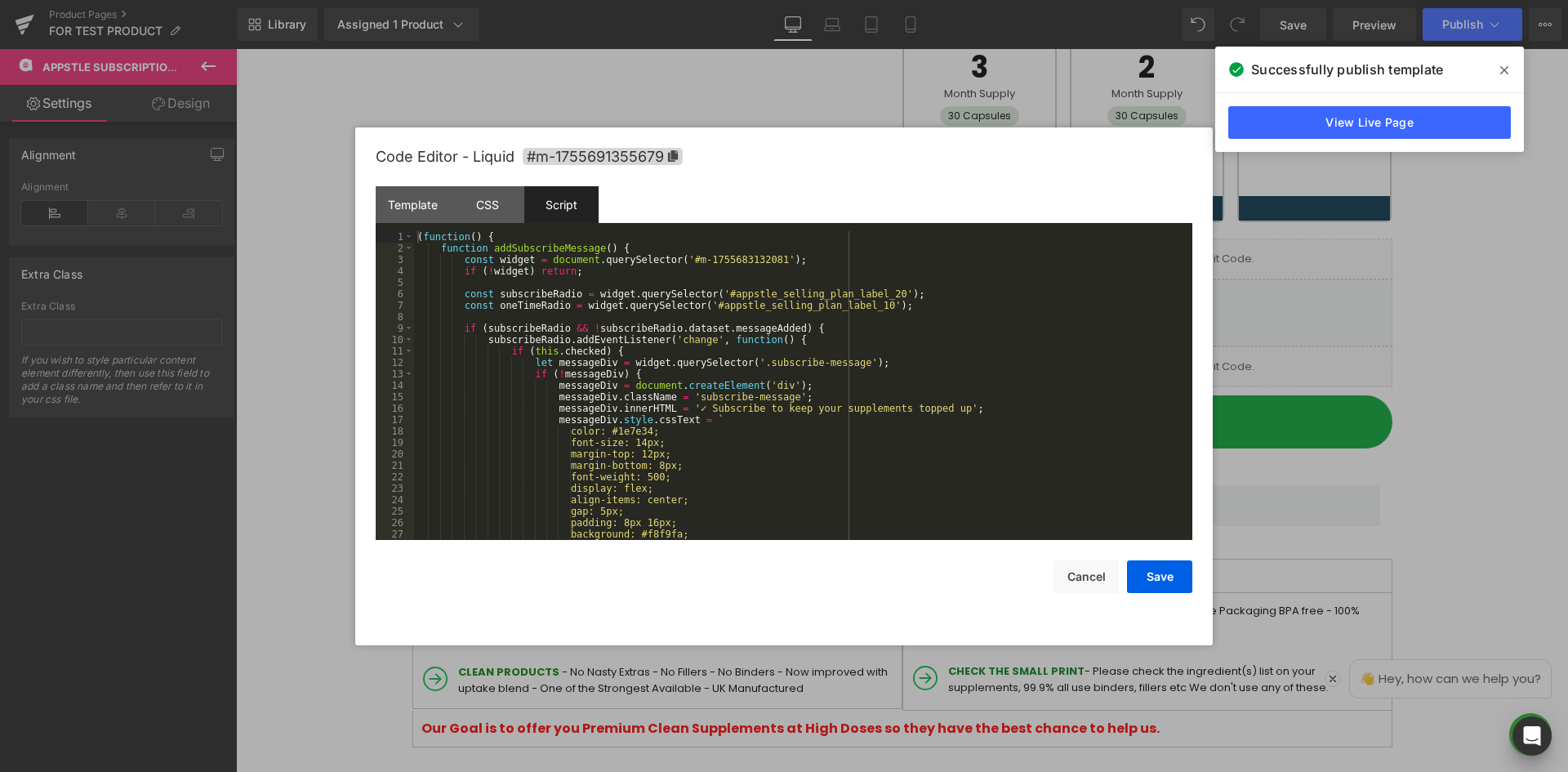
click at [747, 295] on div "( function ( ) { function addSubscribeMessage ( ) { const widget = document . q…" at bounding box center [800, 397] width 772 height 332
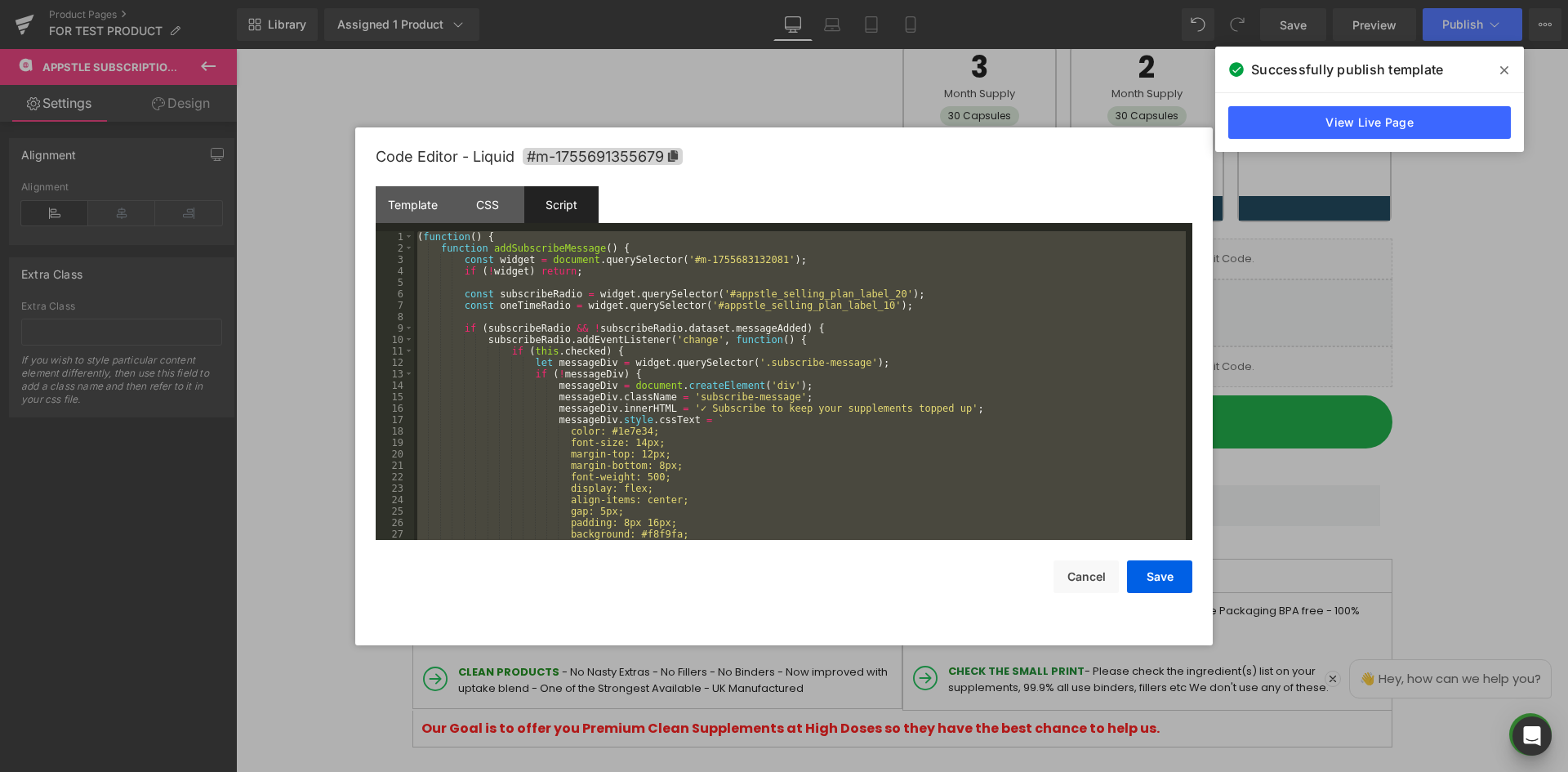
scroll to position [709, 0]
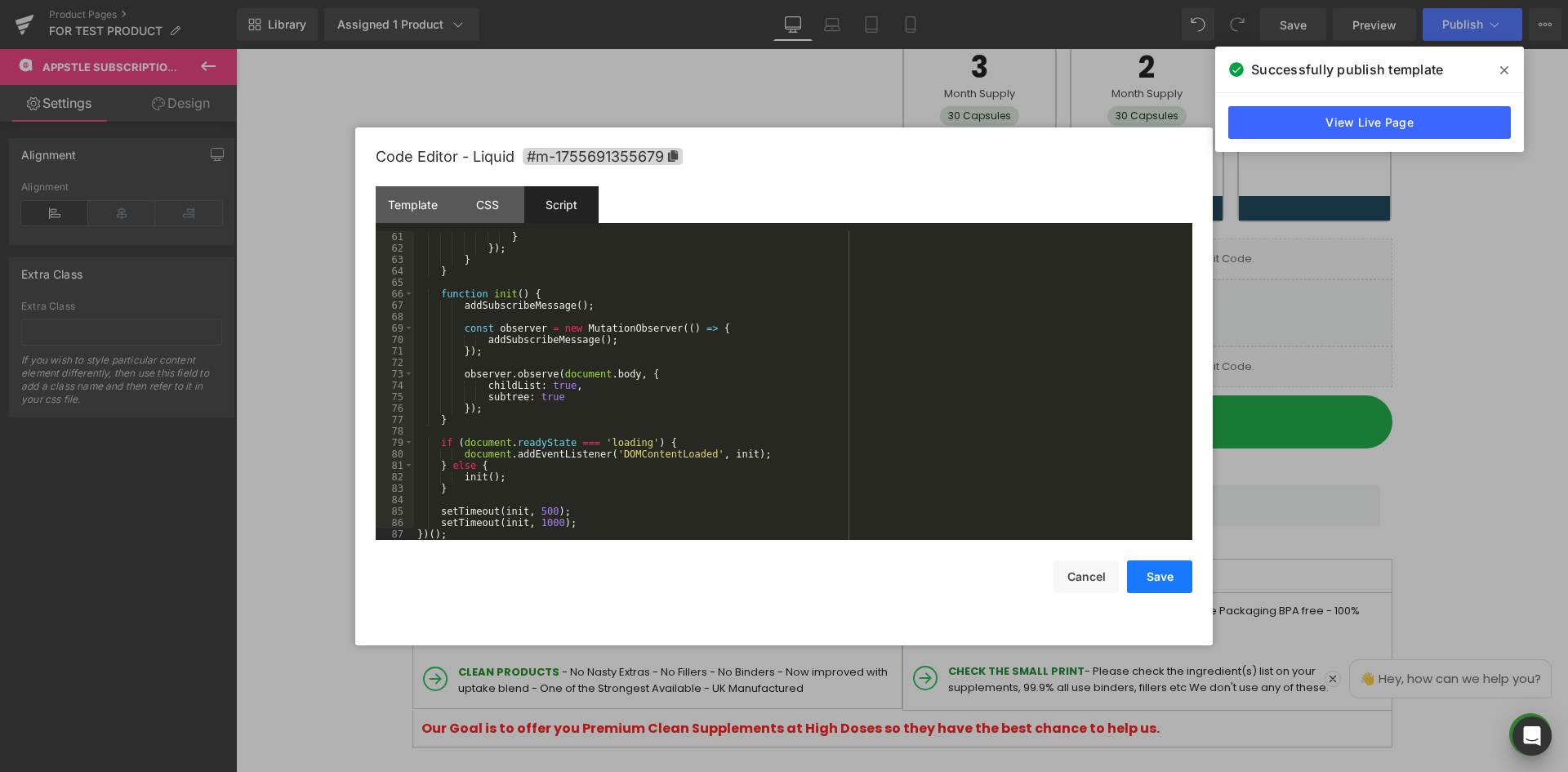
click at [1158, 577] on button "Save" at bounding box center [1159, 577] width 65 height 32
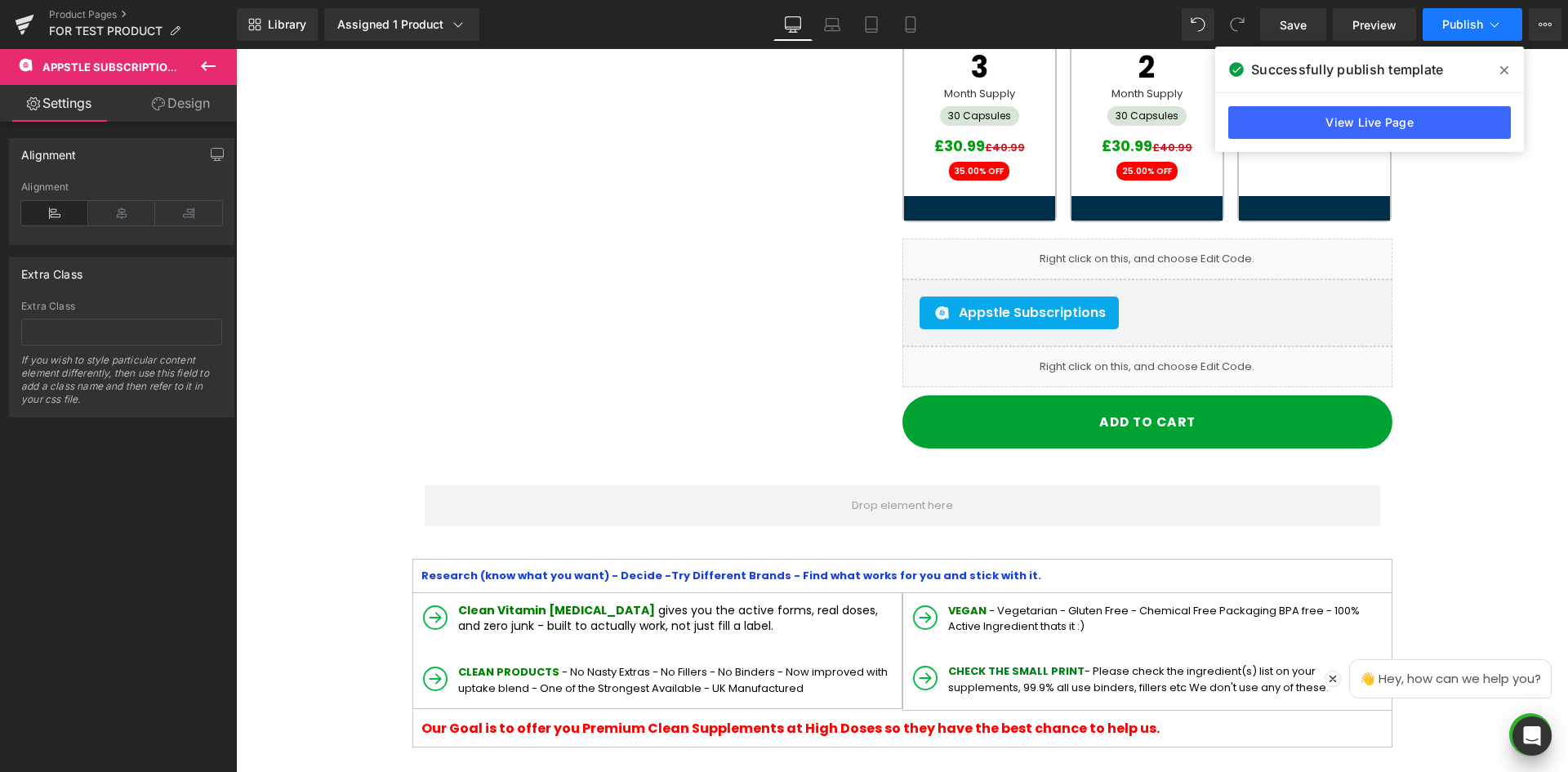
click at [1460, 19] on span "Publish" at bounding box center [1462, 25] width 41 height 13
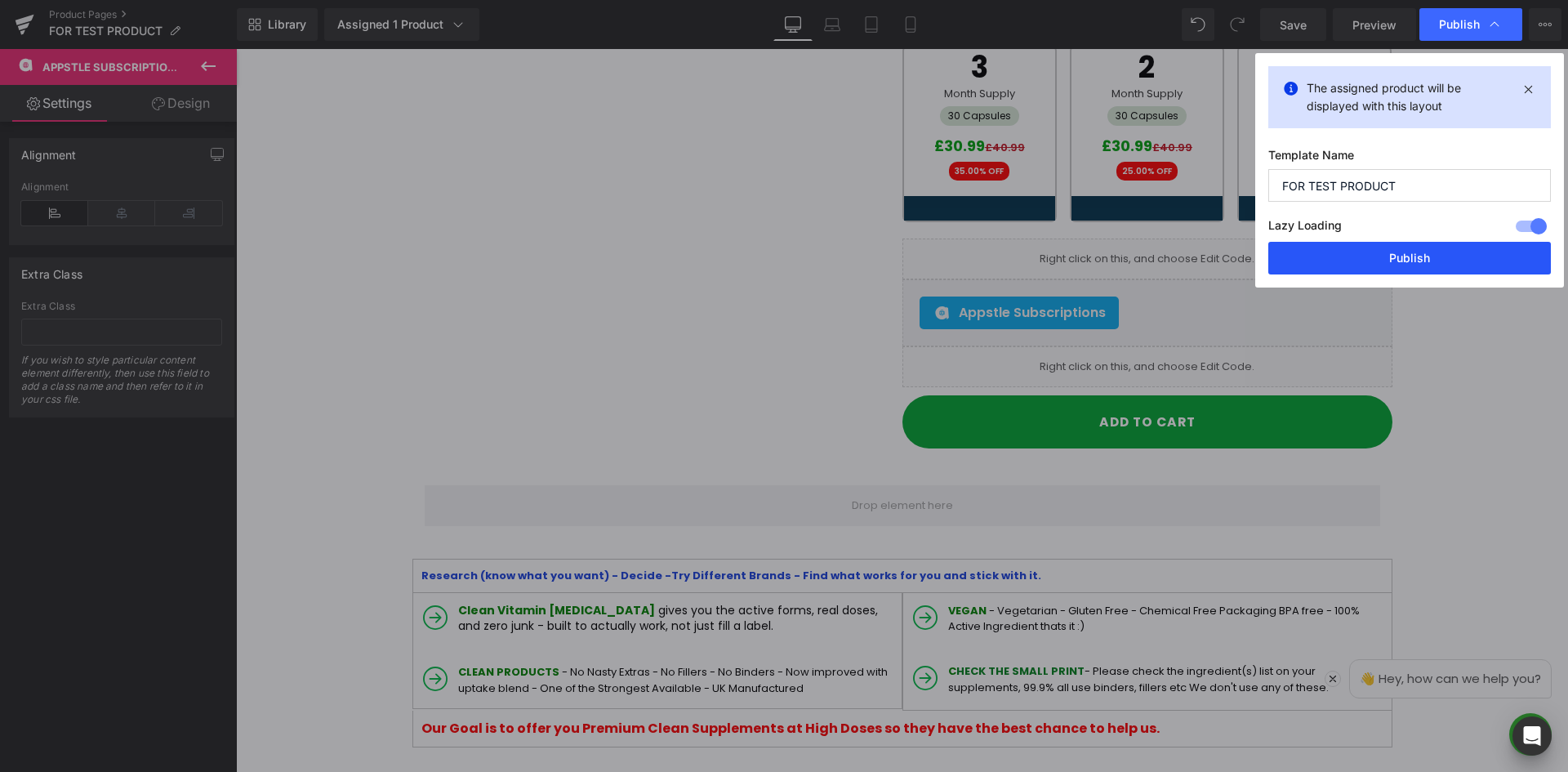
click at [1402, 258] on button "Publish" at bounding box center [1409, 258] width 282 height 32
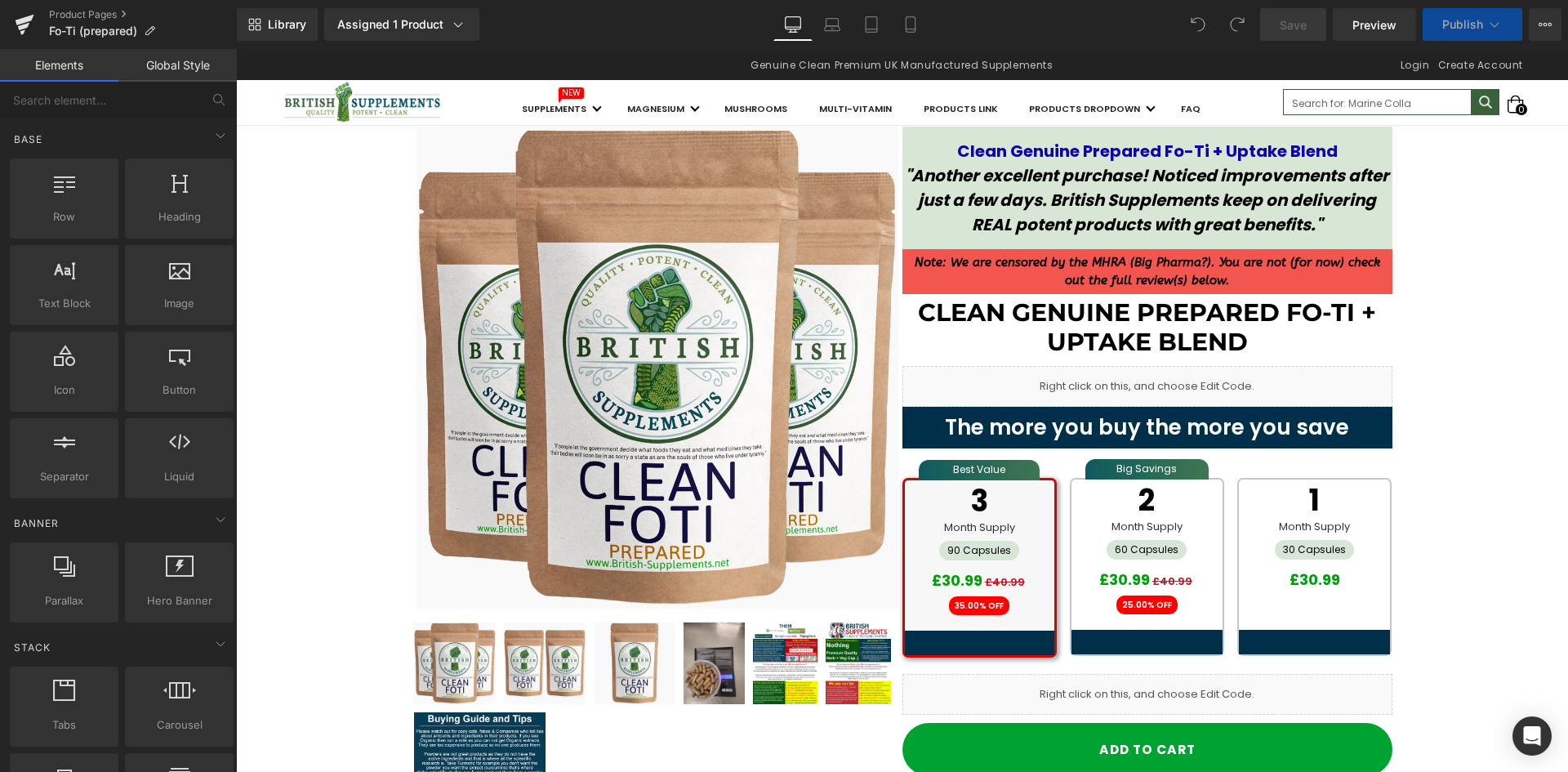
scroll to position [327, 0]
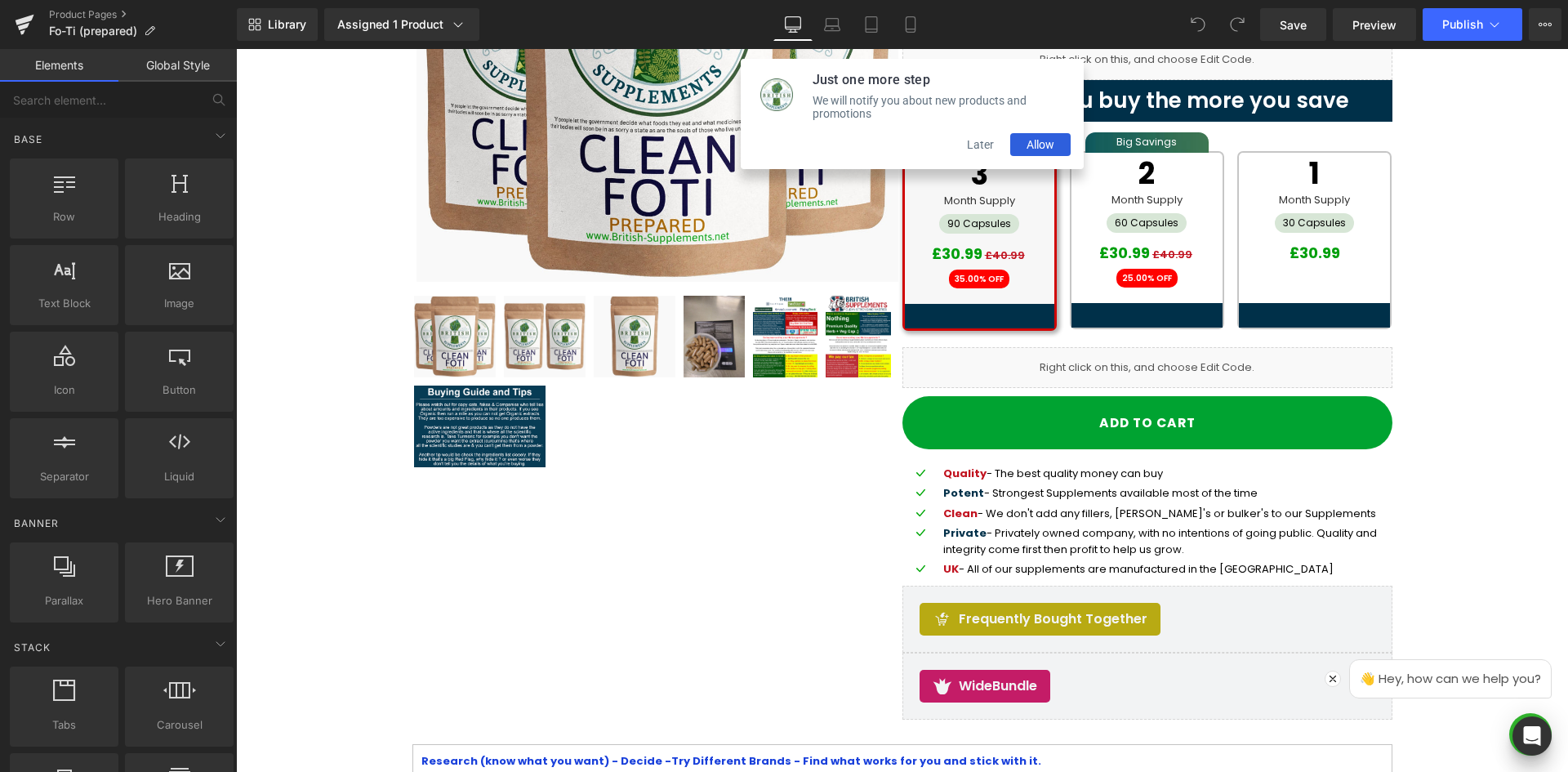
click at [979, 148] on button "Later" at bounding box center [980, 145] width 60 height 23
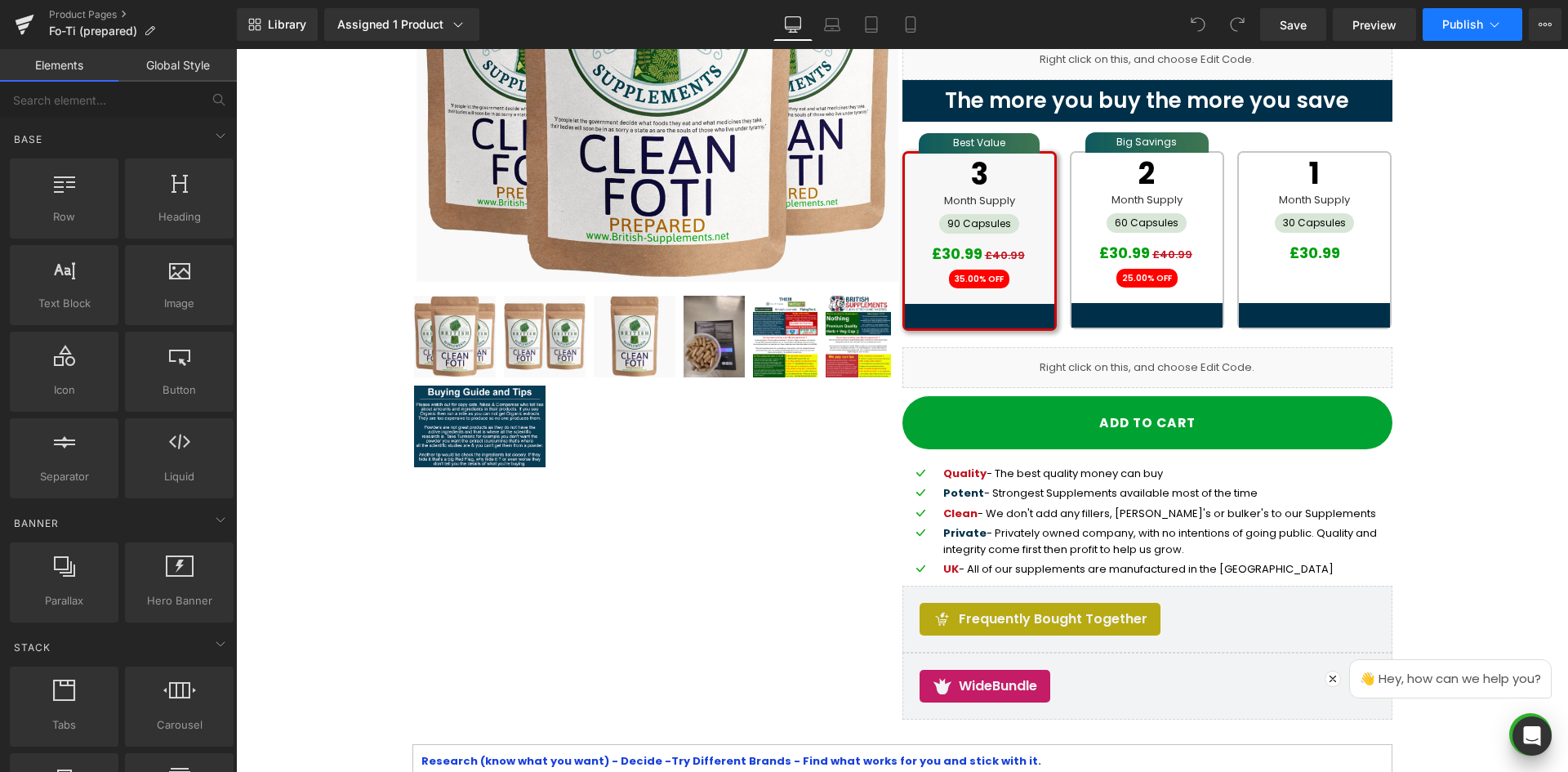
click at [1513, 20] on button "Publish" at bounding box center [1472, 24] width 99 height 32
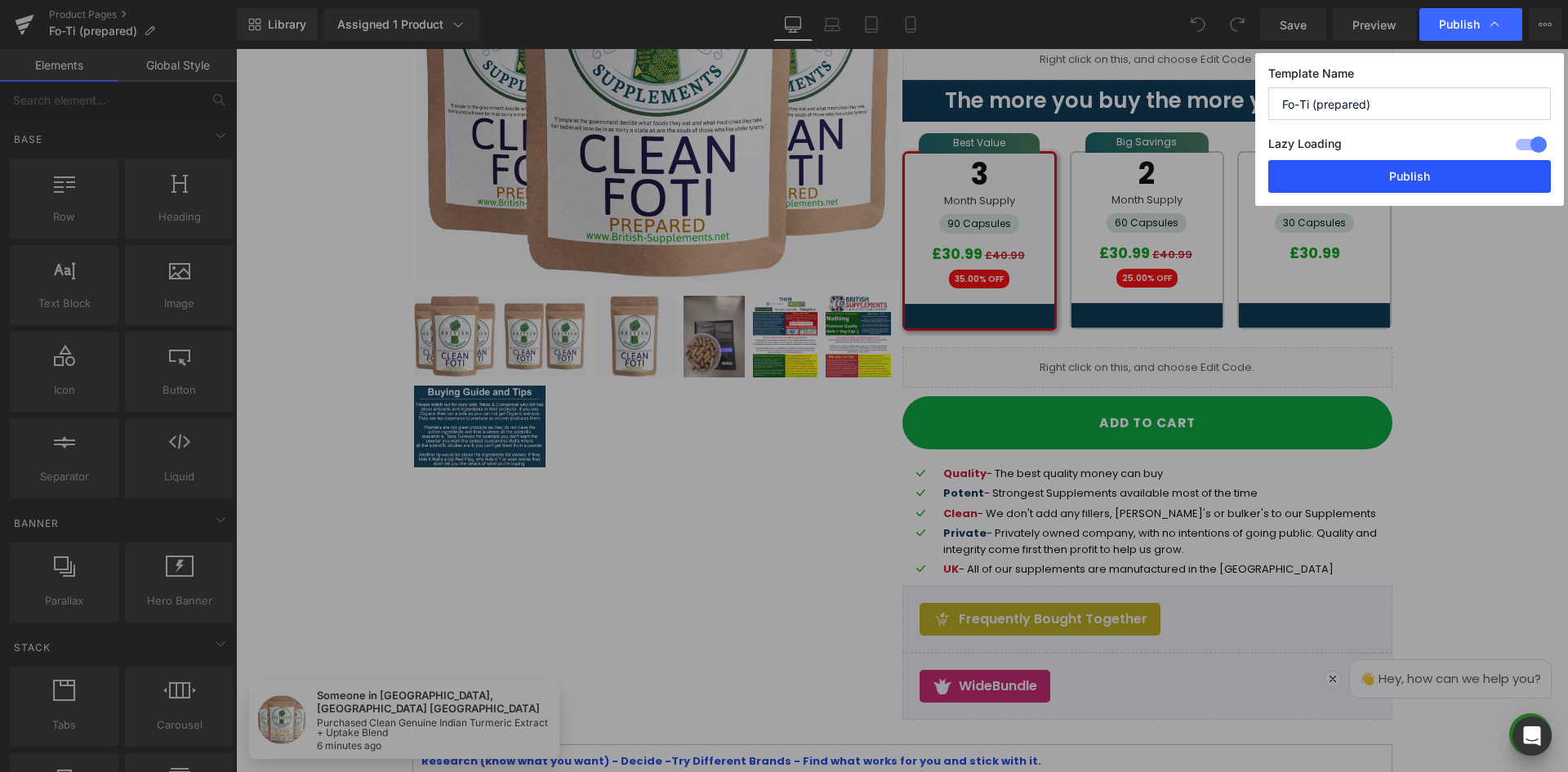
click at [1405, 176] on button "Publish" at bounding box center [1409, 176] width 282 height 32
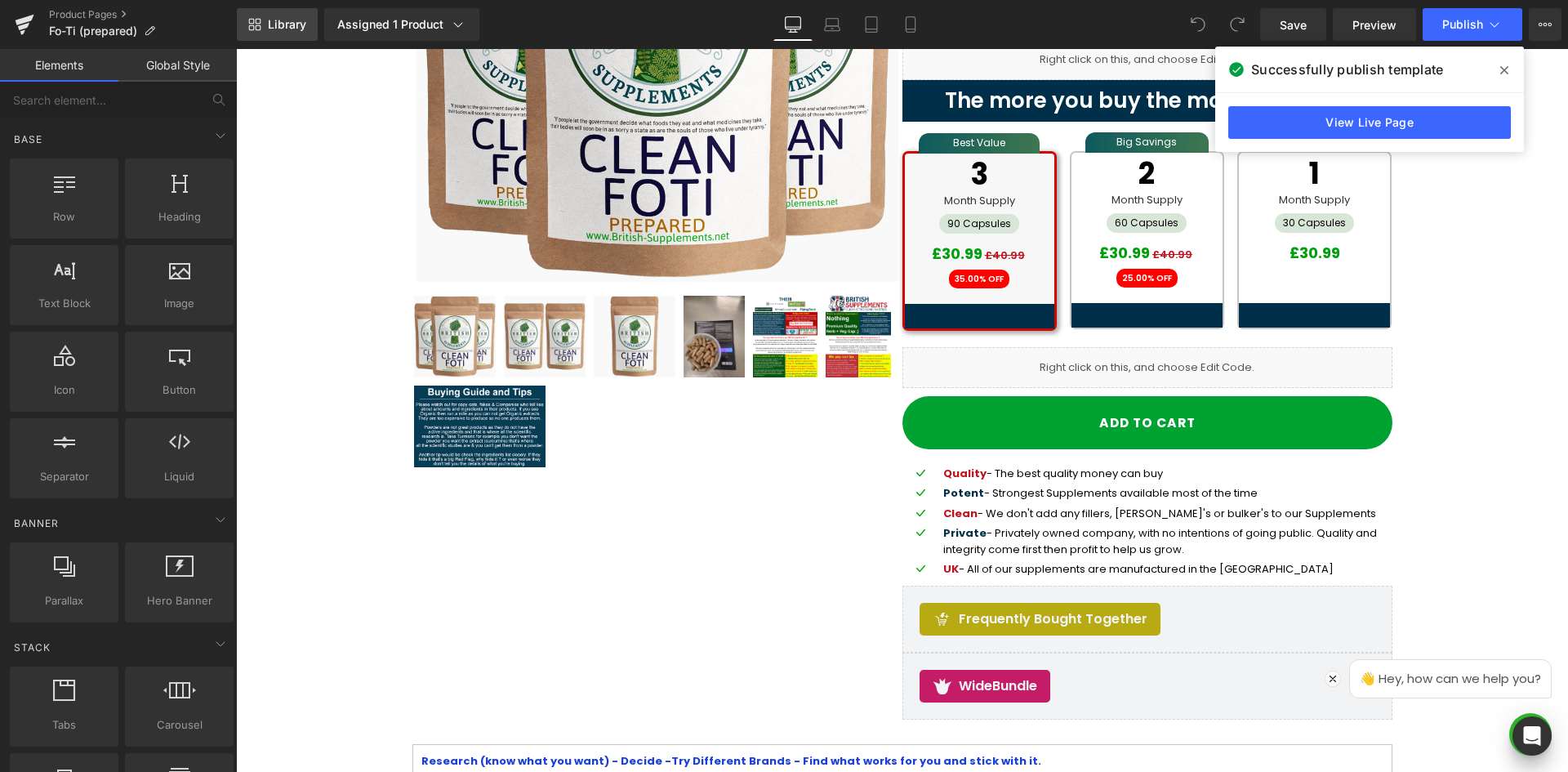
click at [281, 26] on span "Library" at bounding box center [287, 25] width 38 height 15
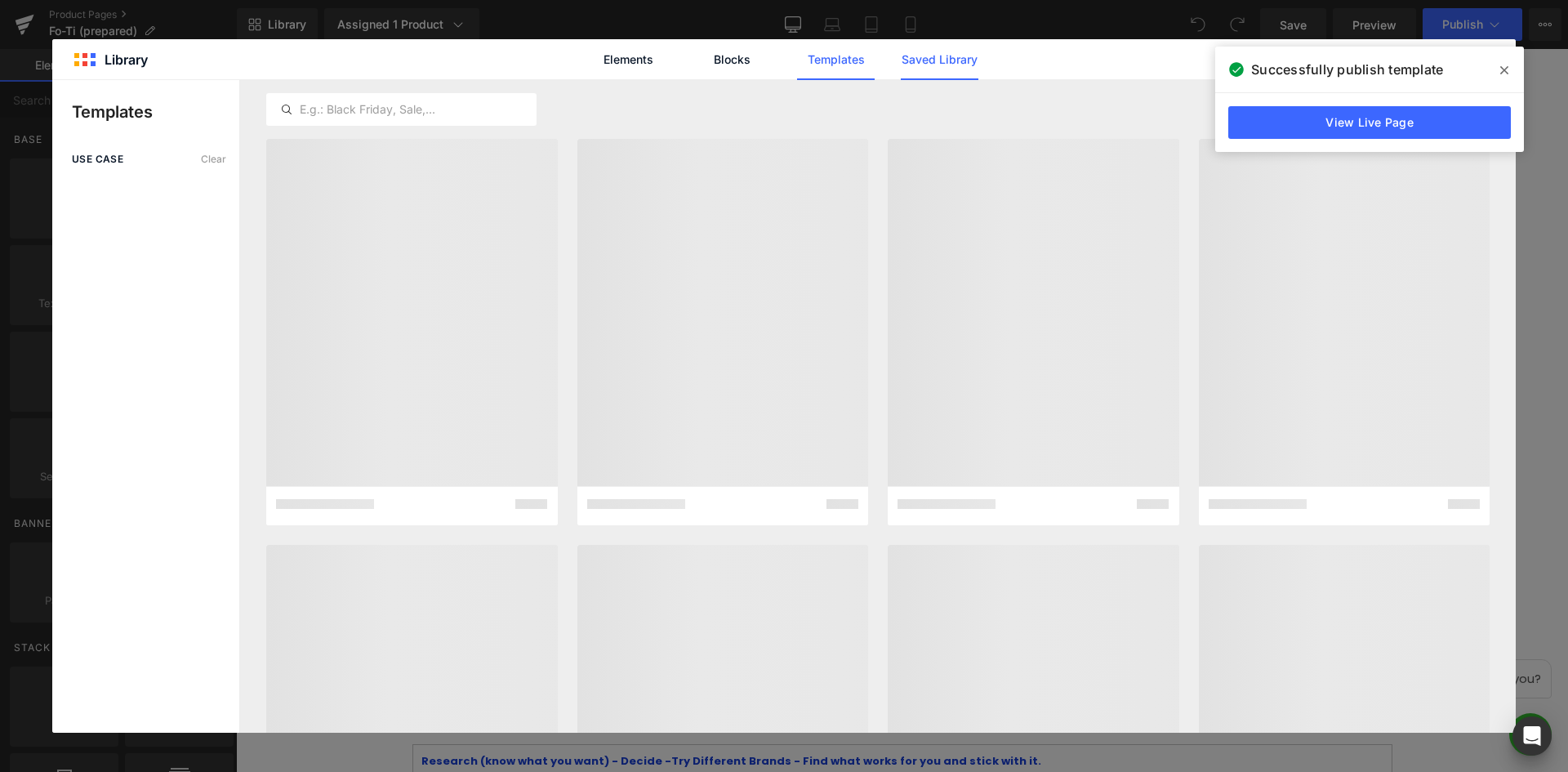
click at [955, 62] on link "Saved Library" at bounding box center [940, 59] width 78 height 41
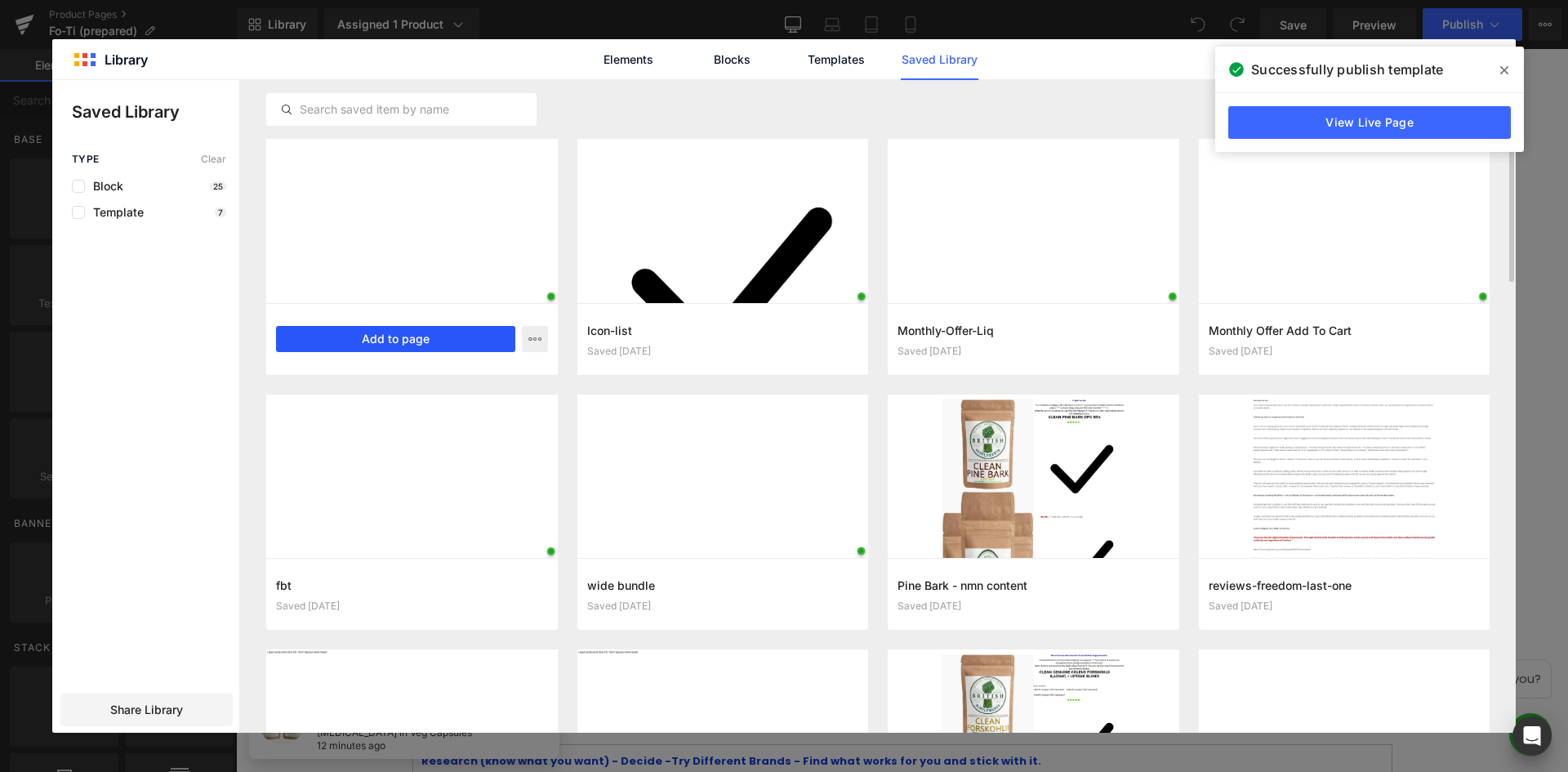
click at [410, 338] on button "Add to page" at bounding box center [395, 340] width 239 height 27
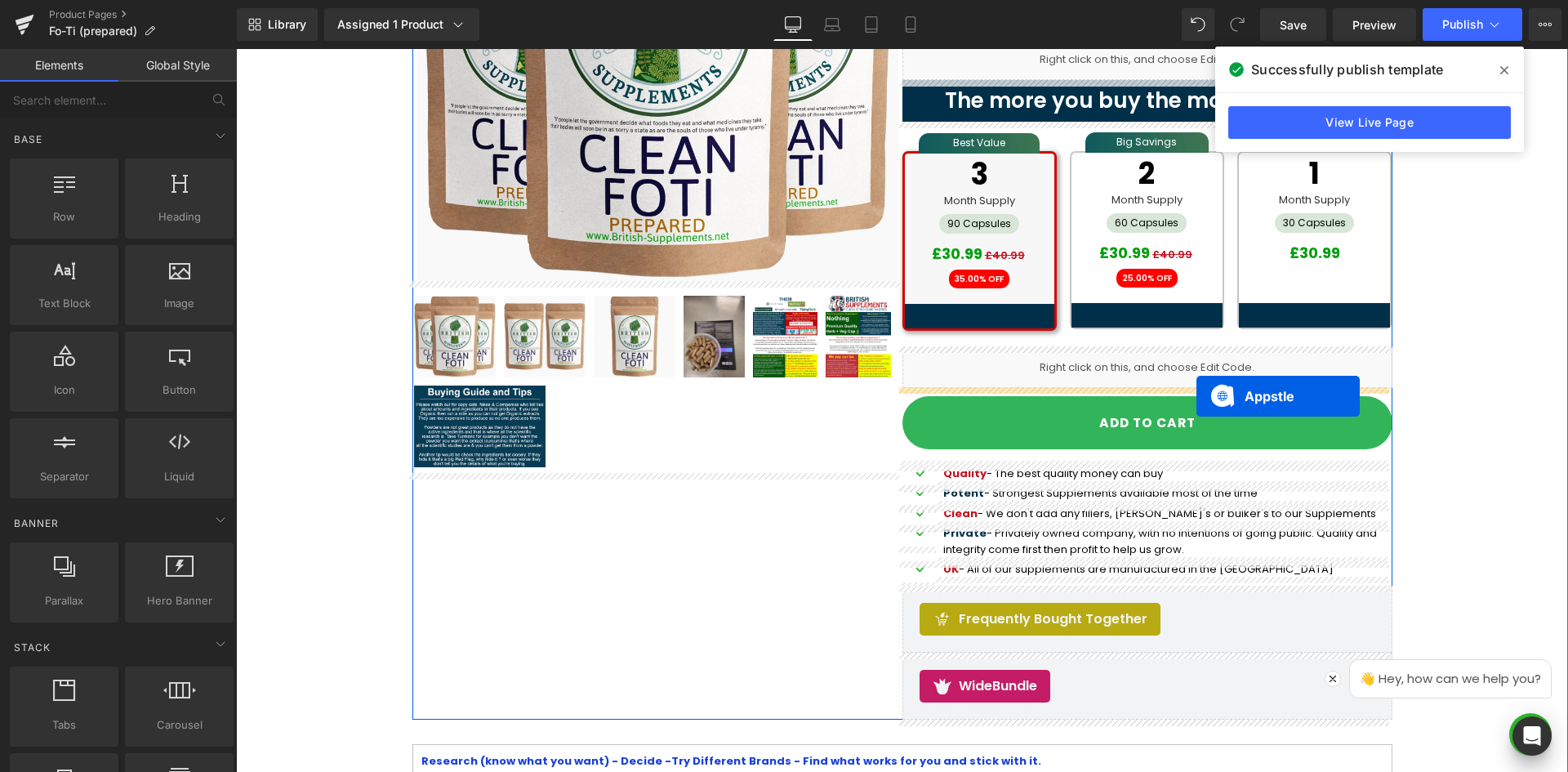
drag, startPoint x: 968, startPoint y: 258, endPoint x: 1196, endPoint y: 396, distance: 266.5
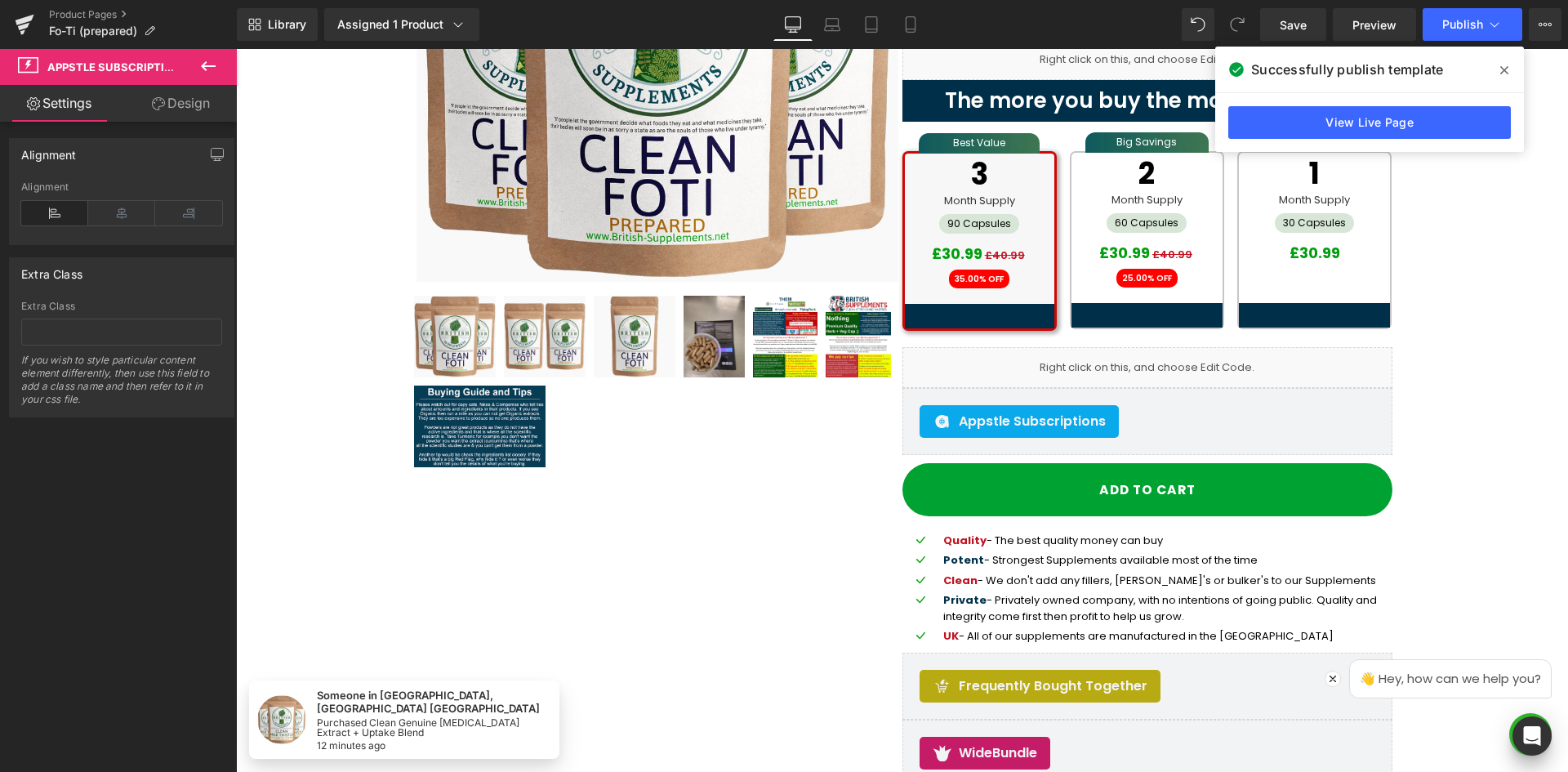
click at [1508, 60] on span at bounding box center [1504, 70] width 26 height 27
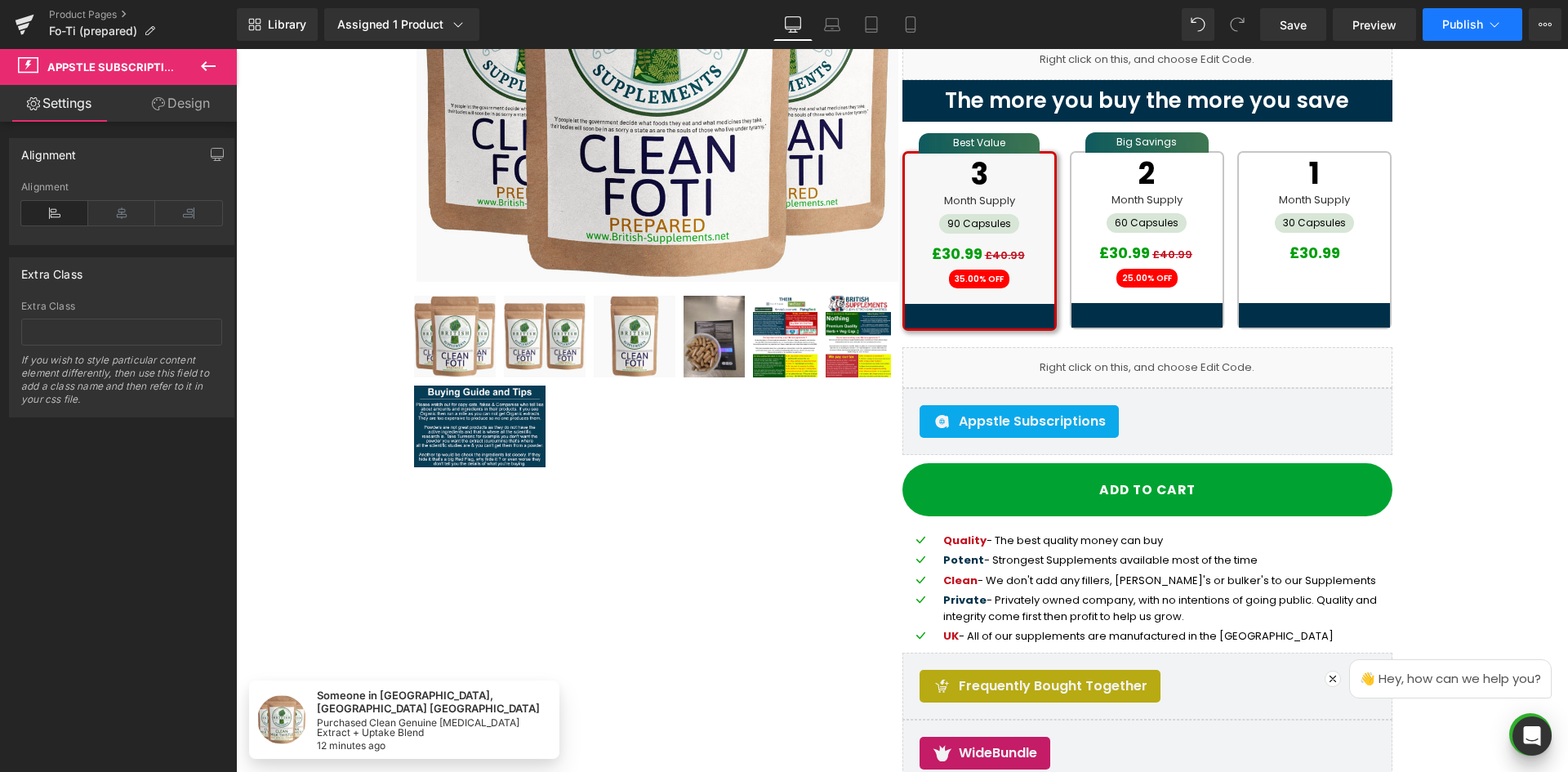
click at [1466, 22] on span "Publish" at bounding box center [1462, 25] width 41 height 13
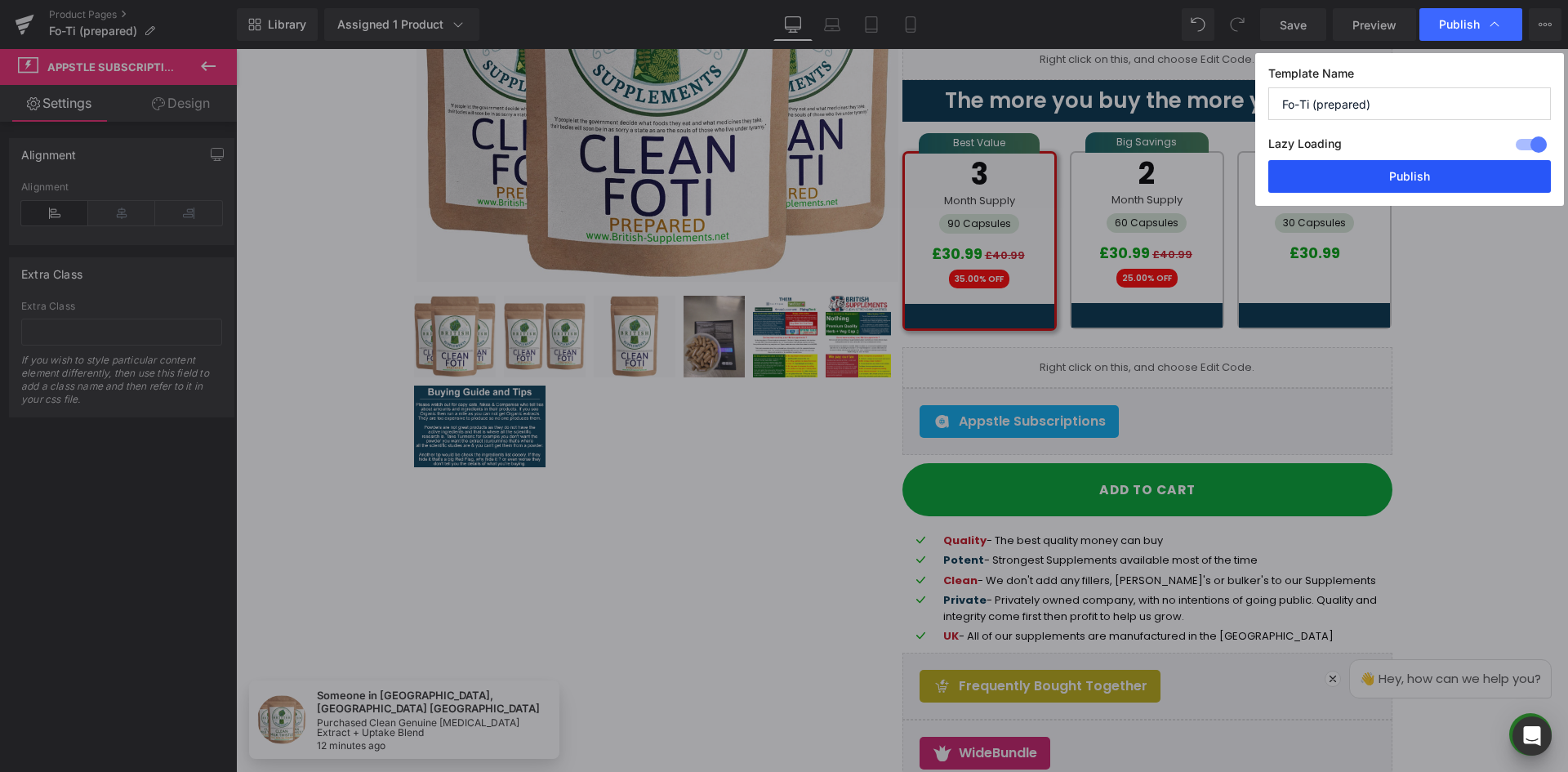
click at [1407, 166] on button "Publish" at bounding box center [1409, 176] width 282 height 32
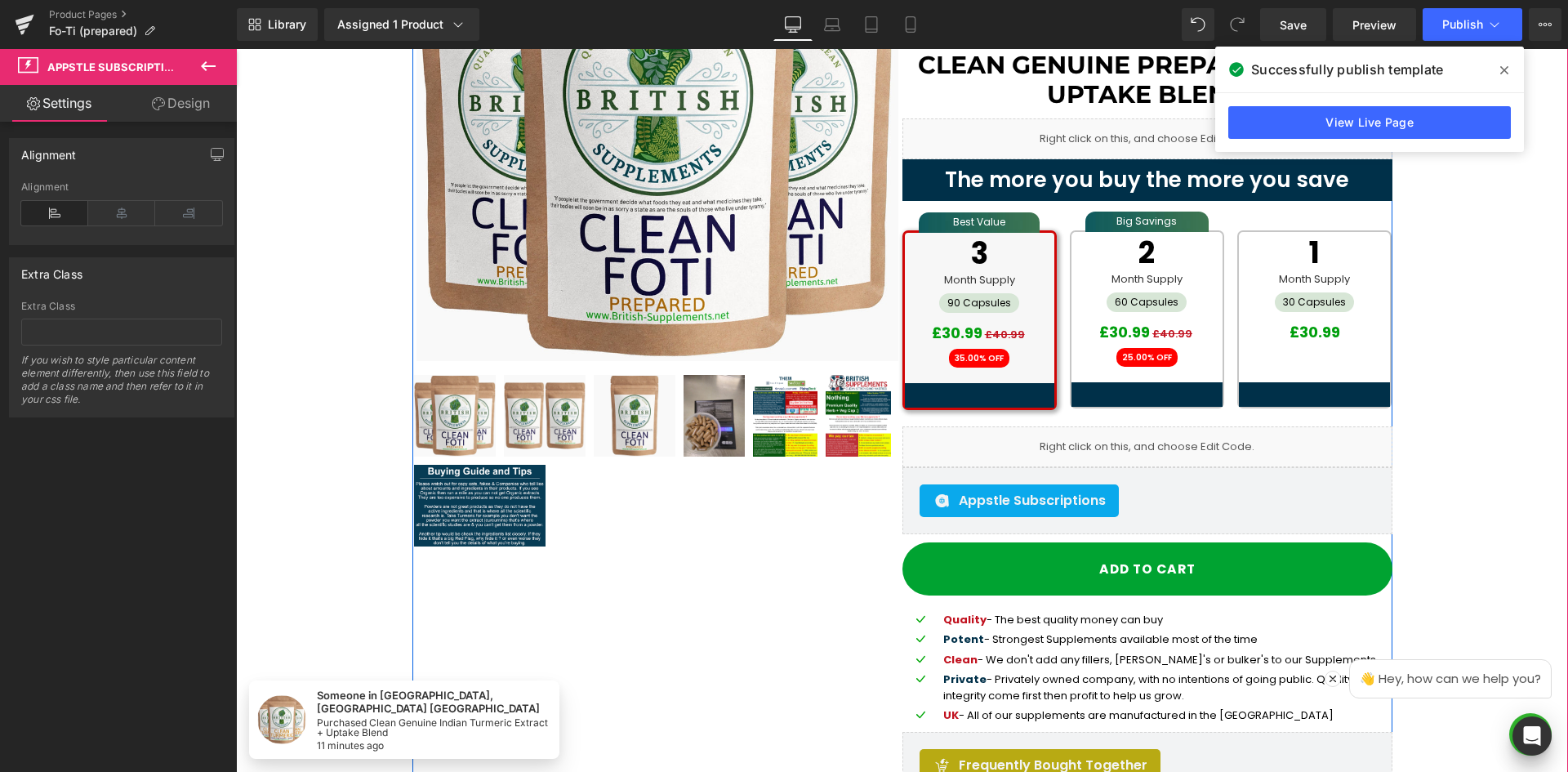
scroll to position [245, 0]
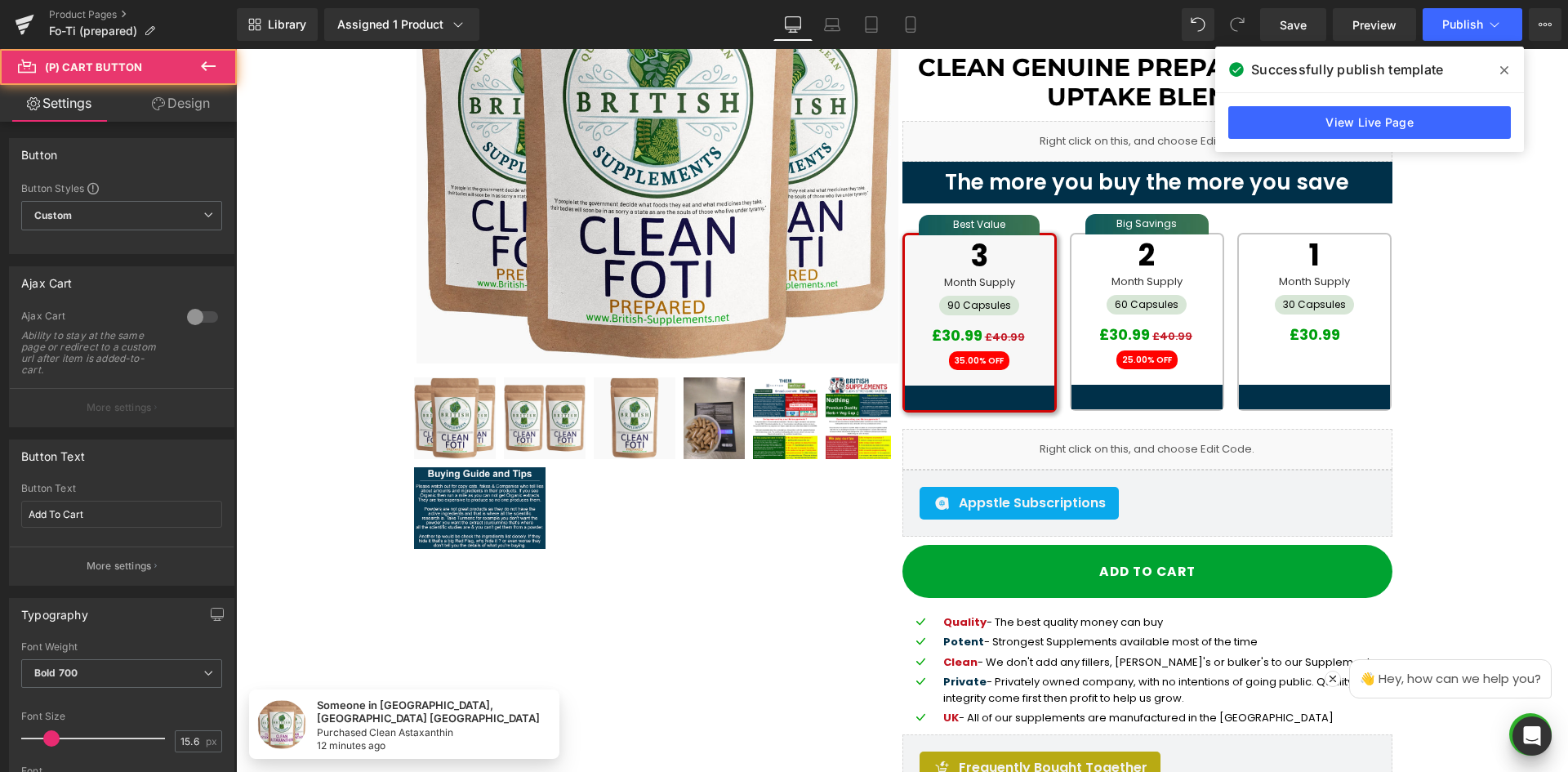
click at [213, 98] on link "Design" at bounding box center [180, 104] width 118 height 36
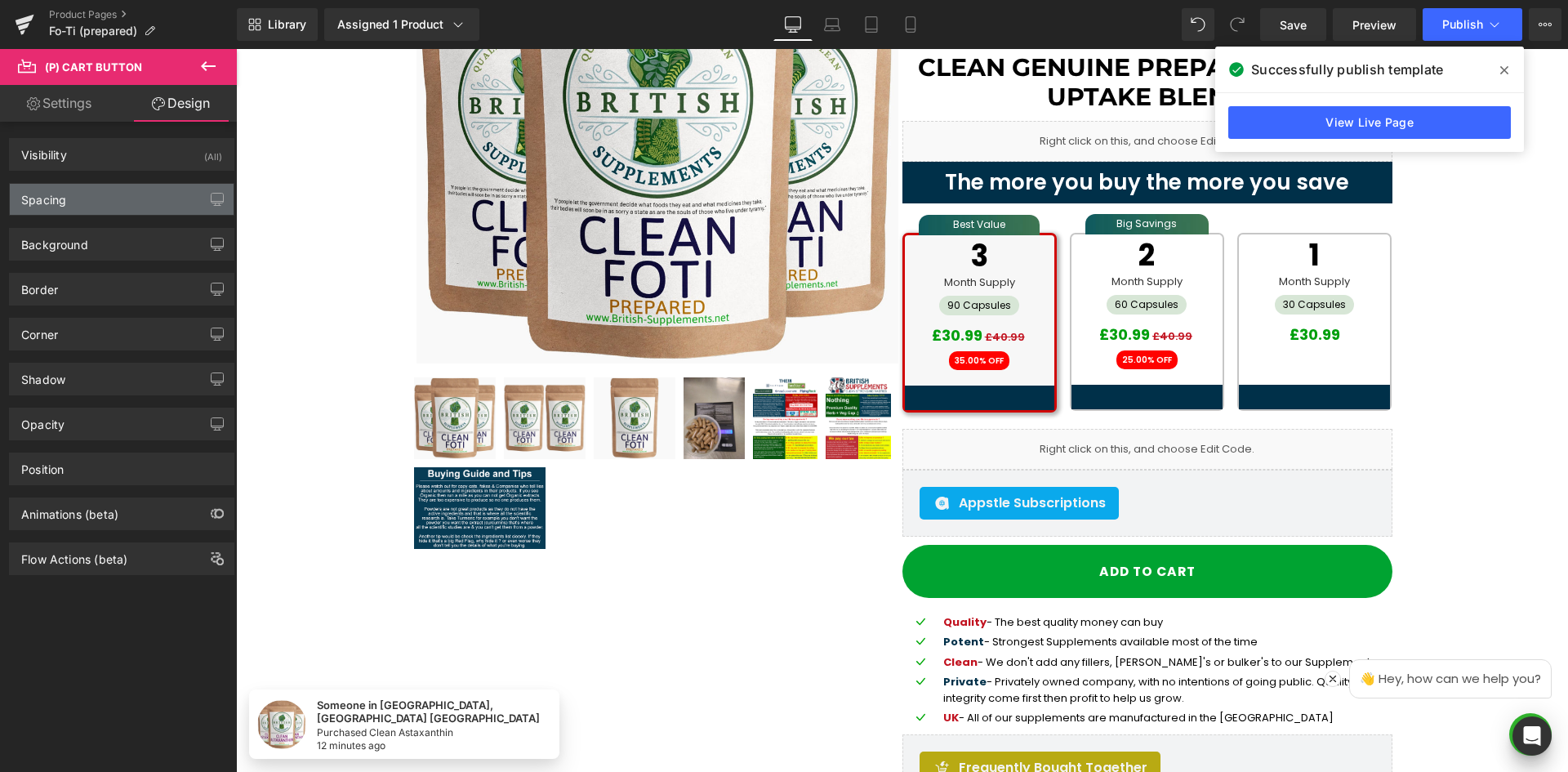
drag, startPoint x: 106, startPoint y: 200, endPoint x: 178, endPoint y: 203, distance: 72.1
click at [106, 201] on div "Spacing" at bounding box center [122, 199] width 224 height 31
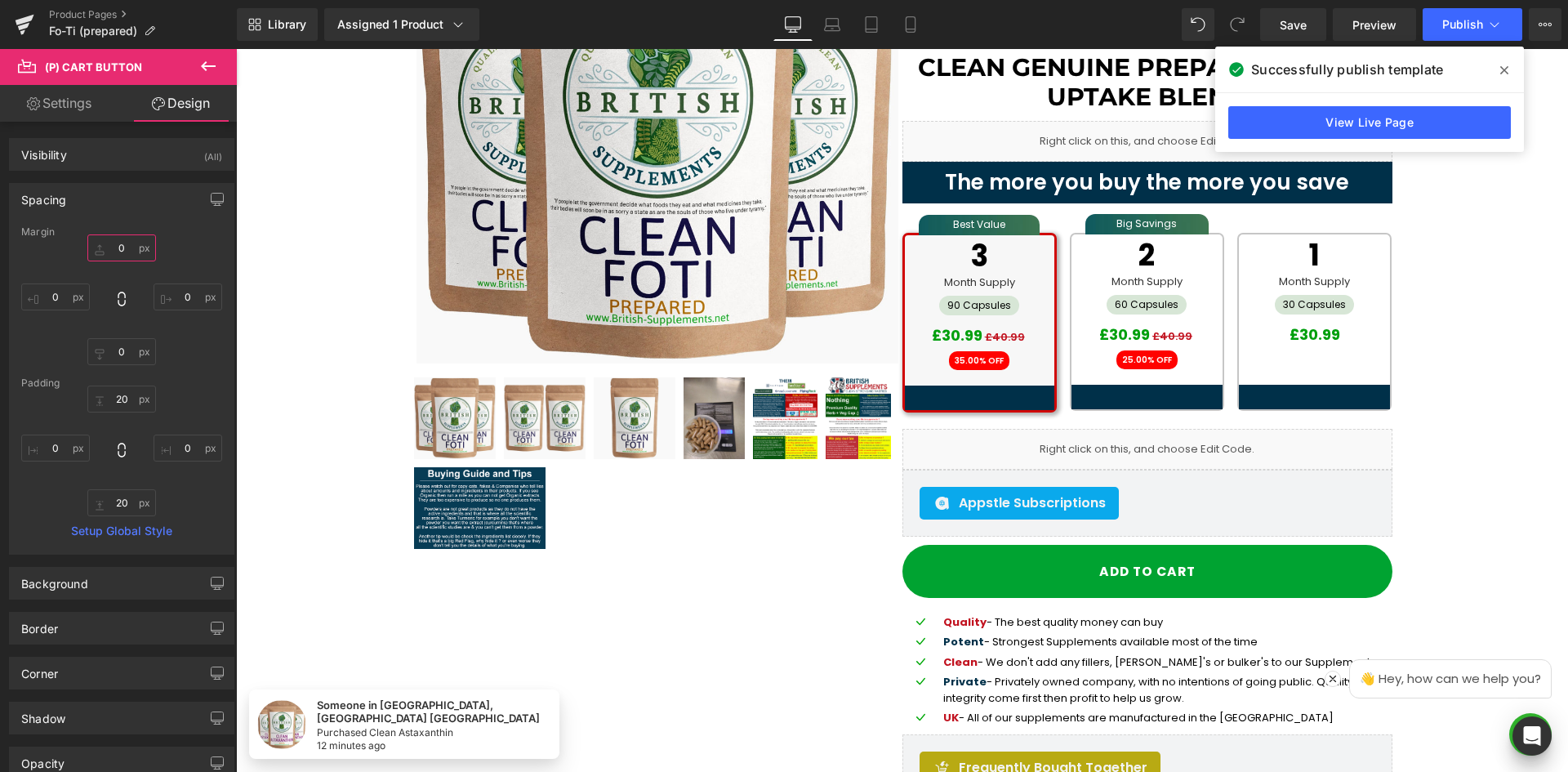
click at [116, 248] on input "text" at bounding box center [122, 248] width 69 height 27
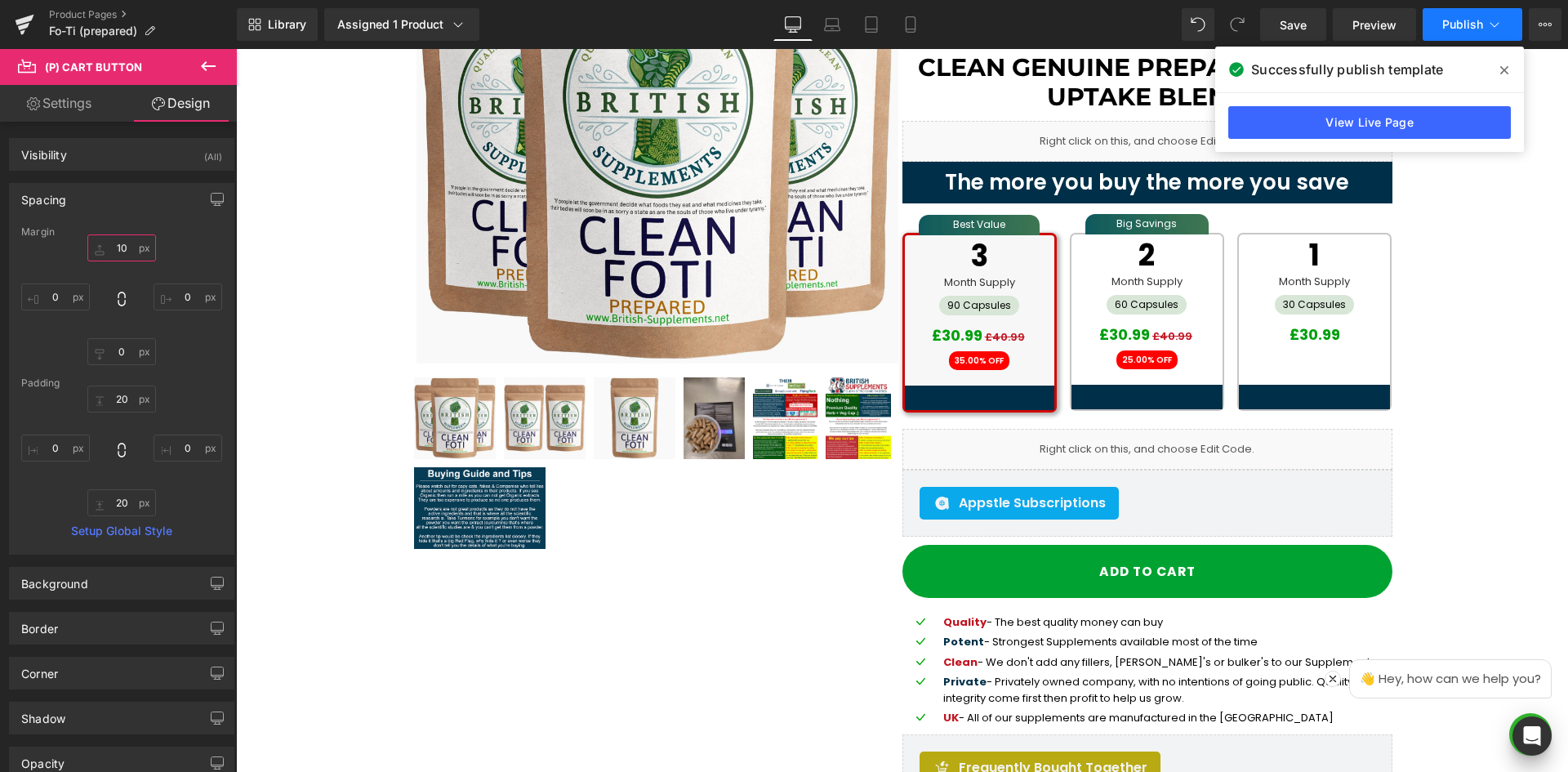
type input "10"
click at [1455, 31] on button "Publish" at bounding box center [1472, 24] width 99 height 32
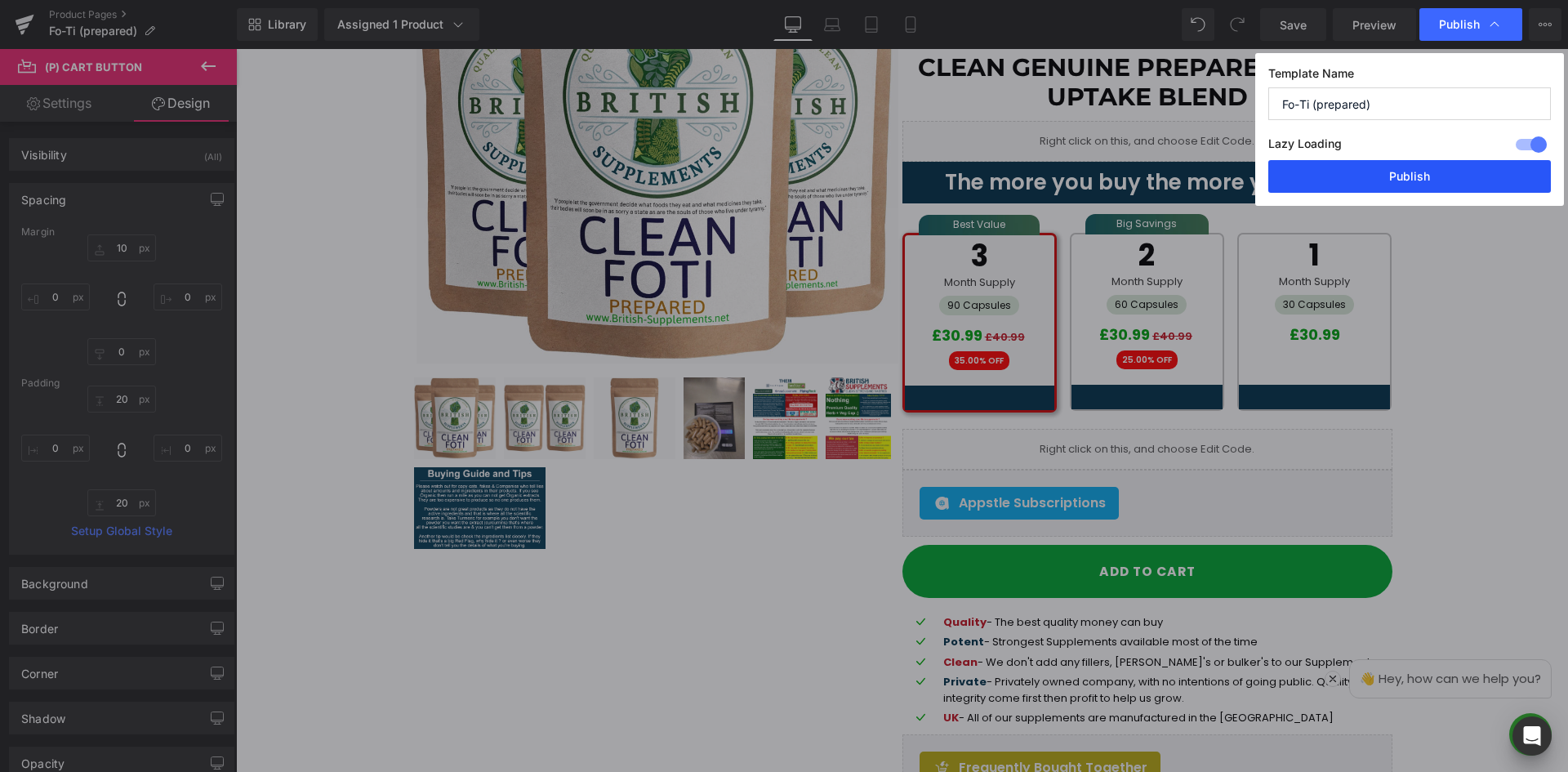
click at [1439, 179] on button "Publish" at bounding box center [1409, 176] width 282 height 32
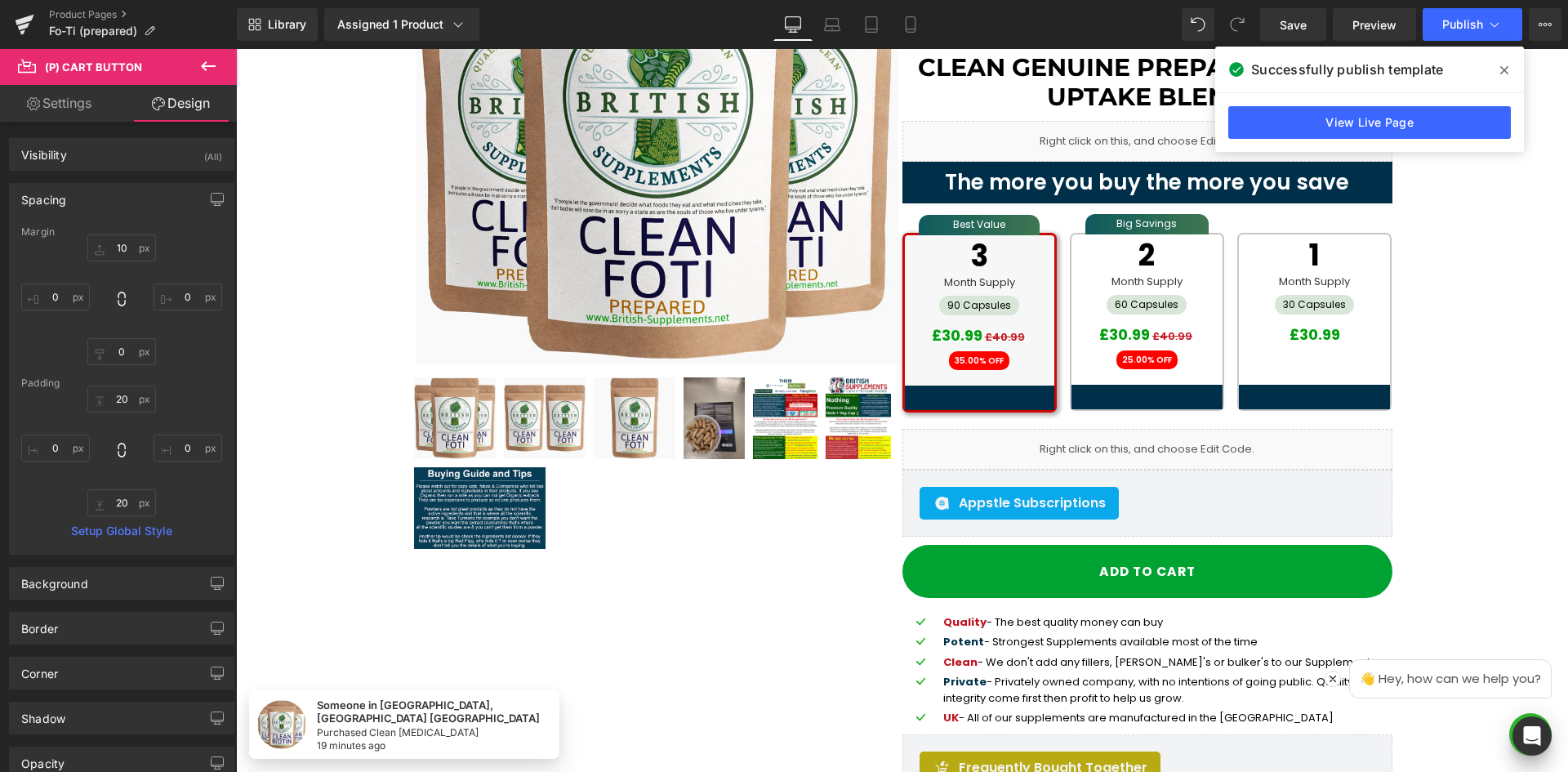
click at [1508, 70] on span at bounding box center [1504, 70] width 26 height 27
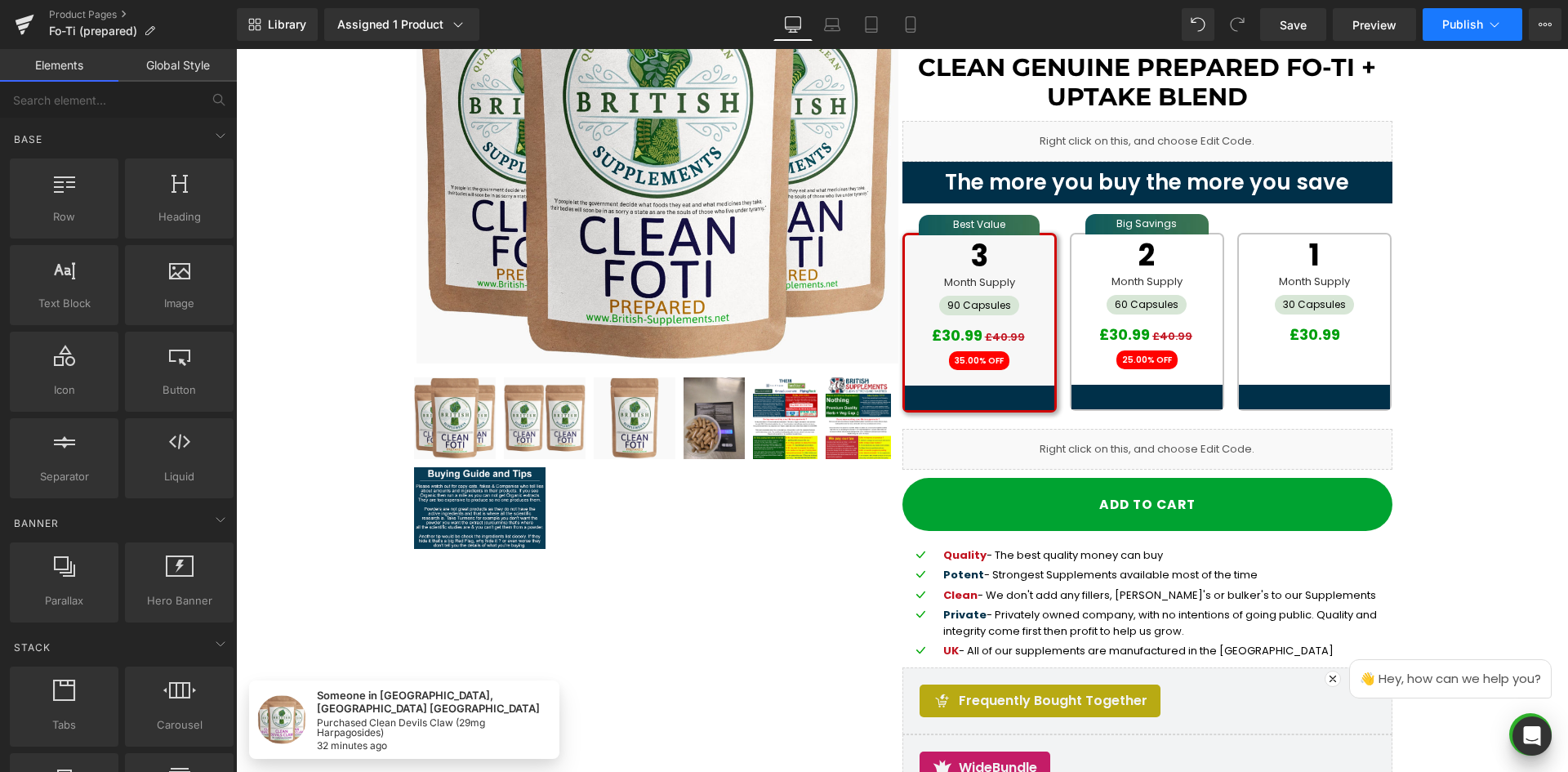
click at [1476, 28] on span "Publish" at bounding box center [1462, 25] width 41 height 13
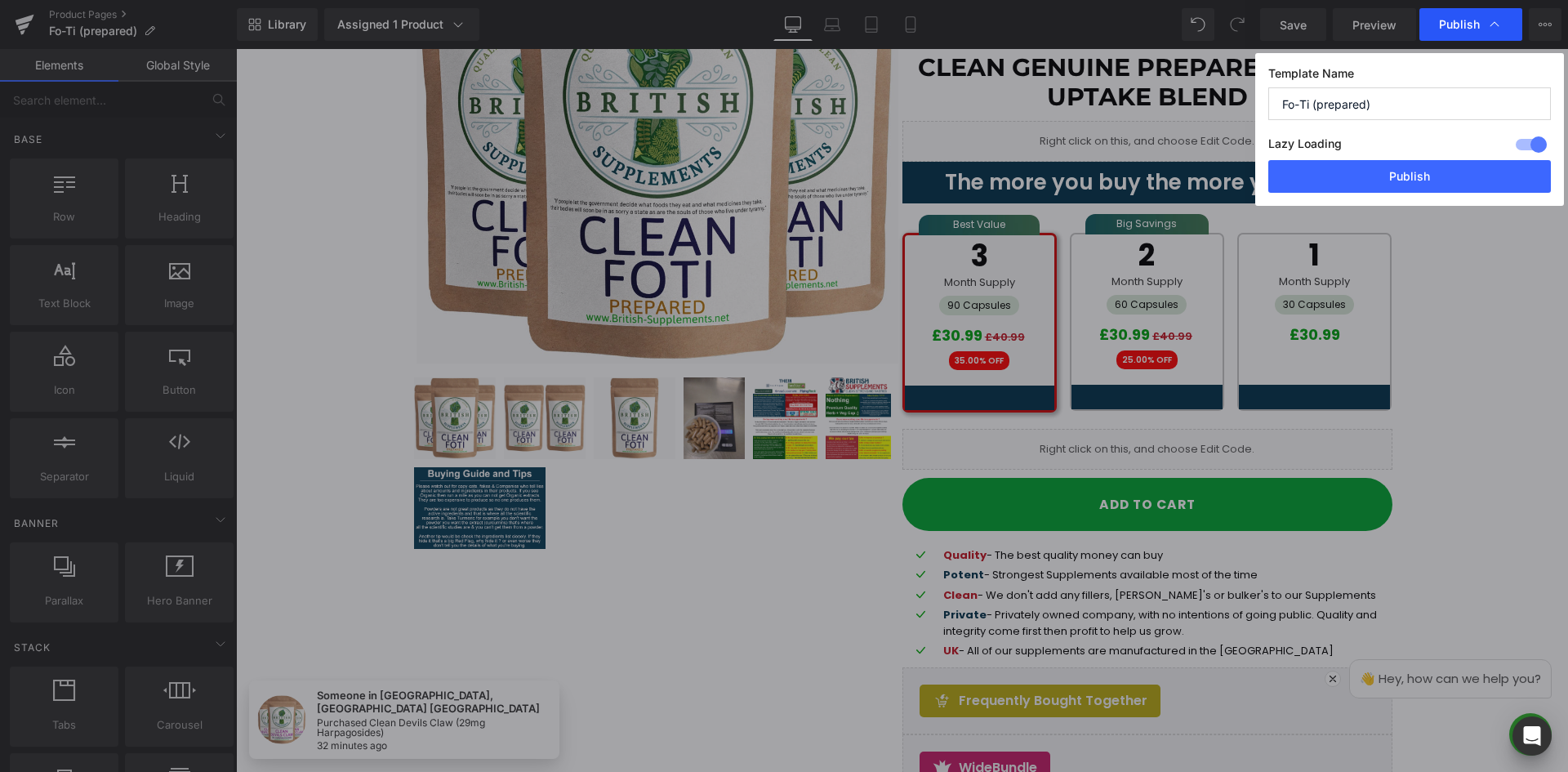
click at [1462, 21] on span "Publish" at bounding box center [1459, 25] width 41 height 15
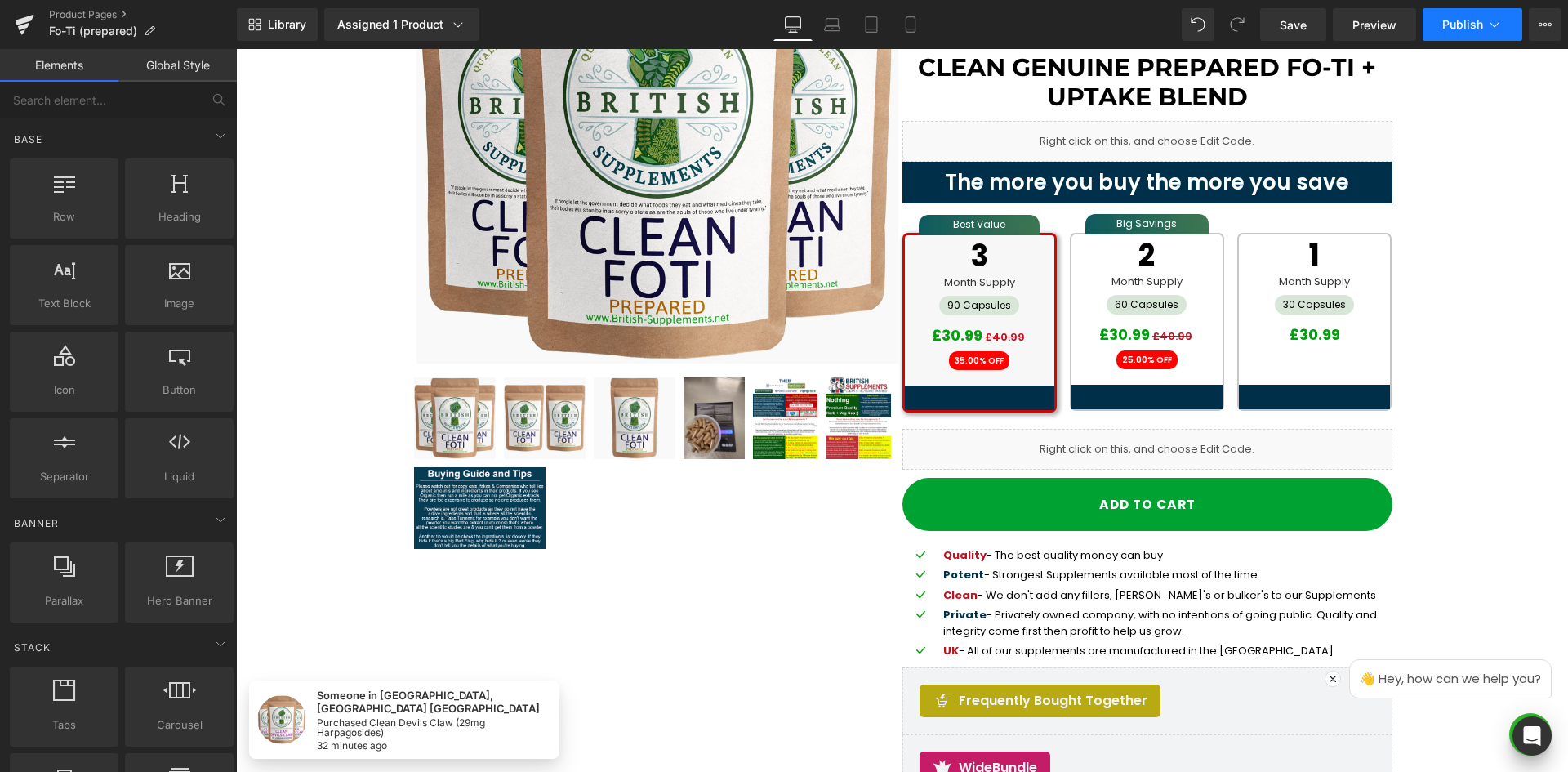
click at [1462, 22] on span "Publish" at bounding box center [1462, 25] width 41 height 13
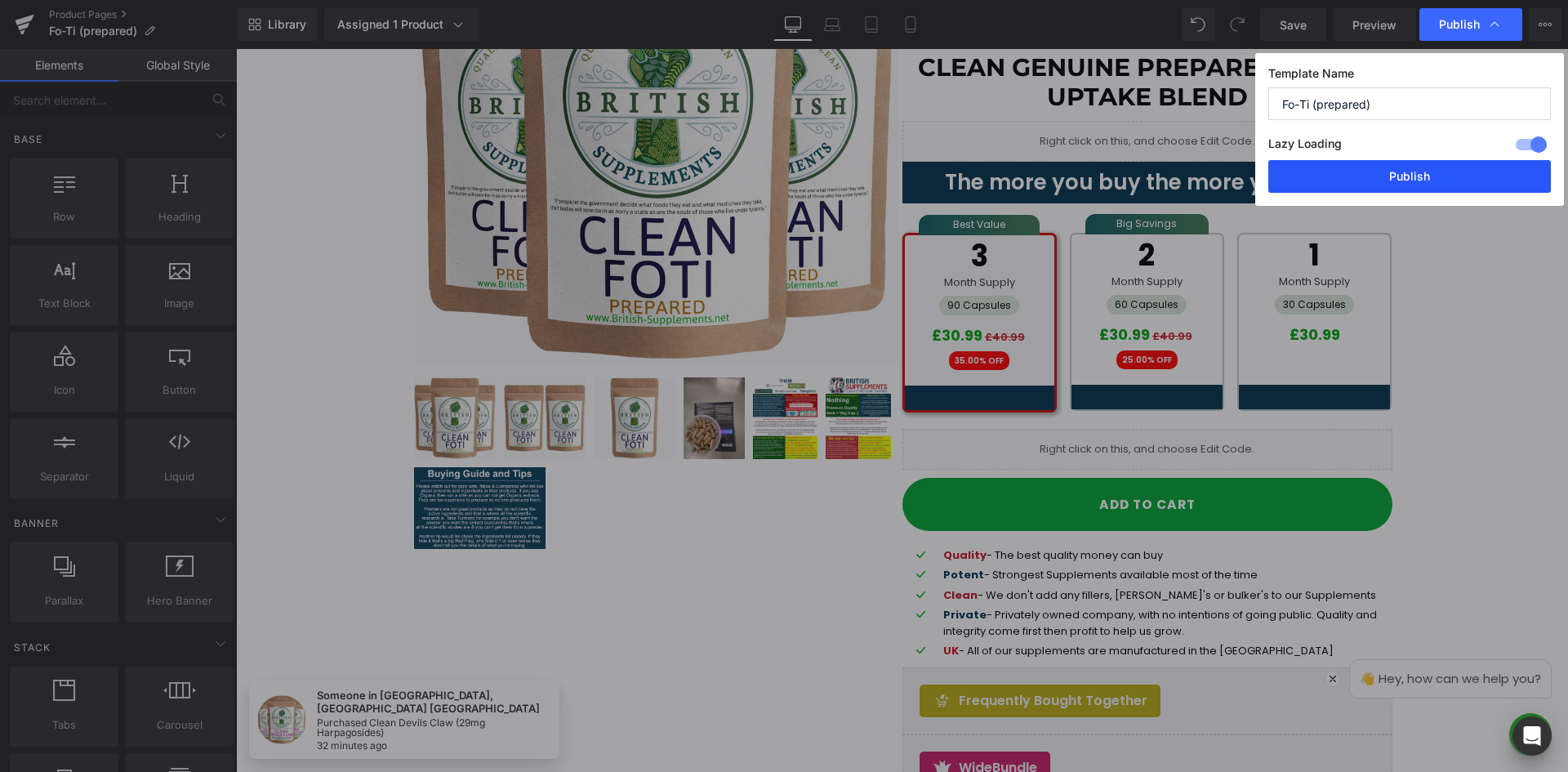
click at [1430, 177] on button "Publish" at bounding box center [1409, 176] width 282 height 32
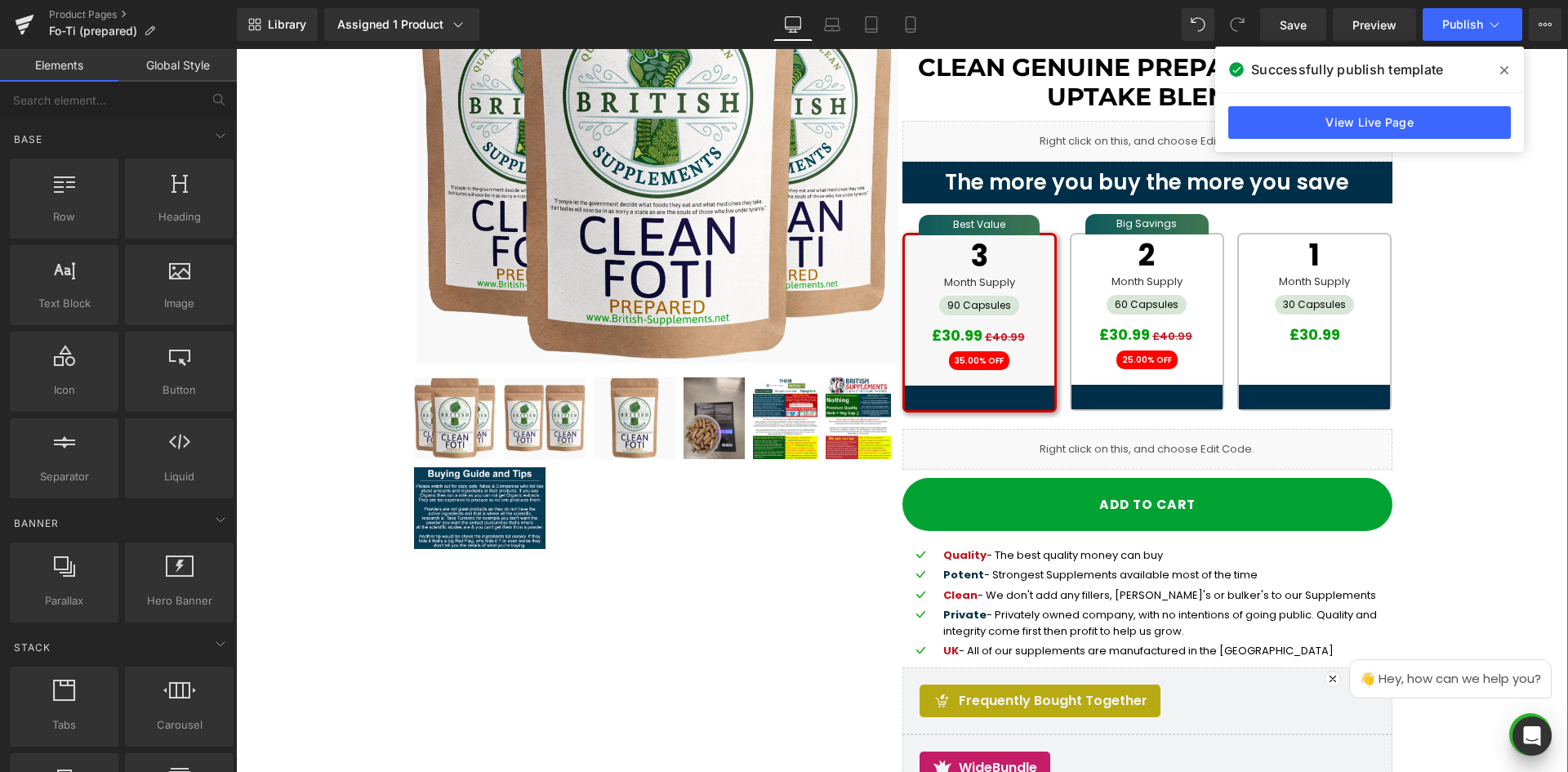
scroll to position [245, 0]
